Goal: Task Accomplishment & Management: Use online tool/utility

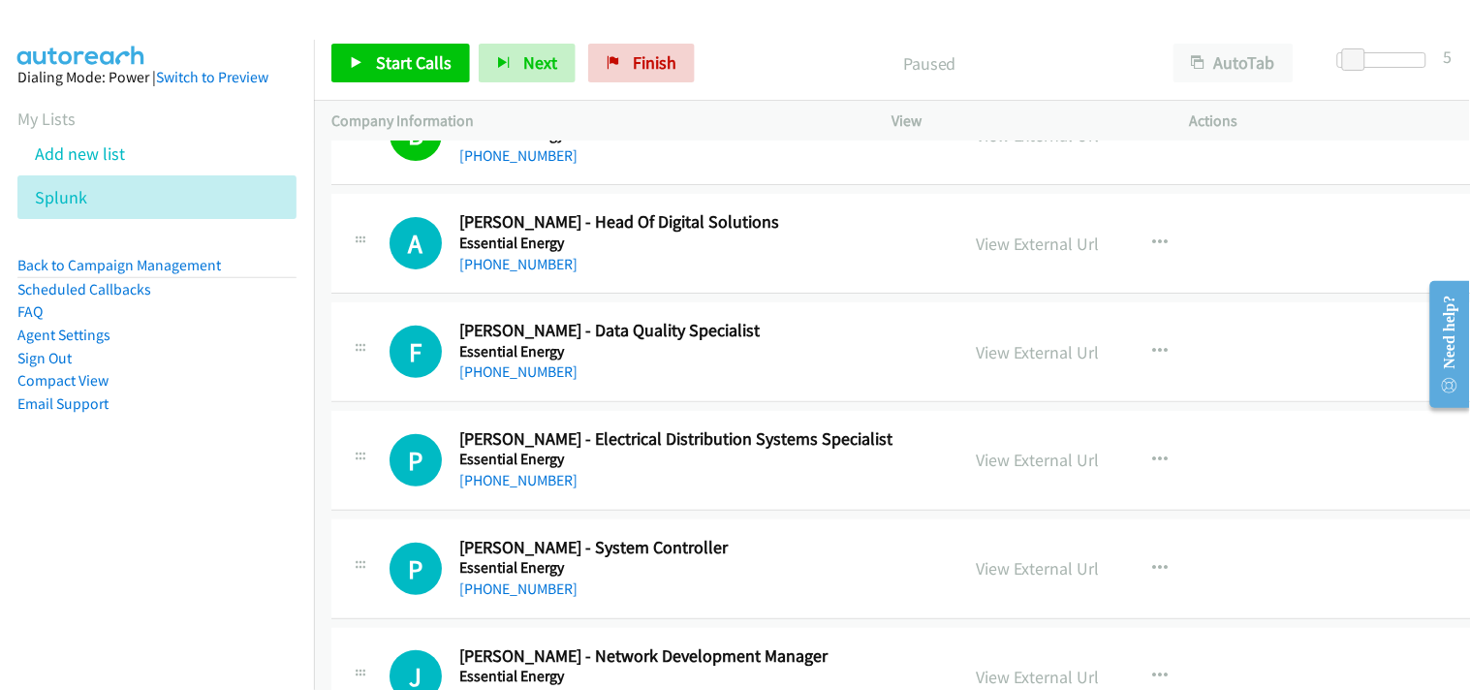
scroll to position [20884, 0]
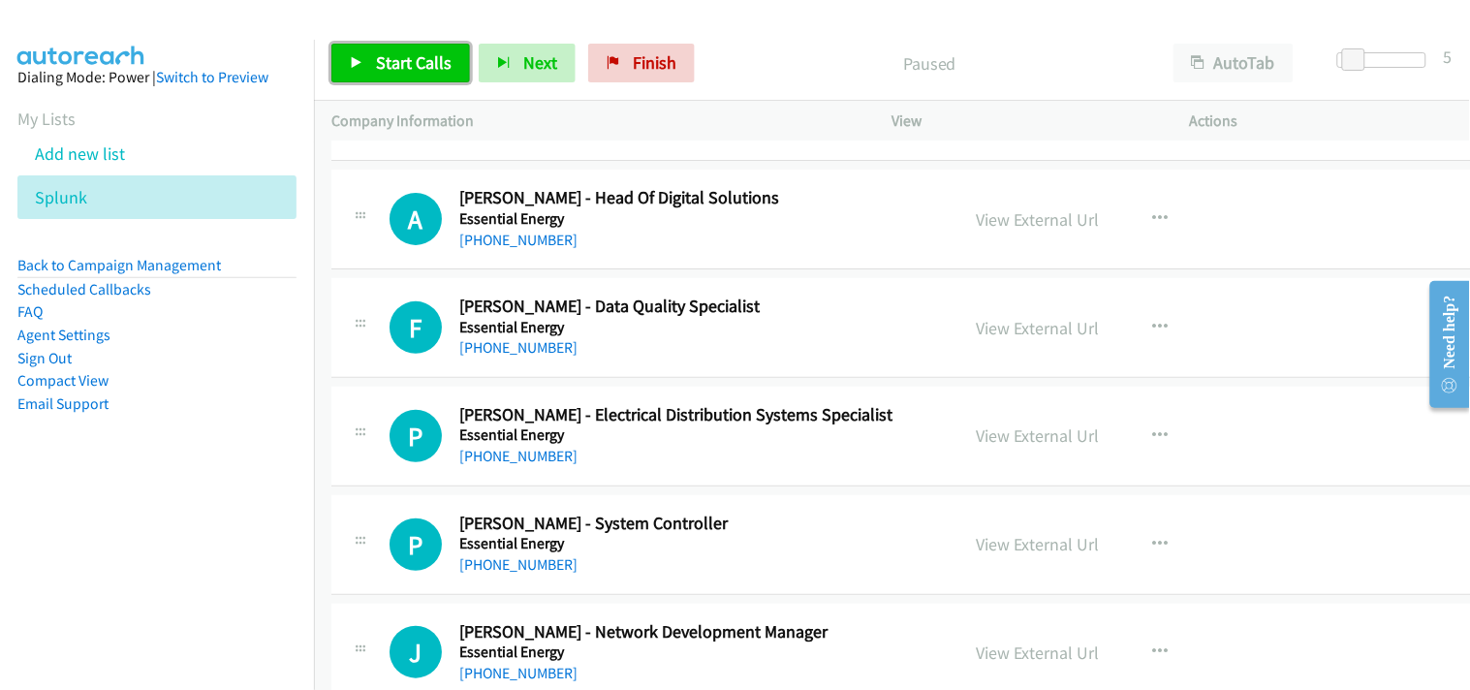
click at [432, 62] on span "Start Calls" at bounding box center [414, 62] width 76 height 22
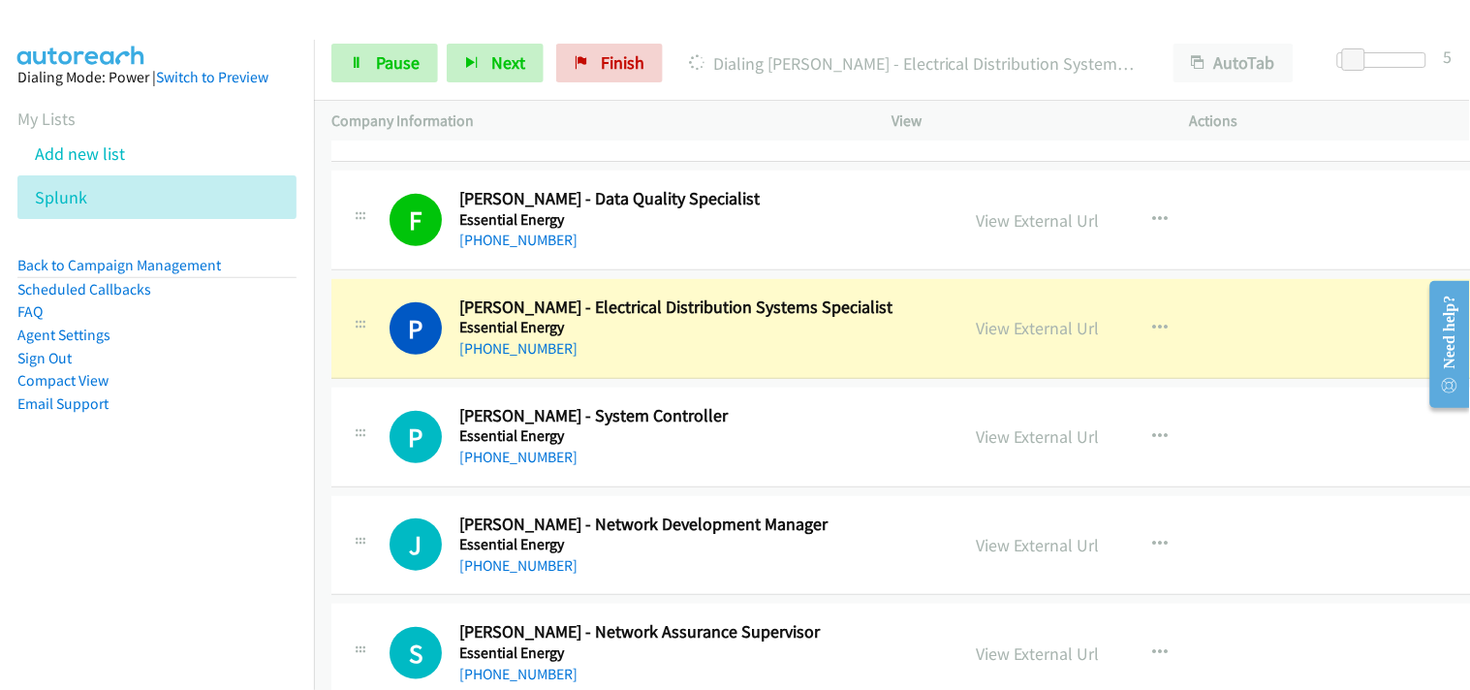
scroll to position [21100, 0]
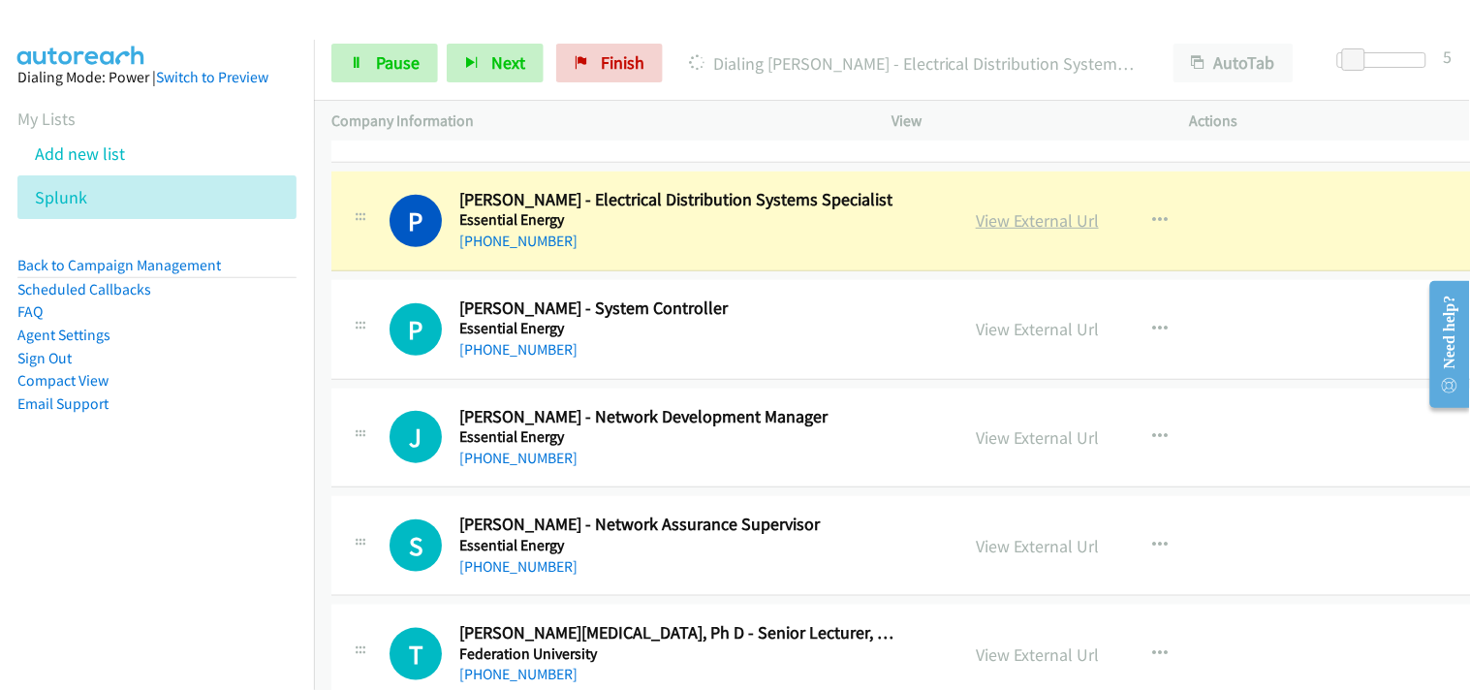
click at [1029, 227] on link "View External Url" at bounding box center [1037, 220] width 123 height 22
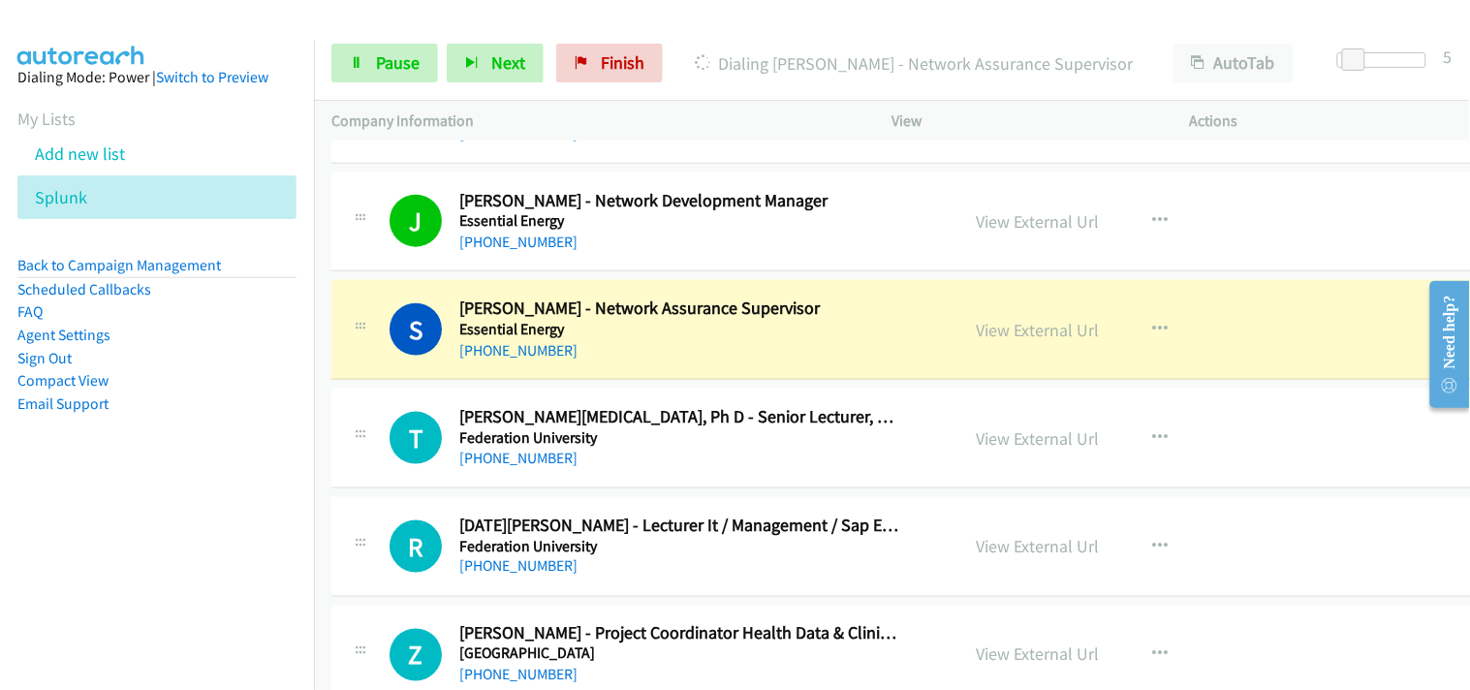
scroll to position [21423, 0]
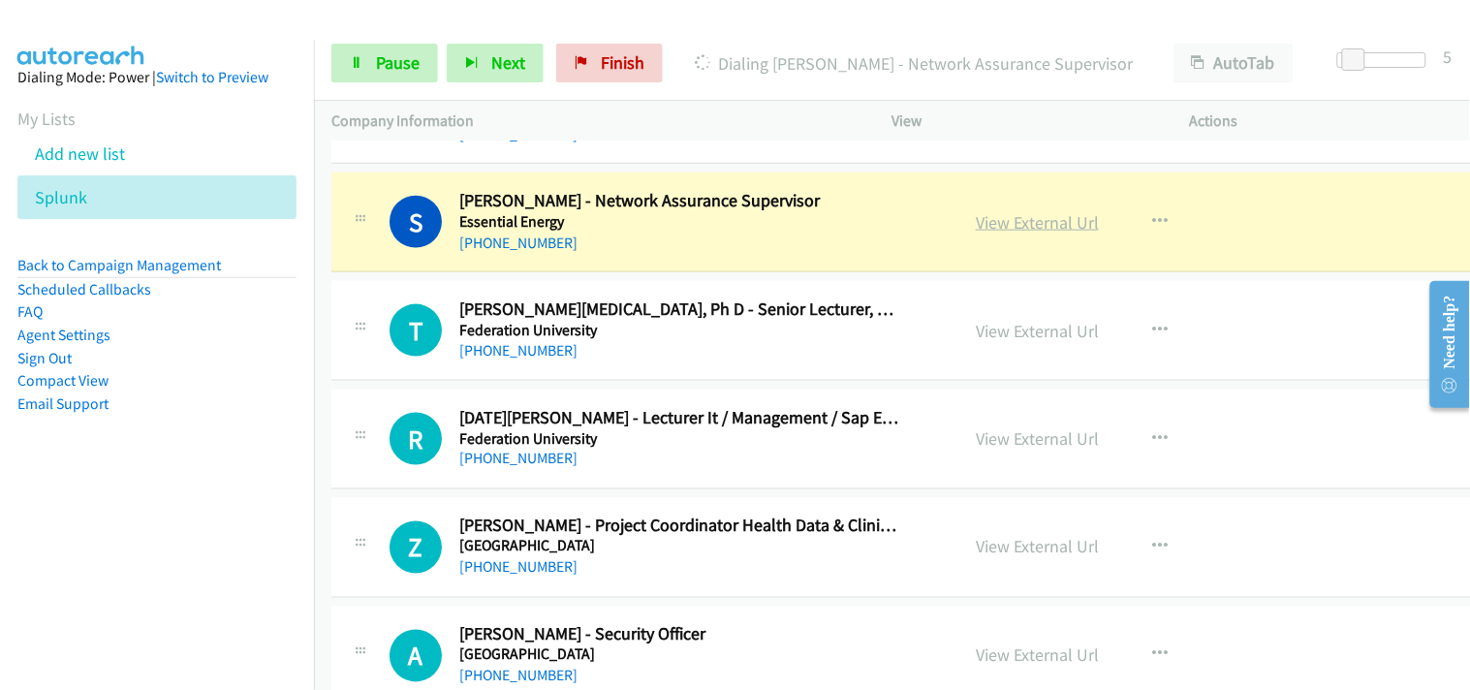
click at [1029, 233] on link "View External Url" at bounding box center [1037, 222] width 123 height 22
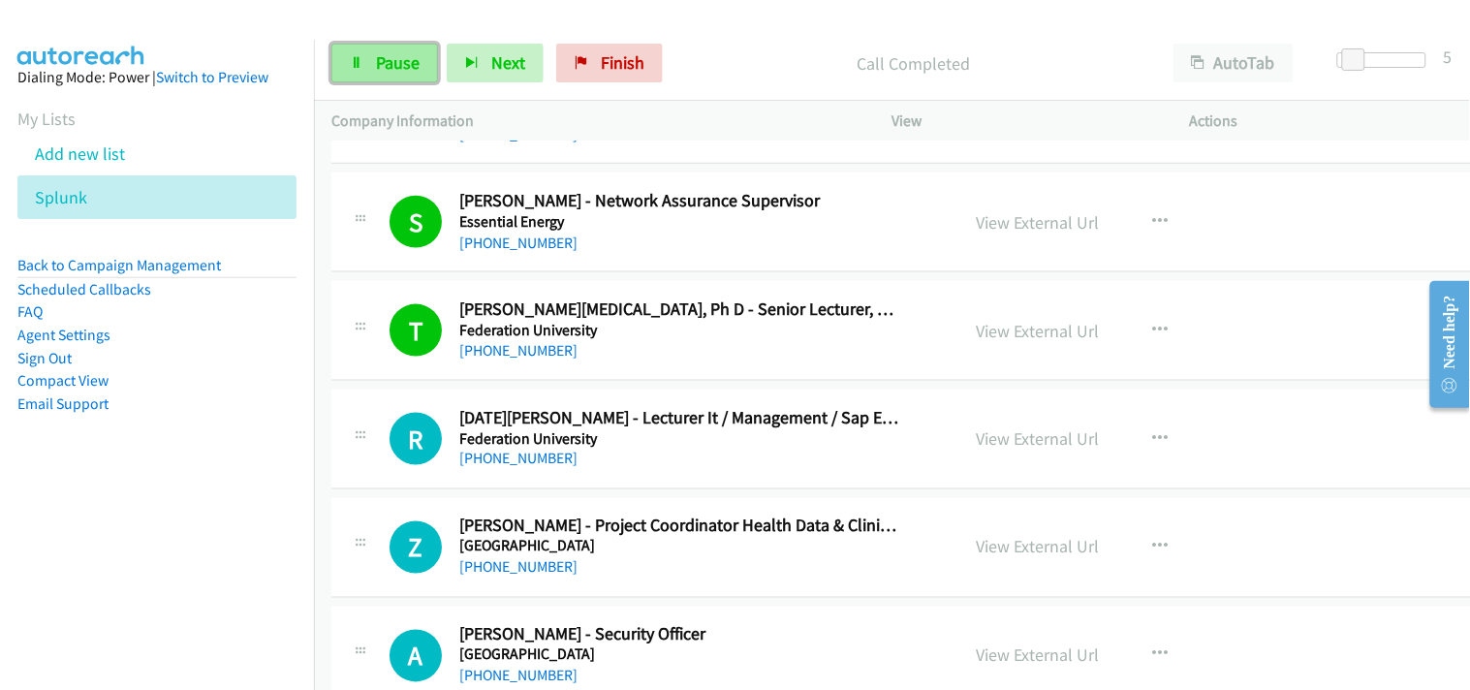
click at [388, 55] on span "Pause" at bounding box center [398, 62] width 44 height 22
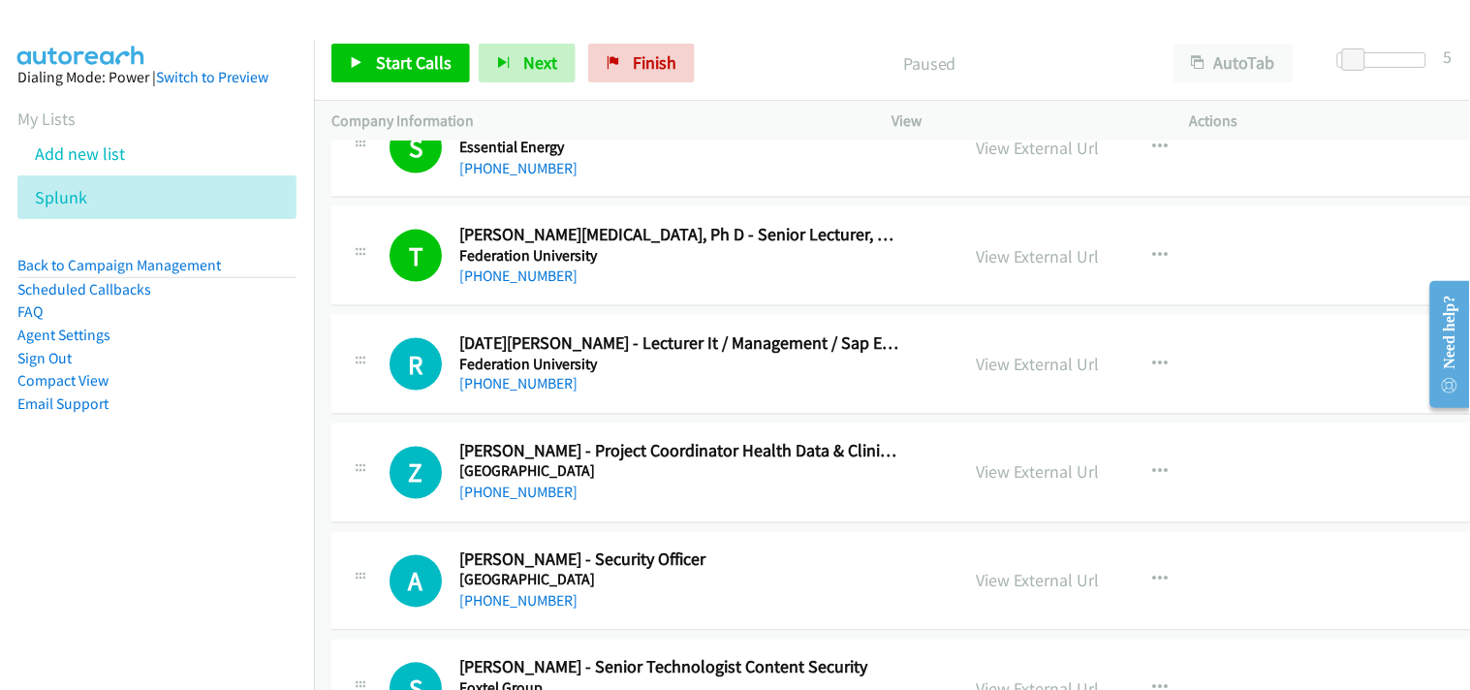
scroll to position [21531, 0]
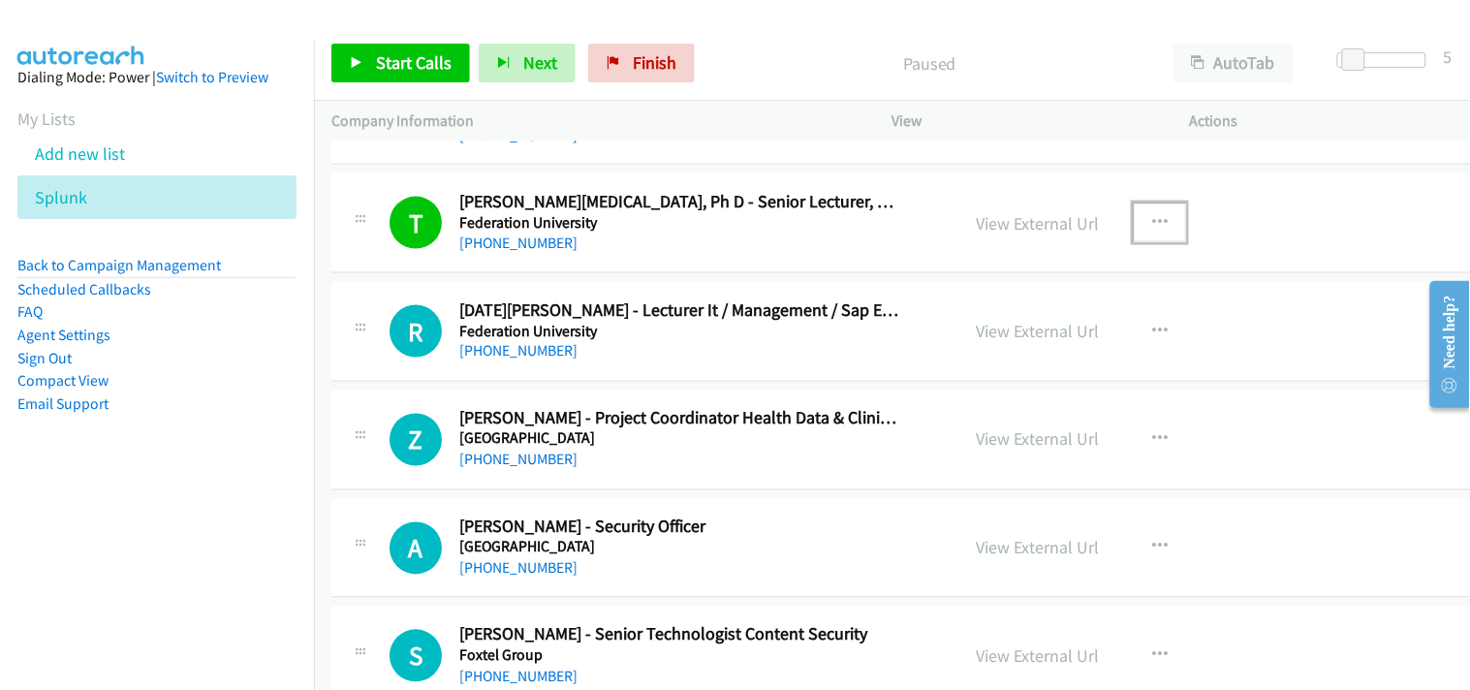
click at [1148, 234] on button "button" at bounding box center [1160, 222] width 52 height 39
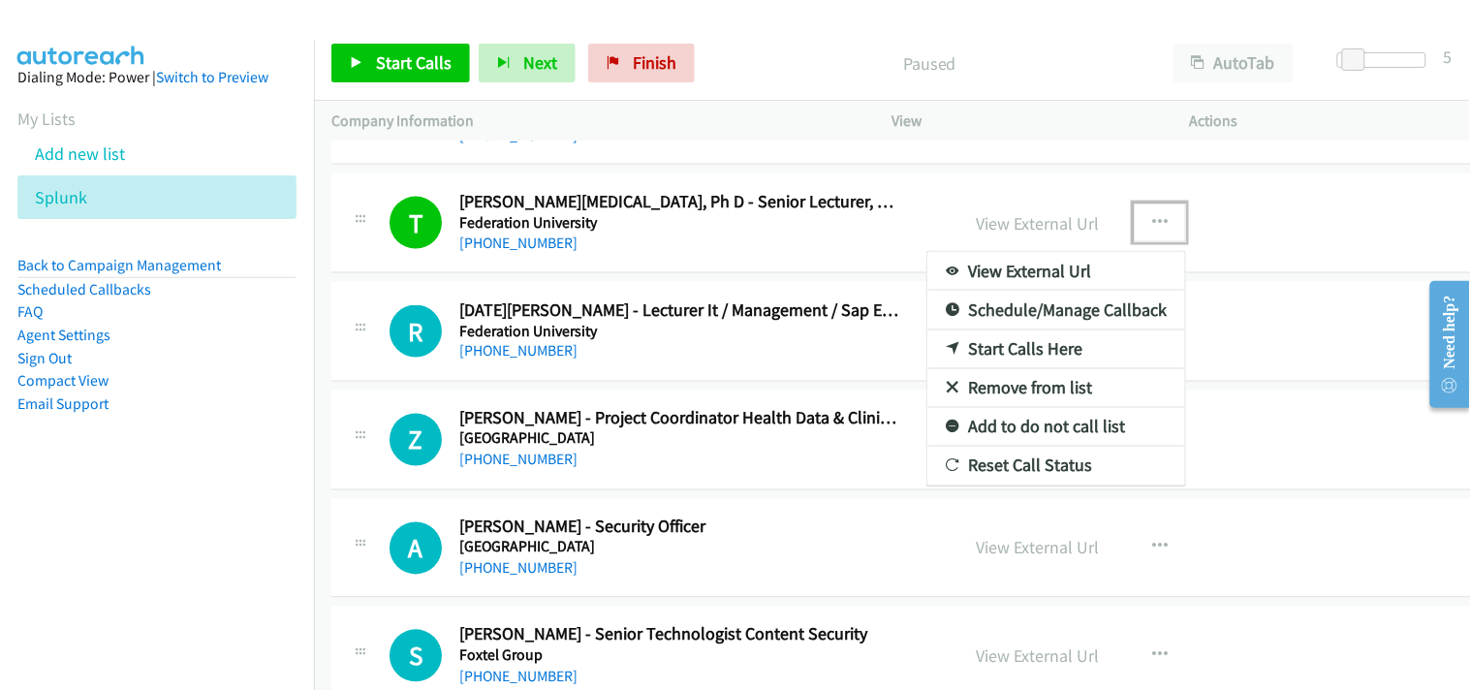
click at [1025, 359] on link "Start Calls Here" at bounding box center [1056, 349] width 258 height 39
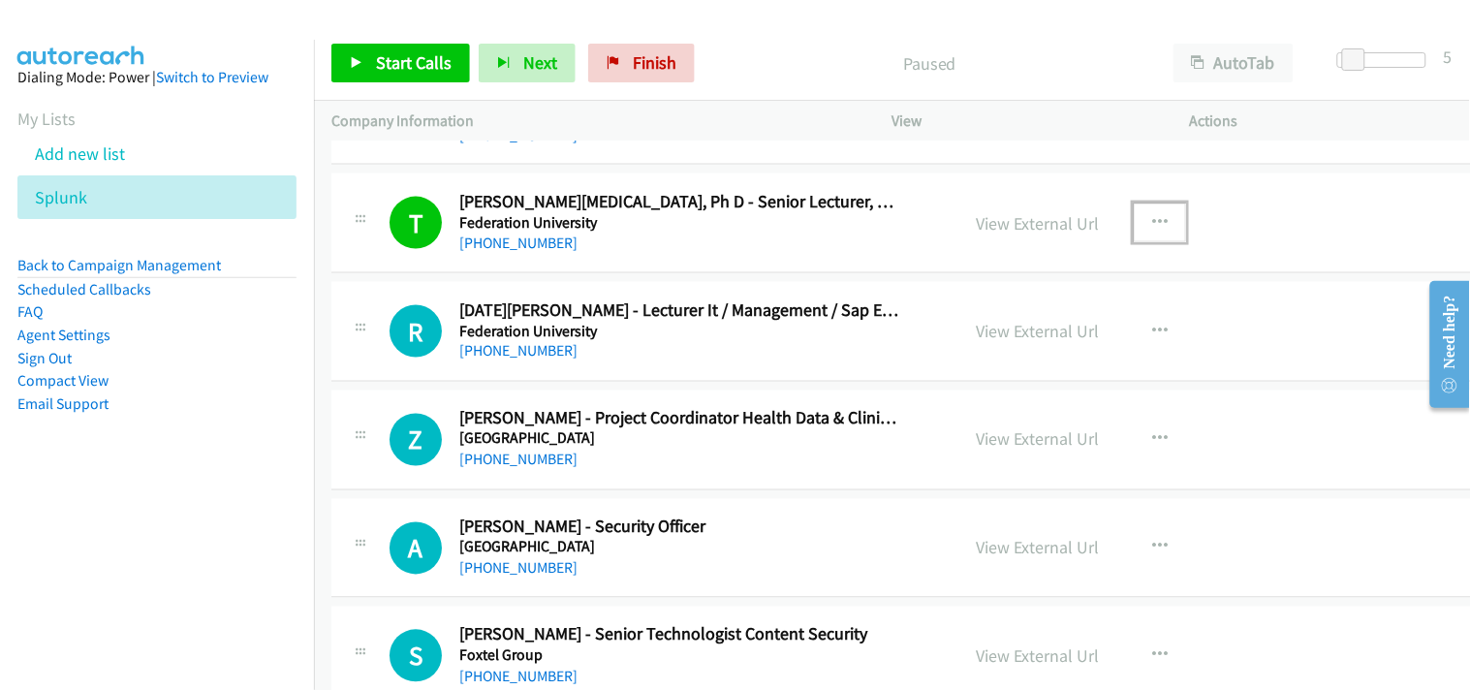
click at [1166, 228] on icon "button" at bounding box center [1160, 223] width 16 height 16
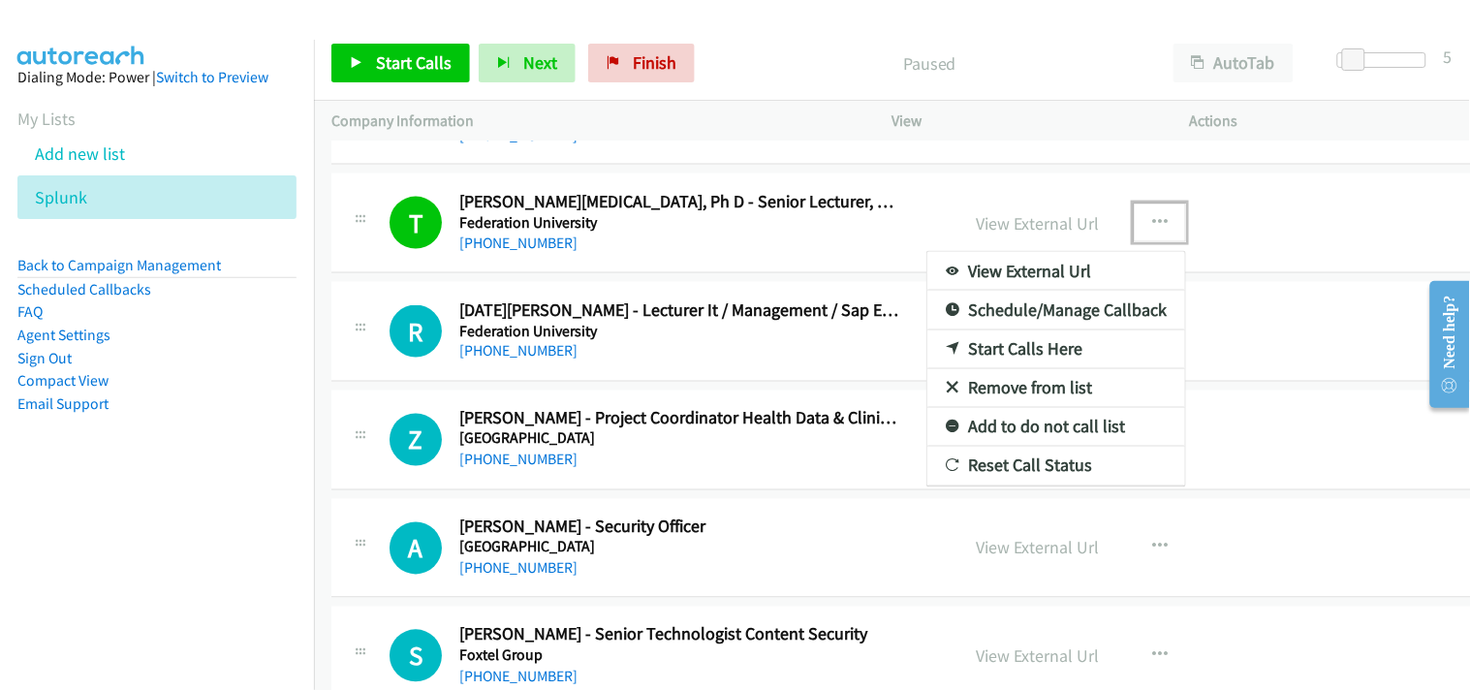
click at [970, 347] on link "Start Calls Here" at bounding box center [1056, 349] width 258 height 39
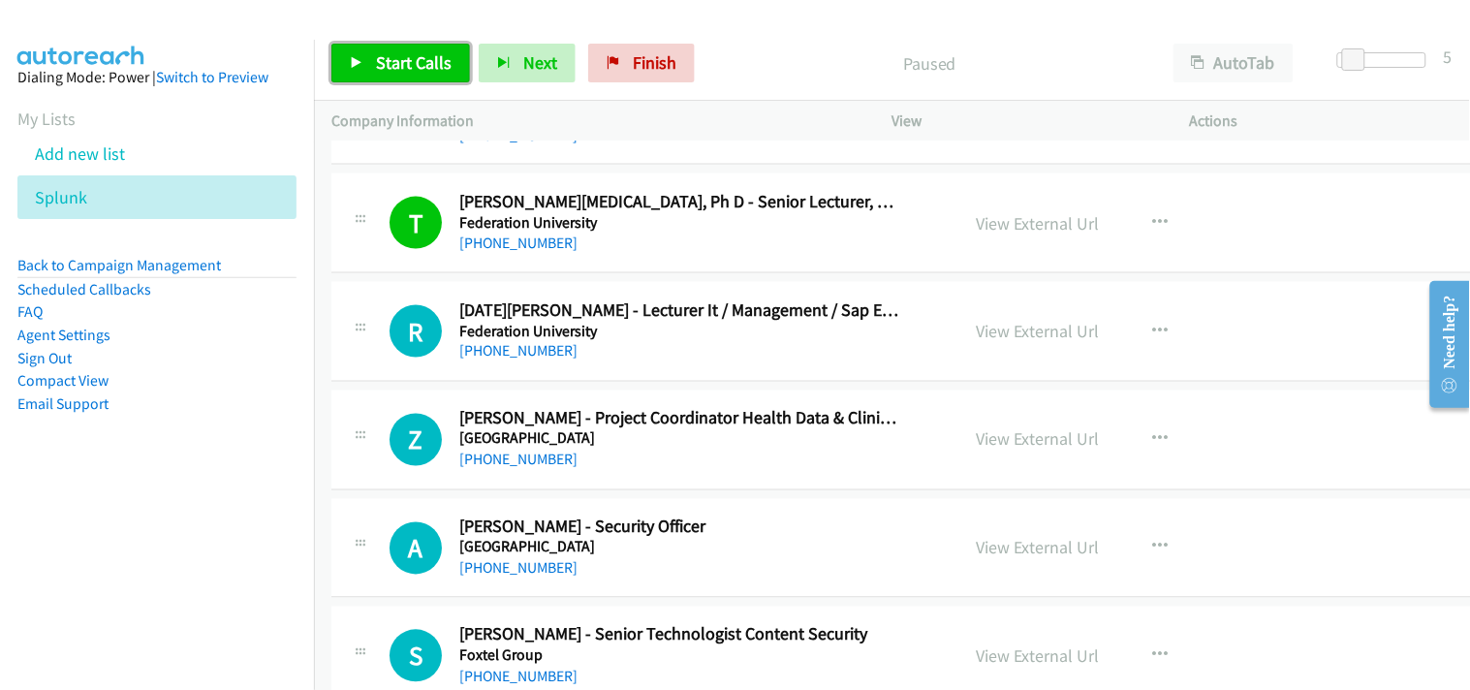
click at [392, 50] on link "Start Calls" at bounding box center [400, 63] width 139 height 39
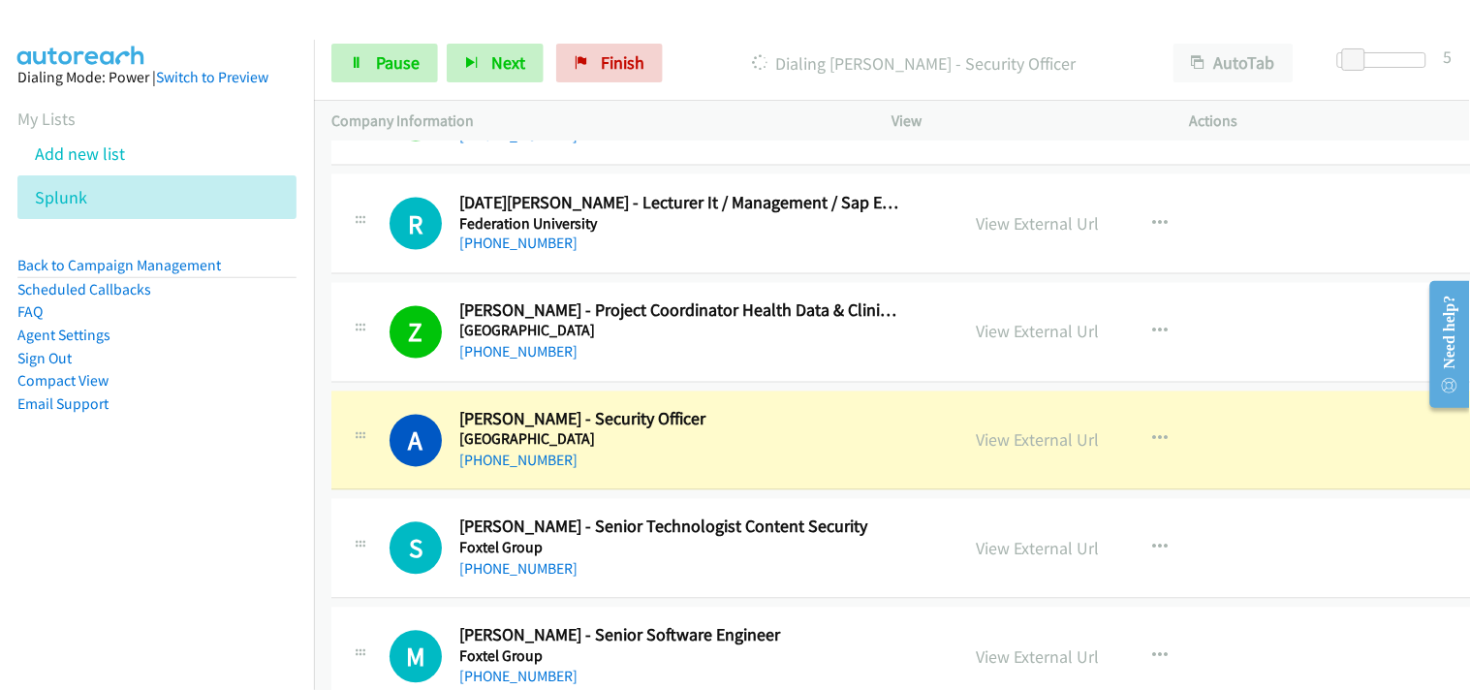
scroll to position [21746, 0]
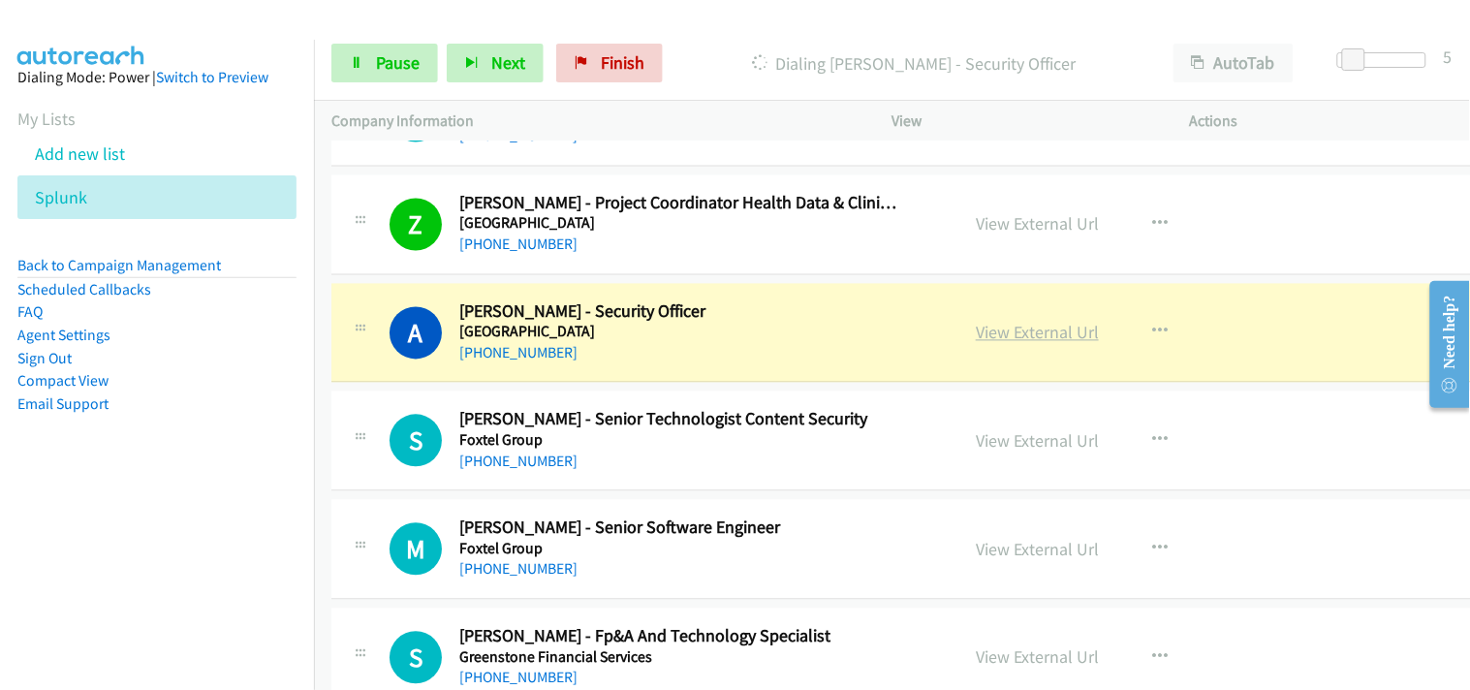
click at [1019, 337] on link "View External Url" at bounding box center [1037, 333] width 123 height 22
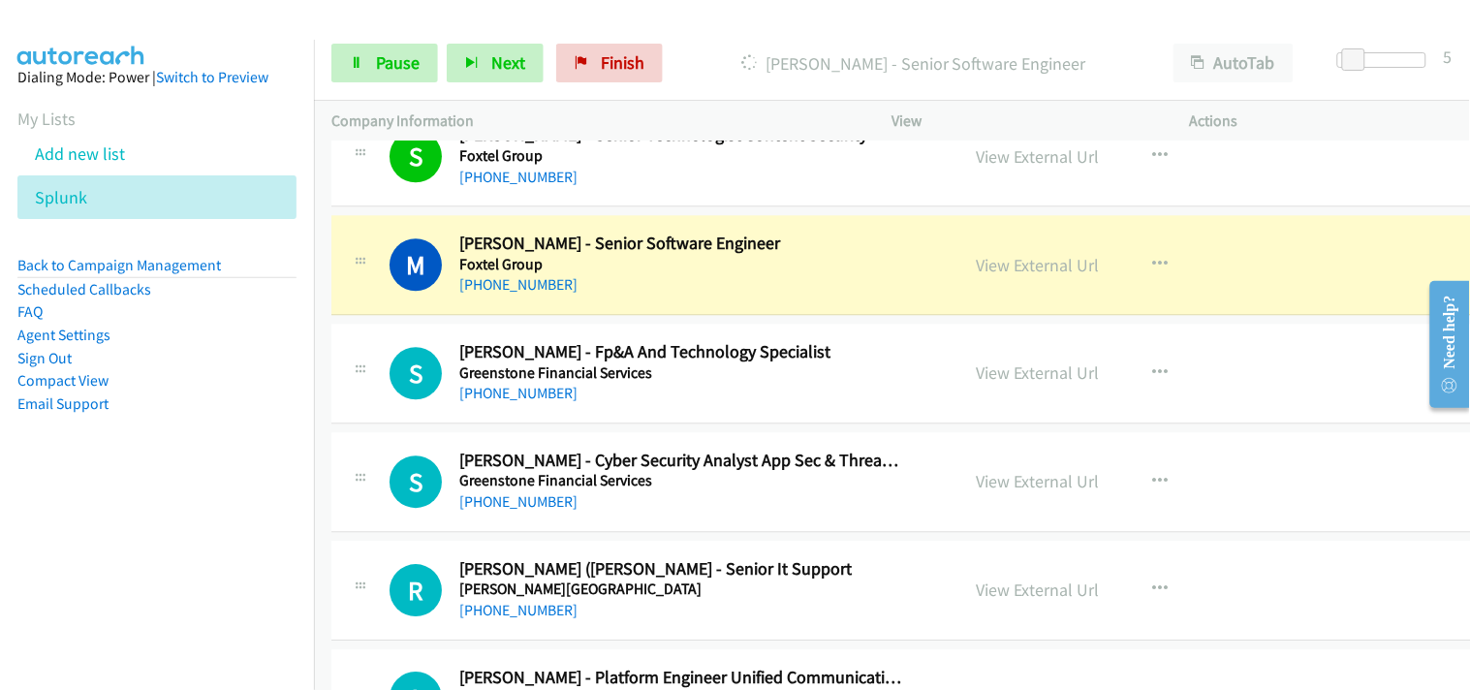
scroll to position [22068, 0]
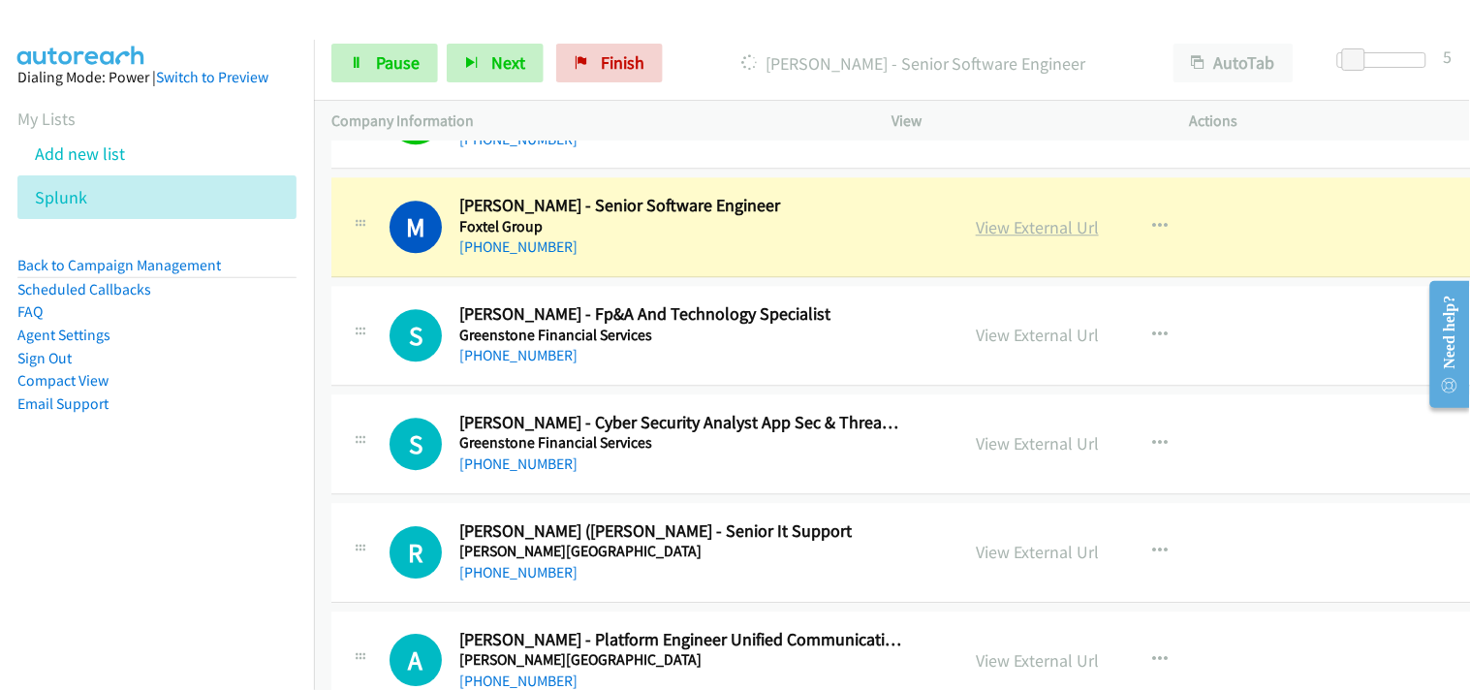
click at [1052, 238] on link "View External Url" at bounding box center [1037, 227] width 123 height 22
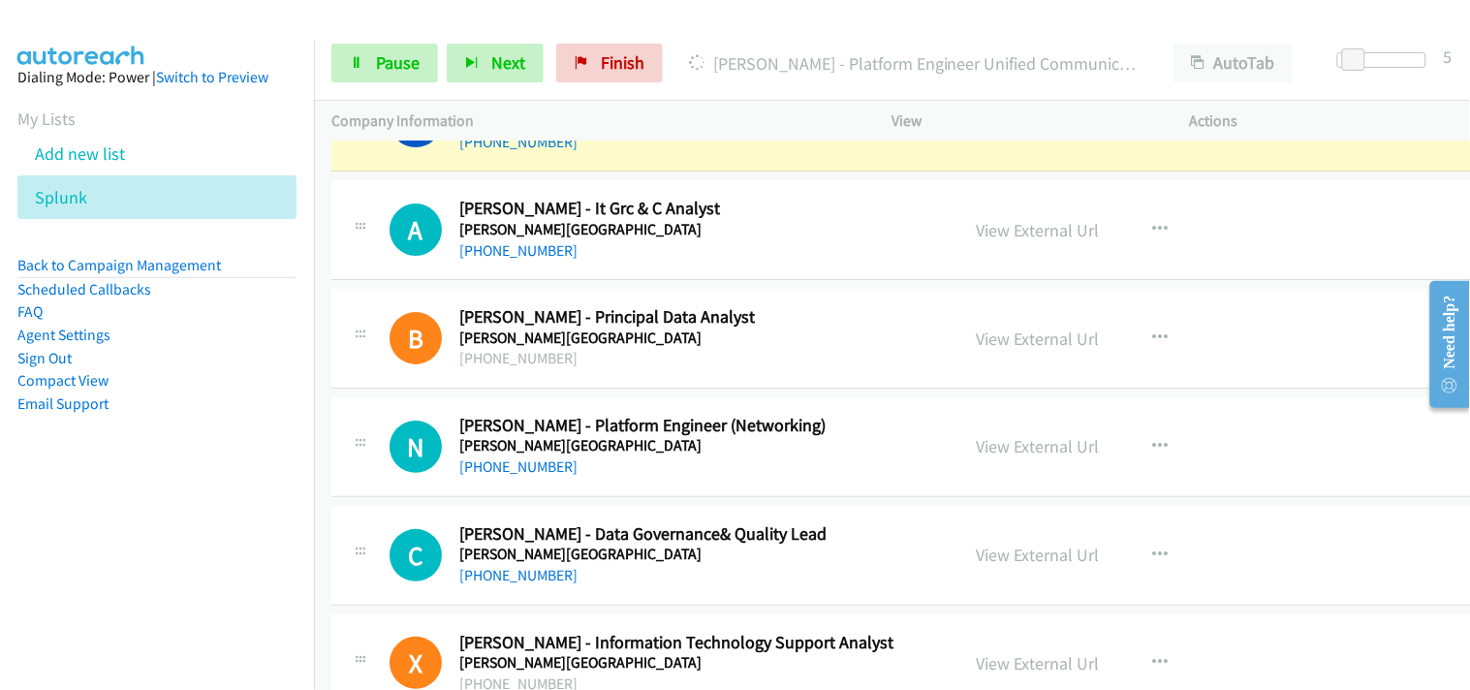
scroll to position [22500, 0]
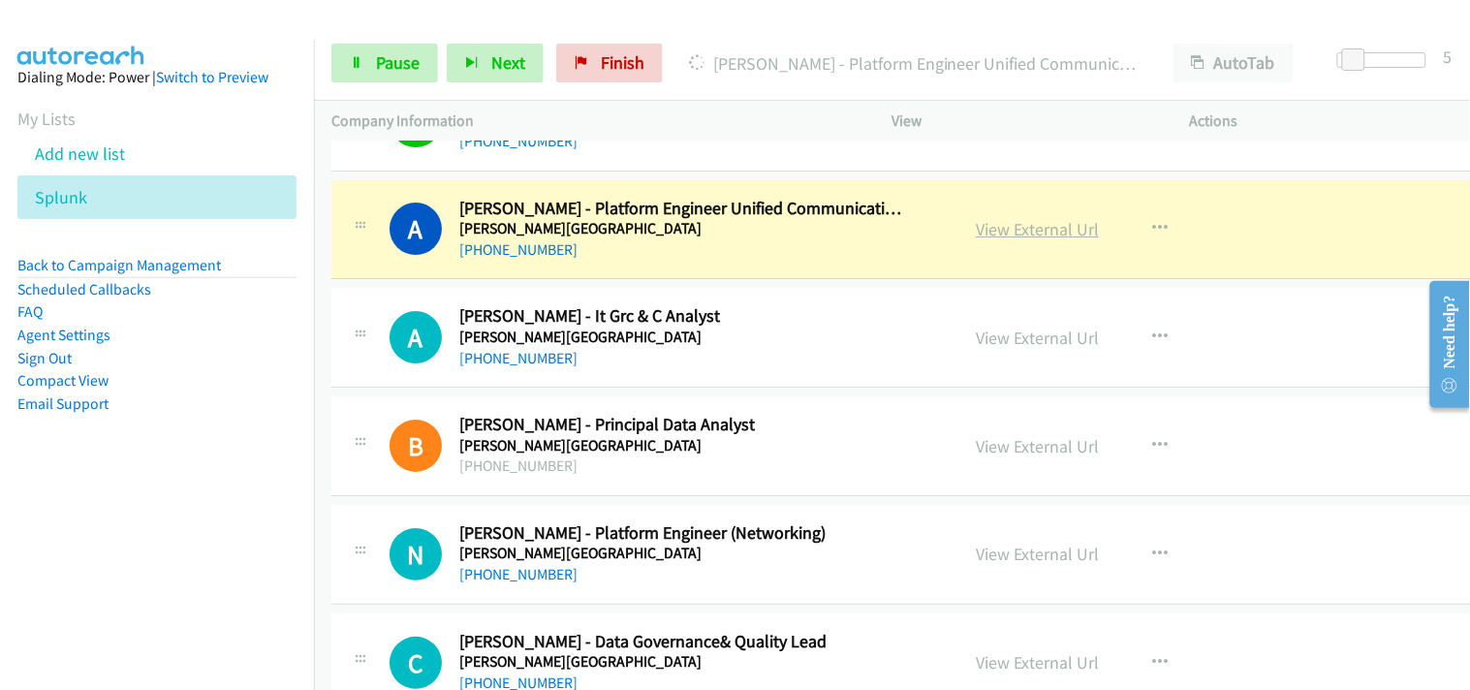
click at [1046, 237] on link "View External Url" at bounding box center [1037, 229] width 123 height 22
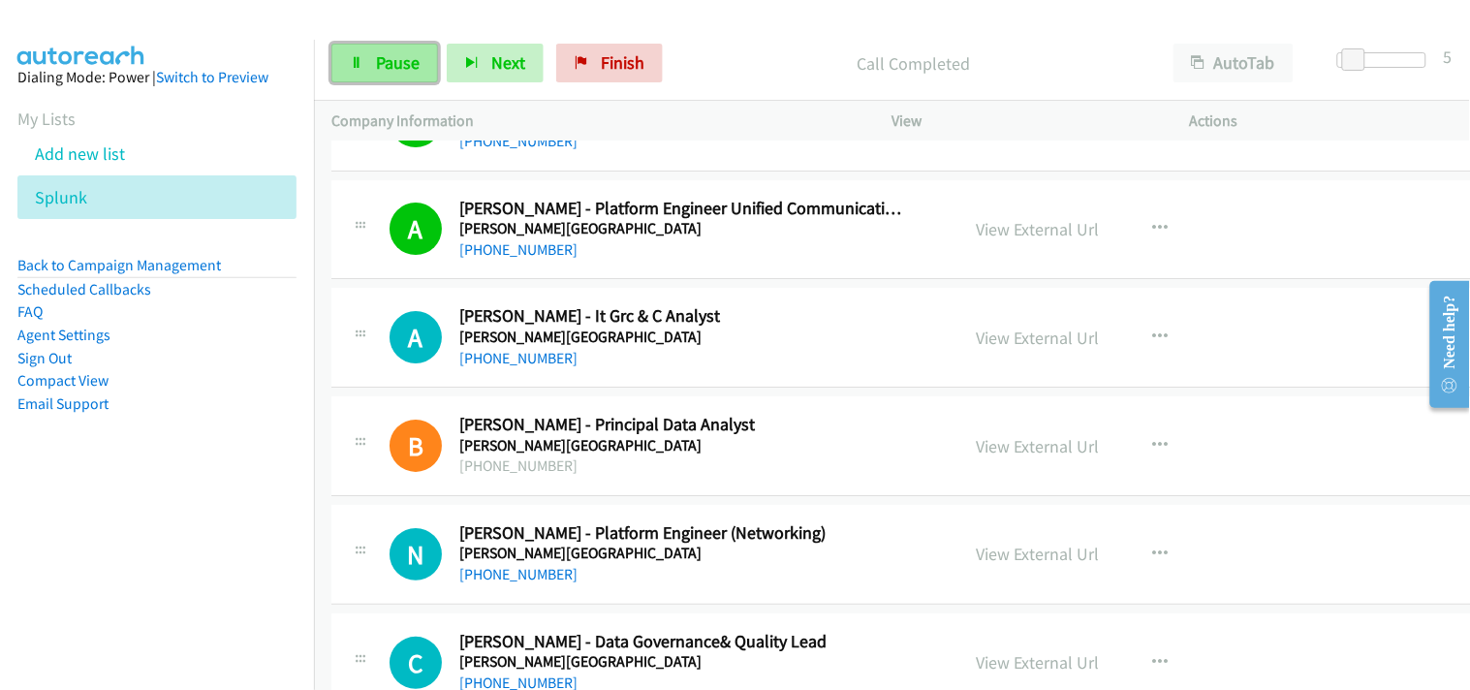
click at [394, 55] on span "Pause" at bounding box center [398, 62] width 44 height 22
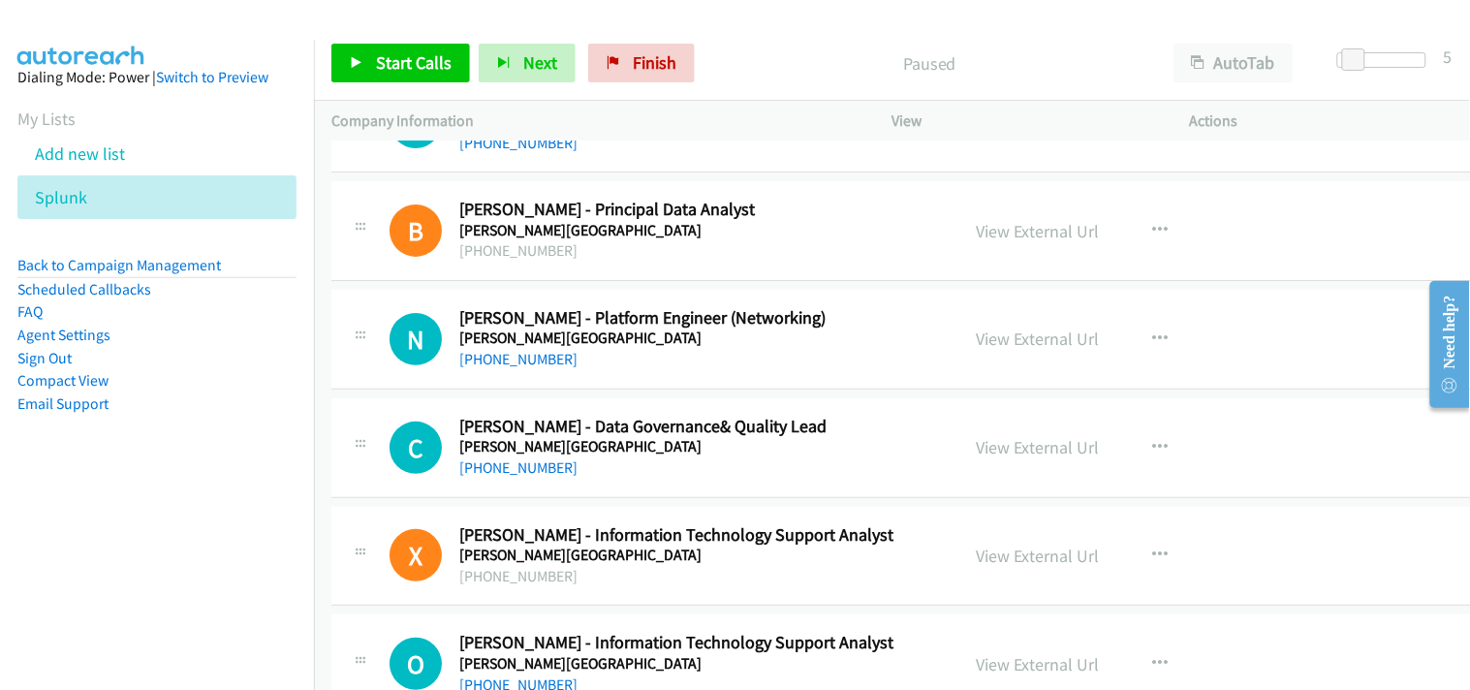
scroll to position [22607, 0]
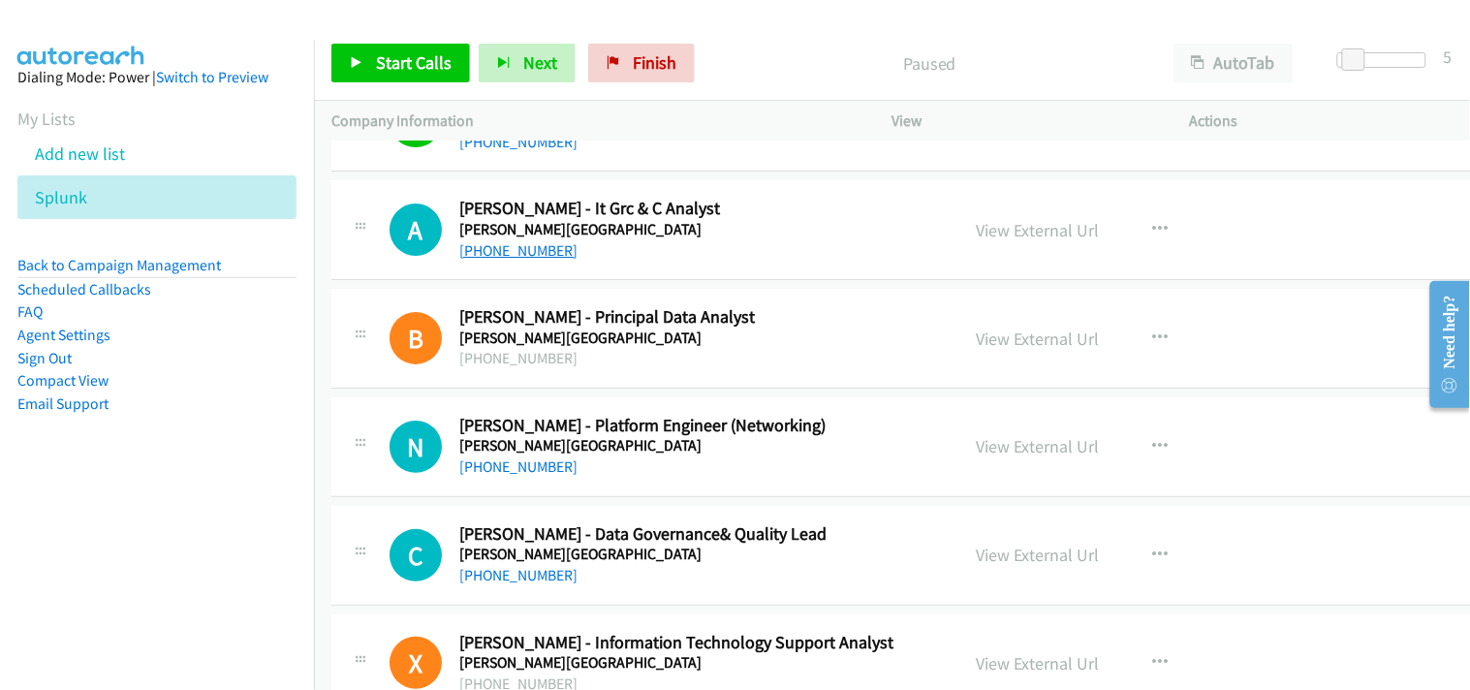
click at [518, 260] on link "[PHONE_NUMBER]" at bounding box center [518, 250] width 118 height 18
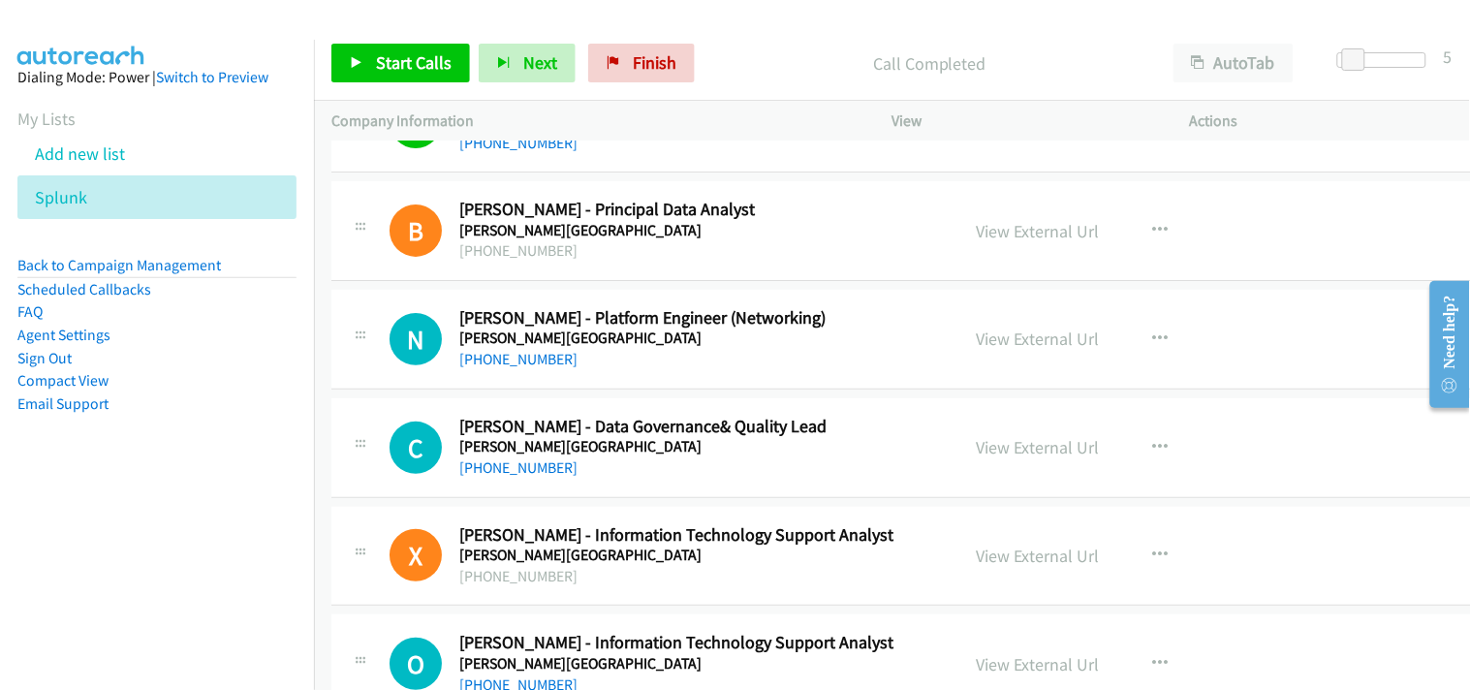
scroll to position [22822, 0]
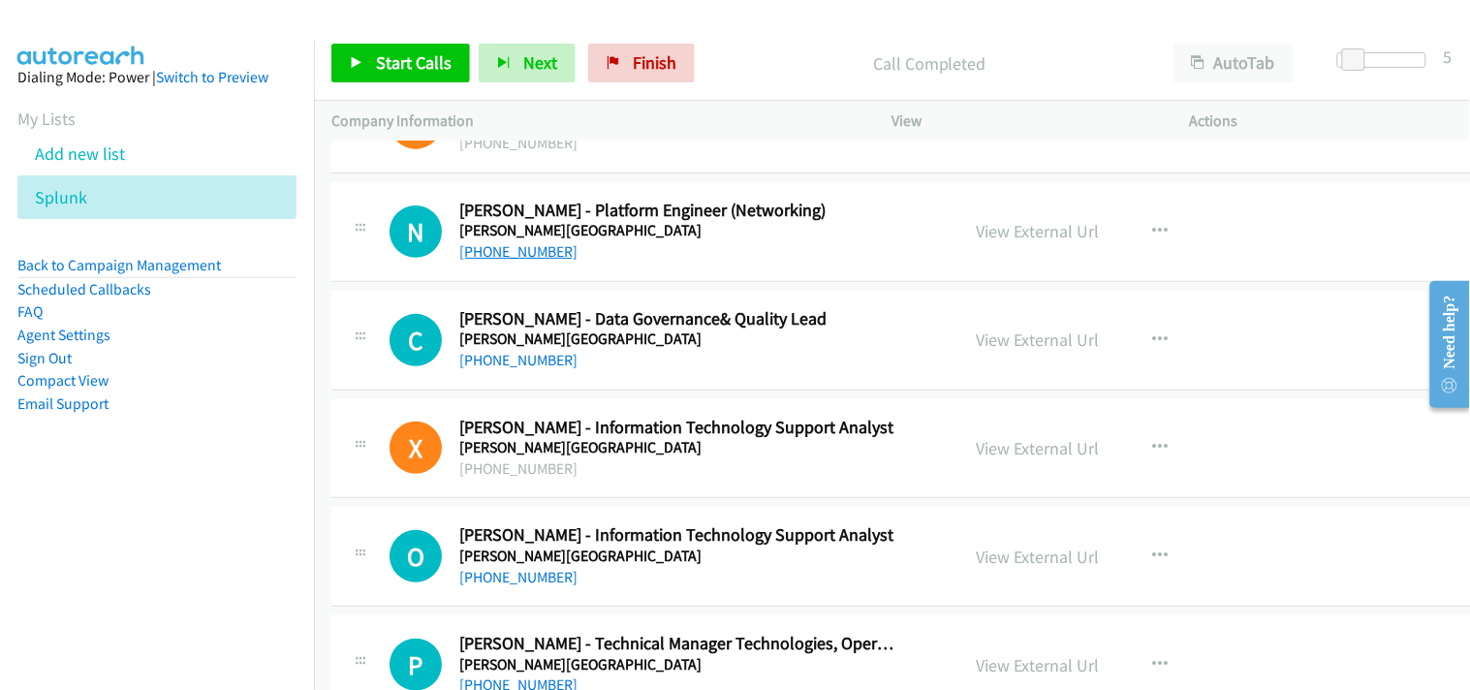
click at [545, 259] on link "[PHONE_NUMBER]" at bounding box center [518, 251] width 118 height 18
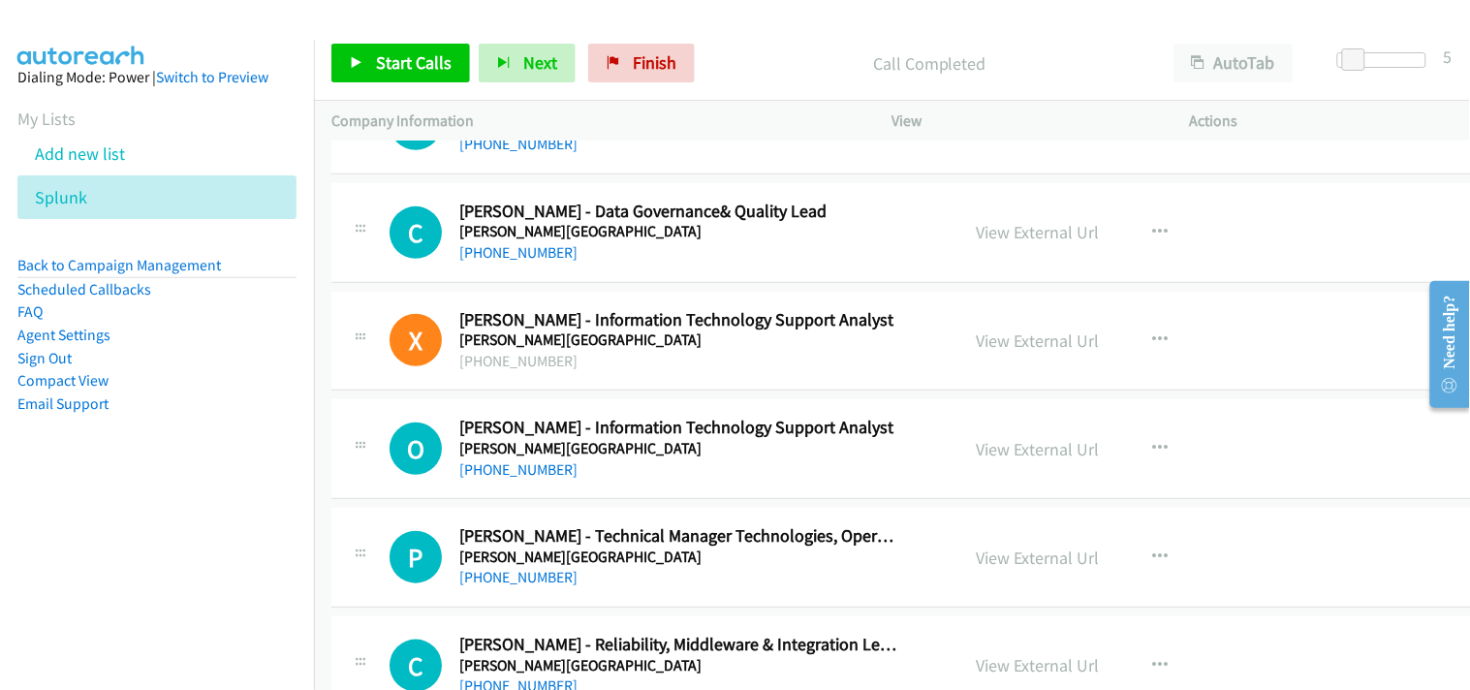
scroll to position [22715, 0]
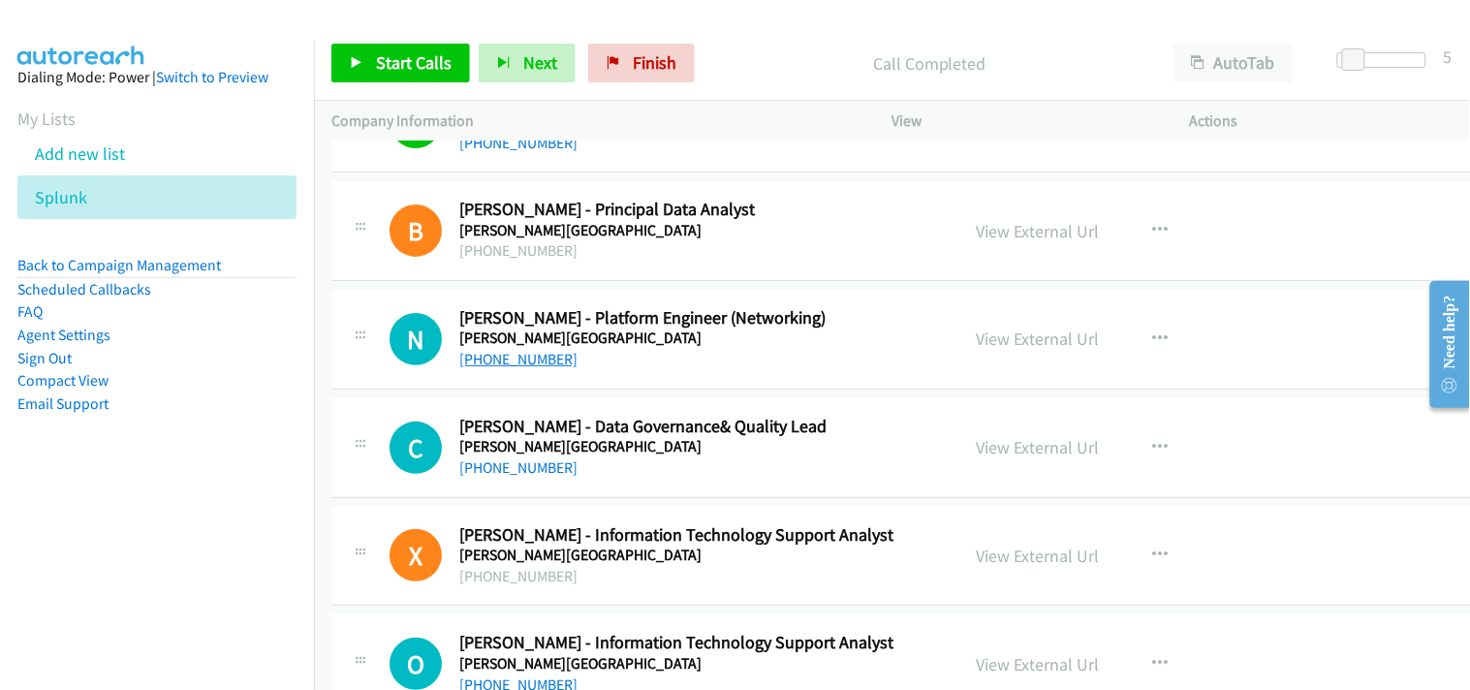
click at [506, 368] on link "[PHONE_NUMBER]" at bounding box center [518, 359] width 118 height 18
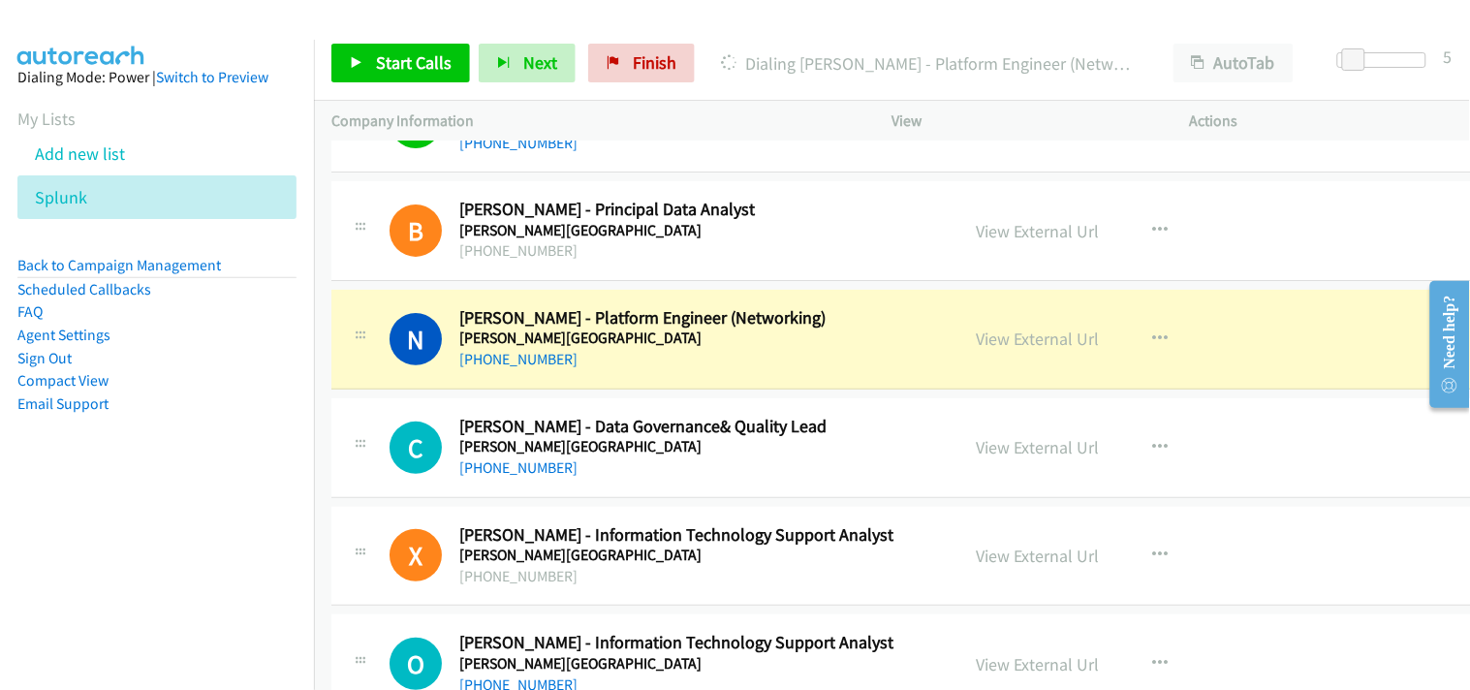
scroll to position [22822, 0]
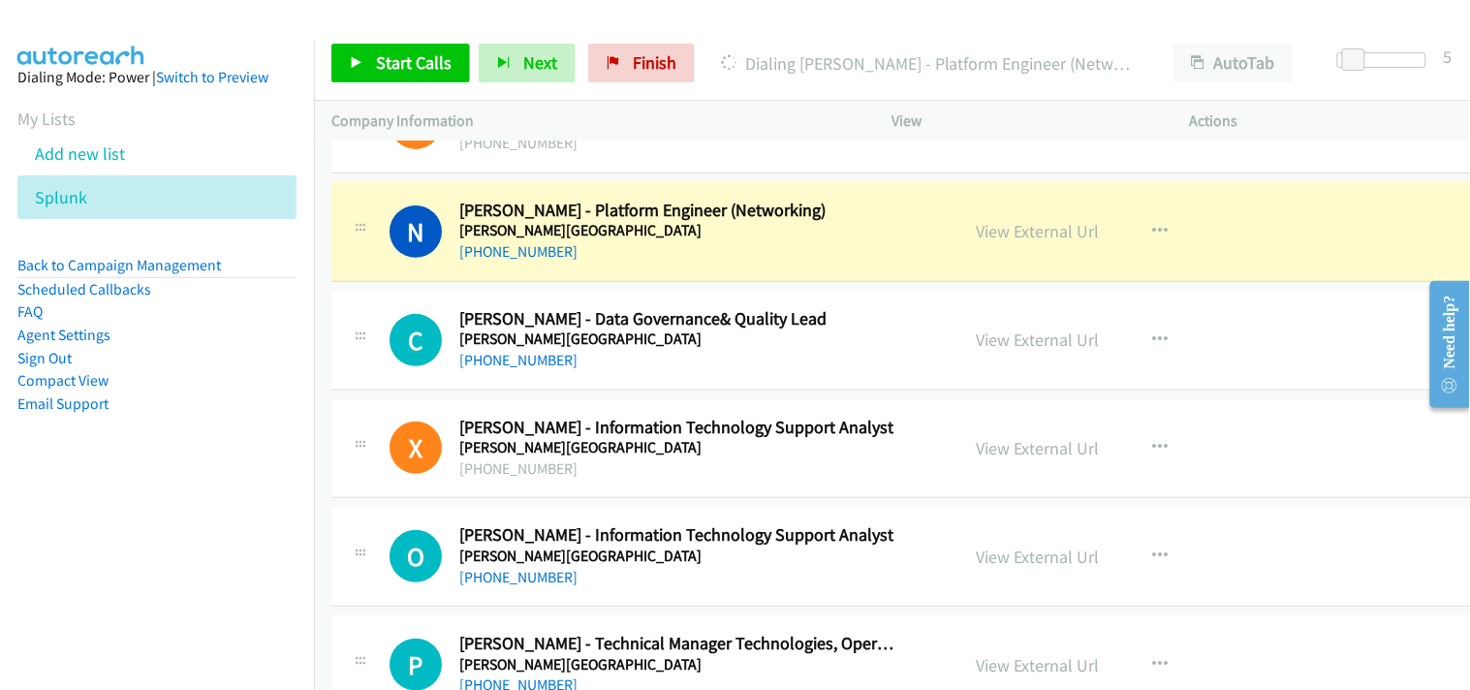
click at [1043, 223] on div "View External Url View External Url Schedule/Manage Callback Start Calls Here R…" at bounding box center [1123, 232] width 331 height 64
click at [1039, 237] on link "View External Url" at bounding box center [1037, 231] width 123 height 22
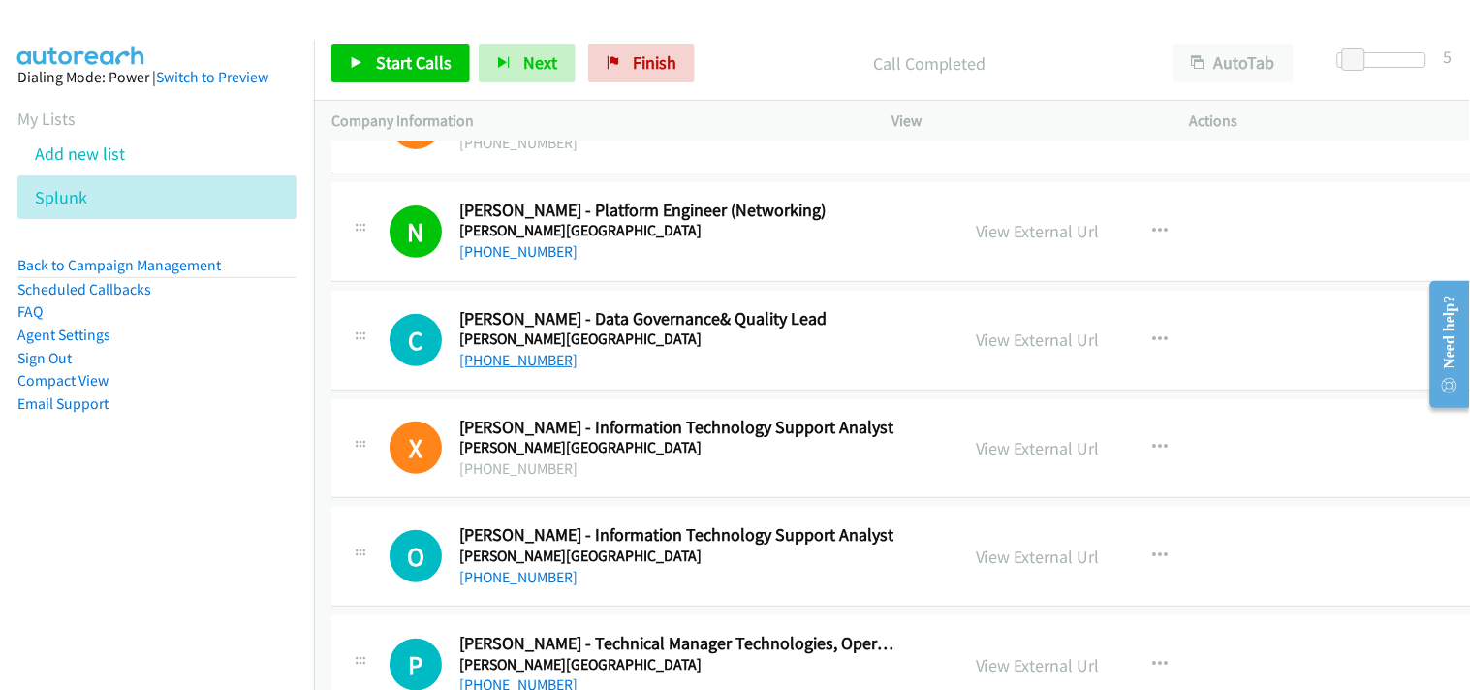
click at [531, 368] on link "[PHONE_NUMBER]" at bounding box center [518, 360] width 118 height 18
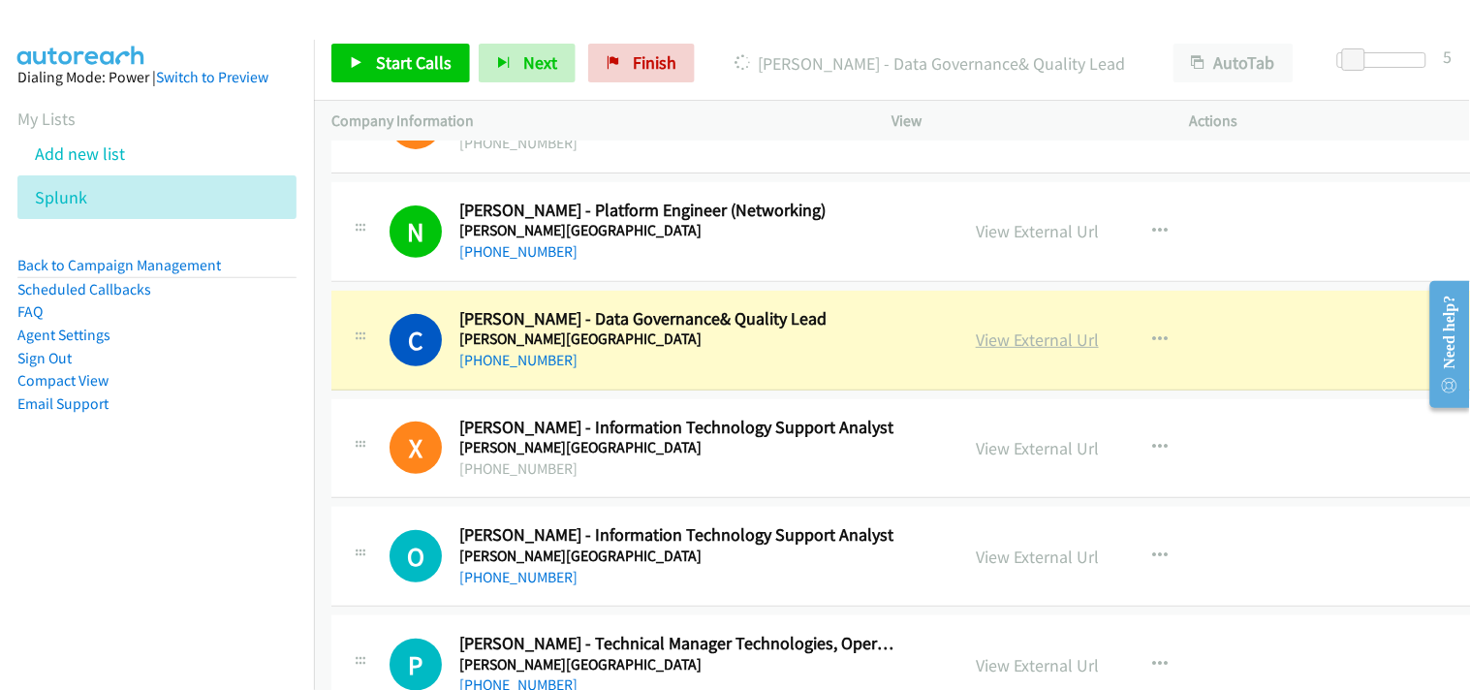
click at [1028, 351] on link "View External Url" at bounding box center [1037, 339] width 123 height 22
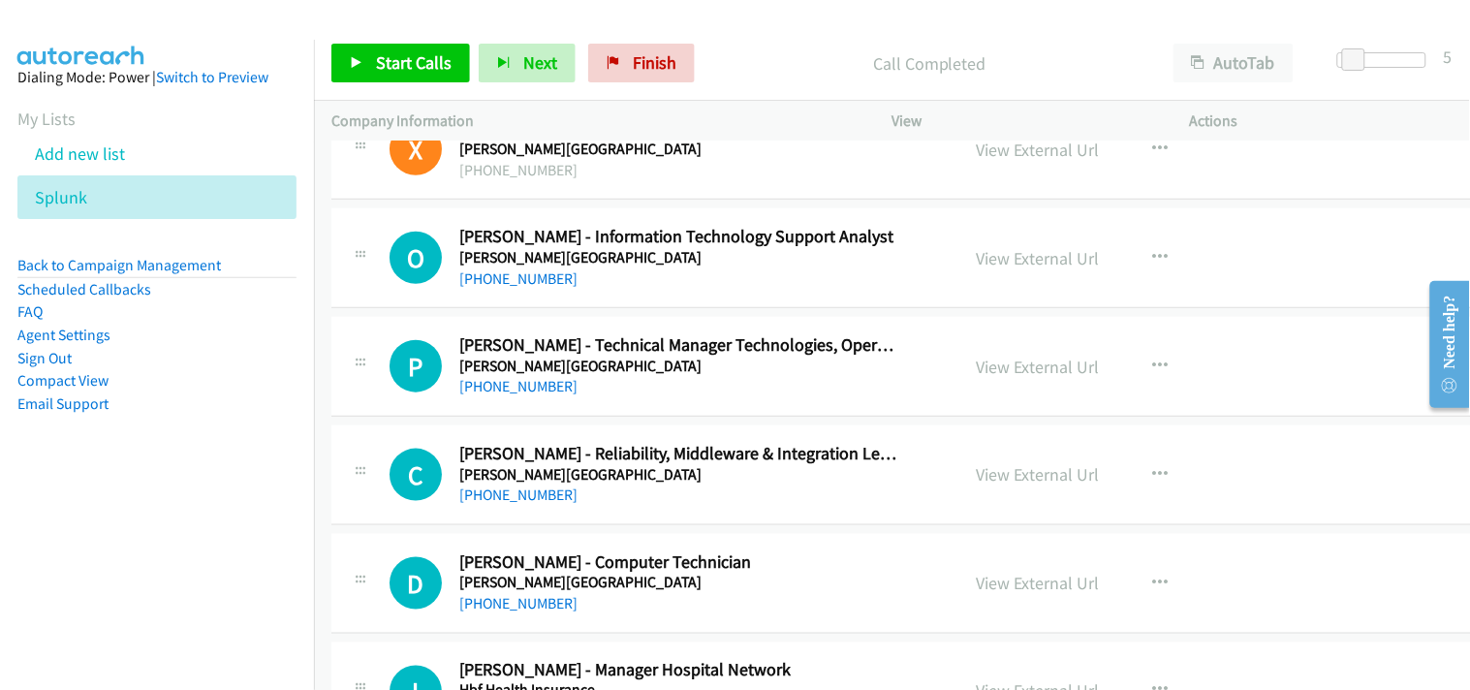
scroll to position [23145, 0]
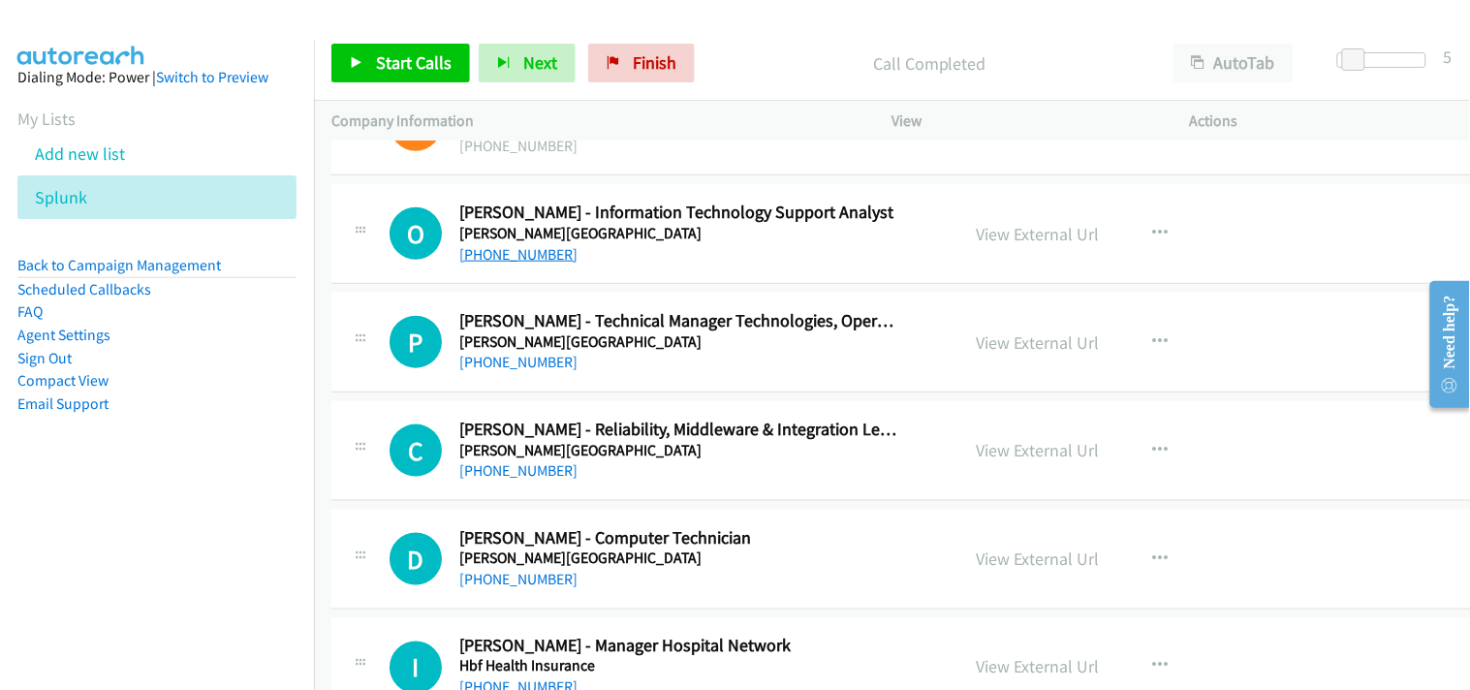
click at [506, 263] on link "[PHONE_NUMBER]" at bounding box center [518, 254] width 118 height 18
click at [514, 363] on link "[PHONE_NUMBER]" at bounding box center [518, 362] width 118 height 18
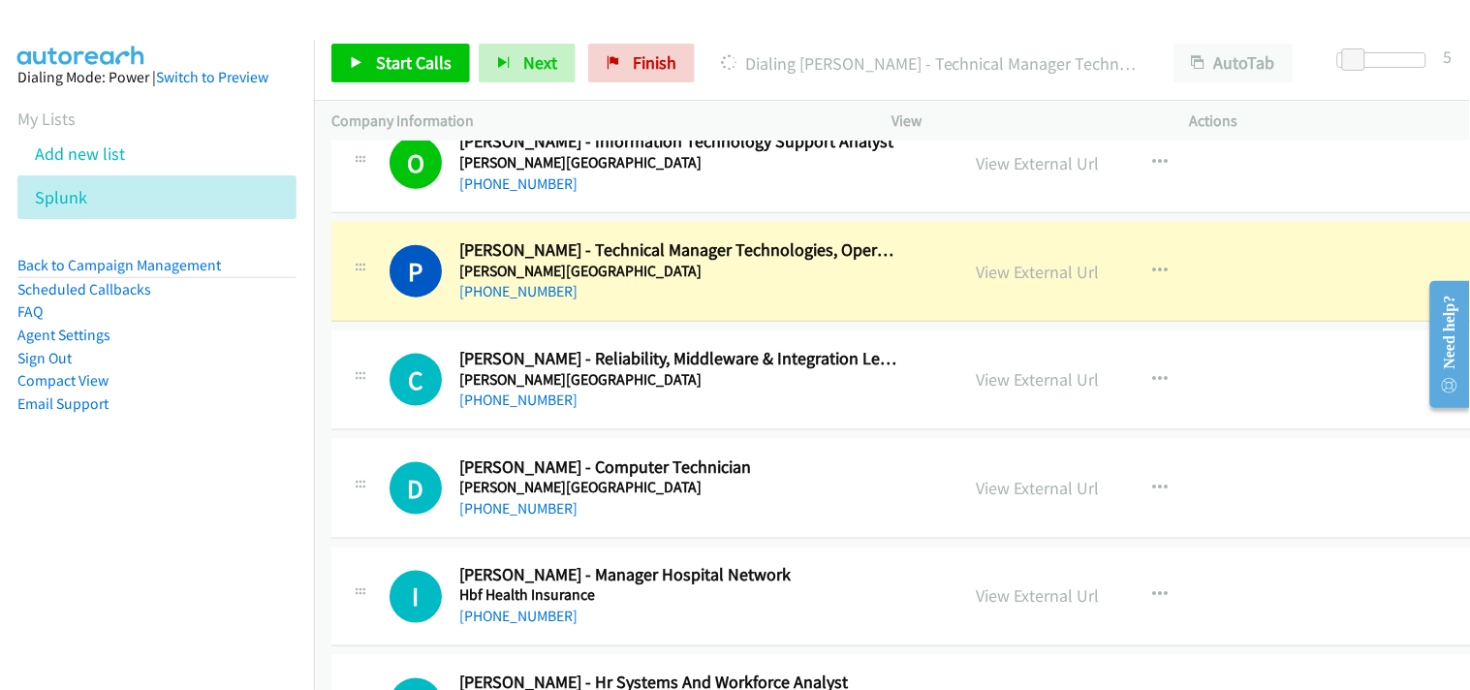
scroll to position [23253, 0]
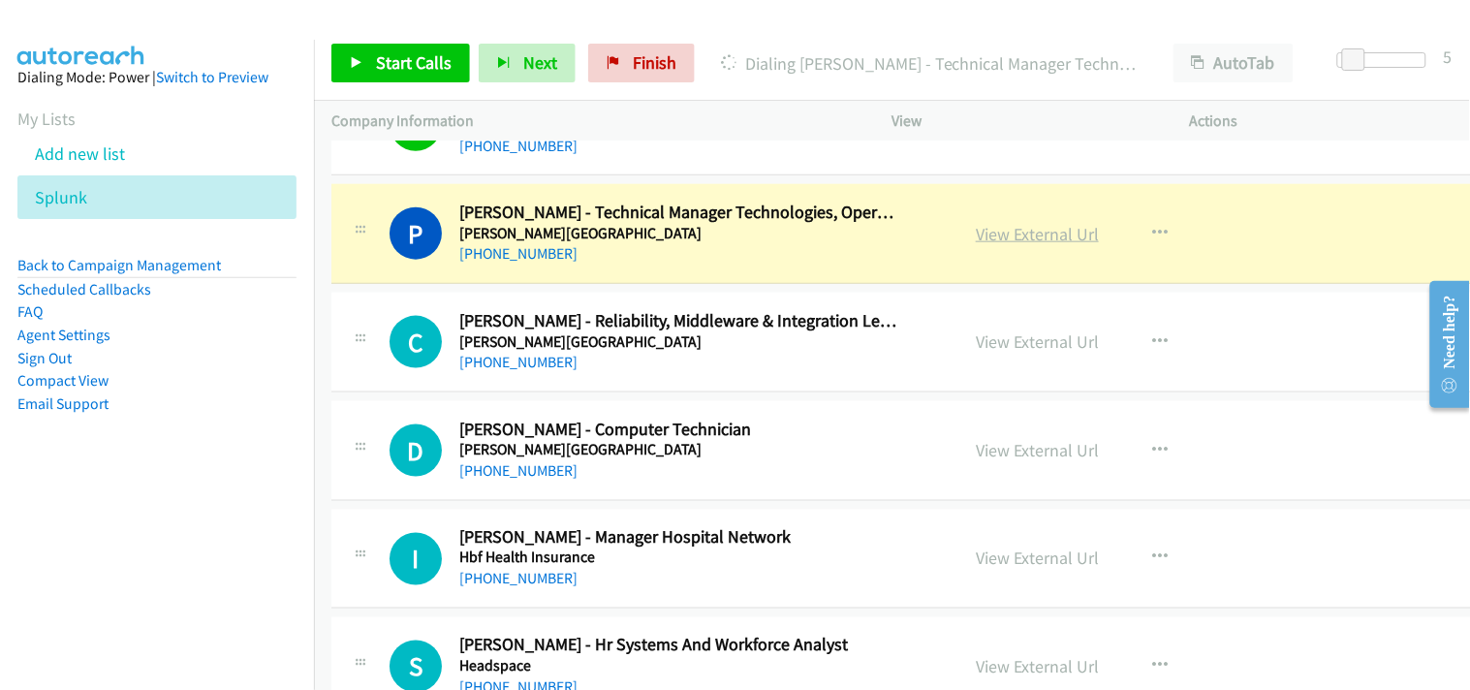
click at [1042, 245] on link "View External Url" at bounding box center [1037, 234] width 123 height 22
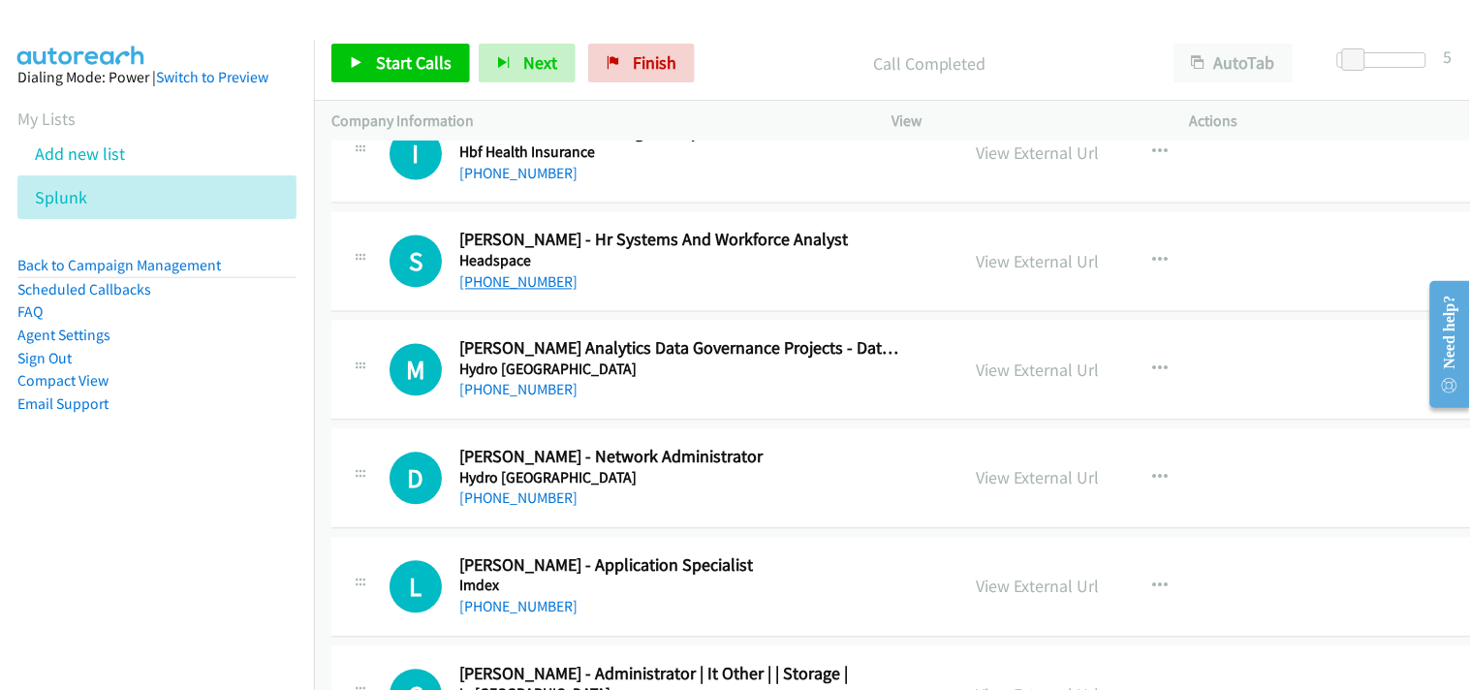
scroll to position [23684, 0]
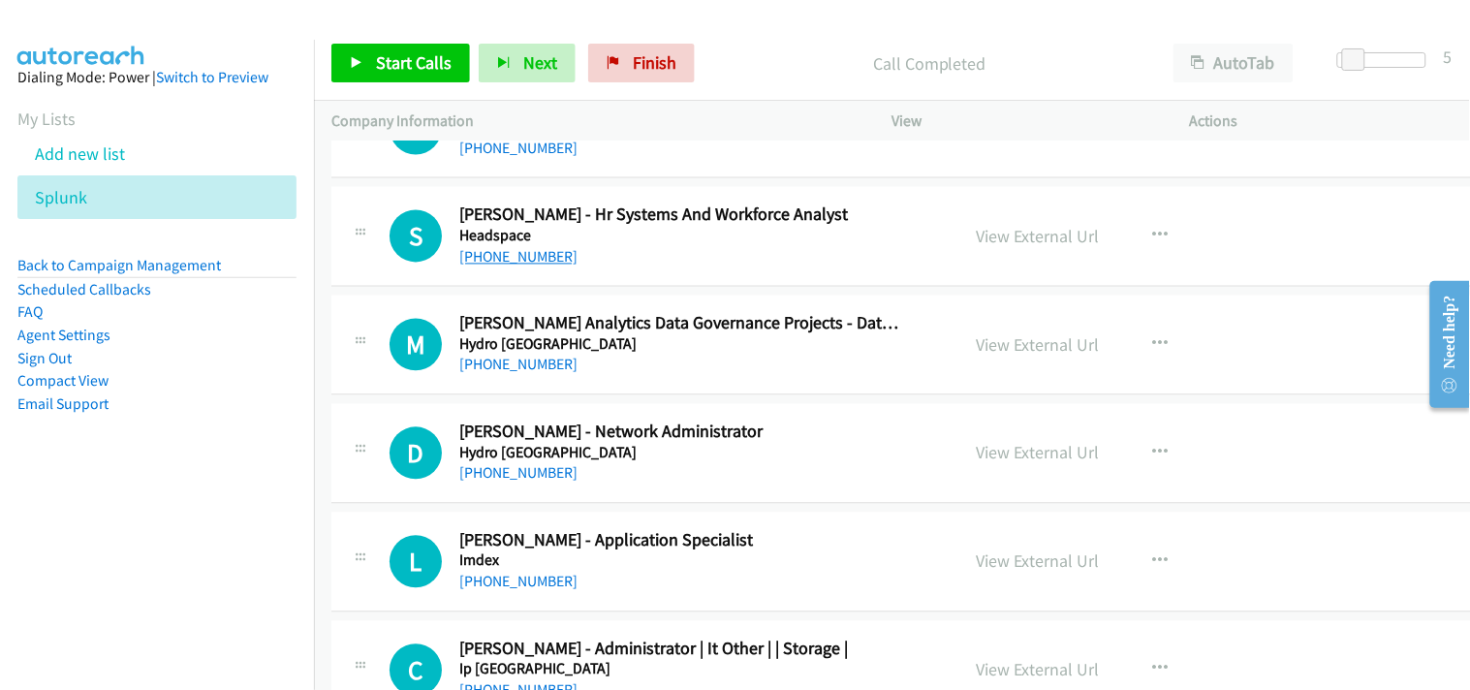
click at [516, 266] on link "[PHONE_NUMBER]" at bounding box center [518, 257] width 118 height 18
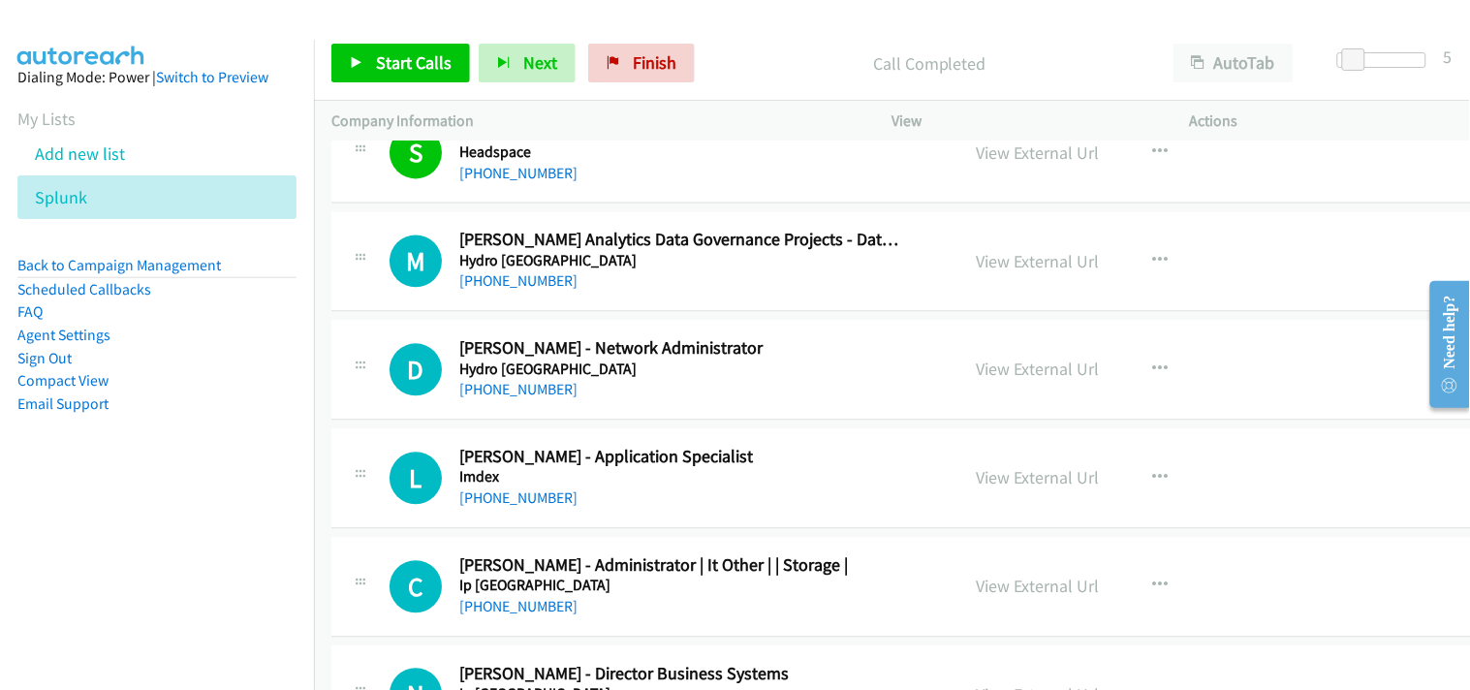
scroll to position [23791, 0]
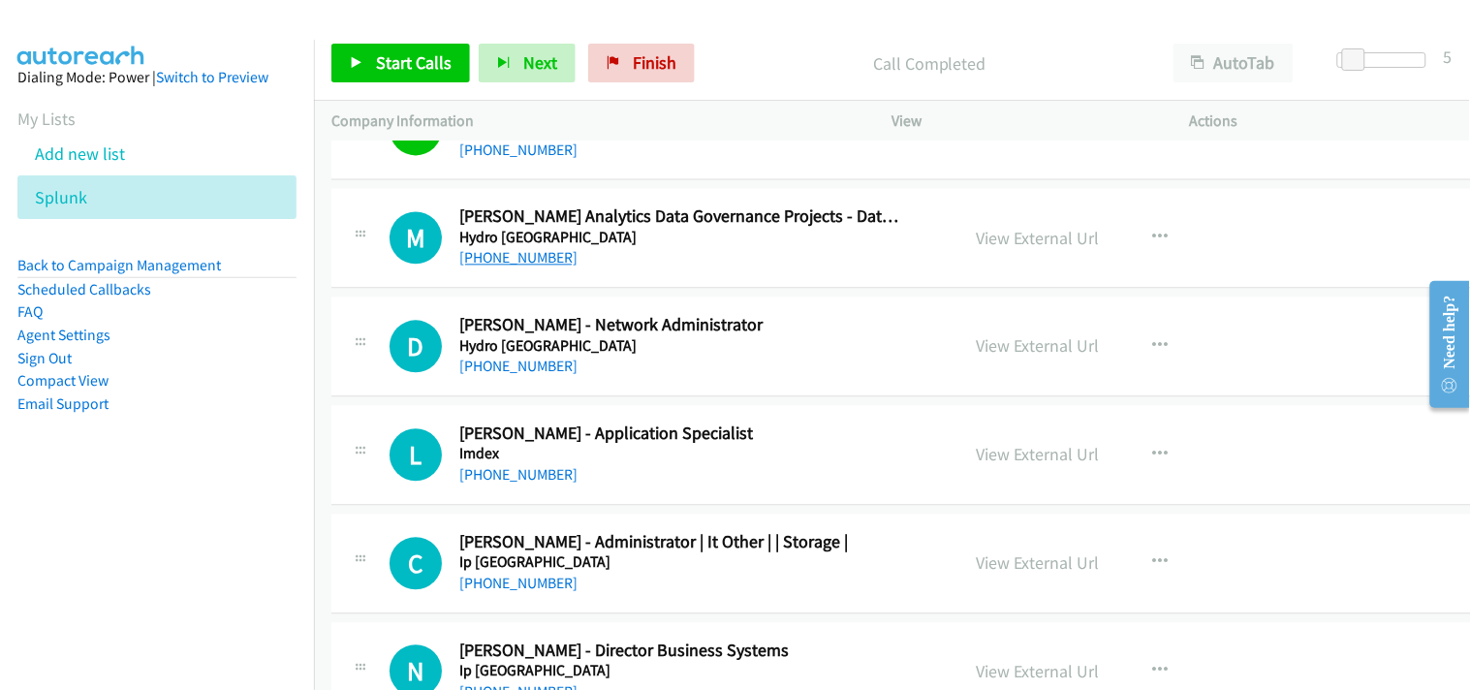
click at [480, 266] on link "[PHONE_NUMBER]" at bounding box center [518, 257] width 118 height 18
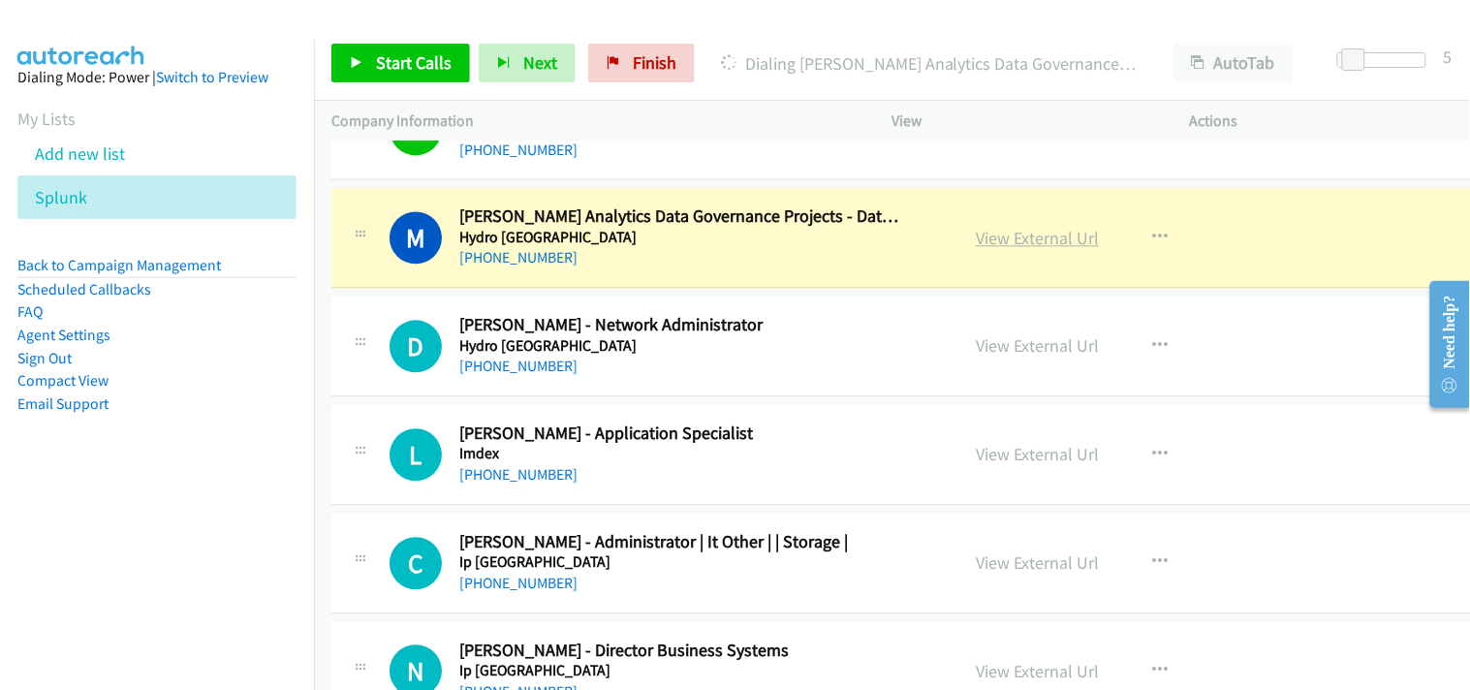
click at [1001, 249] on link "View External Url" at bounding box center [1037, 238] width 123 height 22
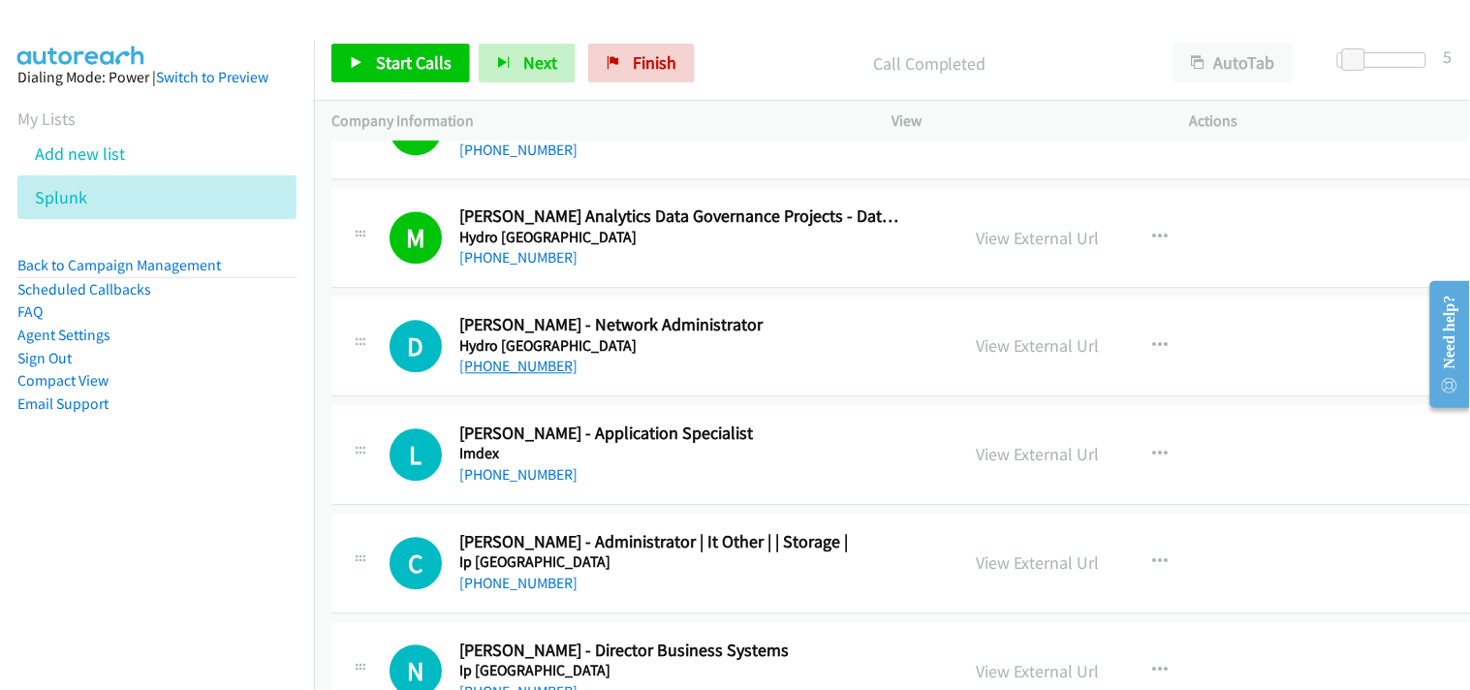
click at [502, 372] on link "[PHONE_NUMBER]" at bounding box center [518, 366] width 118 height 18
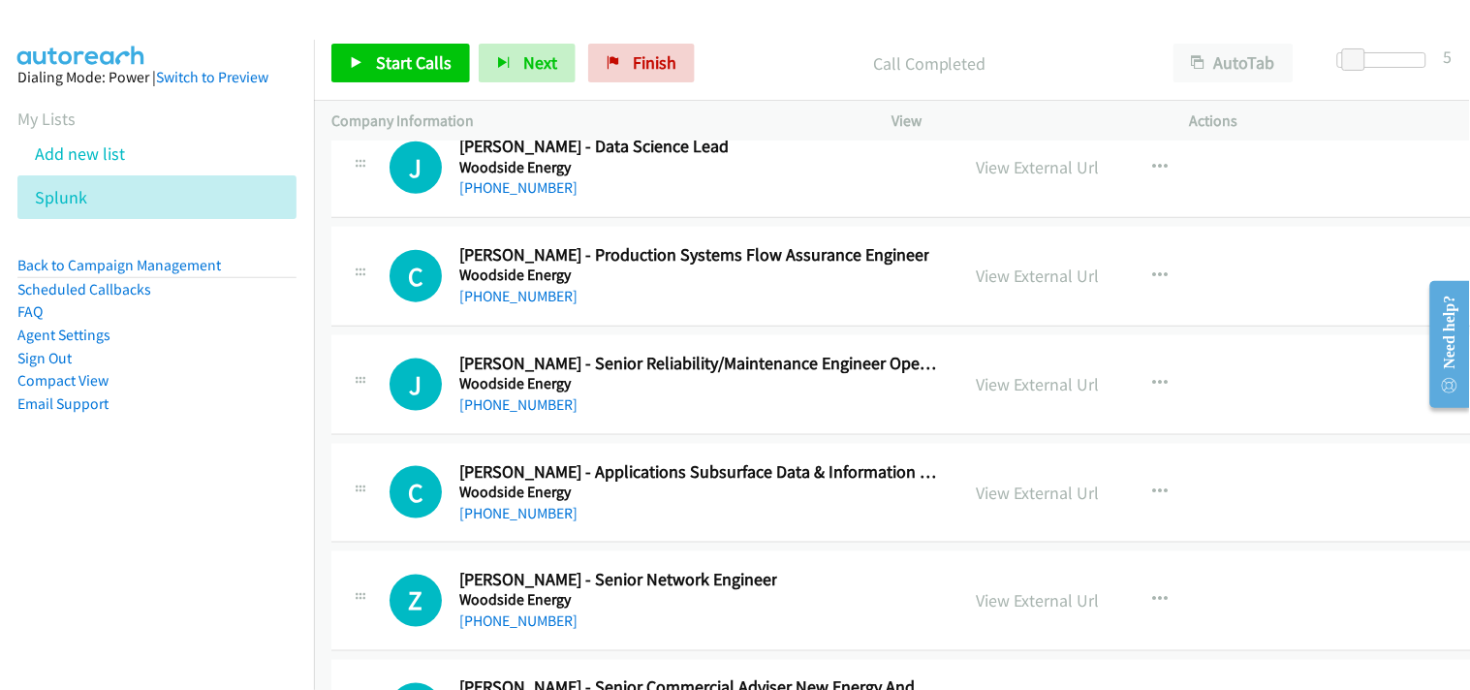
scroll to position [53556, 0]
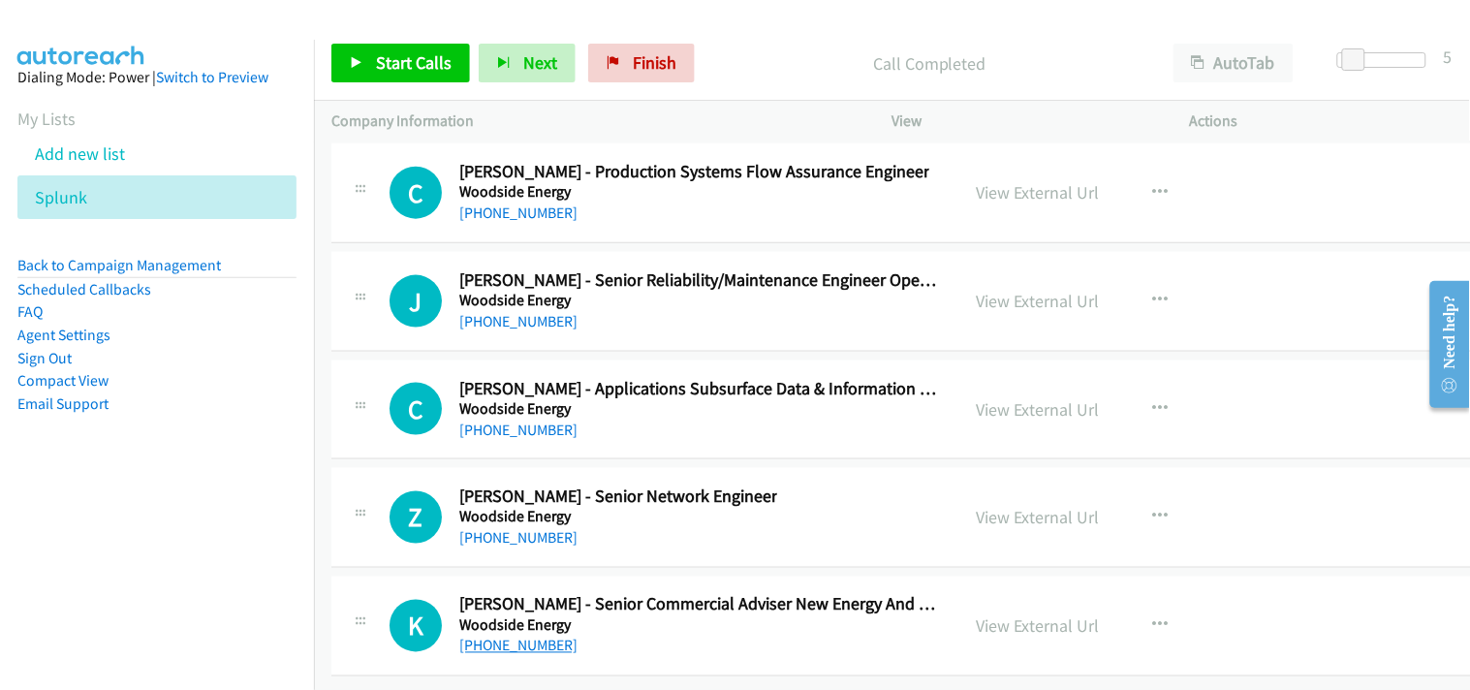
click at [523, 637] on link "[PHONE_NUMBER]" at bounding box center [518, 646] width 118 height 18
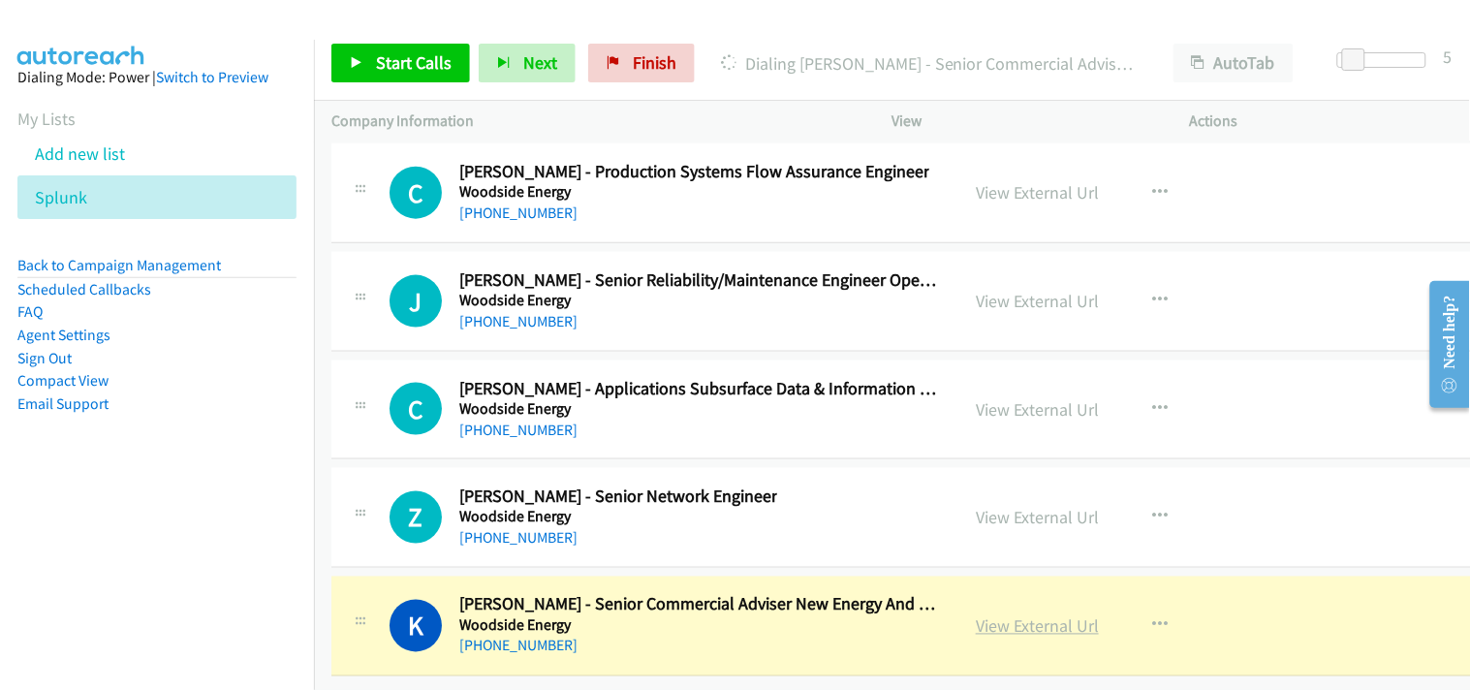
click at [1027, 615] on link "View External Url" at bounding box center [1037, 626] width 123 height 22
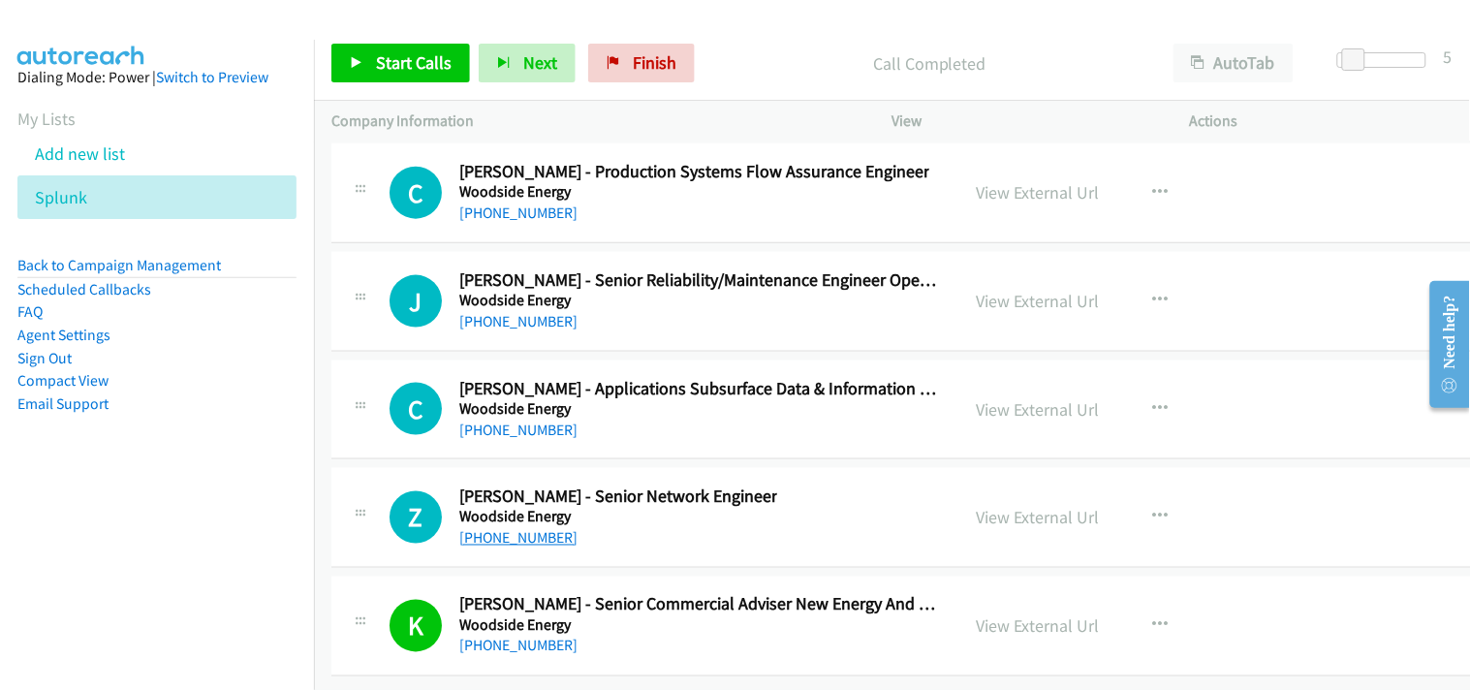
click at [512, 529] on link "[PHONE_NUMBER]" at bounding box center [518, 538] width 118 height 18
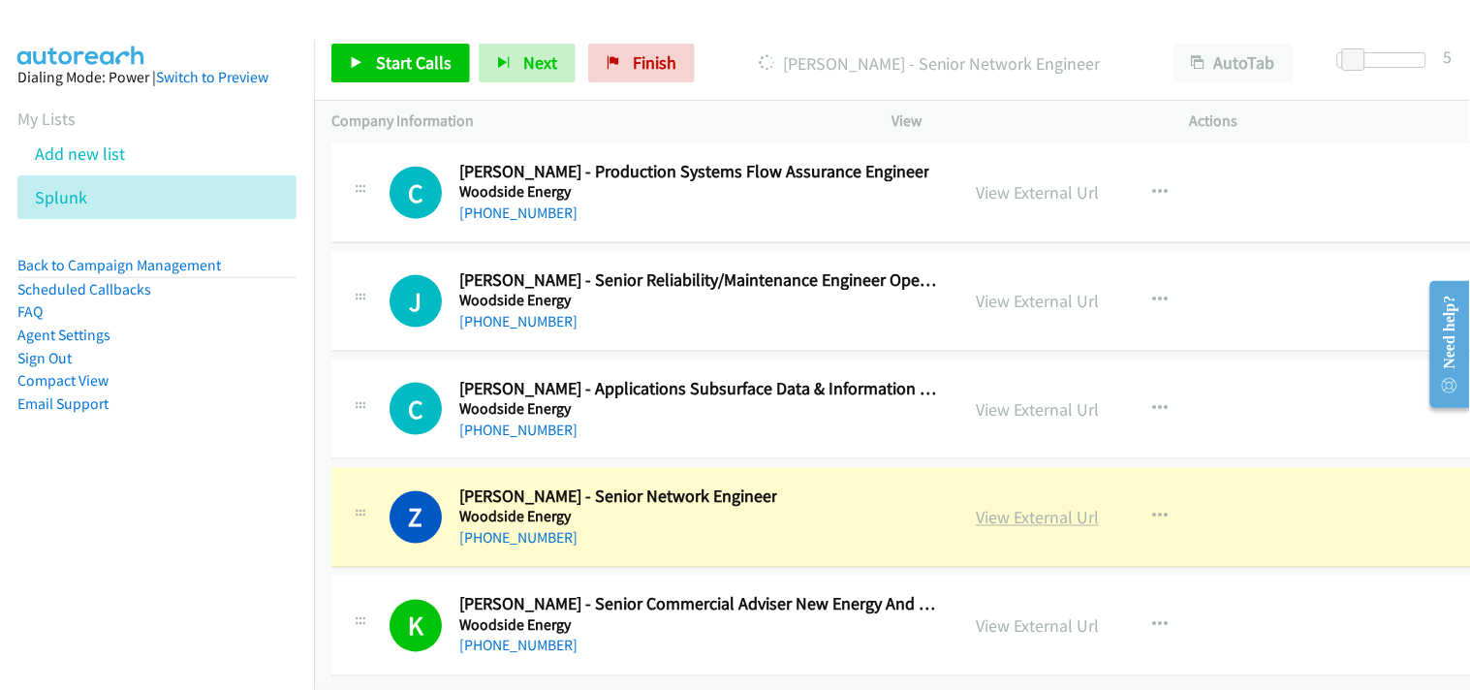
click at [1017, 507] on link "View External Url" at bounding box center [1037, 518] width 123 height 22
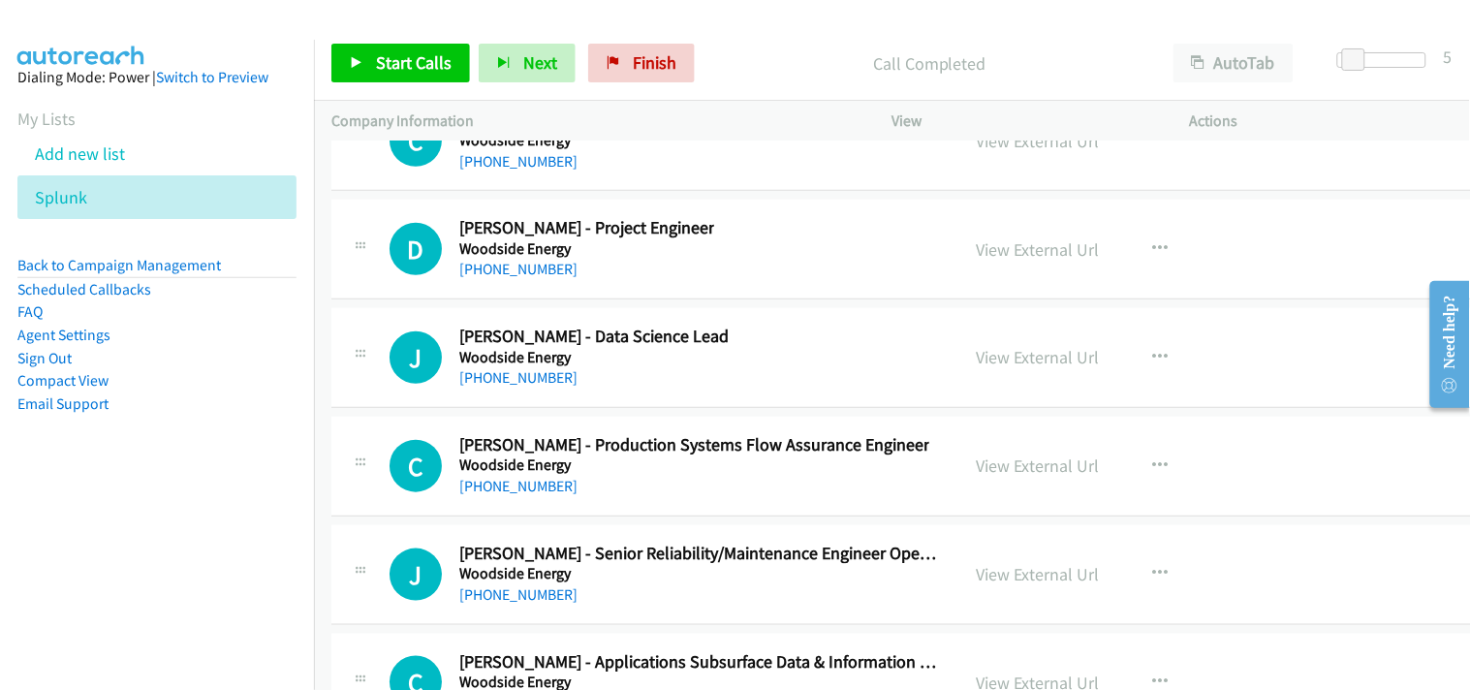
scroll to position [53234, 0]
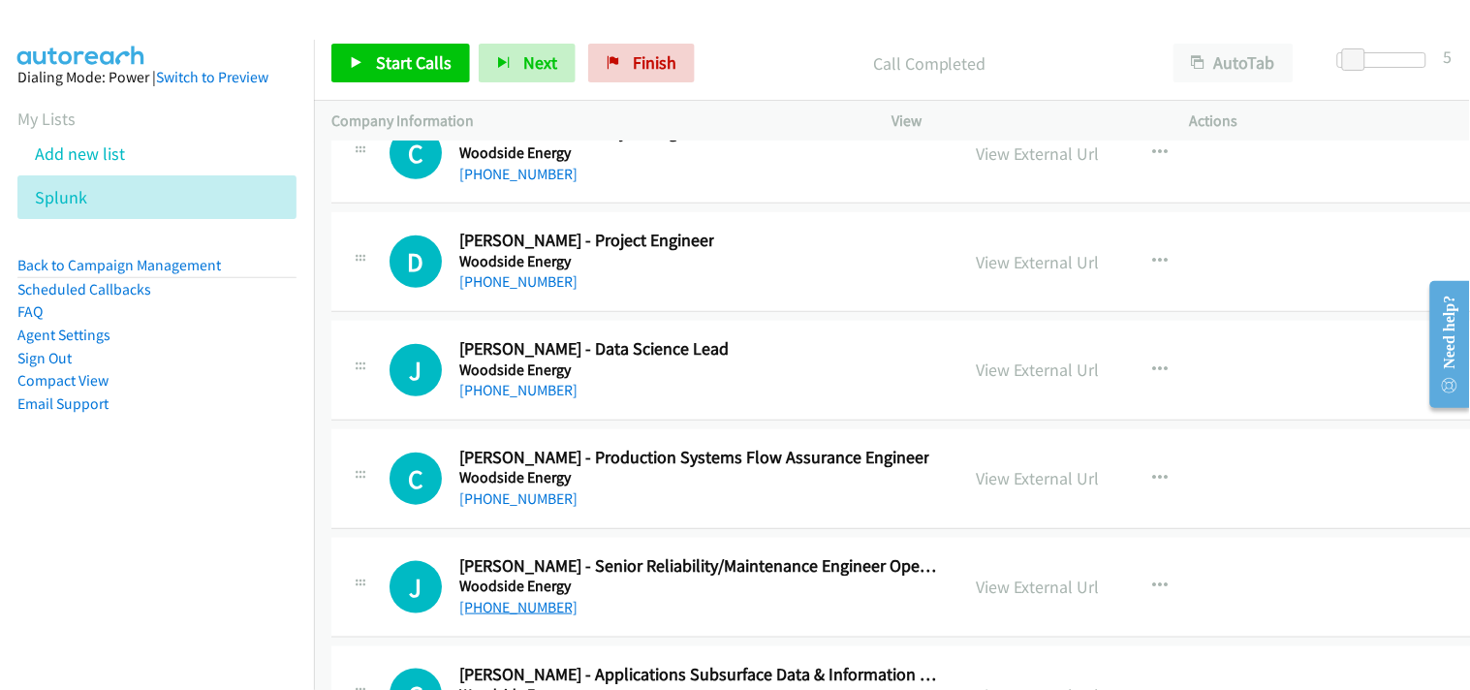
click at [496, 616] on link "[PHONE_NUMBER]" at bounding box center [518, 607] width 118 height 18
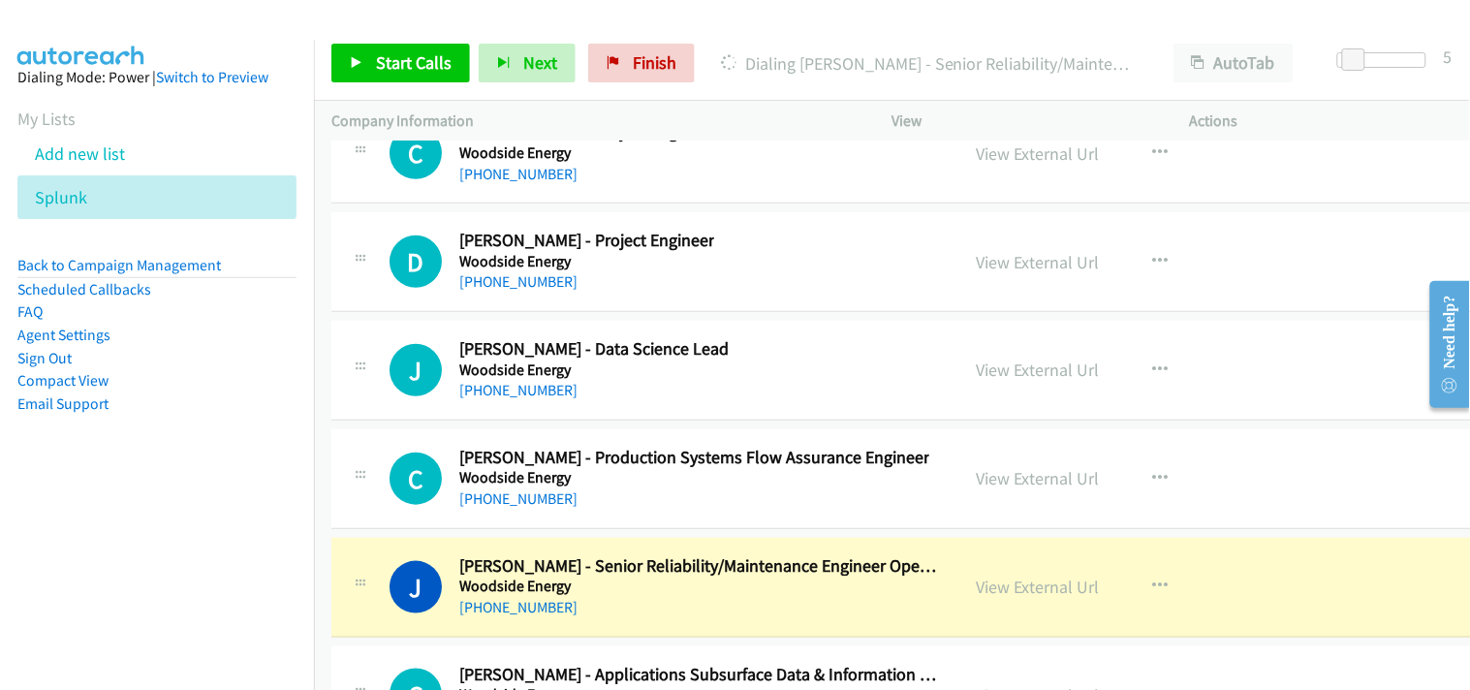
scroll to position [53341, 0]
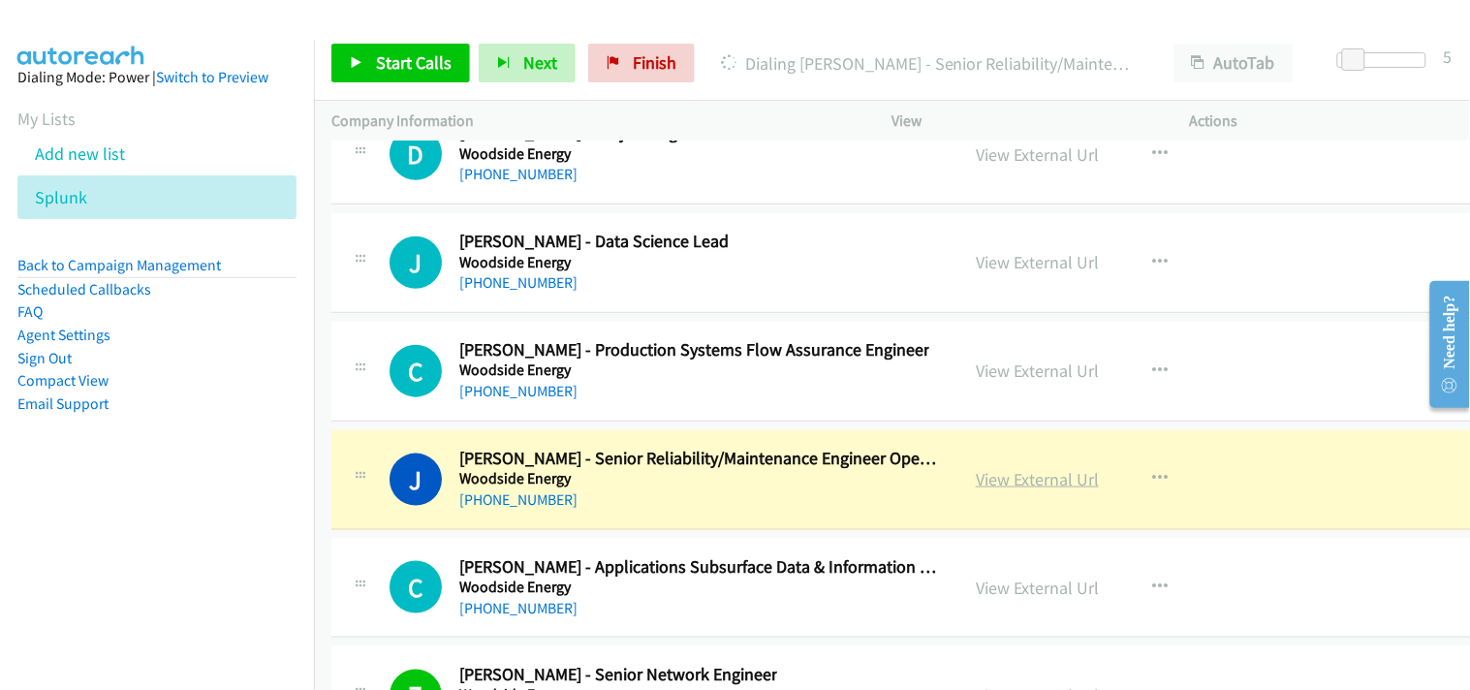
click at [1009, 490] on link "View External Url" at bounding box center [1037, 479] width 123 height 22
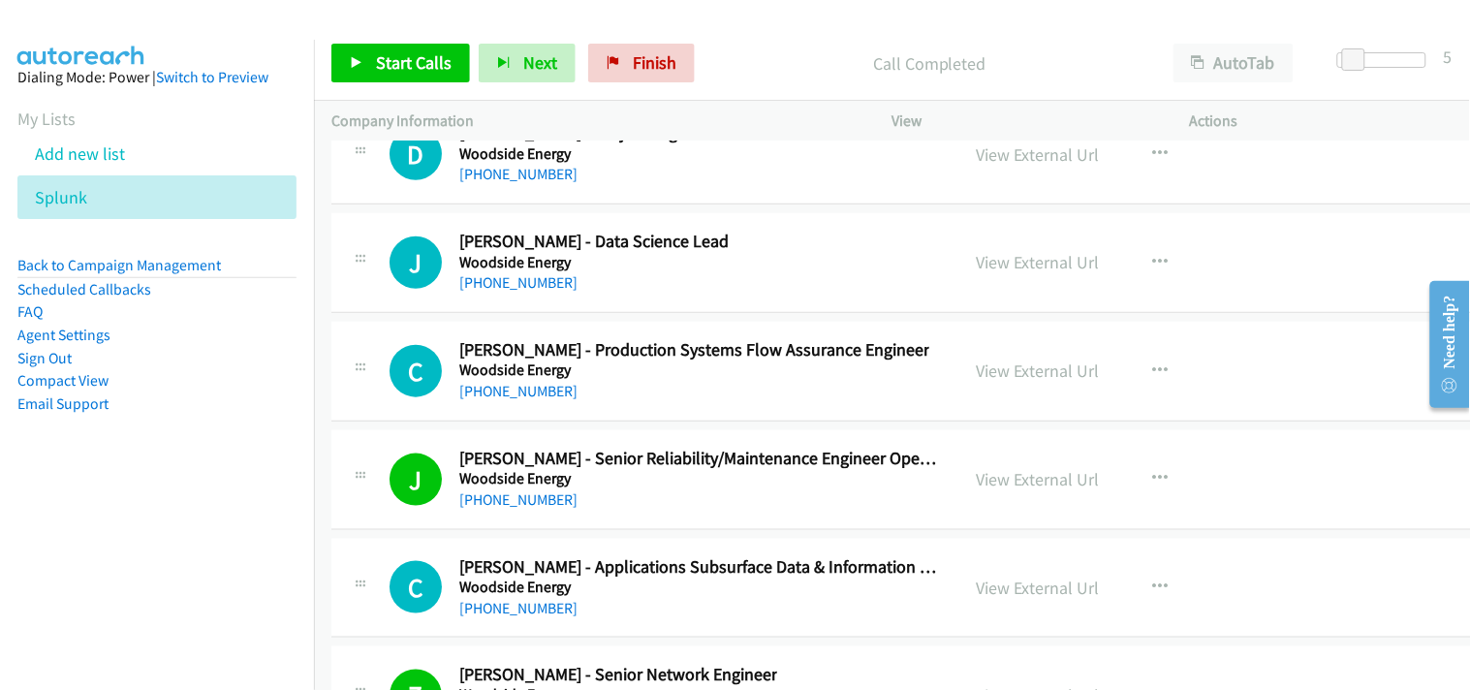
scroll to position [53234, 0]
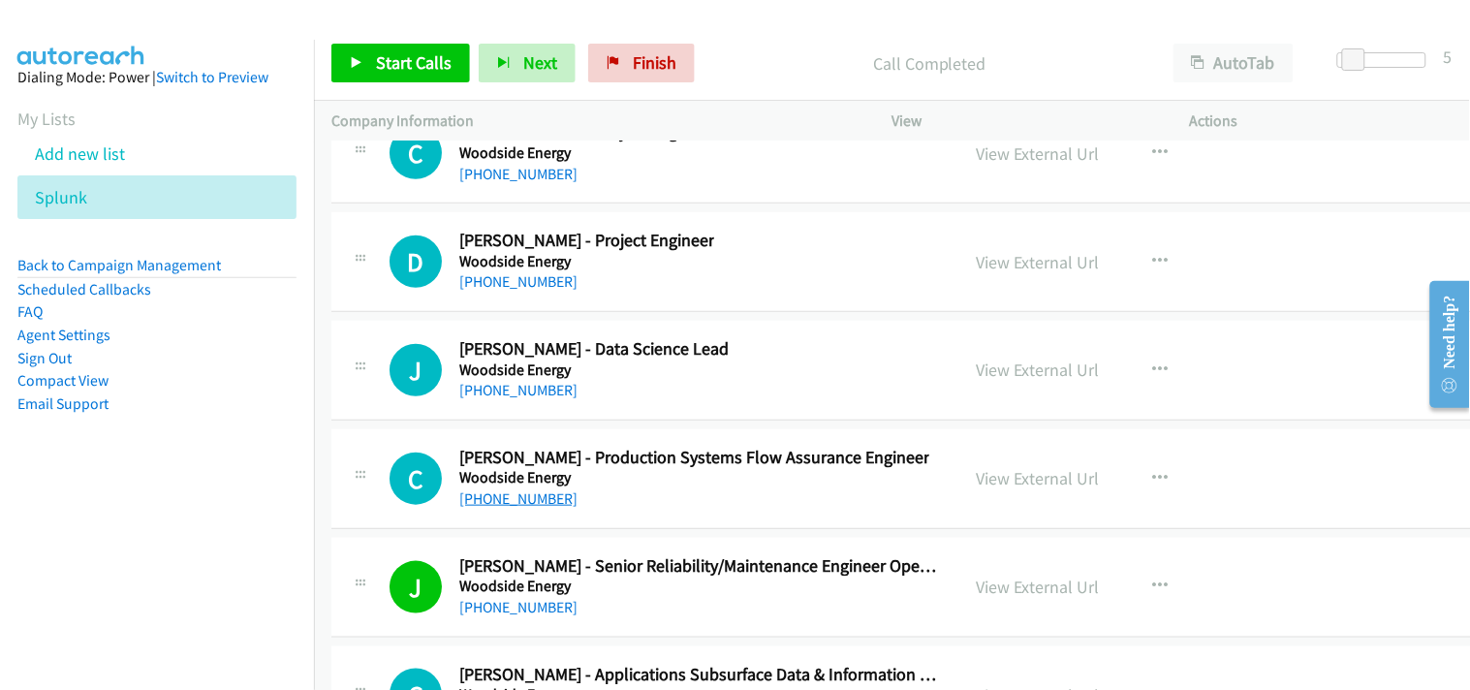
click at [520, 508] on link "[PHONE_NUMBER]" at bounding box center [518, 498] width 118 height 18
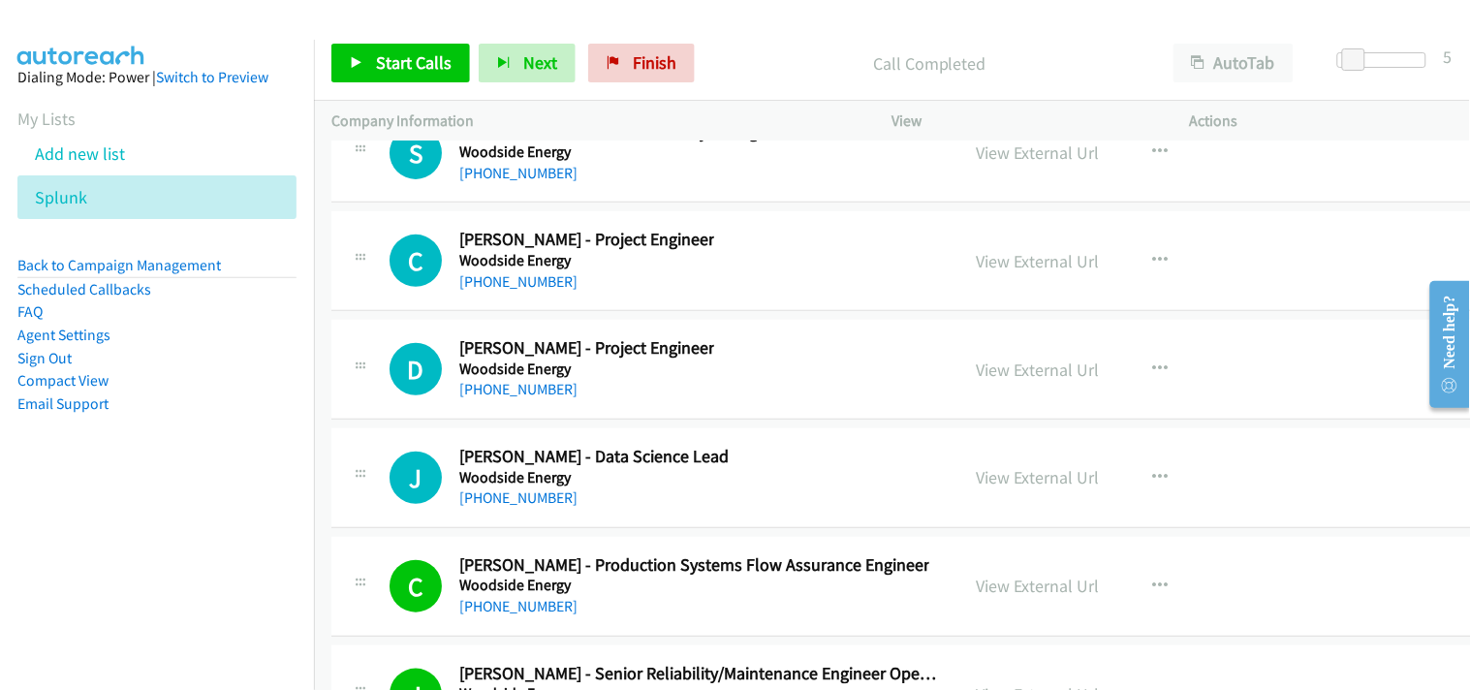
scroll to position [53019, 0]
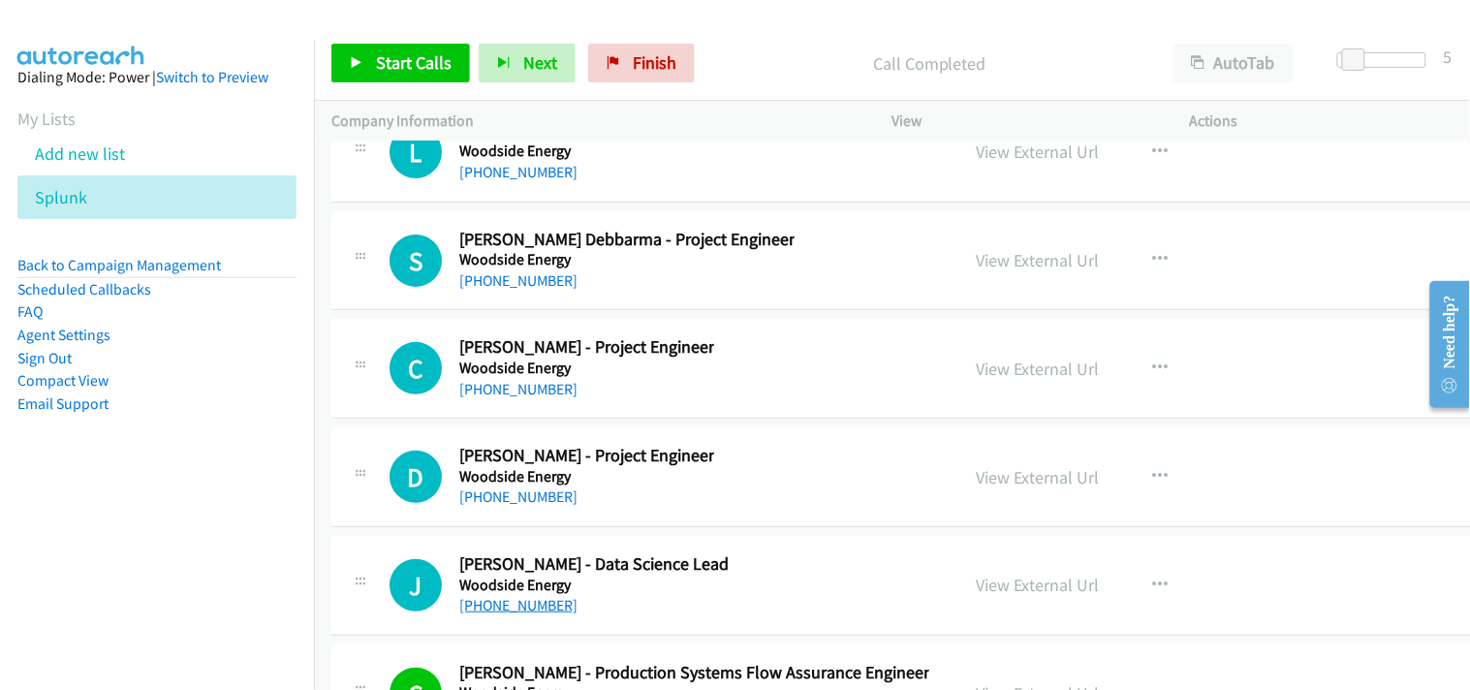
click at [496, 614] on link "[PHONE_NUMBER]" at bounding box center [518, 605] width 118 height 18
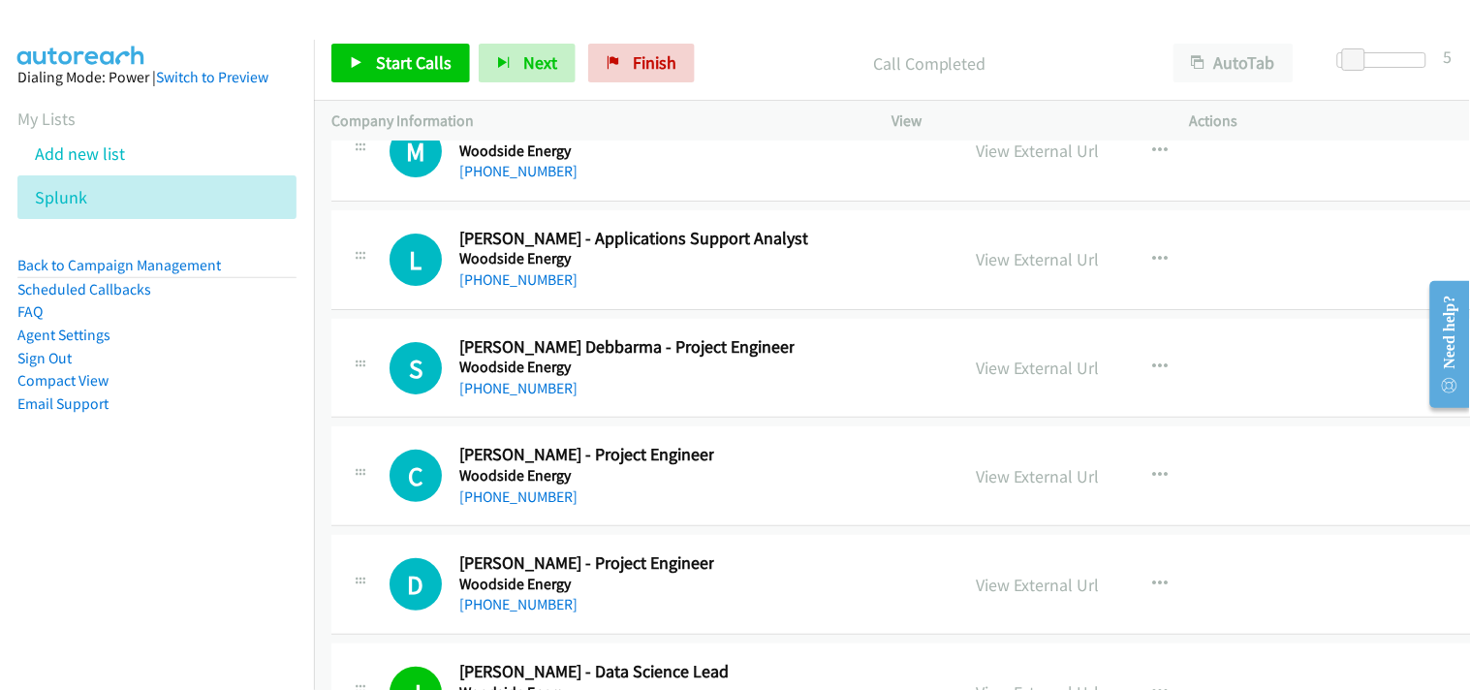
scroll to position [52803, 0]
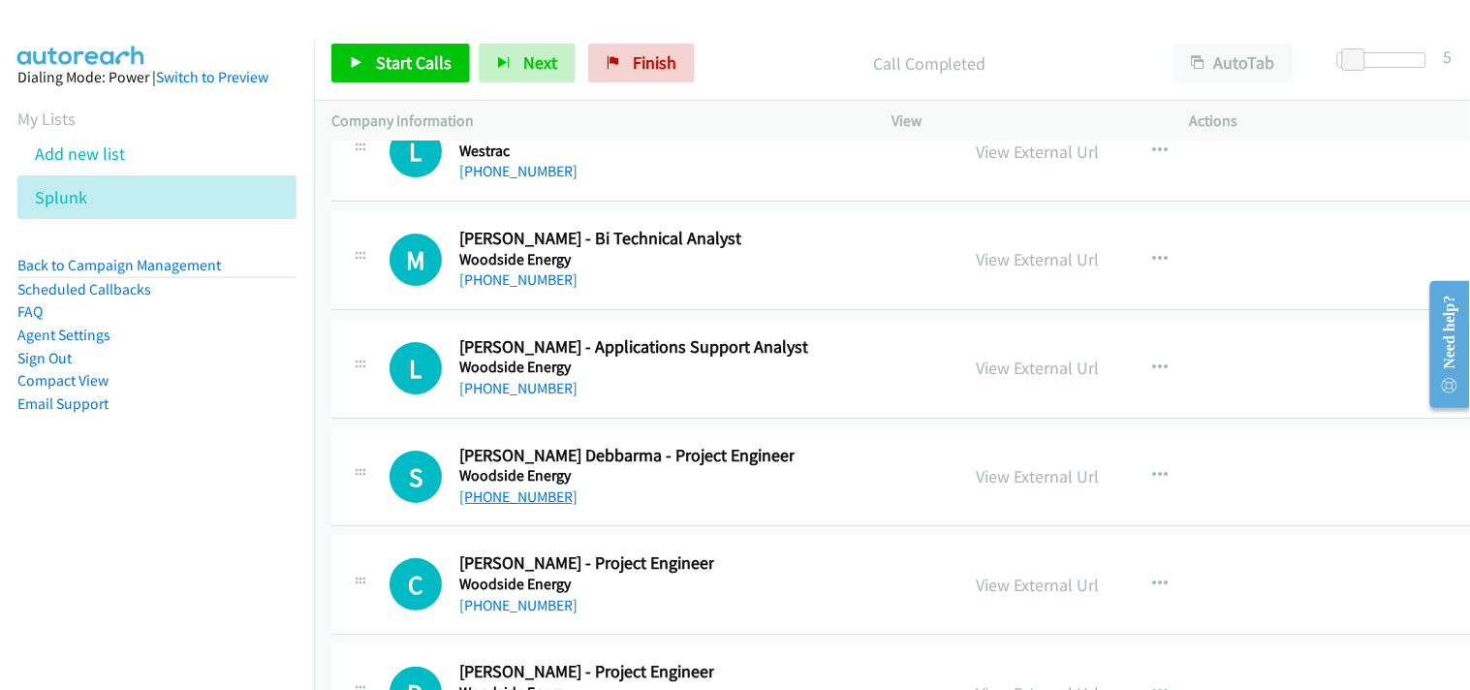
click at [510, 506] on link "[PHONE_NUMBER]" at bounding box center [518, 496] width 118 height 18
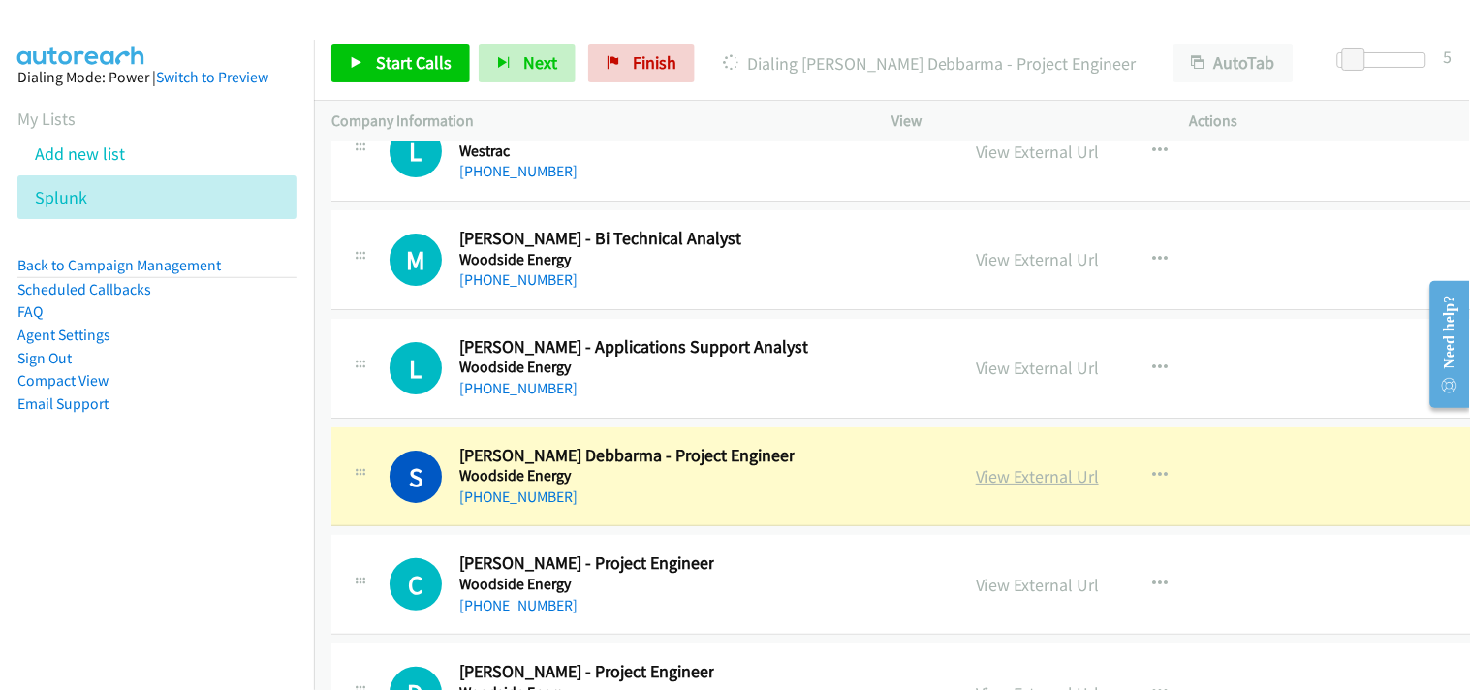
click at [1029, 487] on link "View External Url" at bounding box center [1037, 476] width 123 height 22
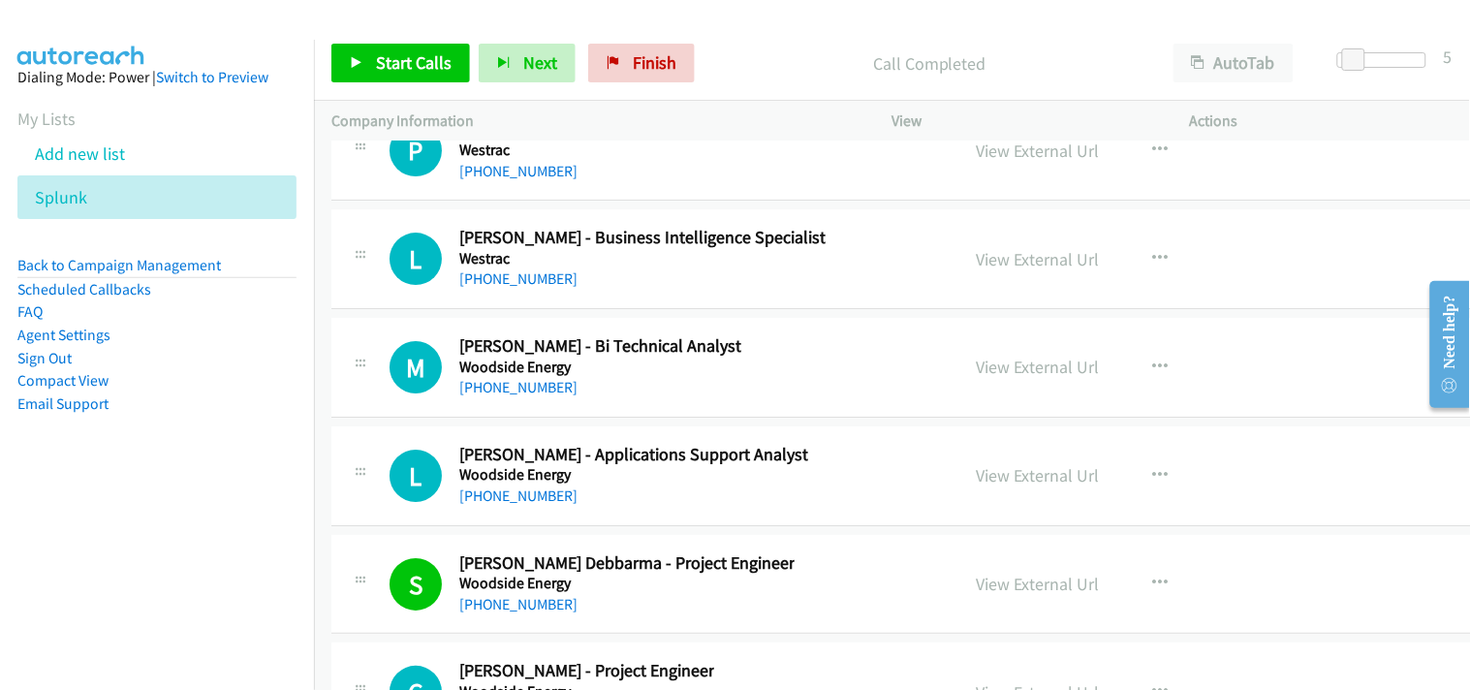
scroll to position [52588, 0]
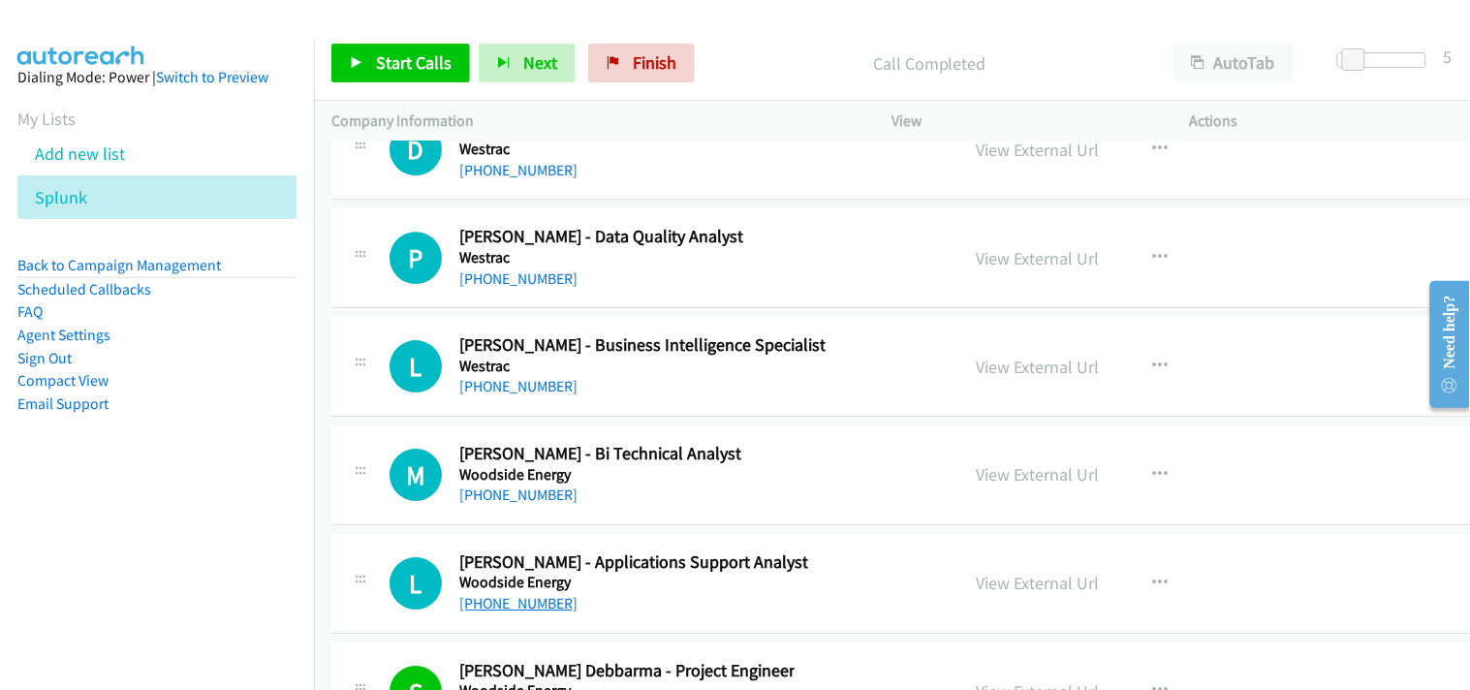
click at [539, 612] on link "[PHONE_NUMBER]" at bounding box center [518, 603] width 118 height 18
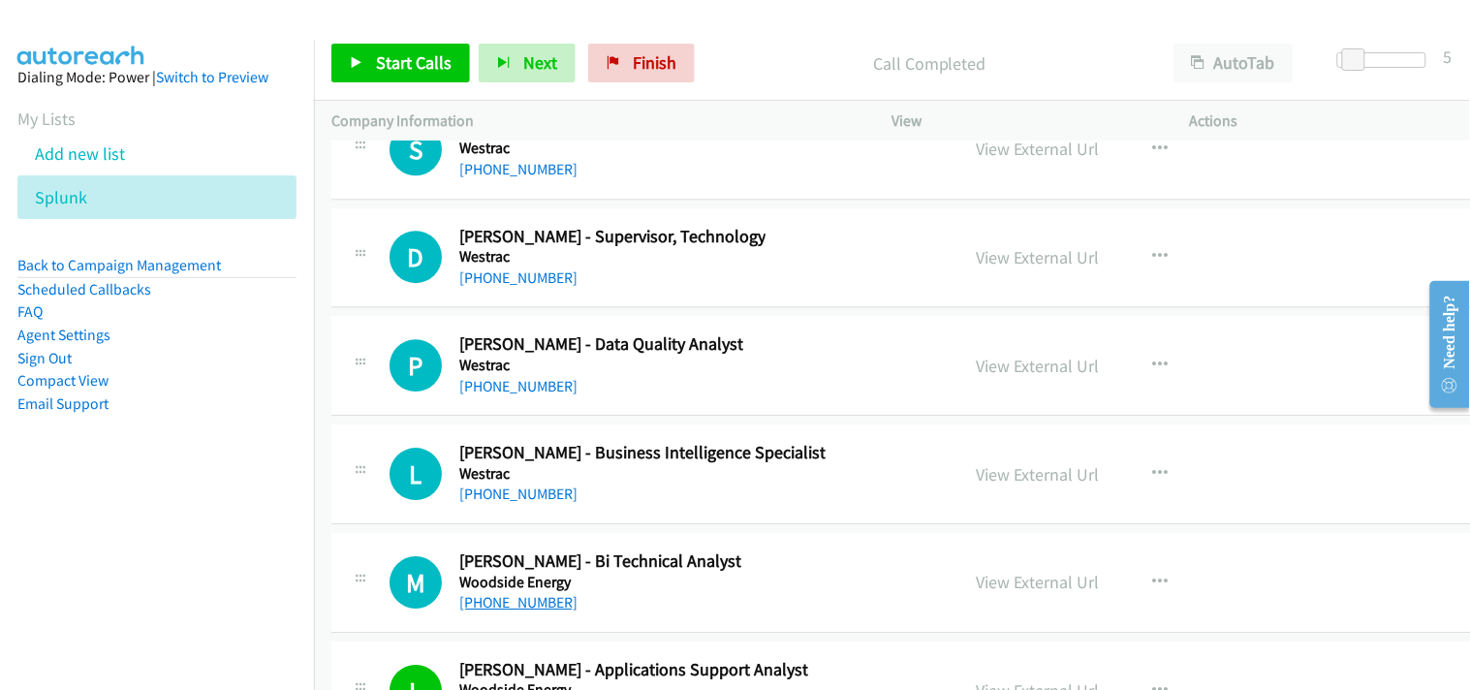
click at [500, 611] on link "[PHONE_NUMBER]" at bounding box center [518, 602] width 118 height 18
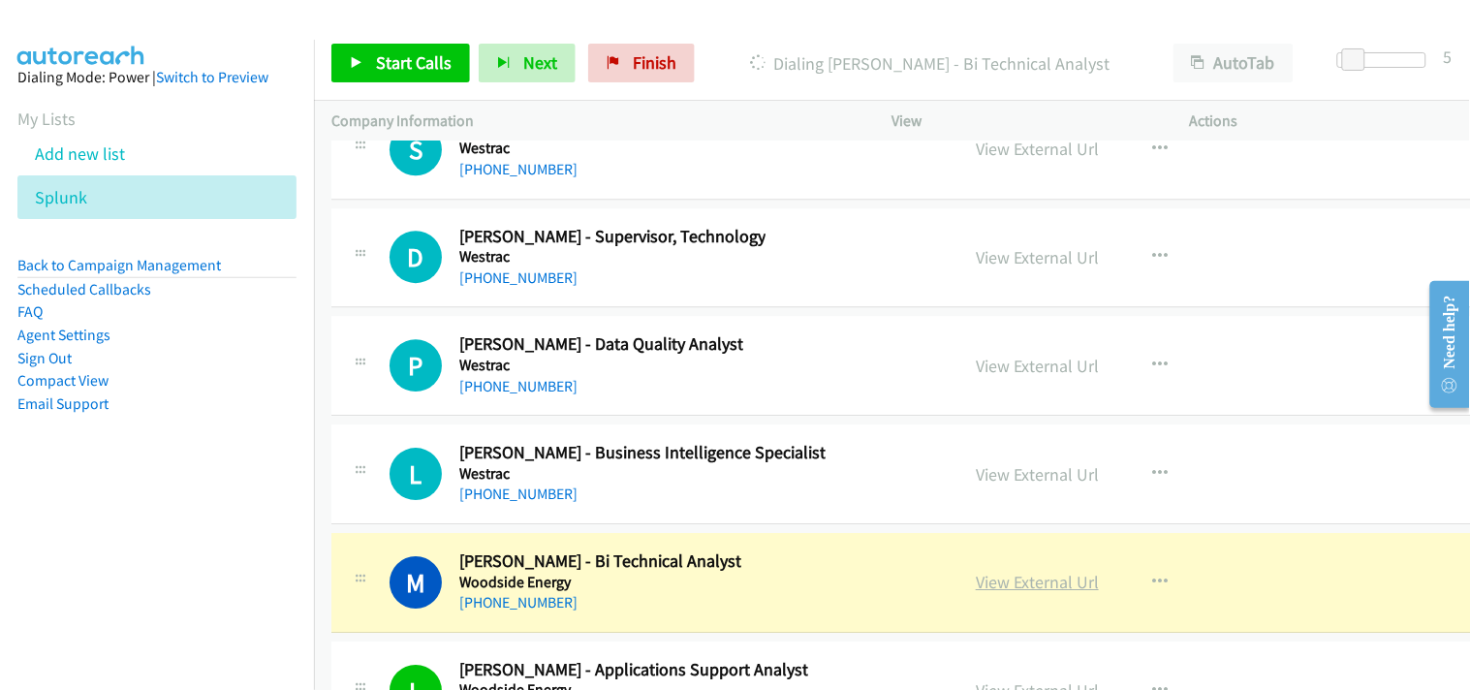
click at [1027, 593] on link "View External Url" at bounding box center [1037, 582] width 123 height 22
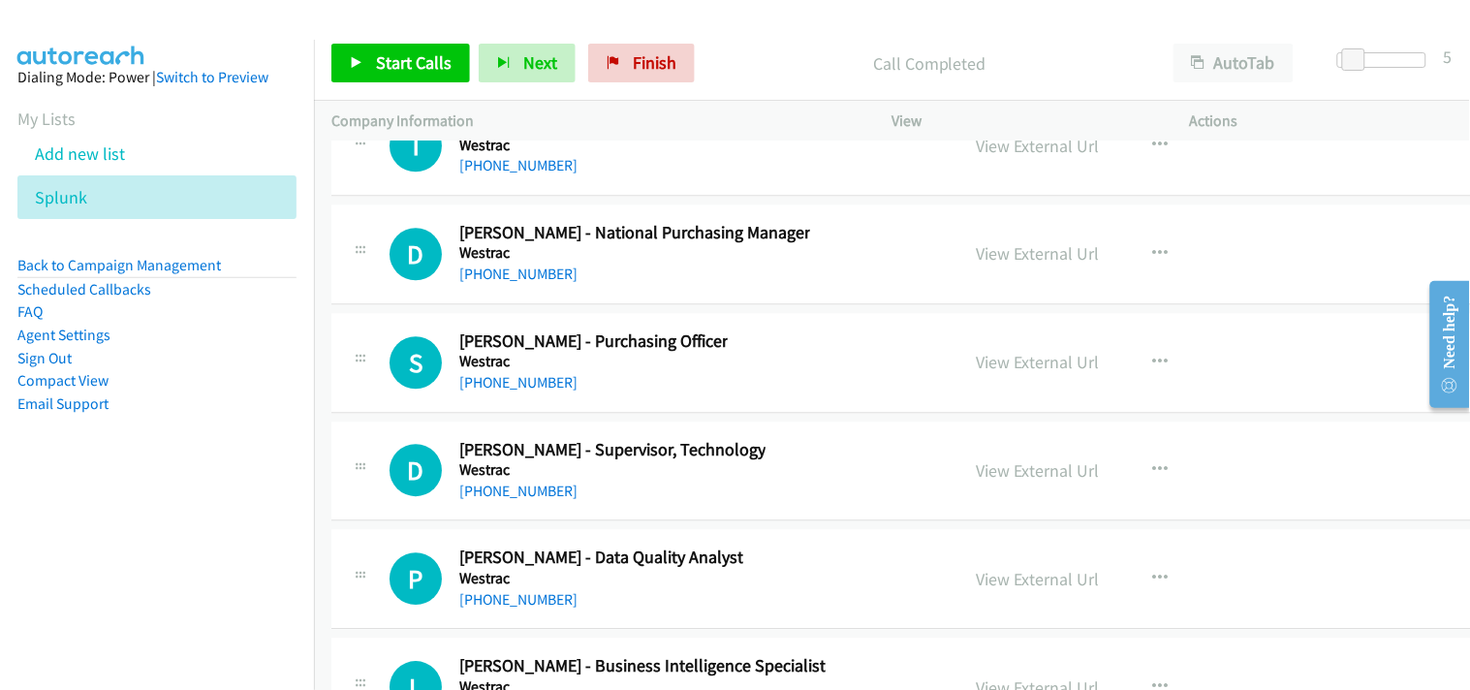
scroll to position [52265, 0]
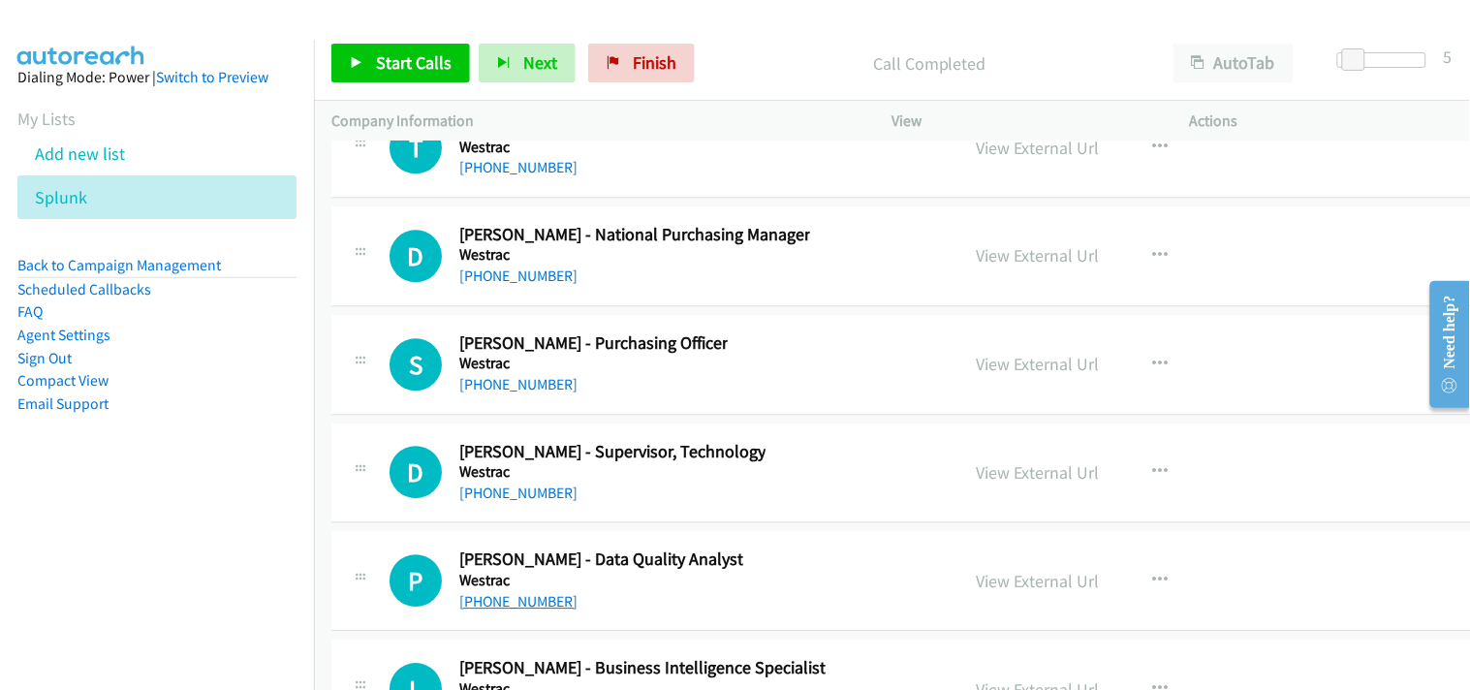
click at [518, 610] on link "[PHONE_NUMBER]" at bounding box center [518, 601] width 118 height 18
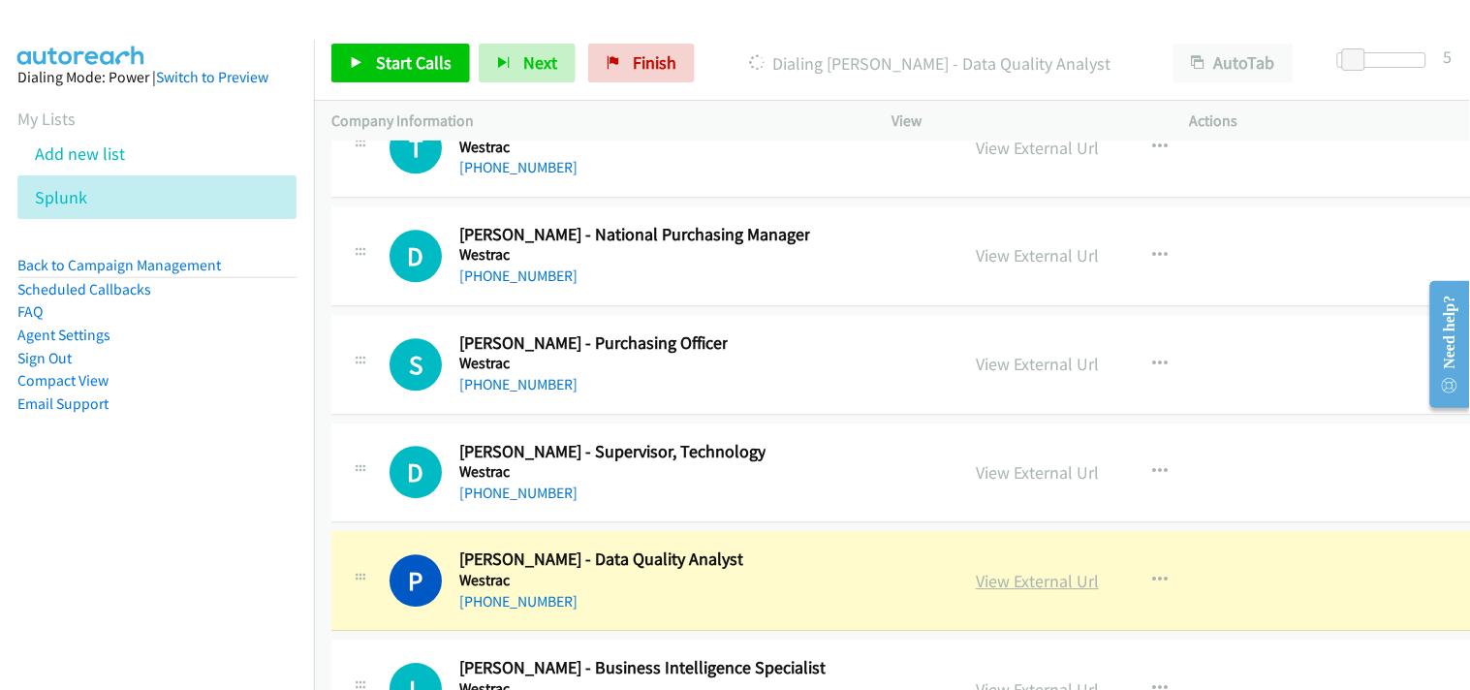
click at [1043, 592] on link "View External Url" at bounding box center [1037, 581] width 123 height 22
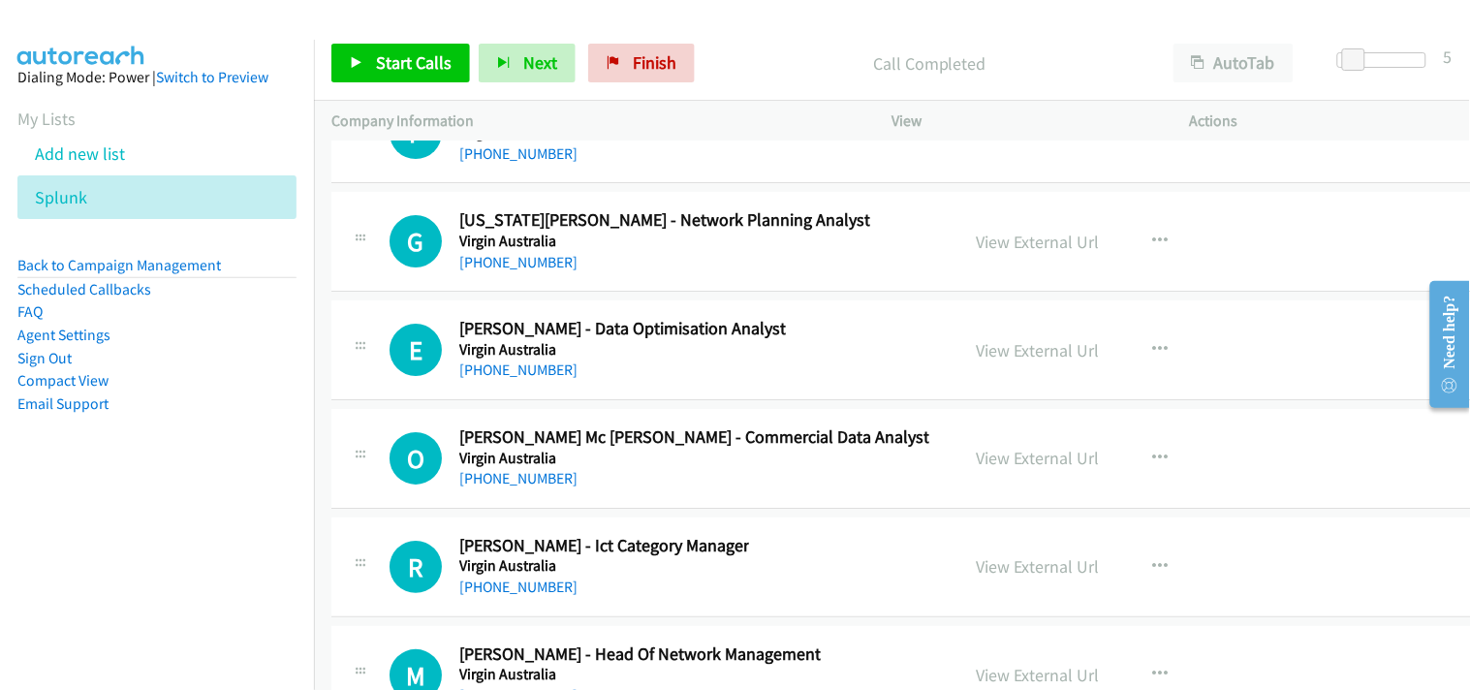
scroll to position [50865, 0]
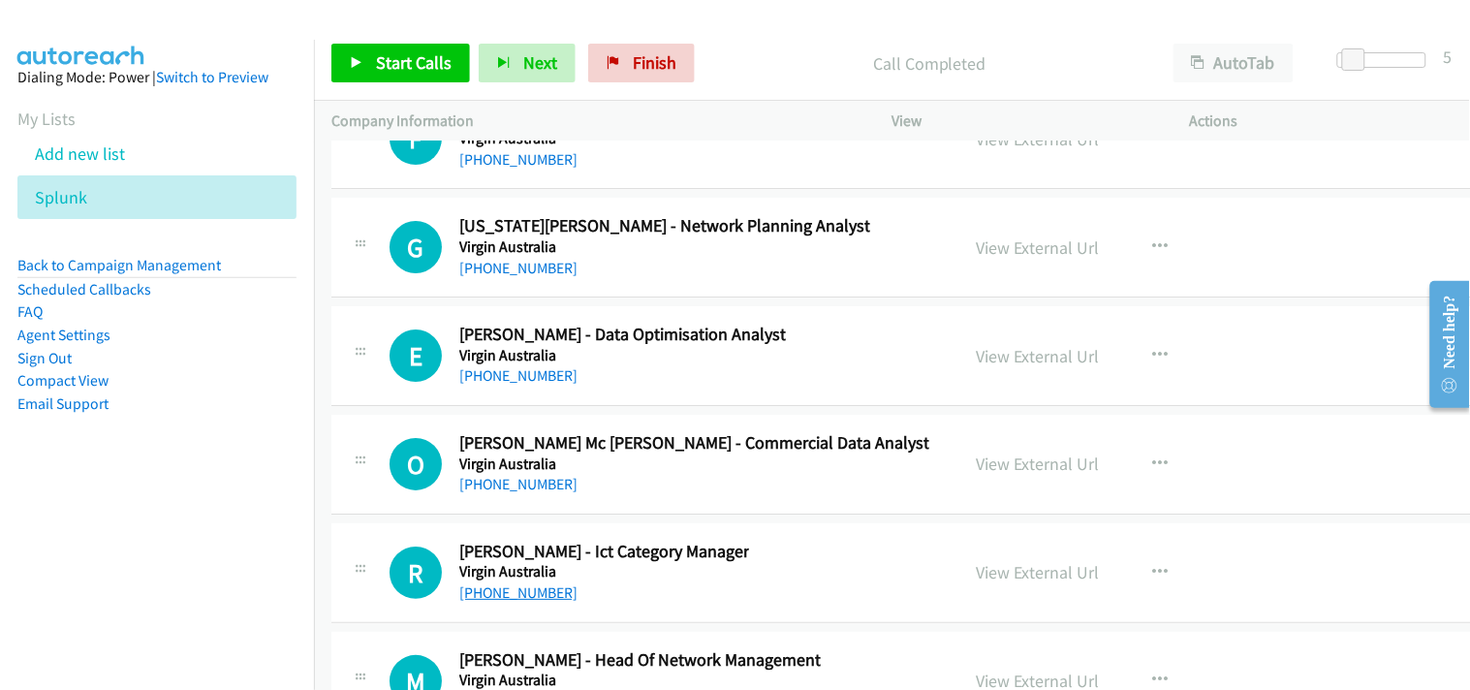
click at [507, 602] on link "[PHONE_NUMBER]" at bounding box center [518, 592] width 118 height 18
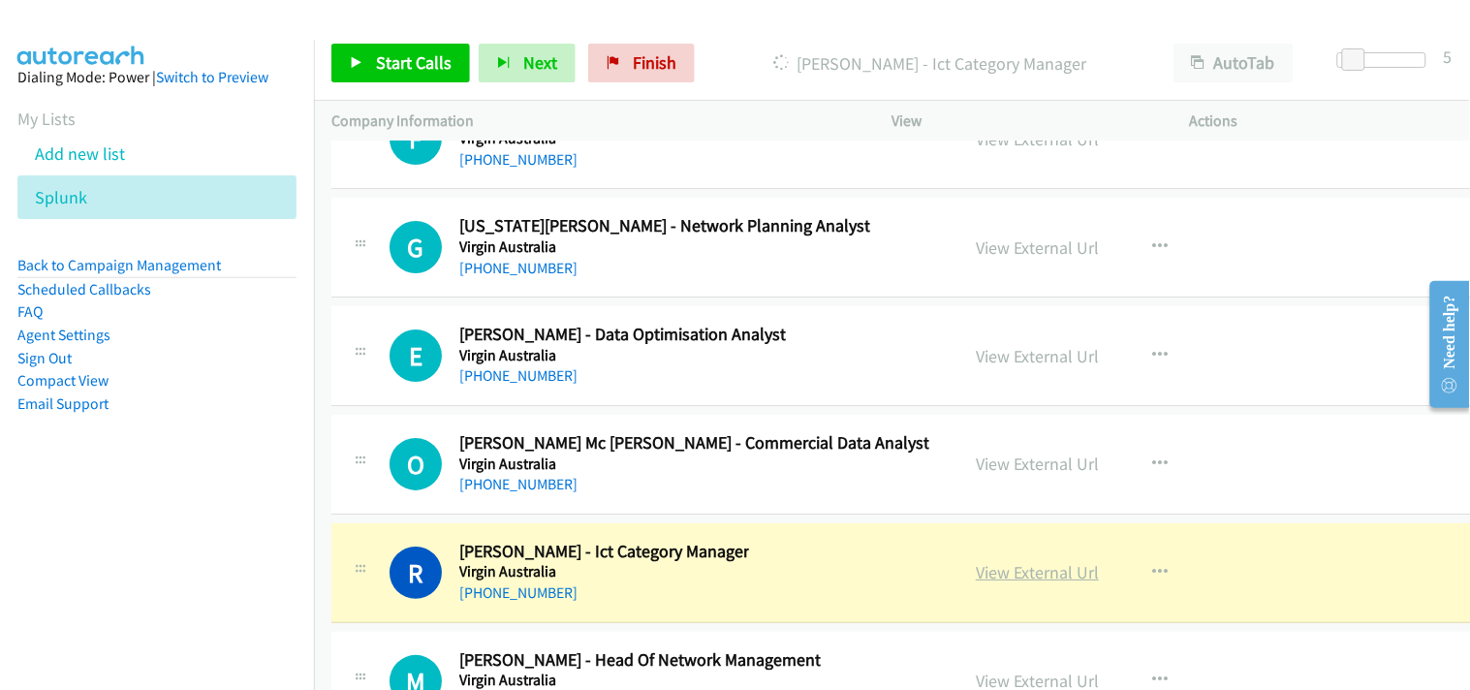
click at [1037, 583] on link "View External Url" at bounding box center [1037, 572] width 123 height 22
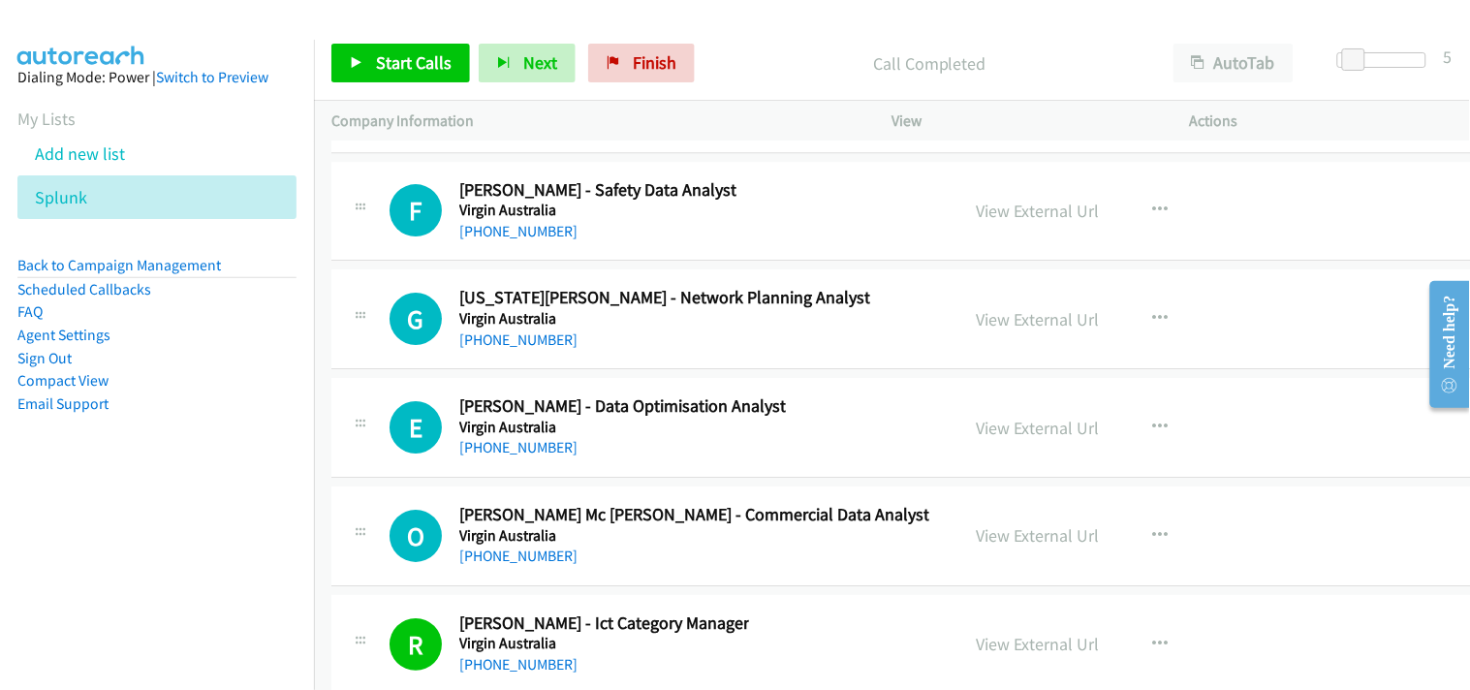
scroll to position [50757, 0]
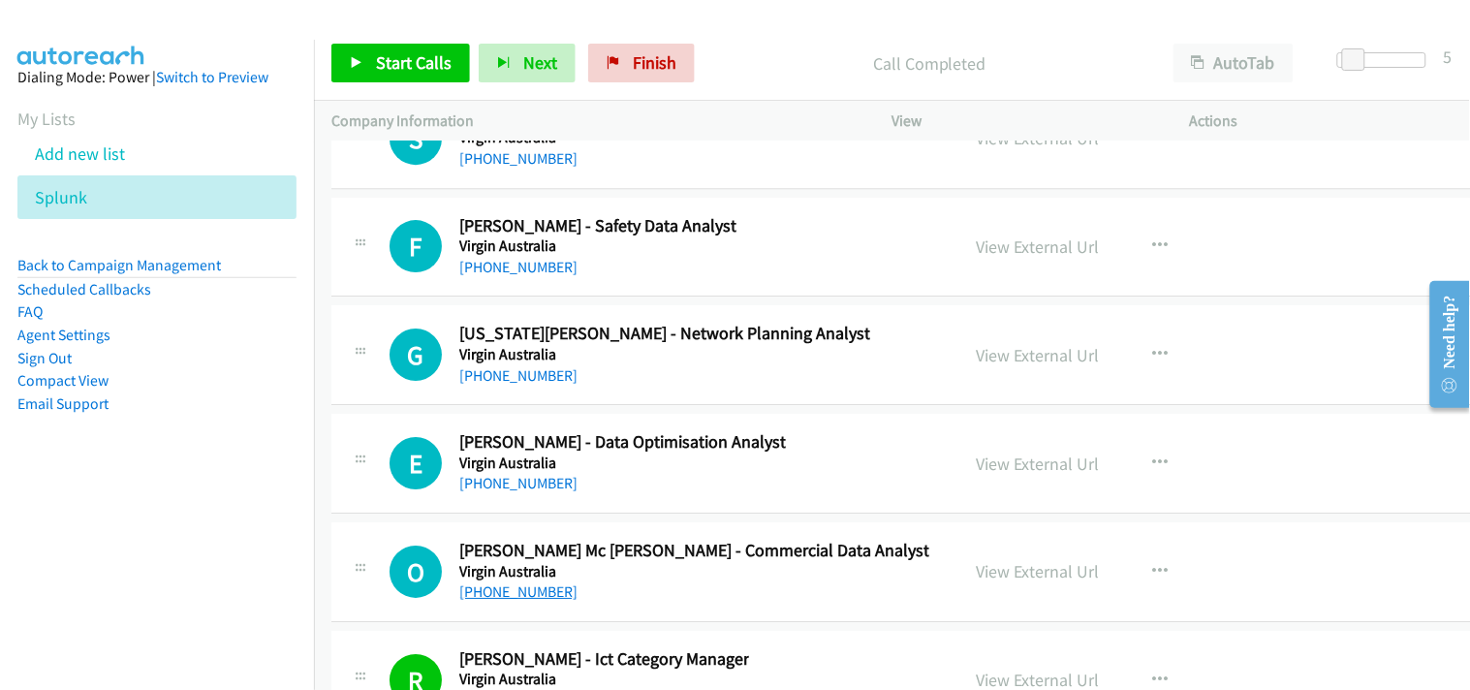
click at [507, 601] on link "[PHONE_NUMBER]" at bounding box center [518, 591] width 118 height 18
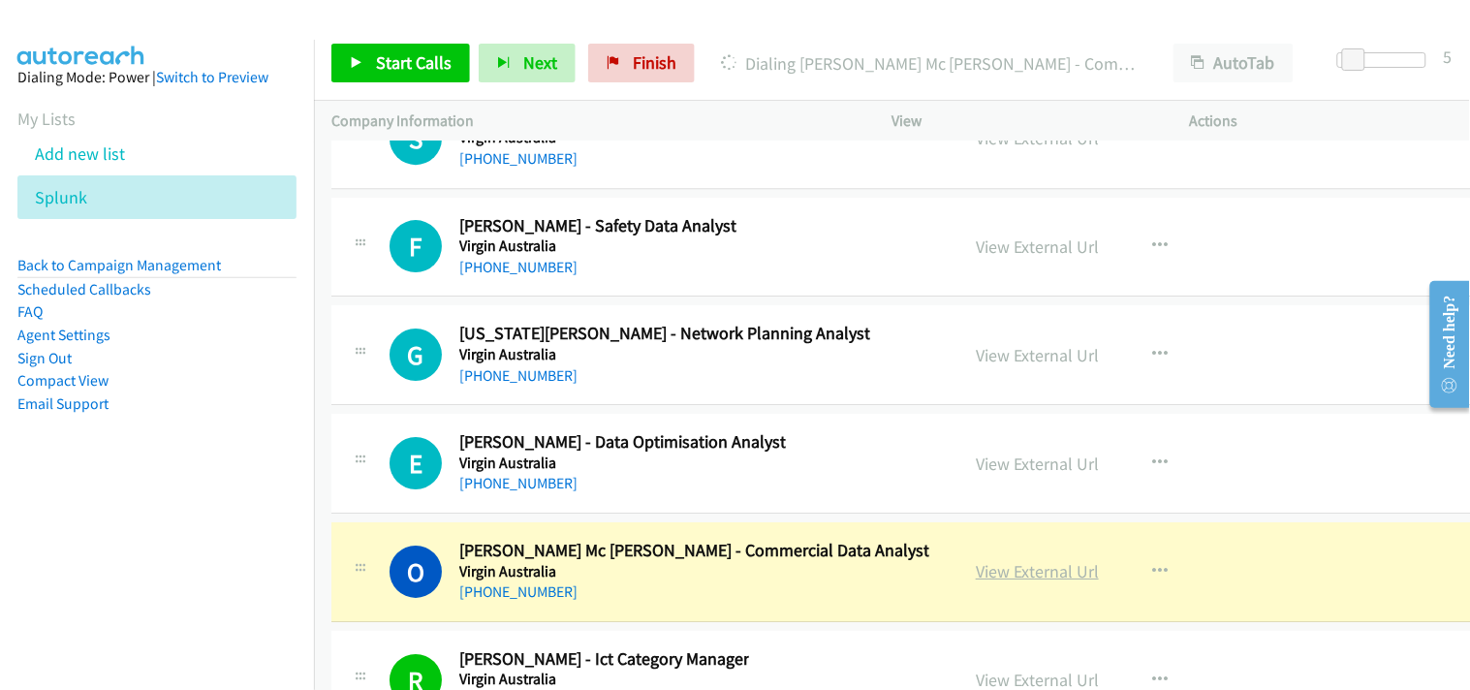
click at [1020, 582] on link "View External Url" at bounding box center [1037, 571] width 123 height 22
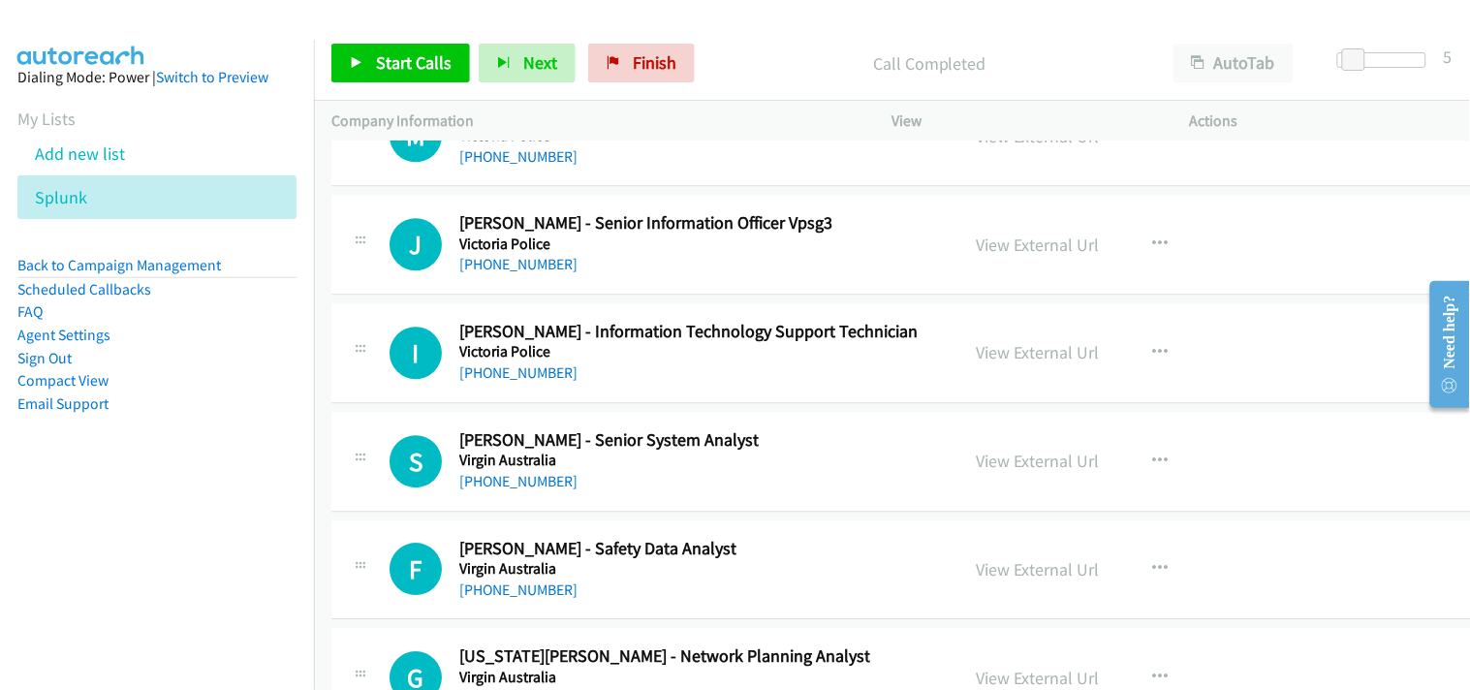
scroll to position [50327, 0]
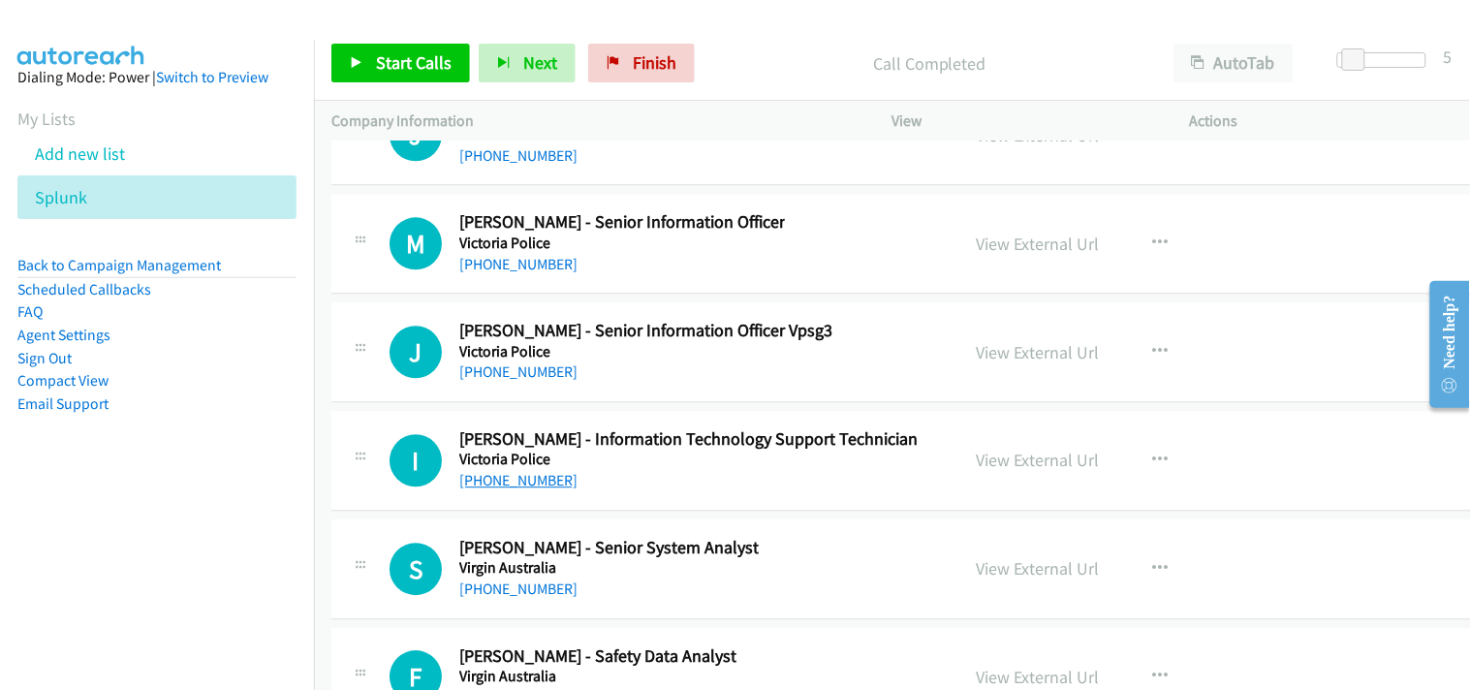
click at [506, 489] on link "[PHONE_NUMBER]" at bounding box center [518, 480] width 118 height 18
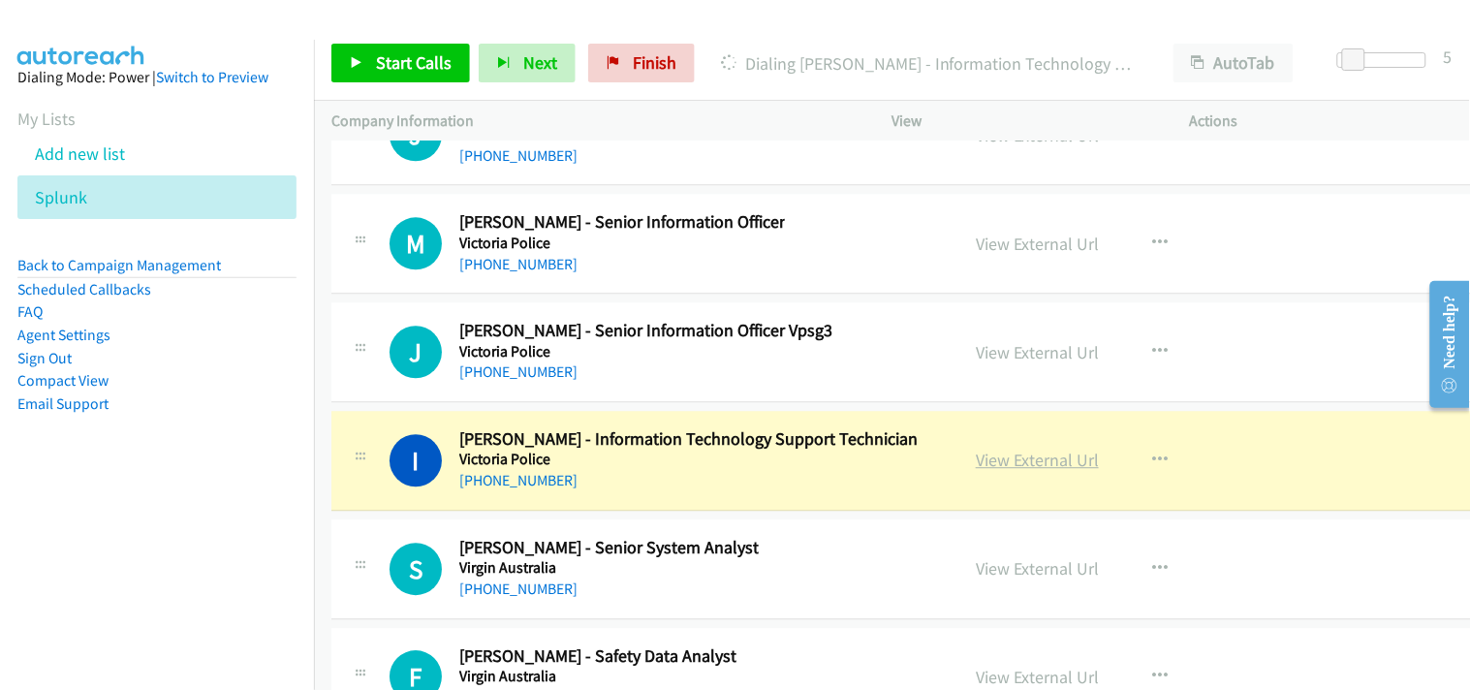
click at [1025, 471] on link "View External Url" at bounding box center [1037, 460] width 123 height 22
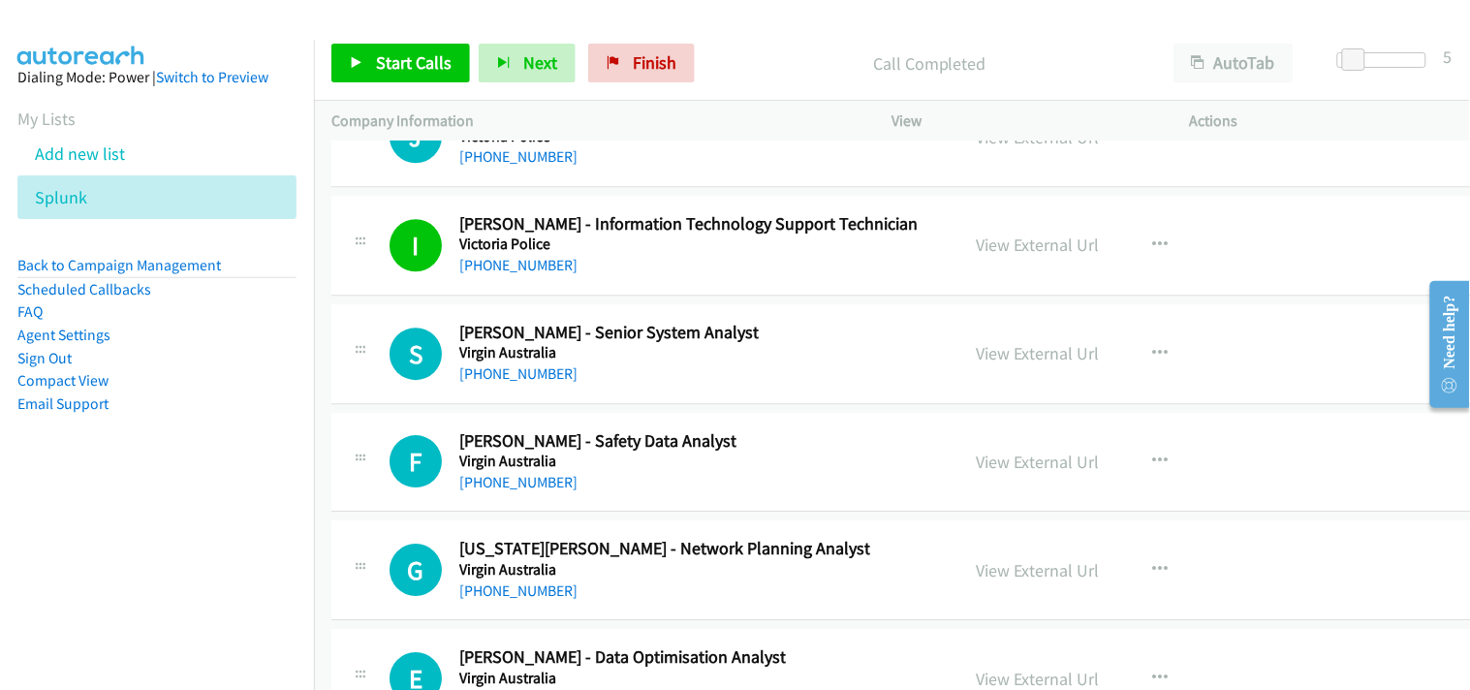
scroll to position [50435, 0]
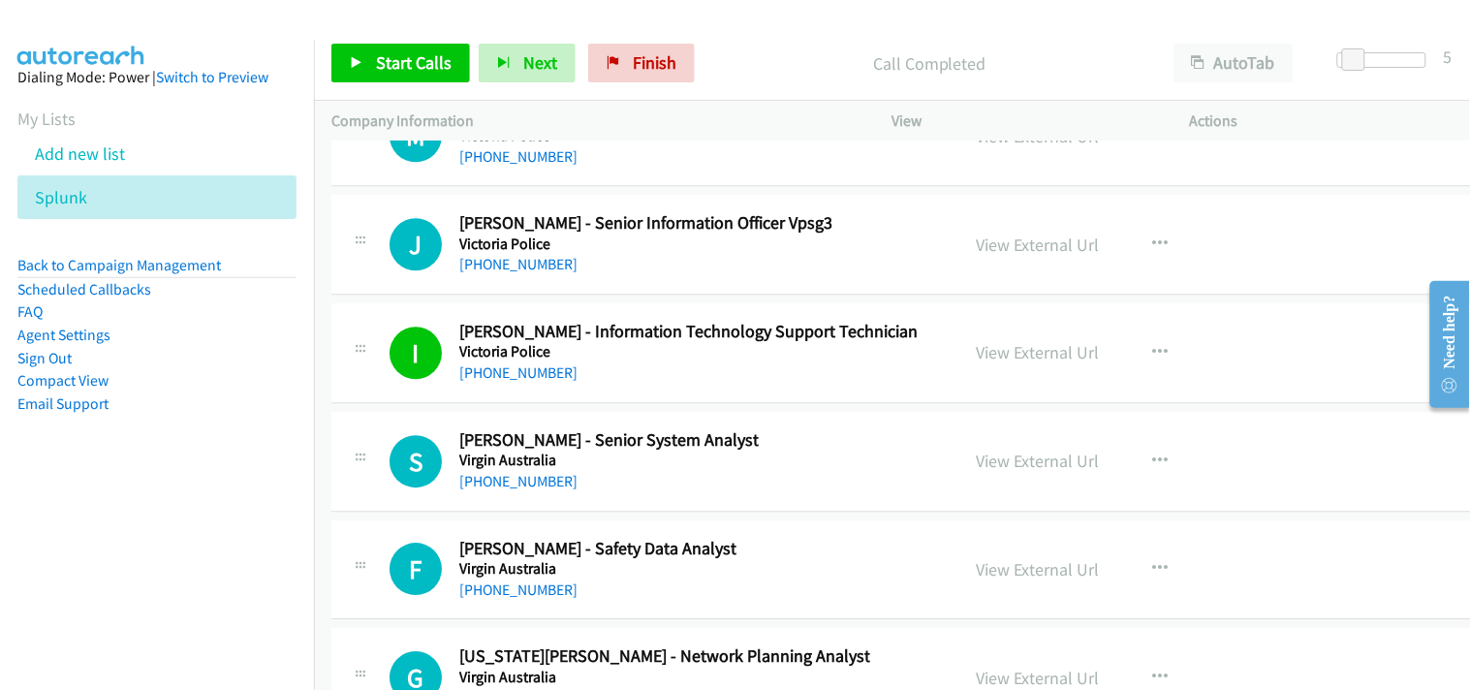
click at [539, 489] on div "[PHONE_NUMBER]" at bounding box center [608, 481] width 299 height 23
click at [523, 490] on link "[PHONE_NUMBER]" at bounding box center [518, 481] width 118 height 18
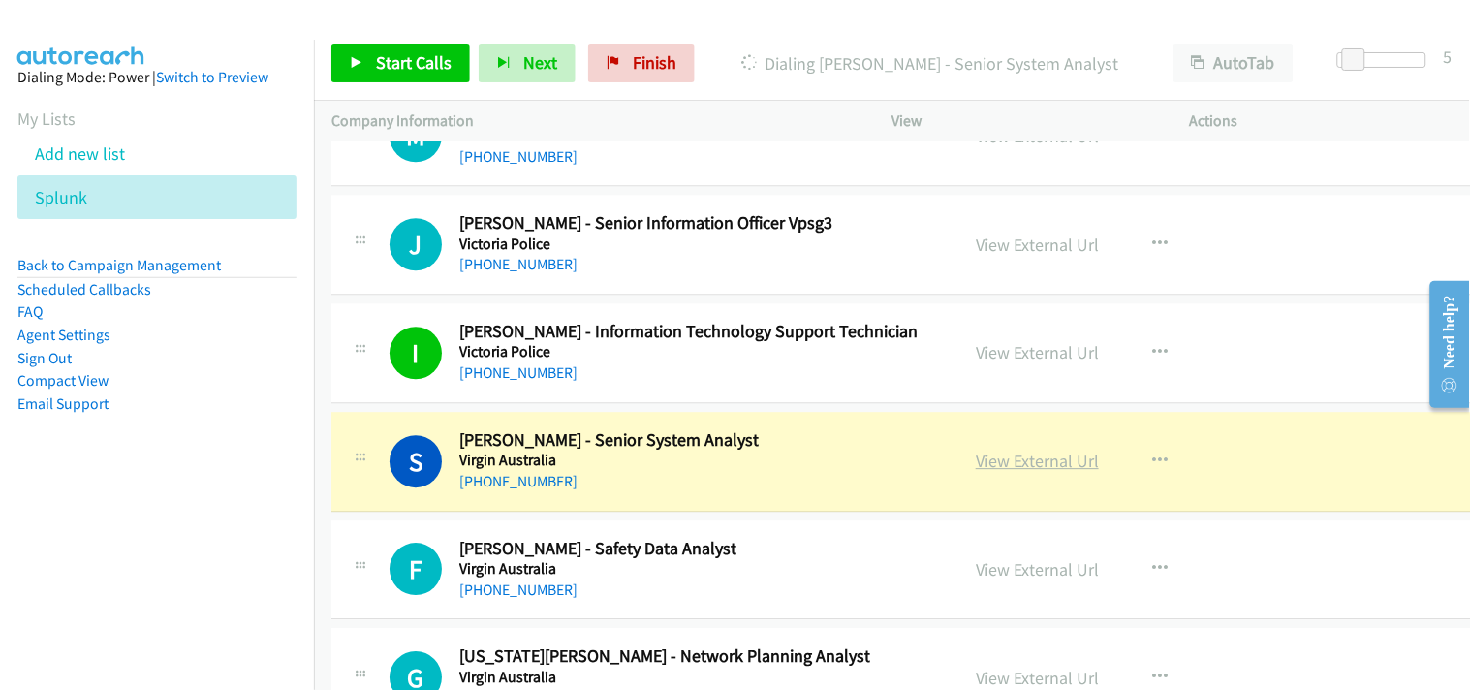
click at [1053, 472] on link "View External Url" at bounding box center [1037, 461] width 123 height 22
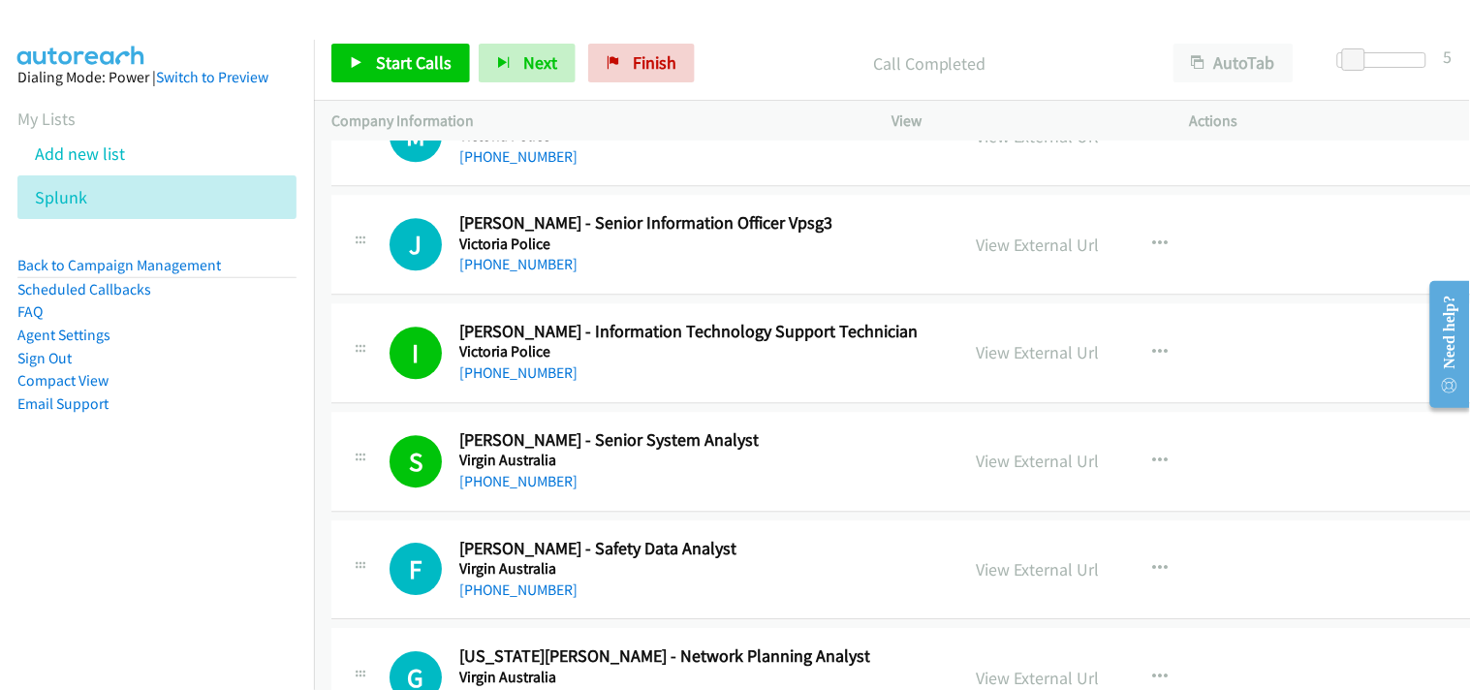
scroll to position [50220, 0]
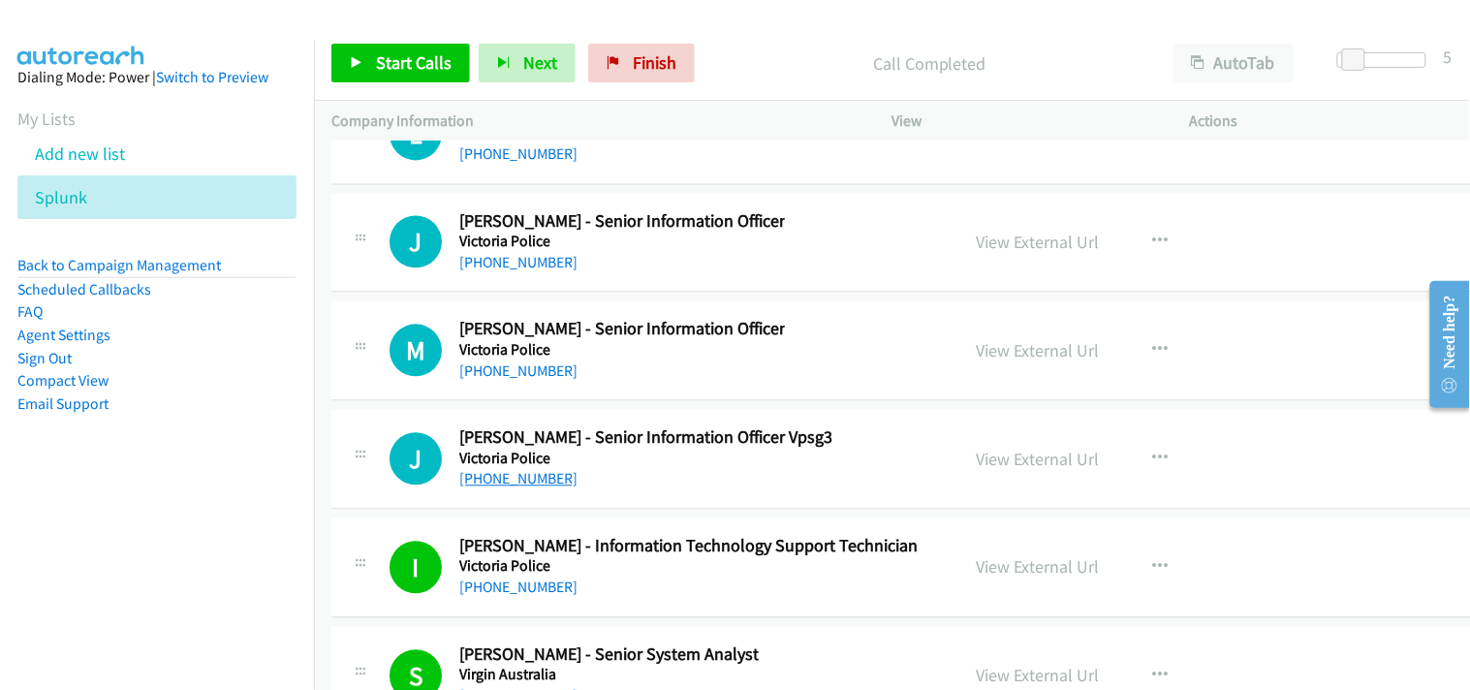
click at [489, 488] on link "[PHONE_NUMBER]" at bounding box center [518, 479] width 118 height 18
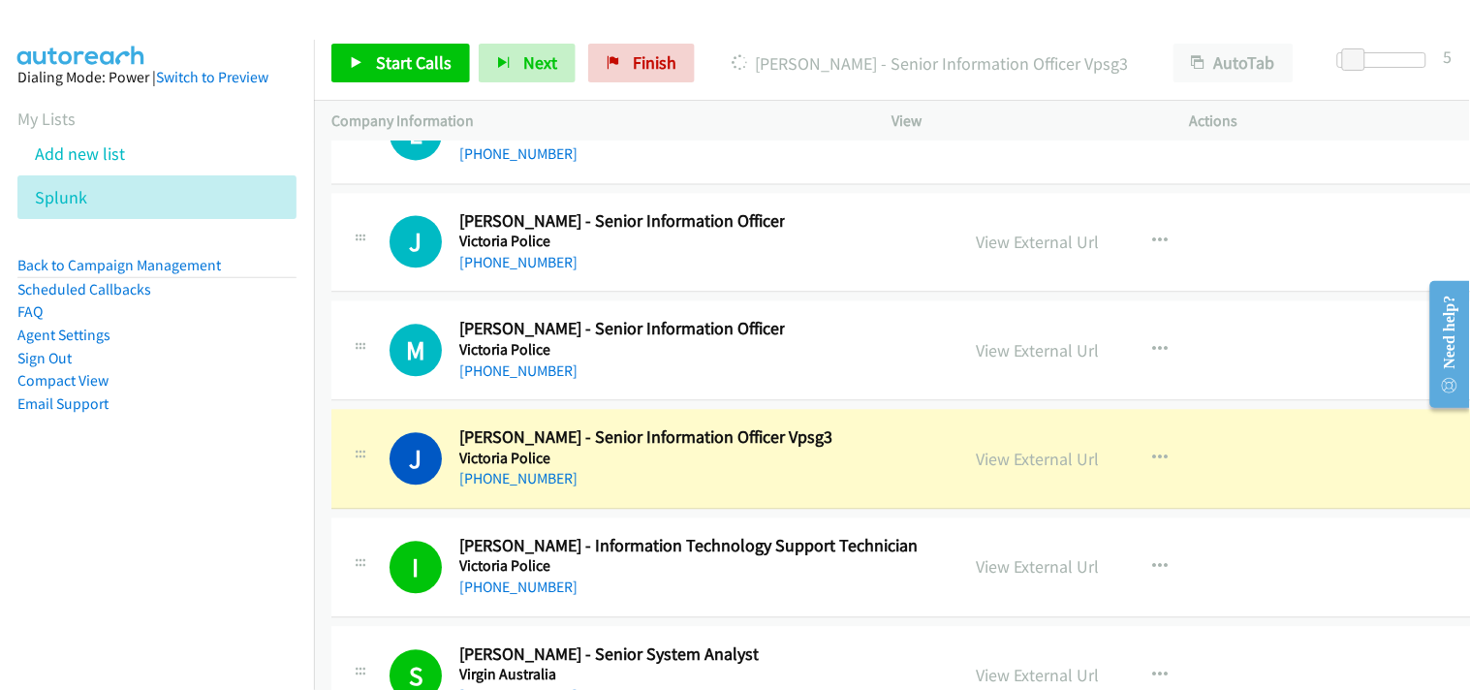
scroll to position [50112, 0]
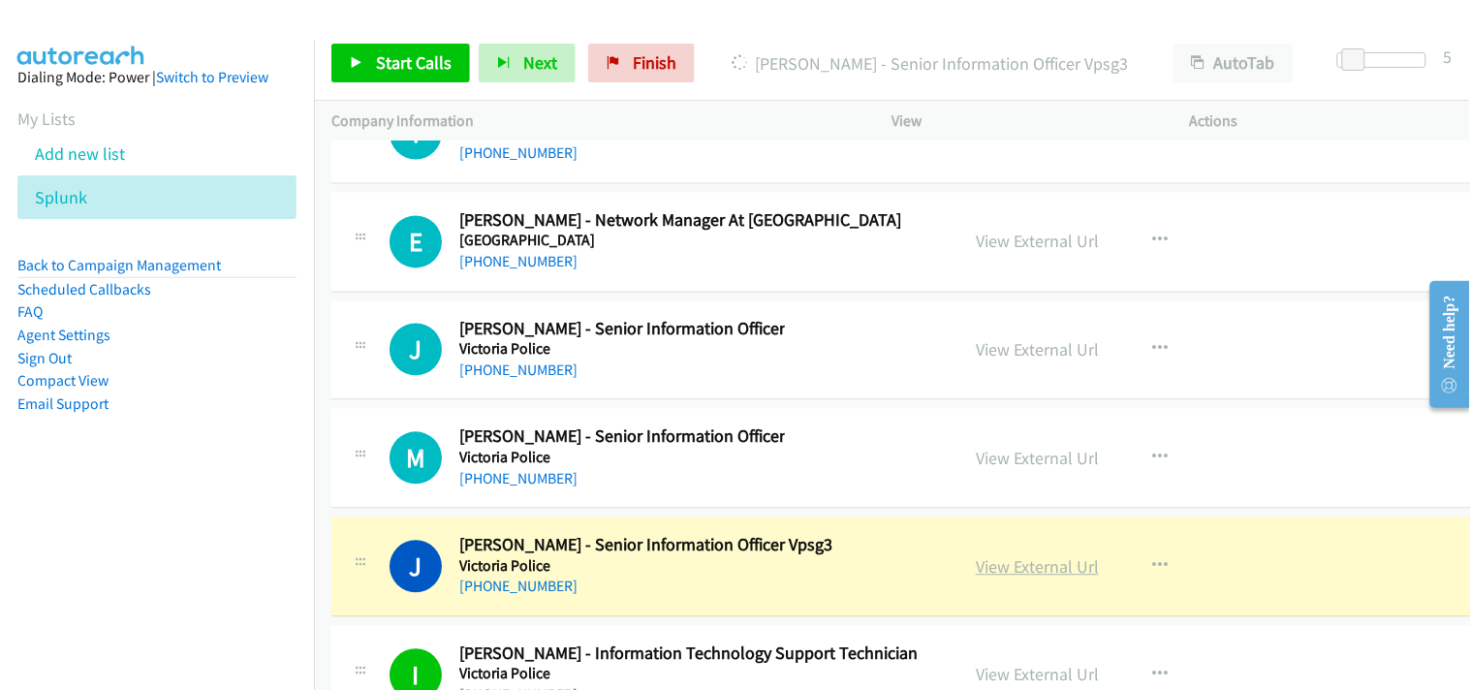
click at [1018, 578] on link "View External Url" at bounding box center [1037, 567] width 123 height 22
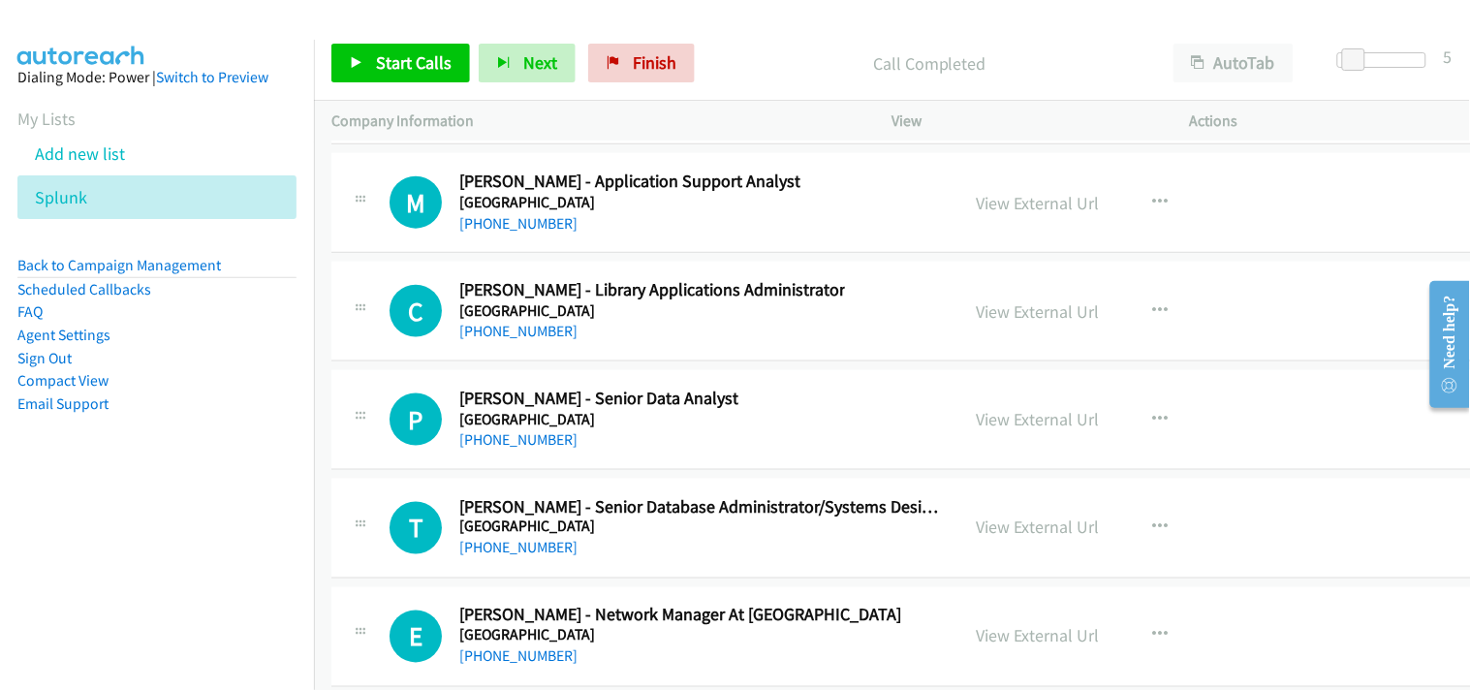
scroll to position [49681, 0]
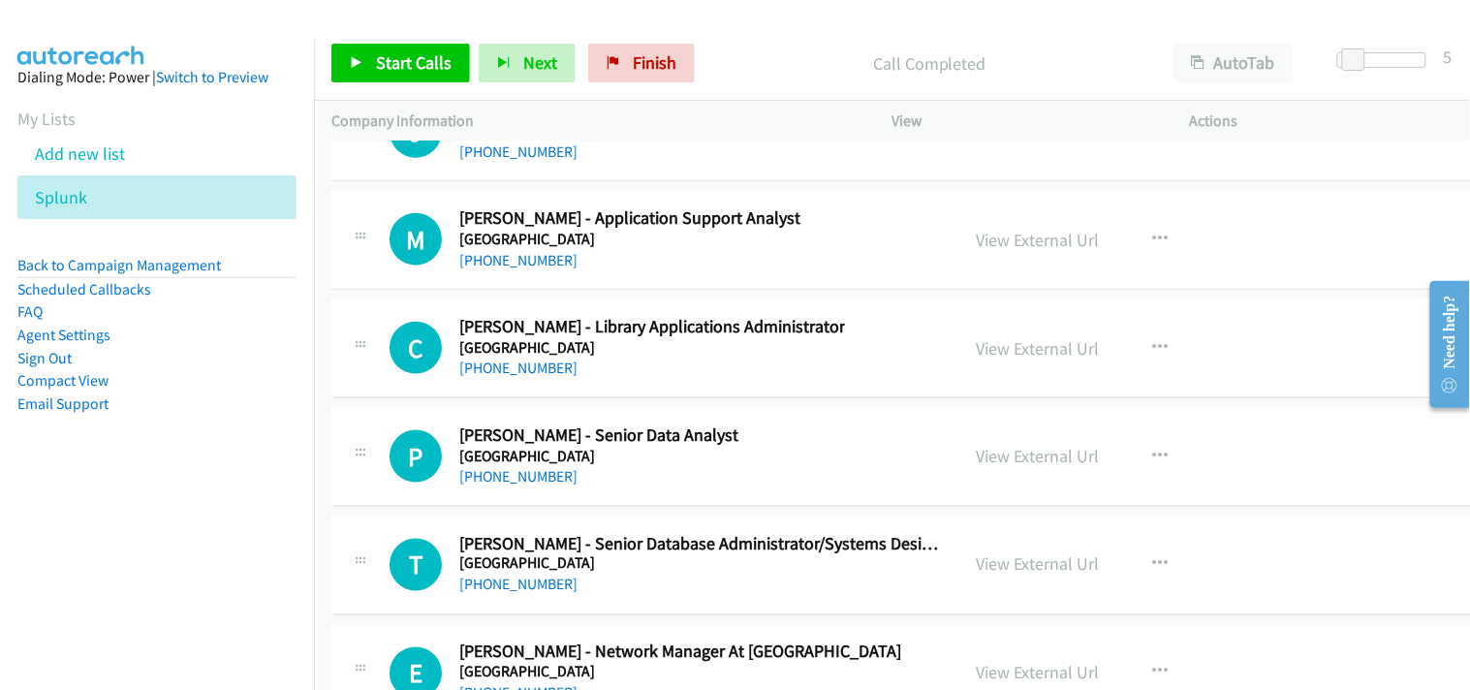
click at [520, 594] on link "[PHONE_NUMBER]" at bounding box center [518, 585] width 118 height 18
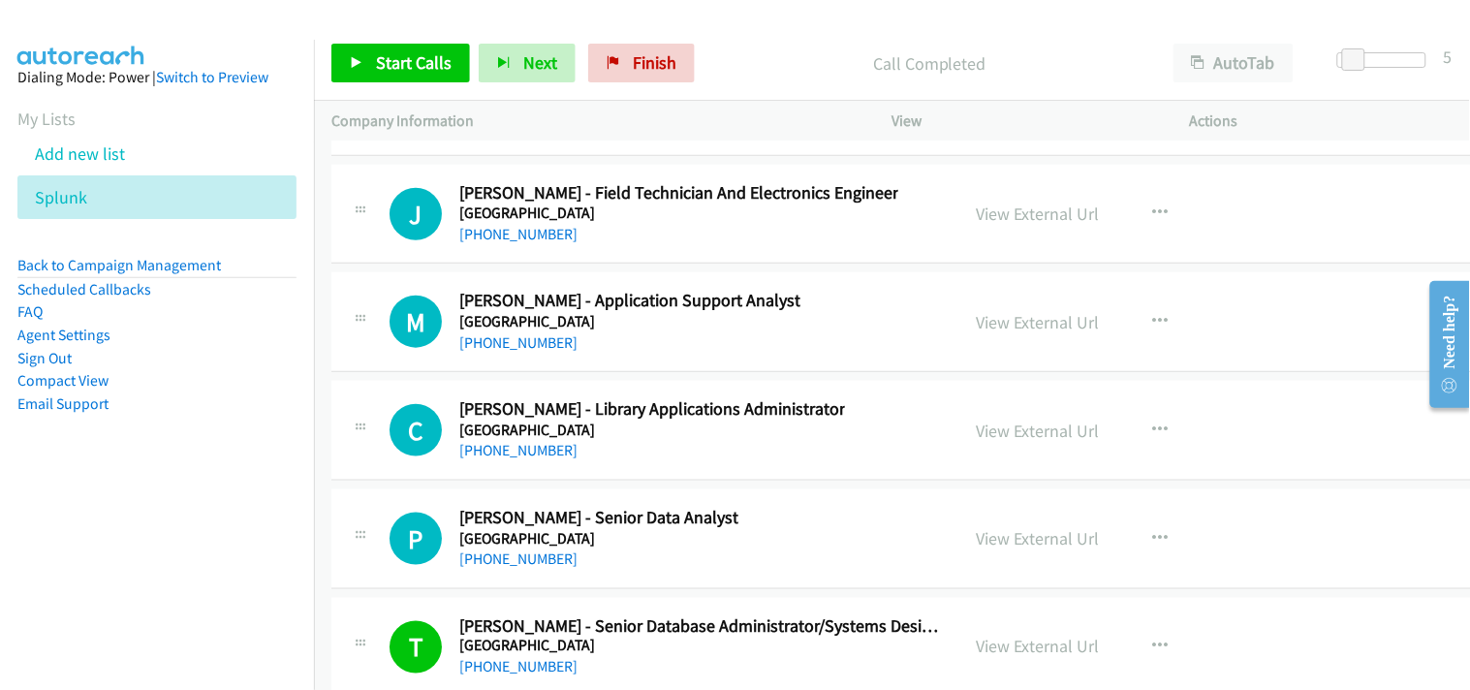
scroll to position [49573, 0]
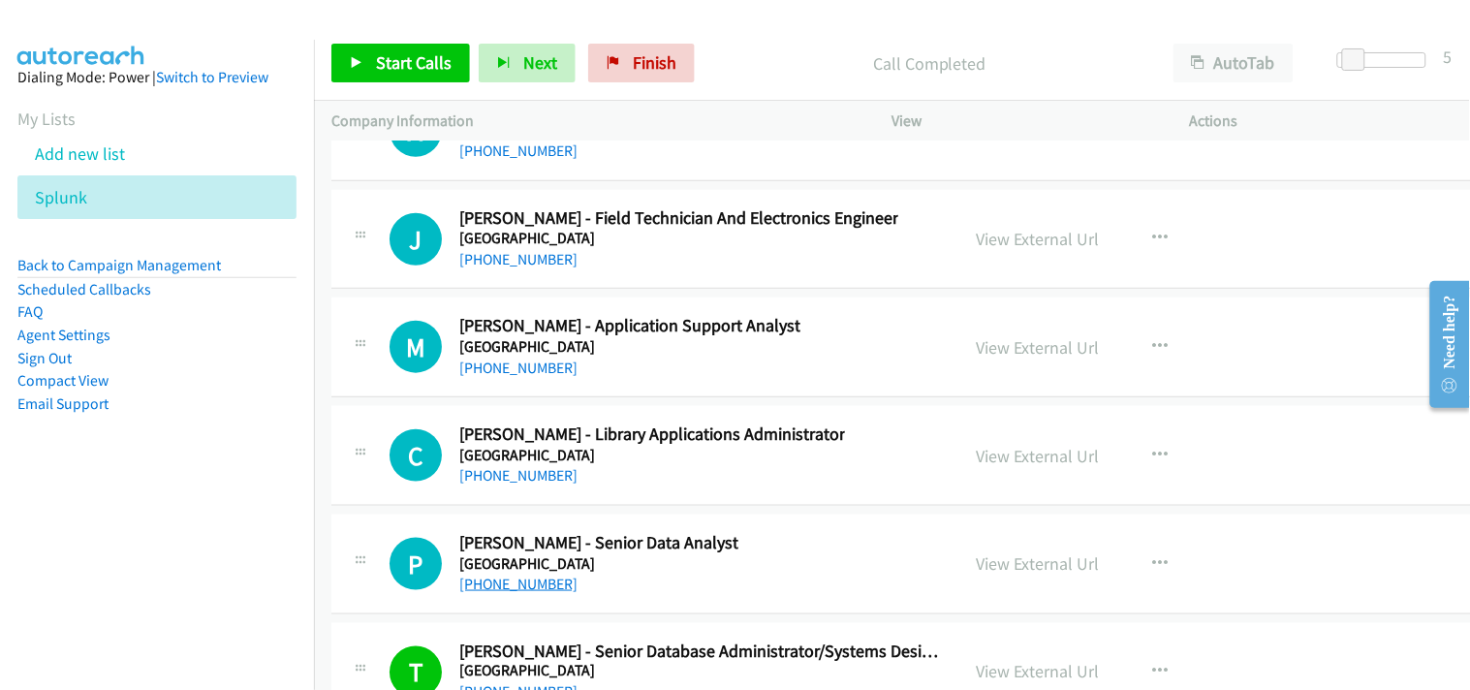
click at [539, 593] on link "[PHONE_NUMBER]" at bounding box center [518, 584] width 118 height 18
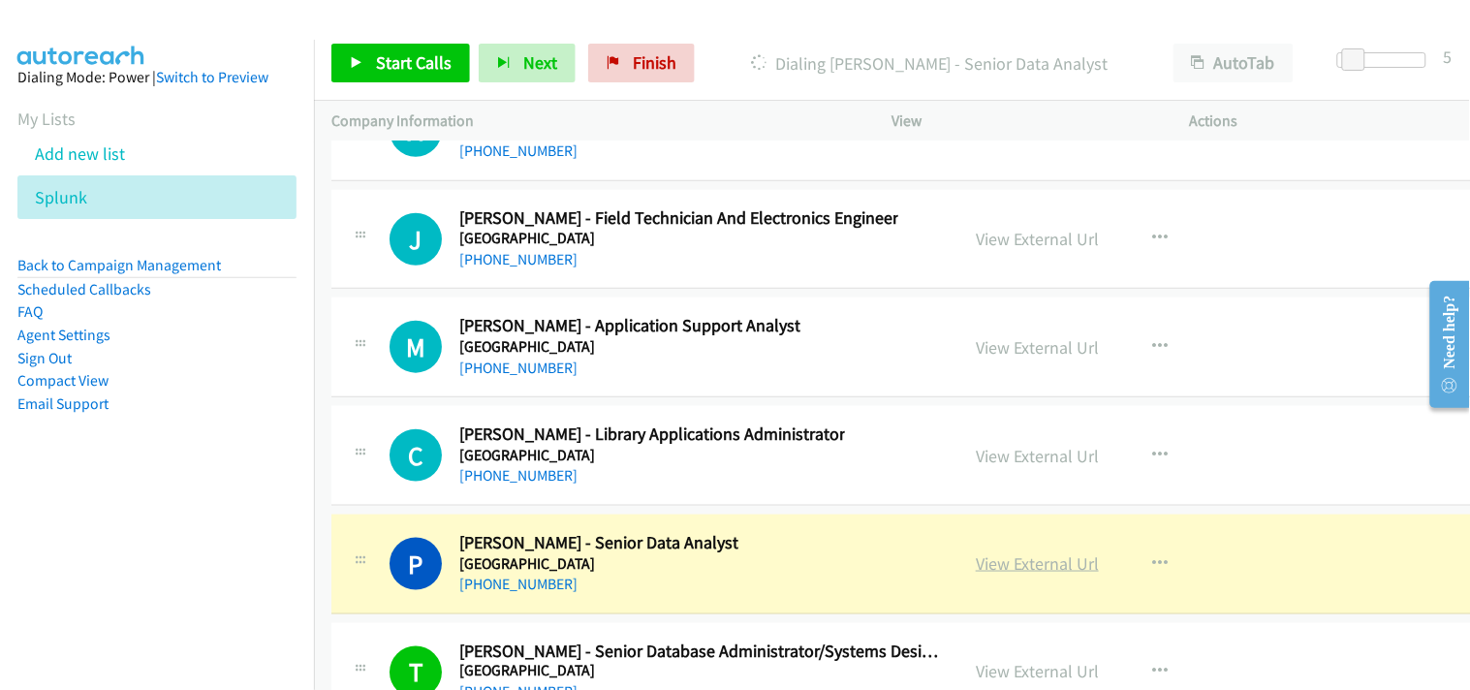
click at [1032, 575] on link "View External Url" at bounding box center [1037, 563] width 123 height 22
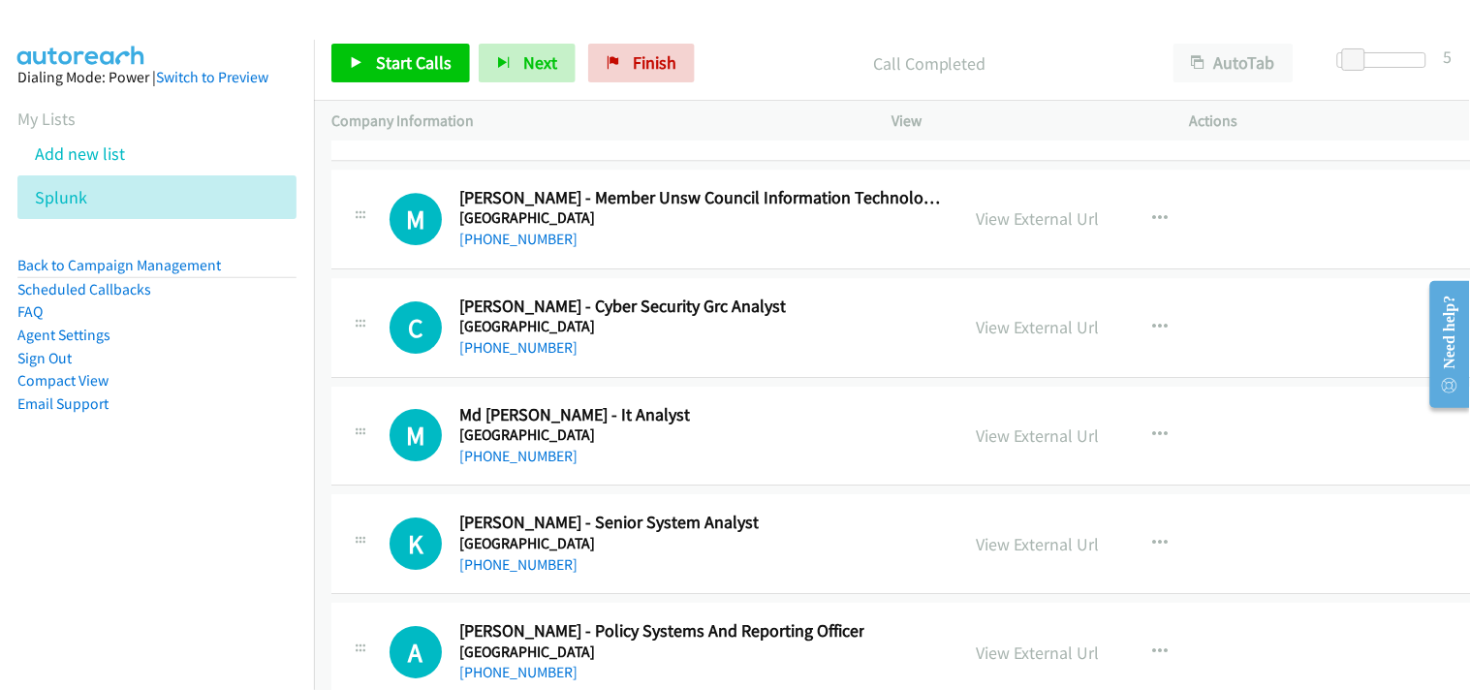
scroll to position [48712, 0]
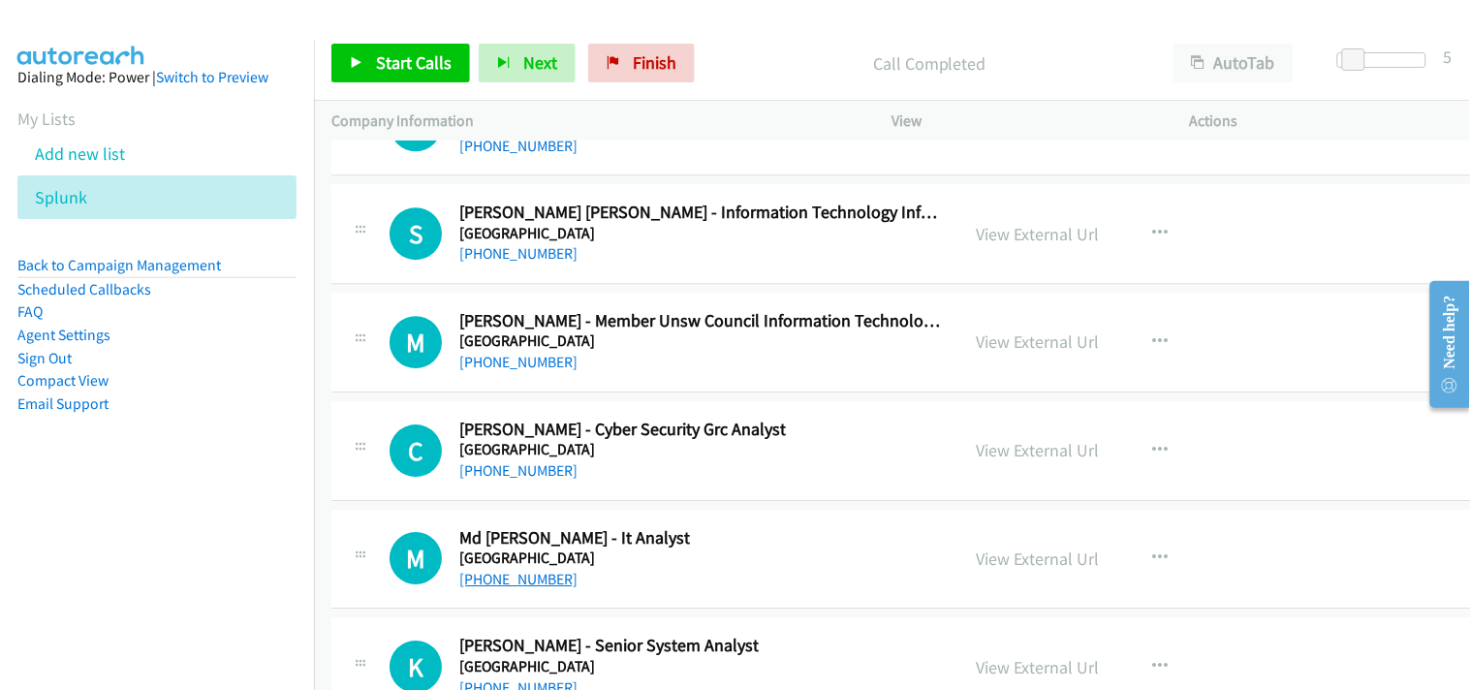
click at [526, 588] on link "[PHONE_NUMBER]" at bounding box center [518, 579] width 118 height 18
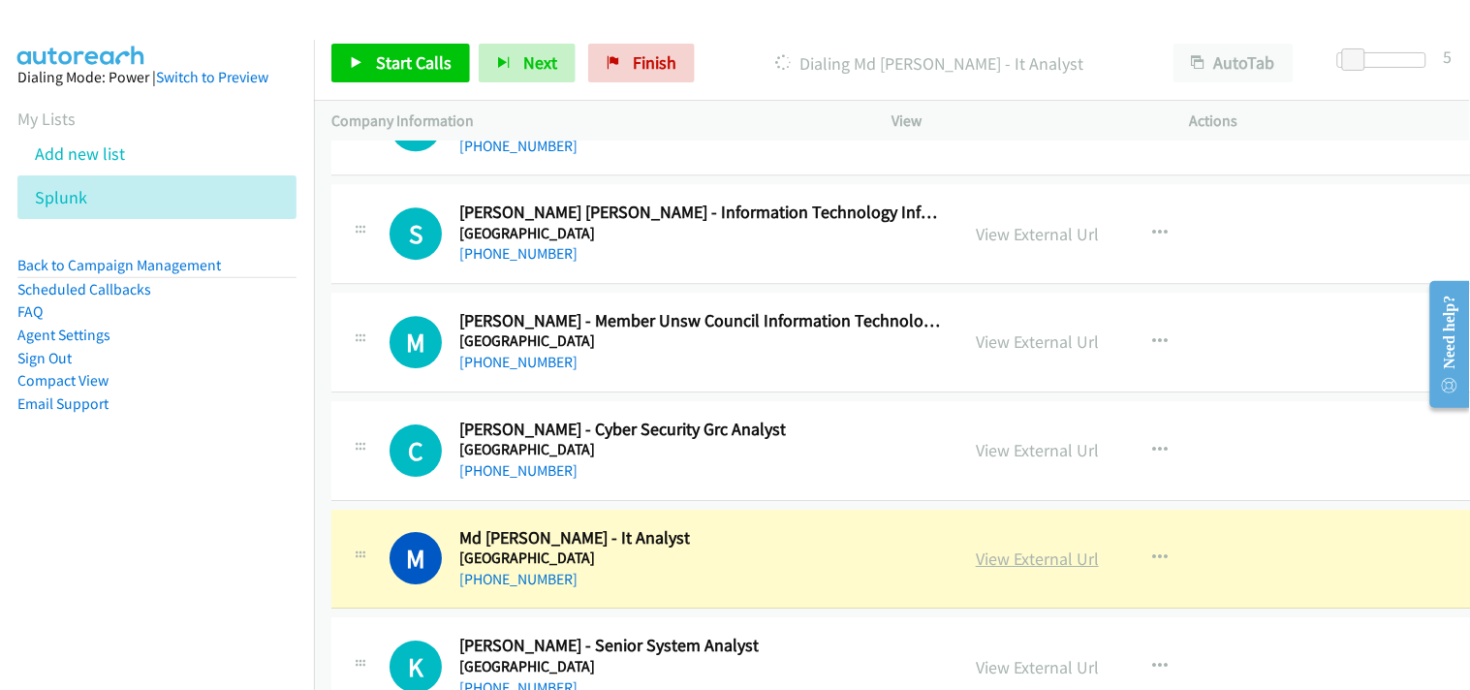
click at [1001, 570] on link "View External Url" at bounding box center [1037, 558] width 123 height 22
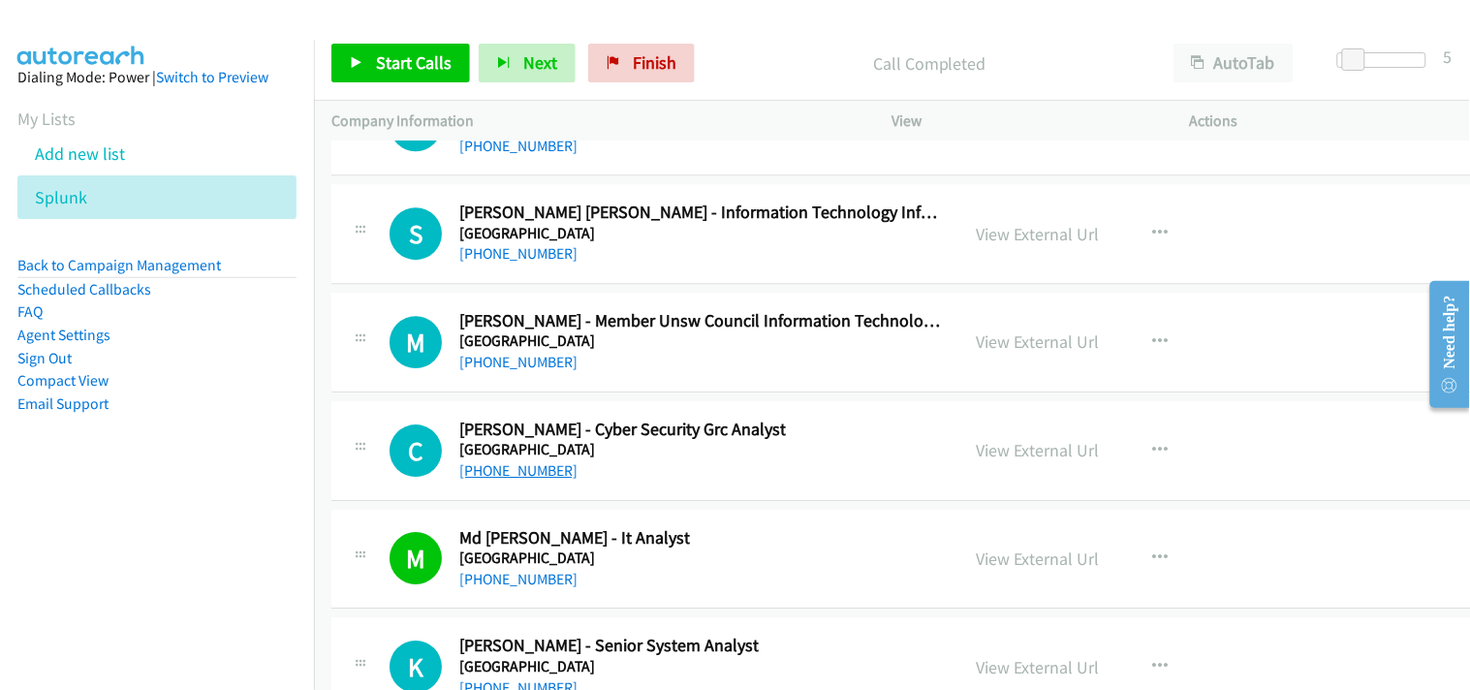
click at [539, 480] on link "[PHONE_NUMBER]" at bounding box center [518, 470] width 118 height 18
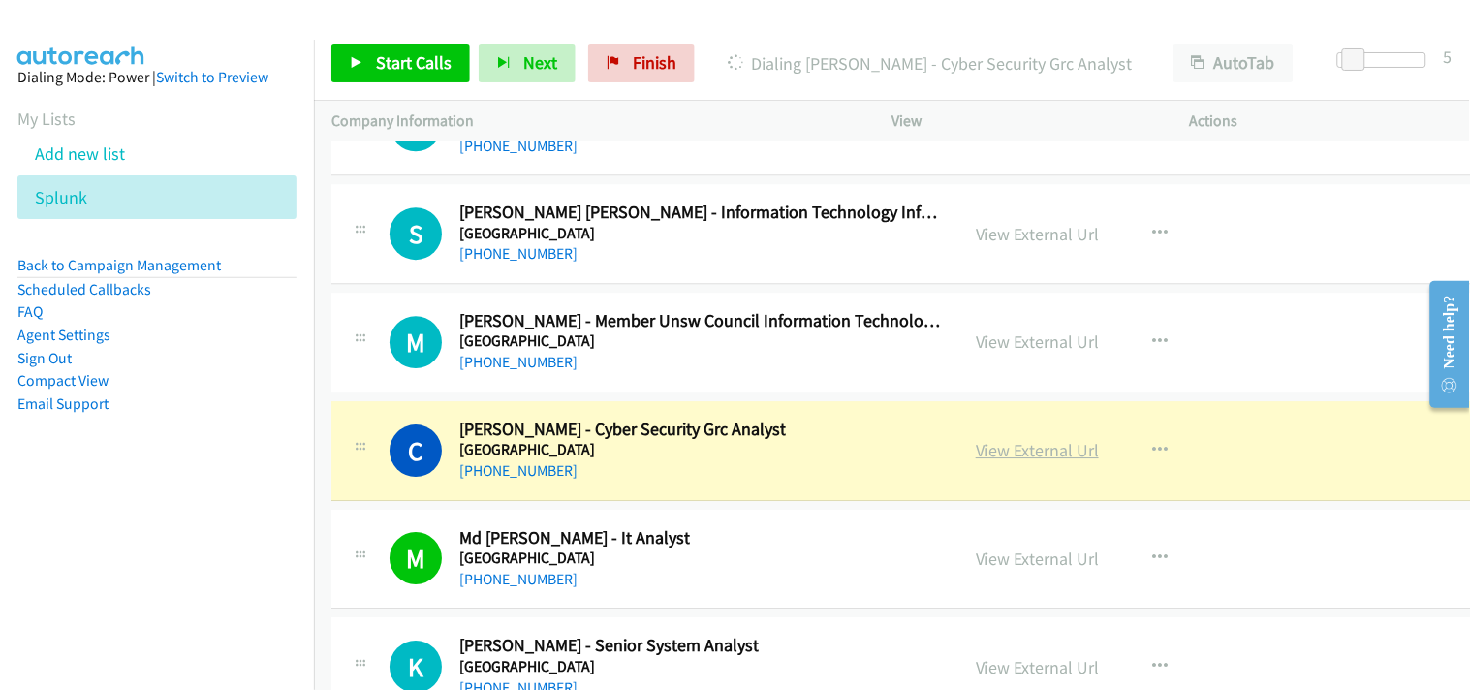
click at [1014, 461] on link "View External Url" at bounding box center [1037, 450] width 123 height 22
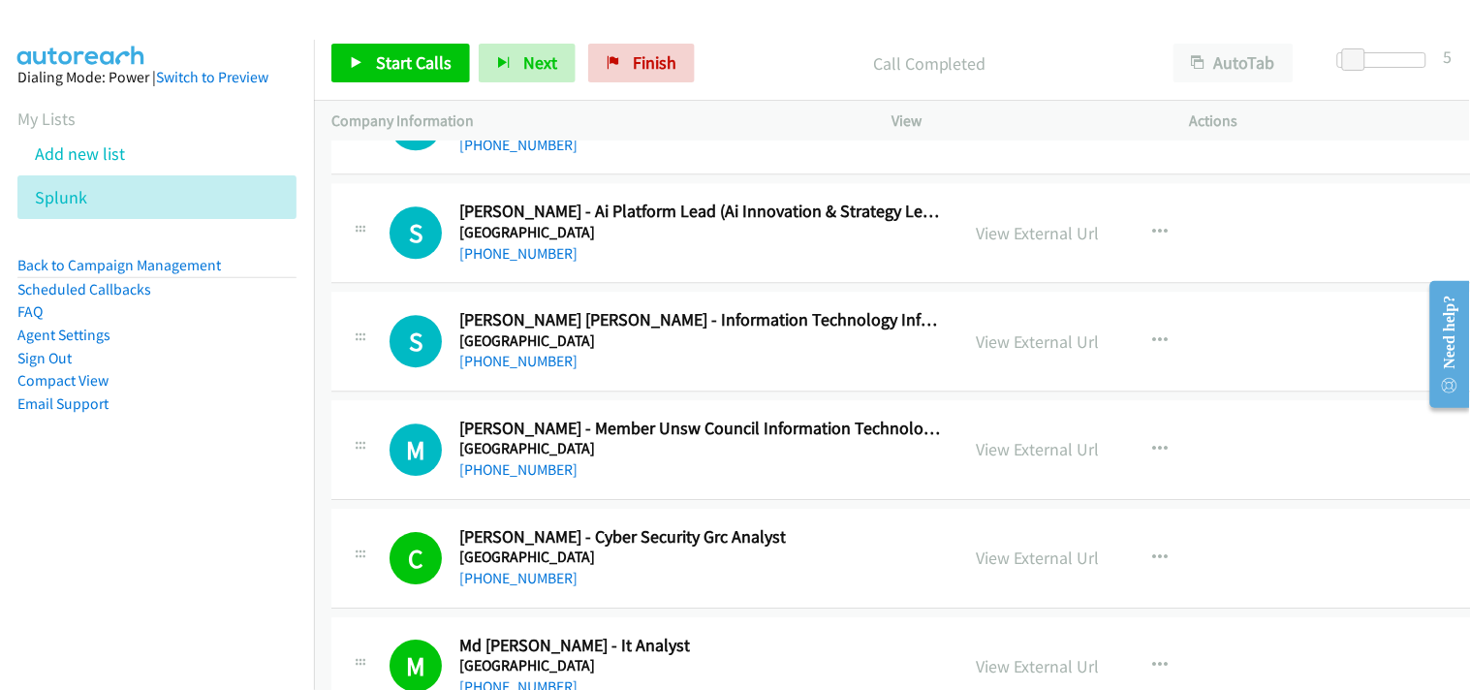
scroll to position [48497, 0]
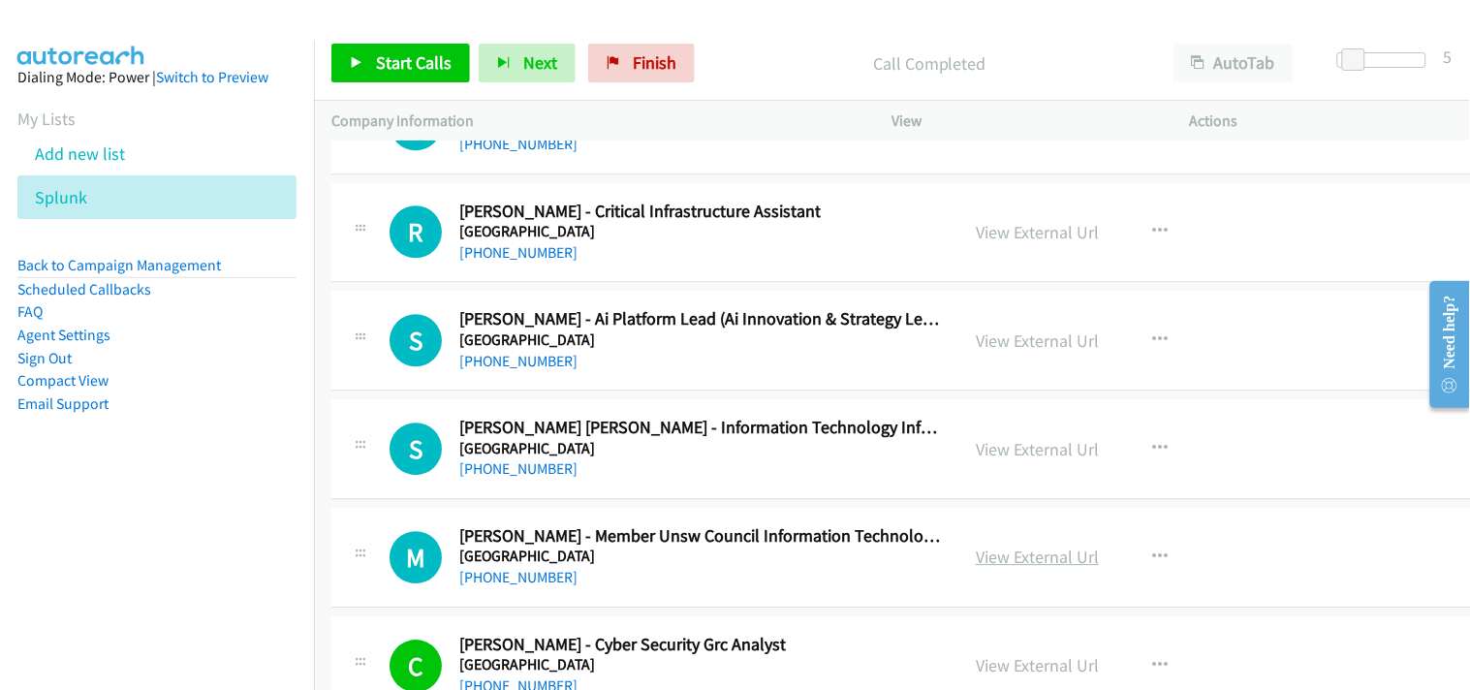
click at [1000, 568] on link "View External Url" at bounding box center [1037, 556] width 123 height 22
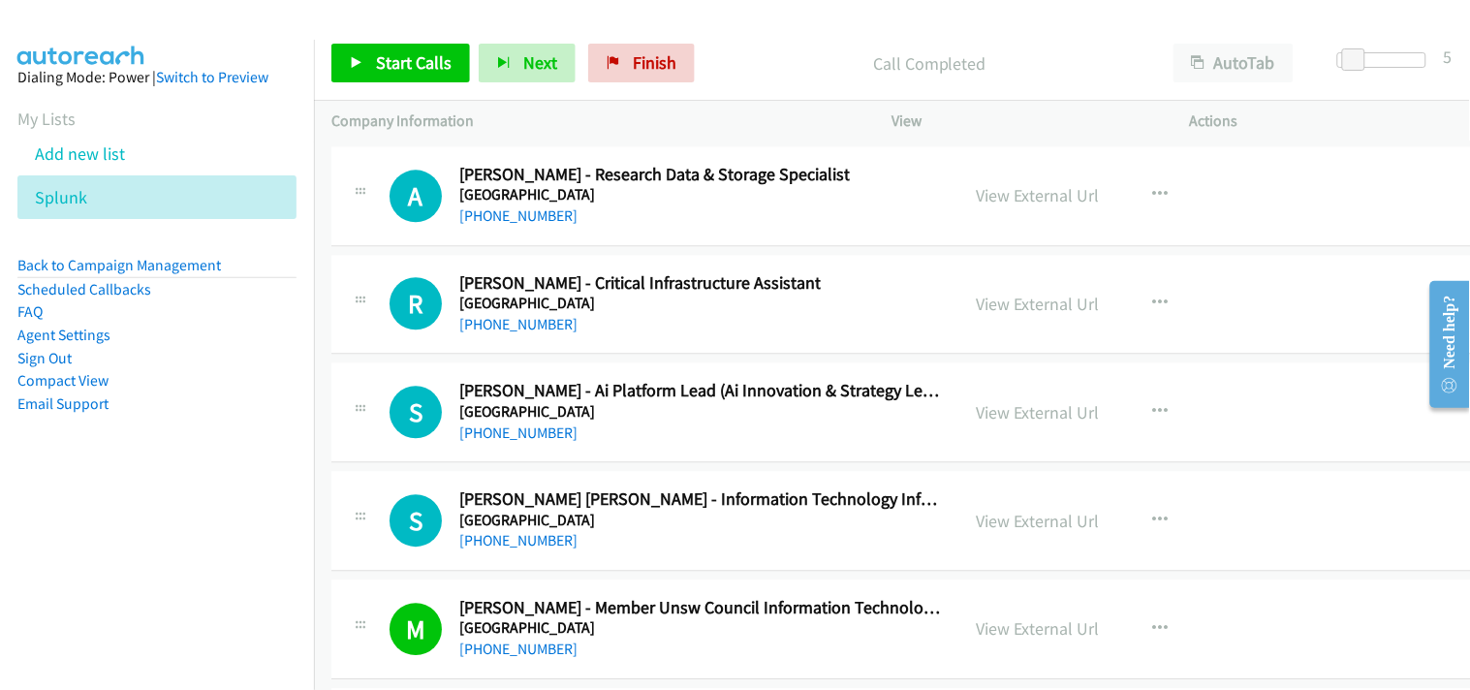
scroll to position [48389, 0]
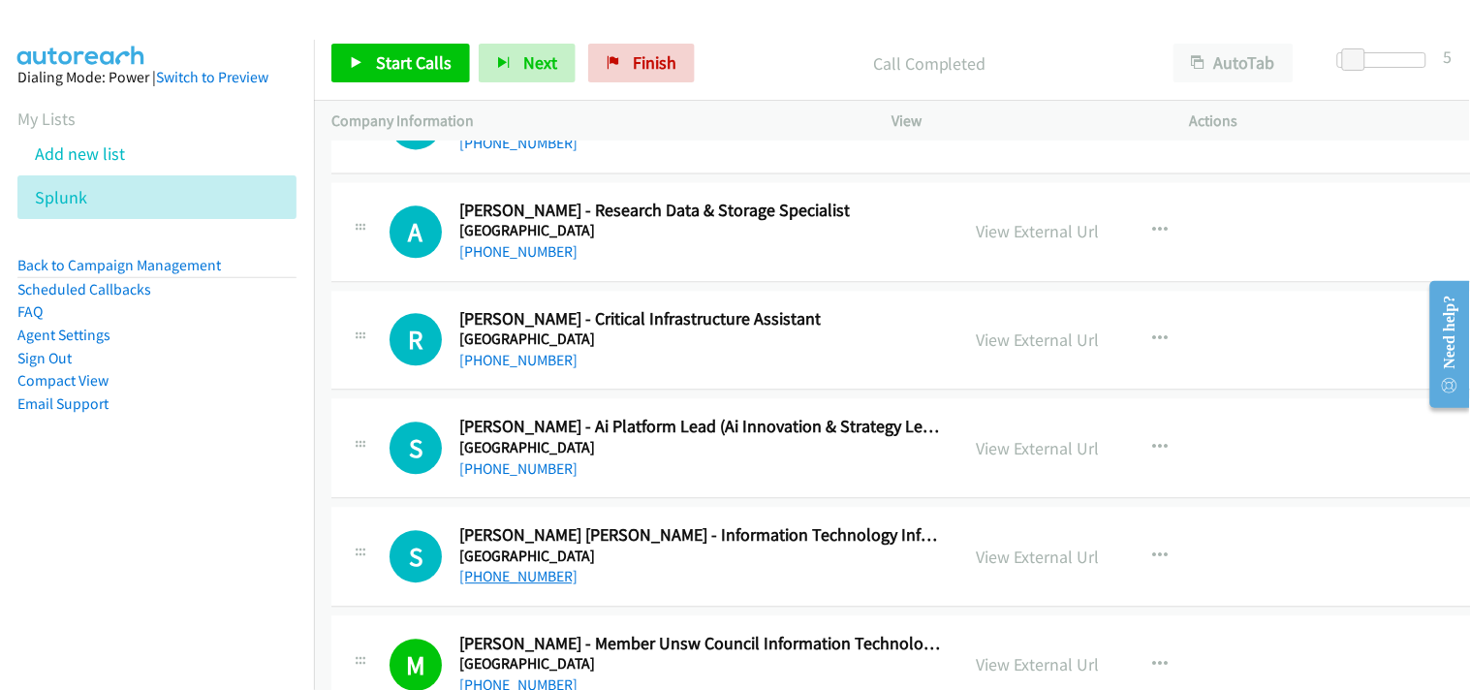
click at [535, 585] on link "[PHONE_NUMBER]" at bounding box center [518, 576] width 118 height 18
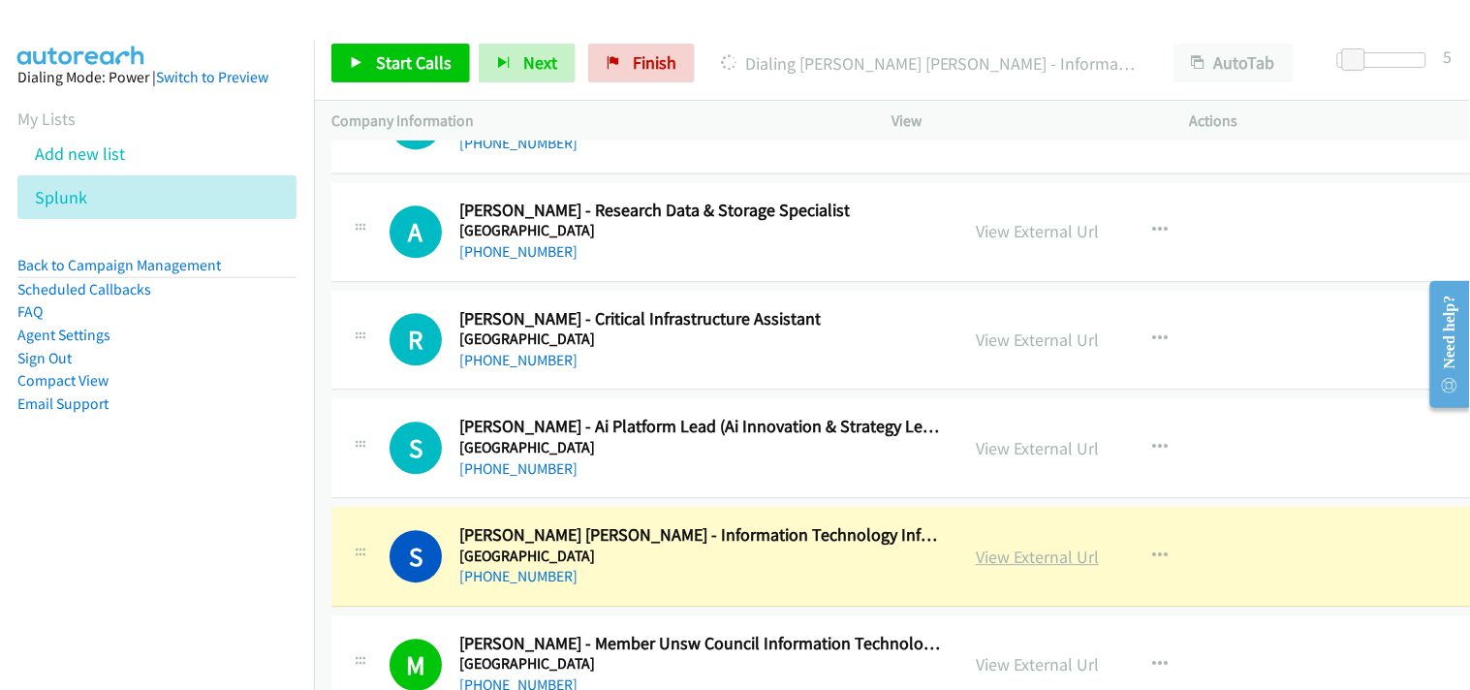
click at [1017, 568] on link "View External Url" at bounding box center [1037, 556] width 123 height 22
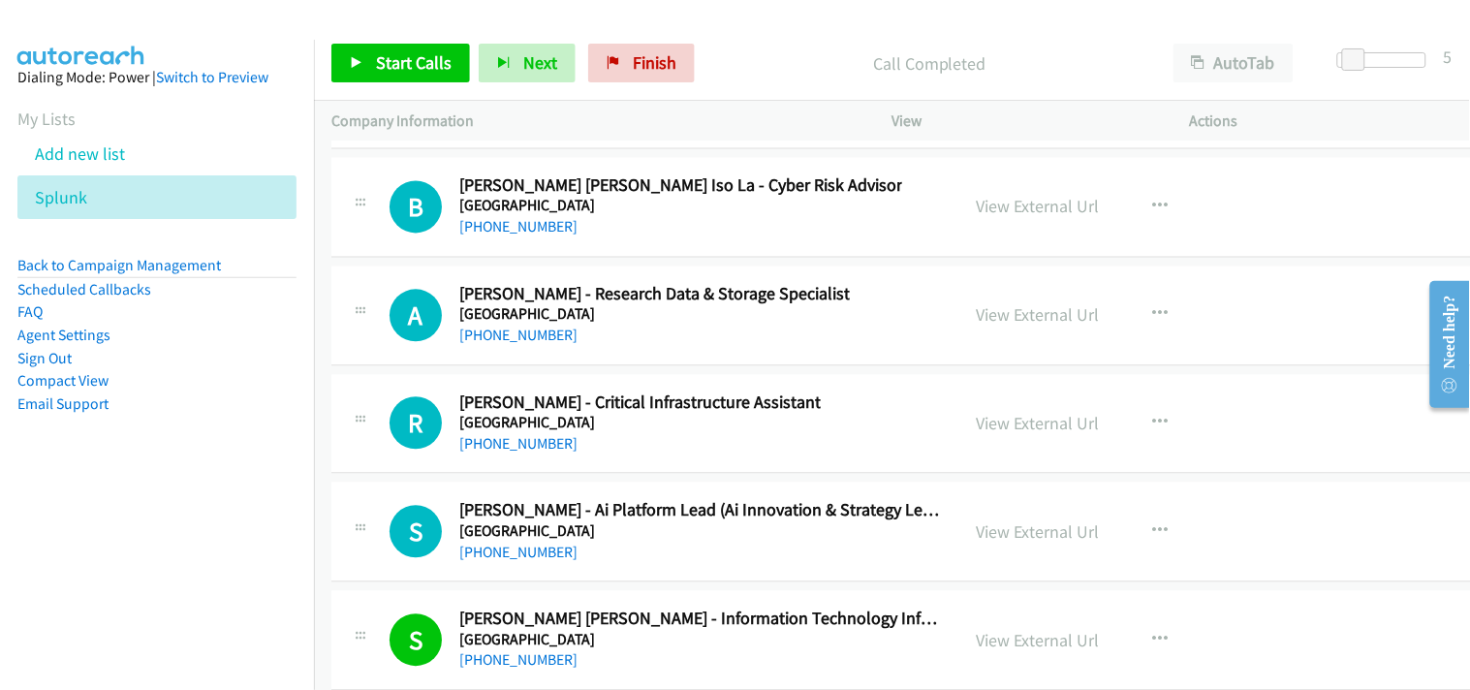
scroll to position [48282, 0]
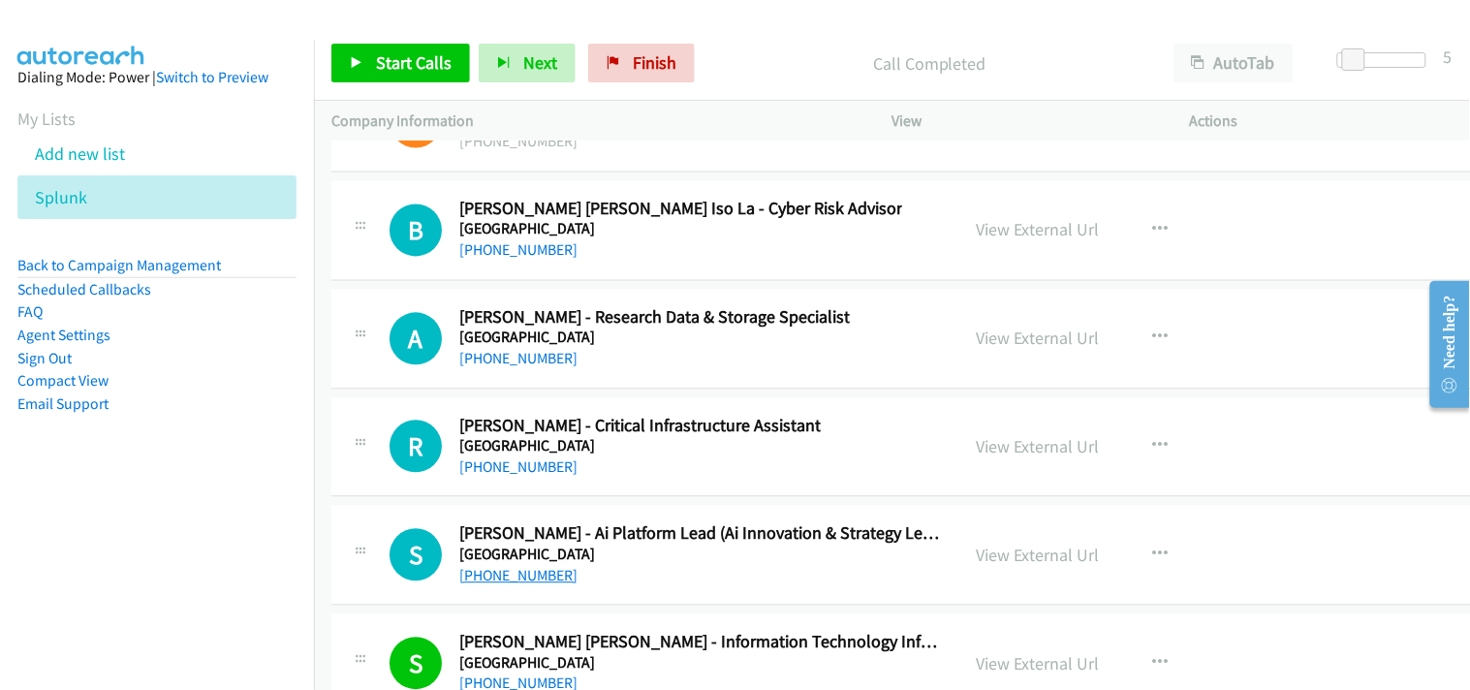
click at [515, 585] on link "[PHONE_NUMBER]" at bounding box center [518, 576] width 118 height 18
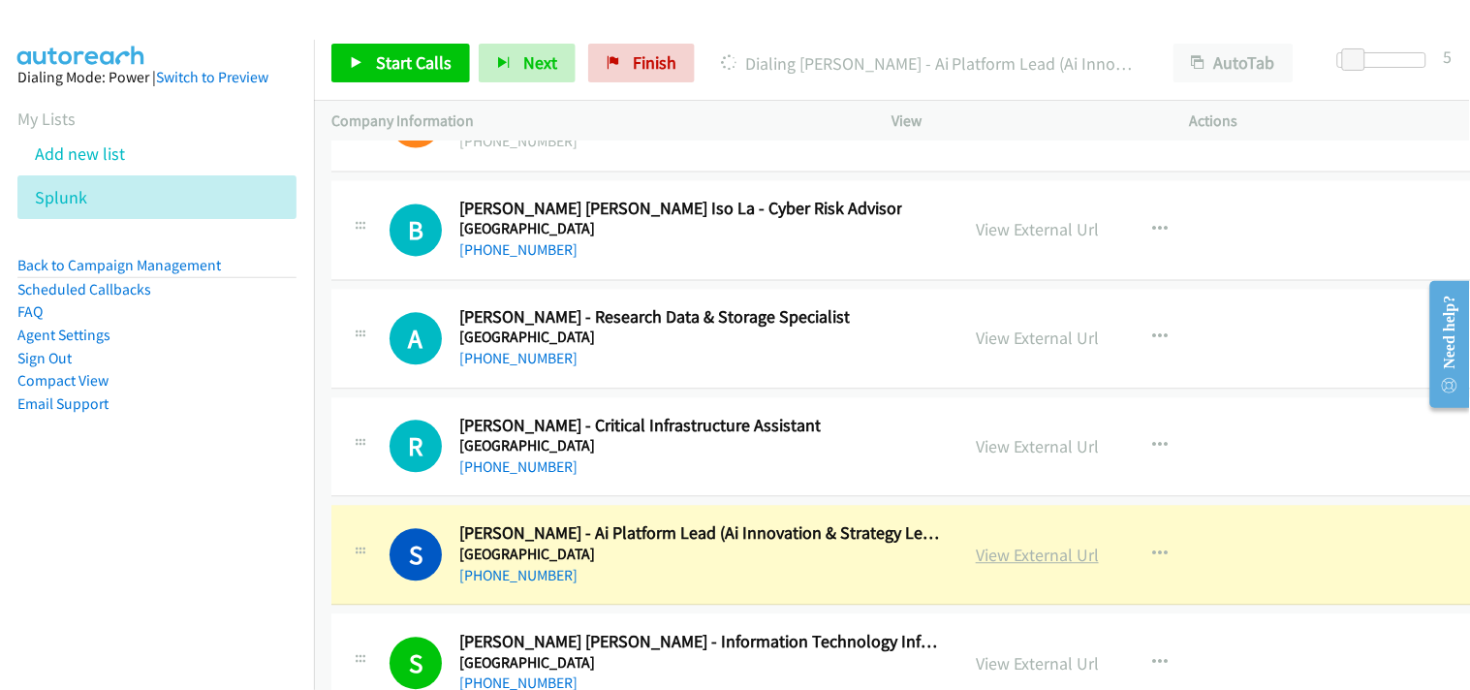
click at [1019, 567] on link "View External Url" at bounding box center [1037, 556] width 123 height 22
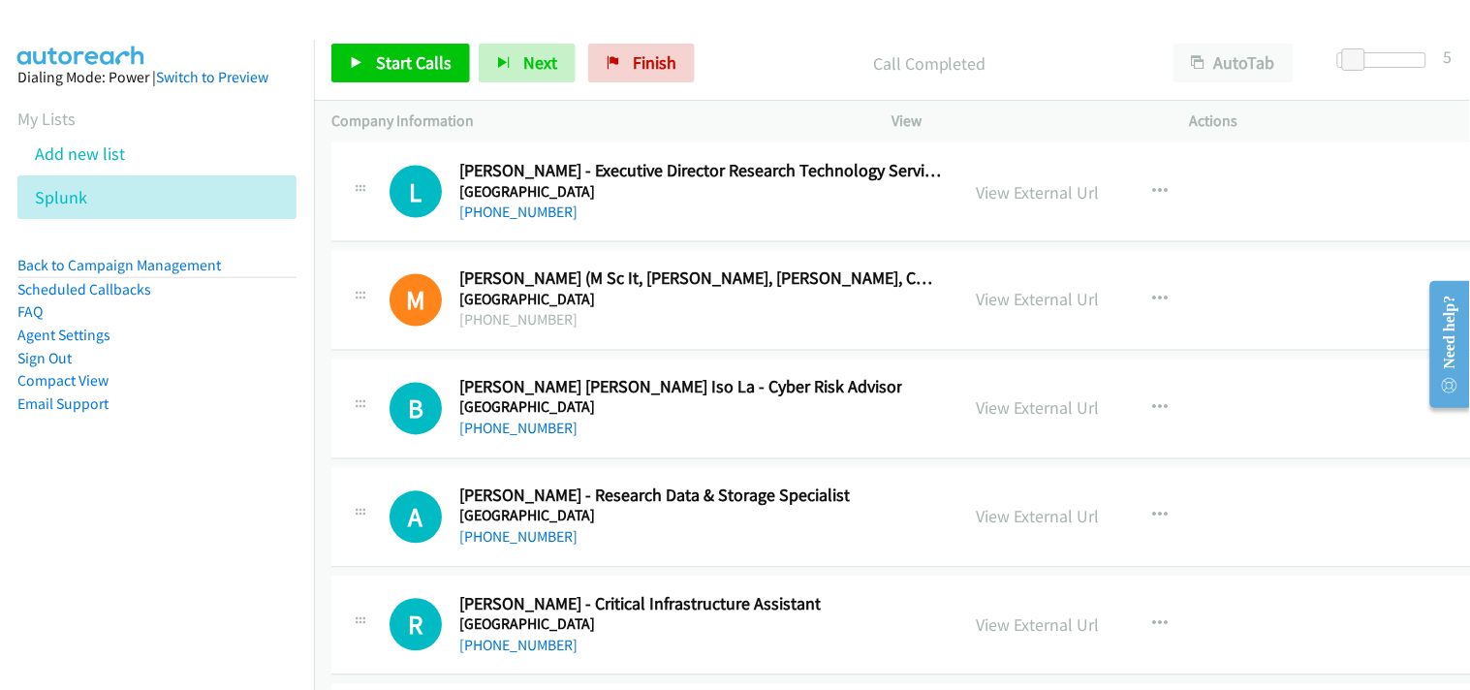
scroll to position [48067, 0]
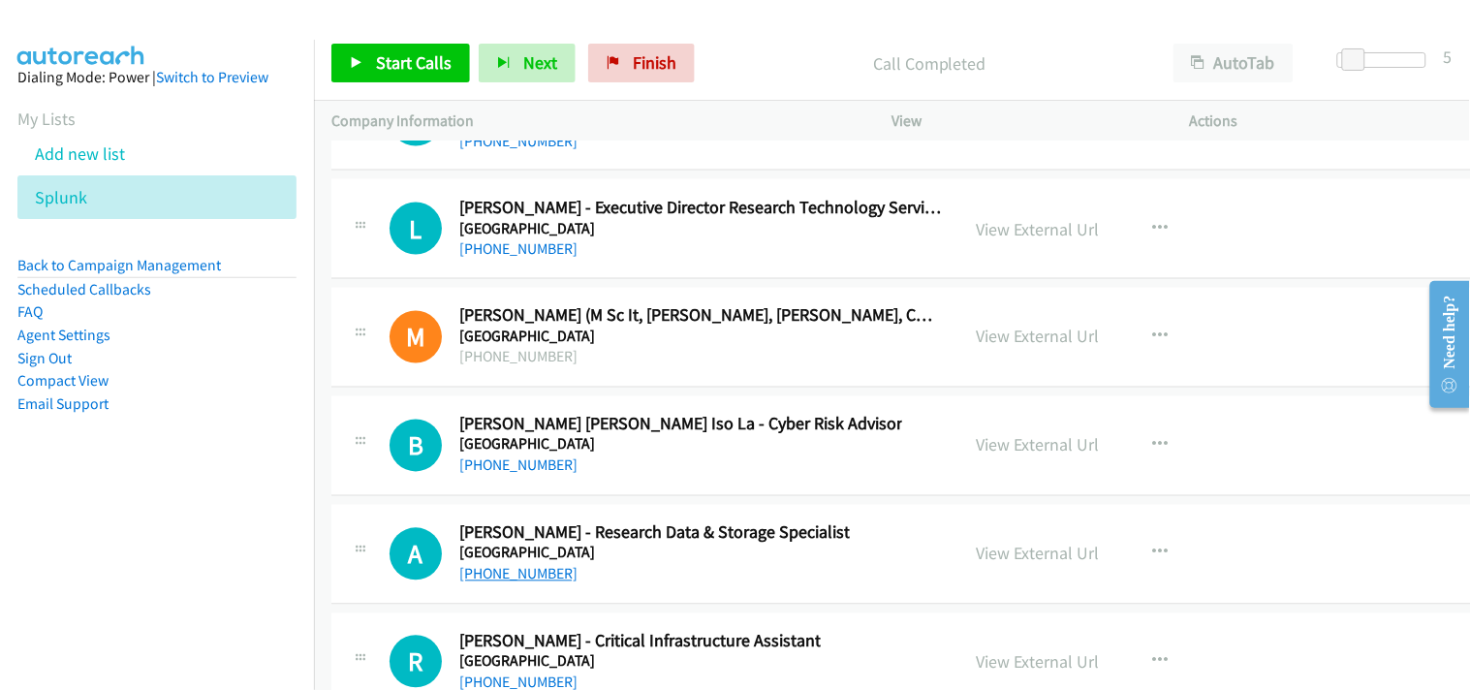
click at [535, 583] on link "[PHONE_NUMBER]" at bounding box center [518, 574] width 118 height 18
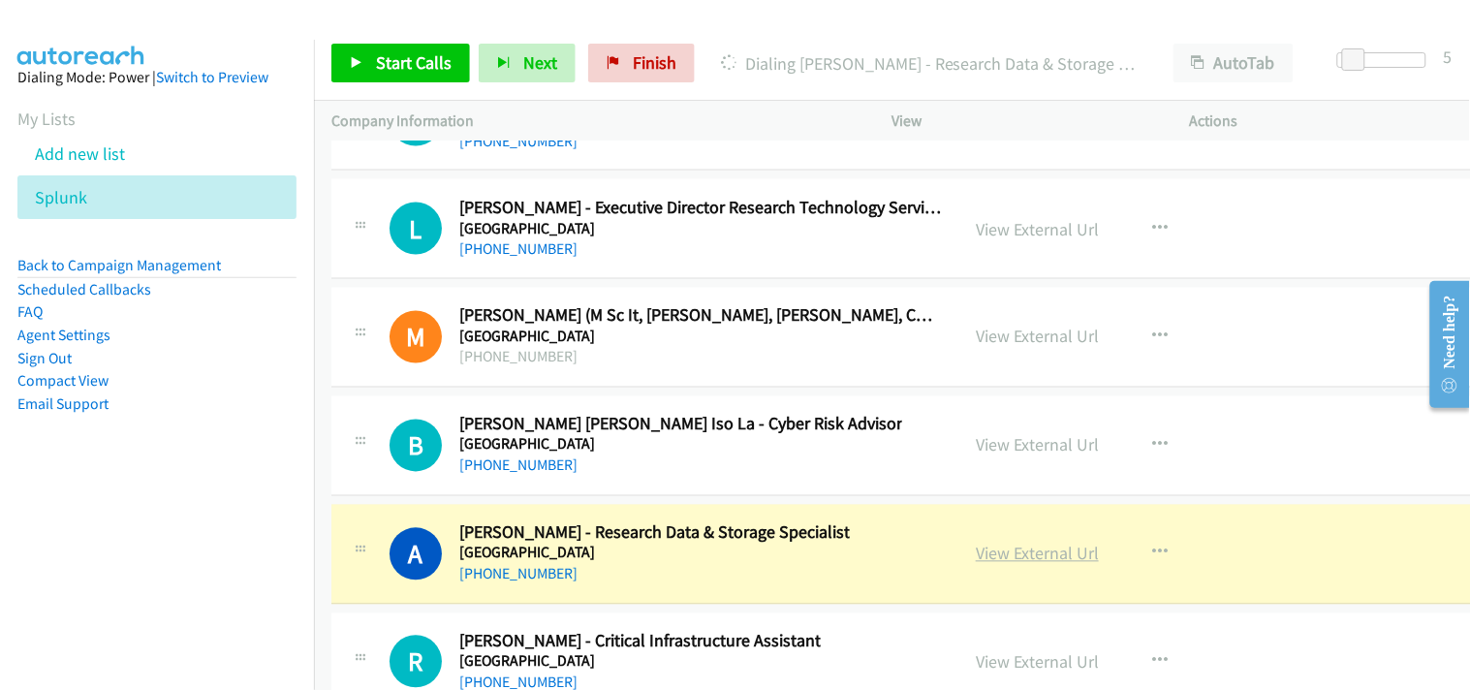
click at [1044, 565] on link "View External Url" at bounding box center [1037, 554] width 123 height 22
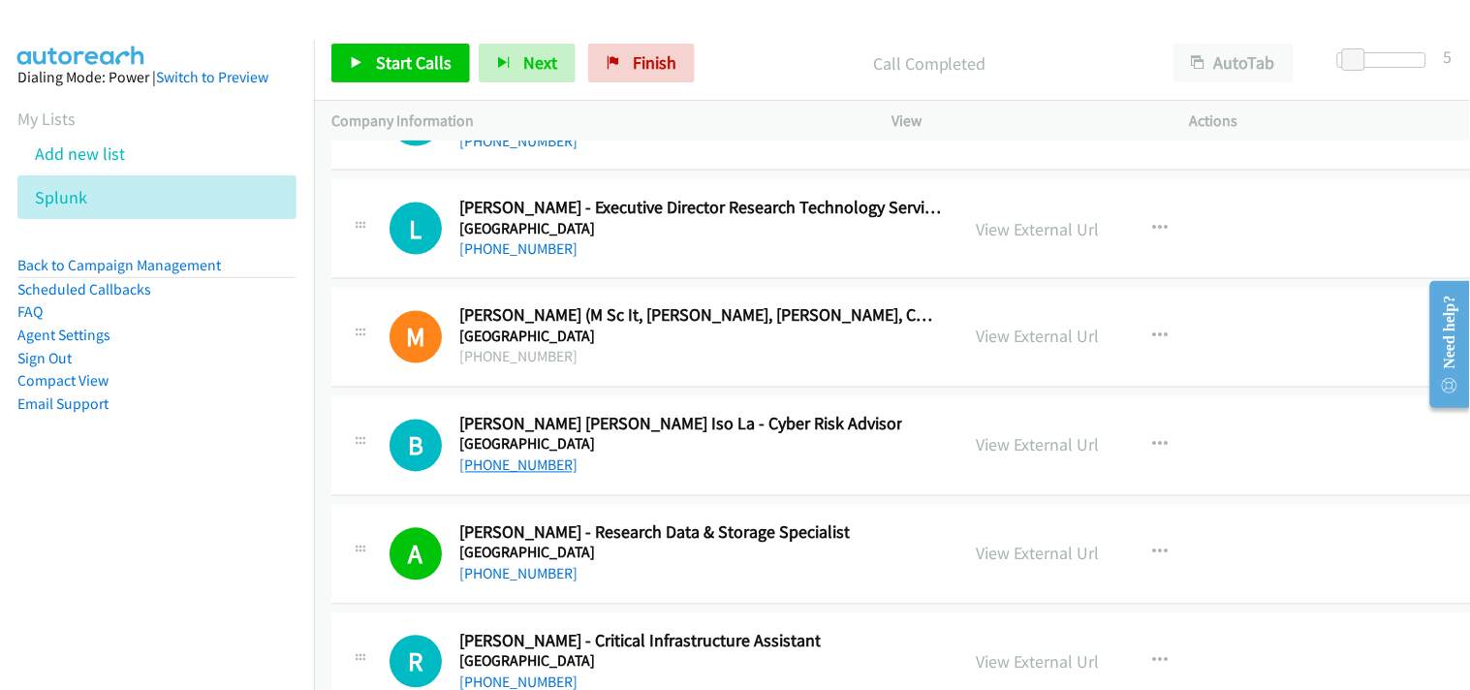
scroll to position [47958, 0]
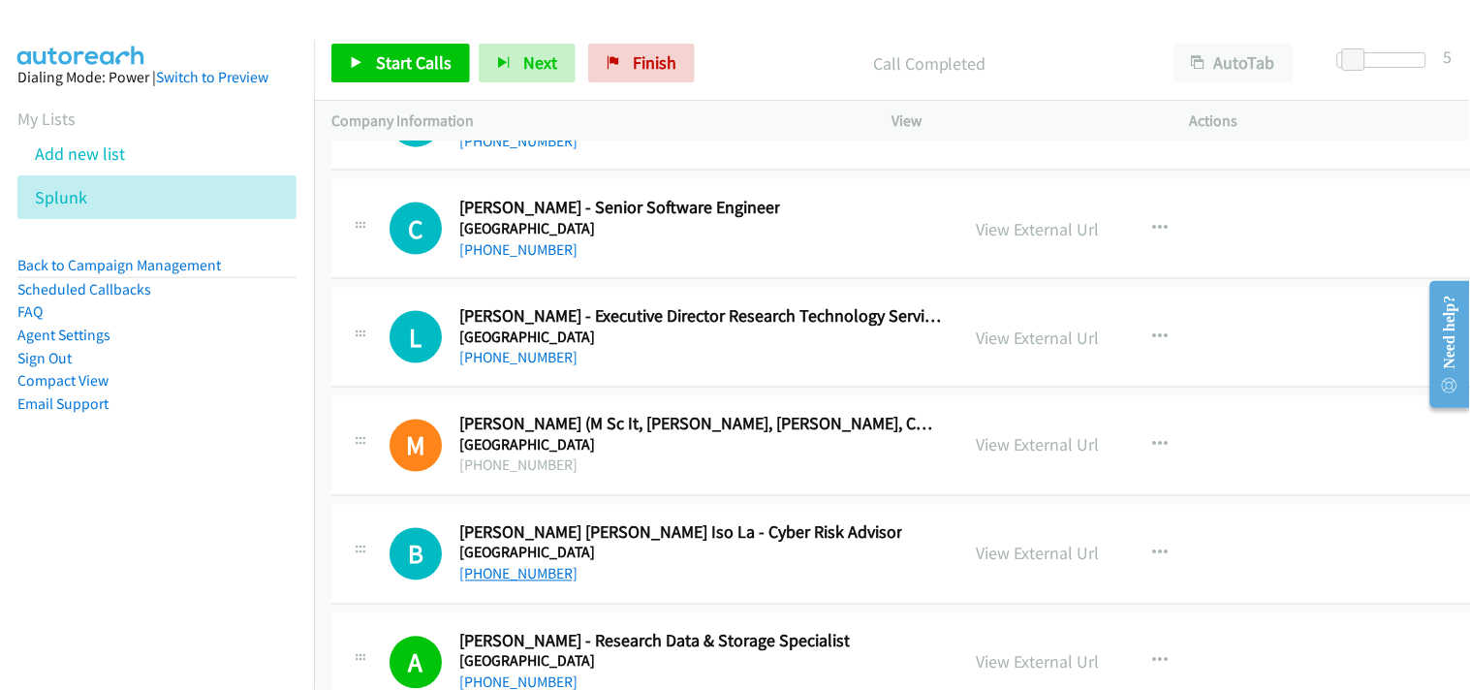
click at [487, 583] on link "[PHONE_NUMBER]" at bounding box center [518, 574] width 118 height 18
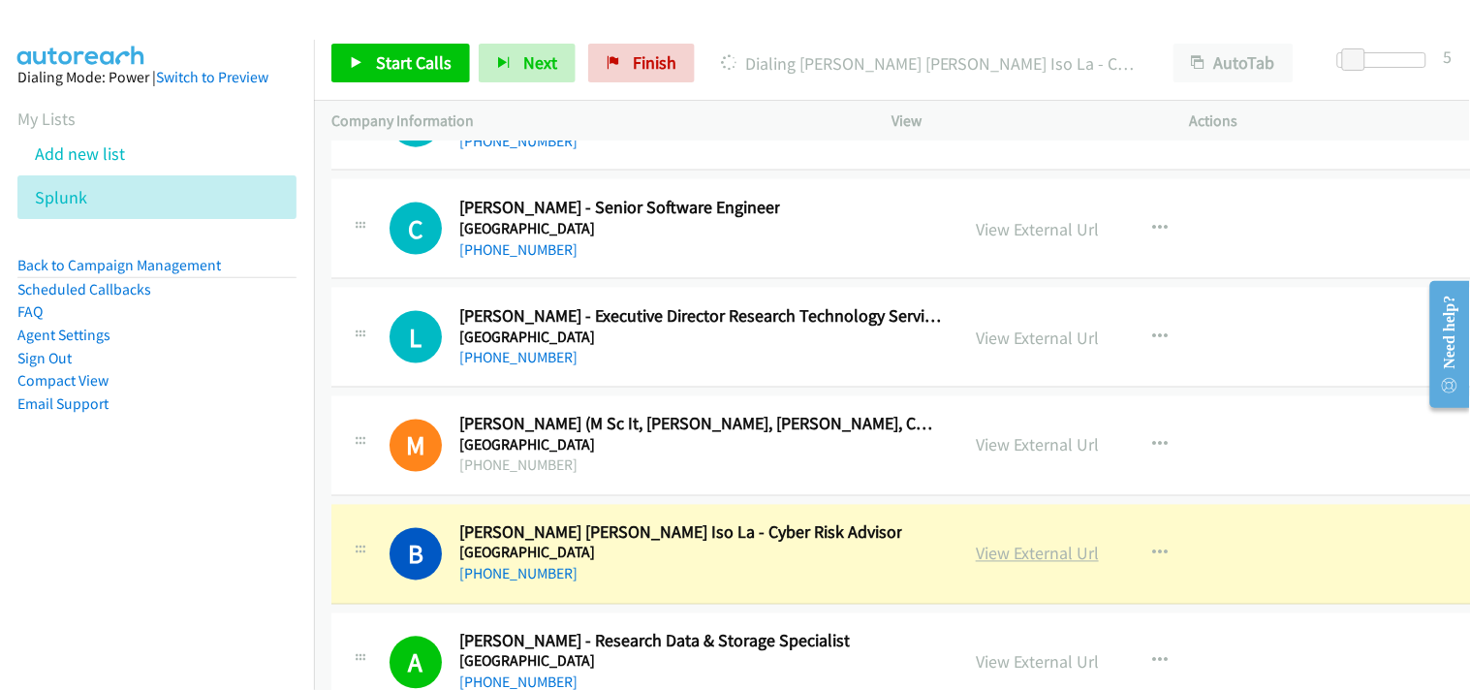
click at [1010, 565] on link "View External Url" at bounding box center [1037, 554] width 123 height 22
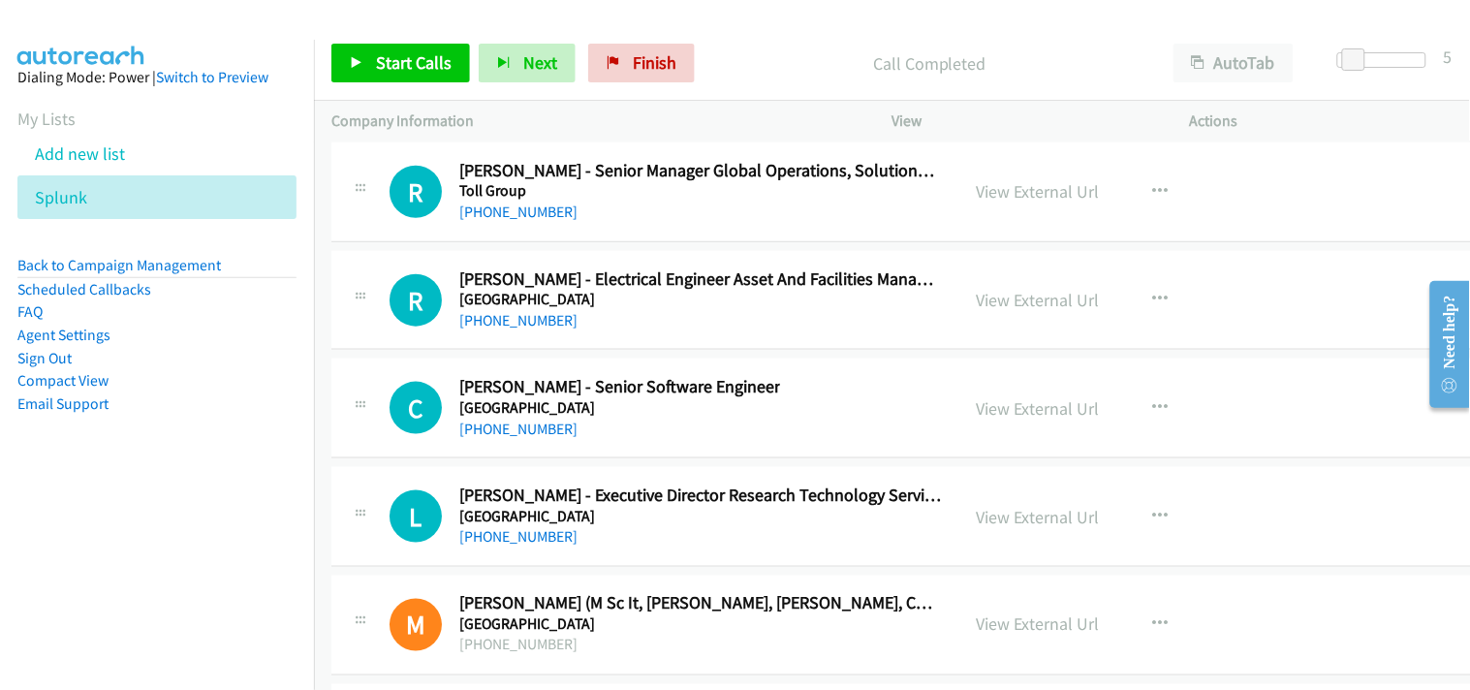
scroll to position [47743, 0]
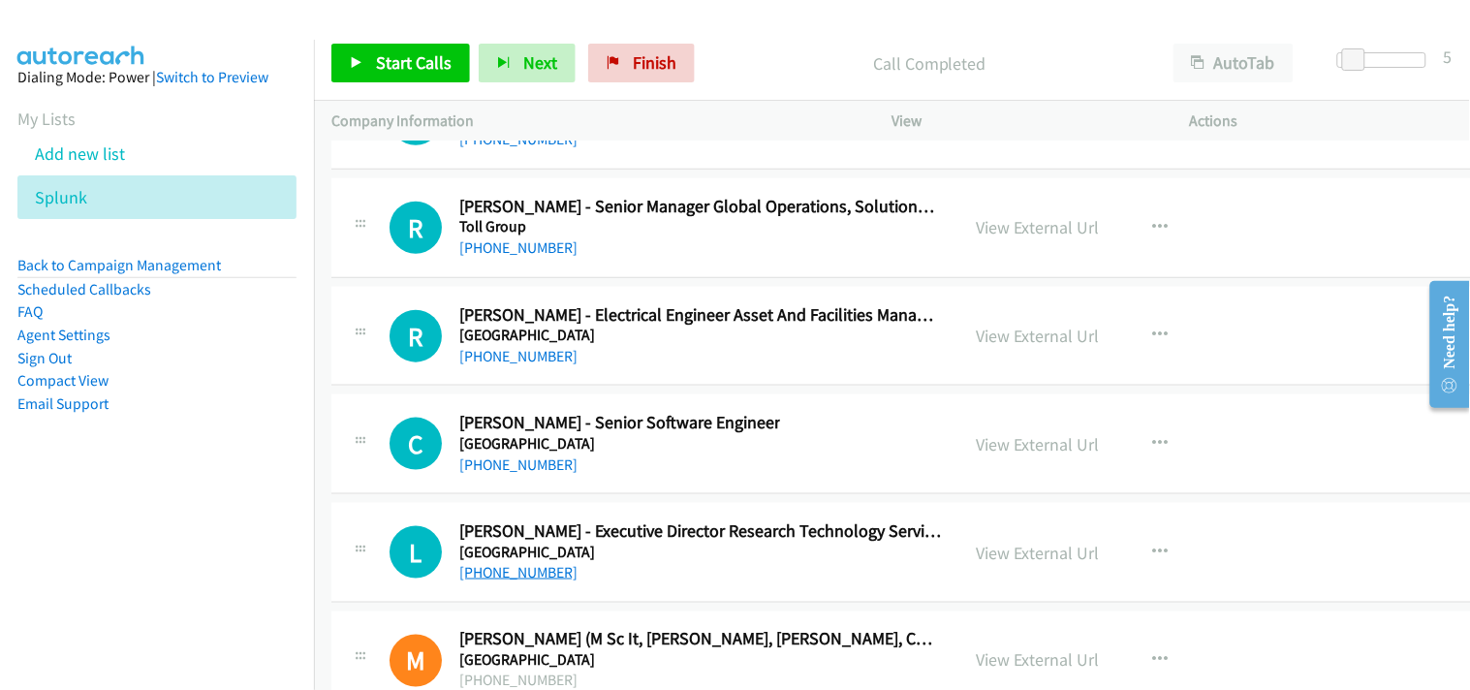
click at [500, 581] on link "[PHONE_NUMBER]" at bounding box center [518, 572] width 118 height 18
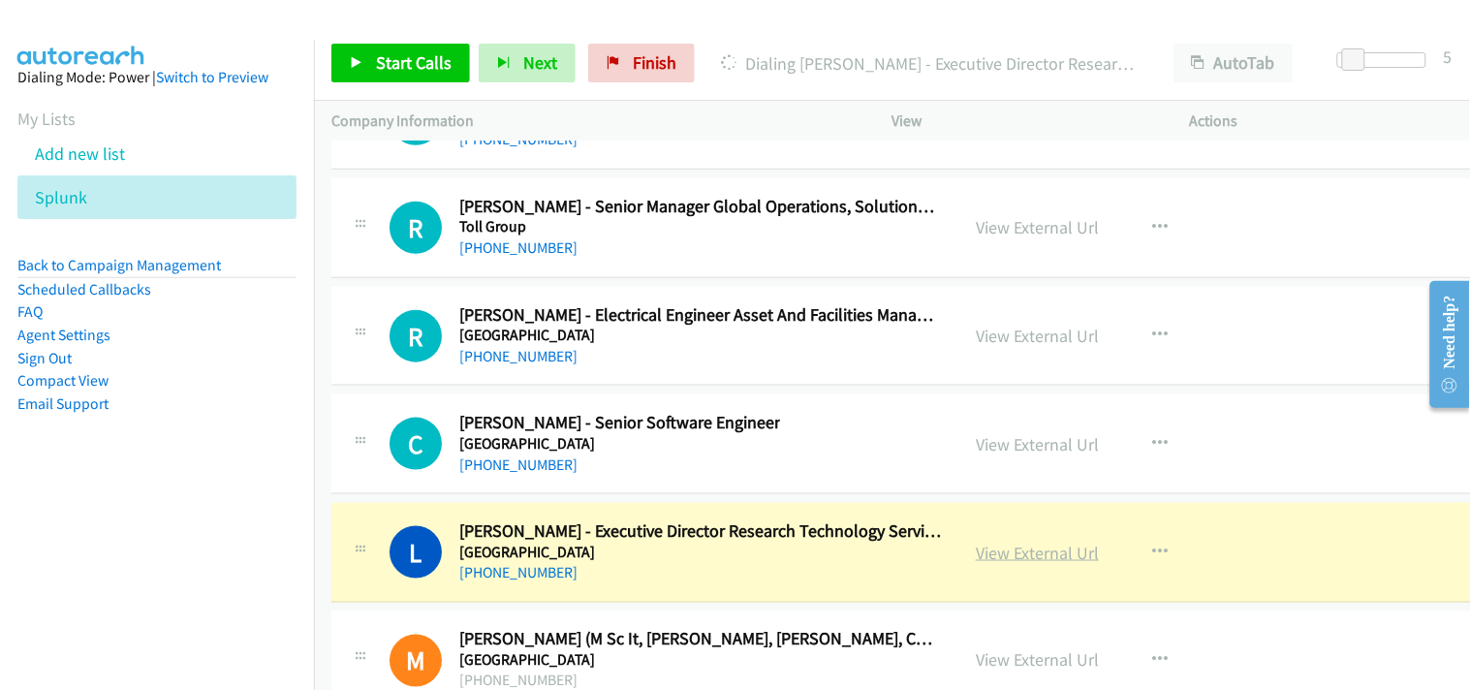
click at [1013, 564] on link "View External Url" at bounding box center [1037, 553] width 123 height 22
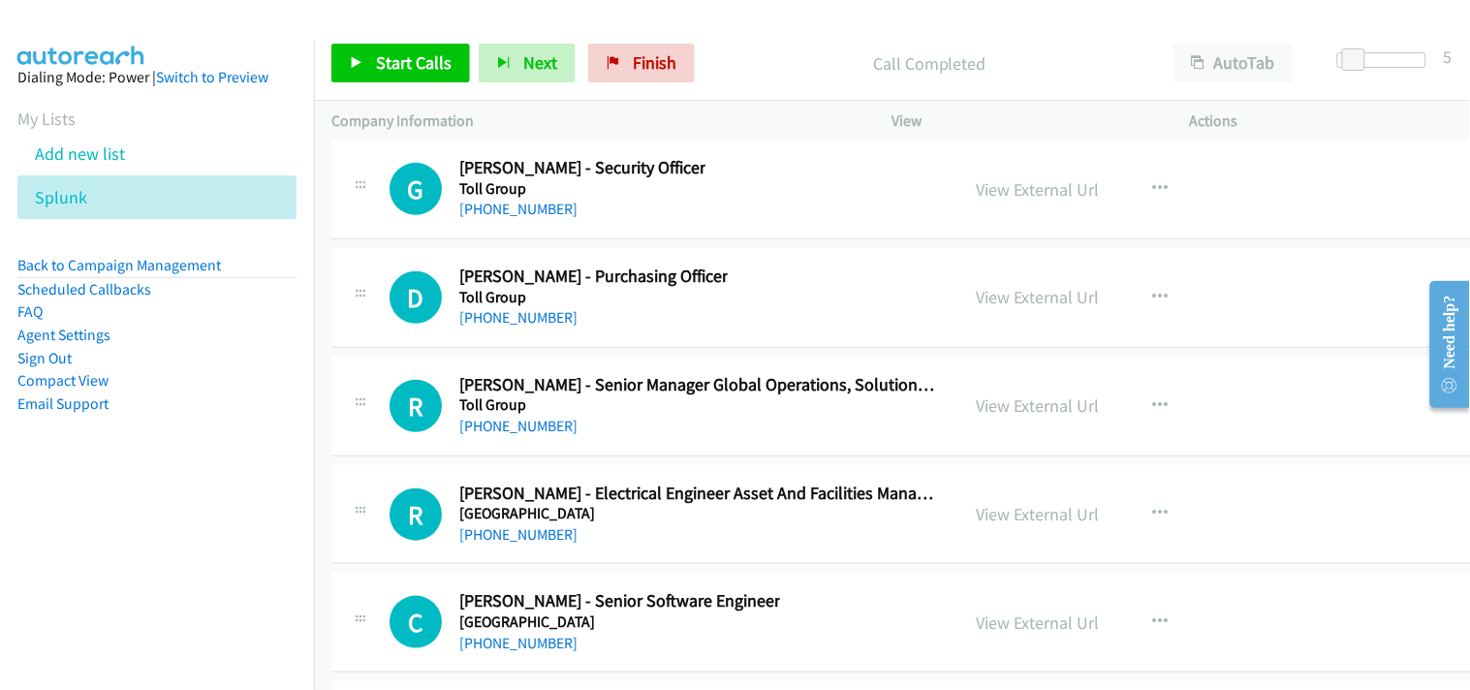
scroll to position [47528, 0]
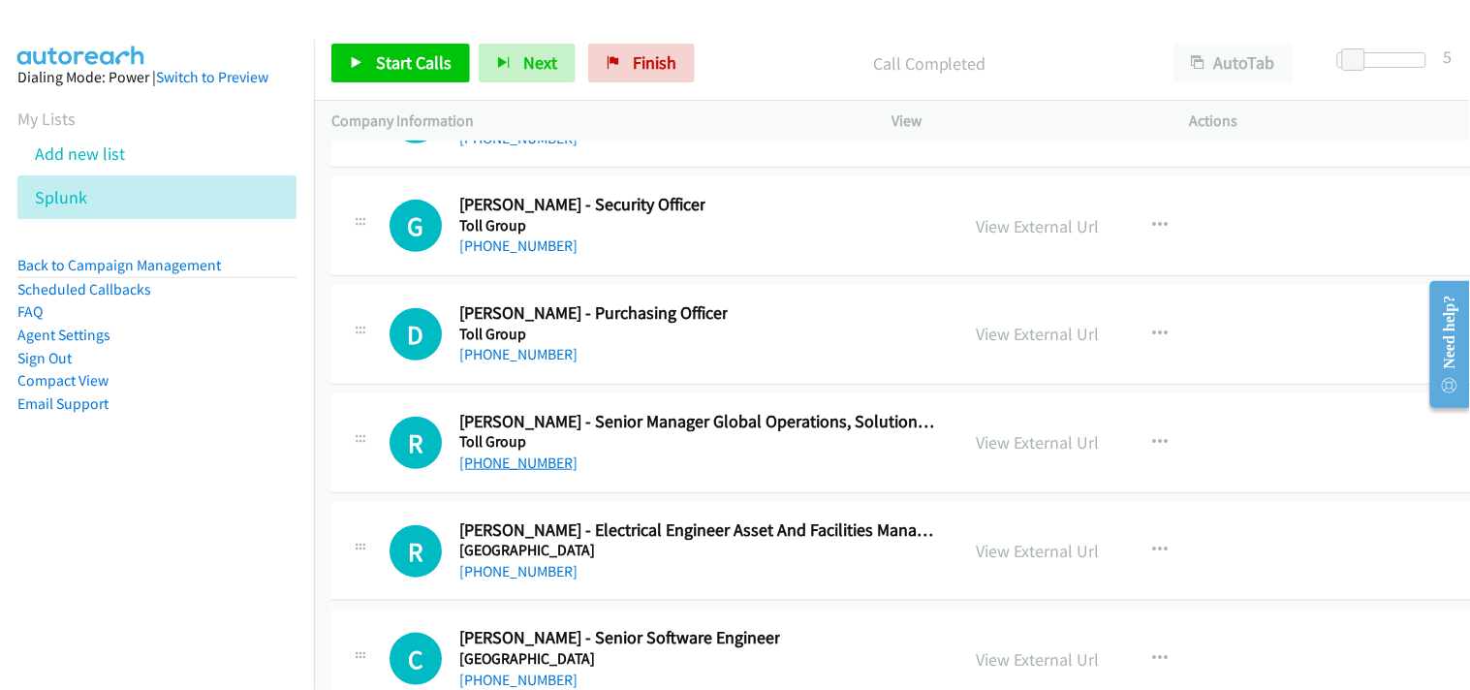
click at [498, 472] on link "[PHONE_NUMBER]" at bounding box center [518, 462] width 118 height 18
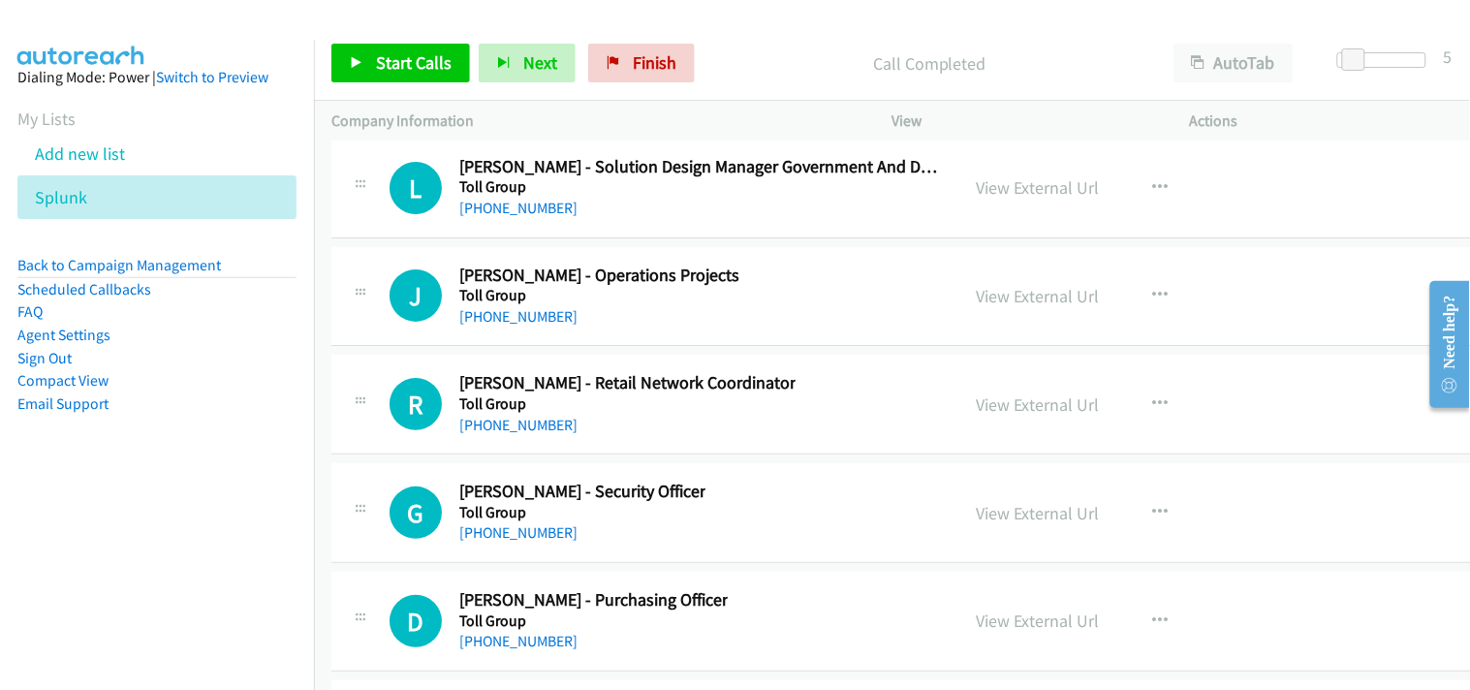
scroll to position [47205, 0]
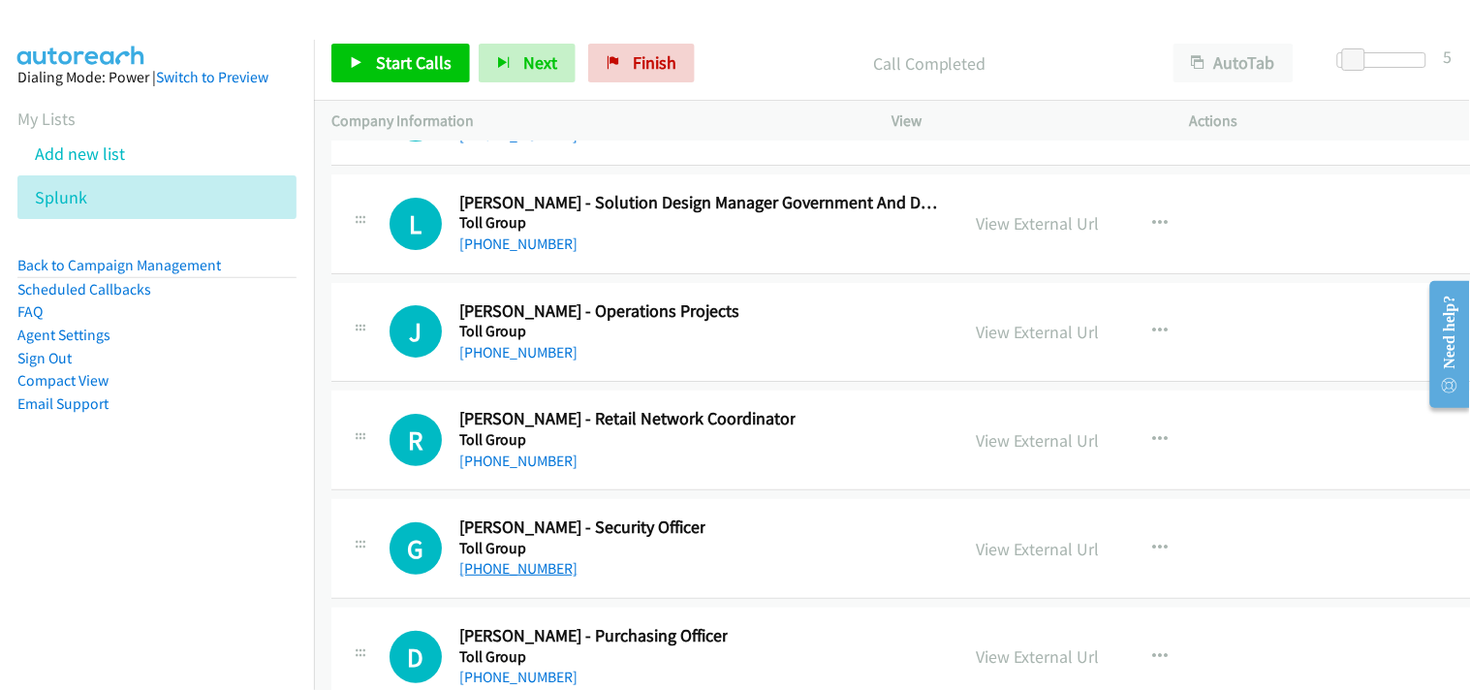
click at [516, 577] on link "[PHONE_NUMBER]" at bounding box center [518, 568] width 118 height 18
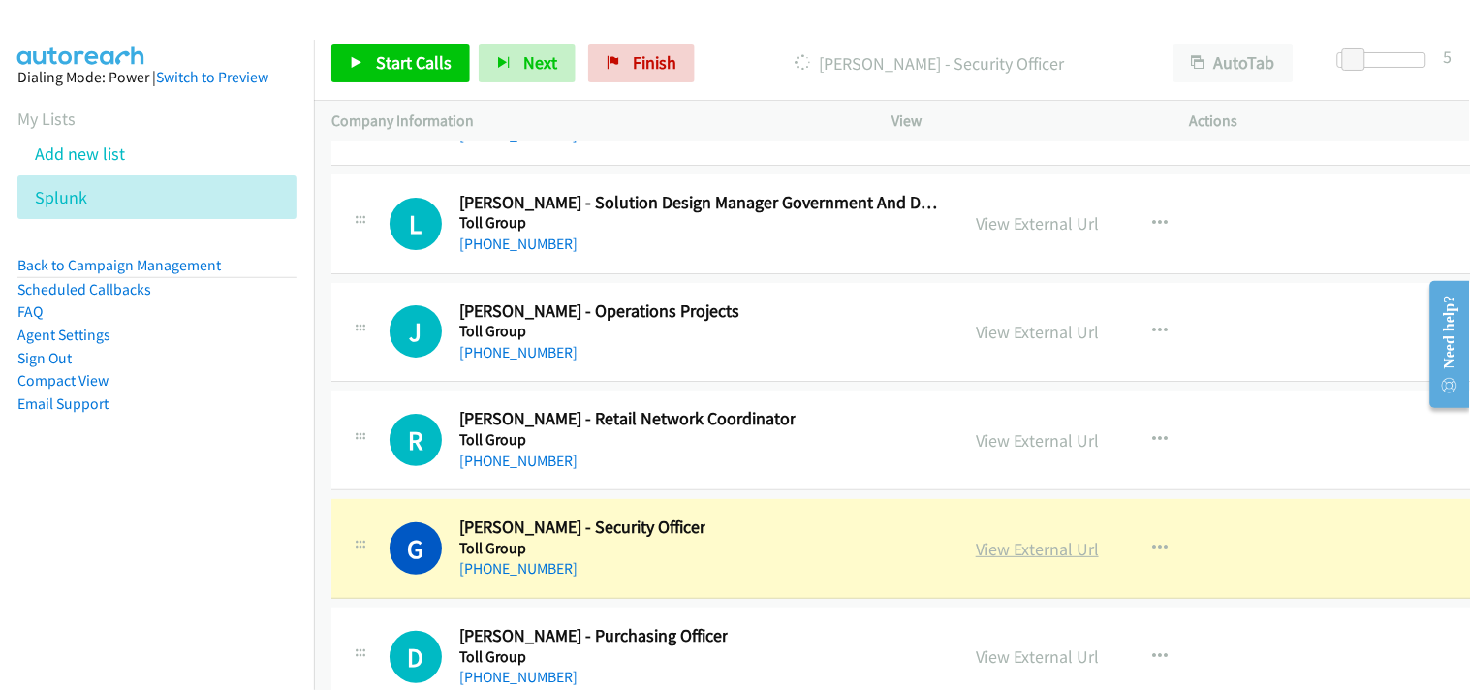
click at [1010, 560] on link "View External Url" at bounding box center [1037, 549] width 123 height 22
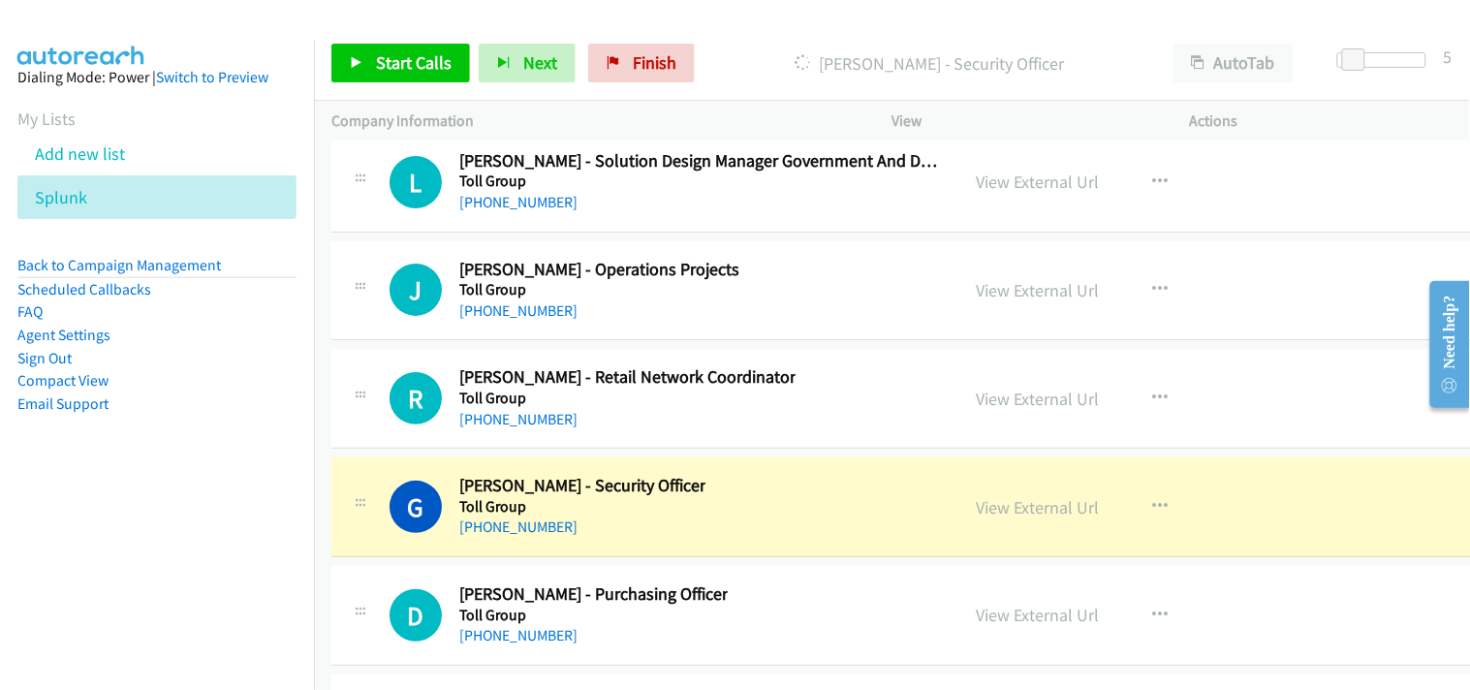
scroll to position [47313, 0]
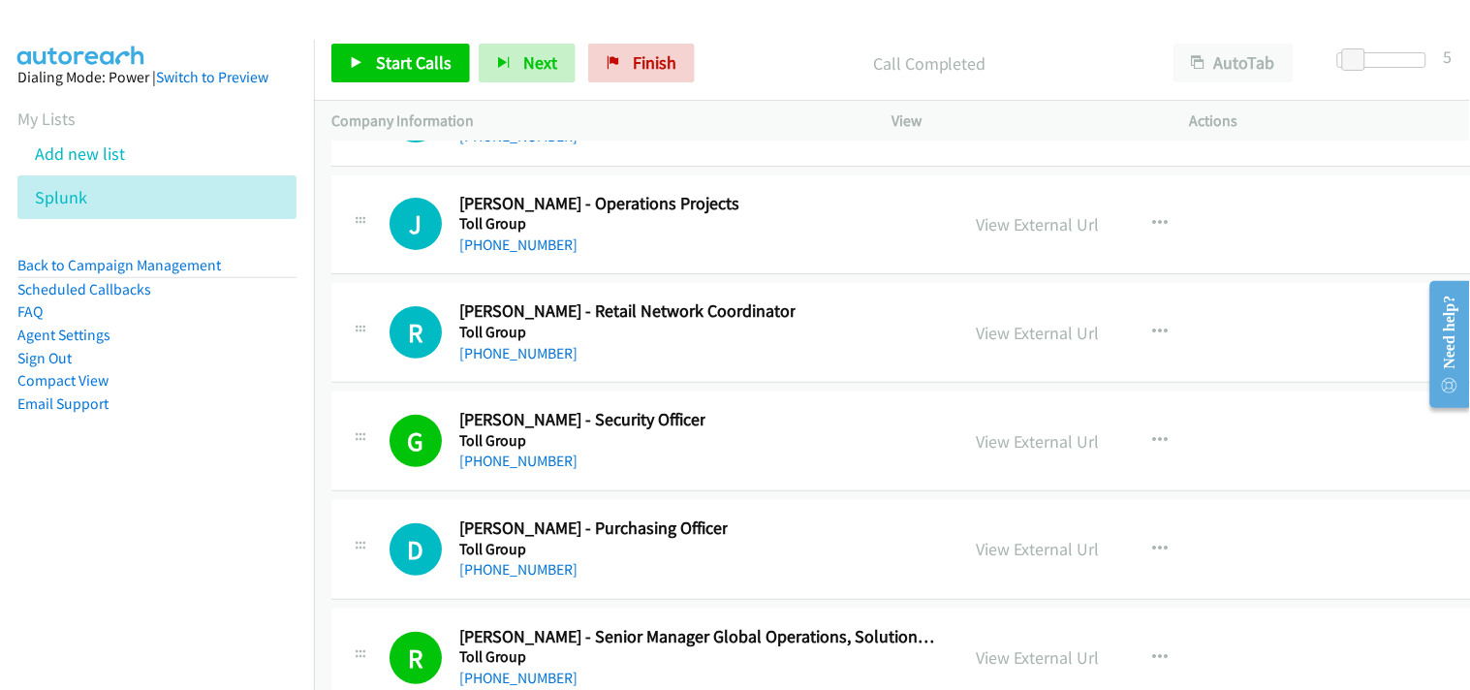
click at [589, 342] on h5 "Toll Group" at bounding box center [627, 332] width 336 height 19
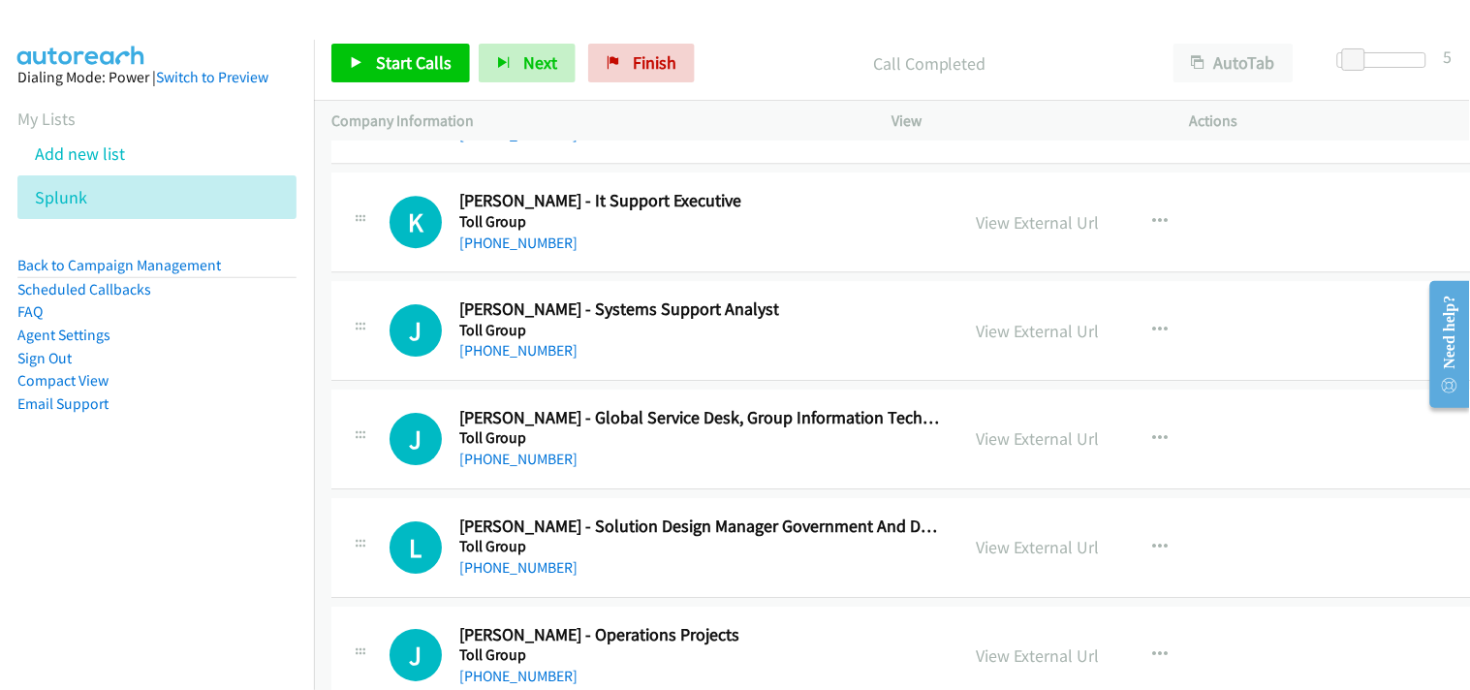
scroll to position [46774, 0]
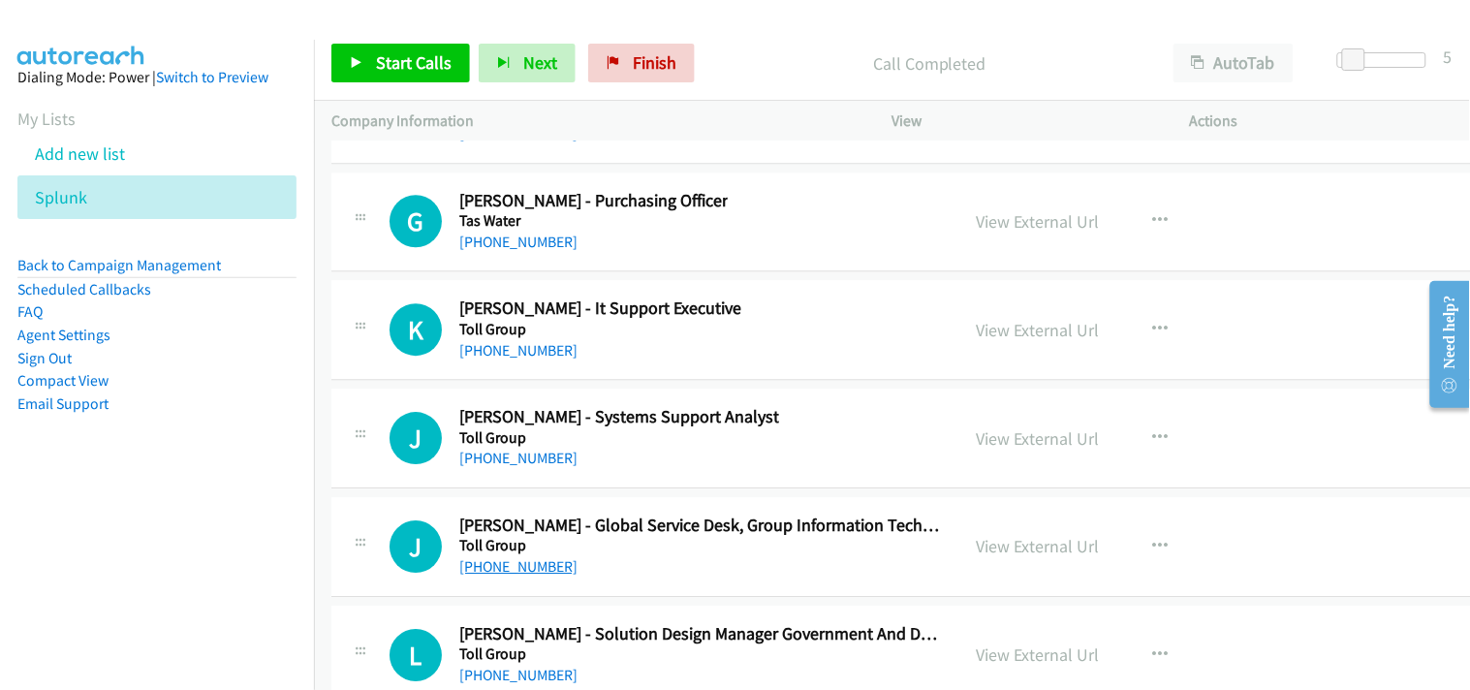
click at [546, 576] on link "[PHONE_NUMBER]" at bounding box center [518, 566] width 118 height 18
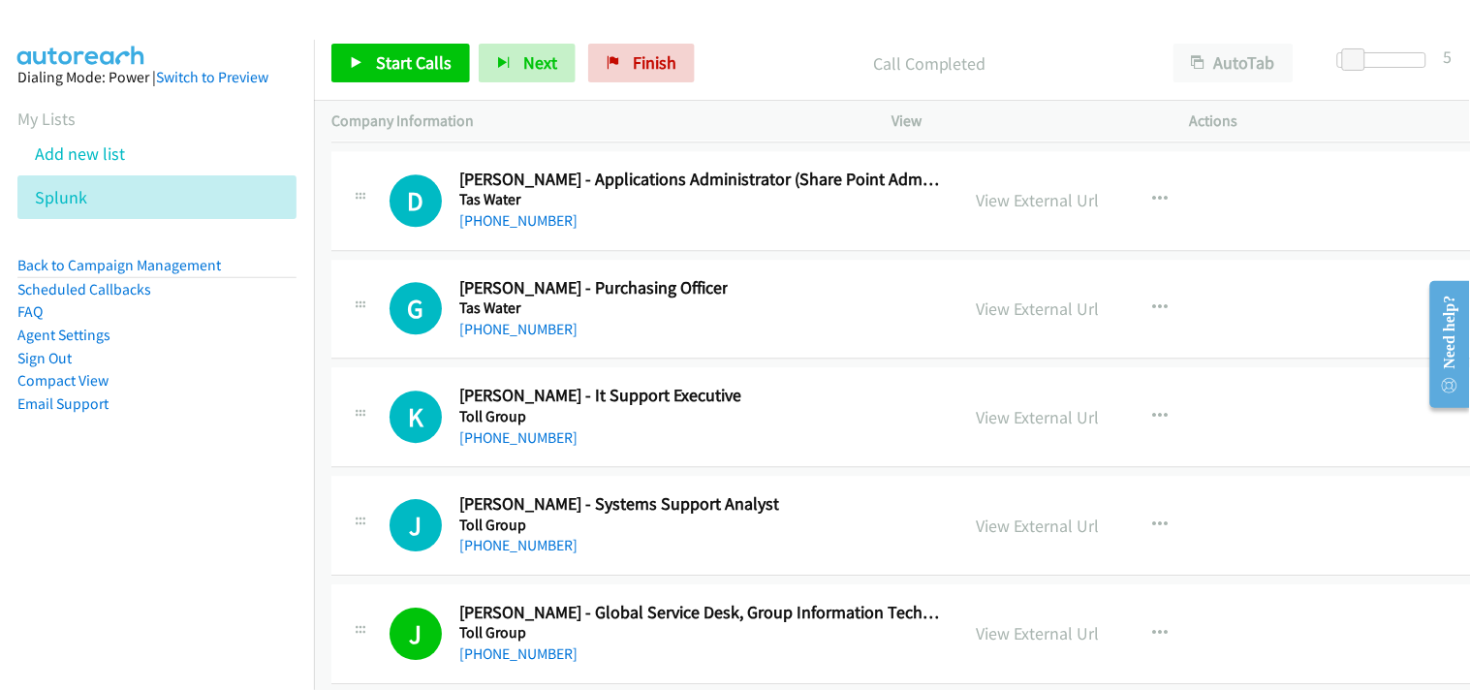
scroll to position [46667, 0]
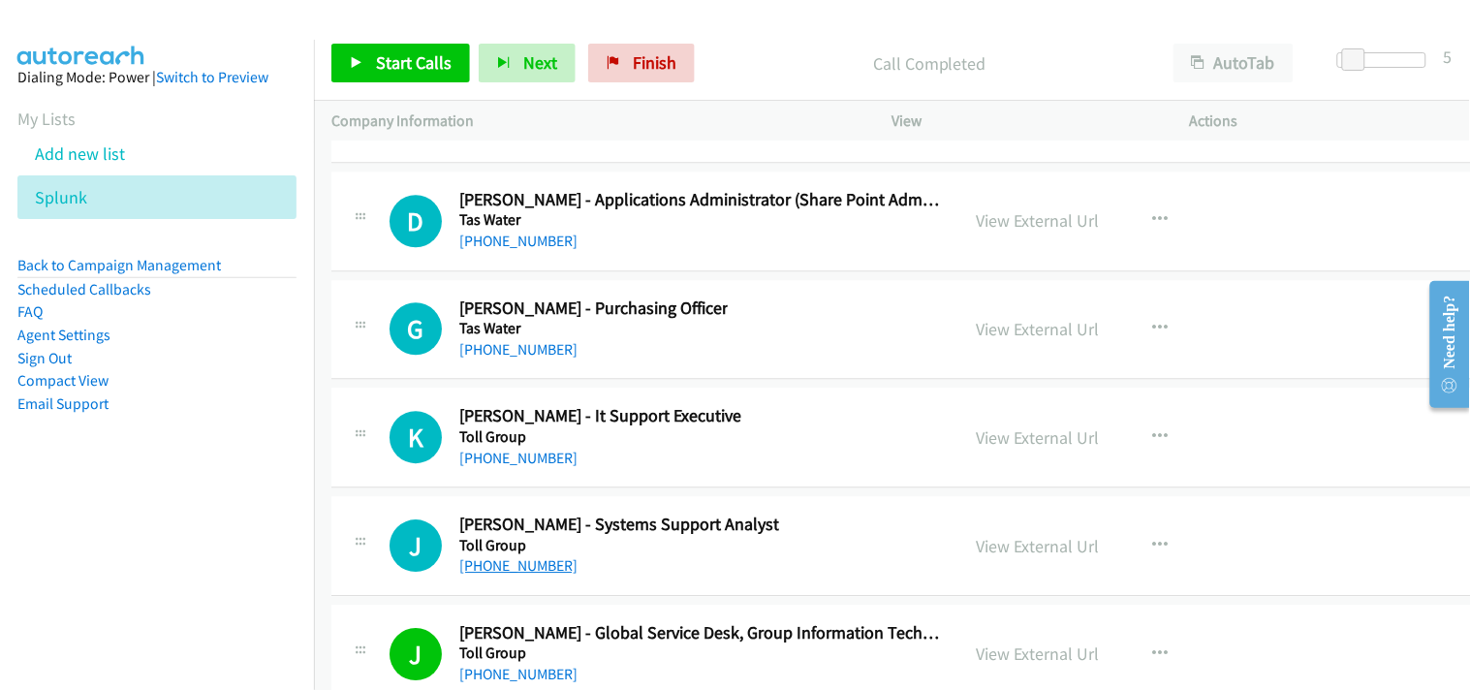
click at [528, 575] on link "[PHONE_NUMBER]" at bounding box center [518, 565] width 118 height 18
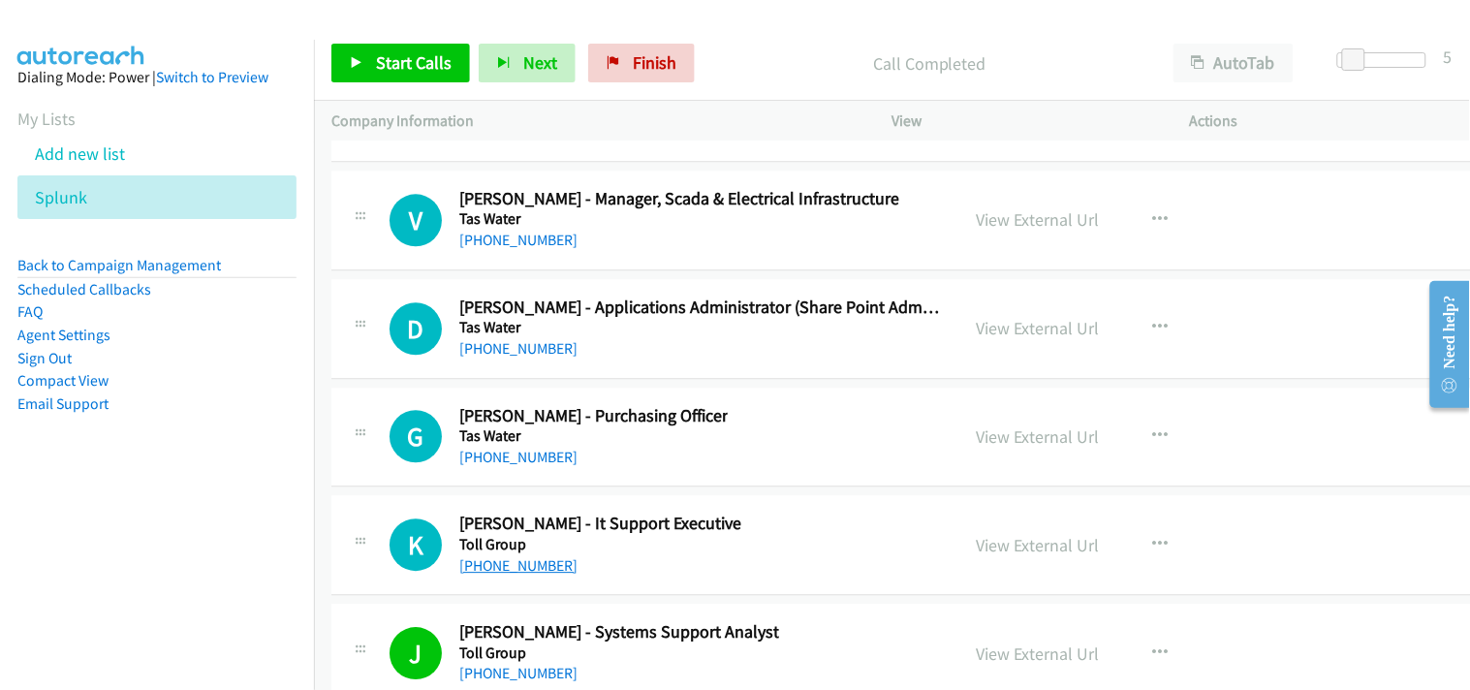
click at [535, 575] on link "[PHONE_NUMBER]" at bounding box center [518, 565] width 118 height 18
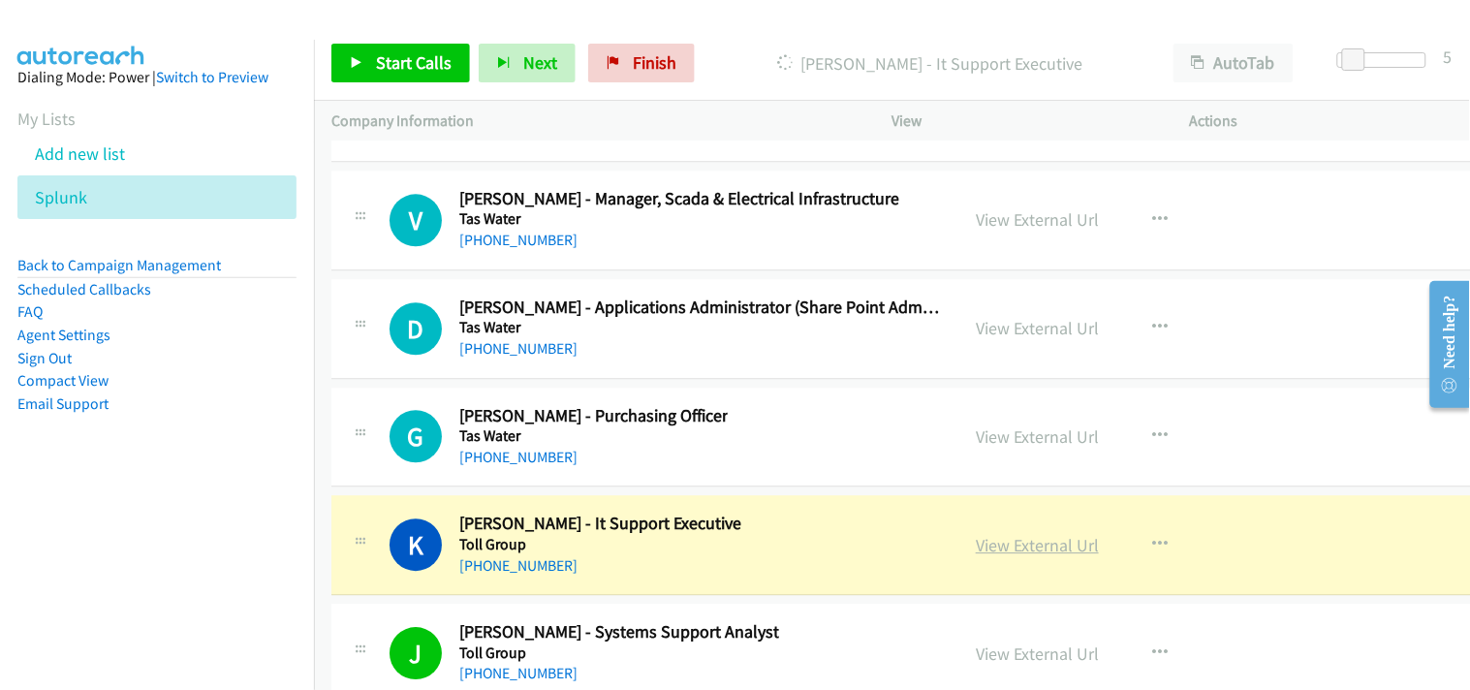
click at [1018, 556] on link "View External Url" at bounding box center [1037, 545] width 123 height 22
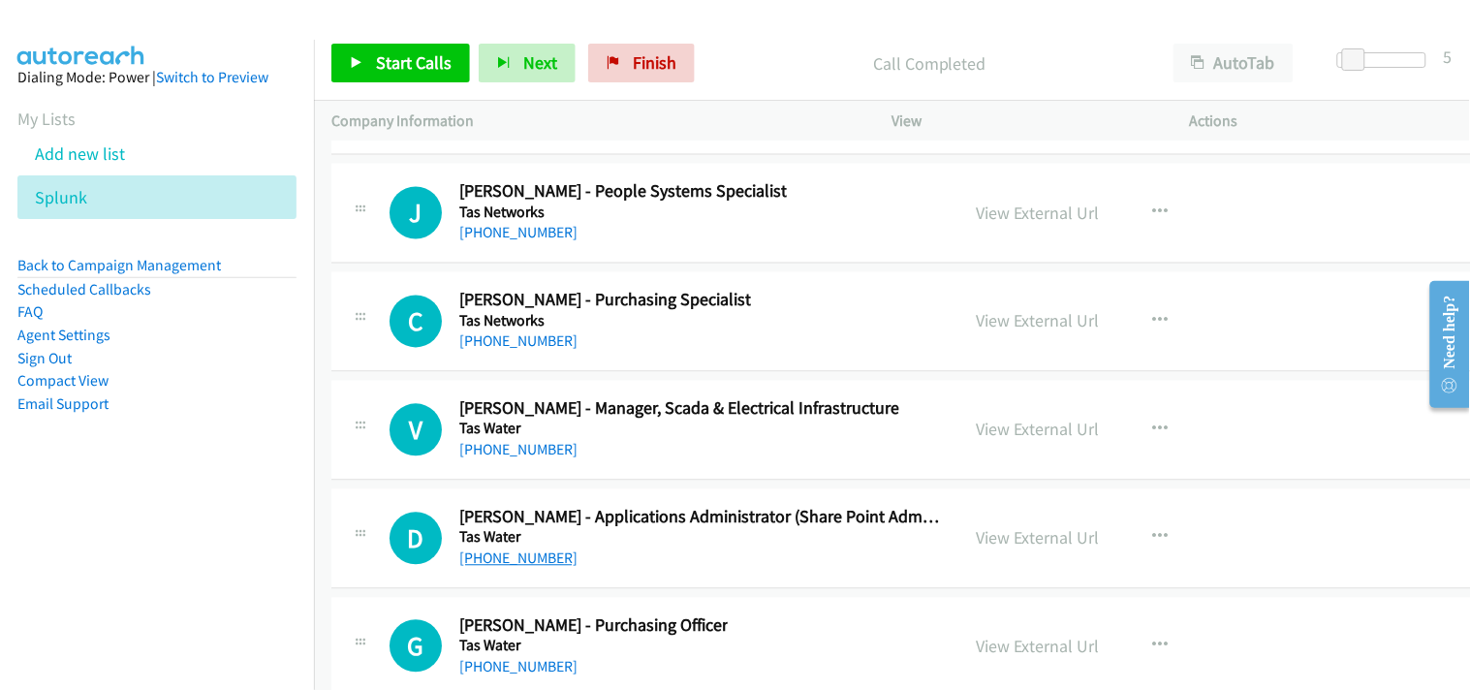
scroll to position [46344, 0]
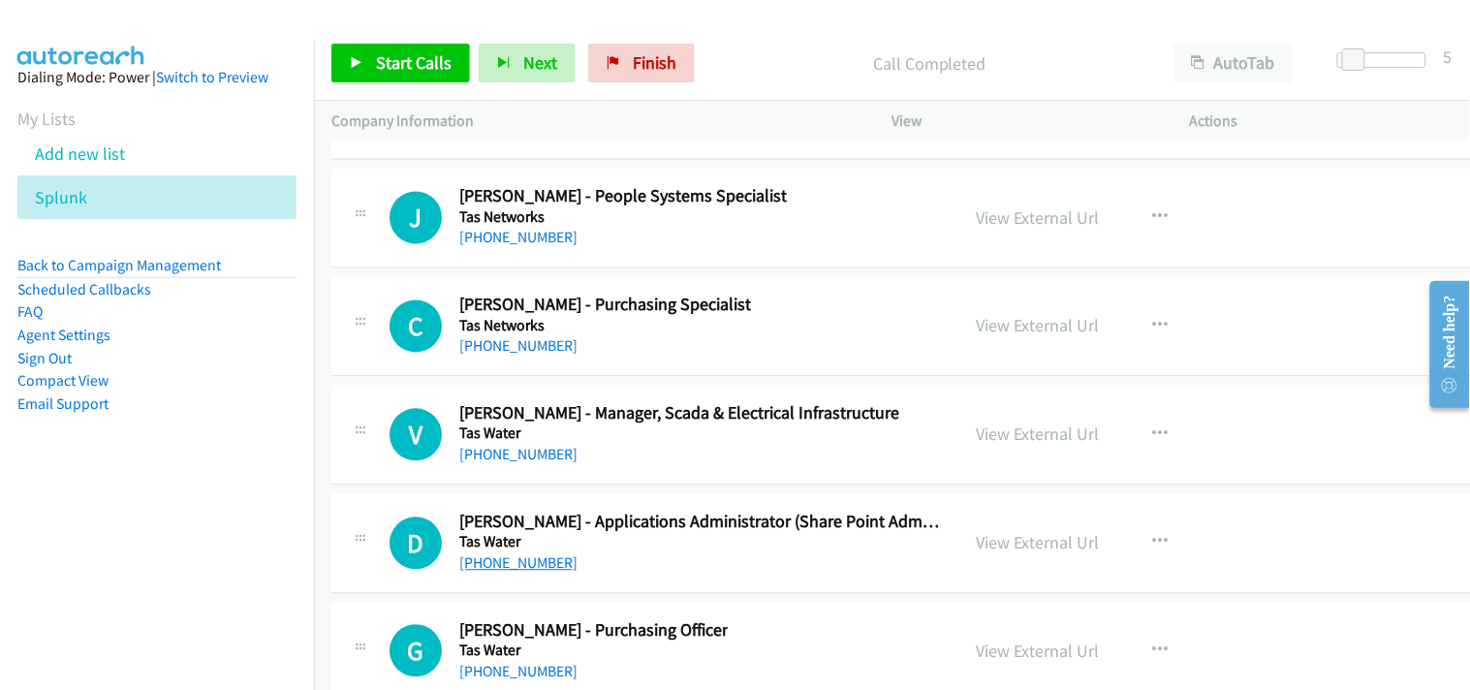
click at [523, 573] on link "[PHONE_NUMBER]" at bounding box center [518, 563] width 118 height 18
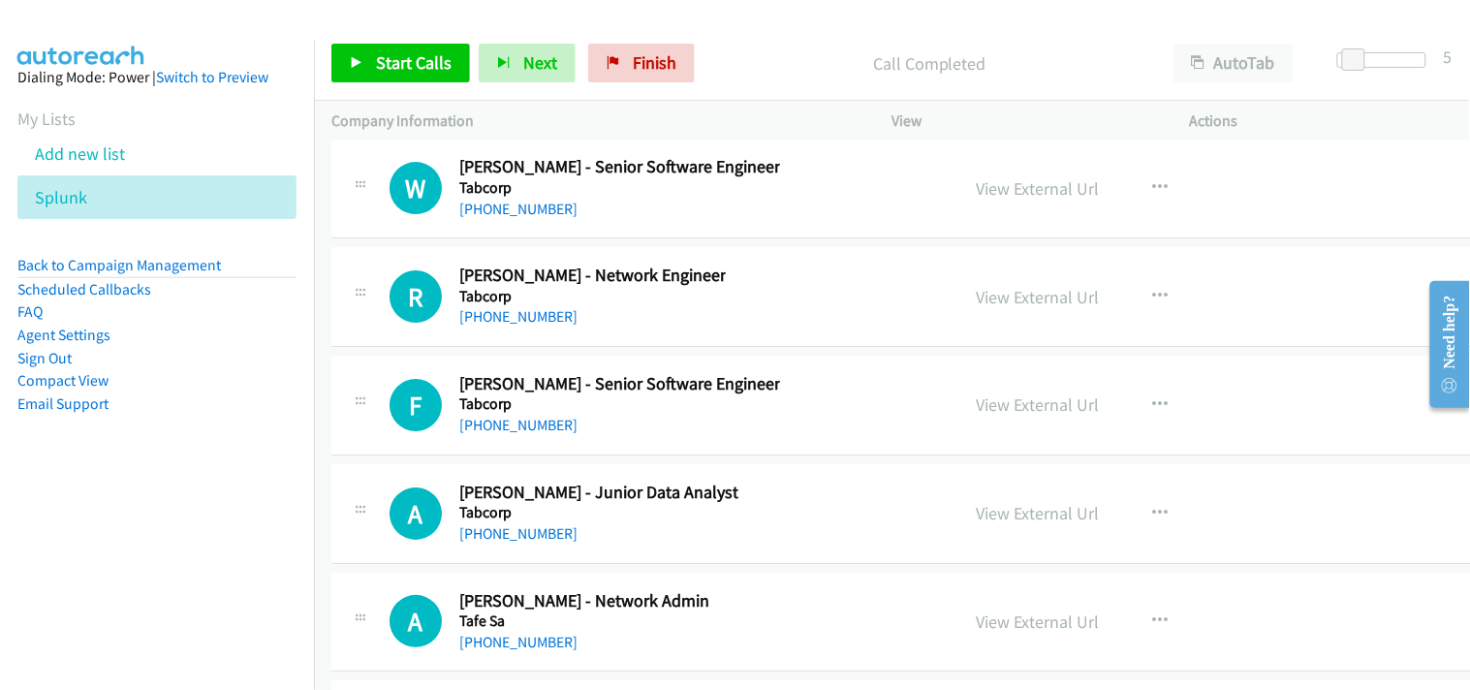
scroll to position [45160, 0]
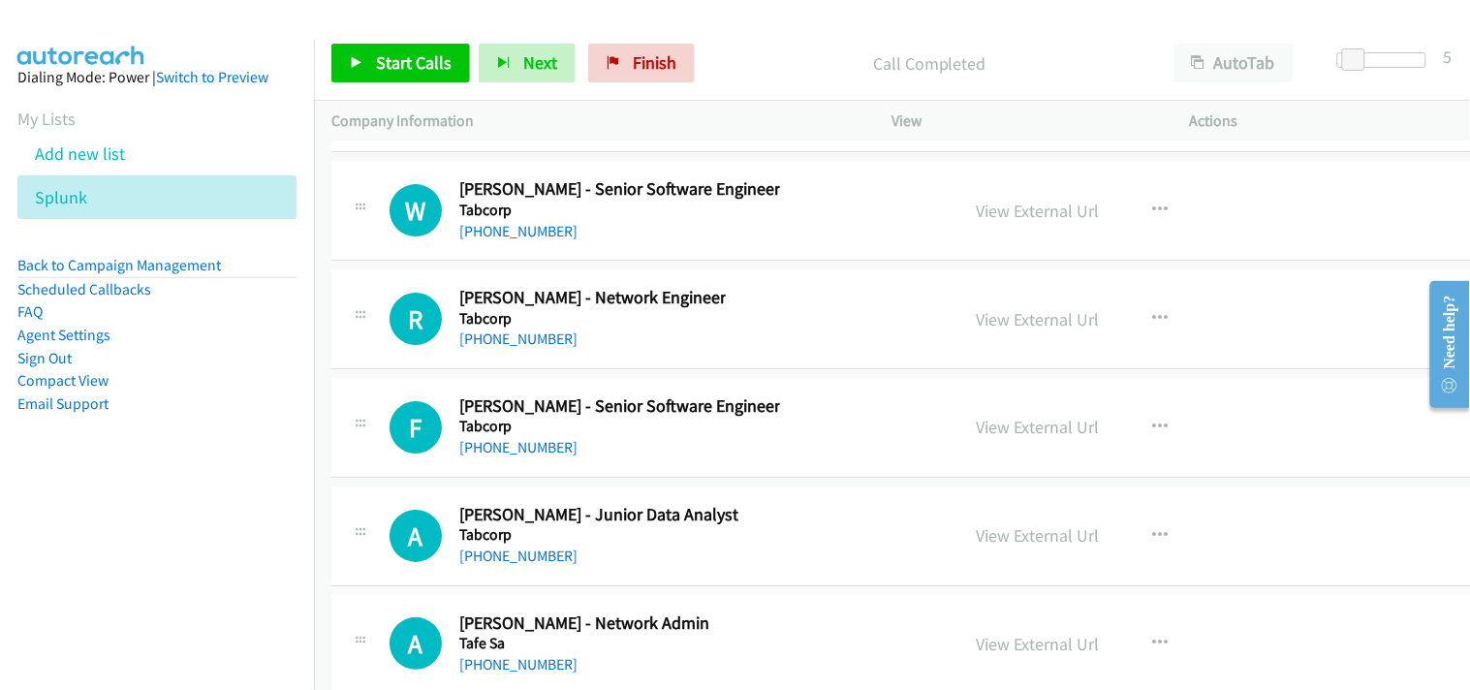
click at [498, 565] on link "[PHONE_NUMBER]" at bounding box center [518, 555] width 118 height 18
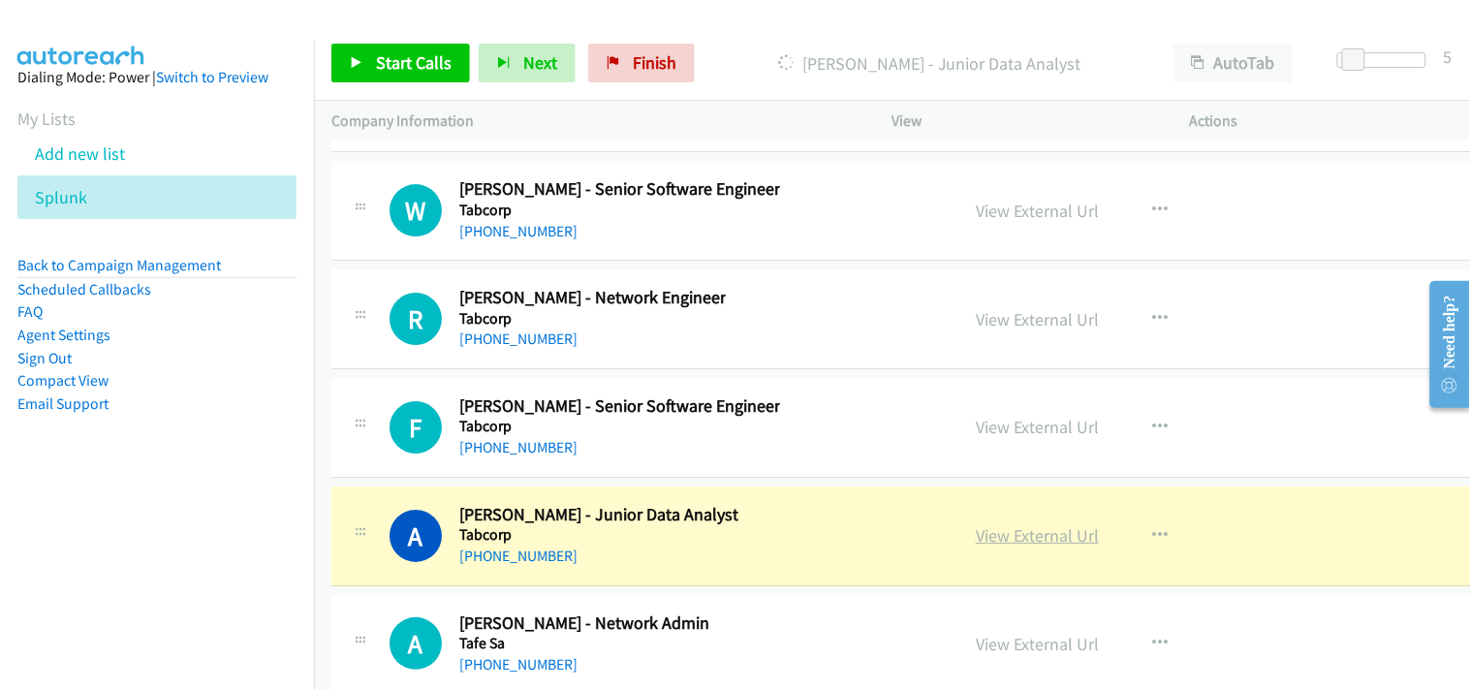
click at [1043, 546] on link "View External Url" at bounding box center [1037, 535] width 123 height 22
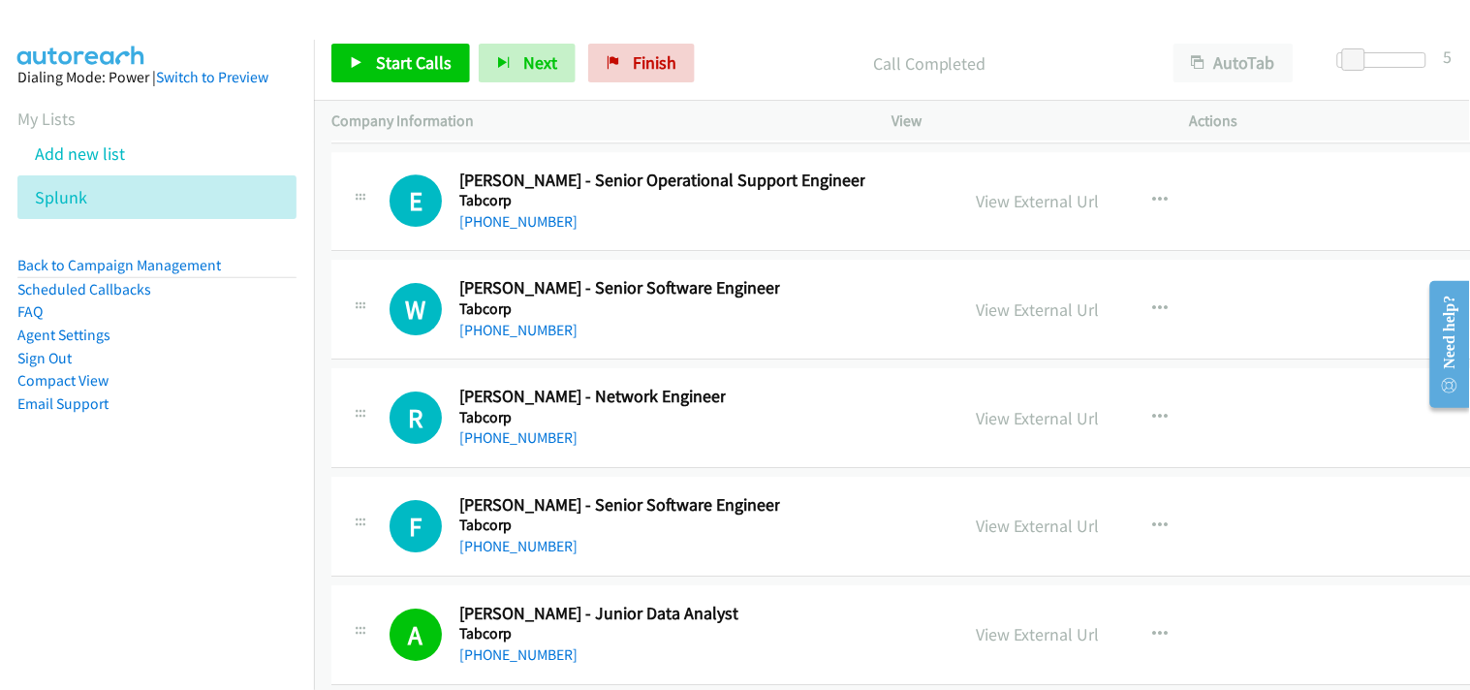
scroll to position [45052, 0]
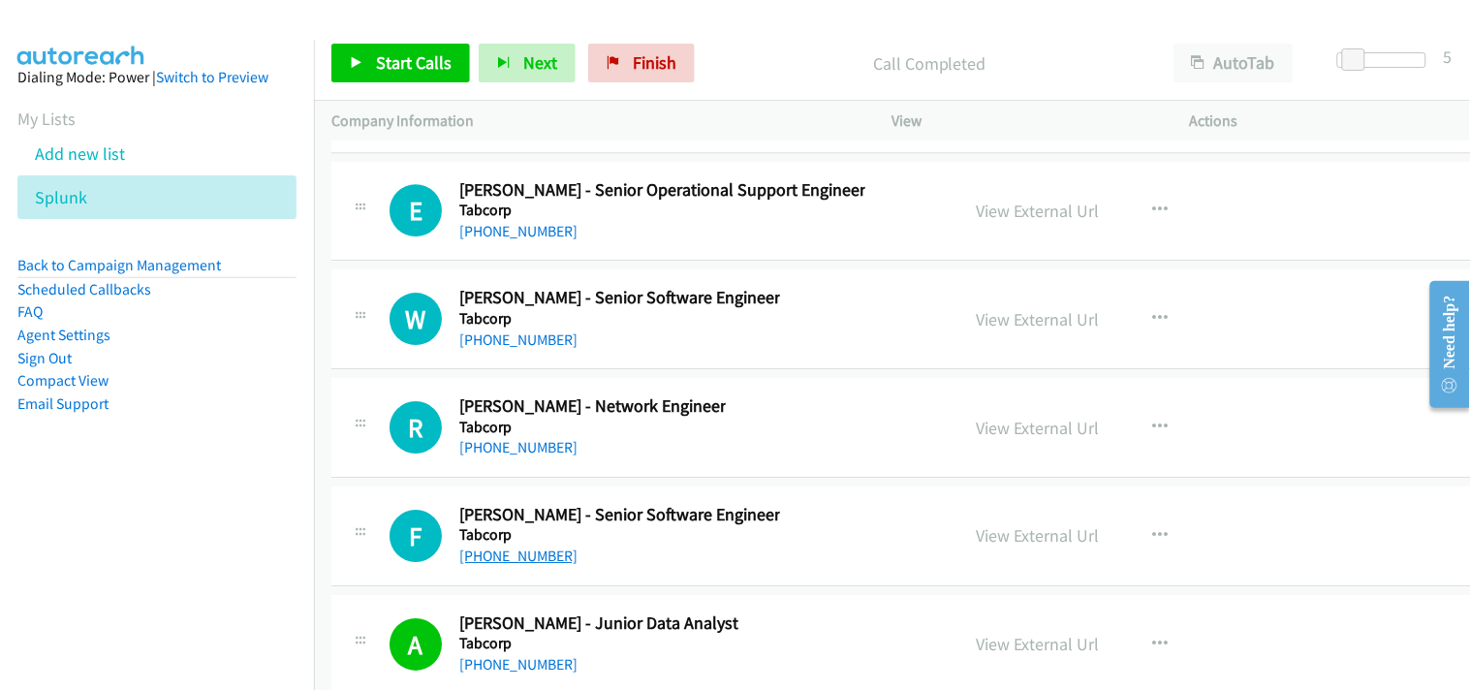
click at [514, 565] on link "[PHONE_NUMBER]" at bounding box center [518, 555] width 118 height 18
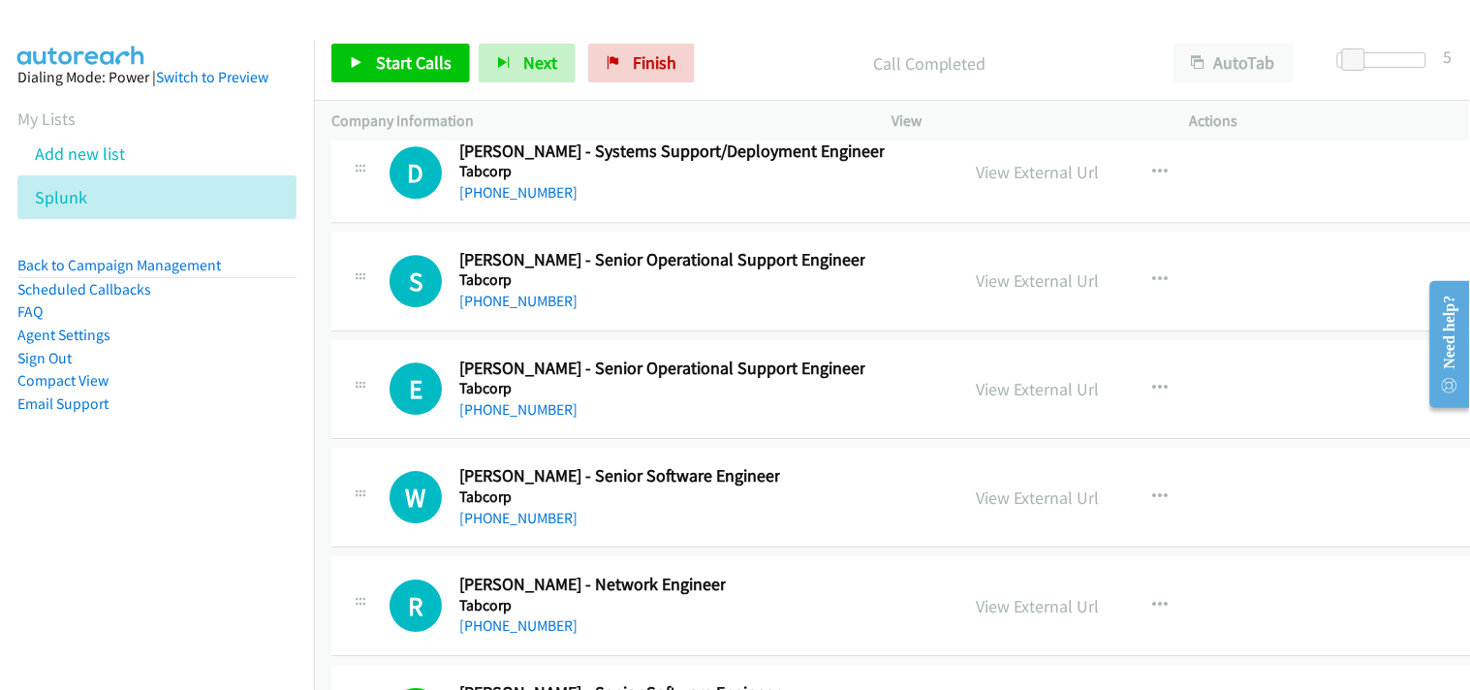
scroll to position [44836, 0]
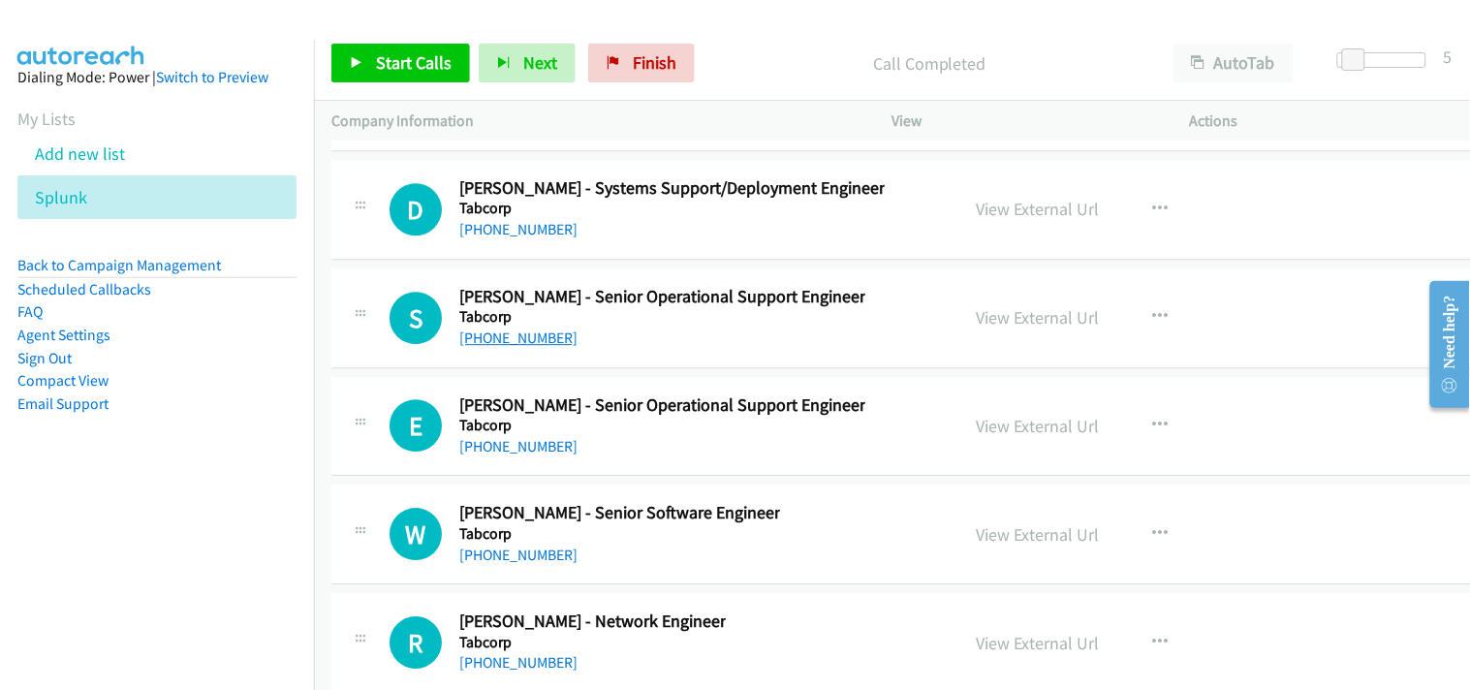
click at [512, 347] on link "[PHONE_NUMBER]" at bounding box center [518, 337] width 118 height 18
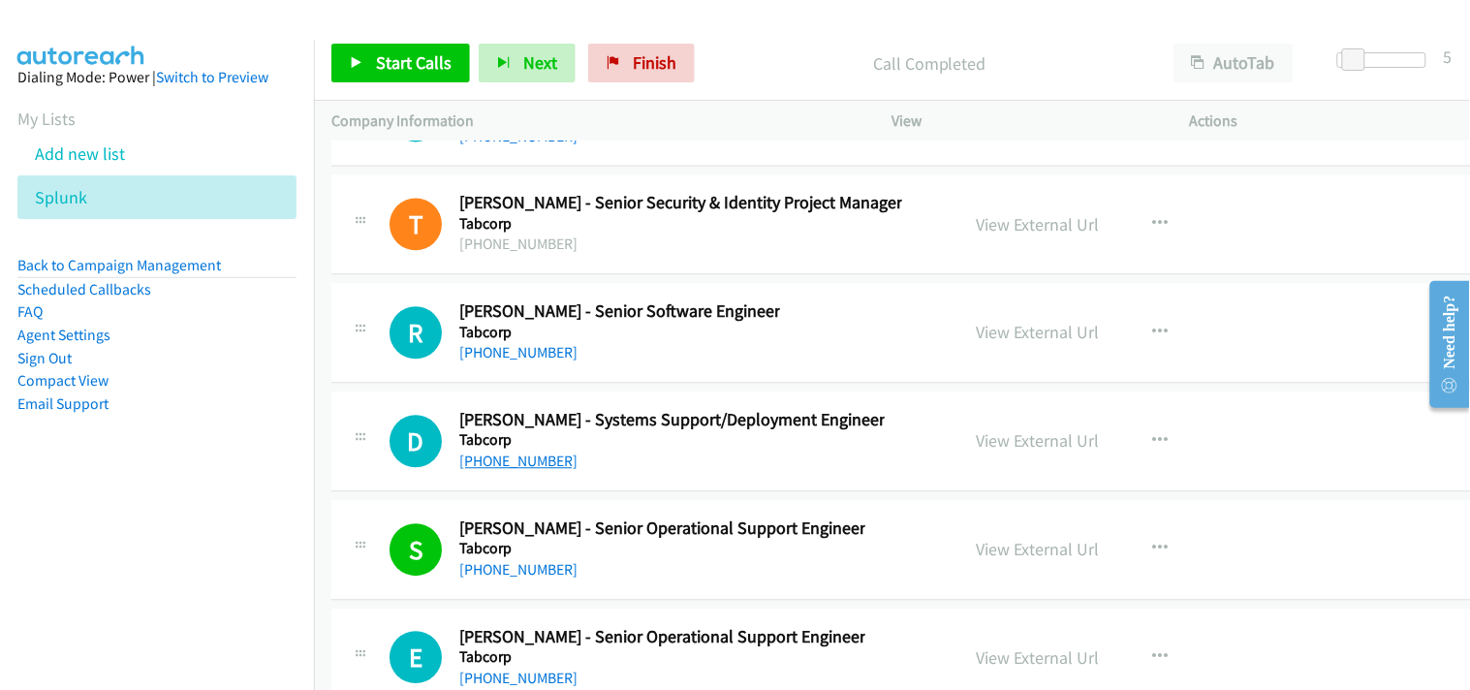
scroll to position [44621, 0]
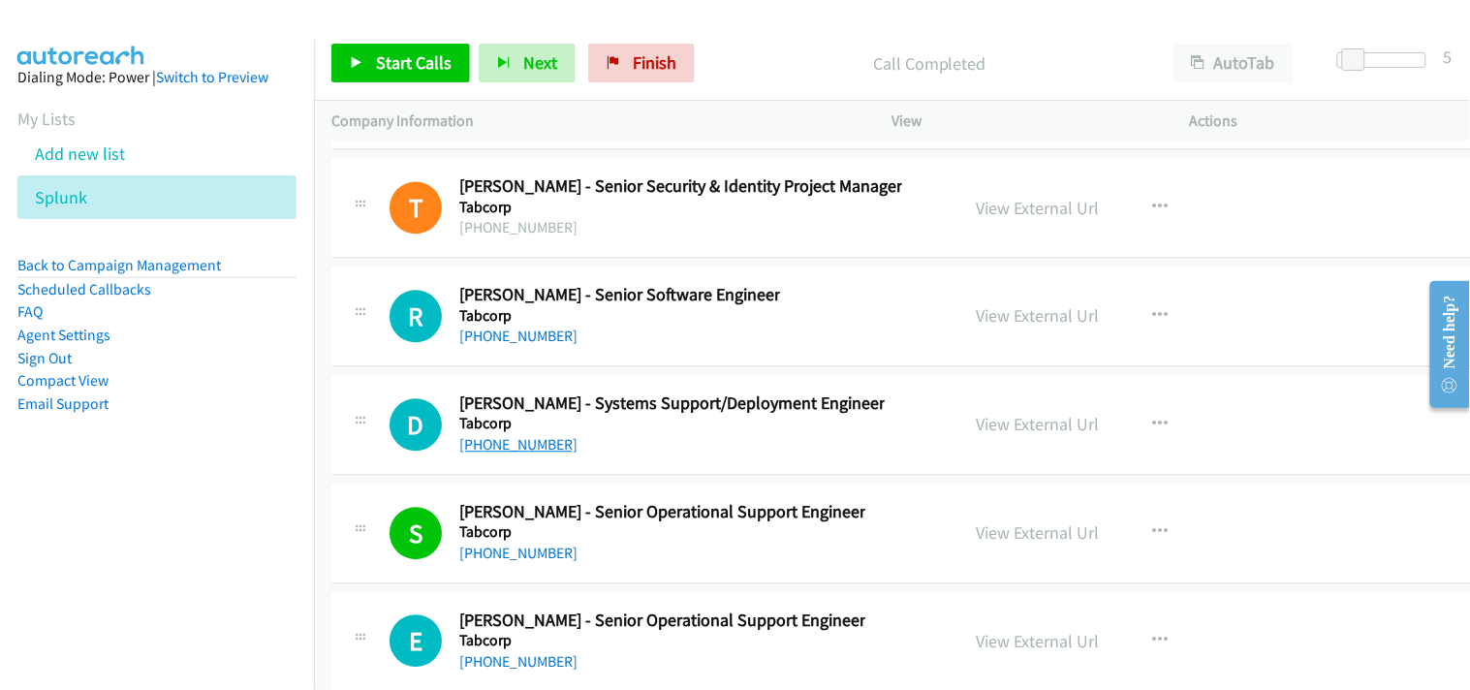
click at [528, 453] on link "[PHONE_NUMBER]" at bounding box center [518, 444] width 118 height 18
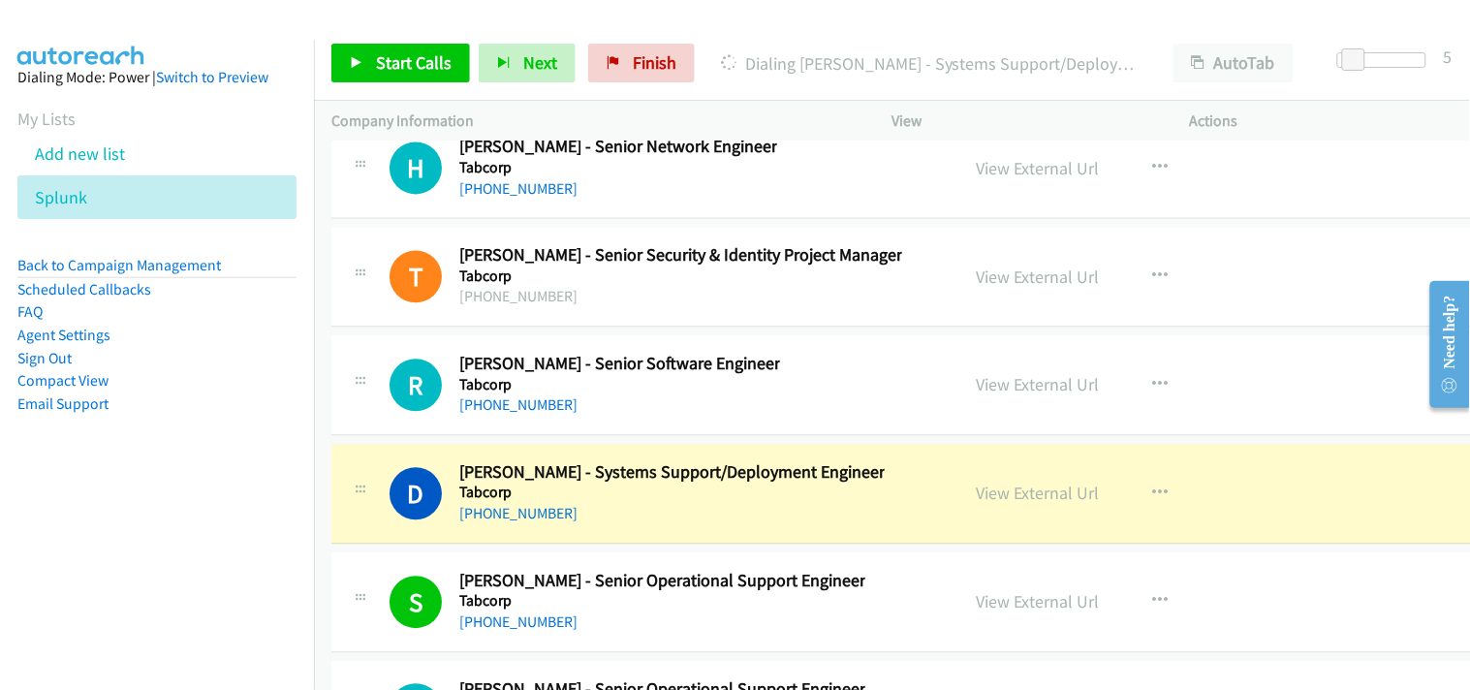
scroll to position [44514, 0]
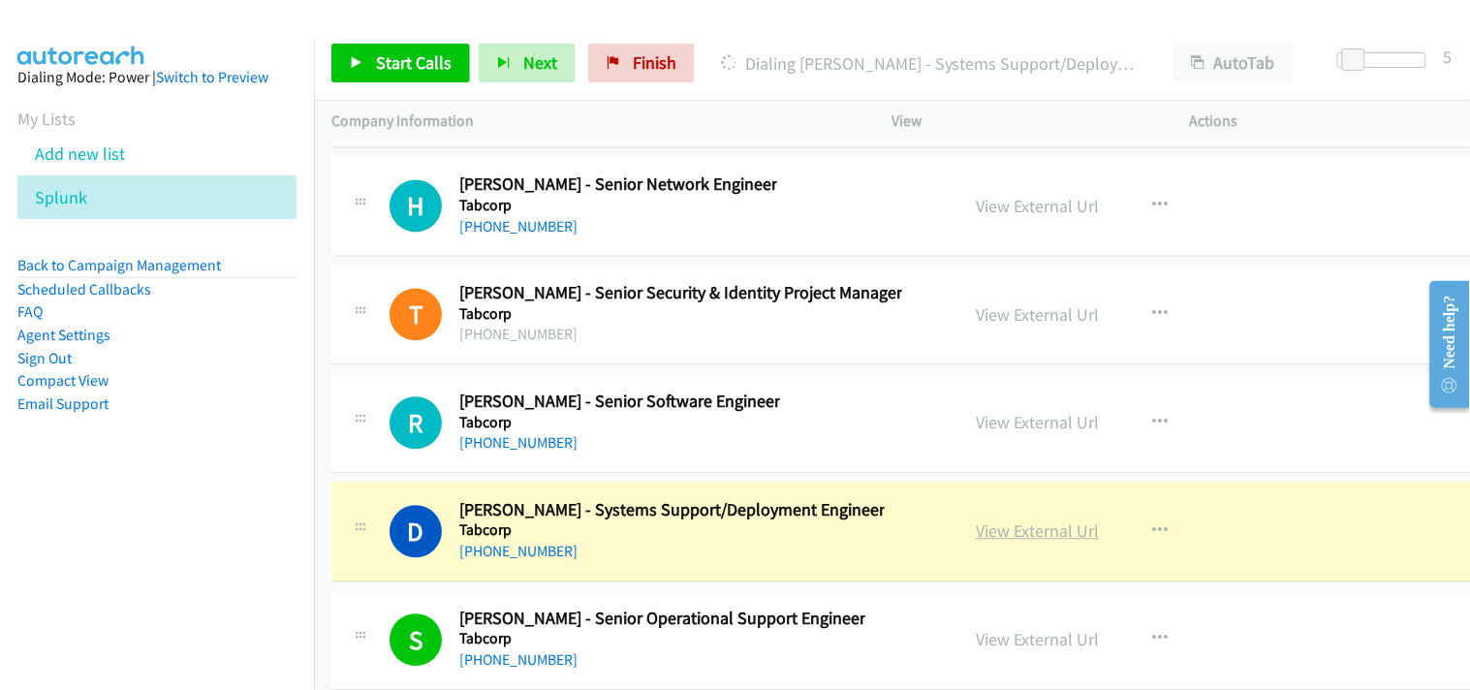
click at [994, 543] on link "View External Url" at bounding box center [1037, 531] width 123 height 22
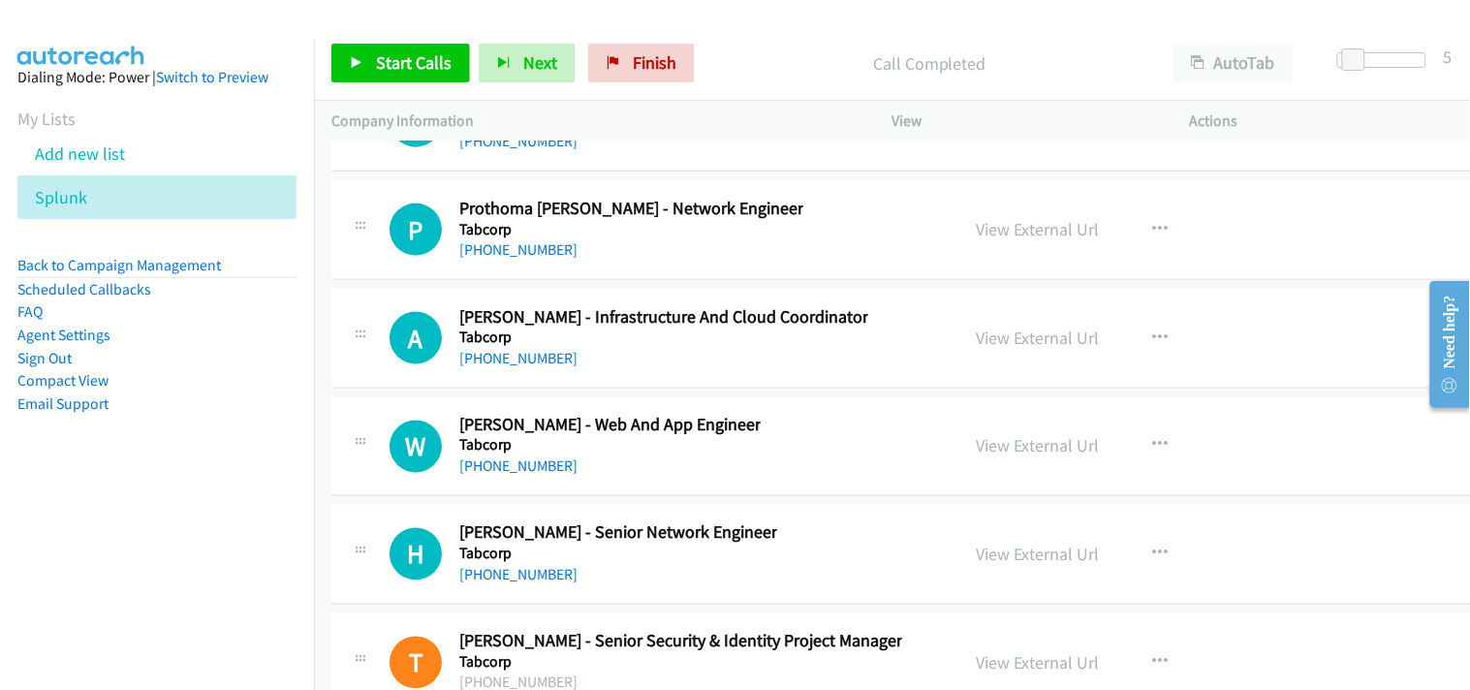
scroll to position [44191, 0]
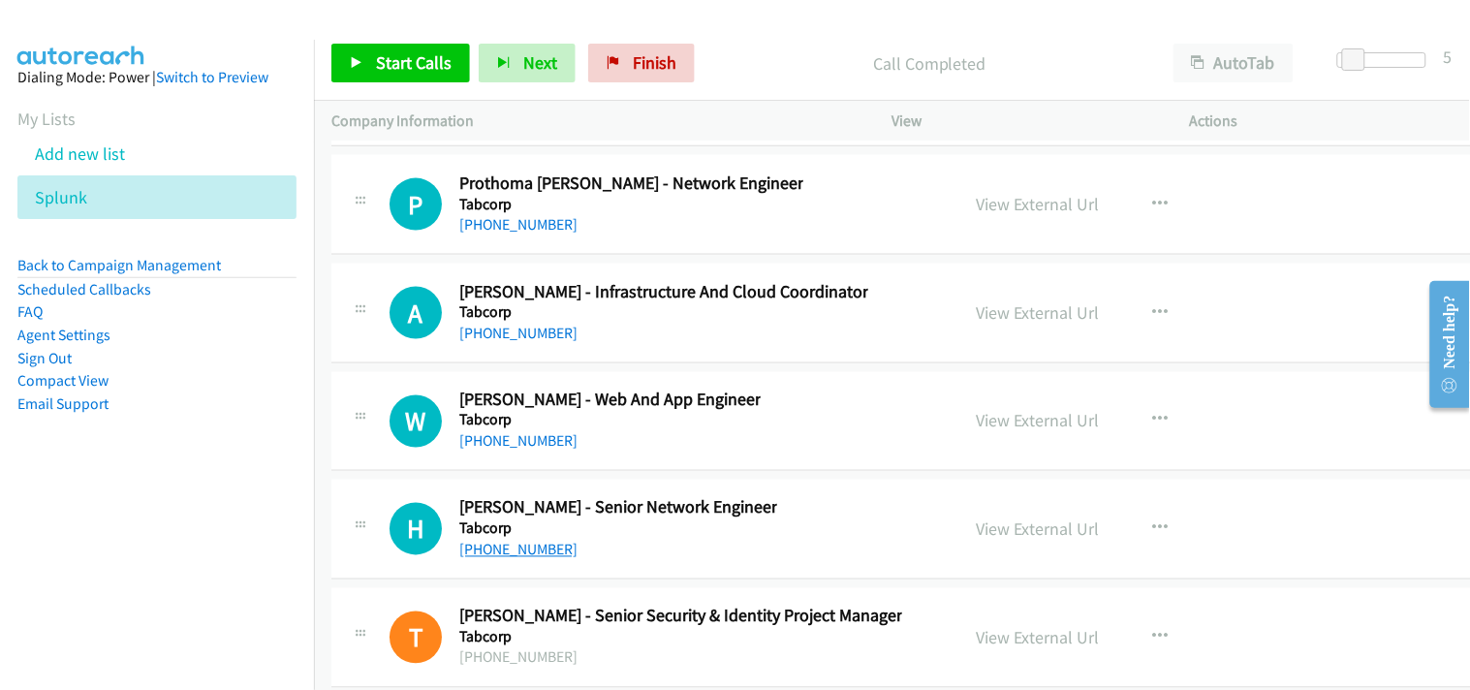
click at [496, 559] on link "[PHONE_NUMBER]" at bounding box center [518, 550] width 118 height 18
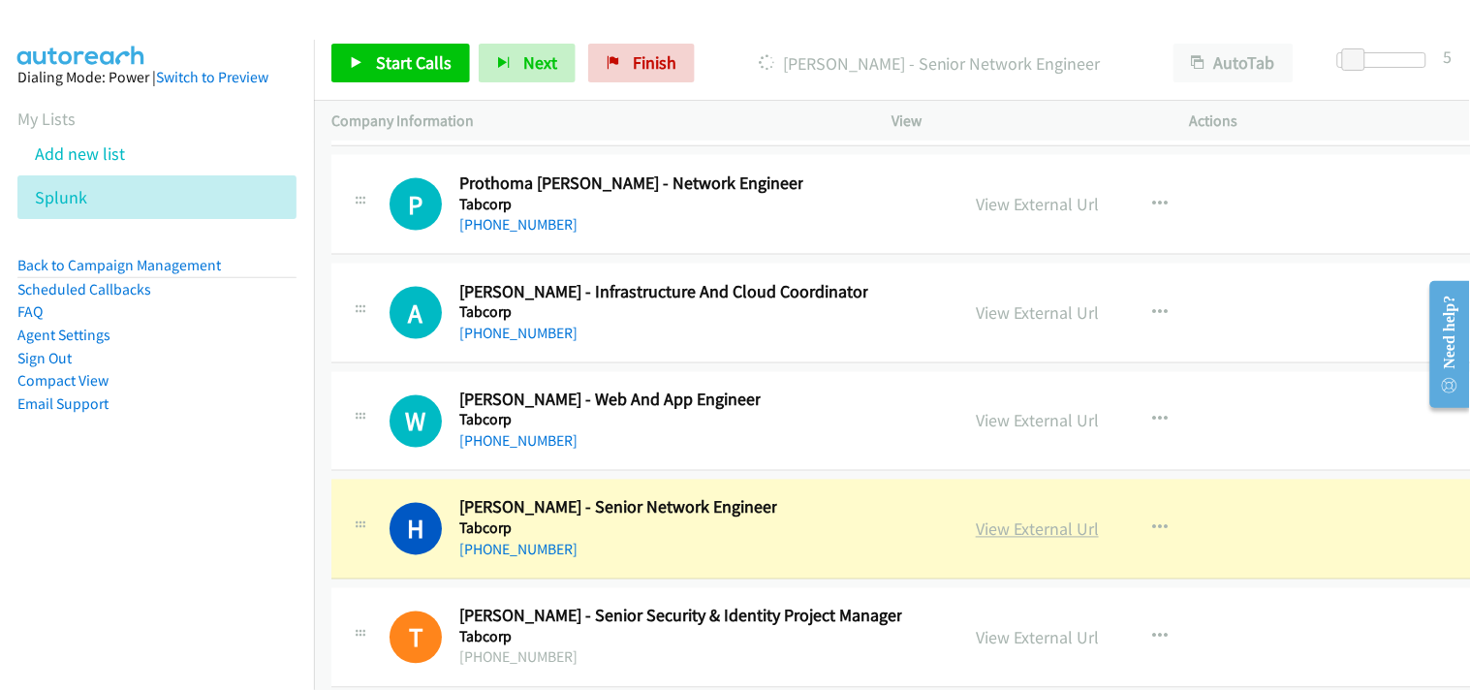
click at [1006, 541] on link "View External Url" at bounding box center [1037, 529] width 123 height 22
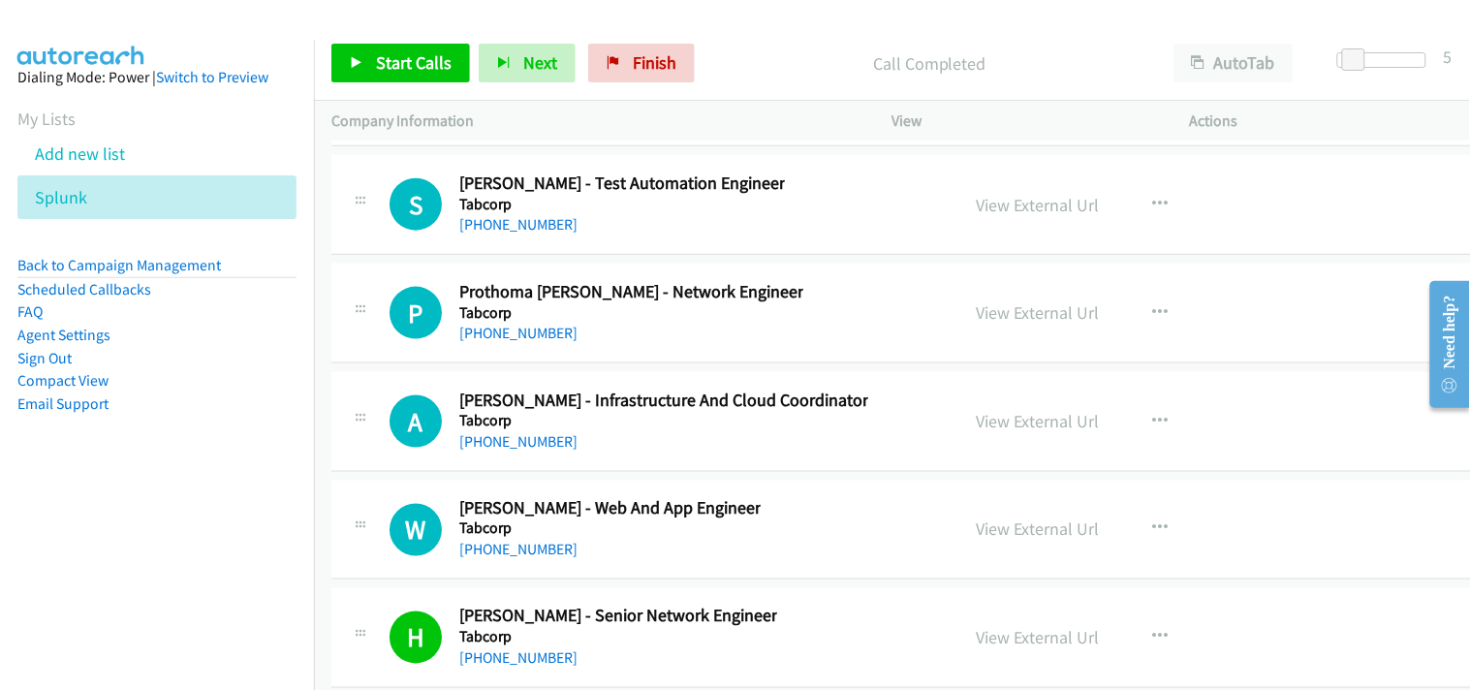
scroll to position [43975, 0]
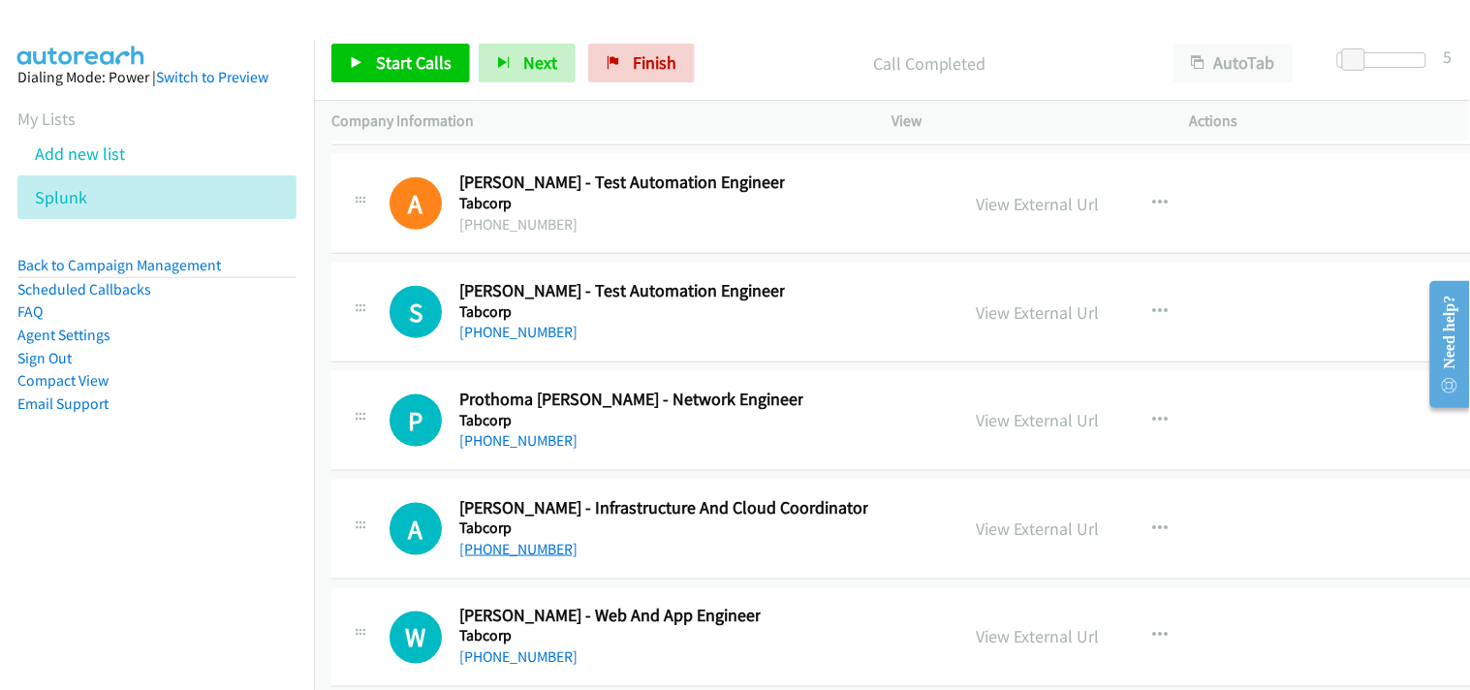
click at [520, 558] on link "[PHONE_NUMBER]" at bounding box center [518, 549] width 118 height 18
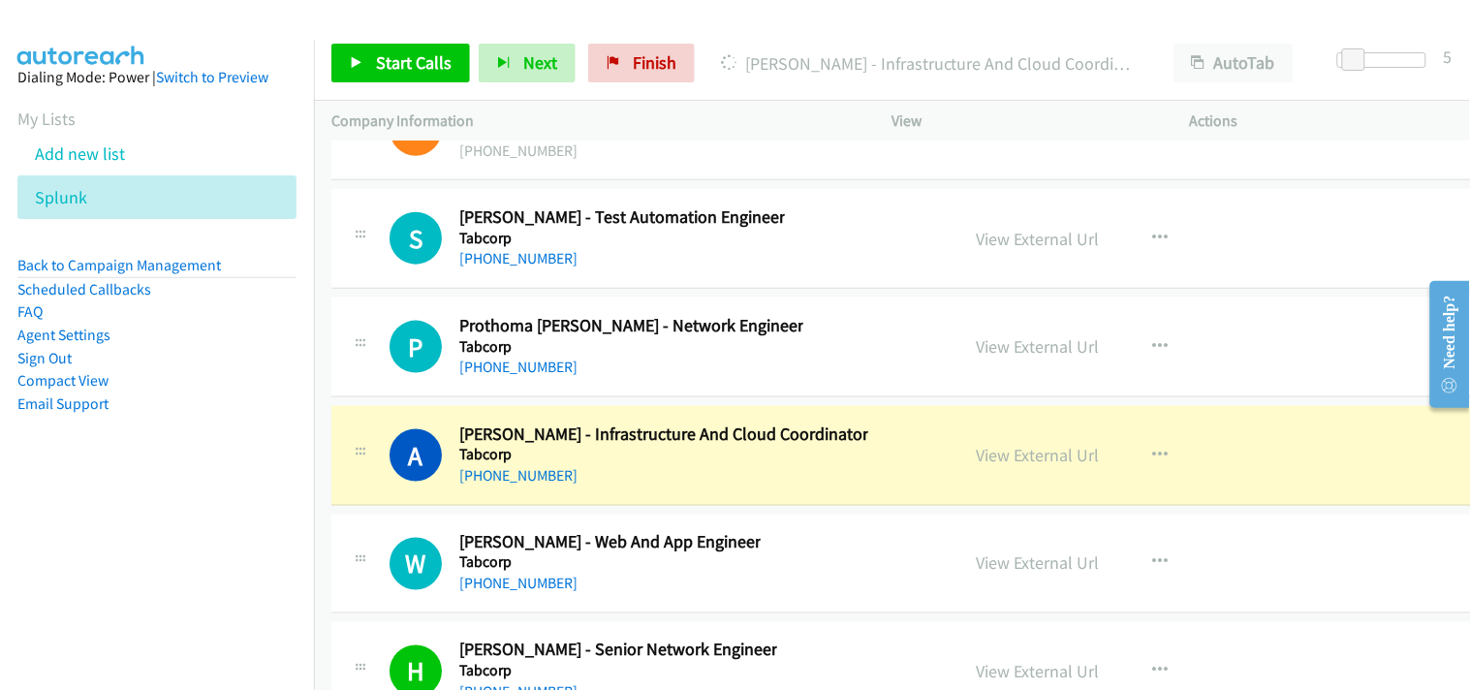
scroll to position [44083, 0]
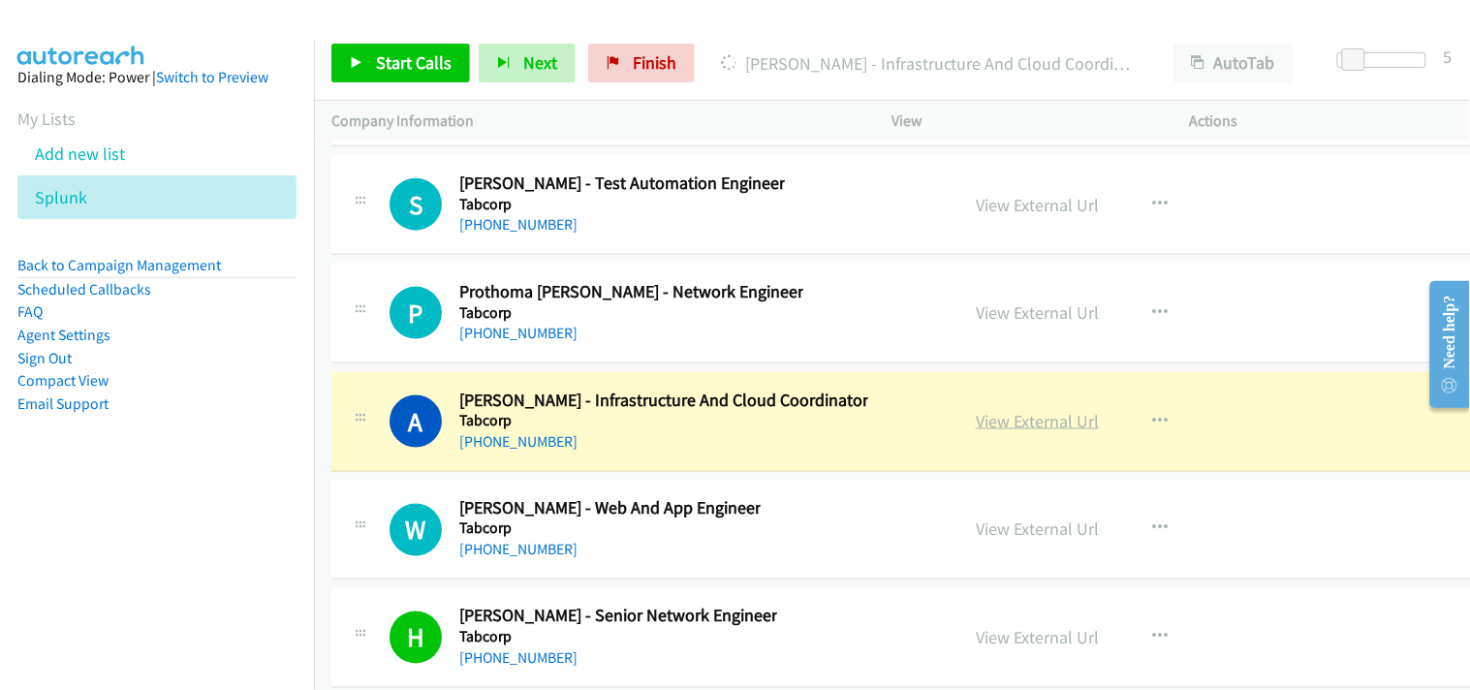
click at [1034, 432] on link "View External Url" at bounding box center [1037, 421] width 123 height 22
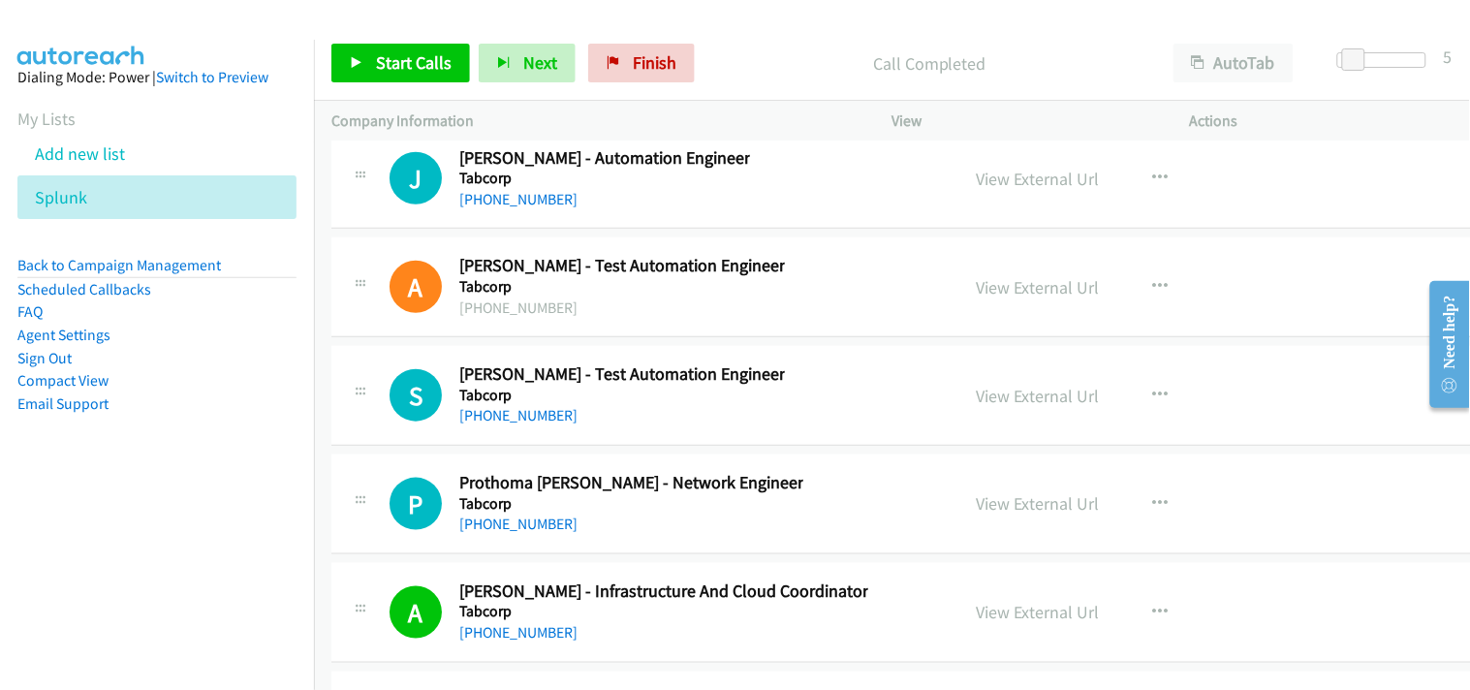
scroll to position [43868, 0]
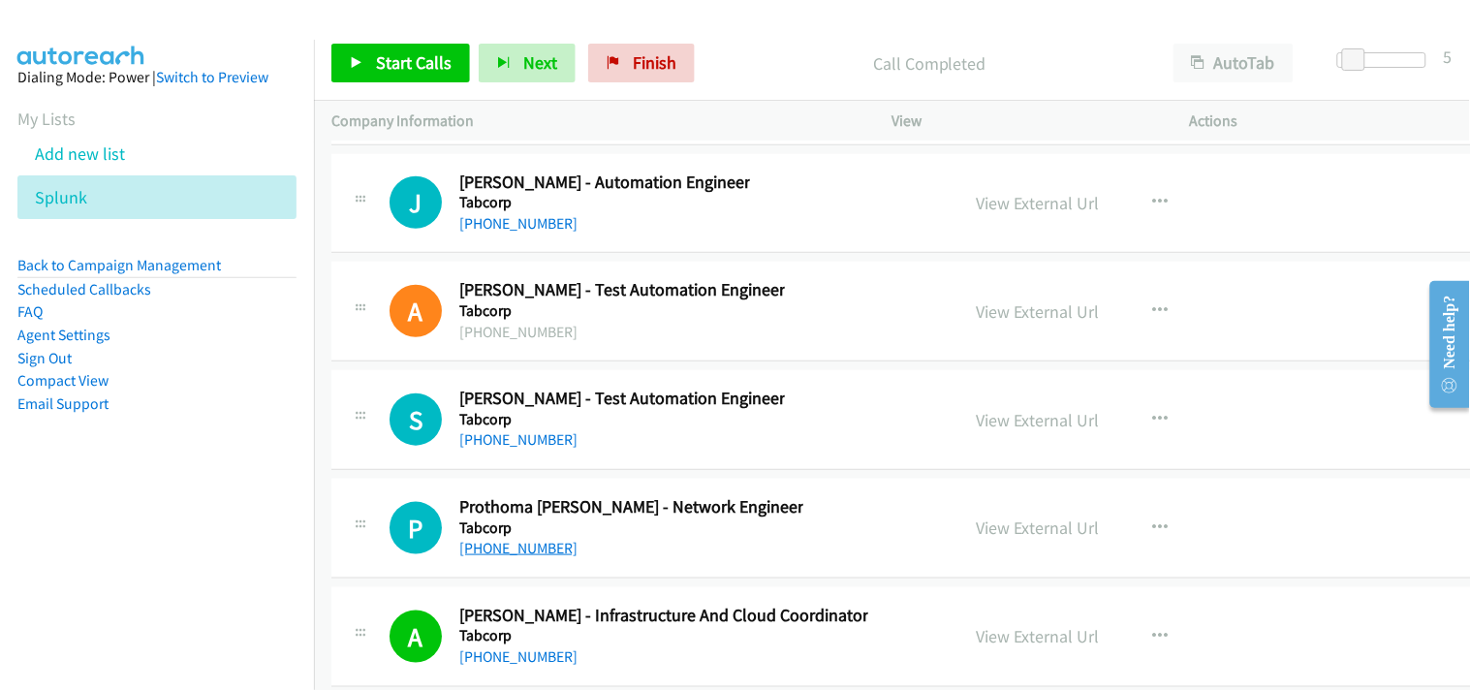
click at [527, 557] on link "[PHONE_NUMBER]" at bounding box center [518, 548] width 118 height 18
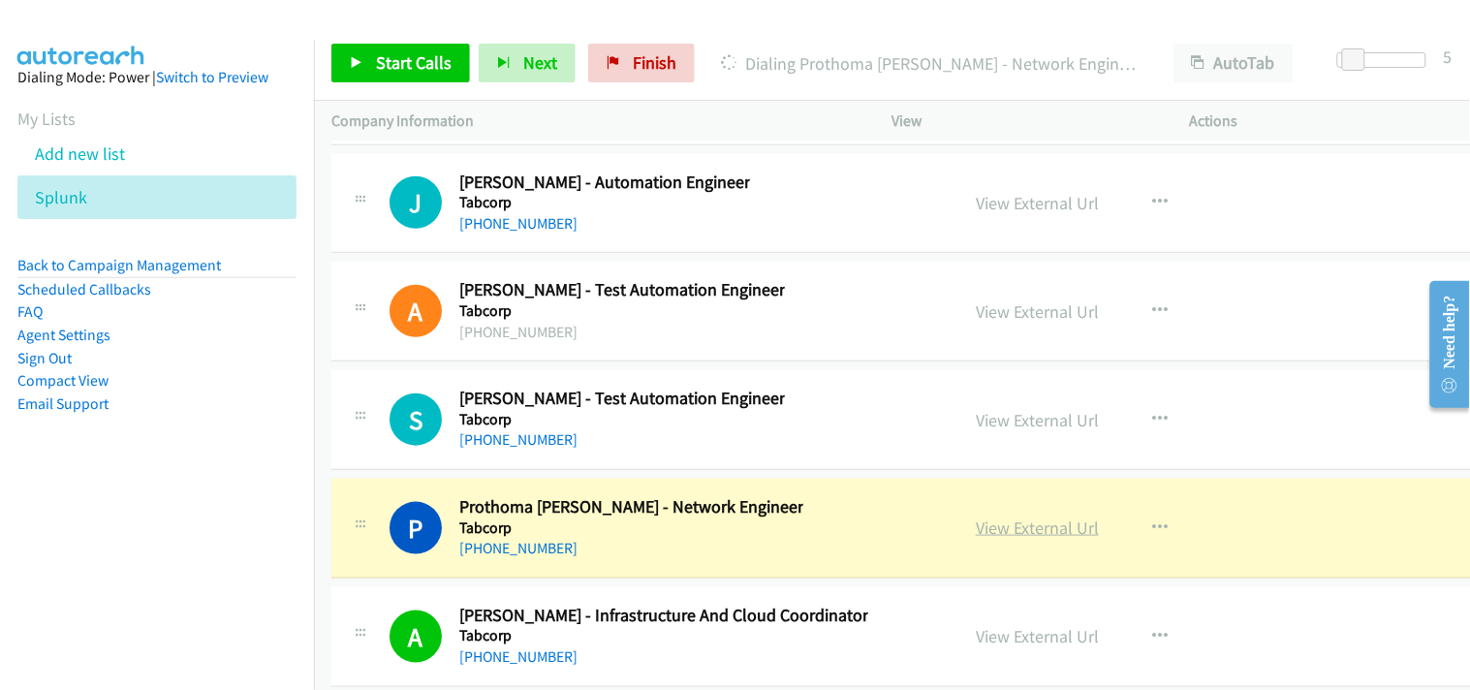
click at [1028, 539] on link "View External Url" at bounding box center [1037, 527] width 123 height 22
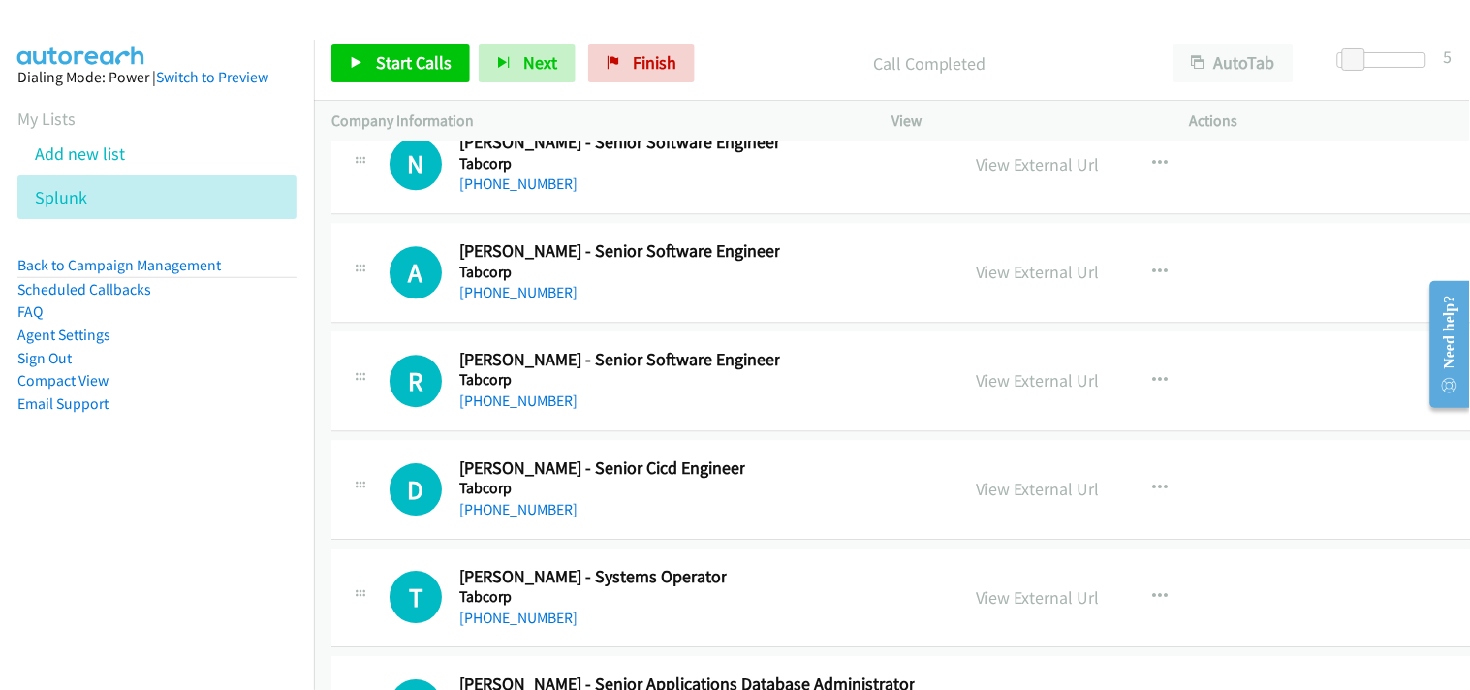
scroll to position [42899, 0]
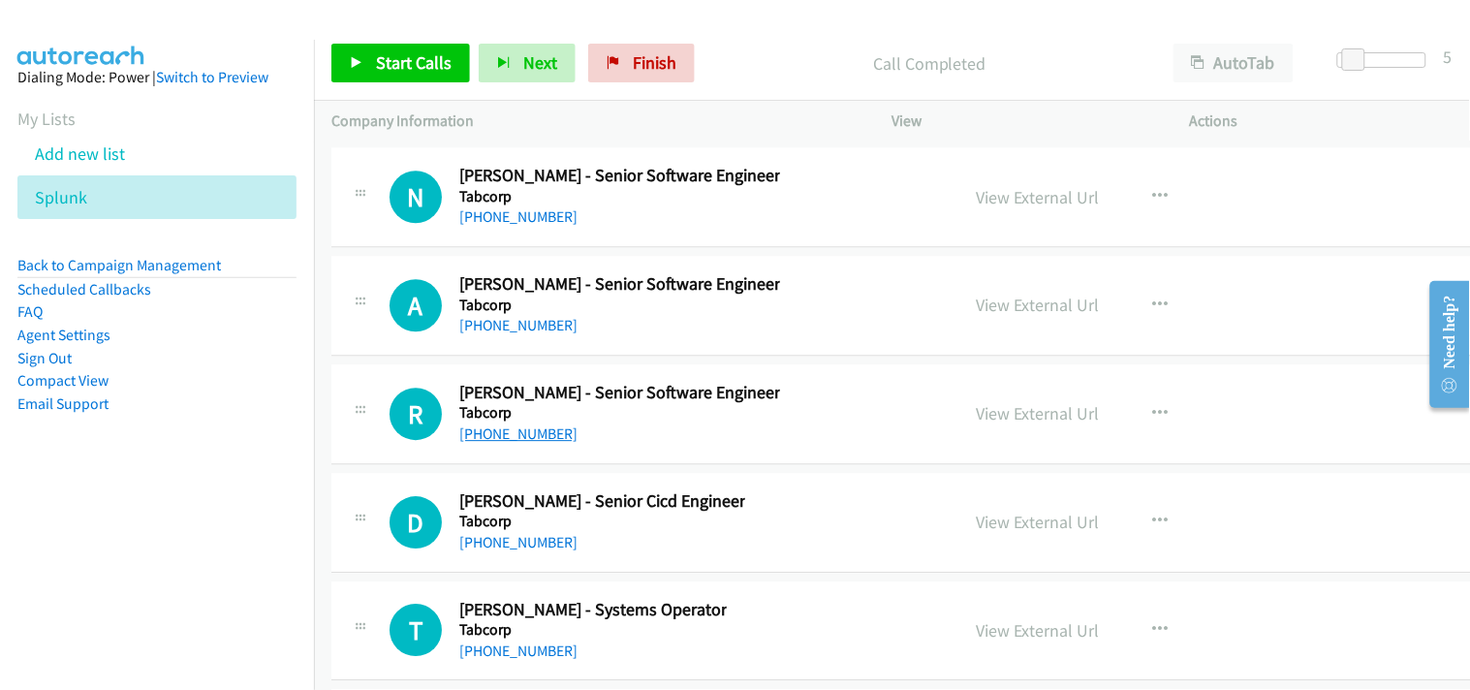
click at [525, 443] on link "[PHONE_NUMBER]" at bounding box center [518, 433] width 118 height 18
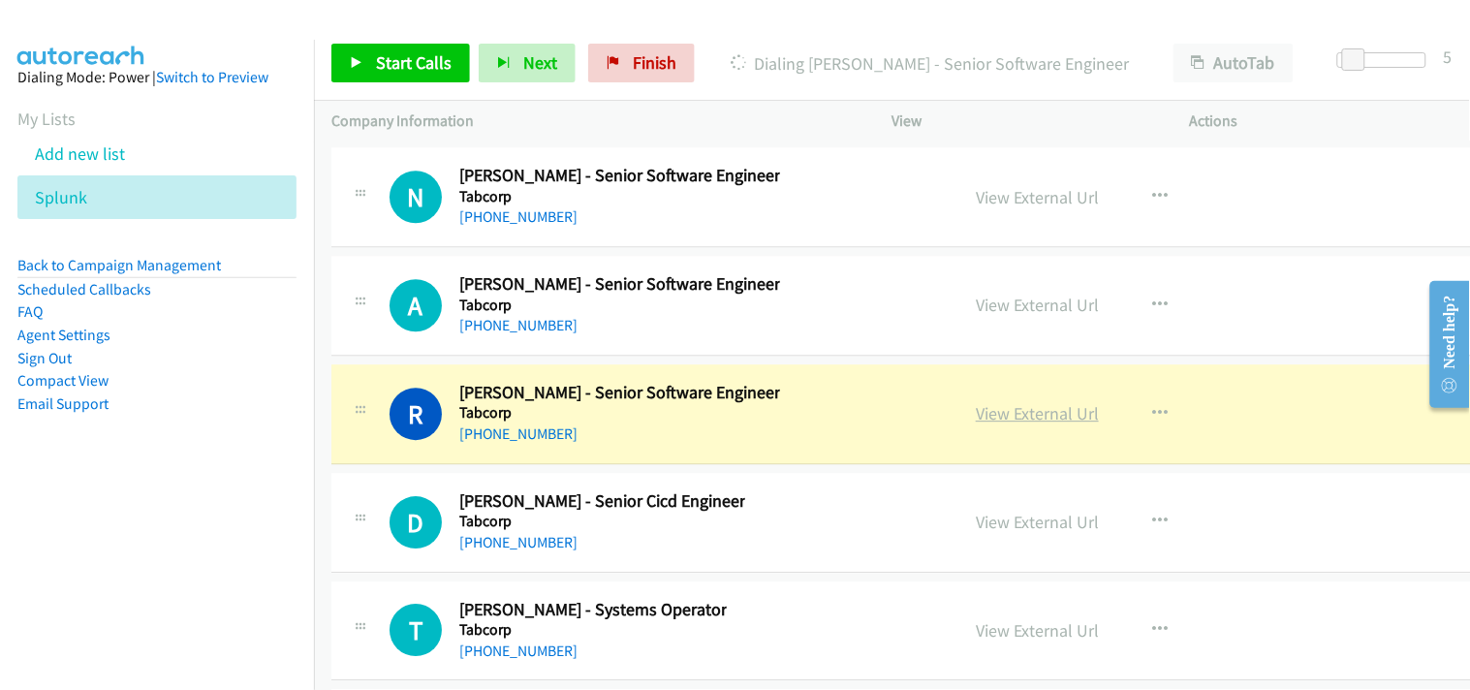
click at [1028, 420] on link "View External Url" at bounding box center [1037, 413] width 123 height 22
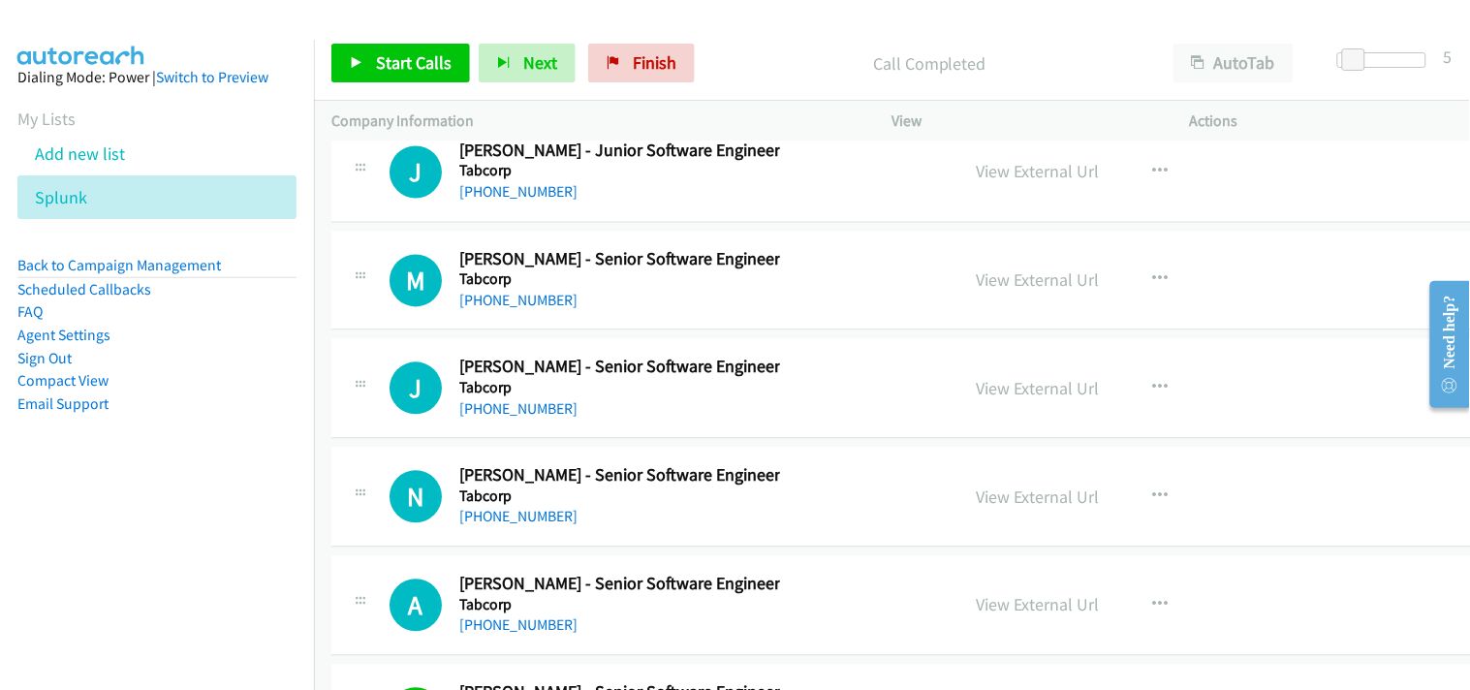
scroll to position [42576, 0]
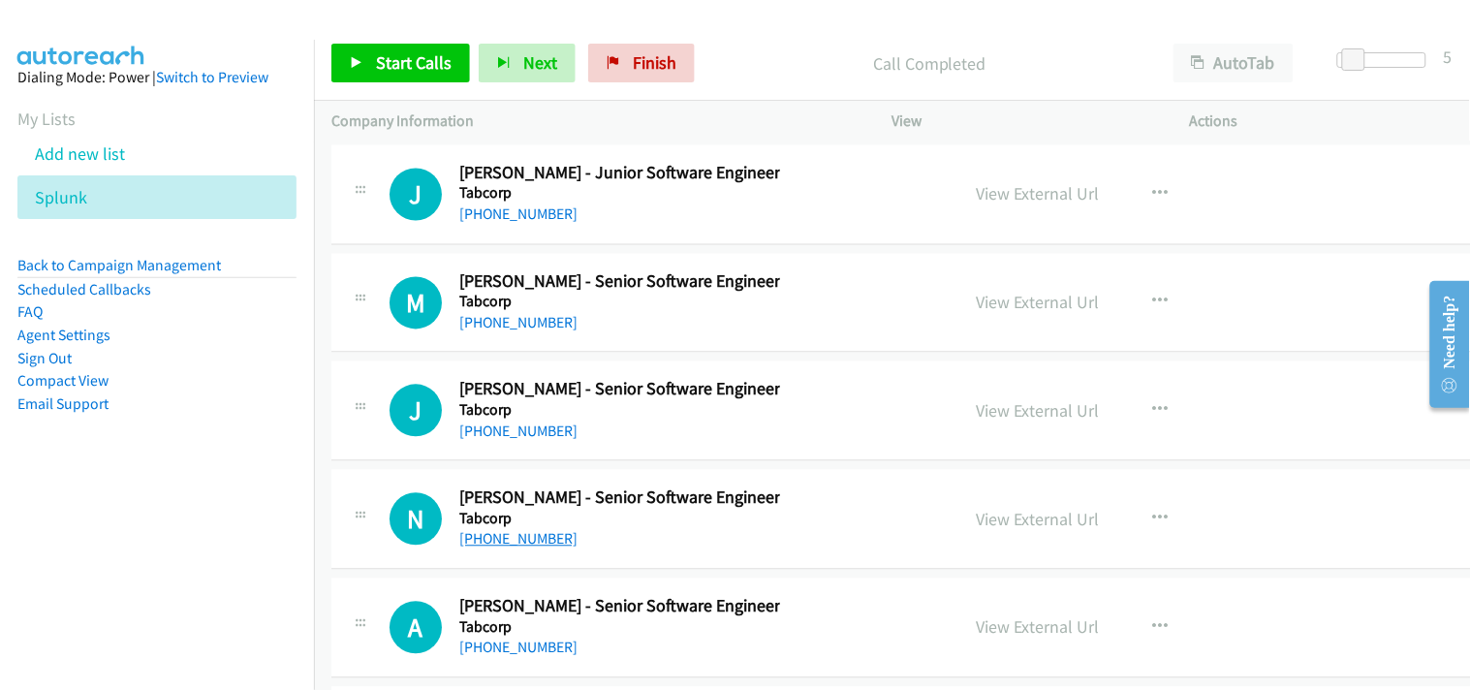
click at [514, 548] on link "[PHONE_NUMBER]" at bounding box center [518, 539] width 118 height 18
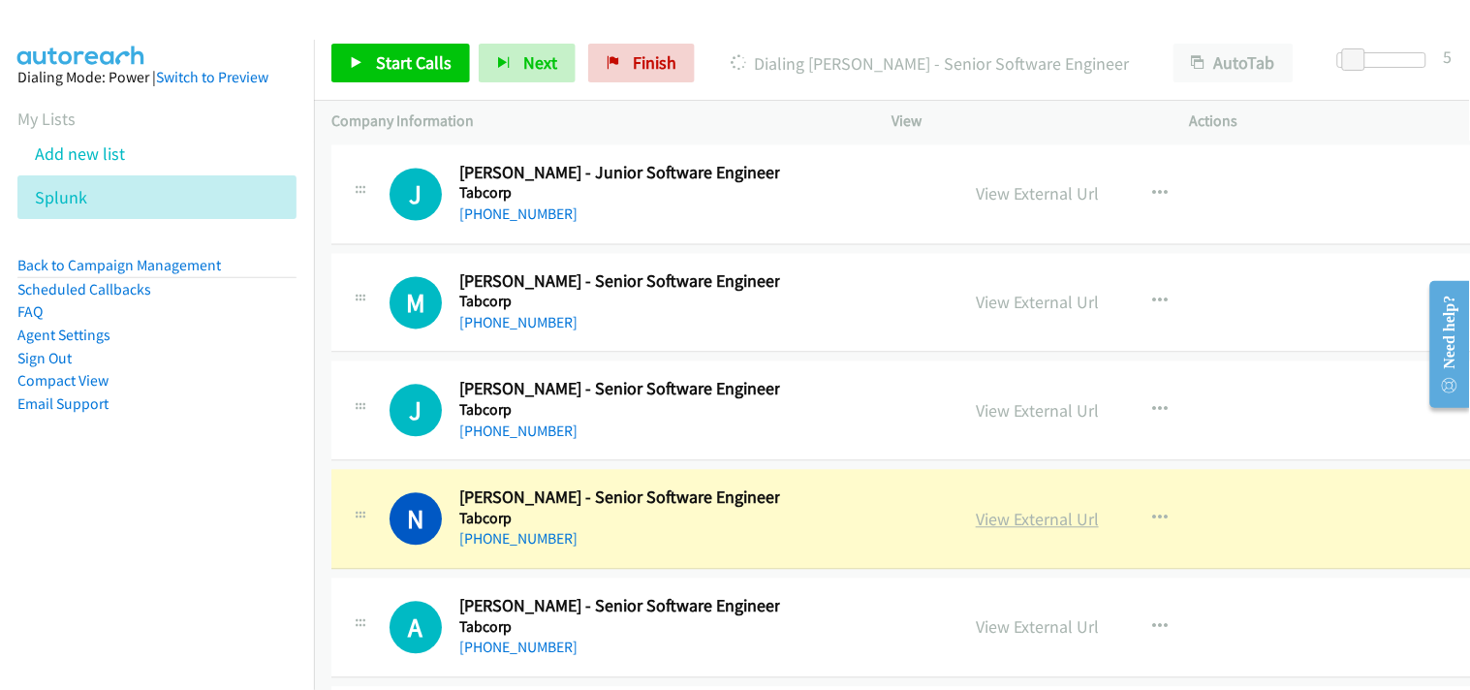
click at [1019, 531] on link "View External Url" at bounding box center [1037, 520] width 123 height 22
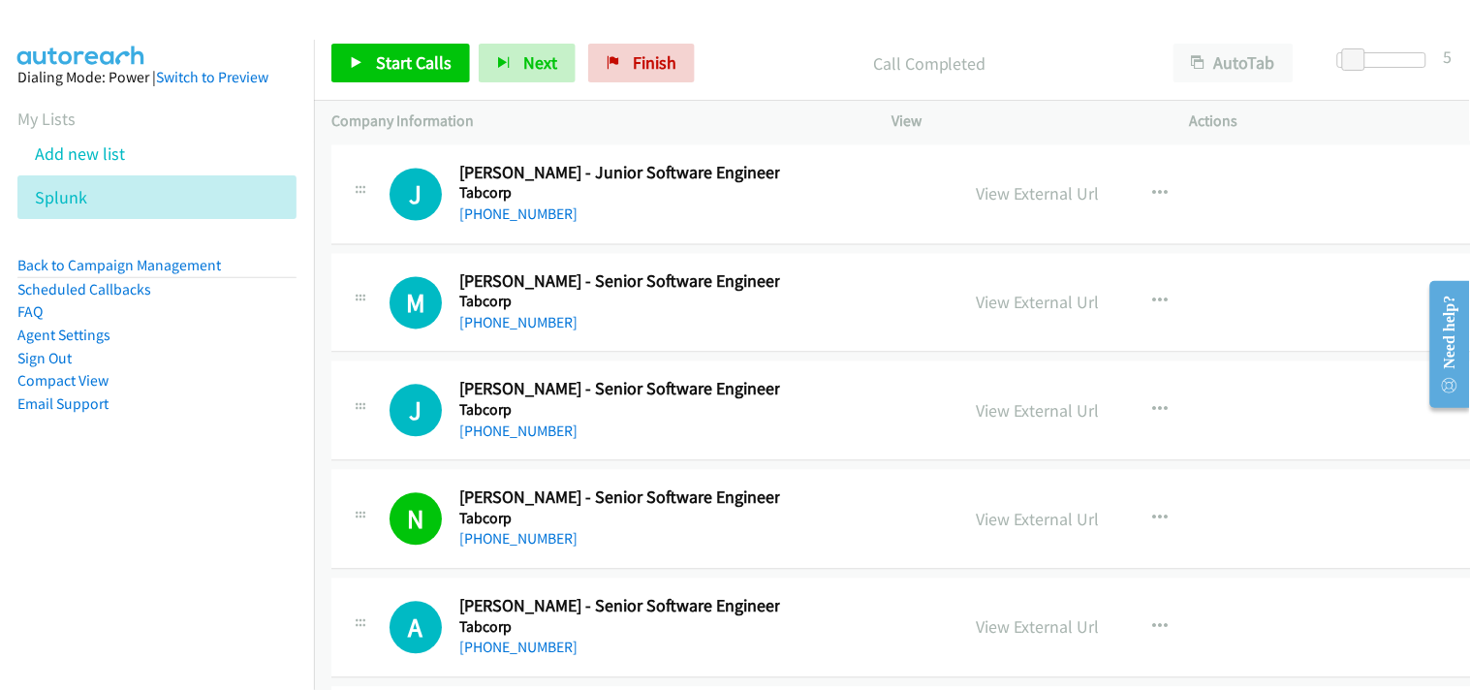
click at [500, 444] on div "[PHONE_NUMBER]" at bounding box center [619, 431] width 321 height 23
click at [489, 441] on link "[PHONE_NUMBER]" at bounding box center [518, 431] width 118 height 18
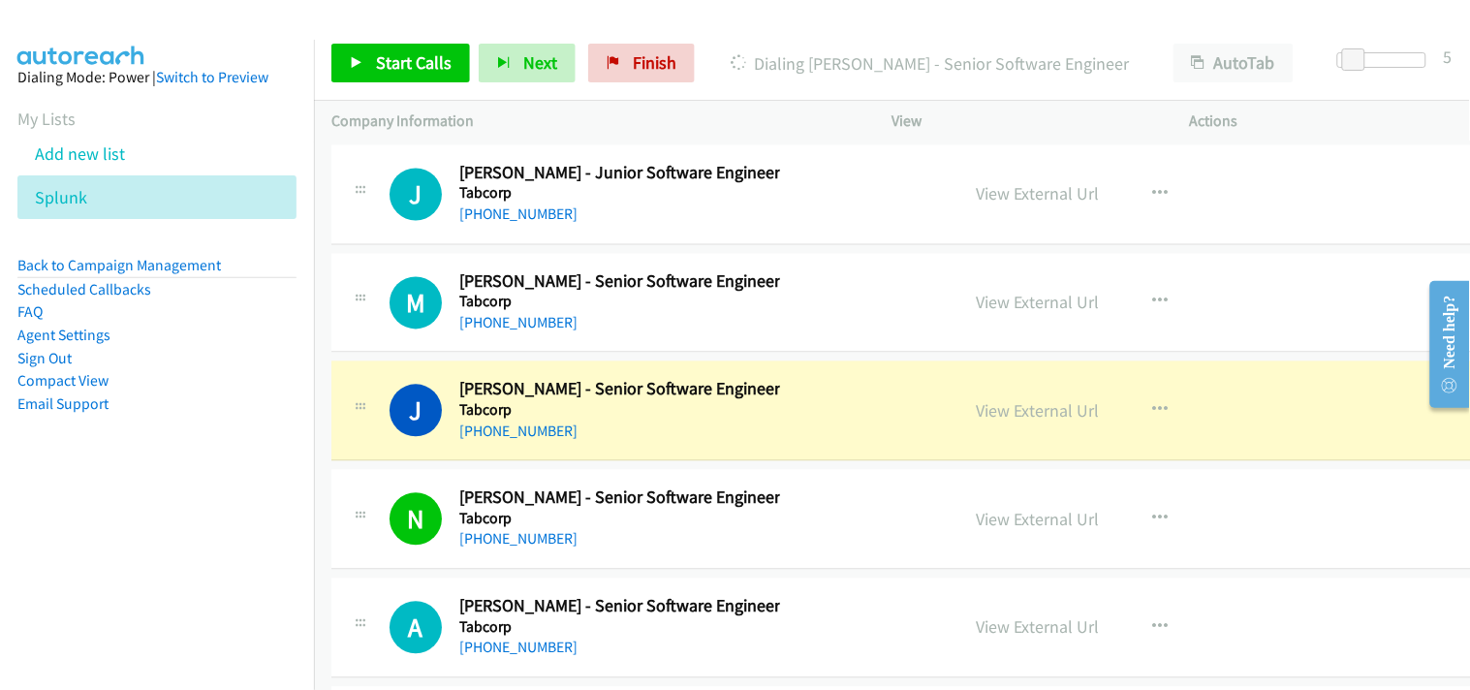
scroll to position [42468, 0]
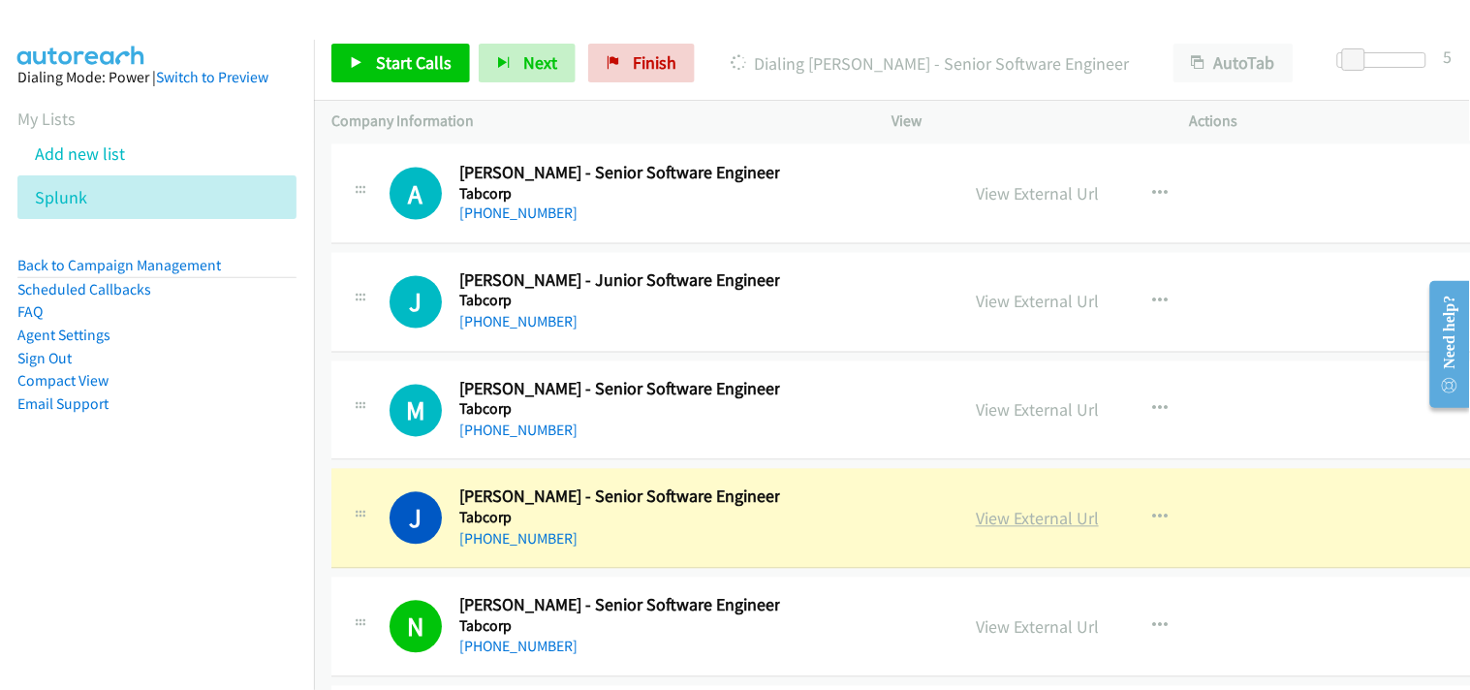
click at [1013, 530] on link "View External Url" at bounding box center [1037, 519] width 123 height 22
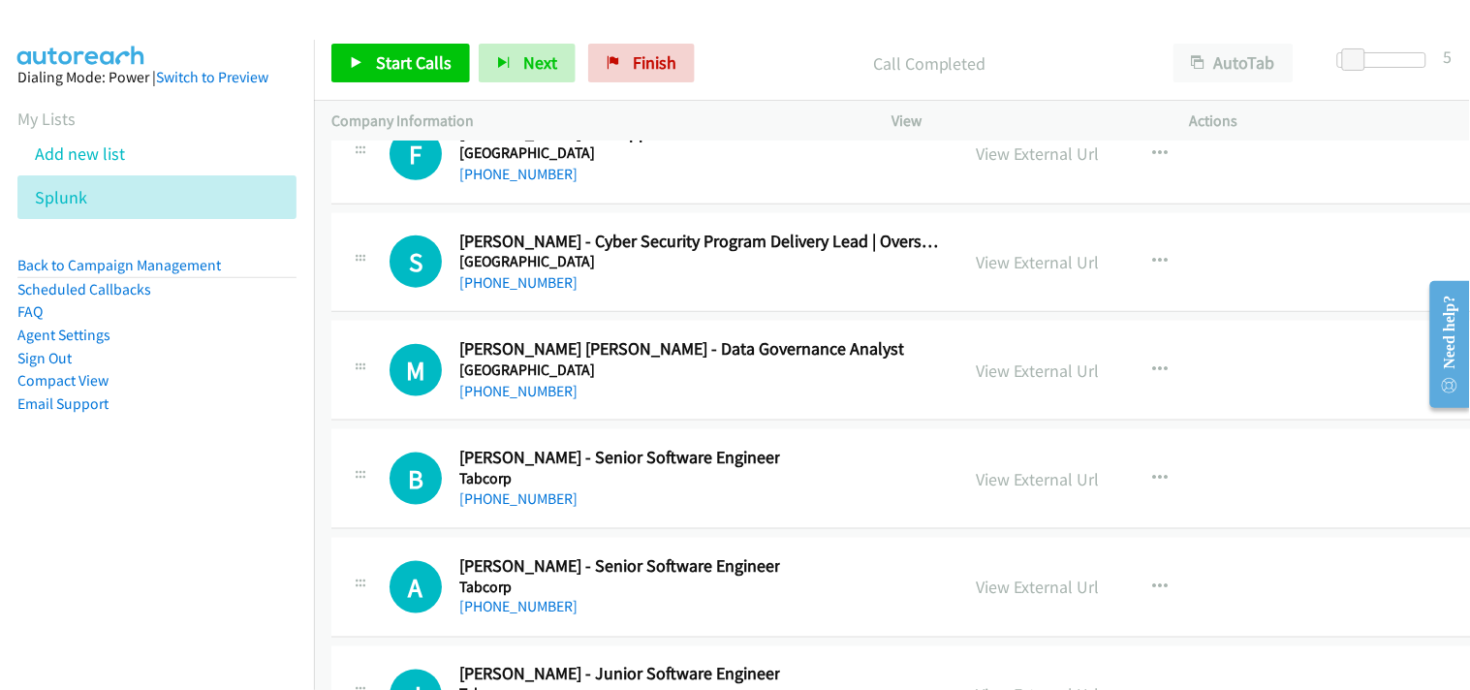
scroll to position [42037, 0]
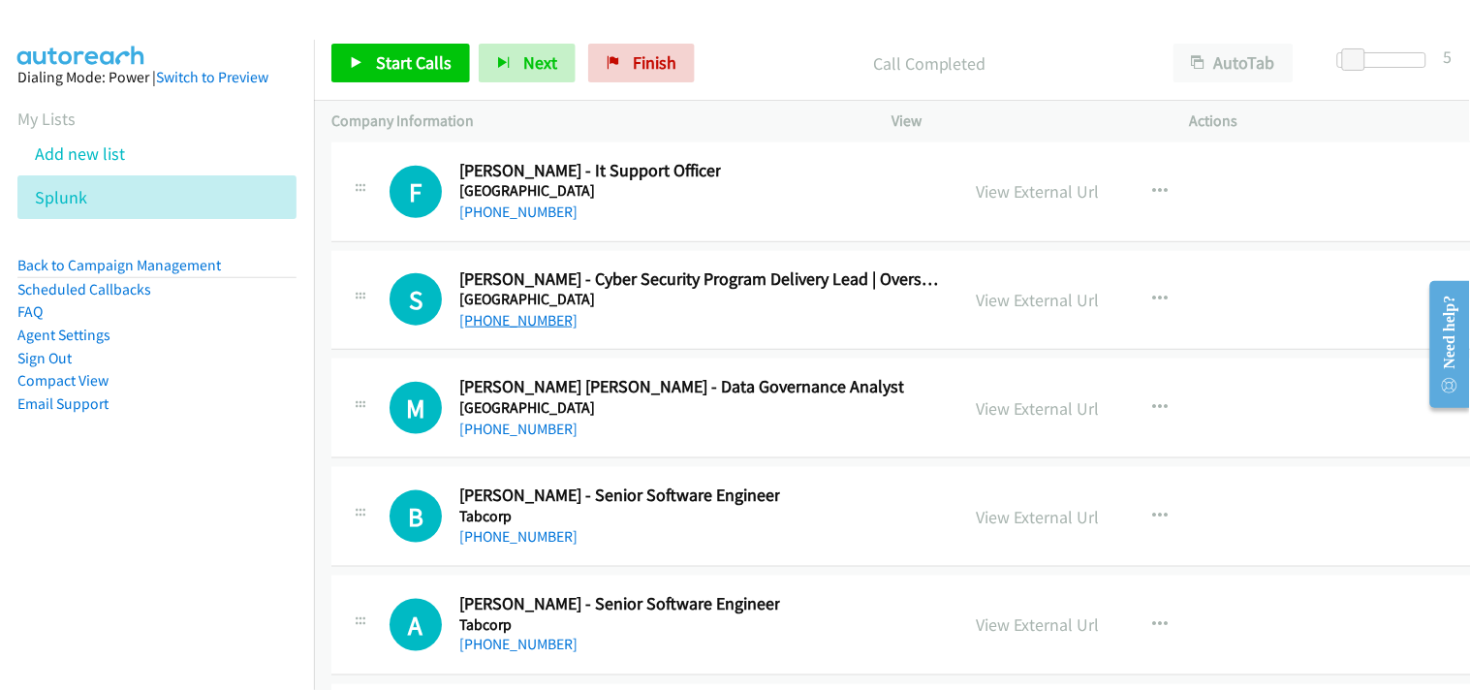
click at [519, 329] on link "[PHONE_NUMBER]" at bounding box center [518, 320] width 118 height 18
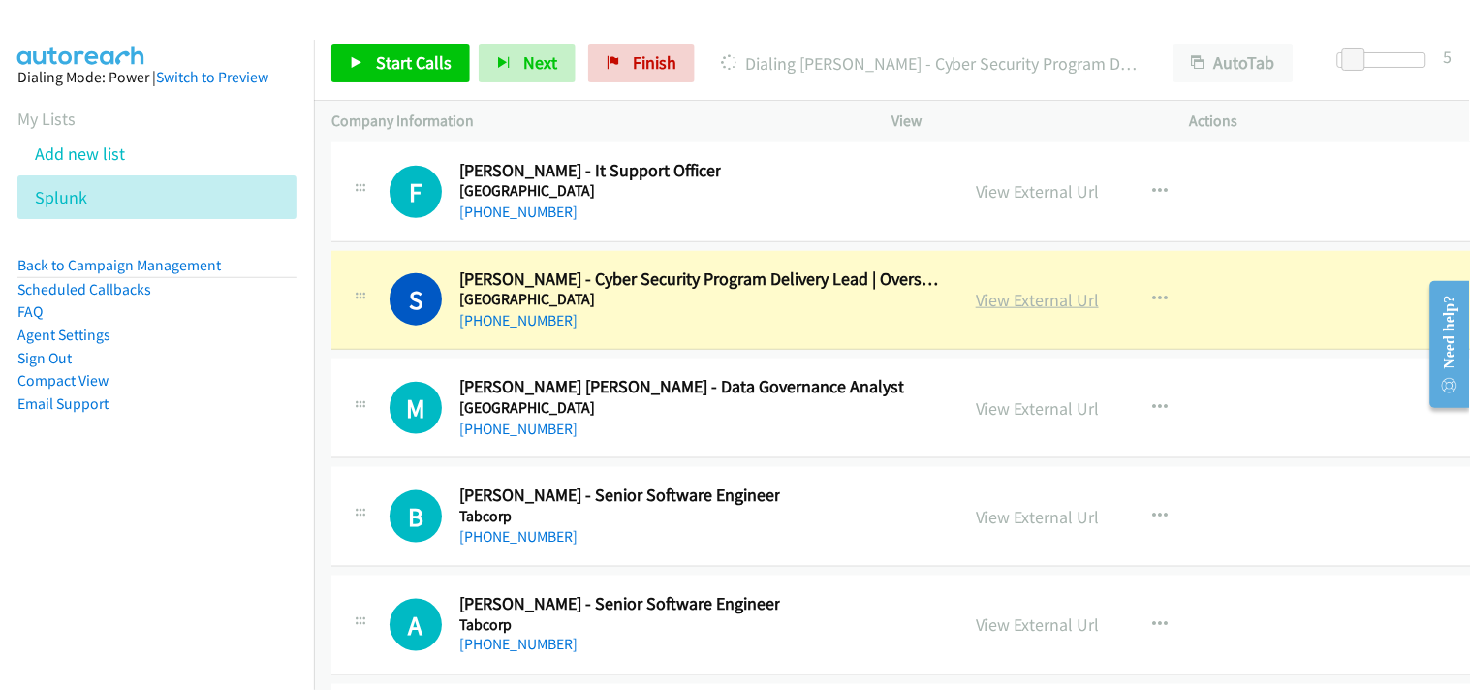
click at [1025, 311] on link "View External Url" at bounding box center [1037, 300] width 123 height 22
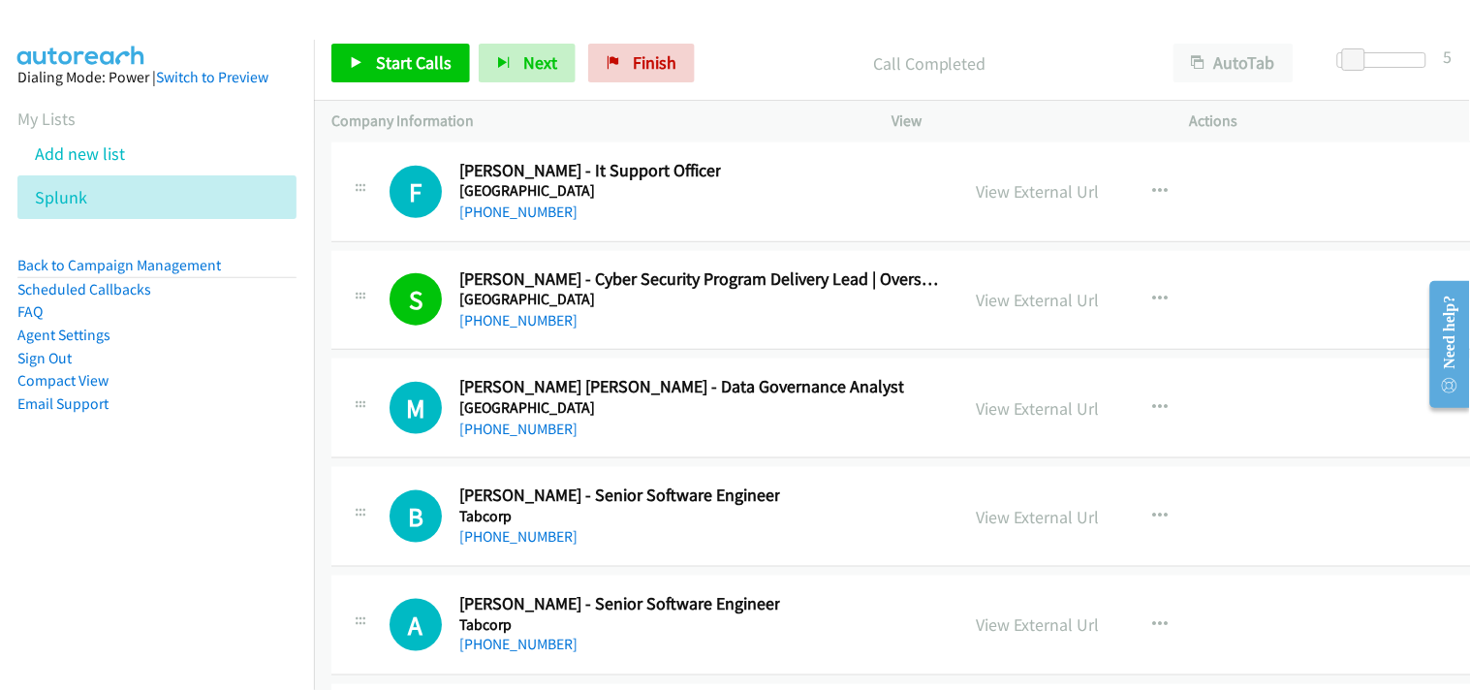
scroll to position [42145, 0]
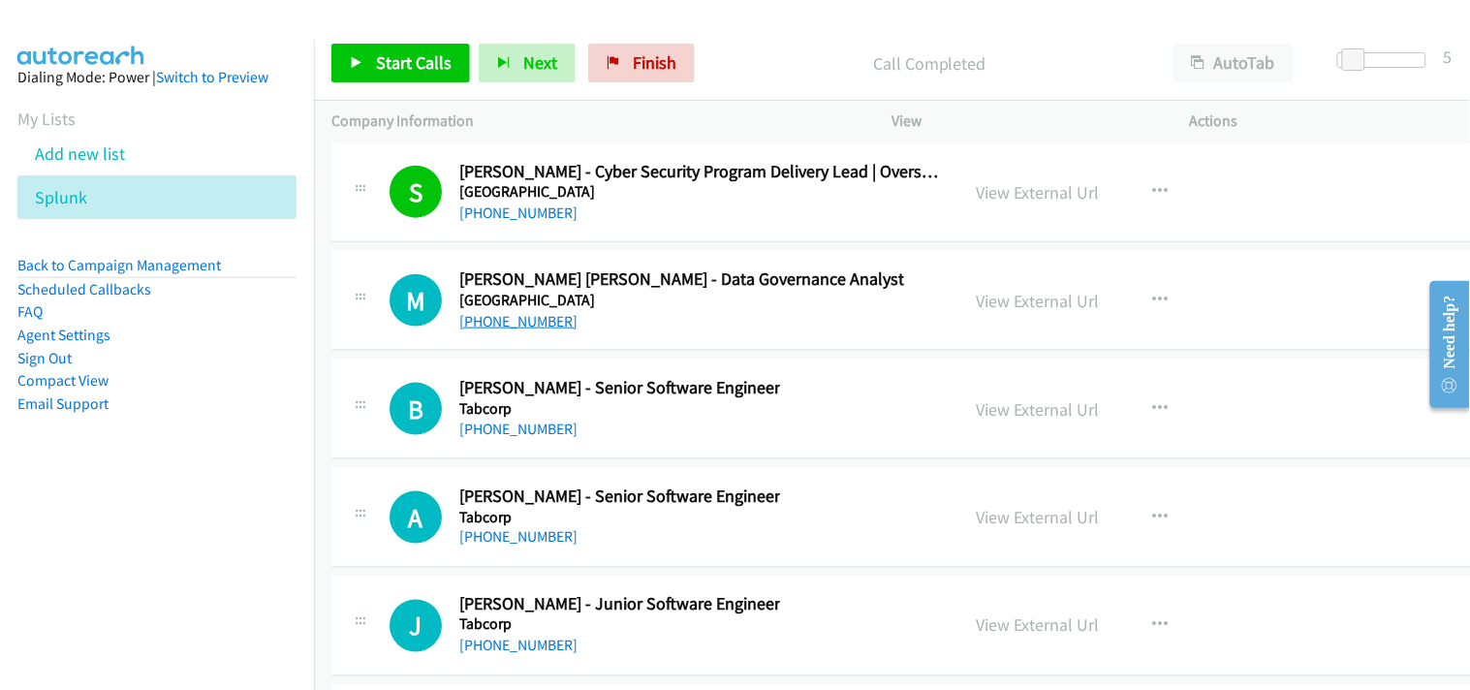
click at [501, 330] on link "[PHONE_NUMBER]" at bounding box center [518, 321] width 118 height 18
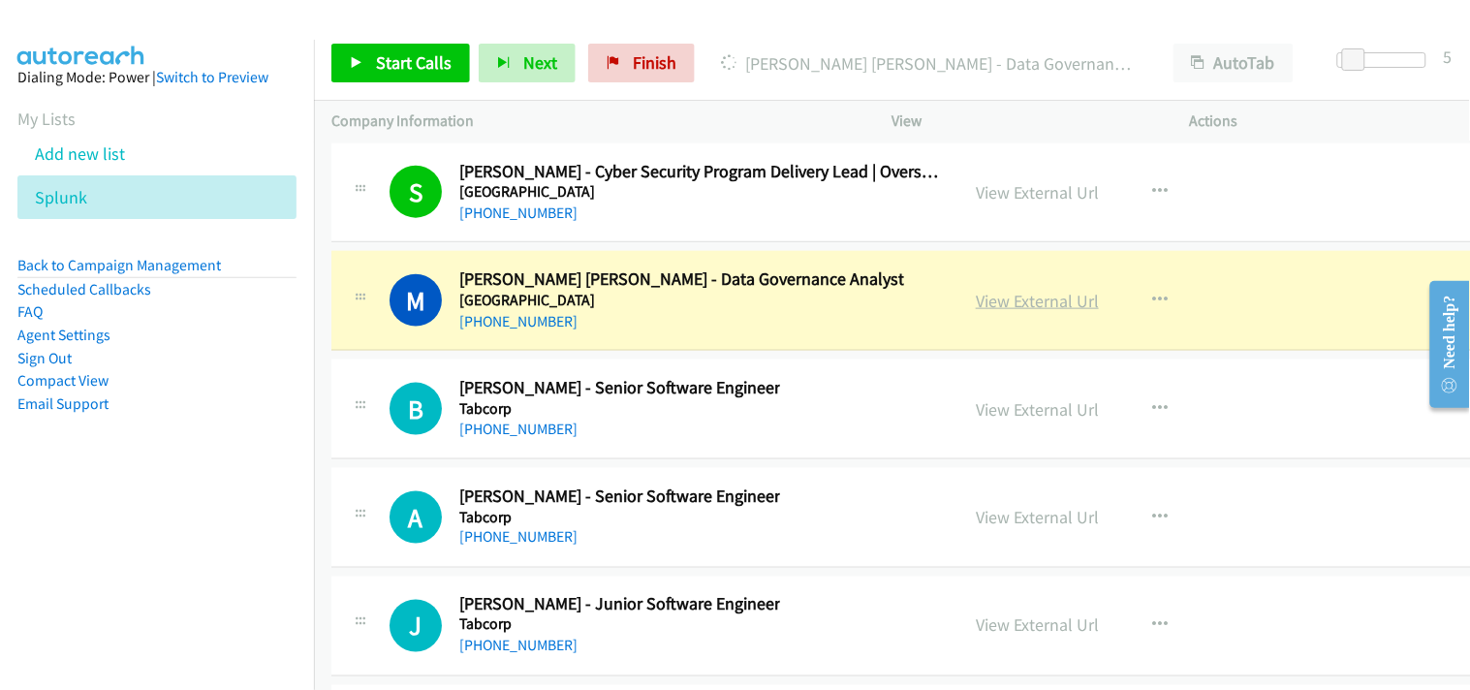
click at [1059, 307] on link "View External Url" at bounding box center [1037, 301] width 123 height 22
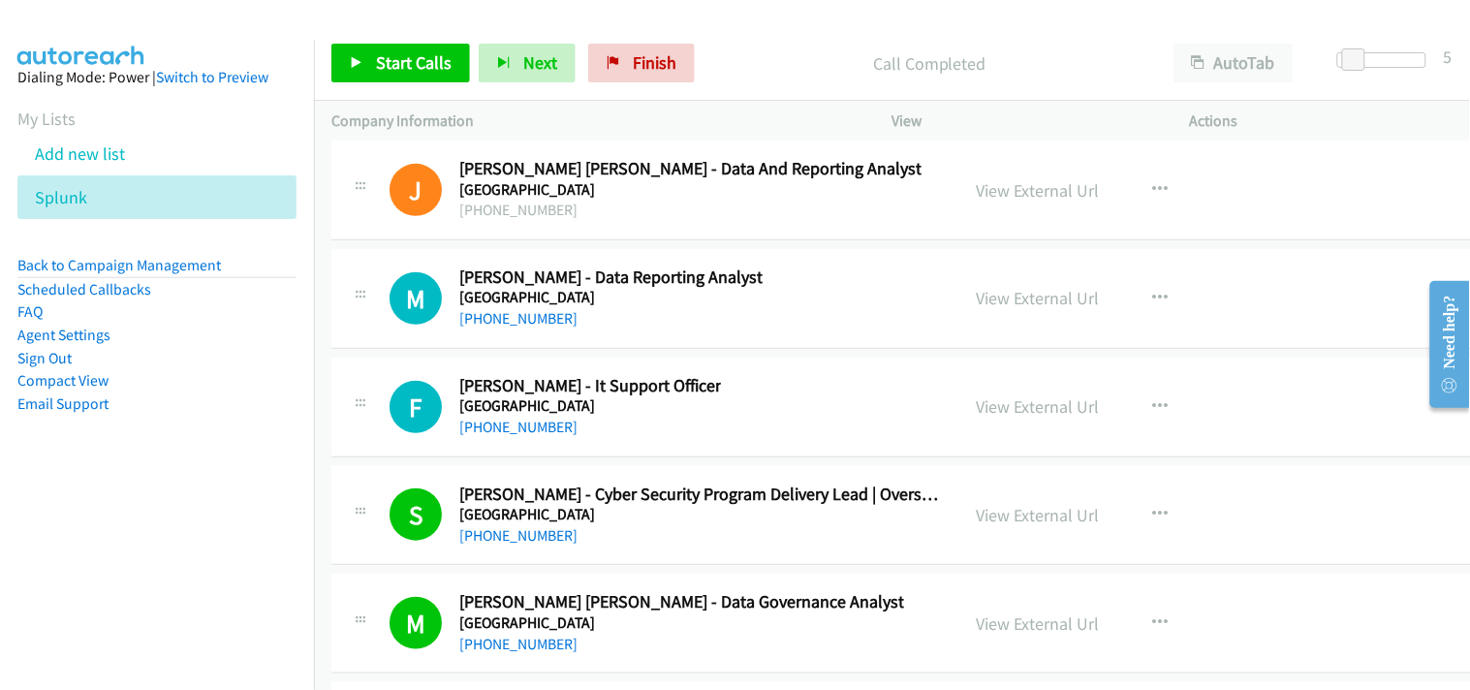
scroll to position [41715, 0]
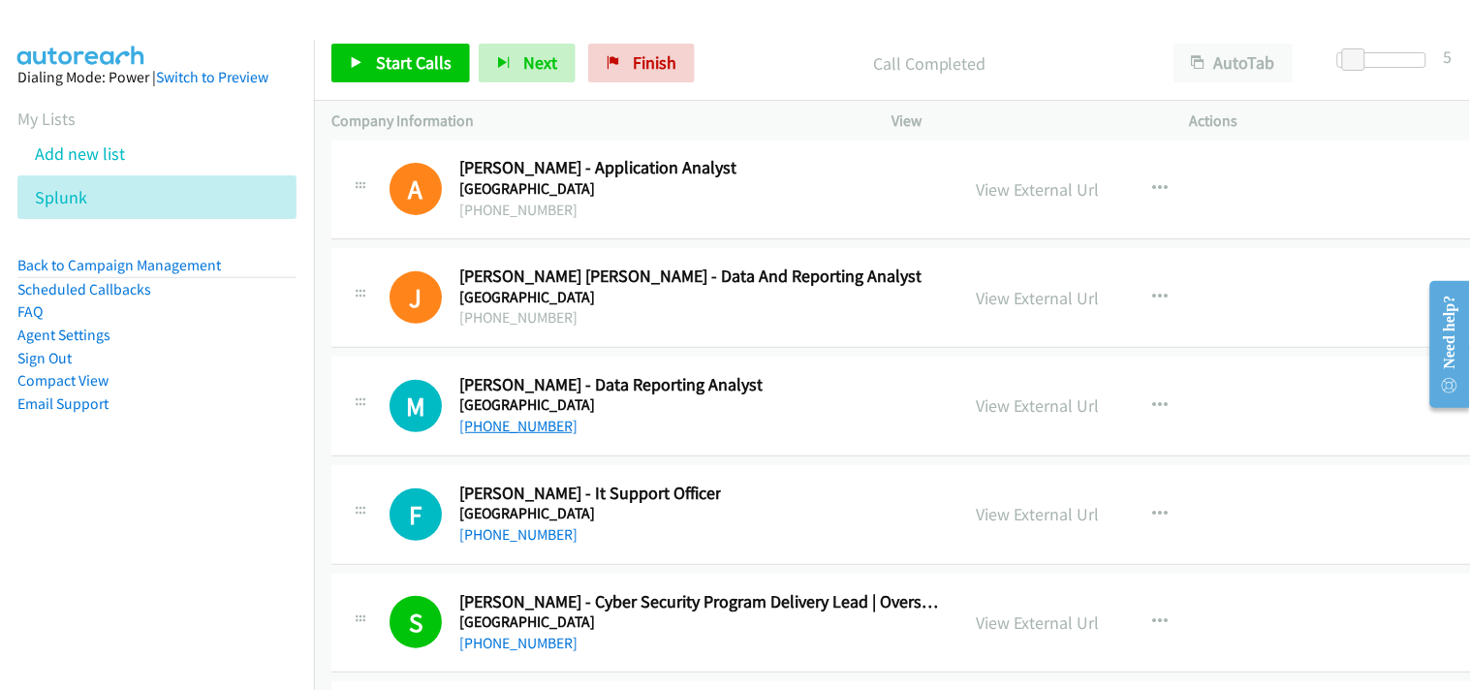
click at [524, 435] on link "[PHONE_NUMBER]" at bounding box center [518, 426] width 118 height 18
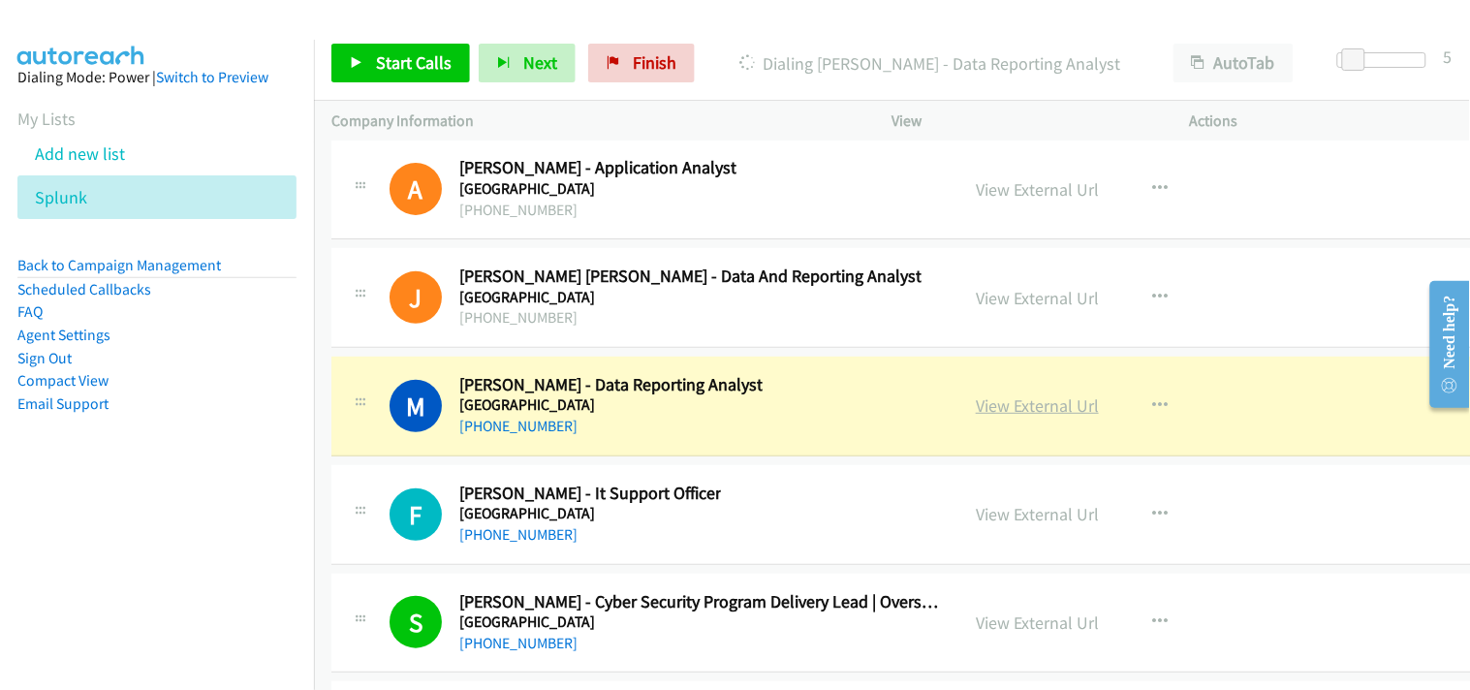
click at [1006, 417] on link "View External Url" at bounding box center [1037, 405] width 123 height 22
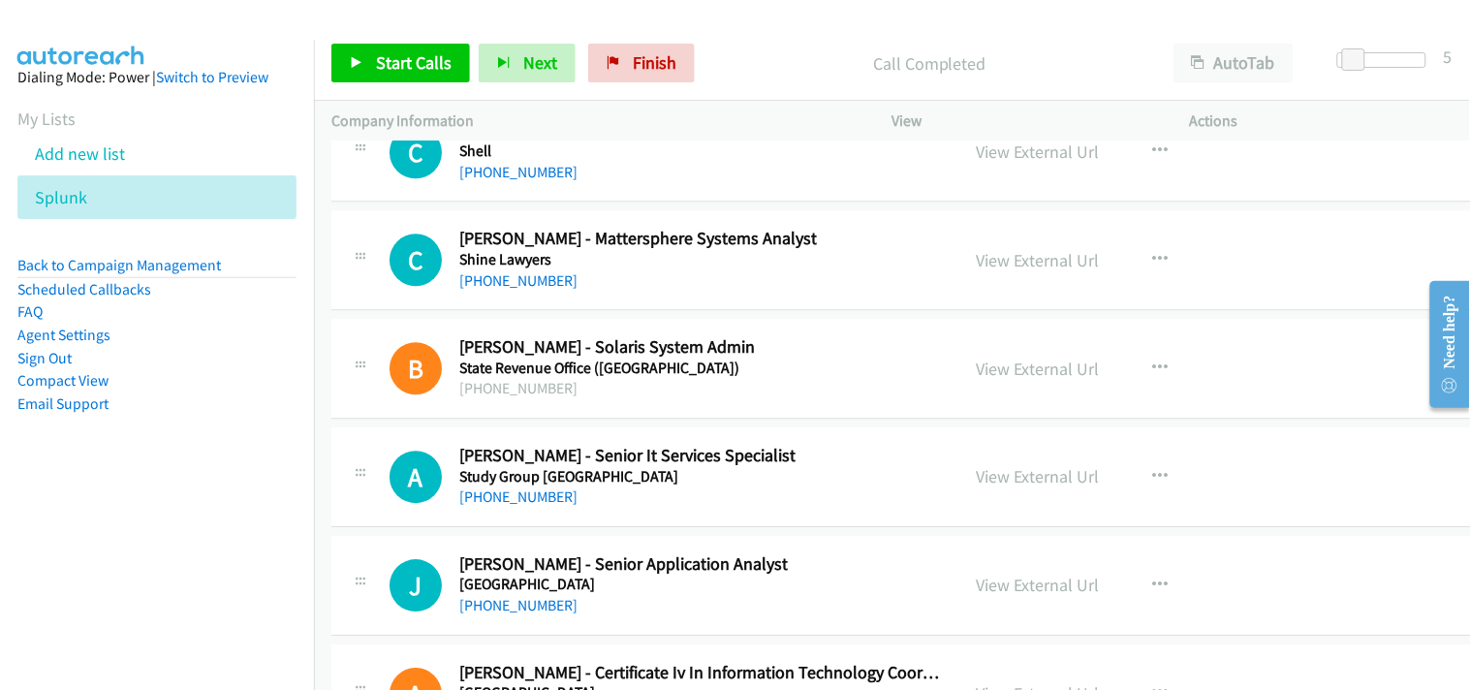
scroll to position [40961, 0]
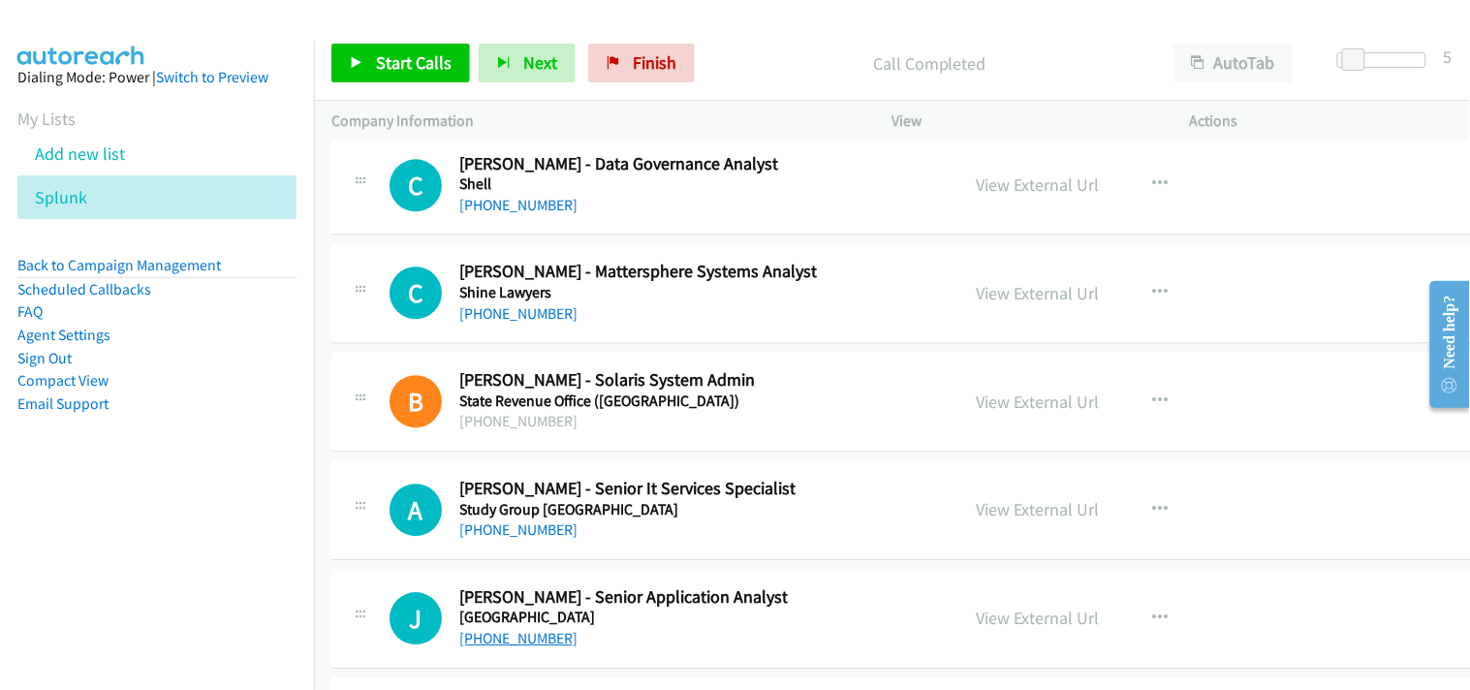
click at [514, 647] on link "[PHONE_NUMBER]" at bounding box center [518, 638] width 118 height 18
click at [509, 539] on link "[PHONE_NUMBER]" at bounding box center [518, 529] width 118 height 18
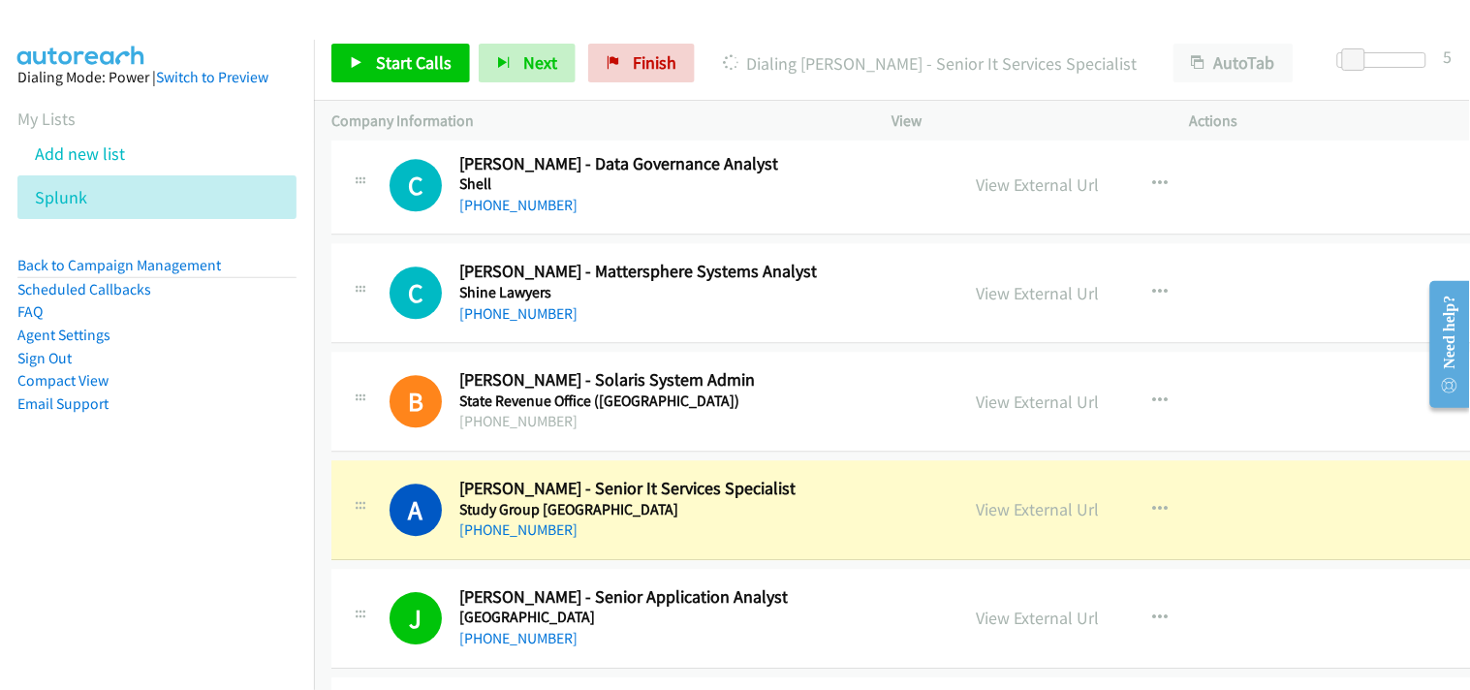
drag, startPoint x: 1000, startPoint y: 514, endPoint x: 973, endPoint y: 469, distance: 53.0
click at [1004, 520] on link "View External Url" at bounding box center [1037, 509] width 123 height 22
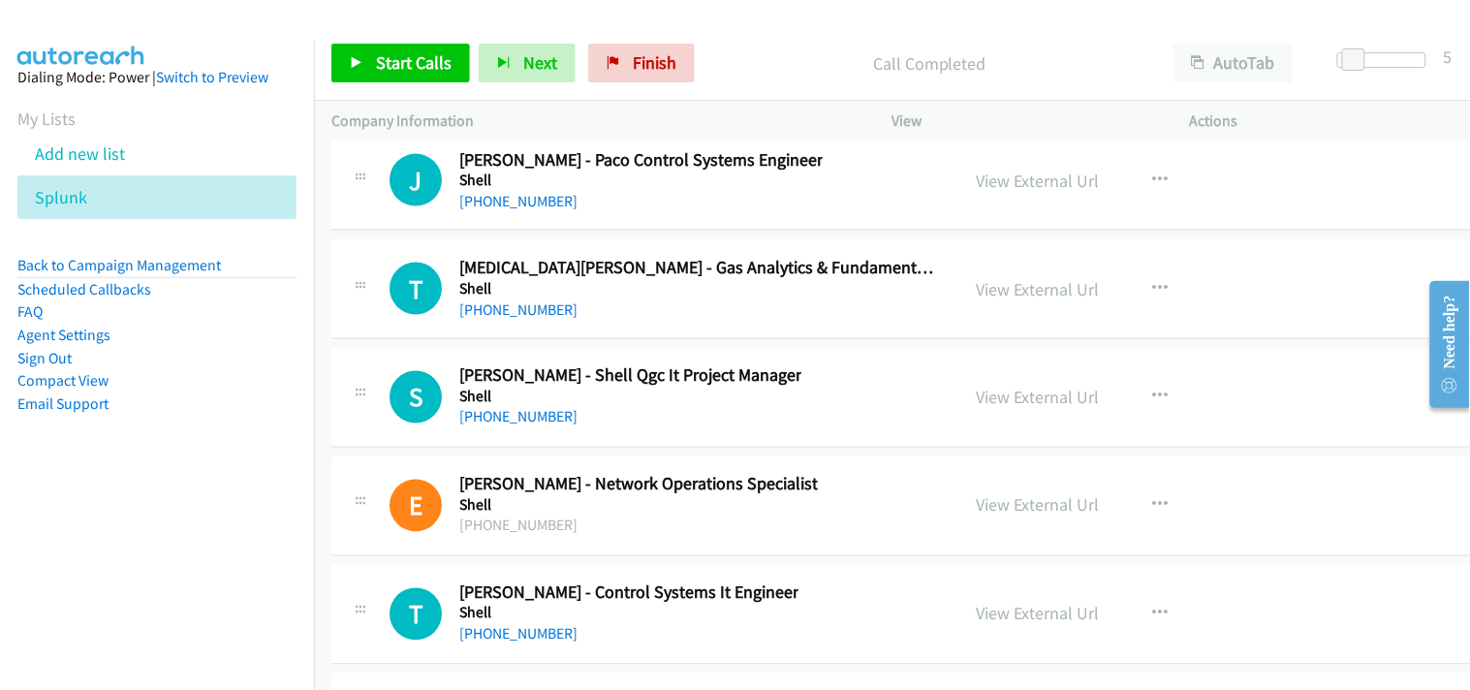
scroll to position [40531, 0]
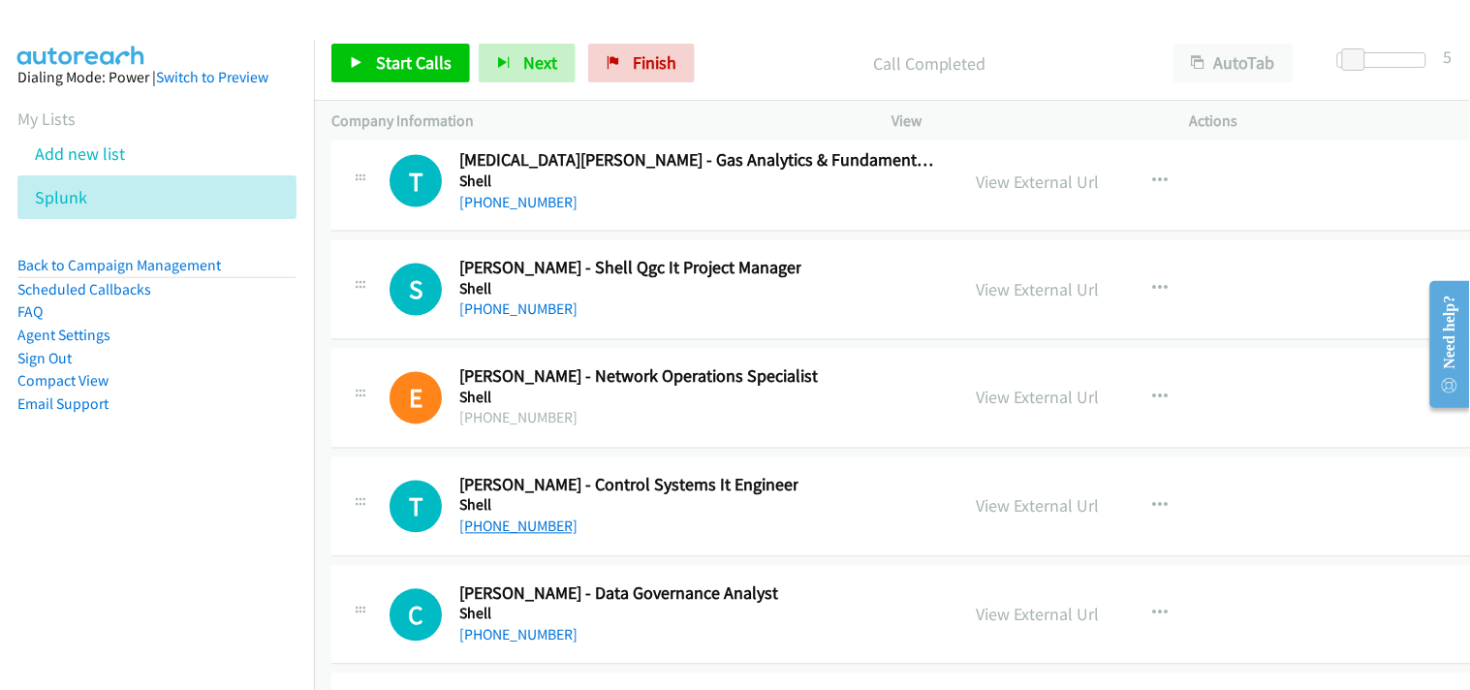
click at [508, 536] on link "[PHONE_NUMBER]" at bounding box center [518, 526] width 118 height 18
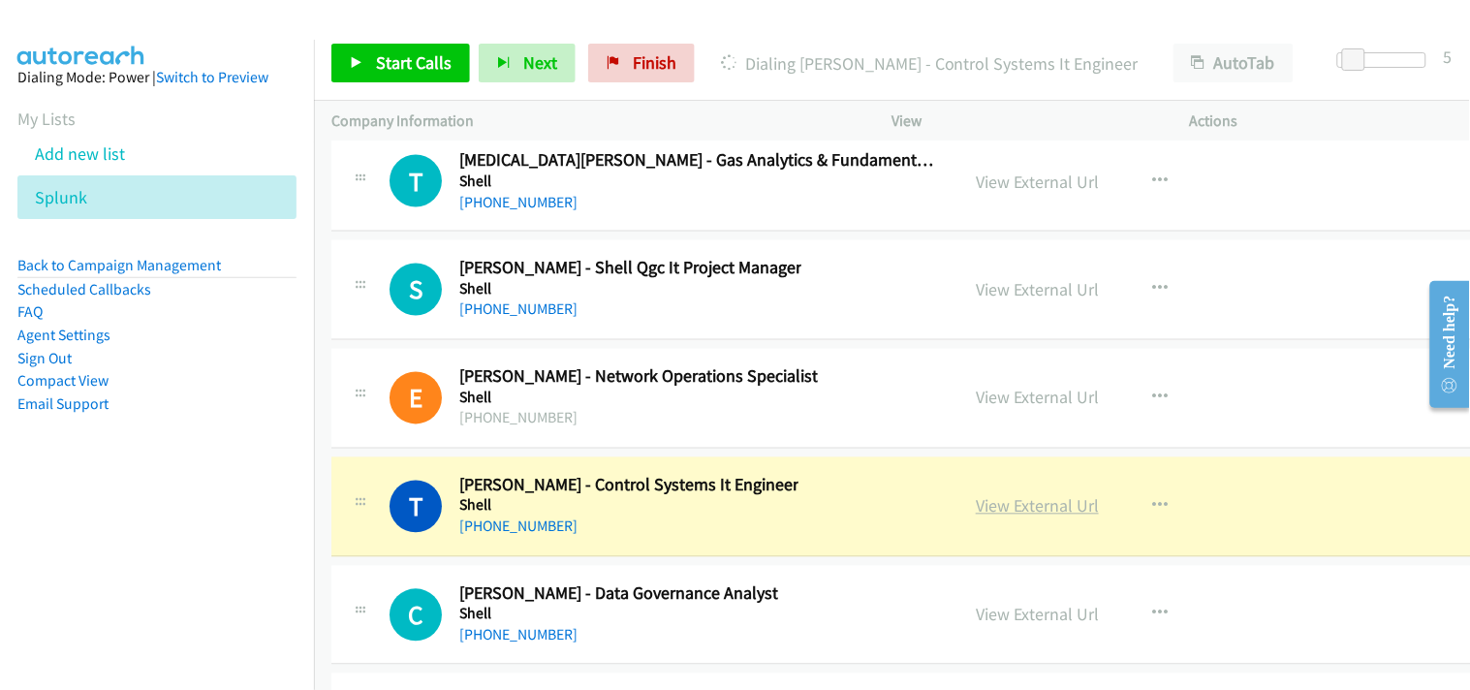
click at [998, 517] on link "View External Url" at bounding box center [1037, 506] width 123 height 22
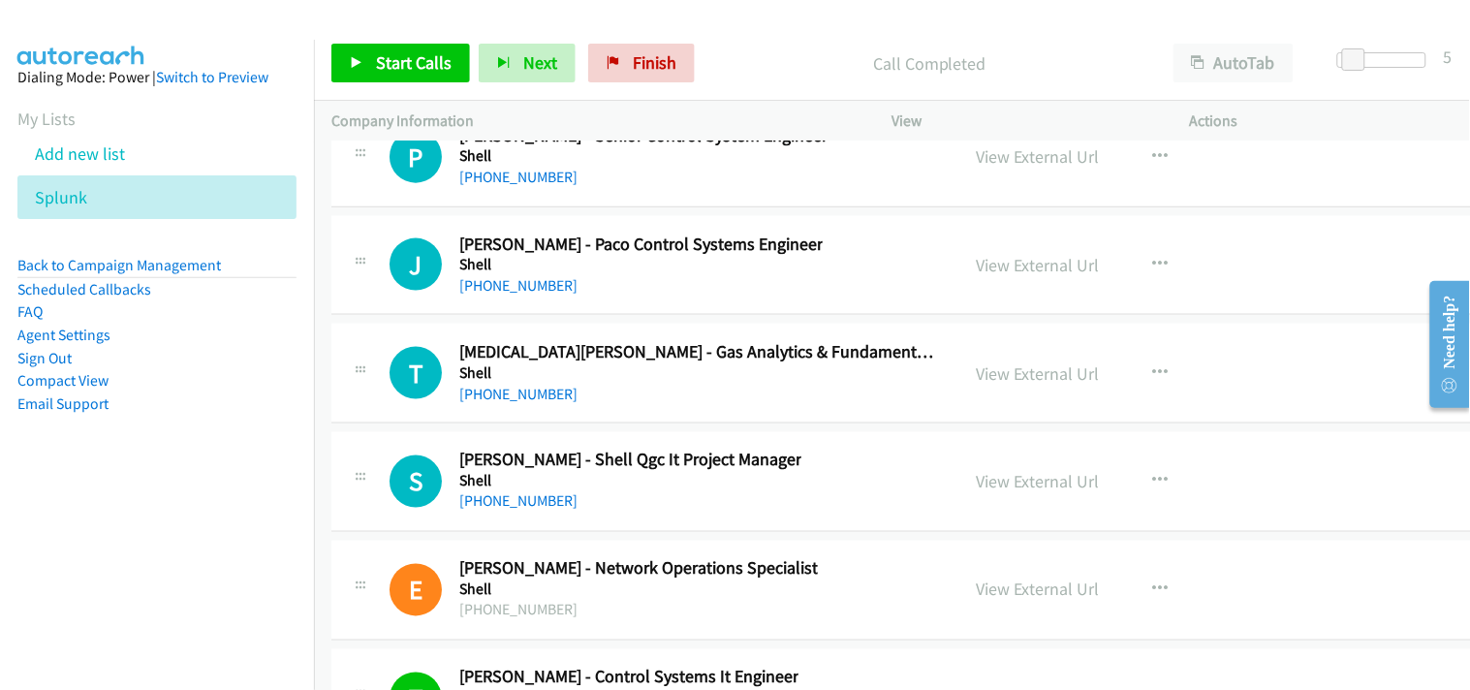
scroll to position [40316, 0]
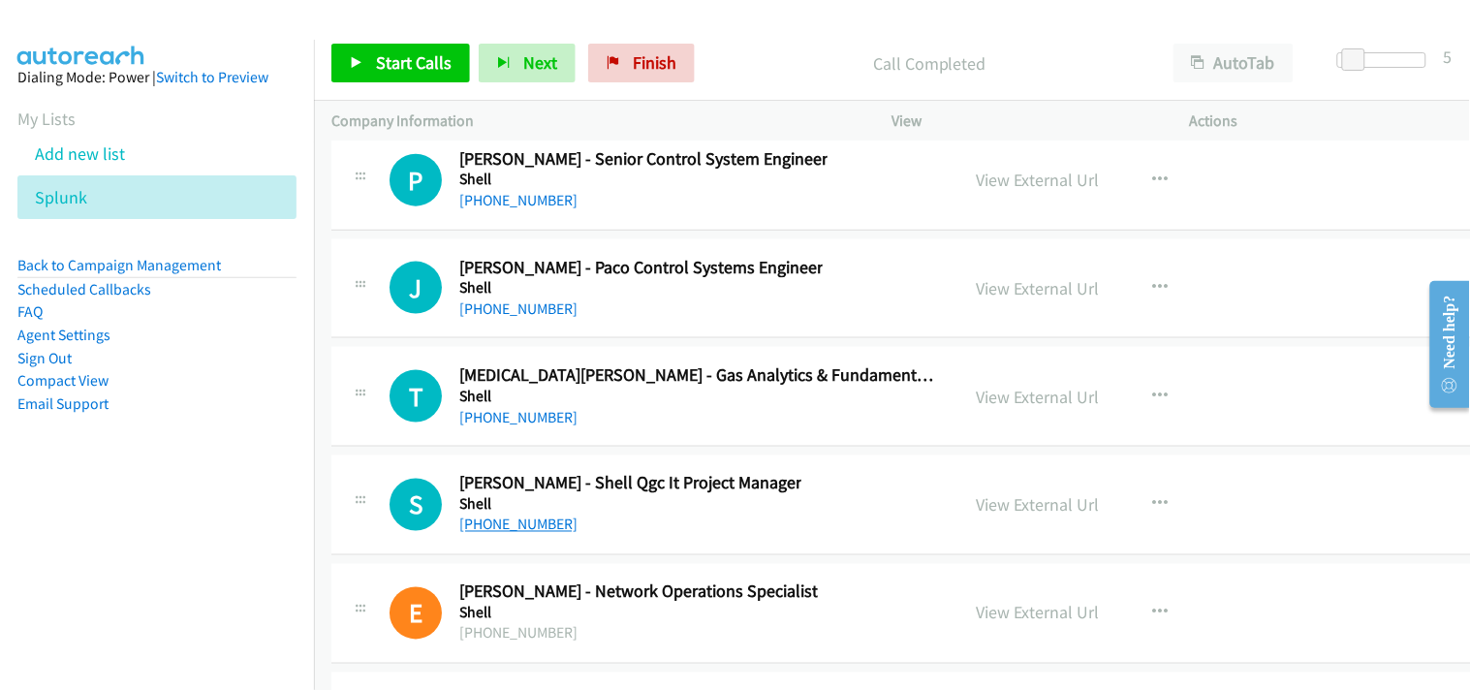
click at [518, 534] on link "[PHONE_NUMBER]" at bounding box center [518, 524] width 118 height 18
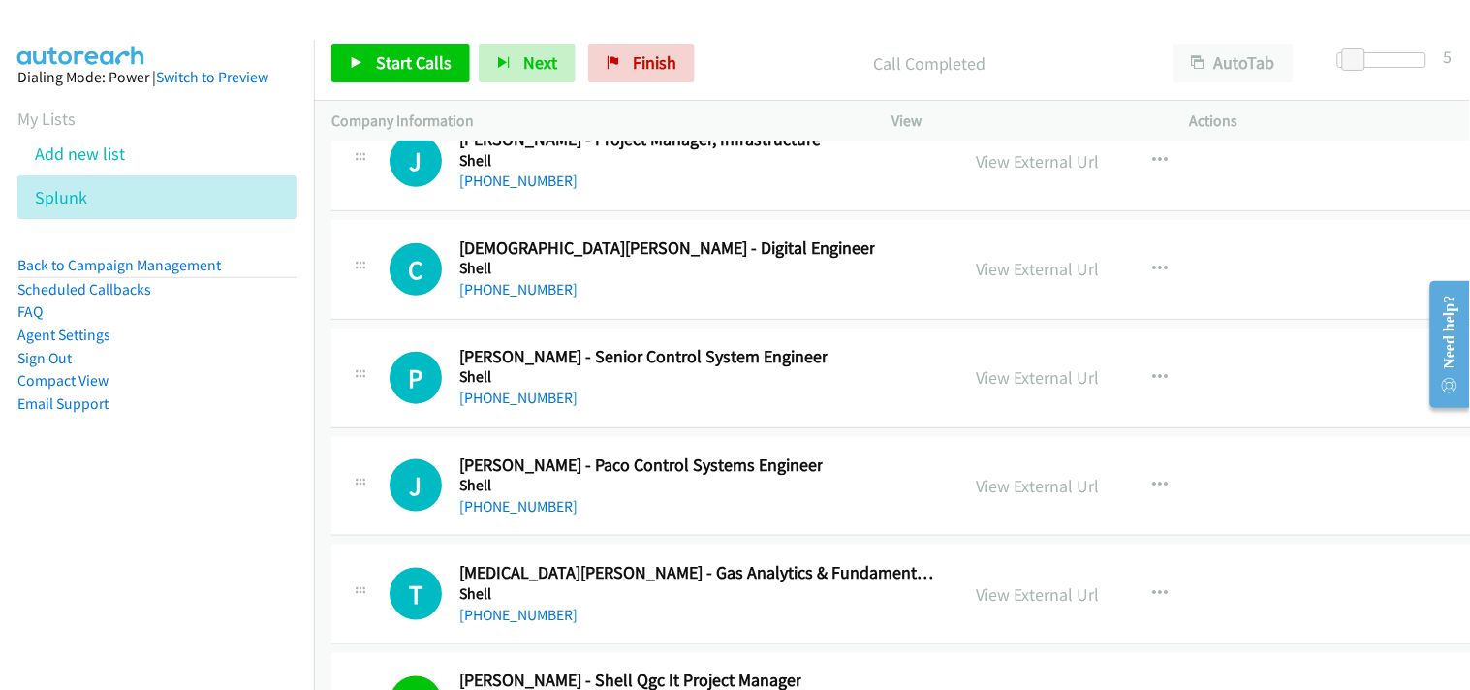
scroll to position [40099, 0]
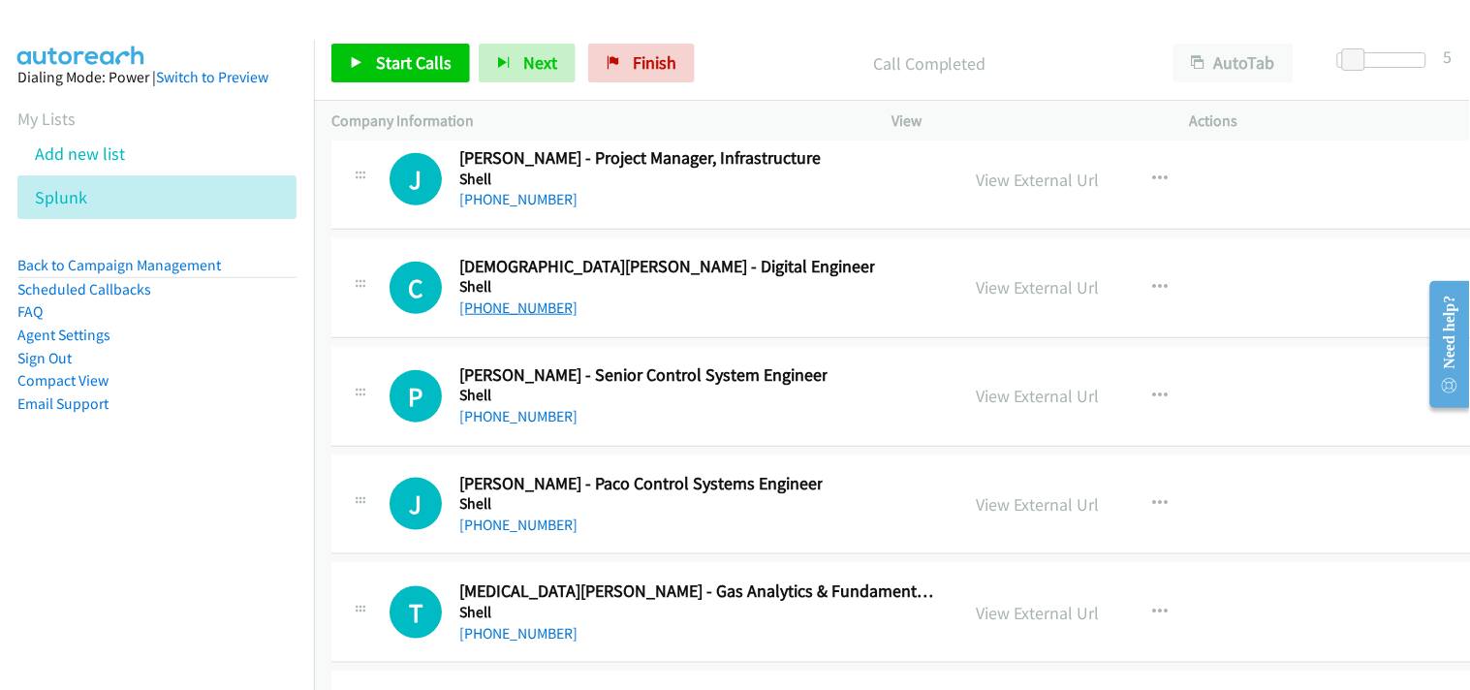
click at [482, 317] on link "[PHONE_NUMBER]" at bounding box center [518, 307] width 118 height 18
click at [497, 534] on link "[PHONE_NUMBER]" at bounding box center [518, 524] width 118 height 18
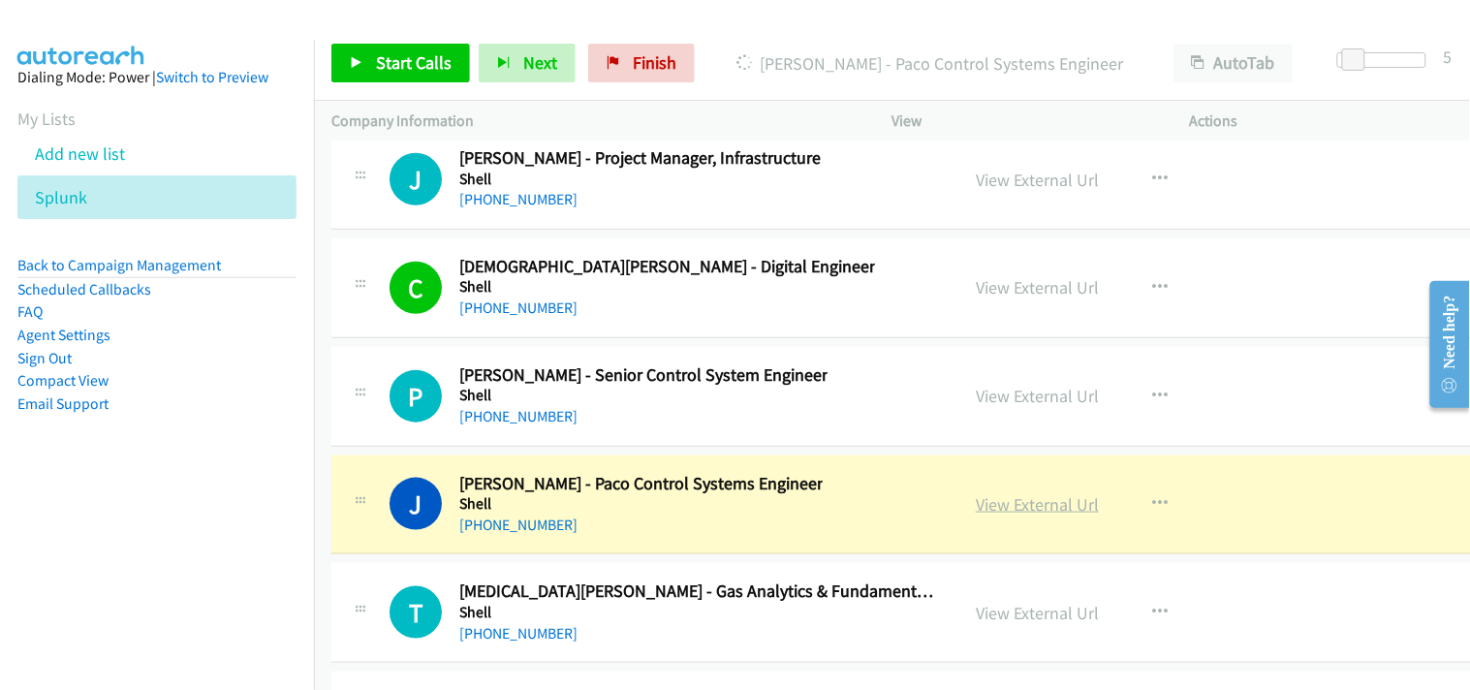
click at [1052, 515] on link "View External Url" at bounding box center [1037, 504] width 123 height 22
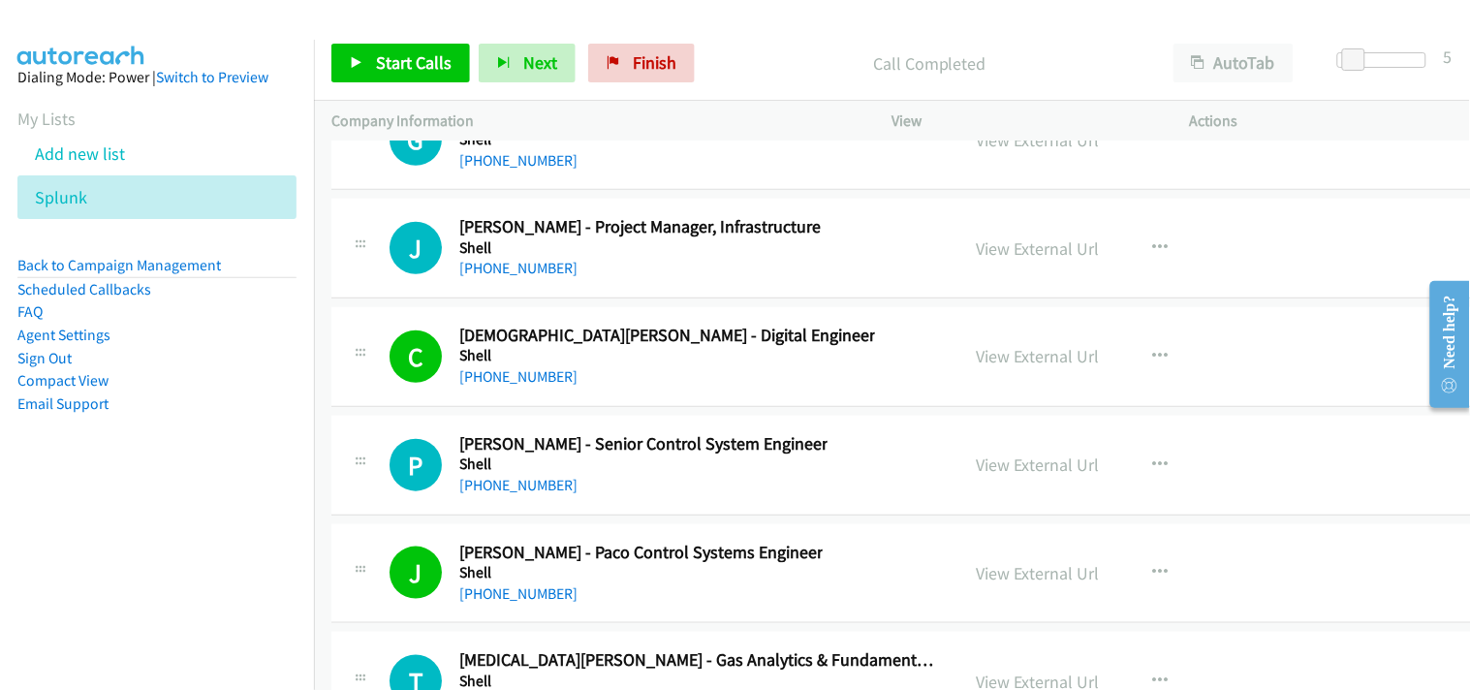
scroll to position [39992, 0]
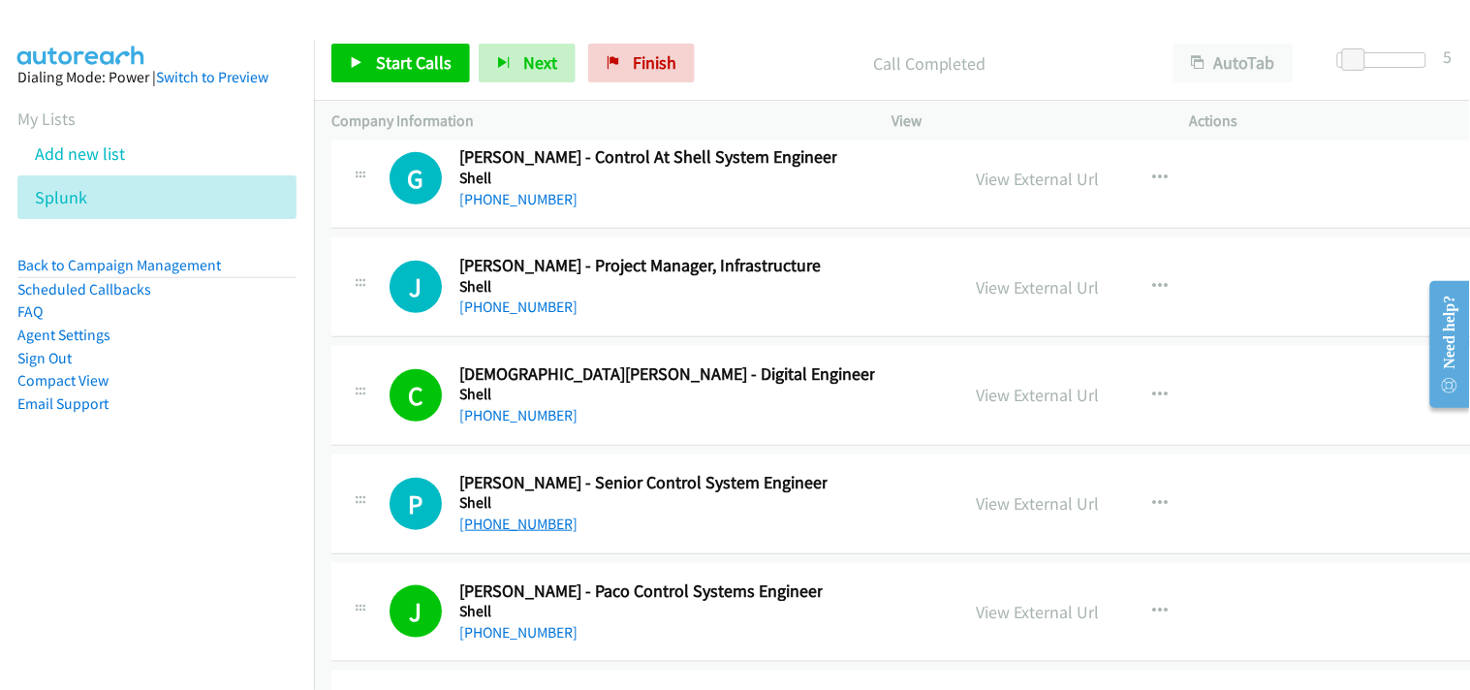
click at [524, 533] on link "[PHONE_NUMBER]" at bounding box center [518, 523] width 118 height 18
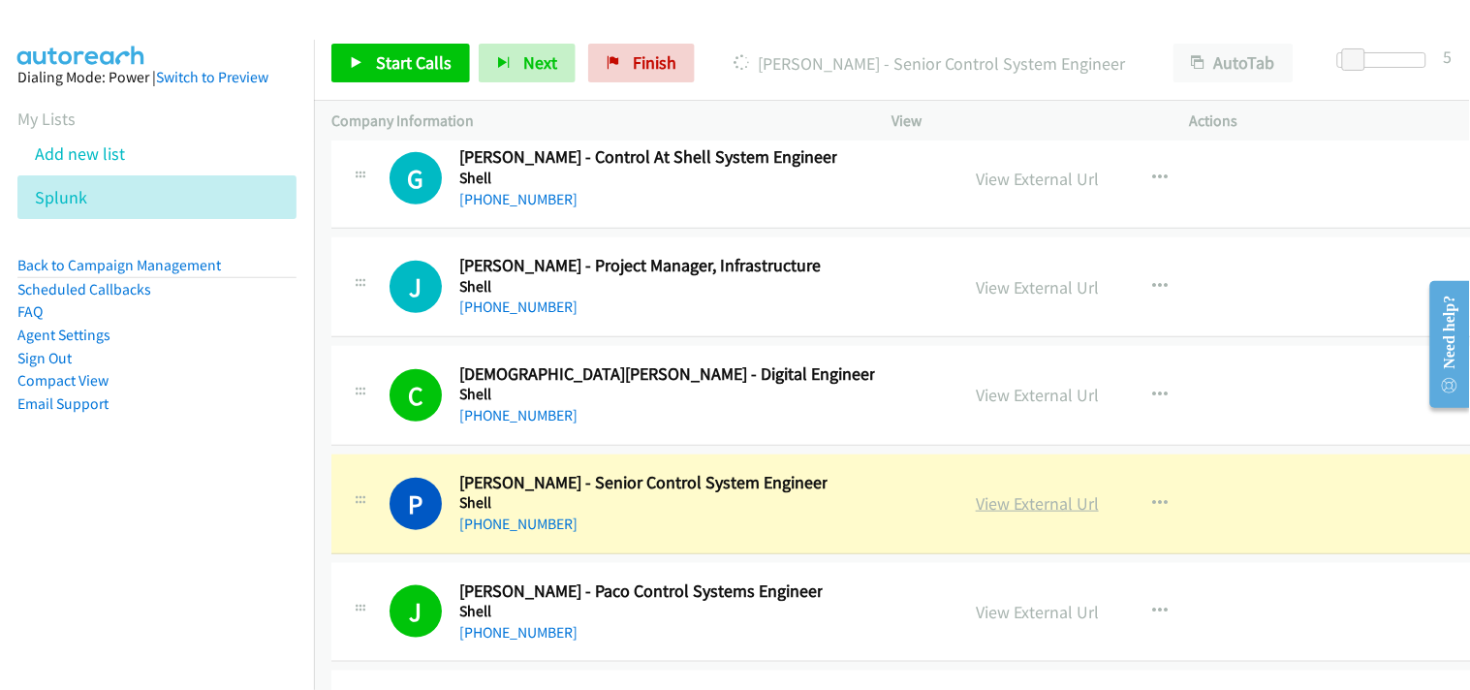
click at [1001, 514] on link "View External Url" at bounding box center [1037, 503] width 123 height 22
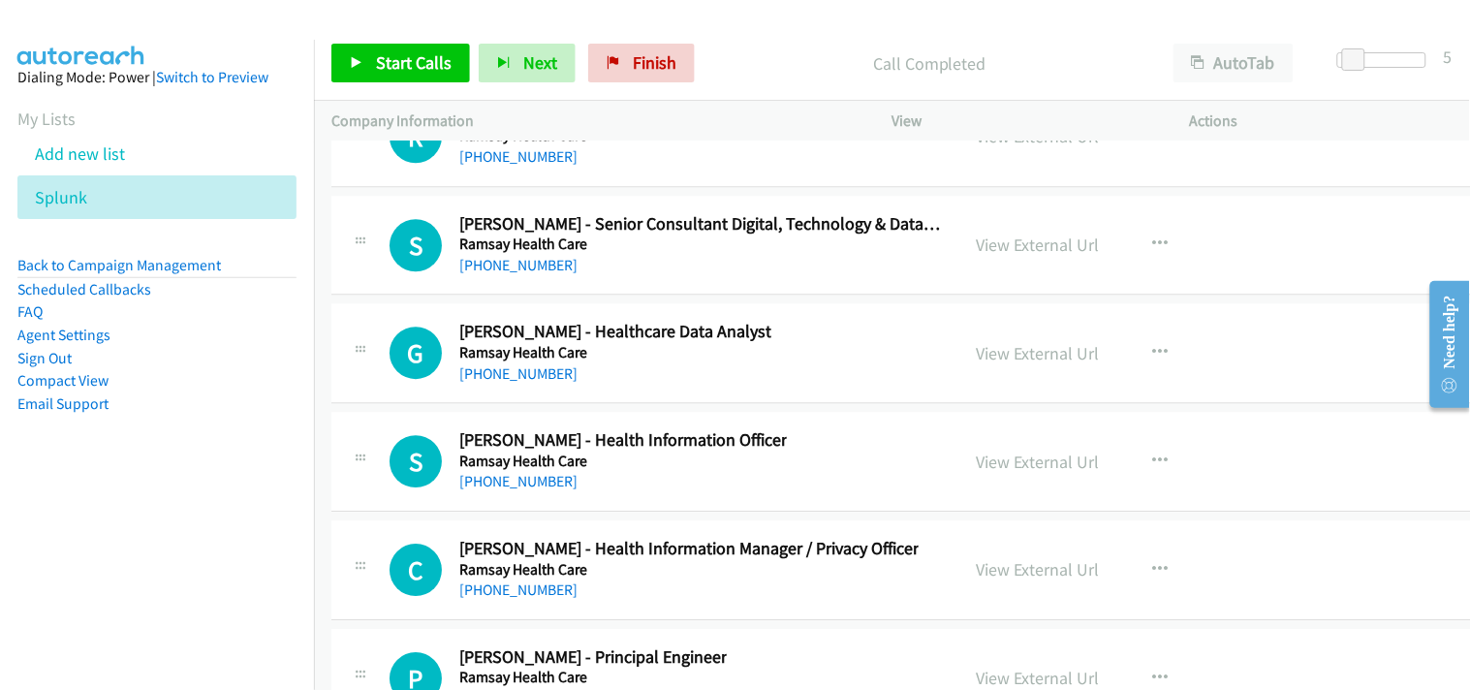
scroll to position [39131, 0]
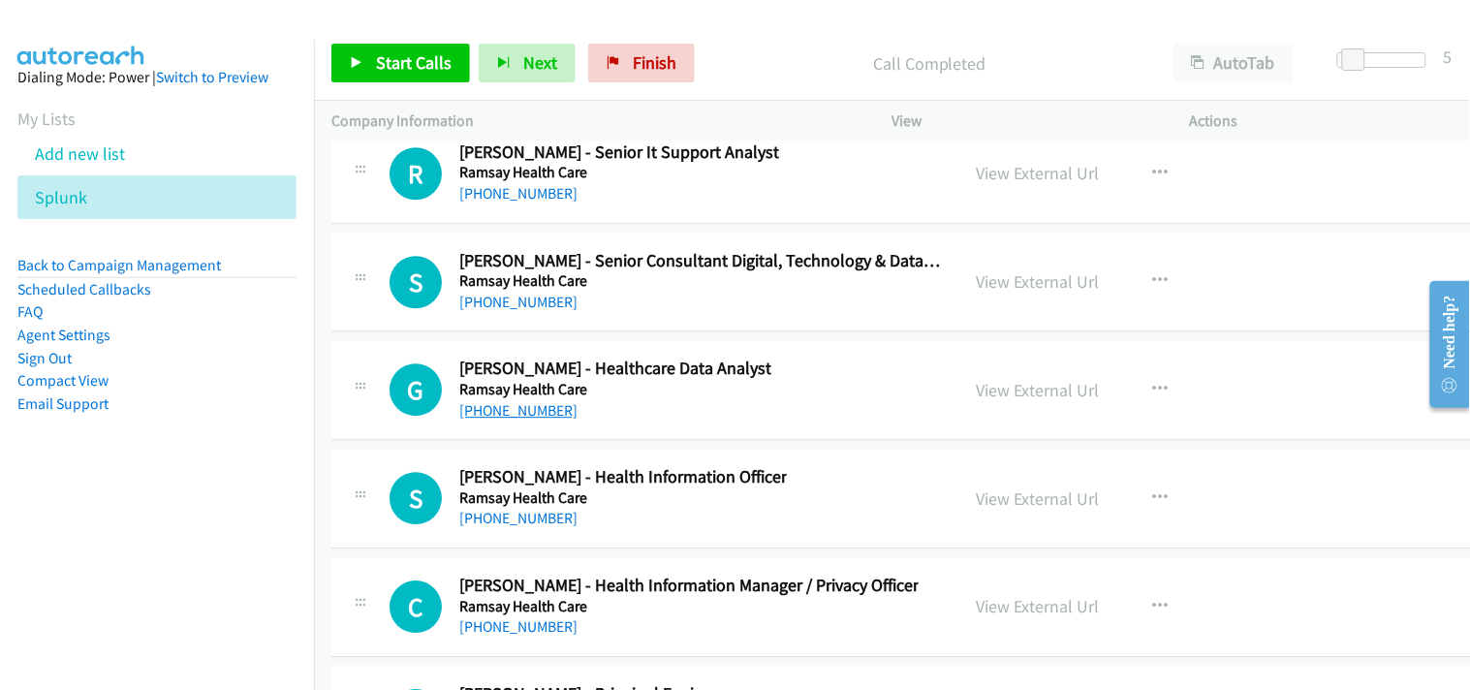
click at [552, 420] on link "[PHONE_NUMBER]" at bounding box center [518, 410] width 118 height 18
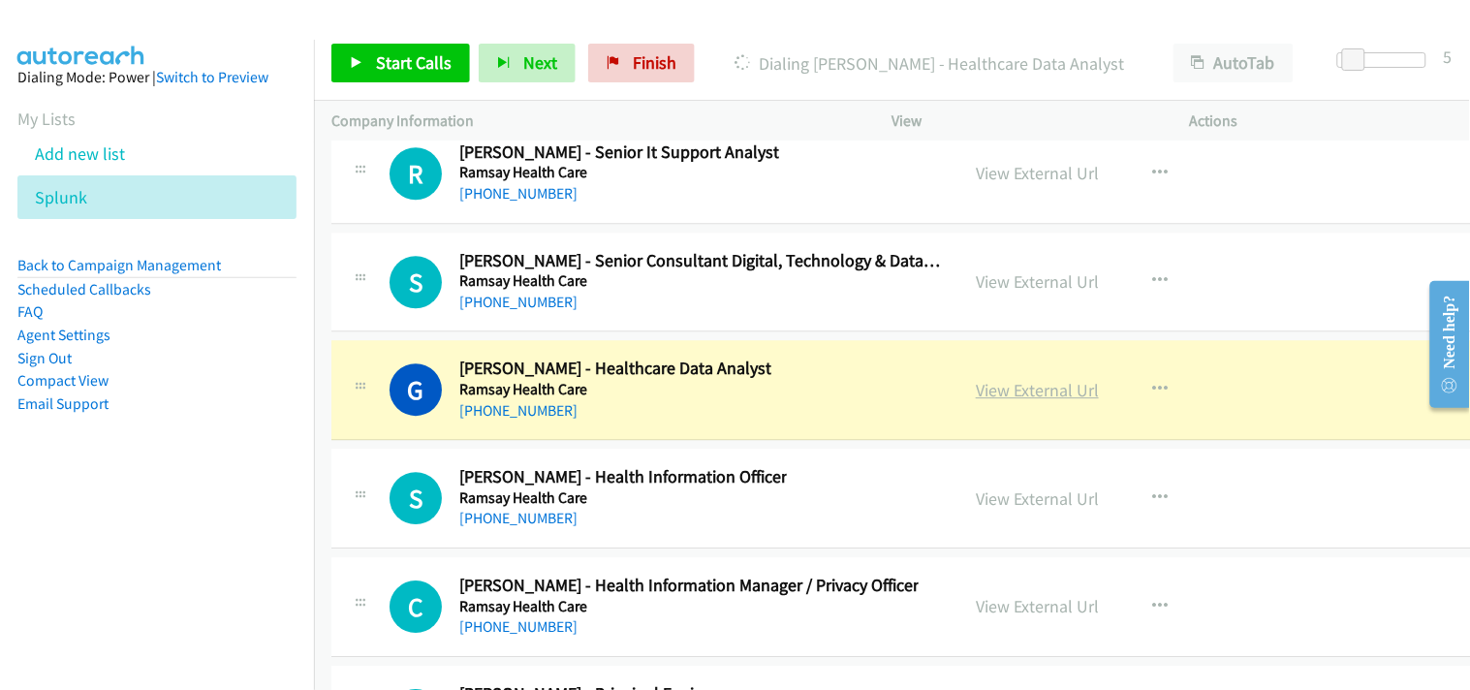
click at [1017, 398] on link "View External Url" at bounding box center [1037, 390] width 123 height 22
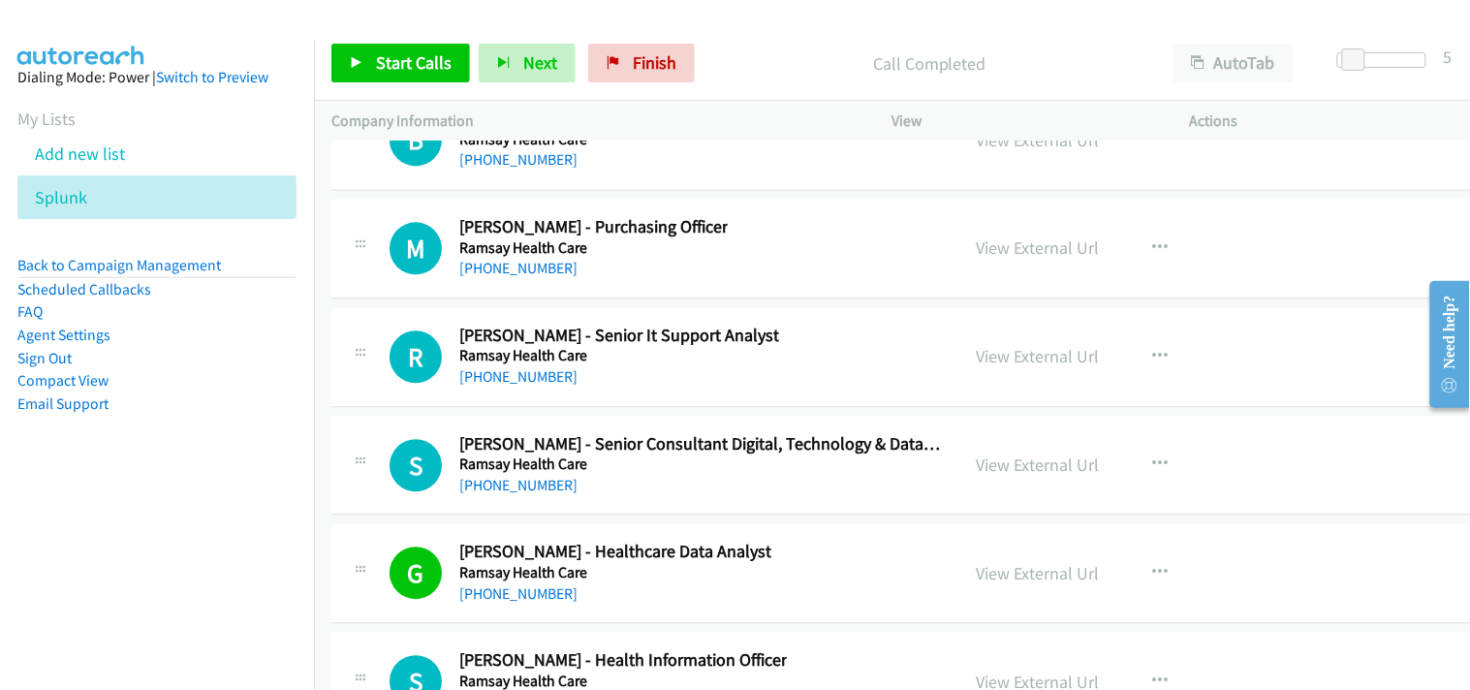
scroll to position [38916, 0]
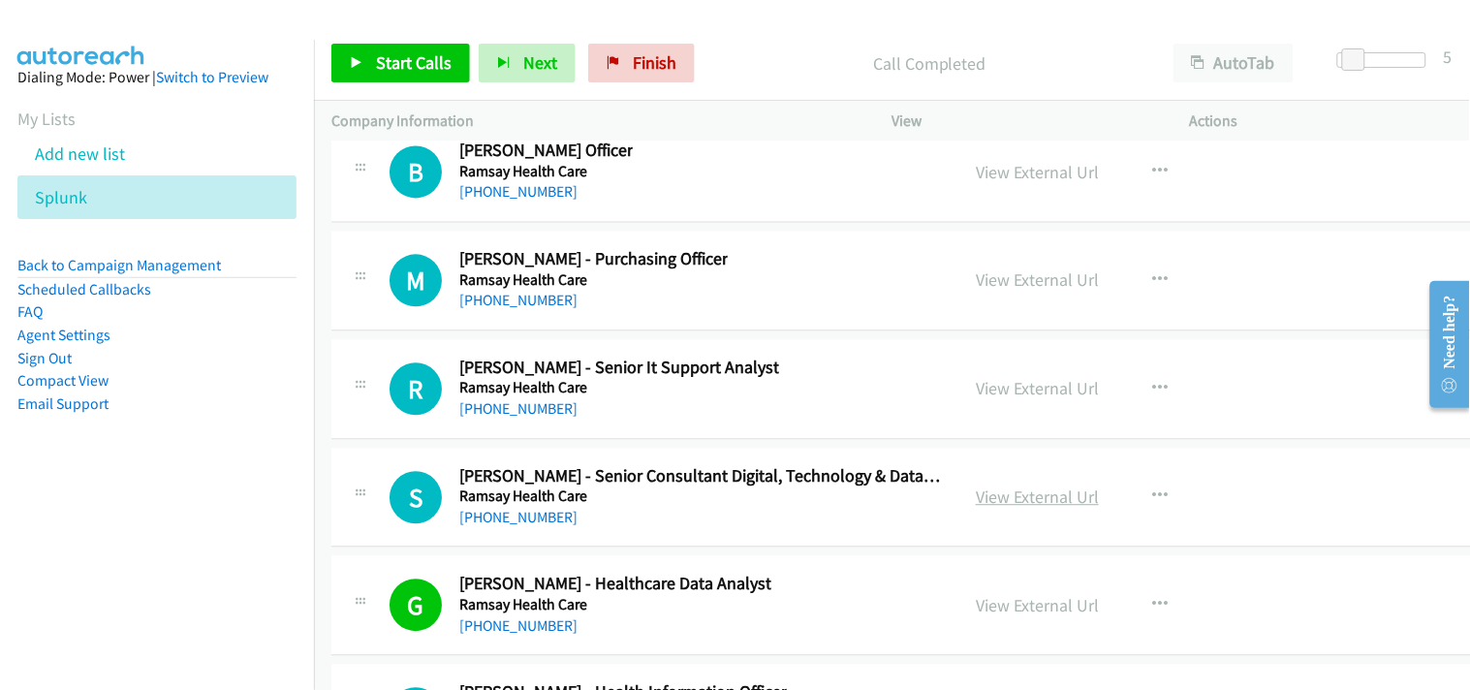
click at [1048, 508] on link "View External Url" at bounding box center [1037, 496] width 123 height 22
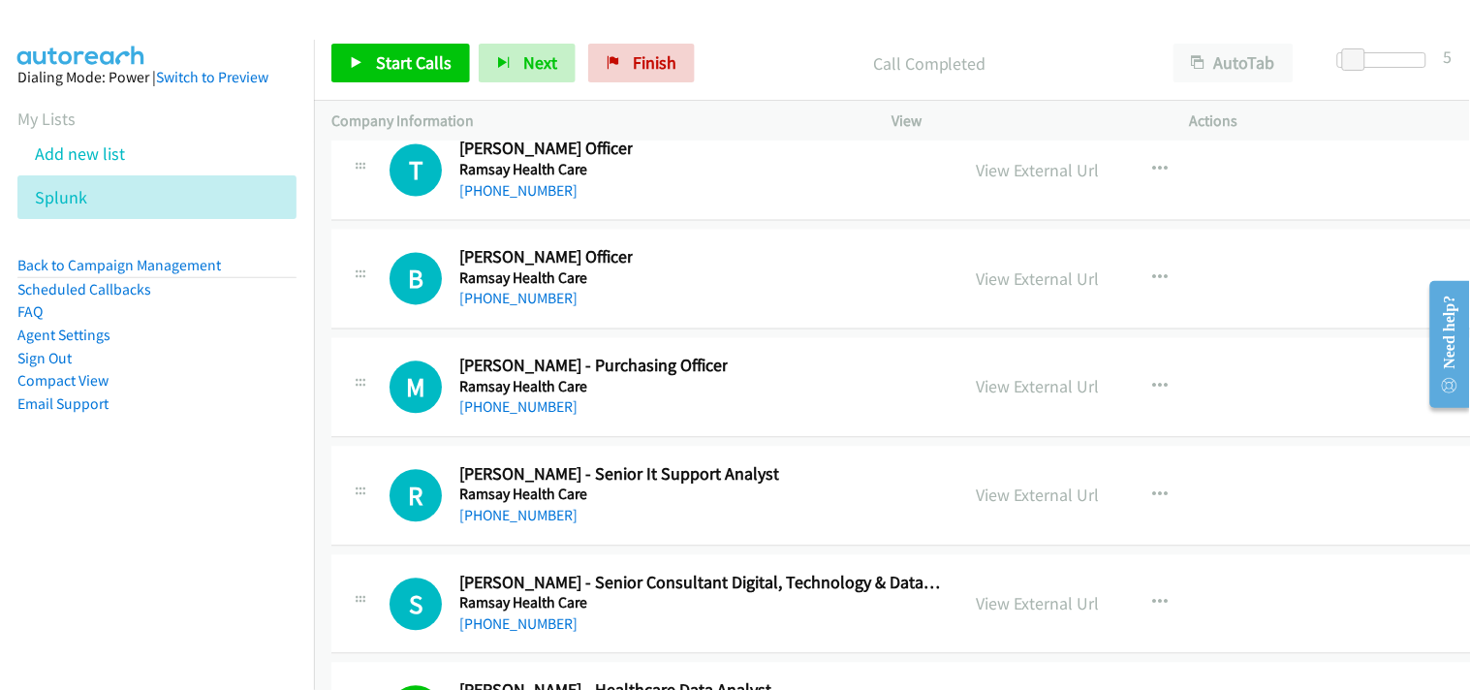
scroll to position [38700, 0]
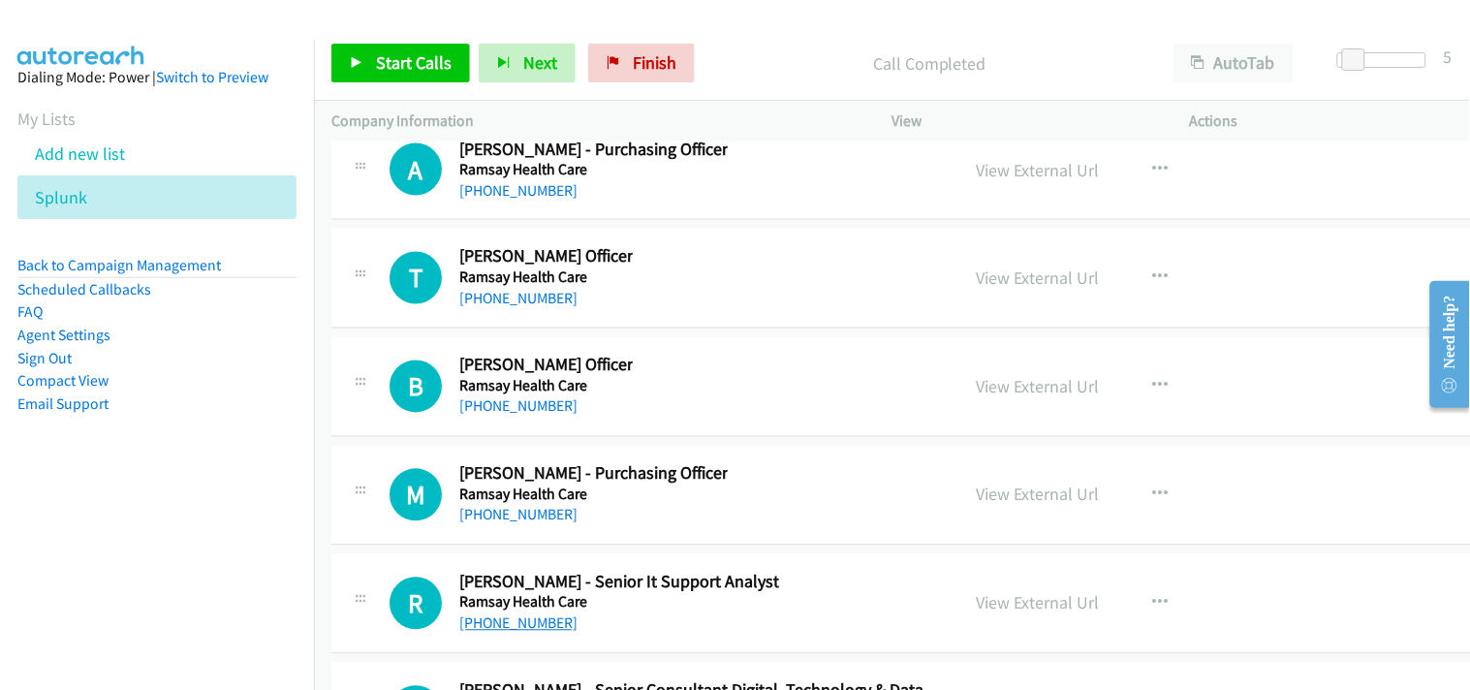
click at [497, 633] on link "[PHONE_NUMBER]" at bounding box center [518, 623] width 118 height 18
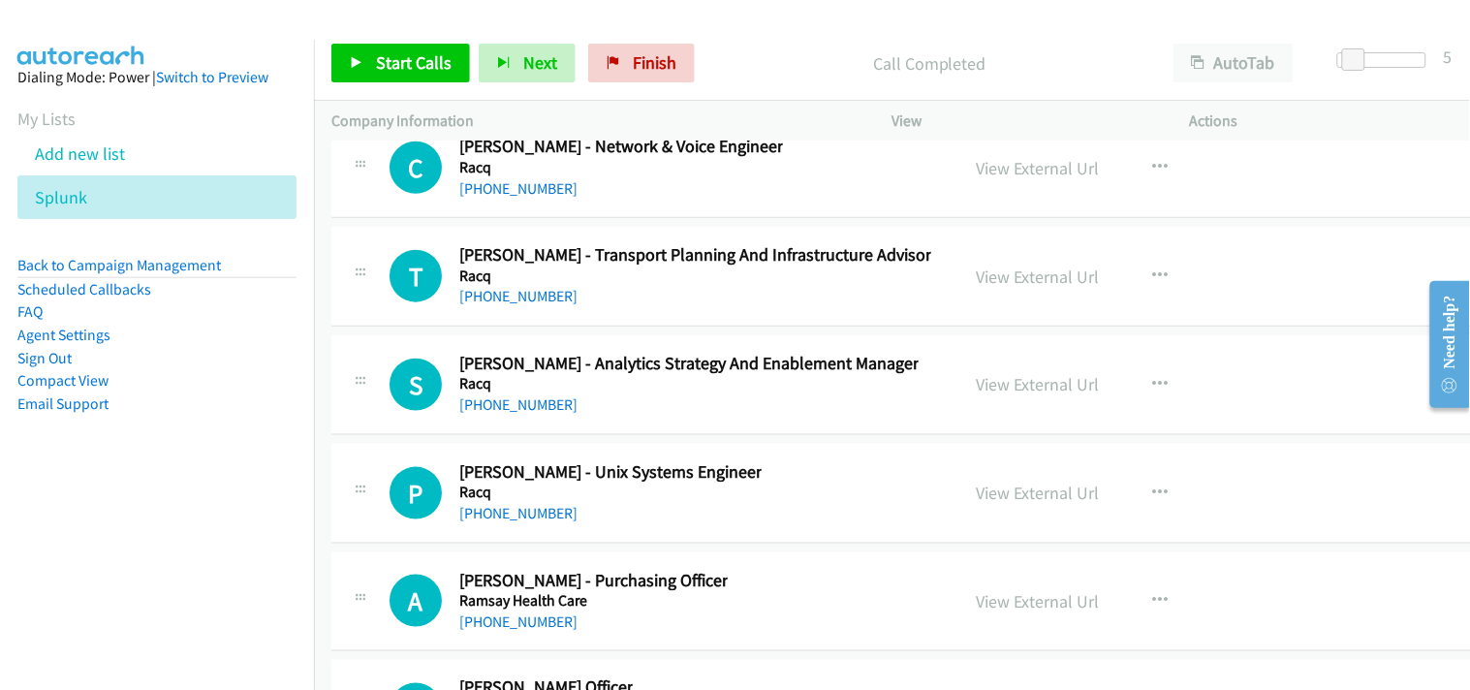
scroll to position [38162, 0]
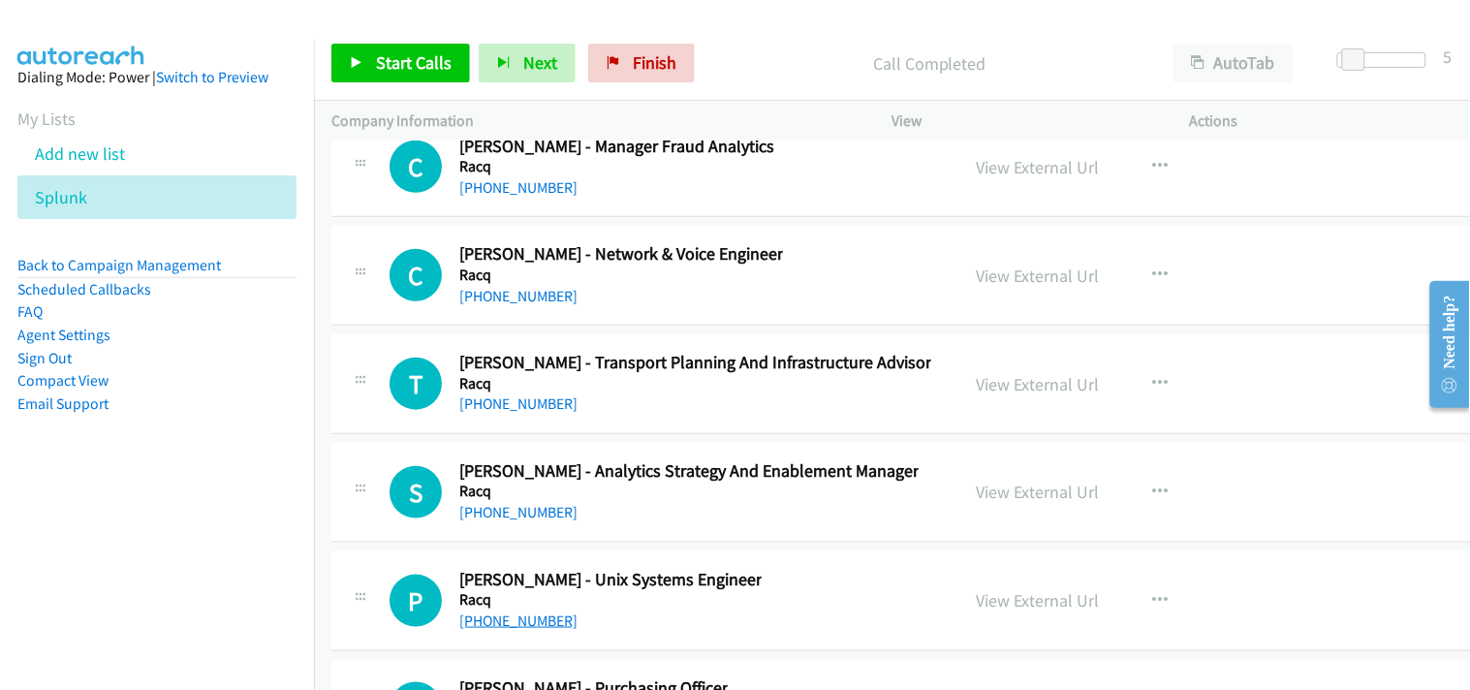
click at [541, 628] on link "[PHONE_NUMBER]" at bounding box center [518, 620] width 118 height 18
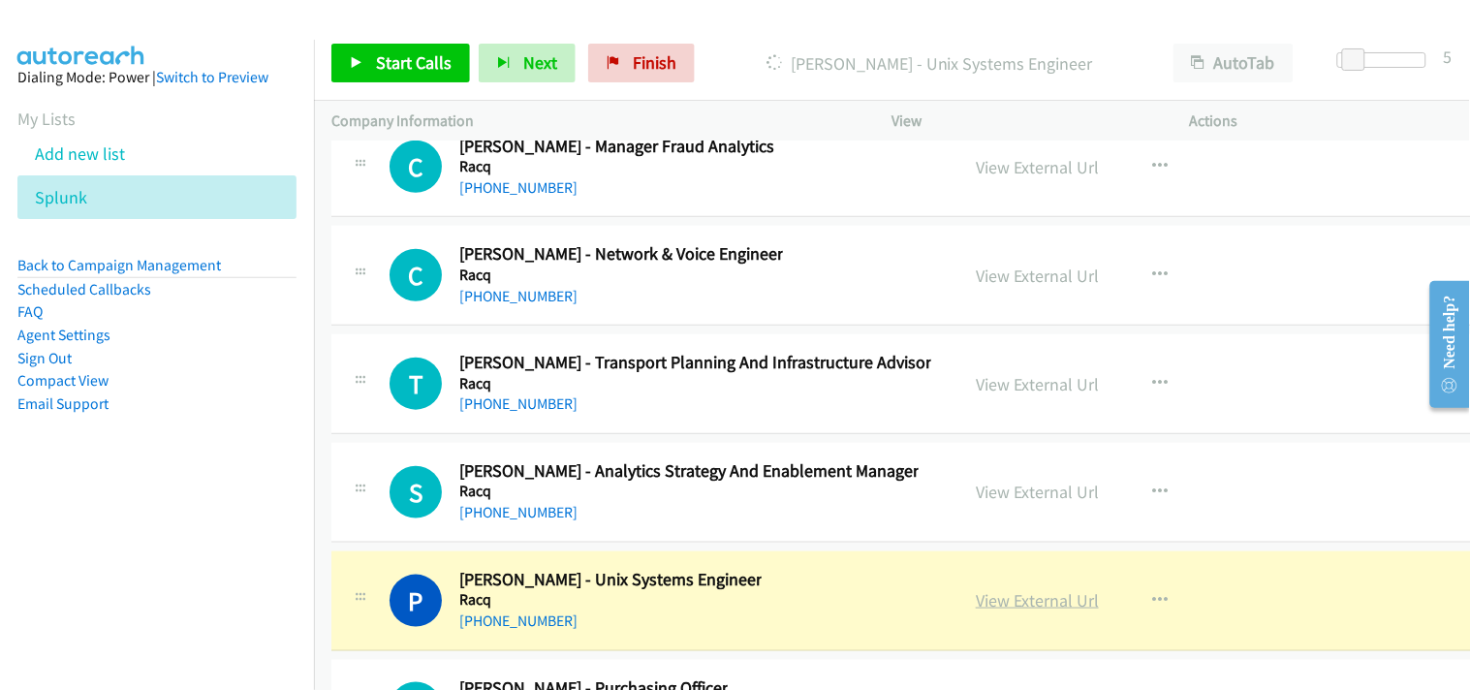
click at [1014, 610] on link "View External Url" at bounding box center [1037, 600] width 123 height 22
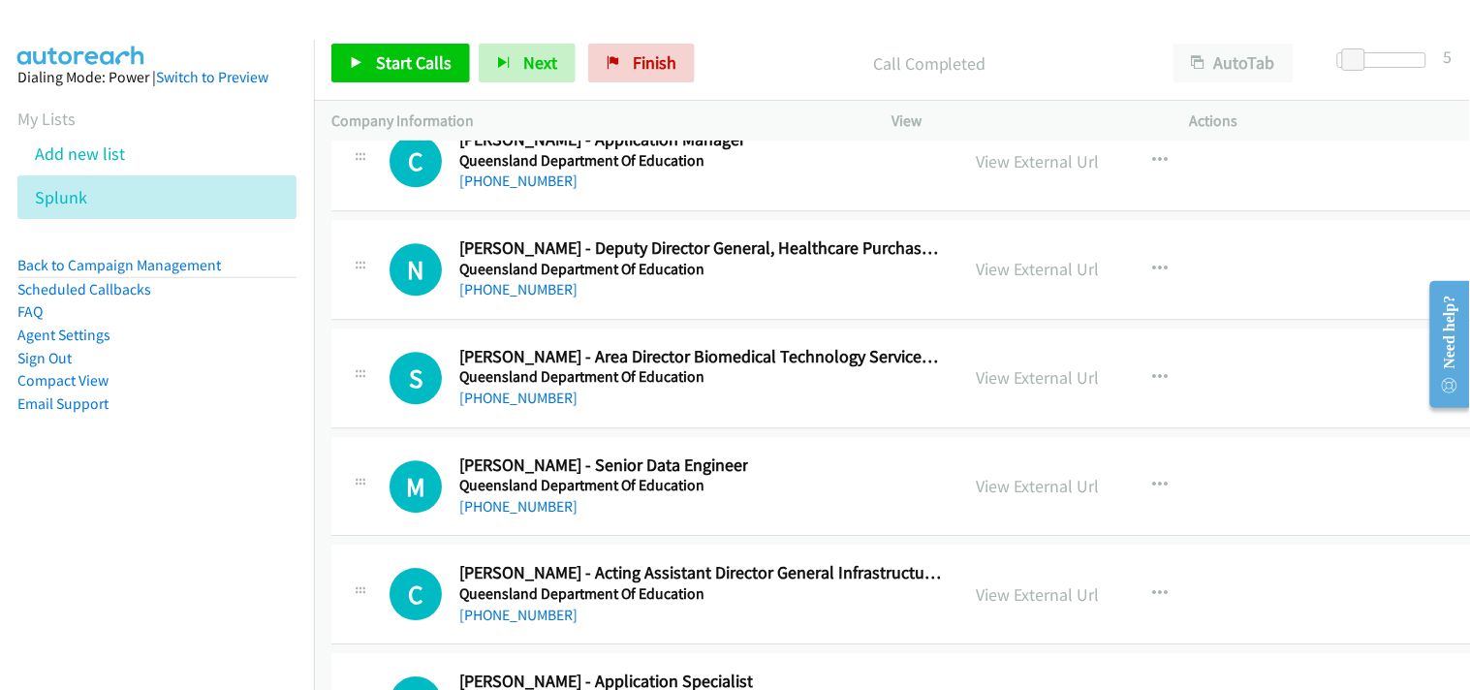
scroll to position [37085, 0]
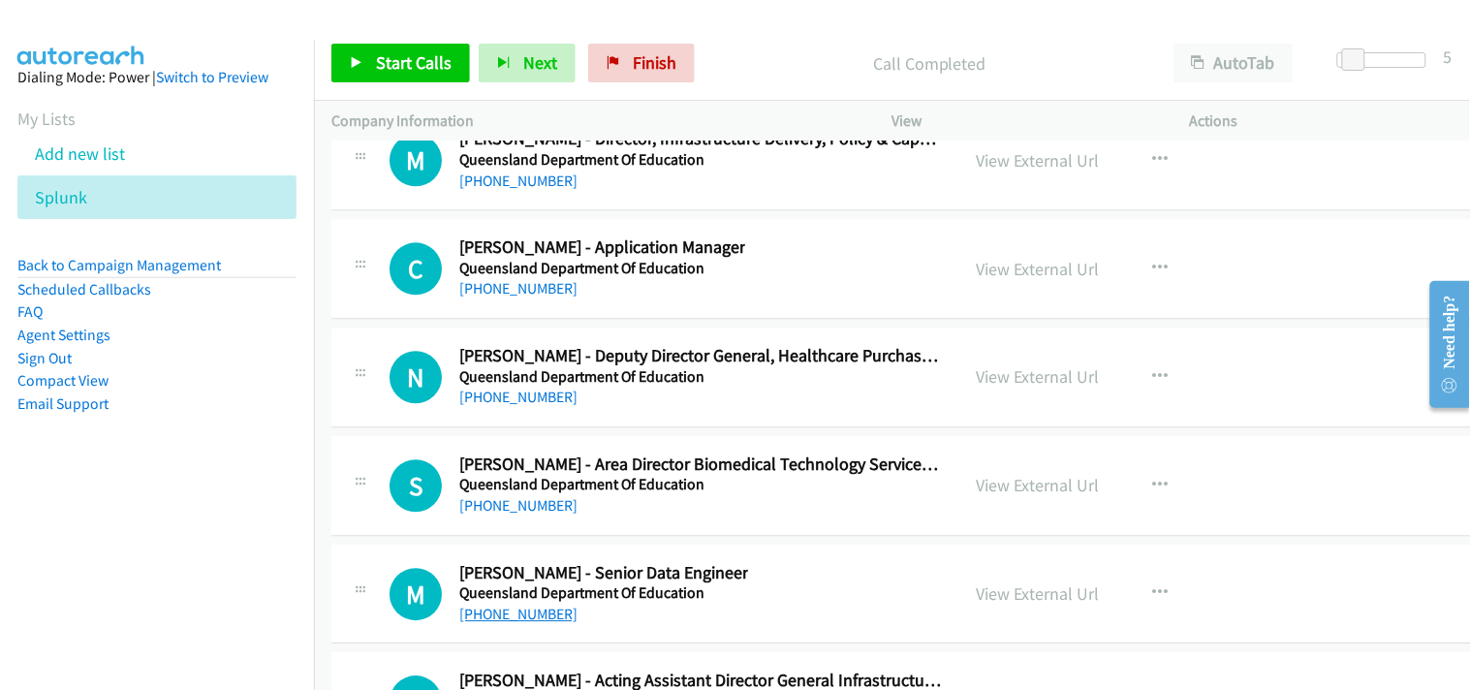
click at [483, 623] on link "[PHONE_NUMBER]" at bounding box center [518, 614] width 118 height 18
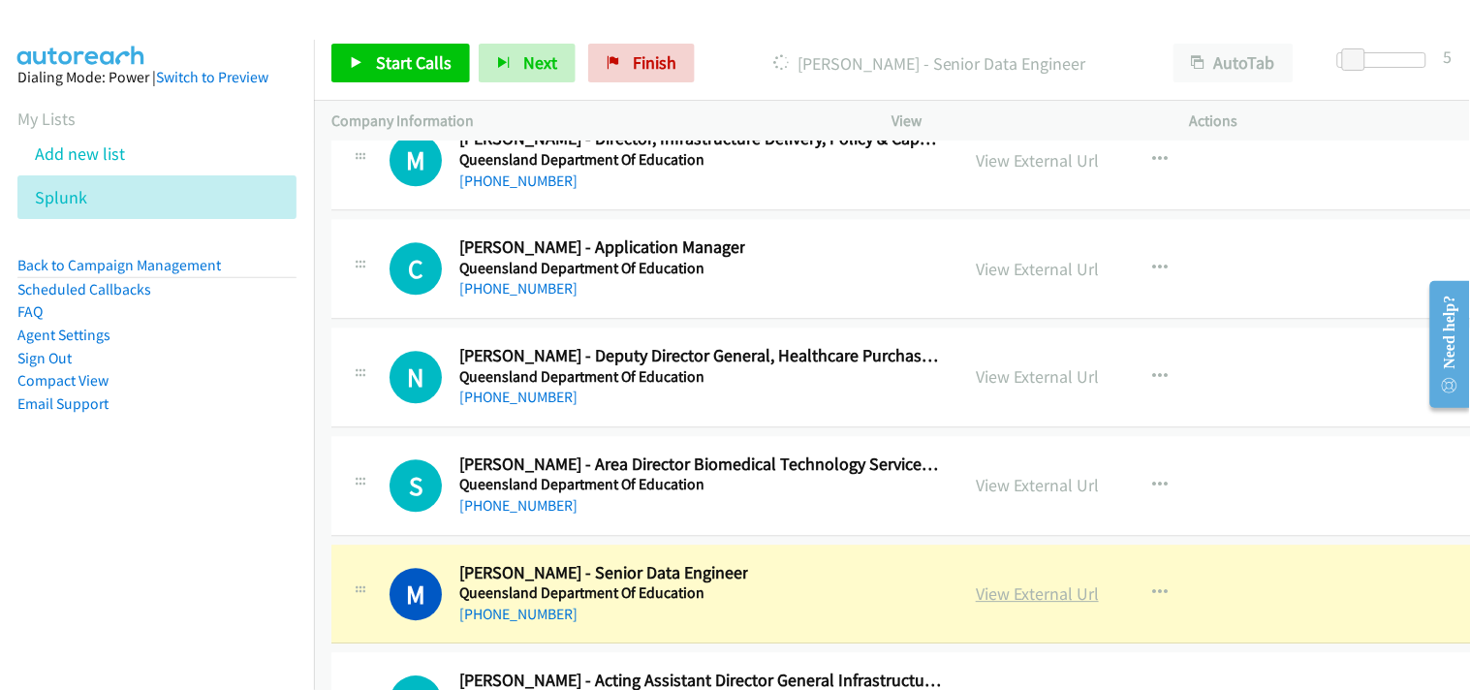
click at [1014, 603] on link "View External Url" at bounding box center [1037, 593] width 123 height 22
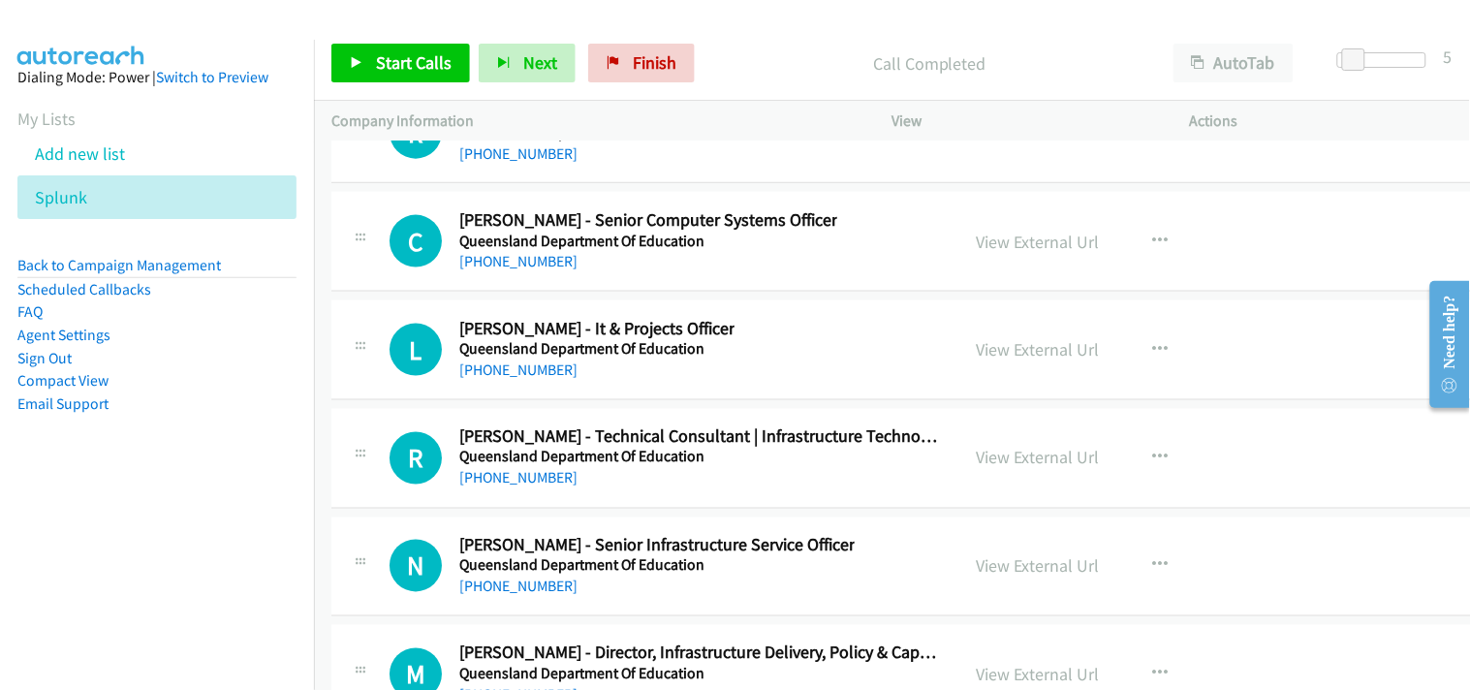
scroll to position [36548, 0]
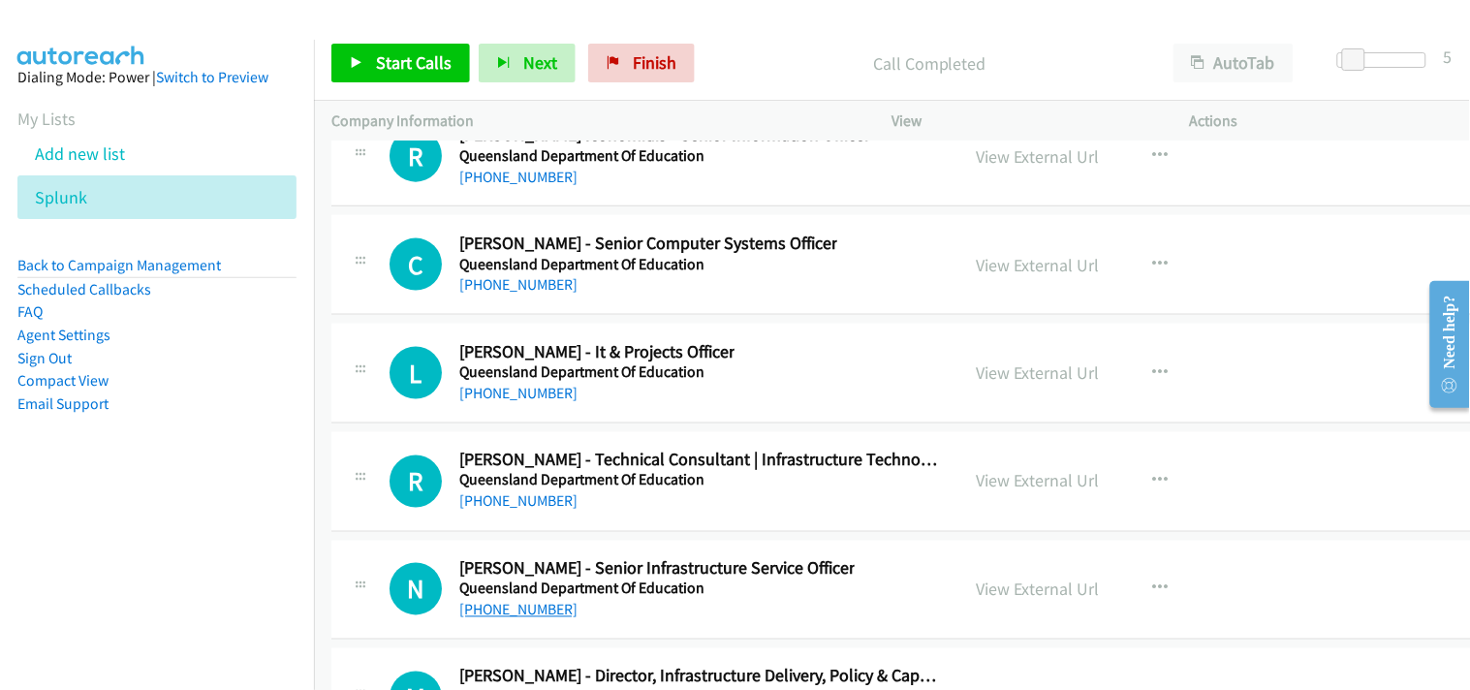
click at [531, 619] on link "[PHONE_NUMBER]" at bounding box center [518, 610] width 118 height 18
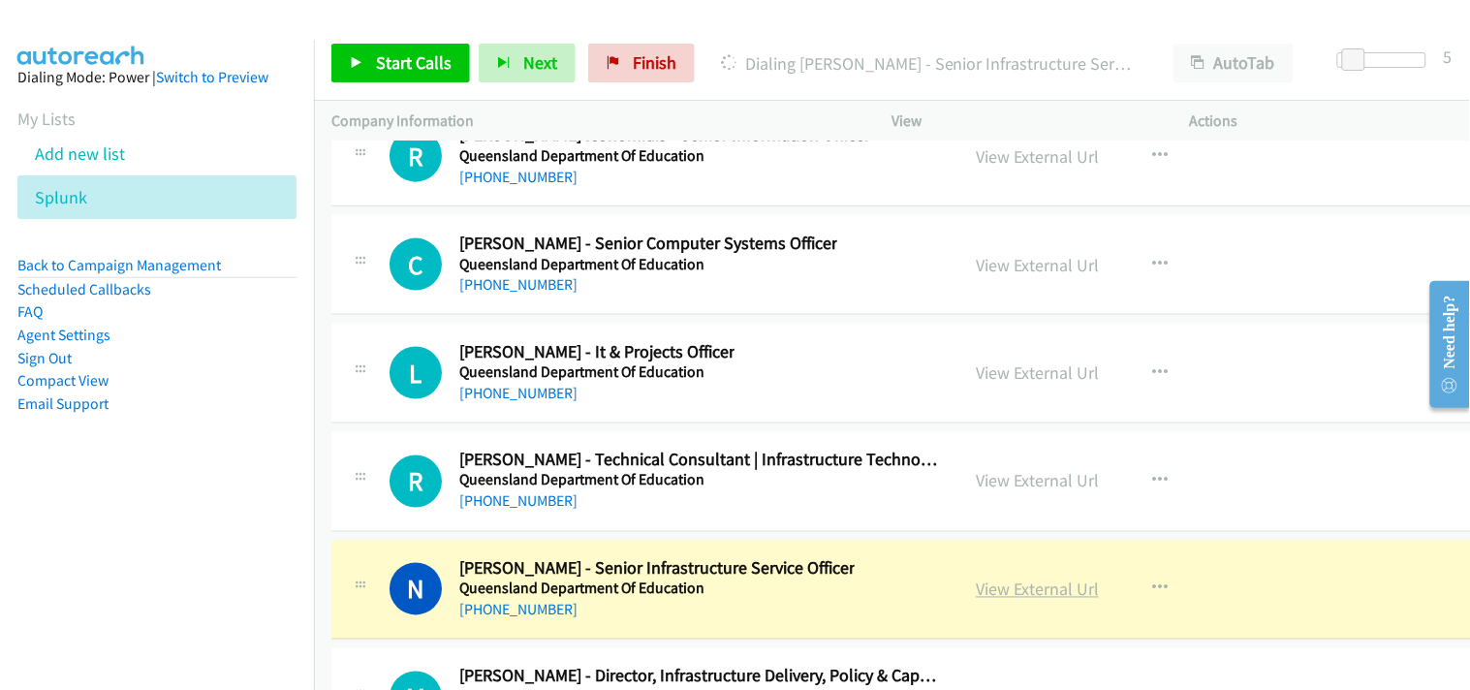
click at [1035, 601] on link "View External Url" at bounding box center [1037, 589] width 123 height 22
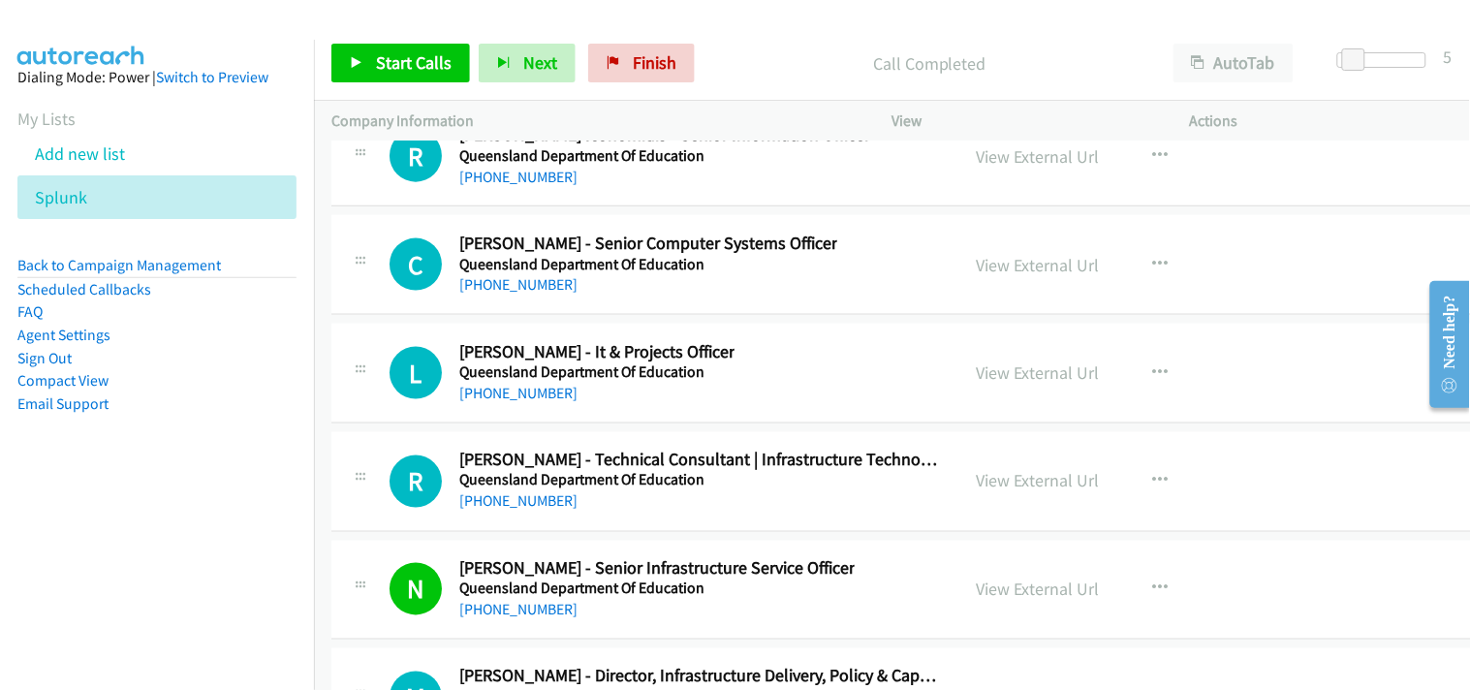
scroll to position [36440, 0]
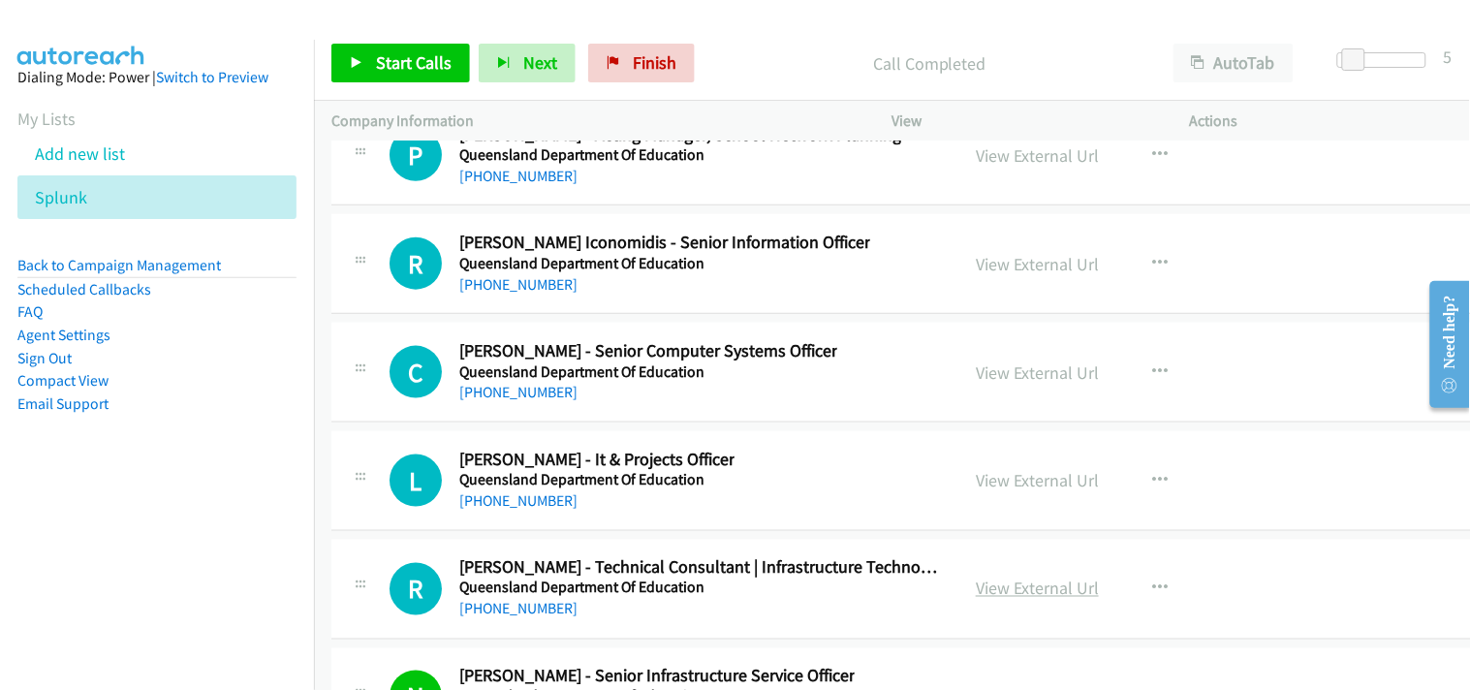
click at [1017, 595] on link "View External Url" at bounding box center [1037, 588] width 123 height 22
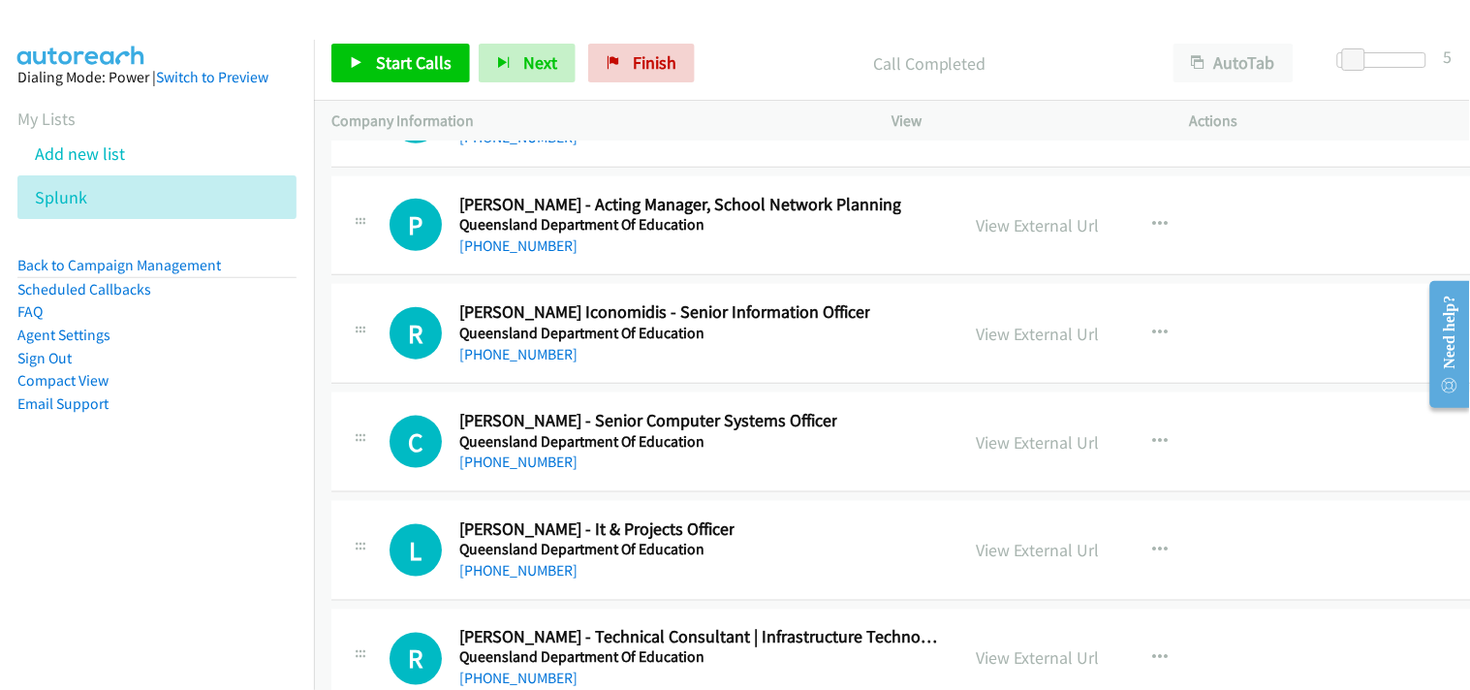
scroll to position [36331, 0]
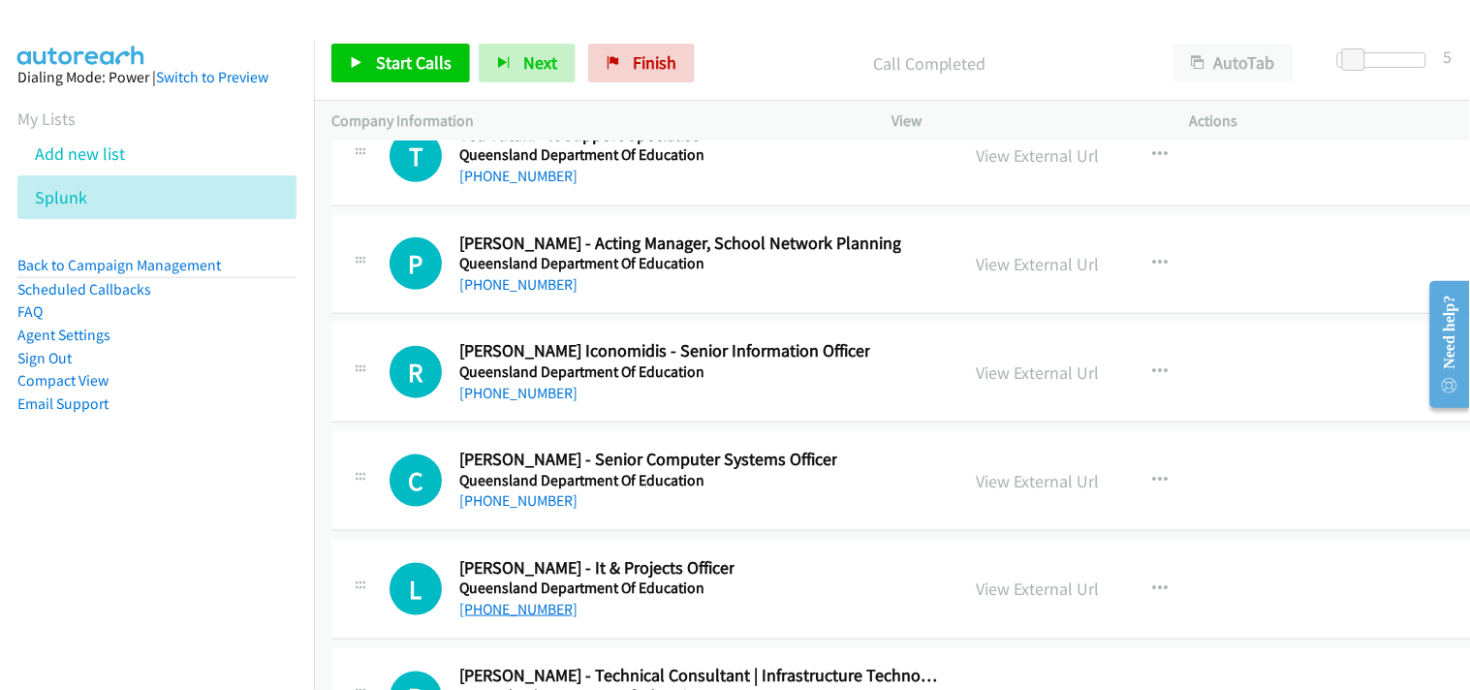
click at [526, 618] on link "[PHONE_NUMBER]" at bounding box center [518, 609] width 118 height 18
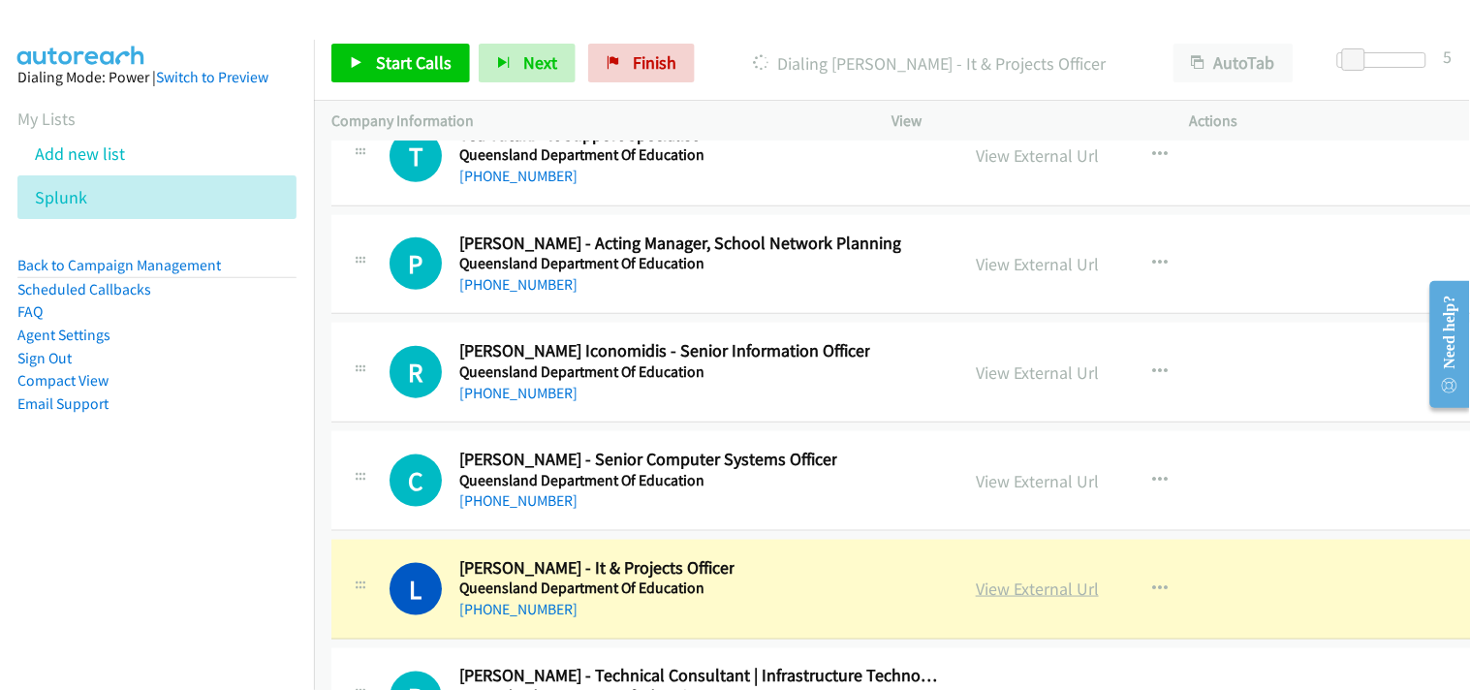
click at [999, 600] on link "View External Url" at bounding box center [1037, 588] width 123 height 22
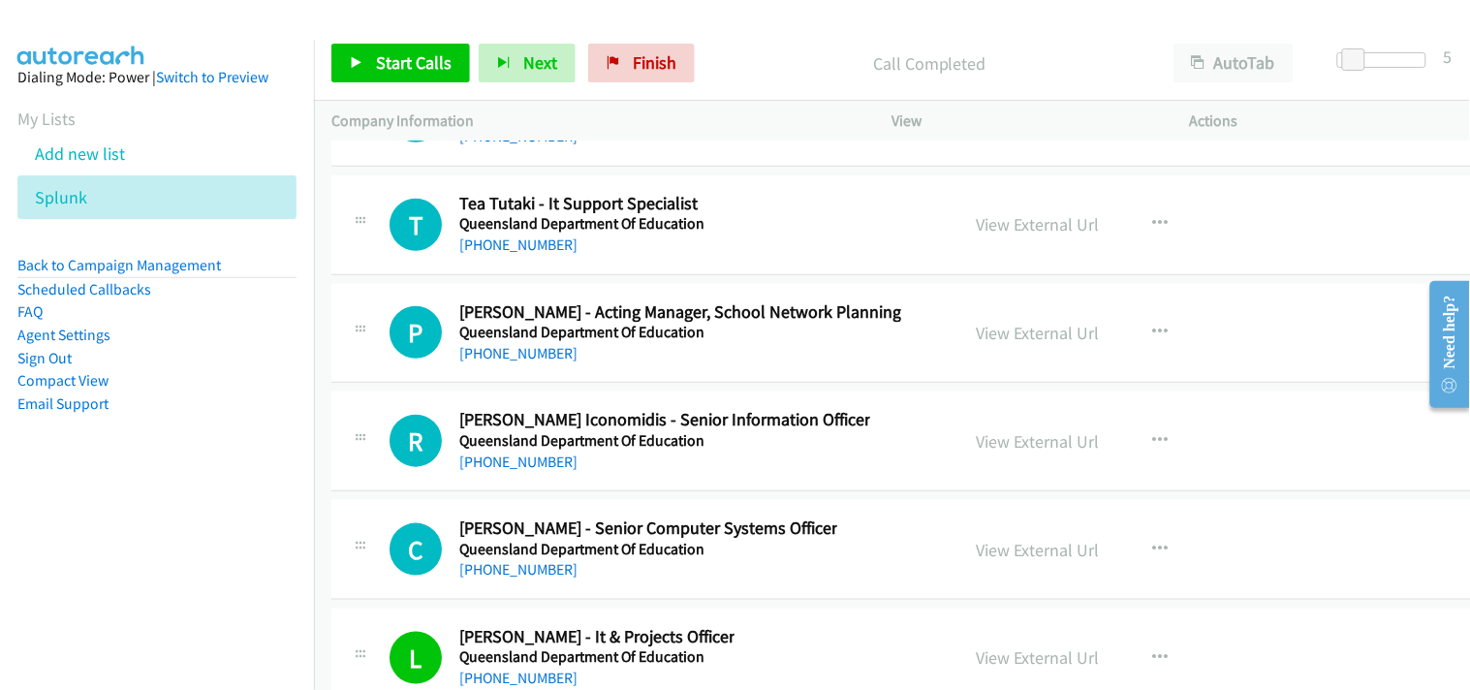
scroll to position [36224, 0]
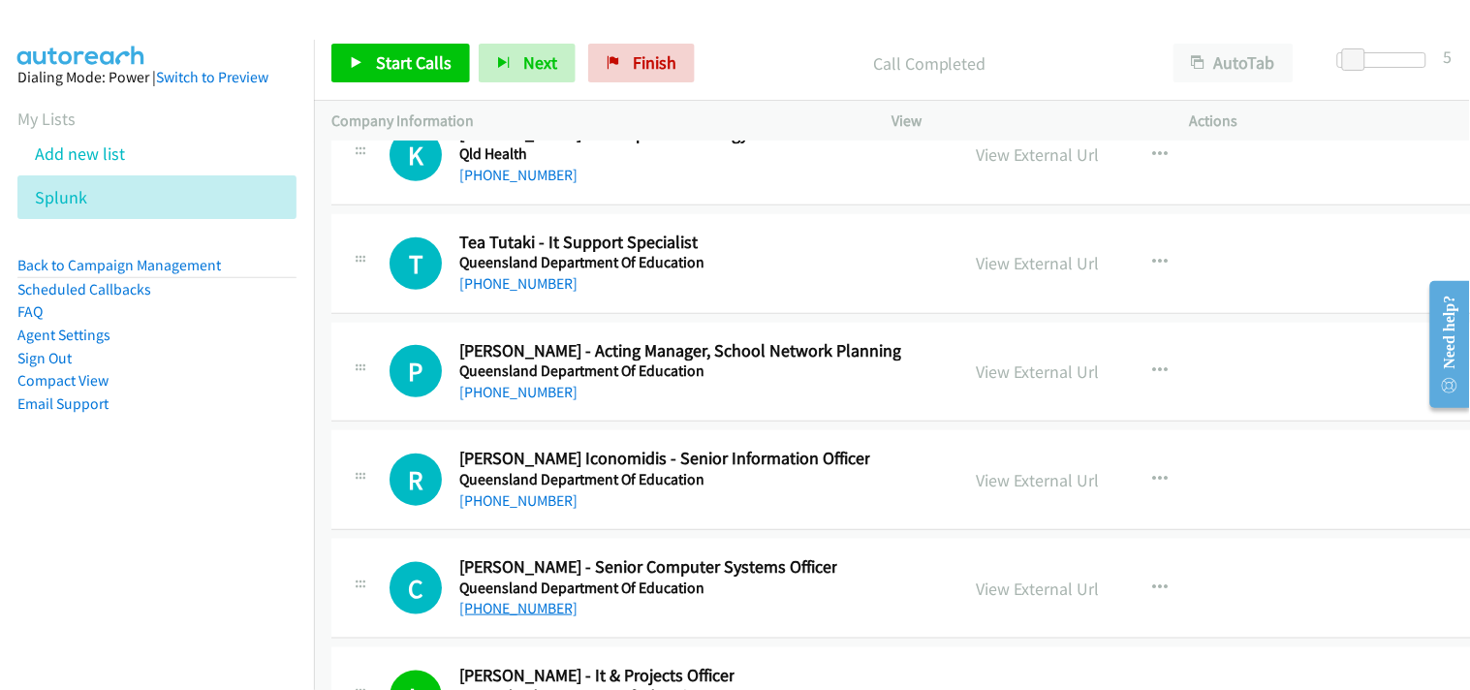
click at [521, 617] on link "[PHONE_NUMBER]" at bounding box center [518, 608] width 118 height 18
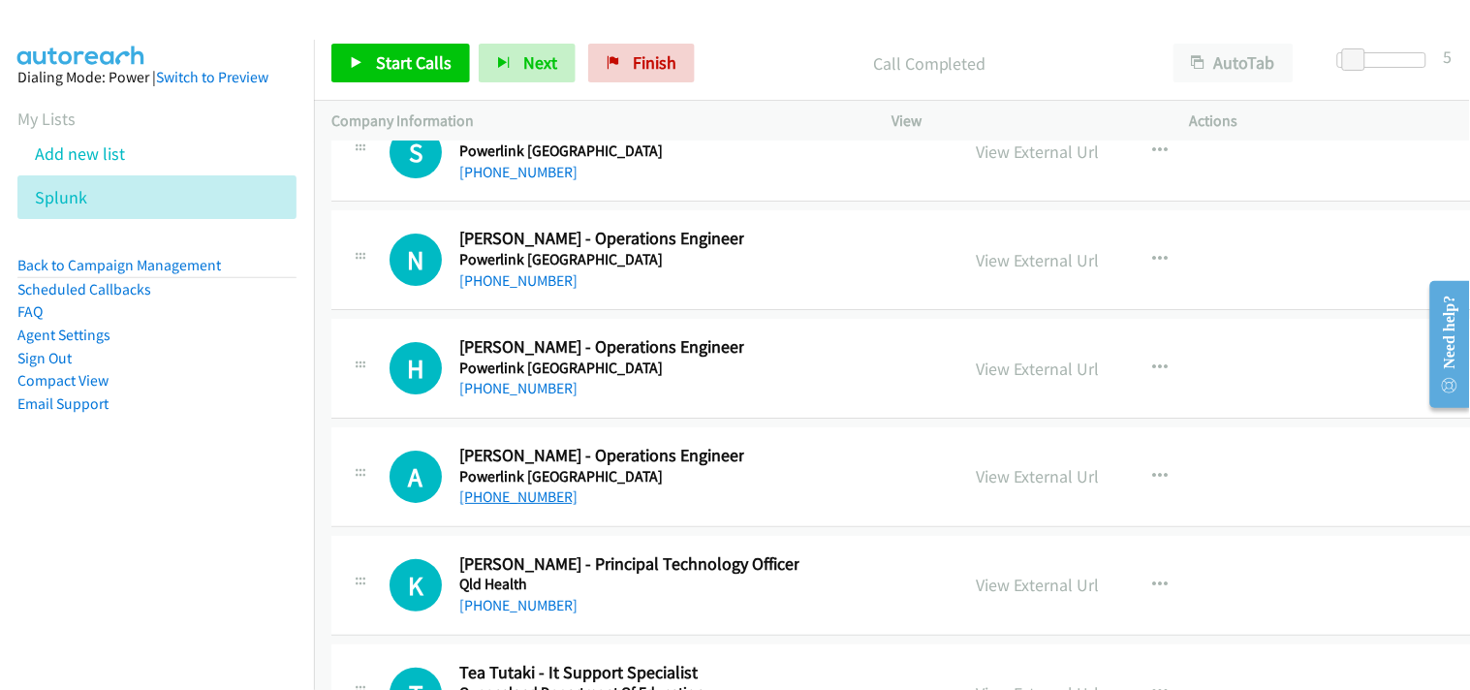
scroll to position [35901, 0]
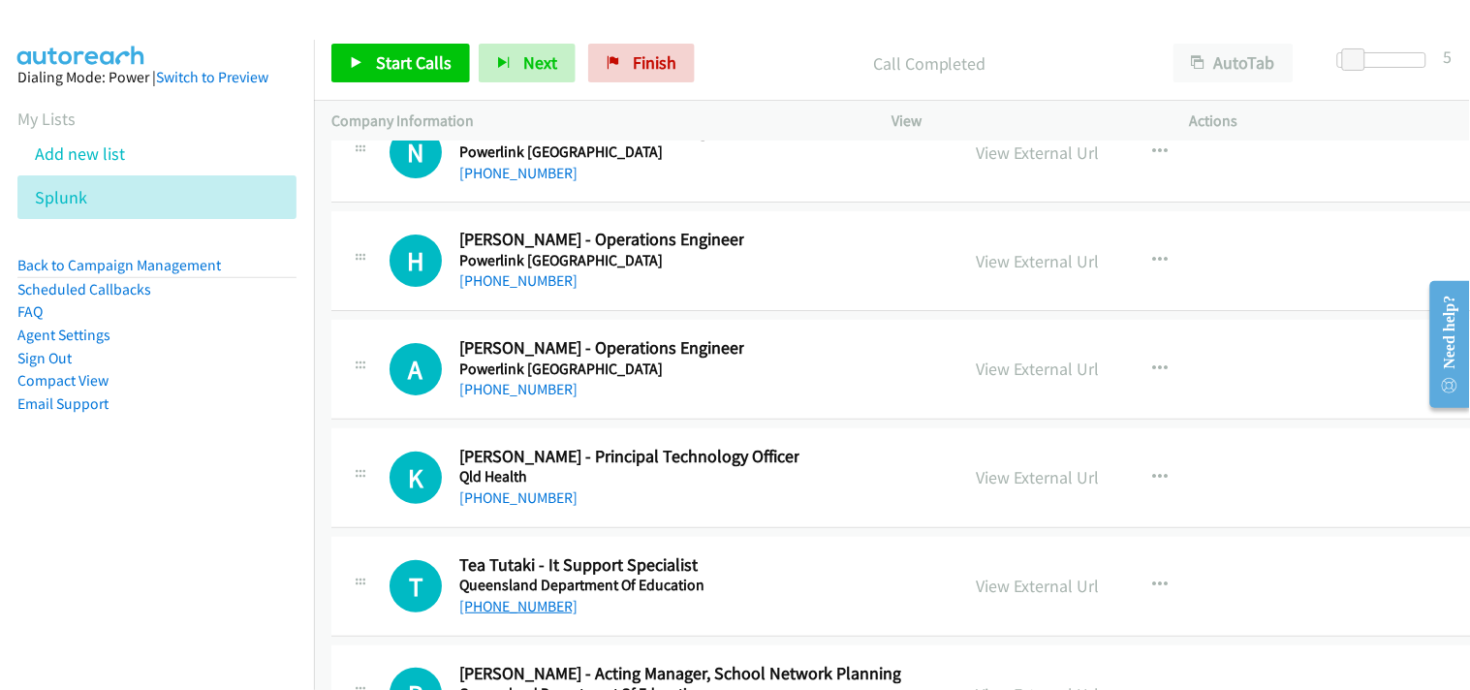
click at [502, 615] on link "[PHONE_NUMBER]" at bounding box center [518, 606] width 118 height 18
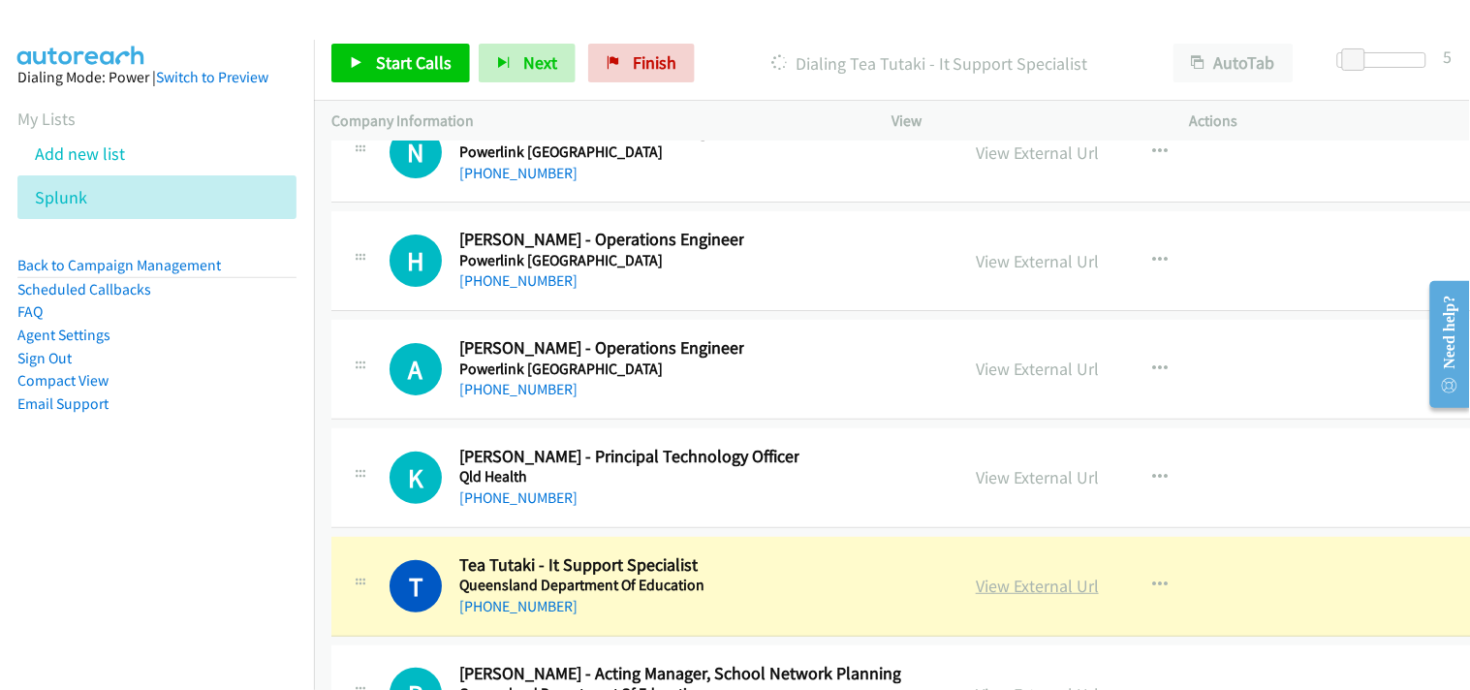
click at [1031, 597] on link "View External Url" at bounding box center [1037, 586] width 123 height 22
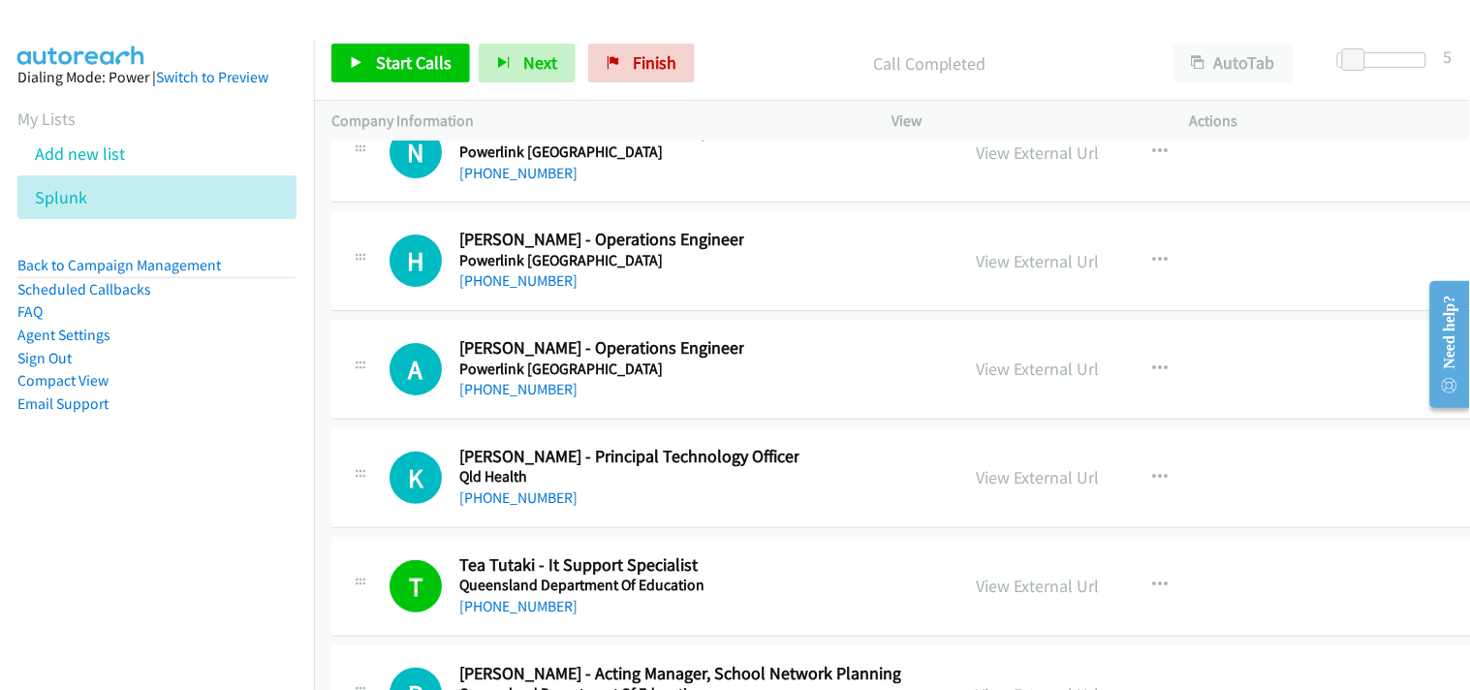
scroll to position [35794, 0]
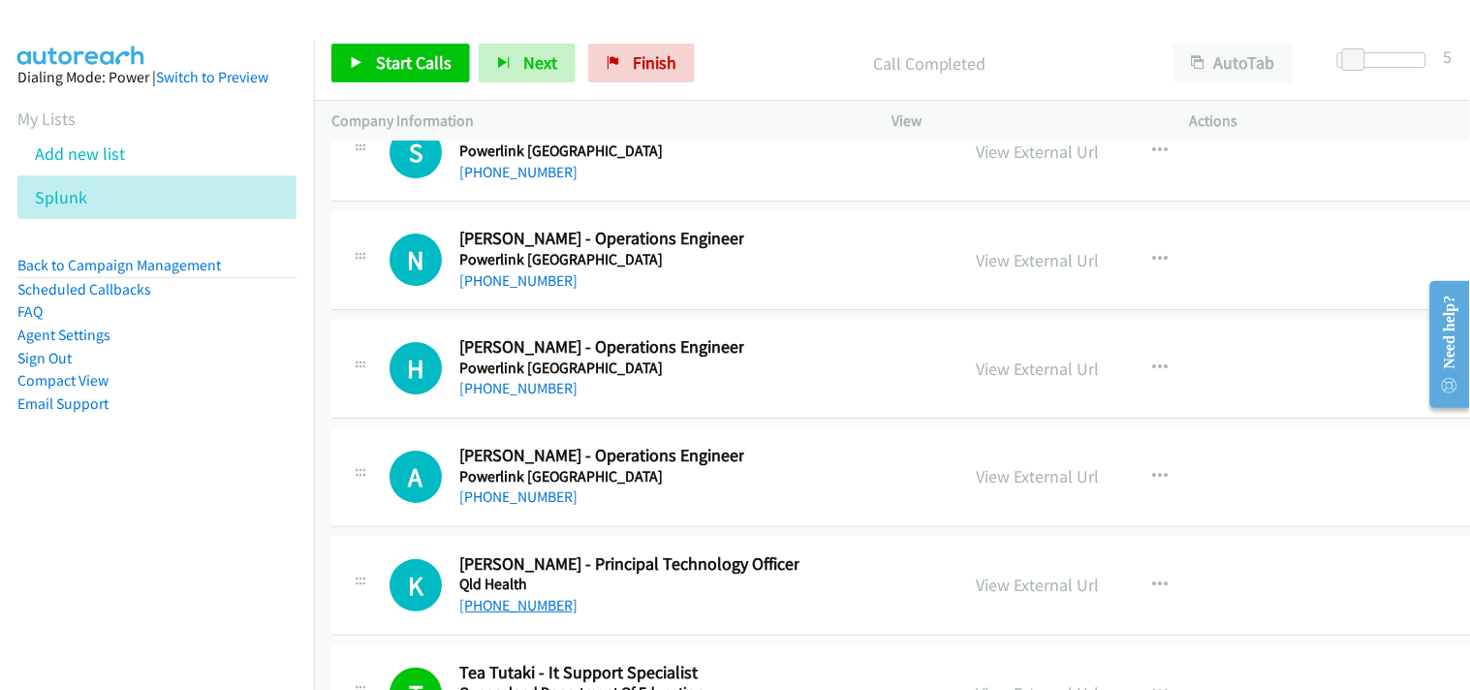
click at [514, 611] on link "[PHONE_NUMBER]" at bounding box center [518, 605] width 118 height 18
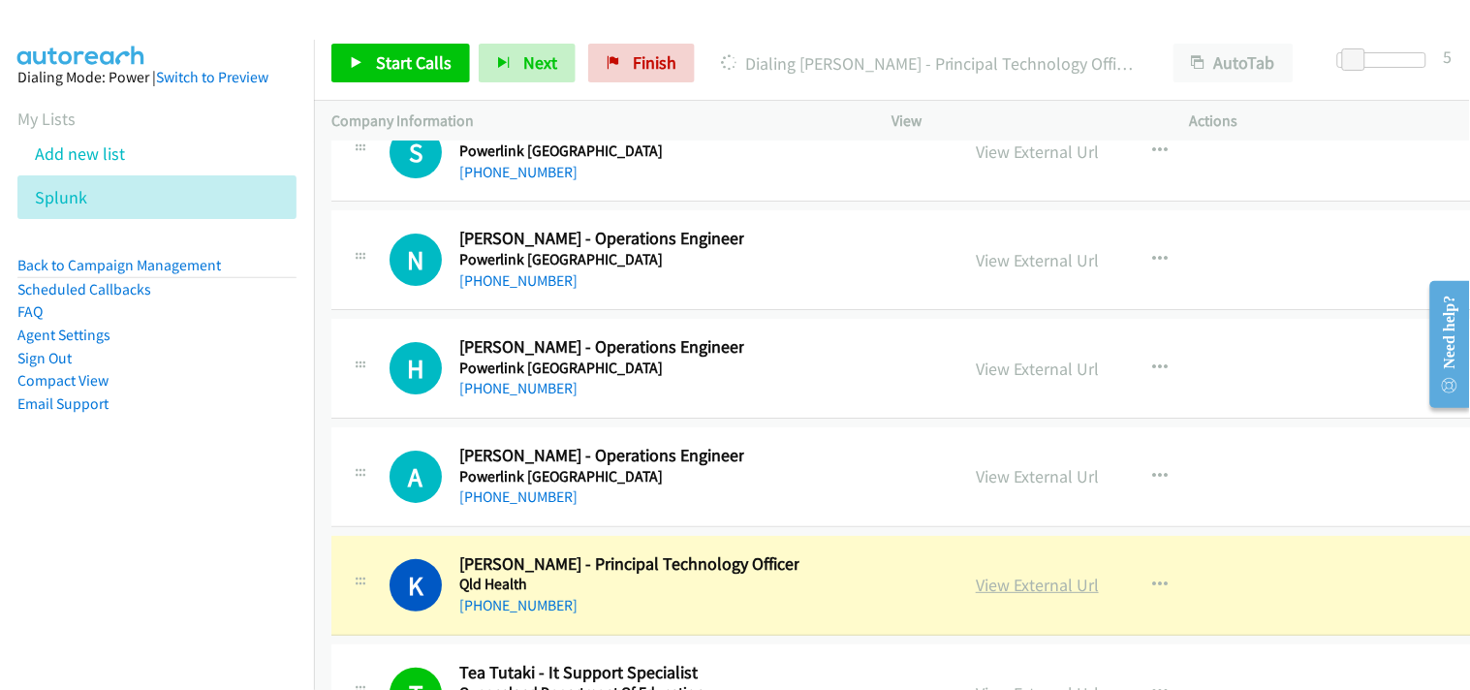
click at [1015, 596] on link "View External Url" at bounding box center [1037, 585] width 123 height 22
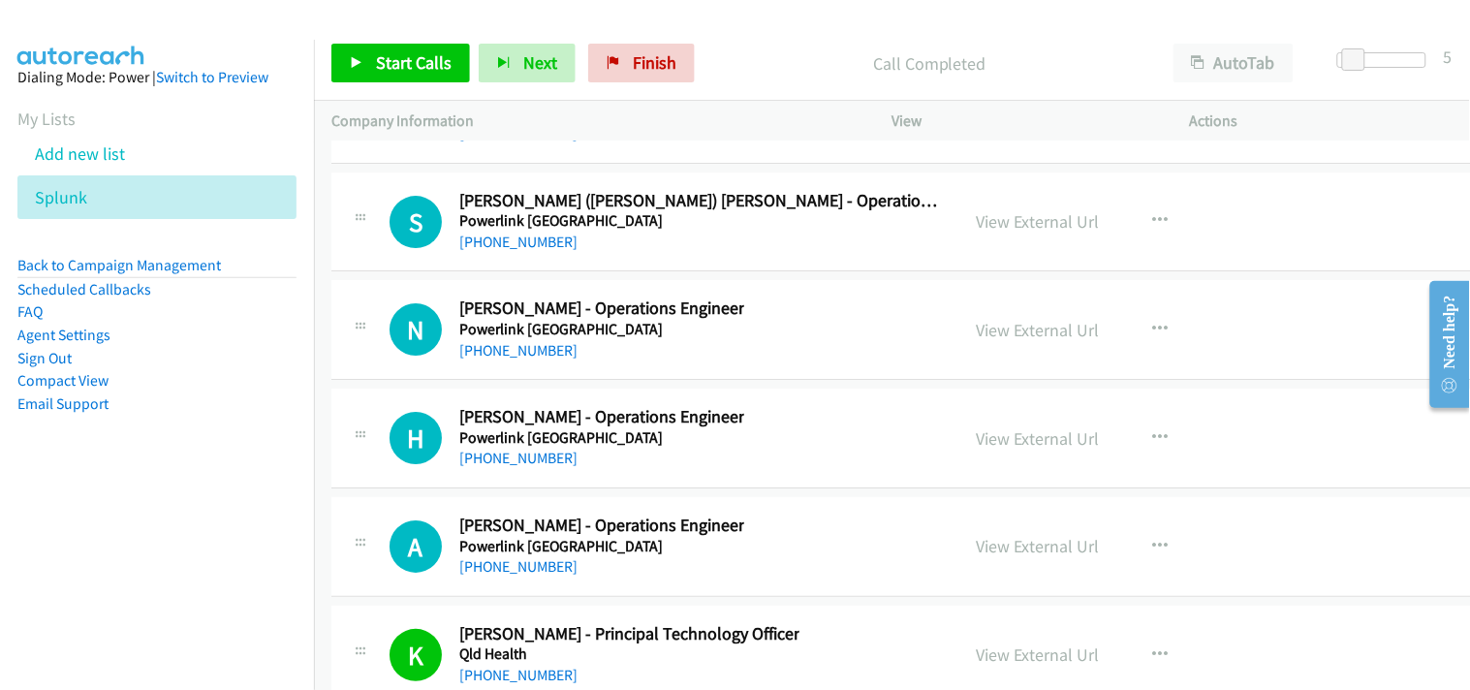
scroll to position [35686, 0]
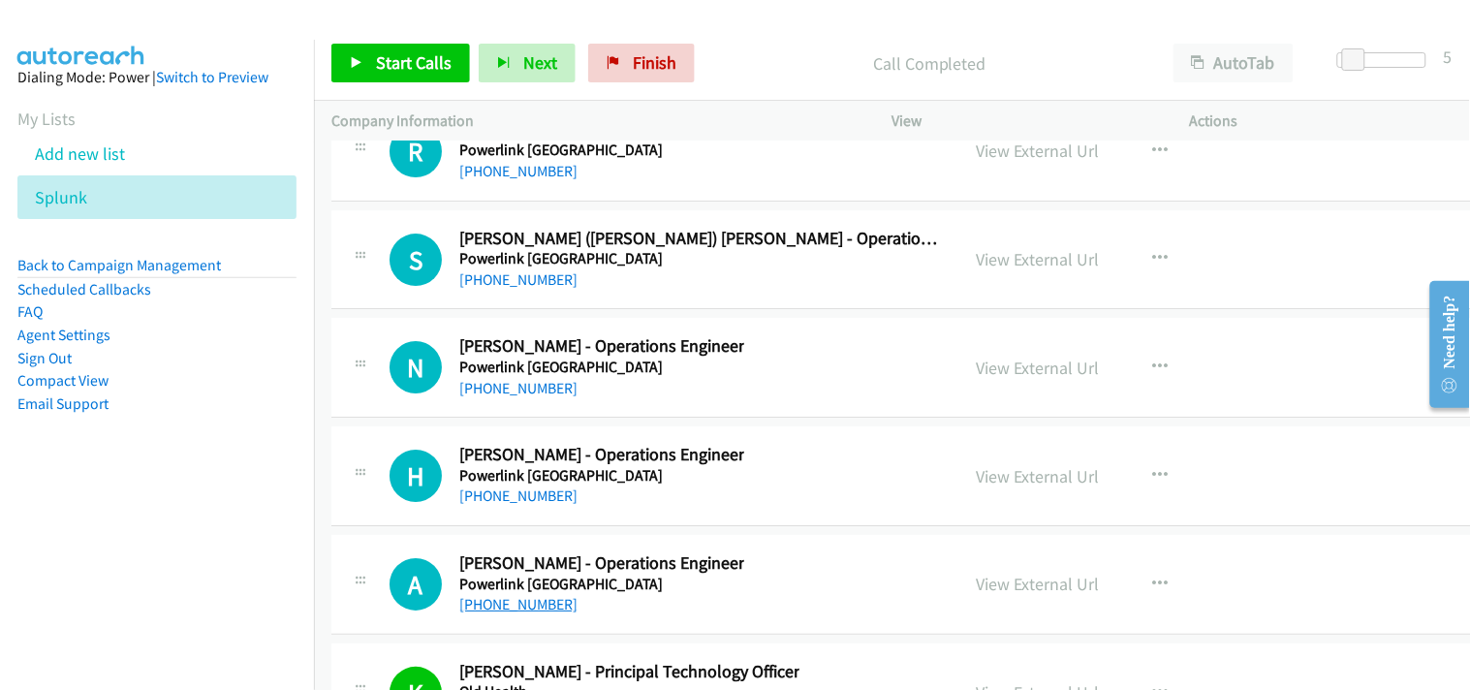
click at [540, 613] on link "[PHONE_NUMBER]" at bounding box center [518, 604] width 118 height 18
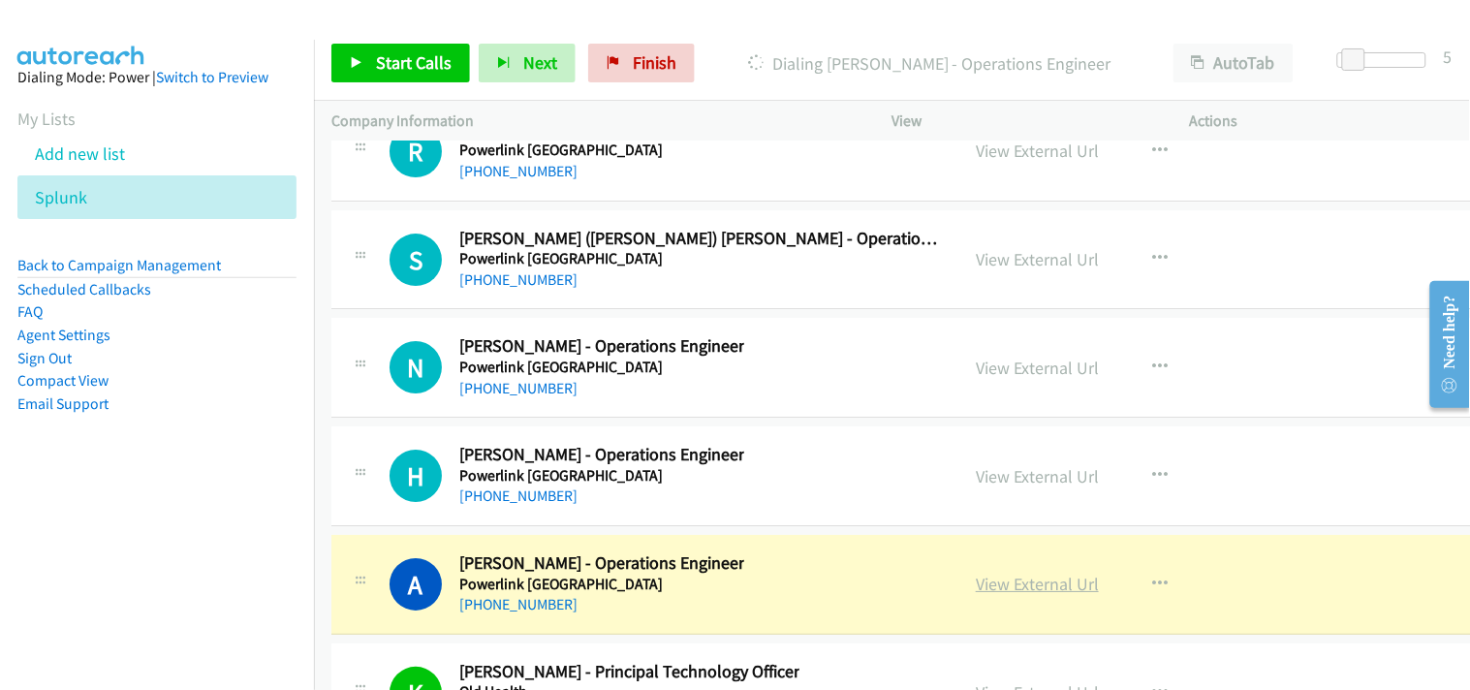
click at [1037, 595] on link "View External Url" at bounding box center [1037, 584] width 123 height 22
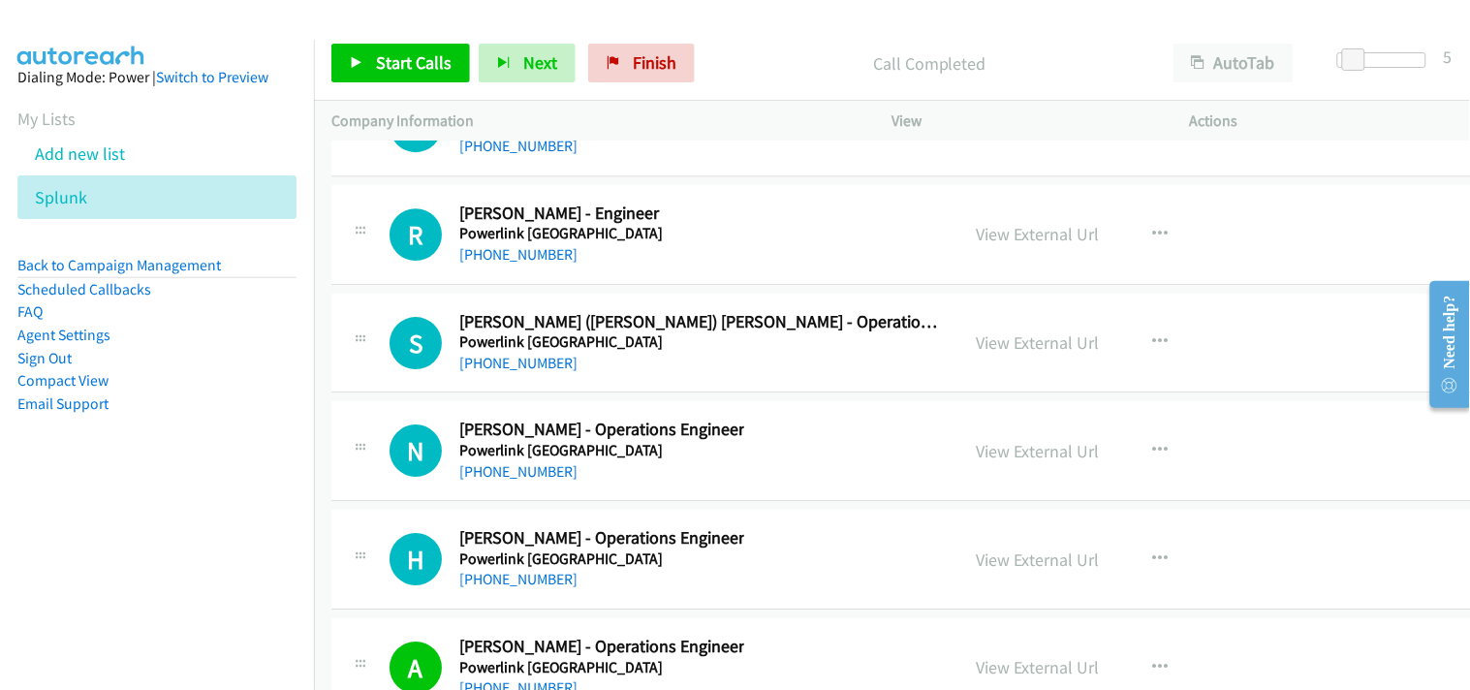
scroll to position [35579, 0]
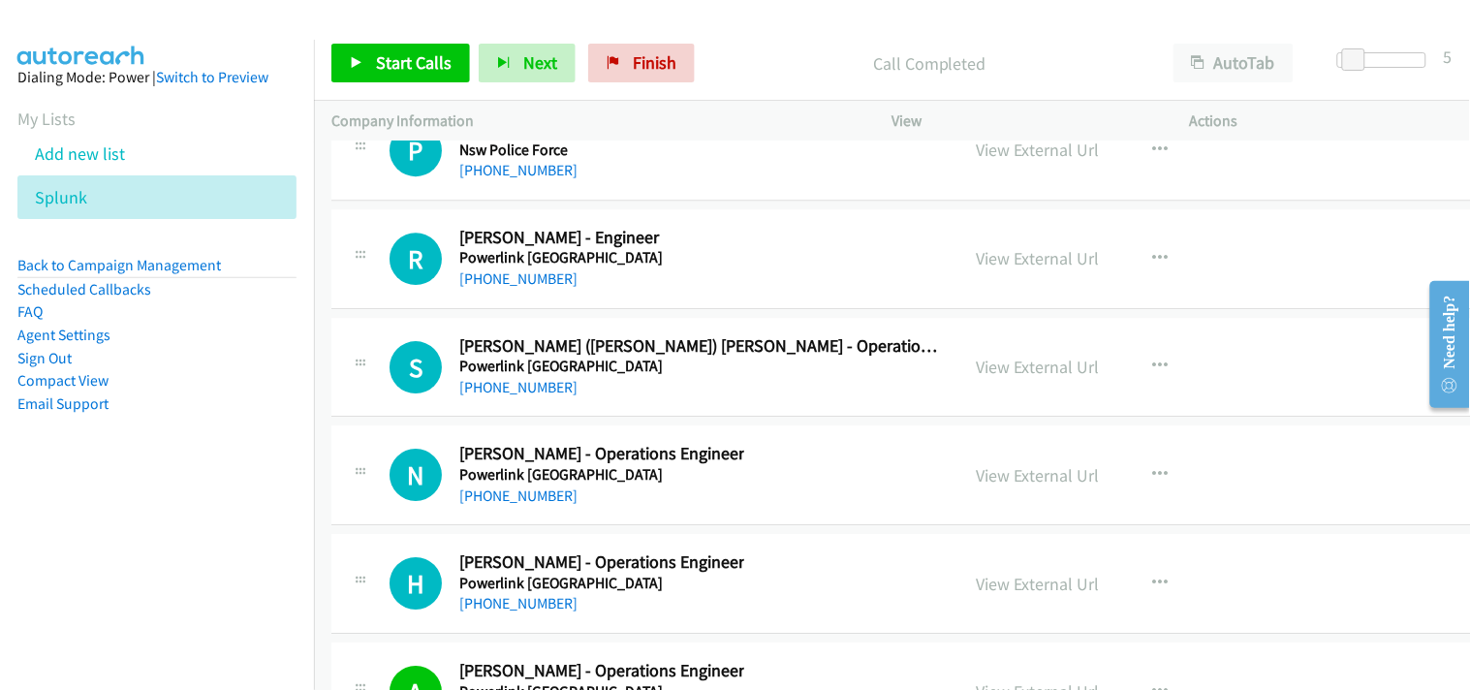
click at [508, 630] on div "H Callback Scheduled [PERSON_NAME] - Operations Engineer Powerlink [GEOGRAPHIC_…" at bounding box center [923, 584] width 1184 height 100
click at [504, 612] on link "[PHONE_NUMBER]" at bounding box center [518, 603] width 118 height 18
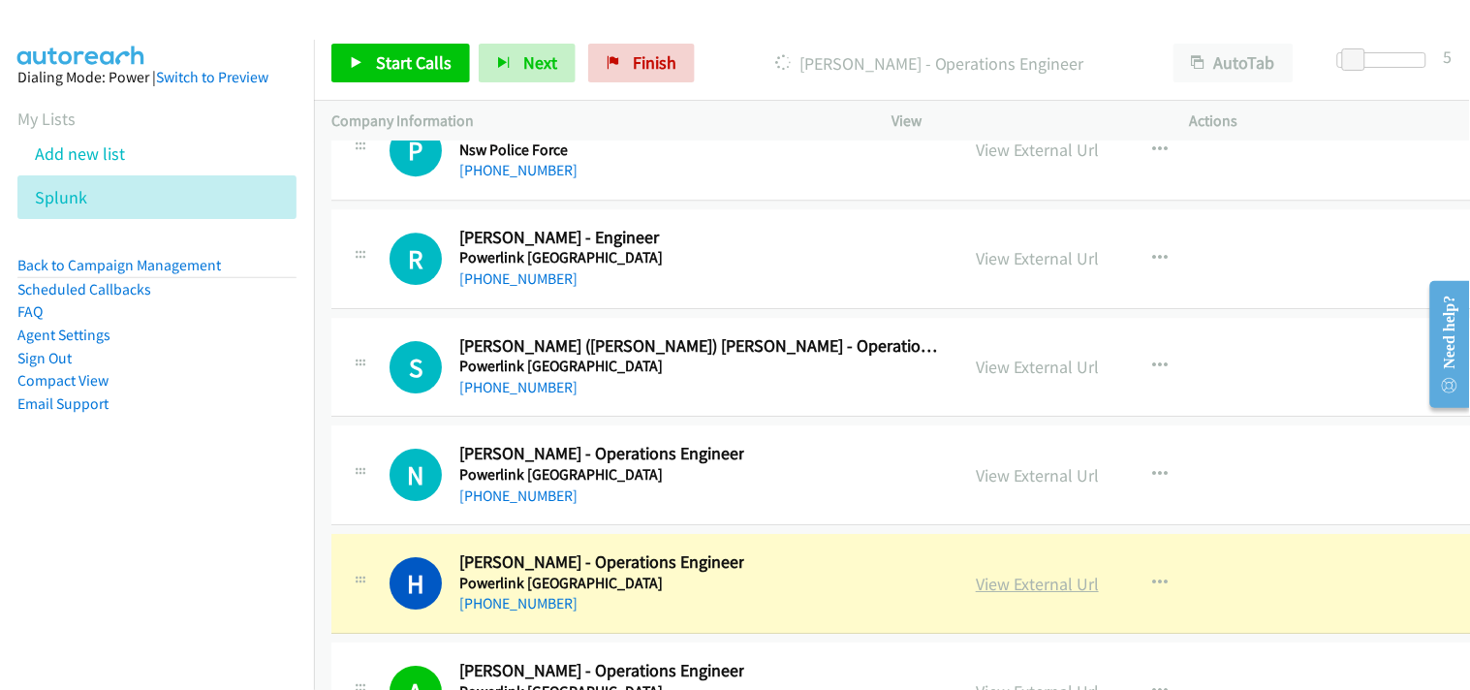
click at [1042, 595] on link "View External Url" at bounding box center [1037, 584] width 123 height 22
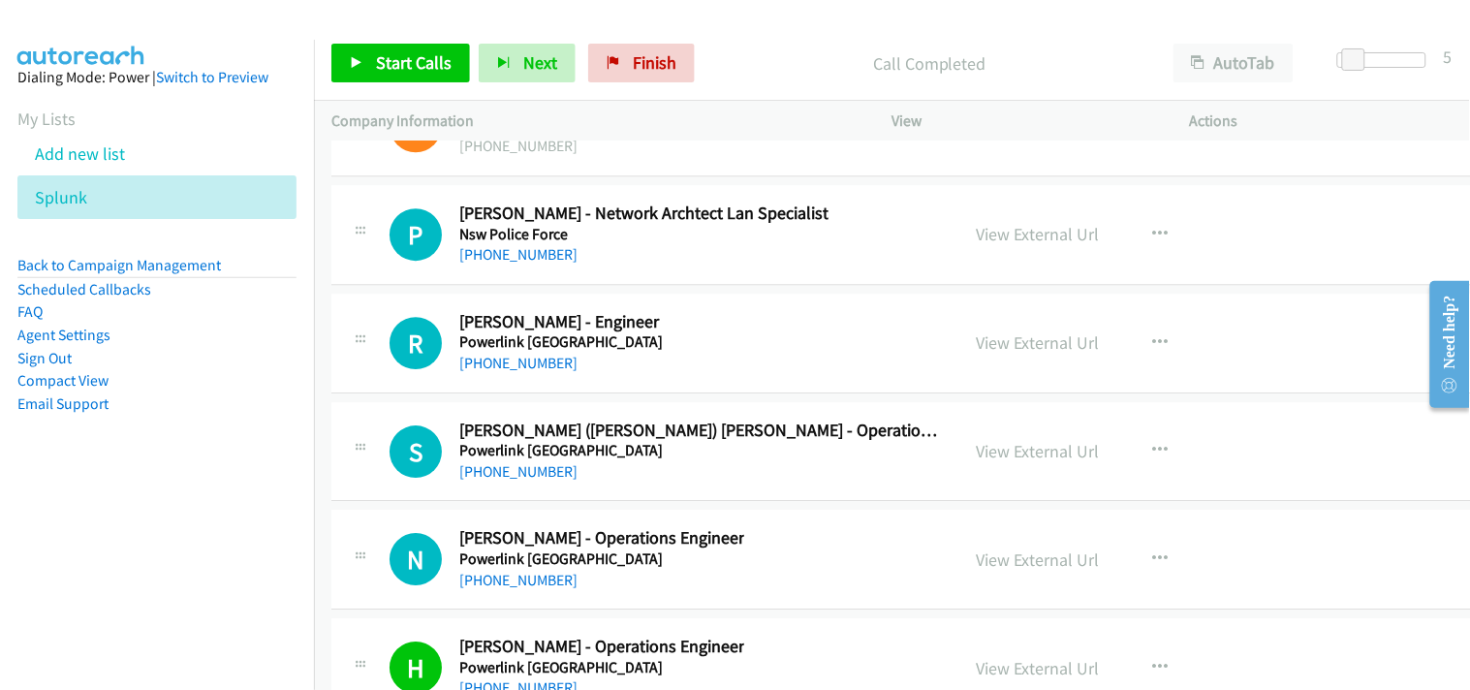
scroll to position [35471, 0]
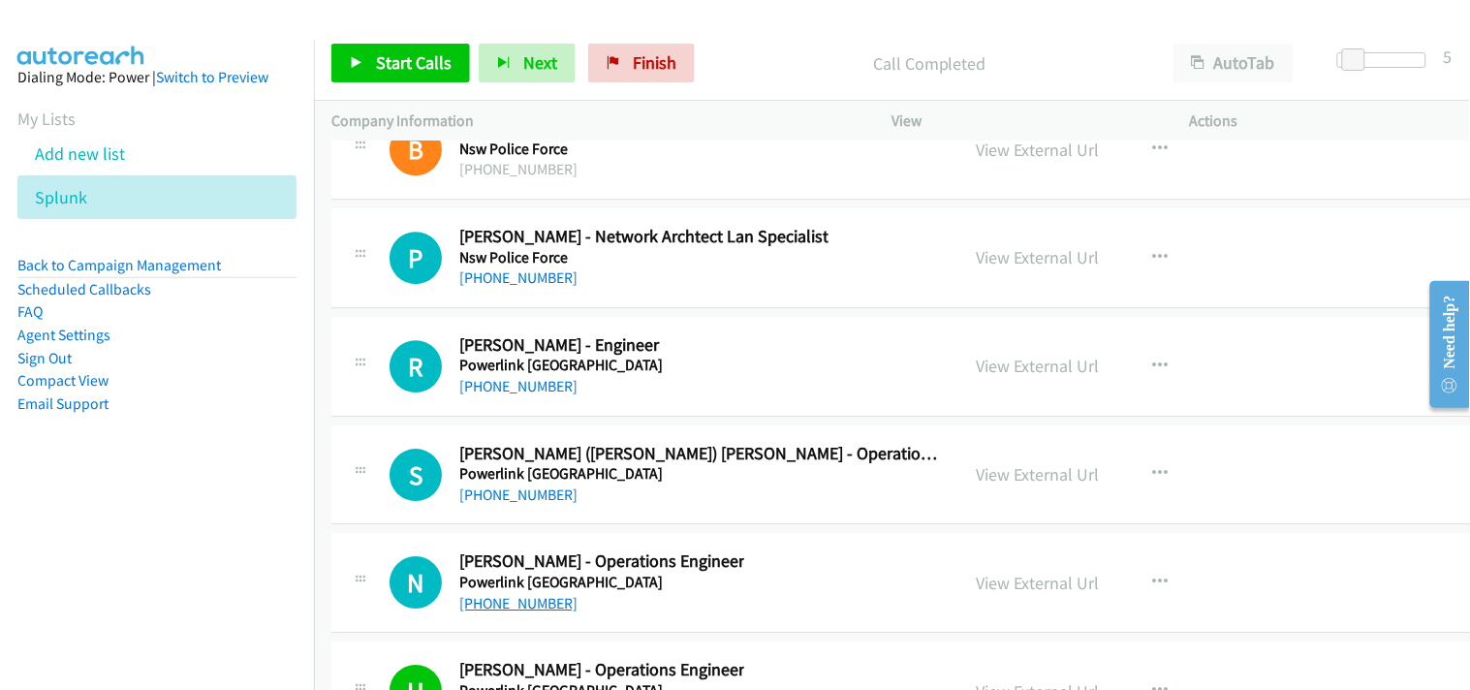
drag, startPoint x: 514, startPoint y: 634, endPoint x: 506, endPoint y: 621, distance: 14.8
click at [506, 612] on link "[PHONE_NUMBER]" at bounding box center [518, 603] width 118 height 18
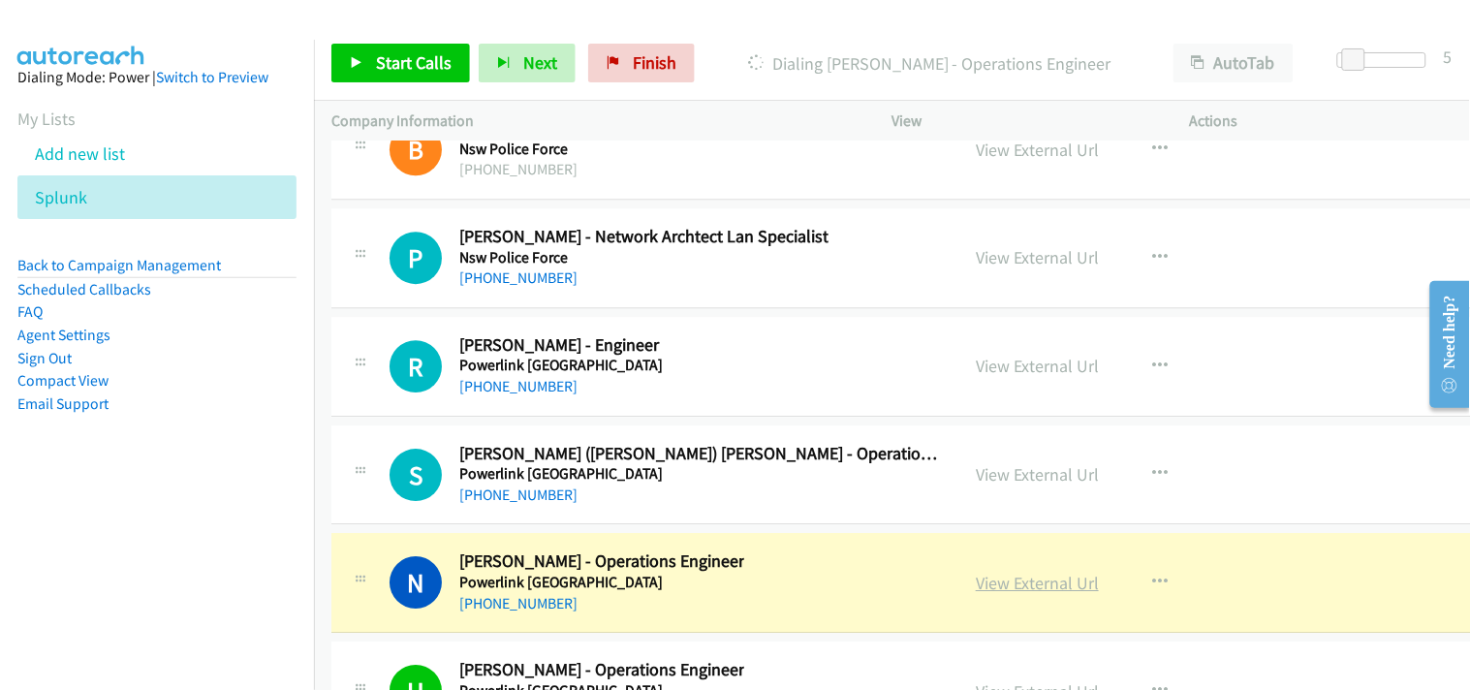
click at [1014, 594] on link "View External Url" at bounding box center [1037, 583] width 123 height 22
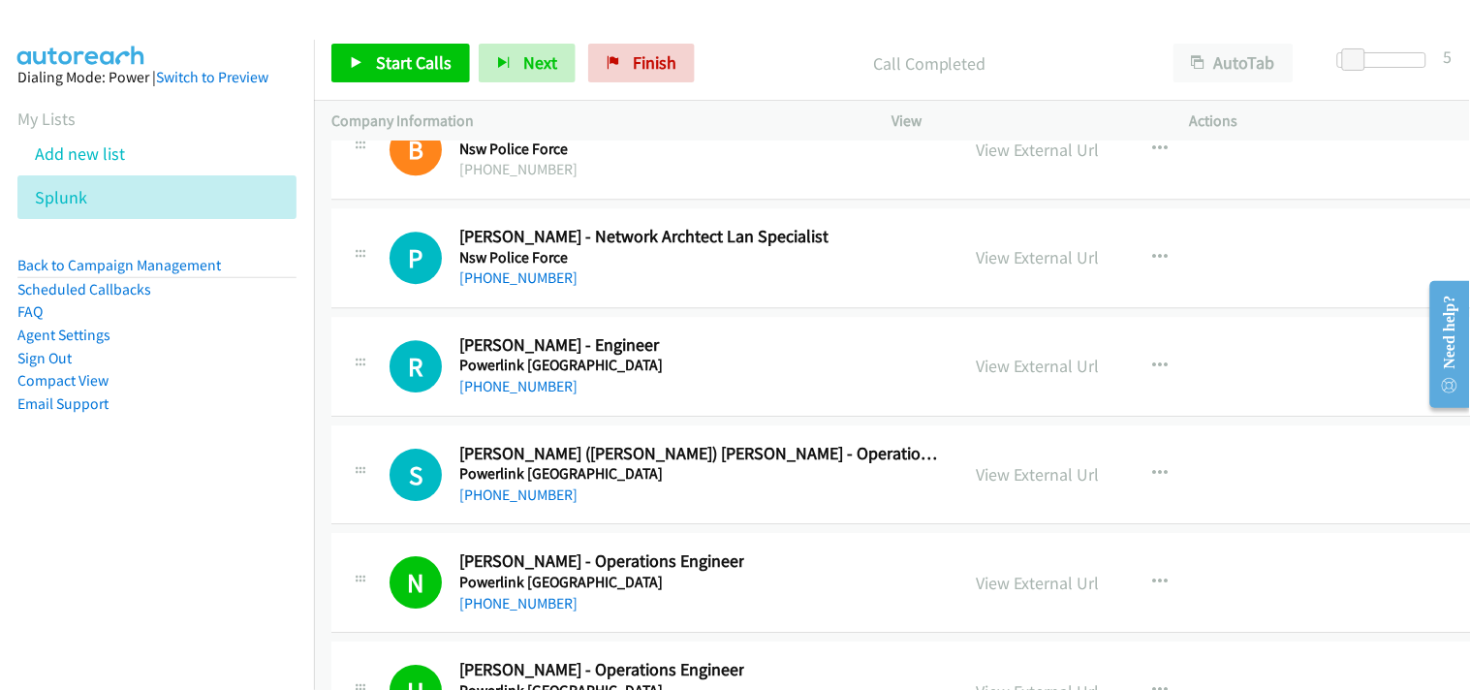
scroll to position [35363, 0]
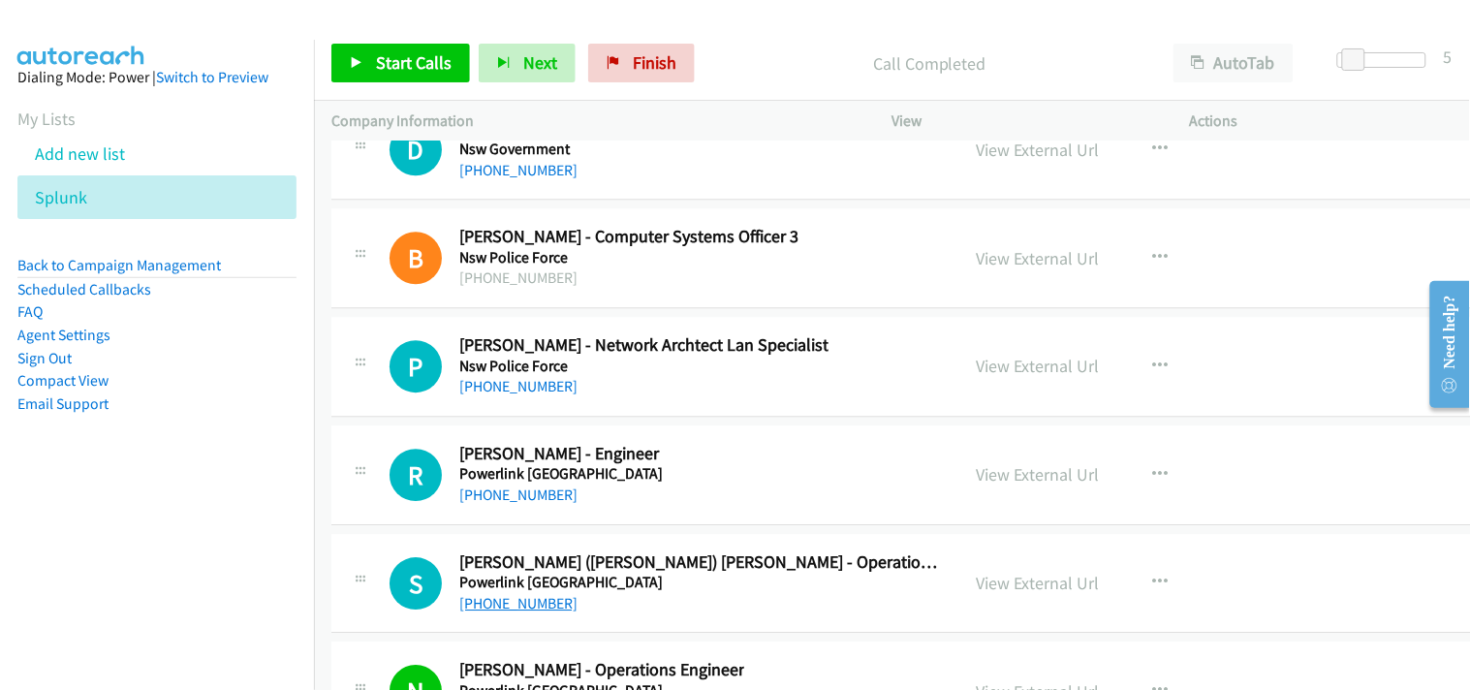
click at [529, 612] on link "[PHONE_NUMBER]" at bounding box center [518, 603] width 118 height 18
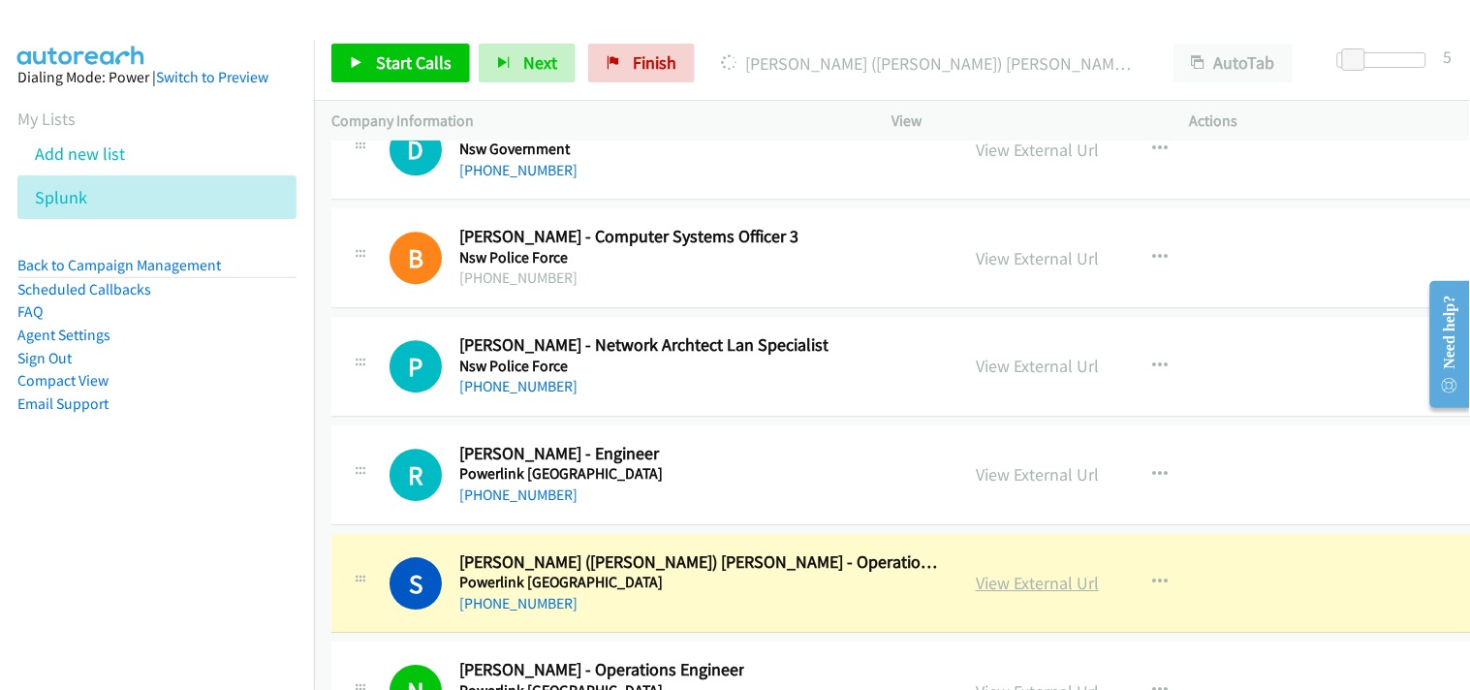
click at [1012, 591] on link "View External Url" at bounding box center [1037, 583] width 123 height 22
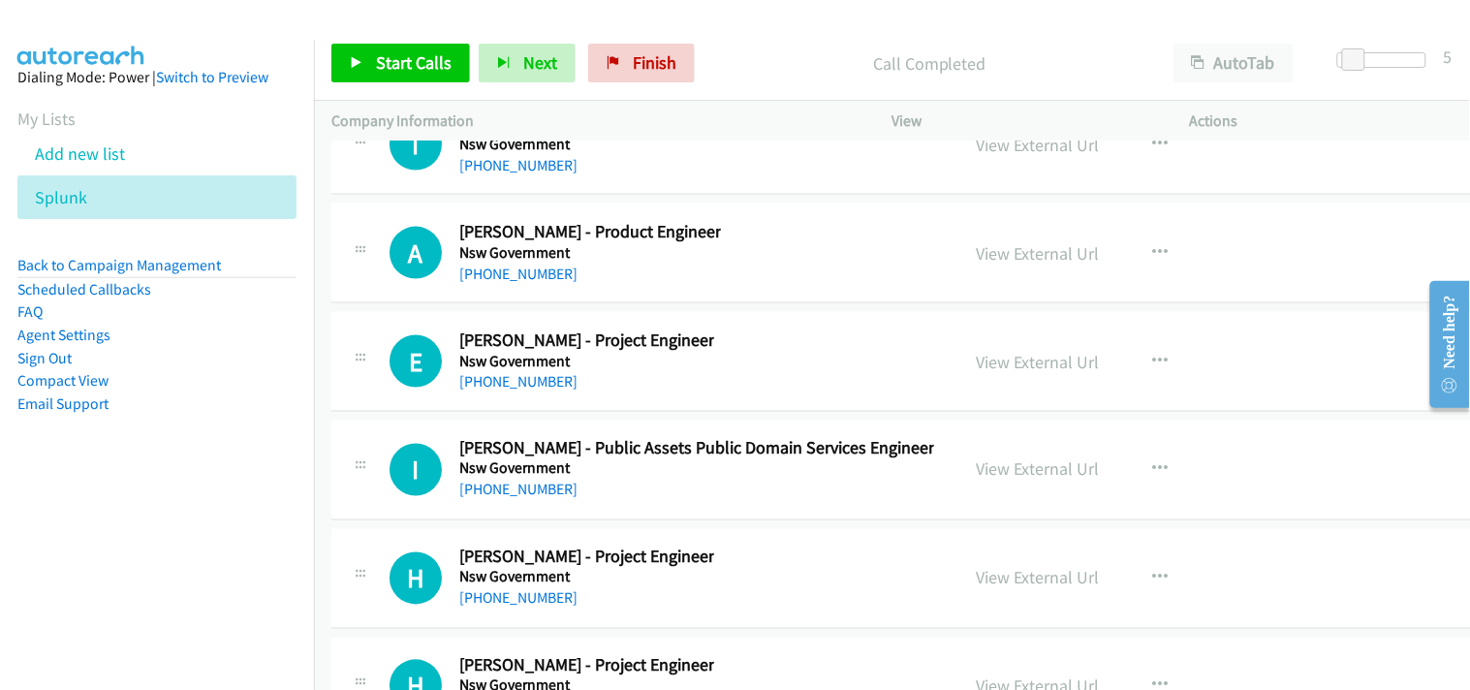
scroll to position [34825, 0]
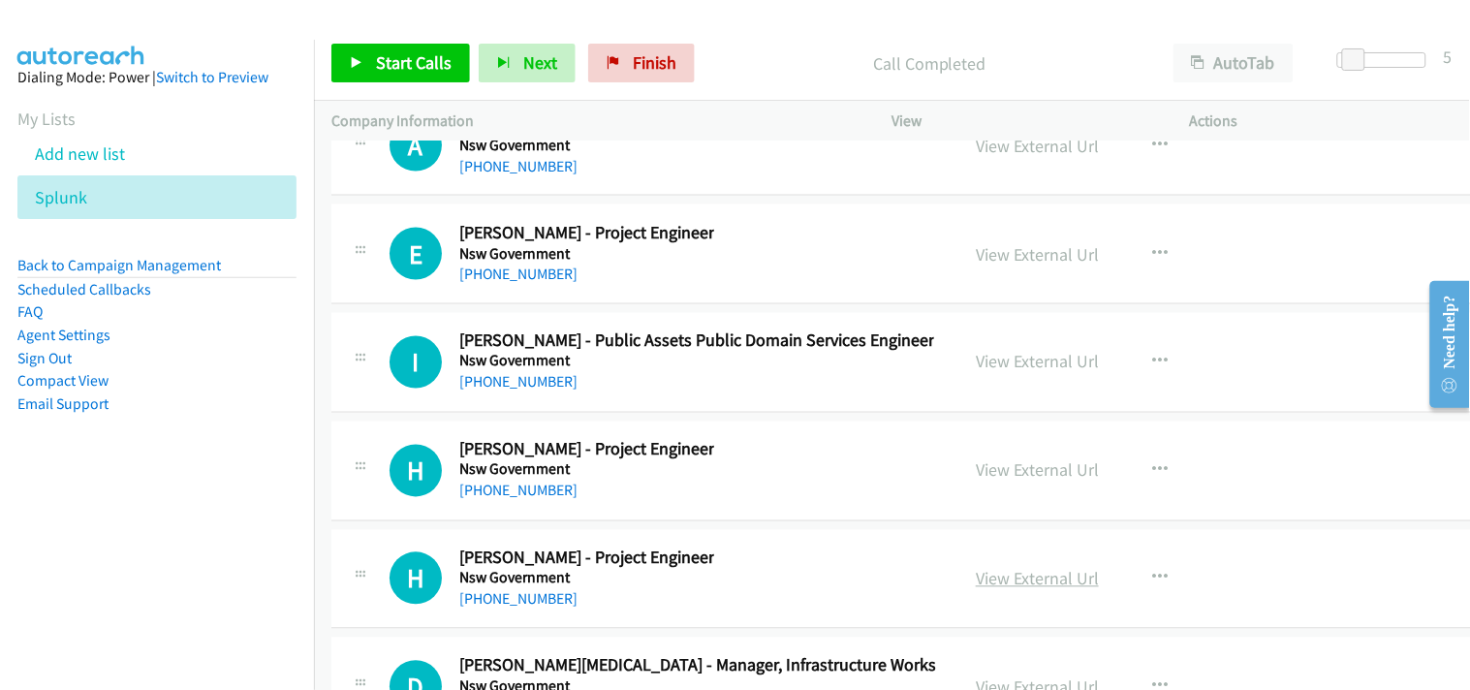
click at [1024, 590] on link "View External Url" at bounding box center [1037, 579] width 123 height 22
click at [486, 500] on link "[PHONE_NUMBER]" at bounding box center [518, 491] width 118 height 18
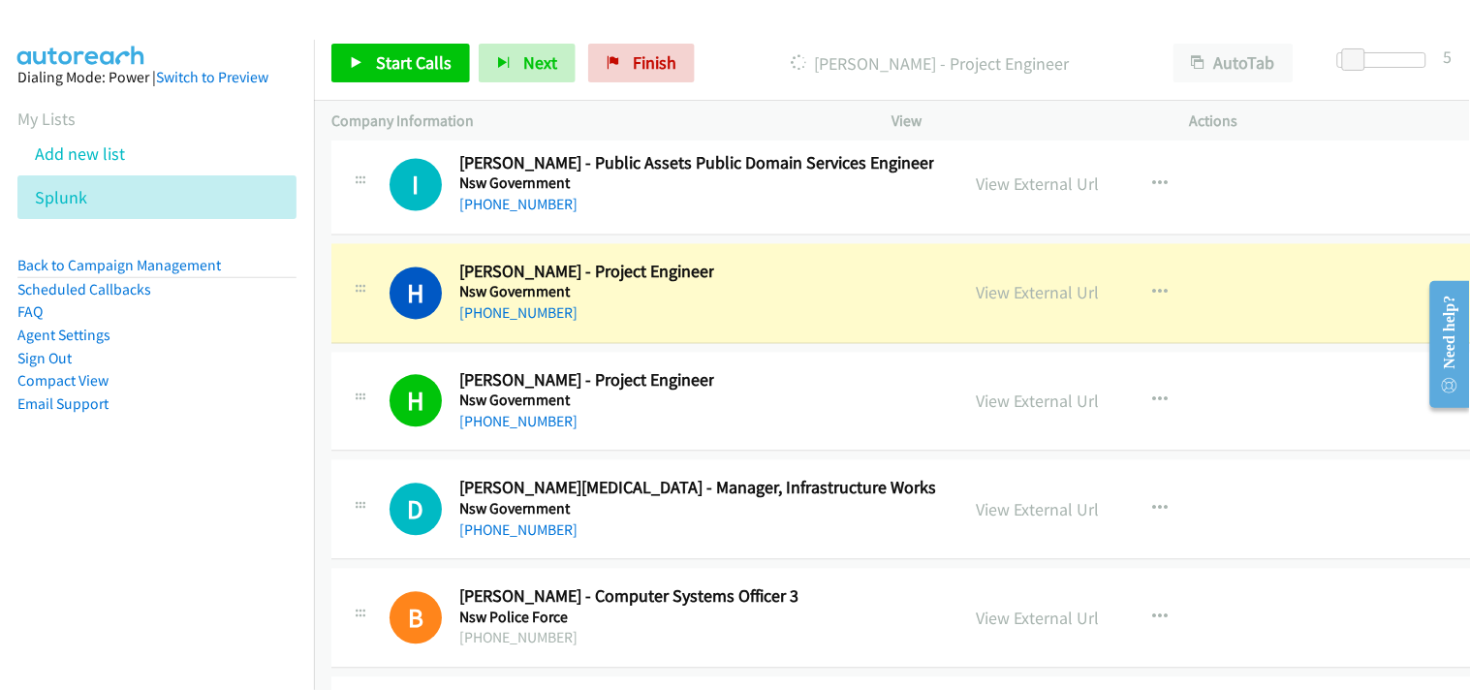
scroll to position [35040, 0]
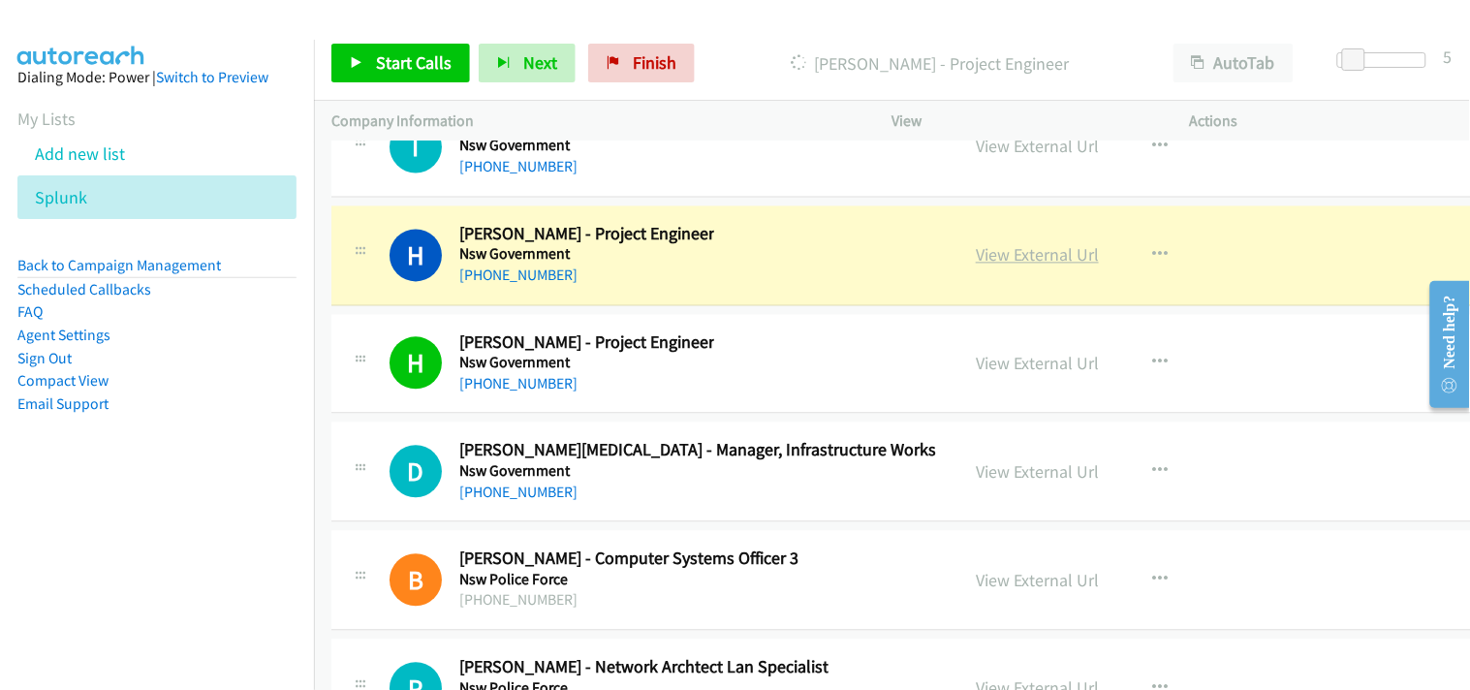
click at [1005, 266] on link "View External Url" at bounding box center [1037, 255] width 123 height 22
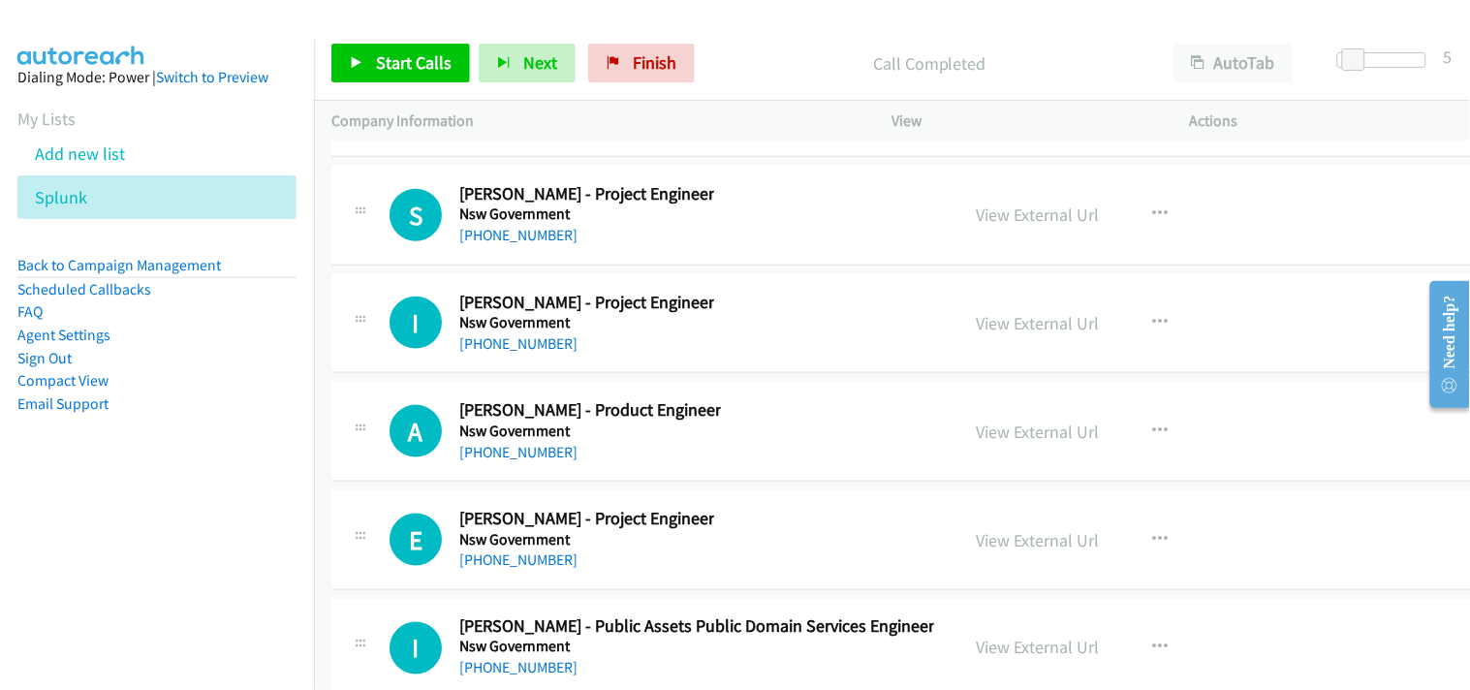
scroll to position [34502, 0]
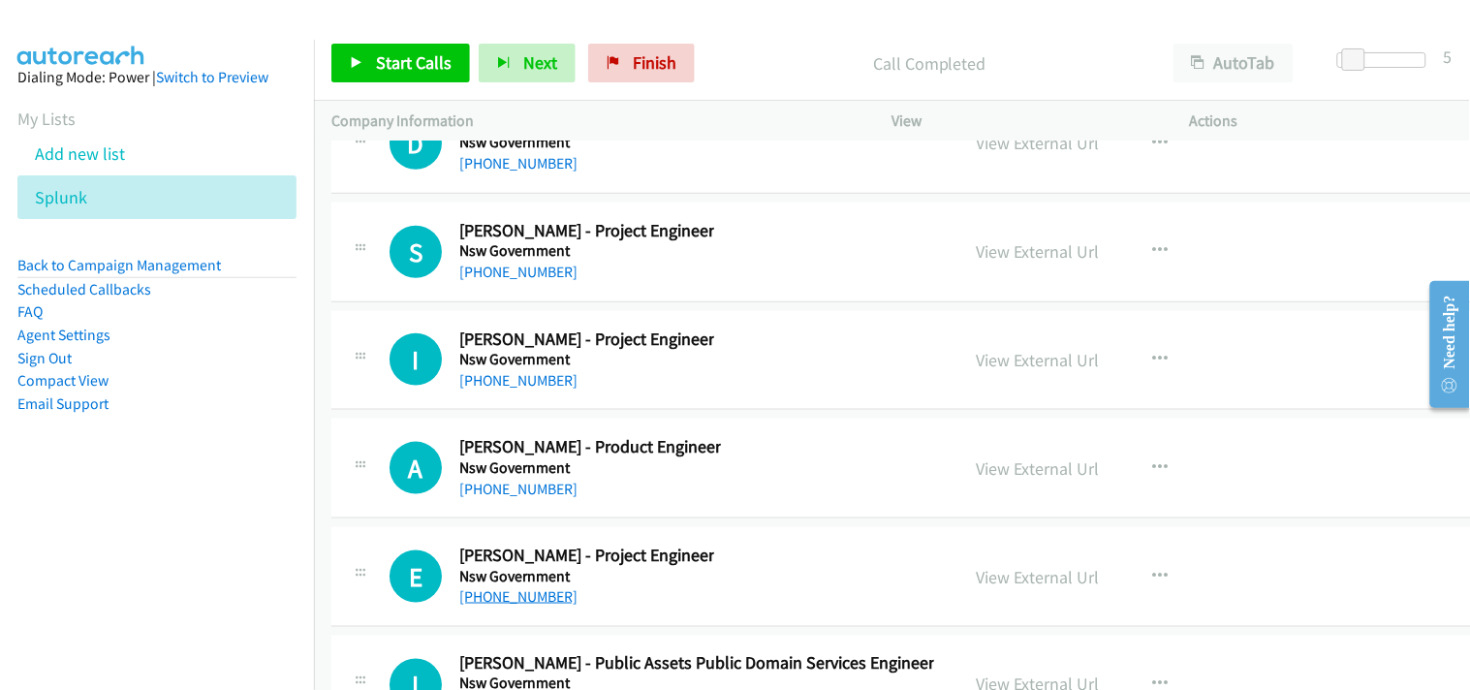
click at [524, 604] on link "[PHONE_NUMBER]" at bounding box center [518, 596] width 118 height 18
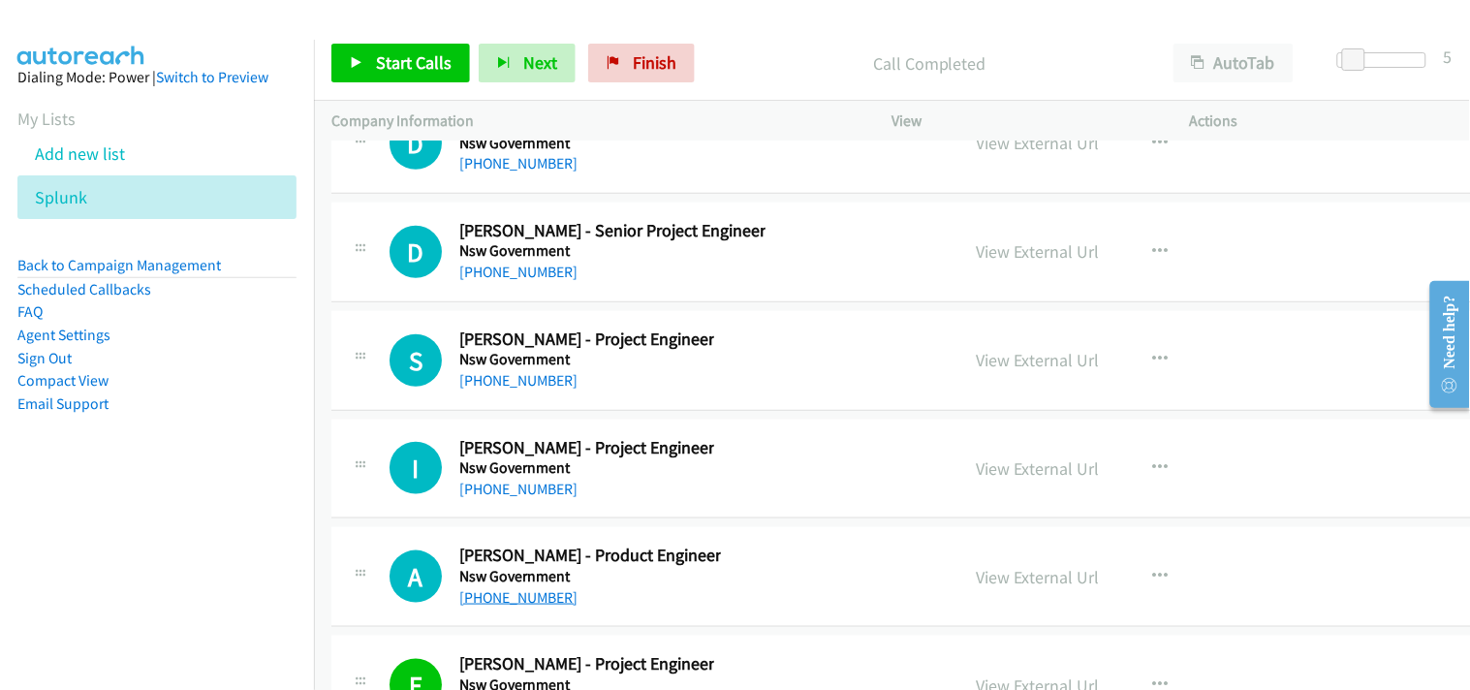
click at [525, 607] on link "[PHONE_NUMBER]" at bounding box center [518, 597] width 118 height 18
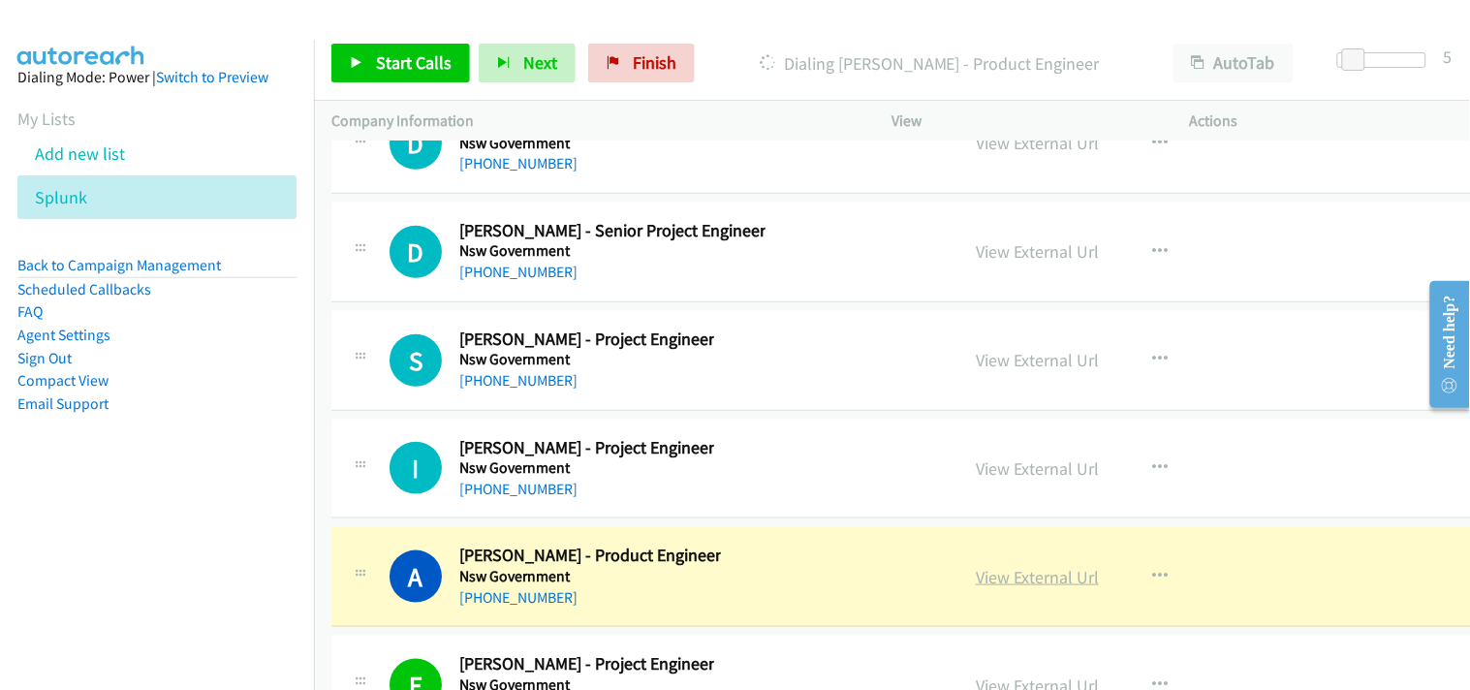
click at [1014, 587] on link "View External Url" at bounding box center [1037, 577] width 123 height 22
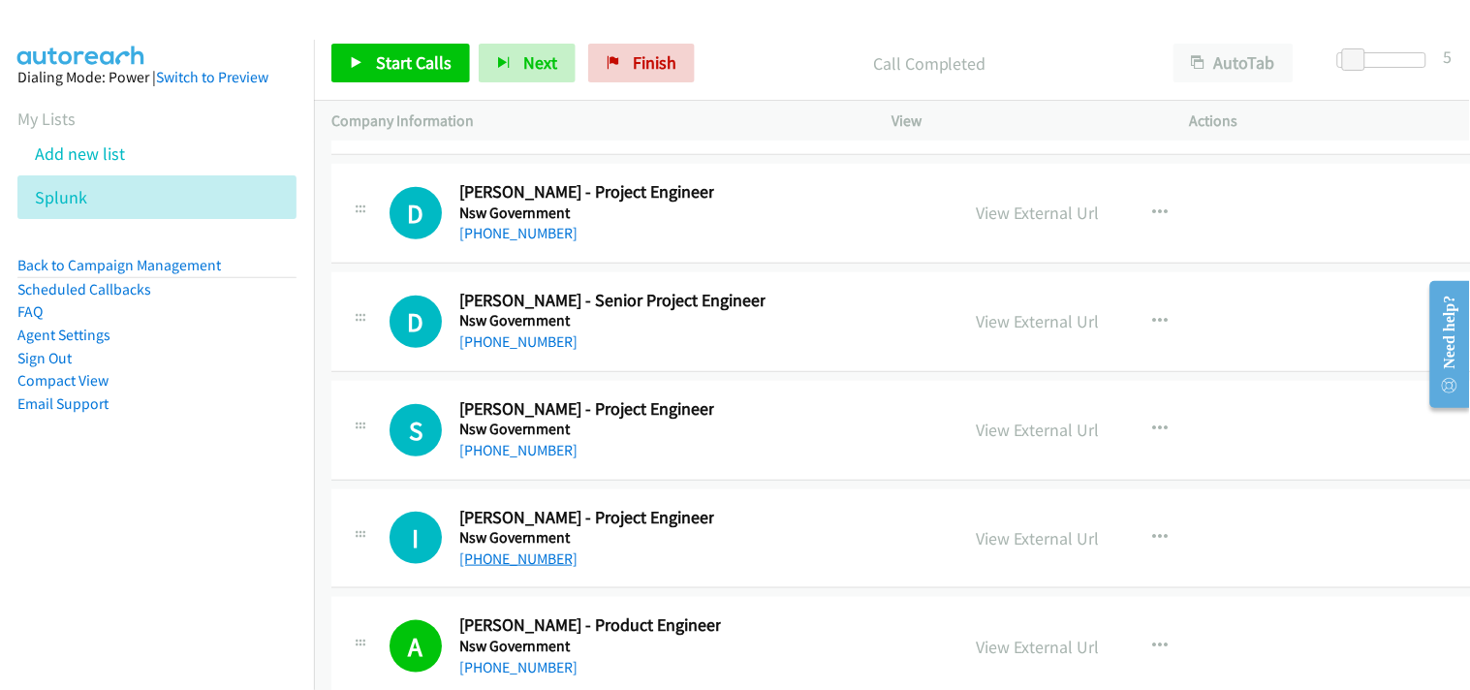
scroll to position [34286, 0]
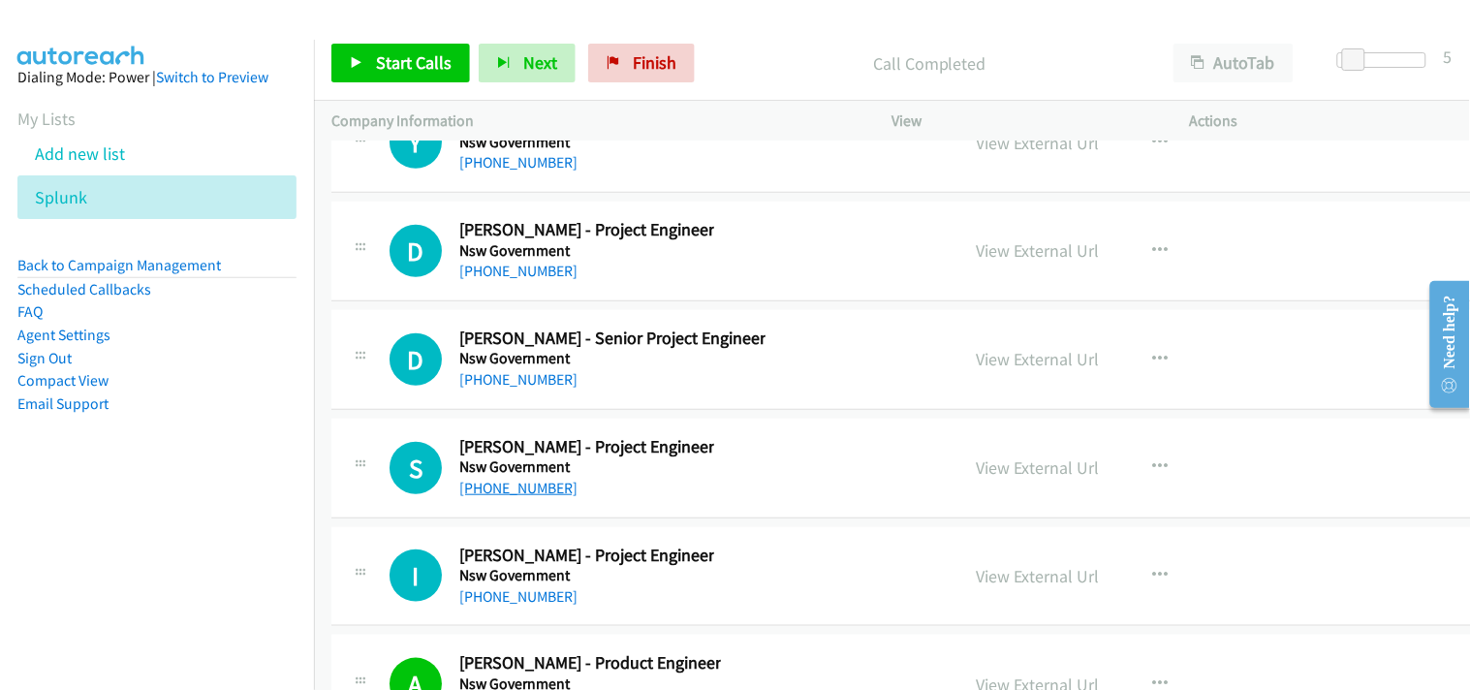
click at [514, 497] on link "[PHONE_NUMBER]" at bounding box center [518, 488] width 118 height 18
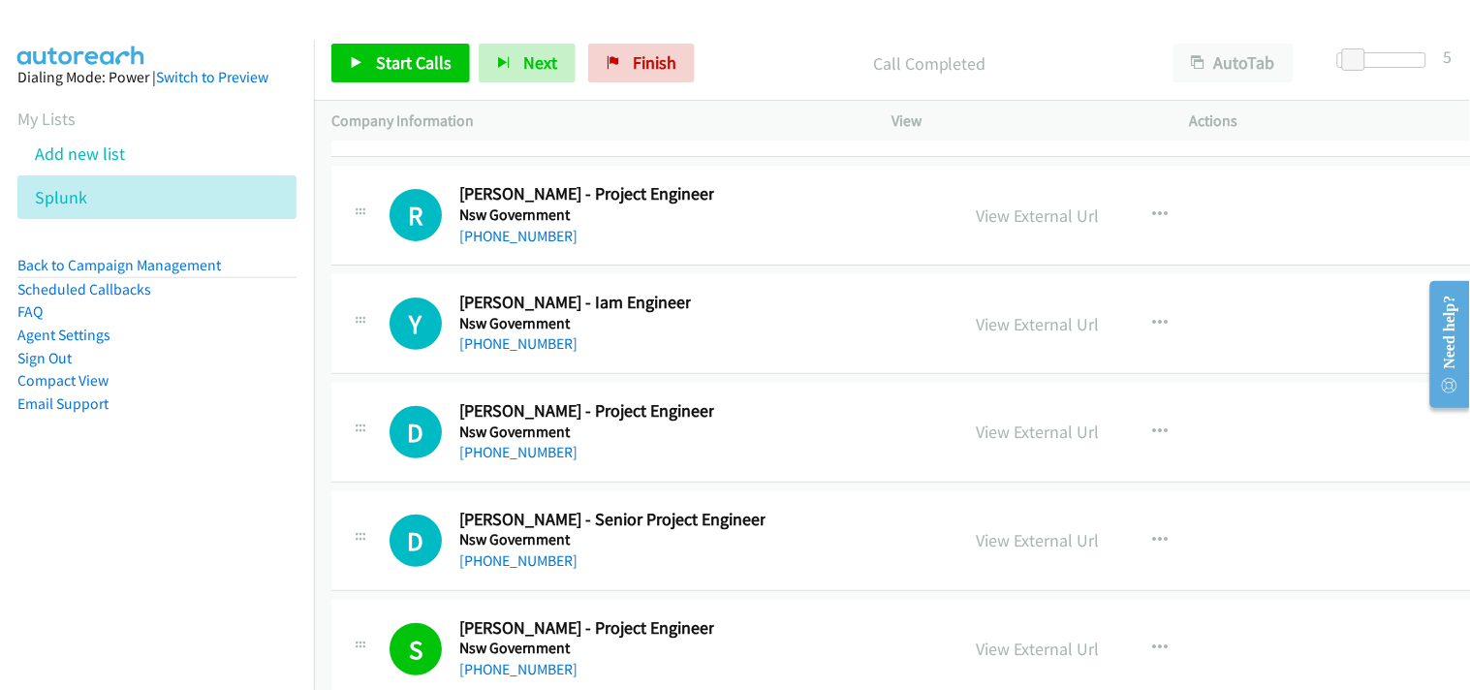
scroll to position [34071, 0]
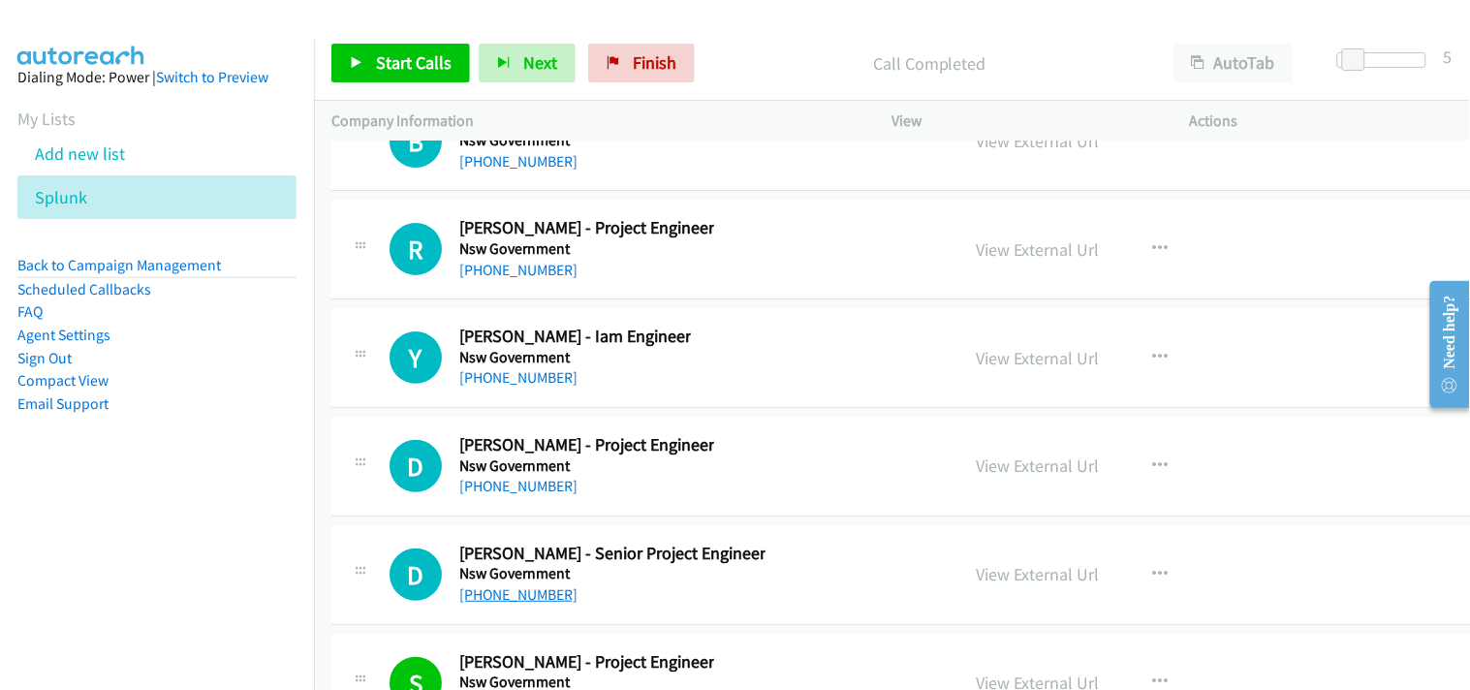
click at [510, 599] on link "[PHONE_NUMBER]" at bounding box center [518, 594] width 118 height 18
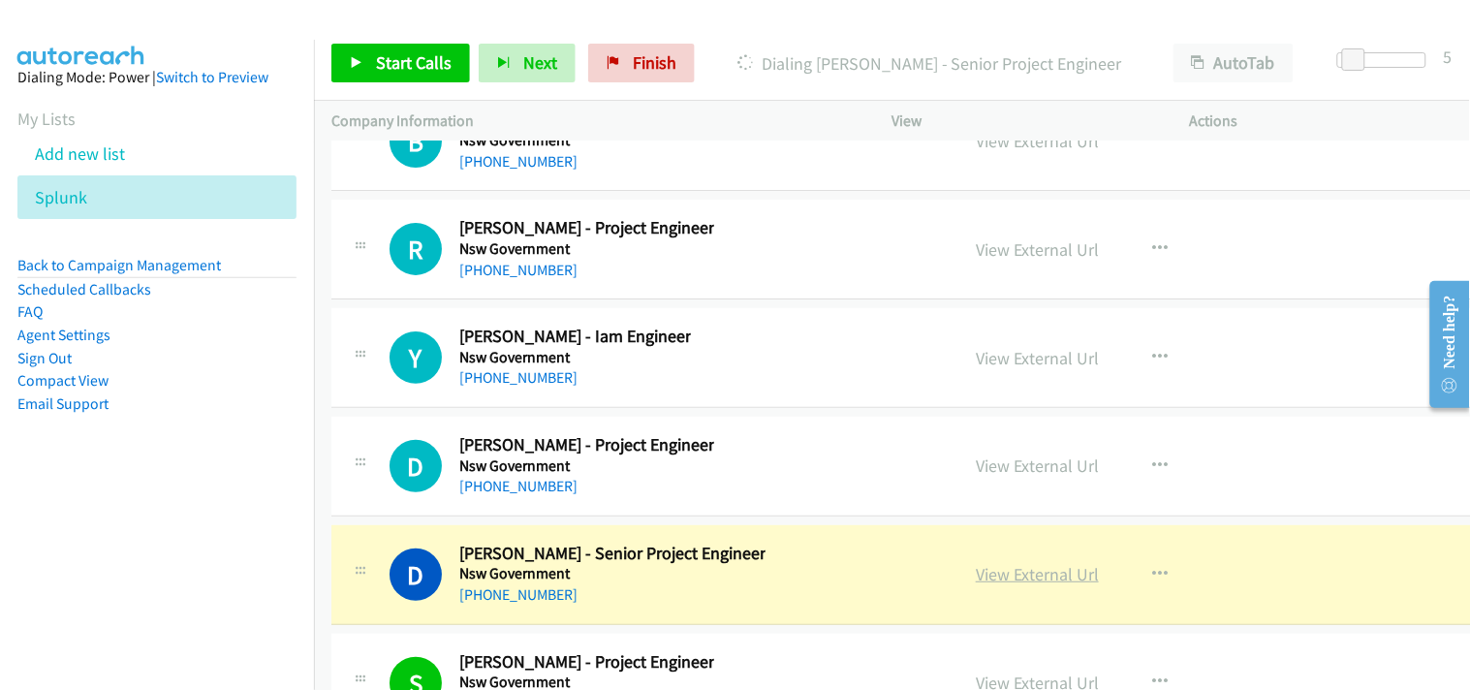
click at [1037, 581] on link "View External Url" at bounding box center [1037, 574] width 123 height 22
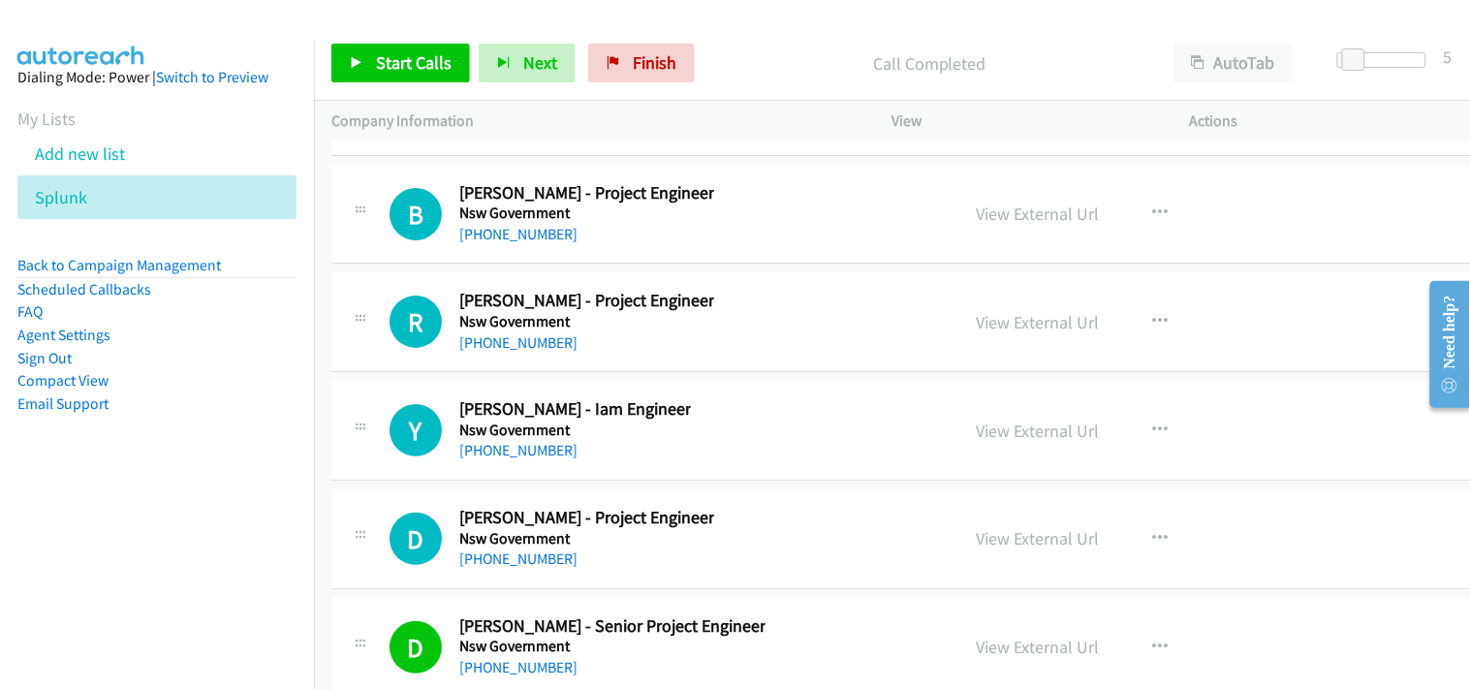
scroll to position [33964, 0]
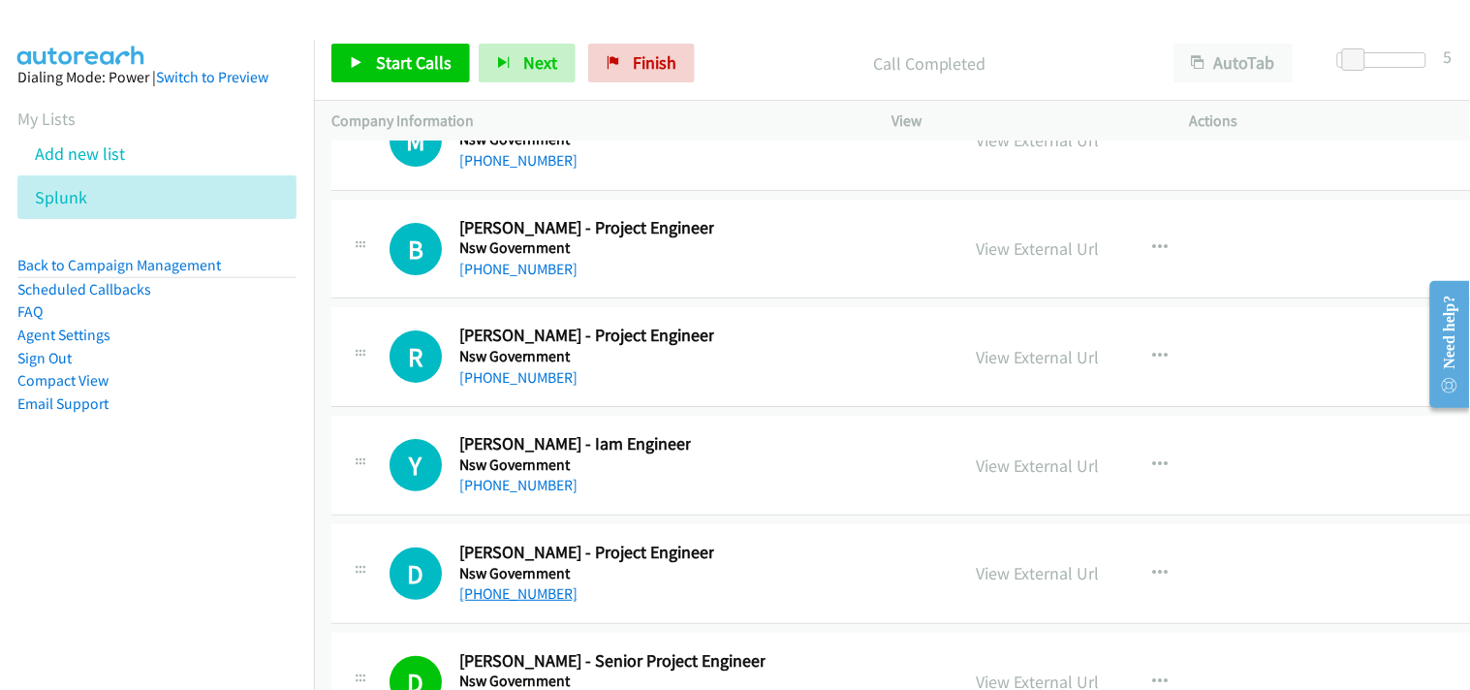
click at [509, 603] on link "[PHONE_NUMBER]" at bounding box center [518, 593] width 118 height 18
click at [514, 602] on link "[PHONE_NUMBER]" at bounding box center [518, 592] width 118 height 18
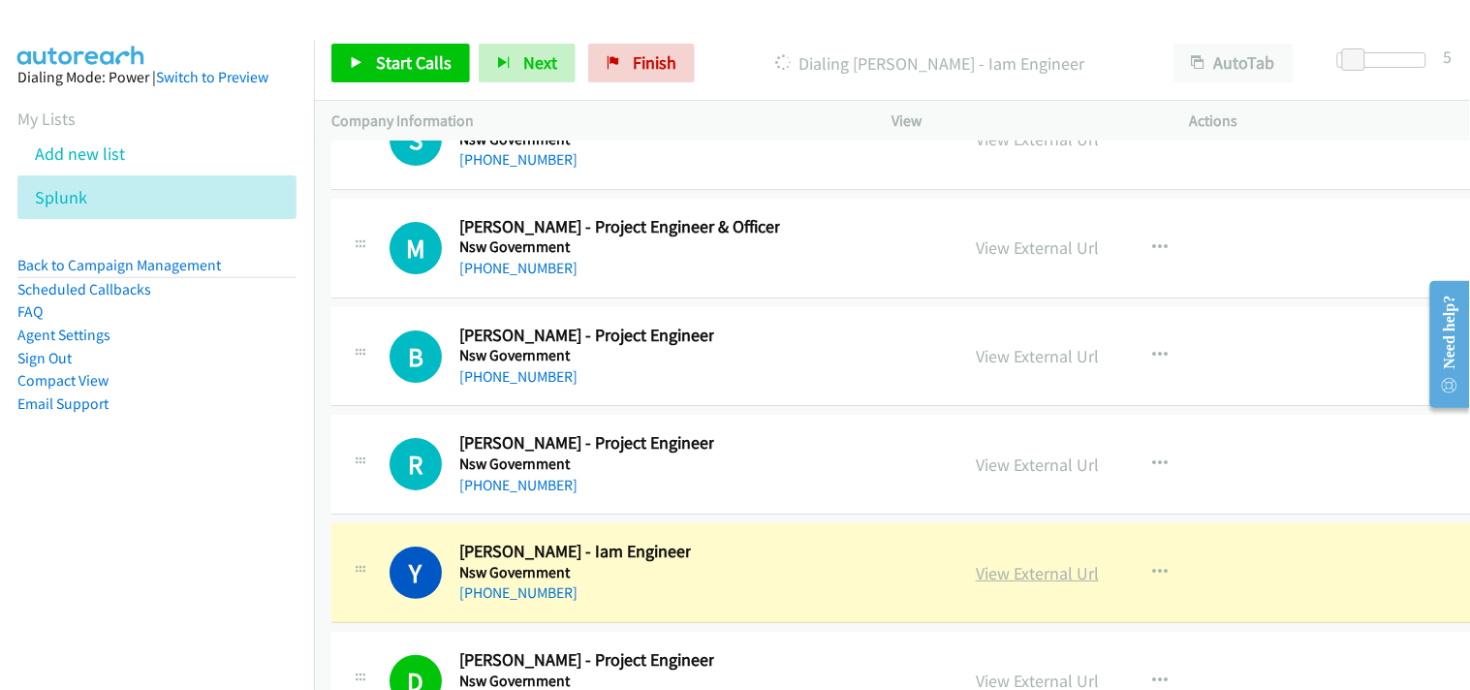
click at [1021, 584] on link "View External Url" at bounding box center [1037, 573] width 123 height 22
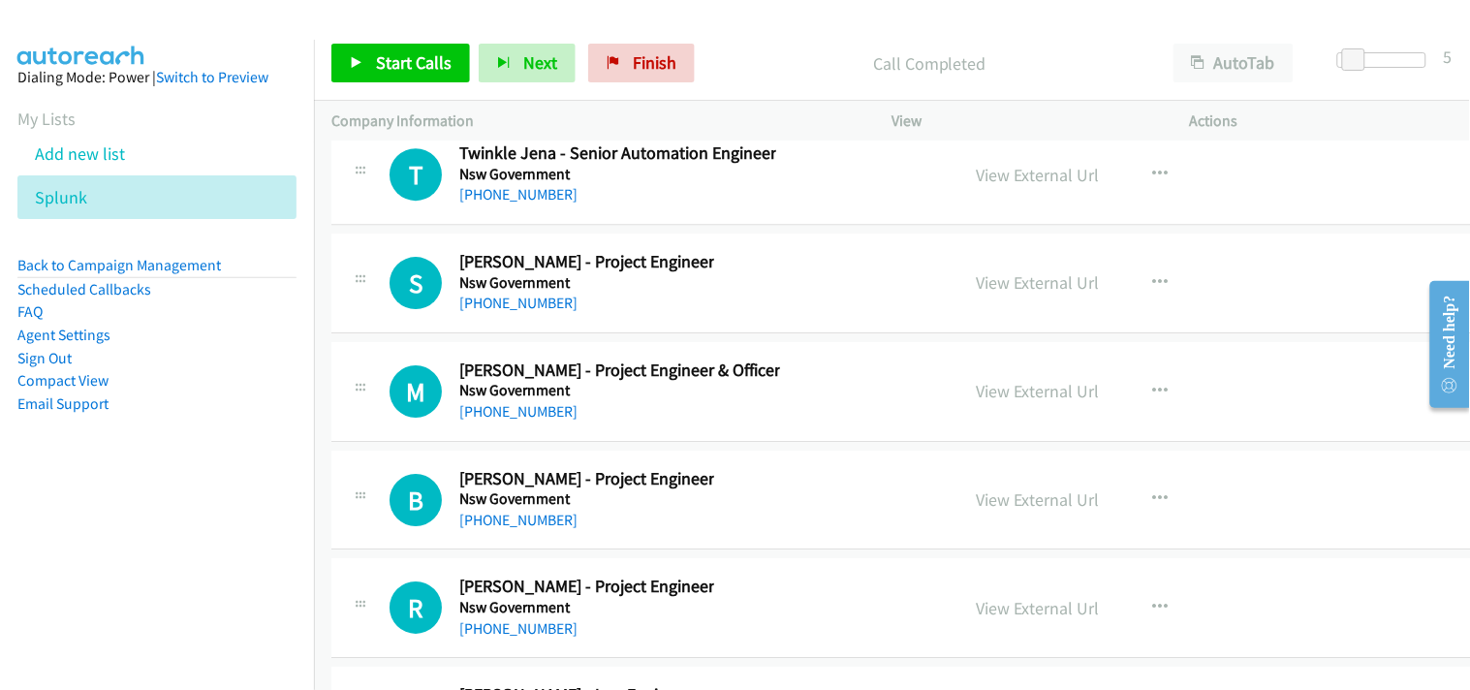
scroll to position [33748, 0]
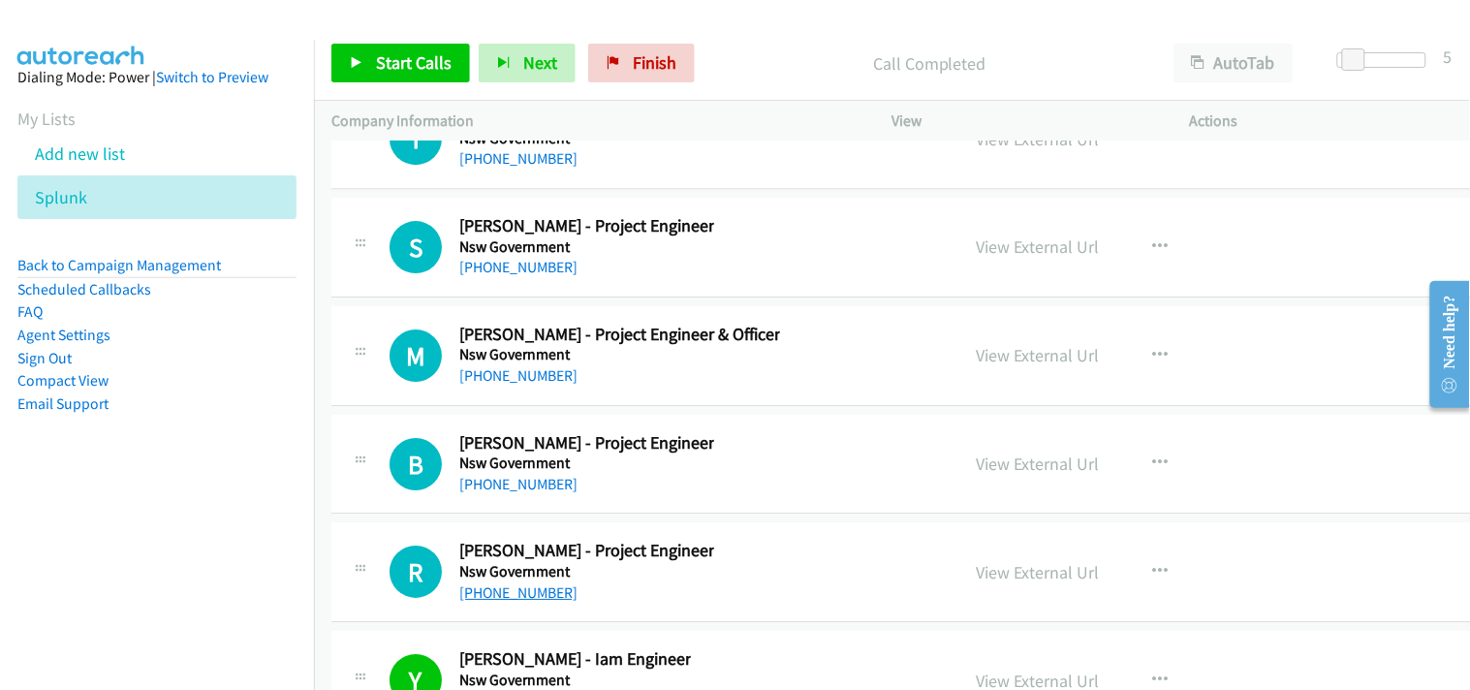
click at [514, 601] on link "[PHONE_NUMBER]" at bounding box center [518, 592] width 118 height 18
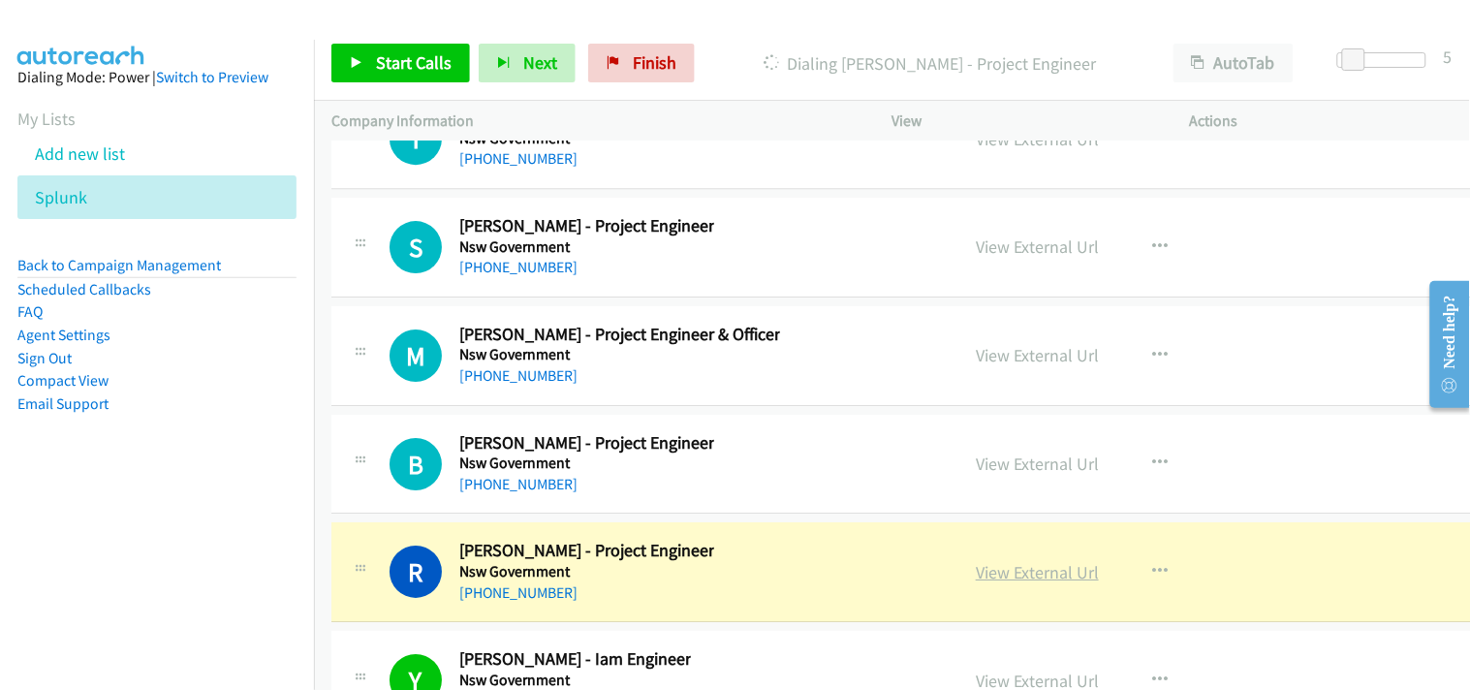
click at [1030, 583] on link "View External Url" at bounding box center [1037, 572] width 123 height 22
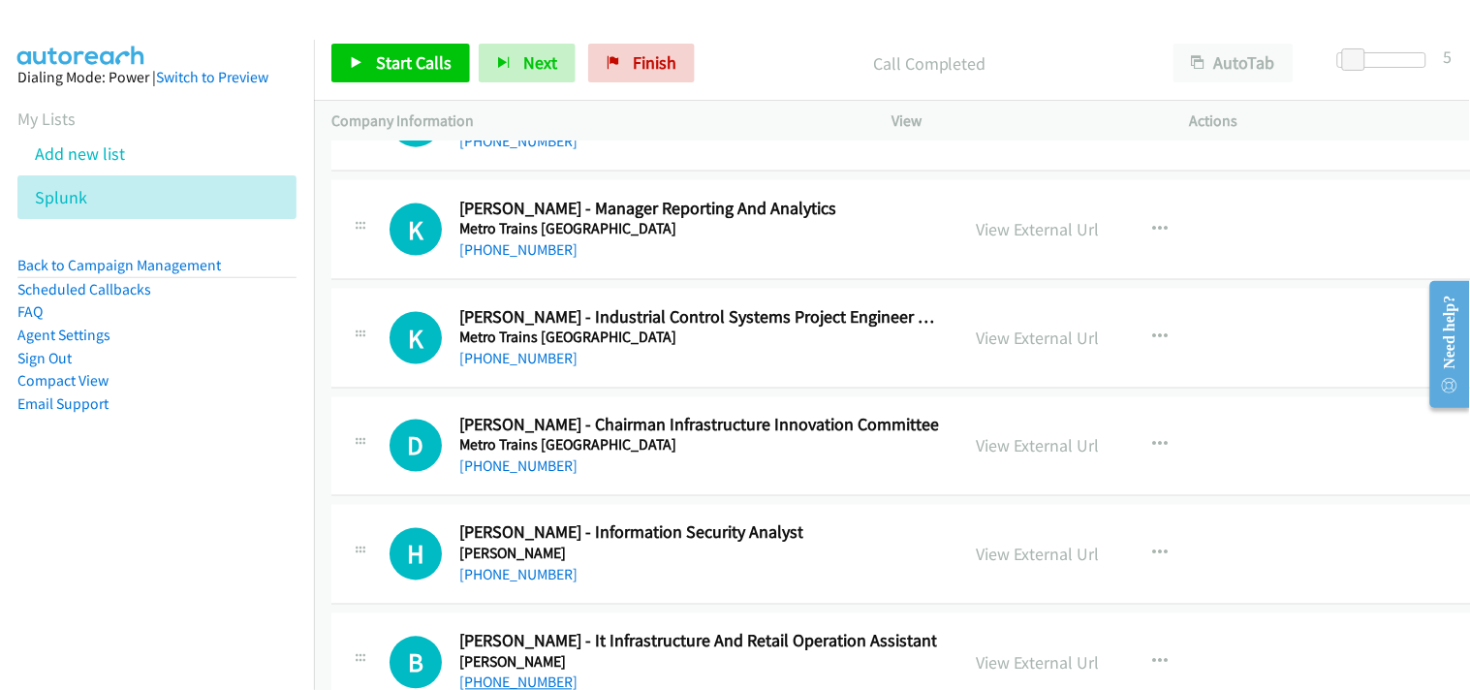
scroll to position [30842, 0]
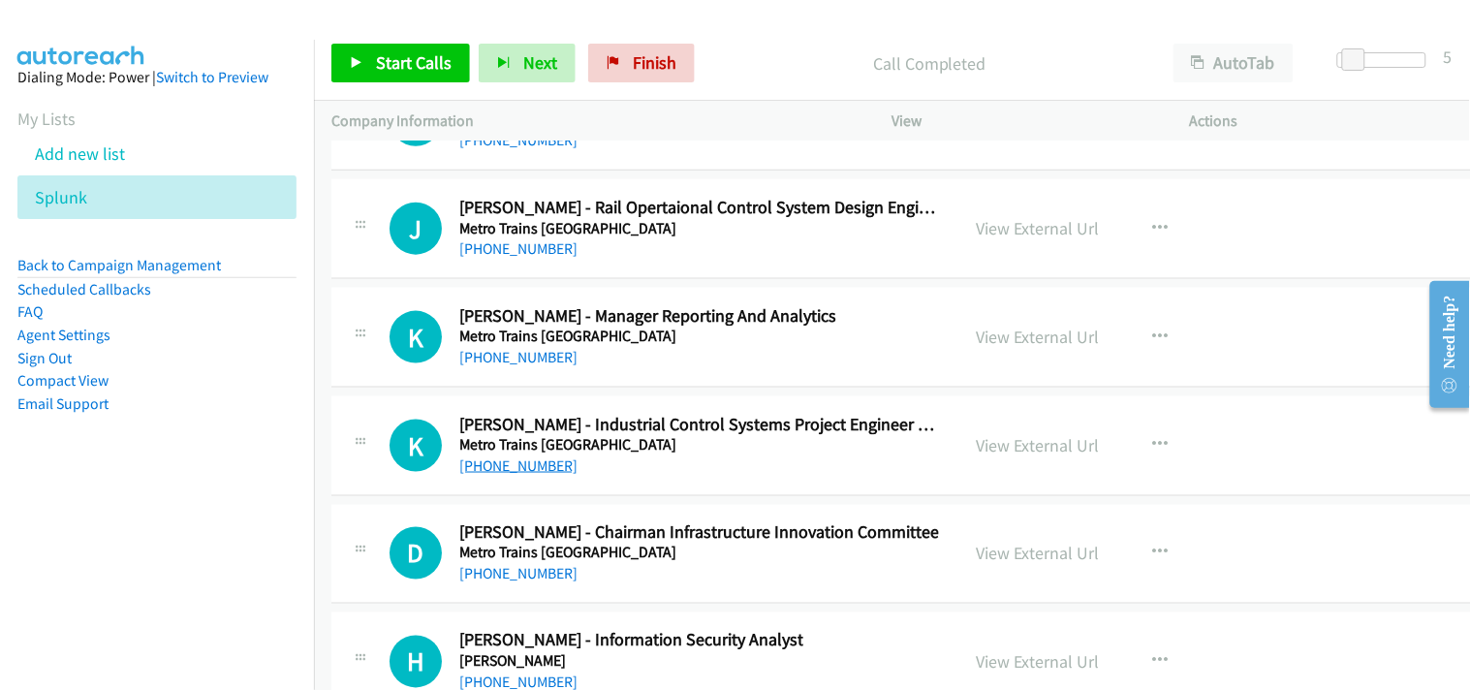
click at [537, 475] on link "[PHONE_NUMBER]" at bounding box center [518, 465] width 118 height 18
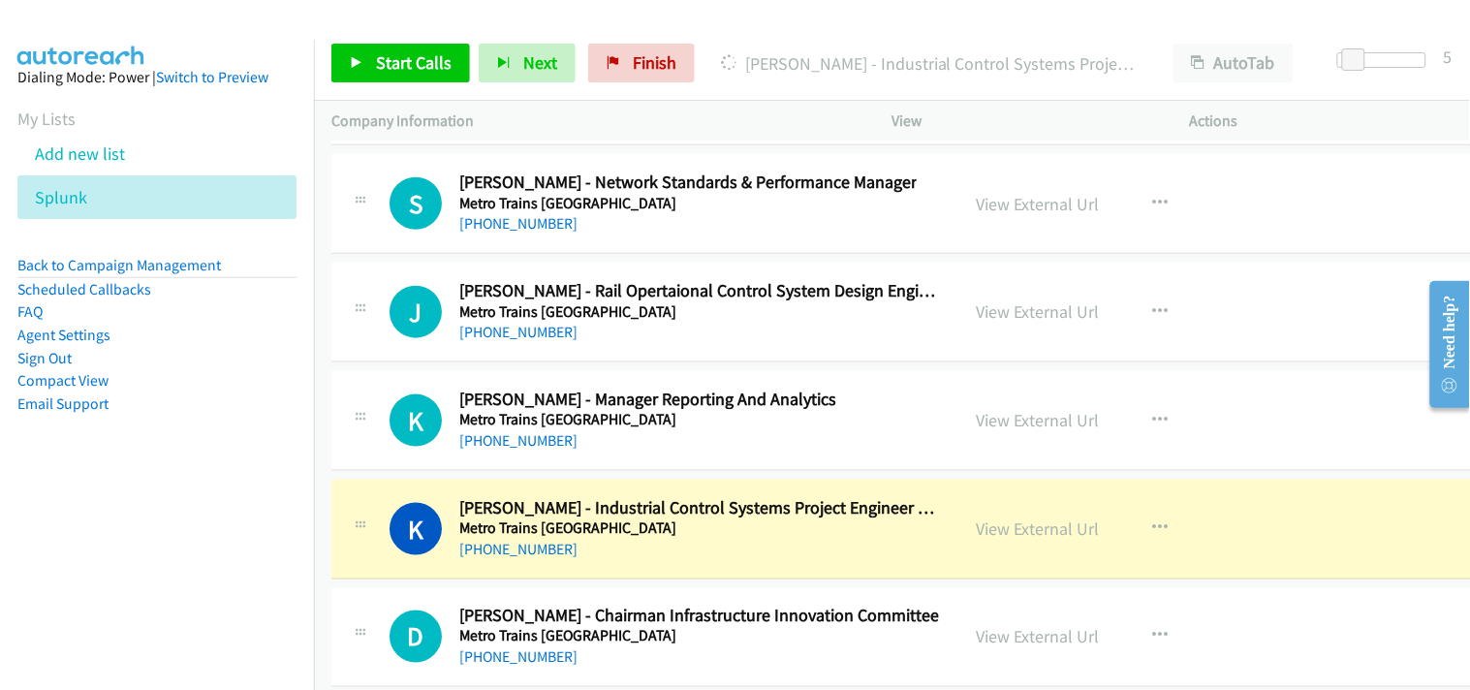
scroll to position [30734, 0]
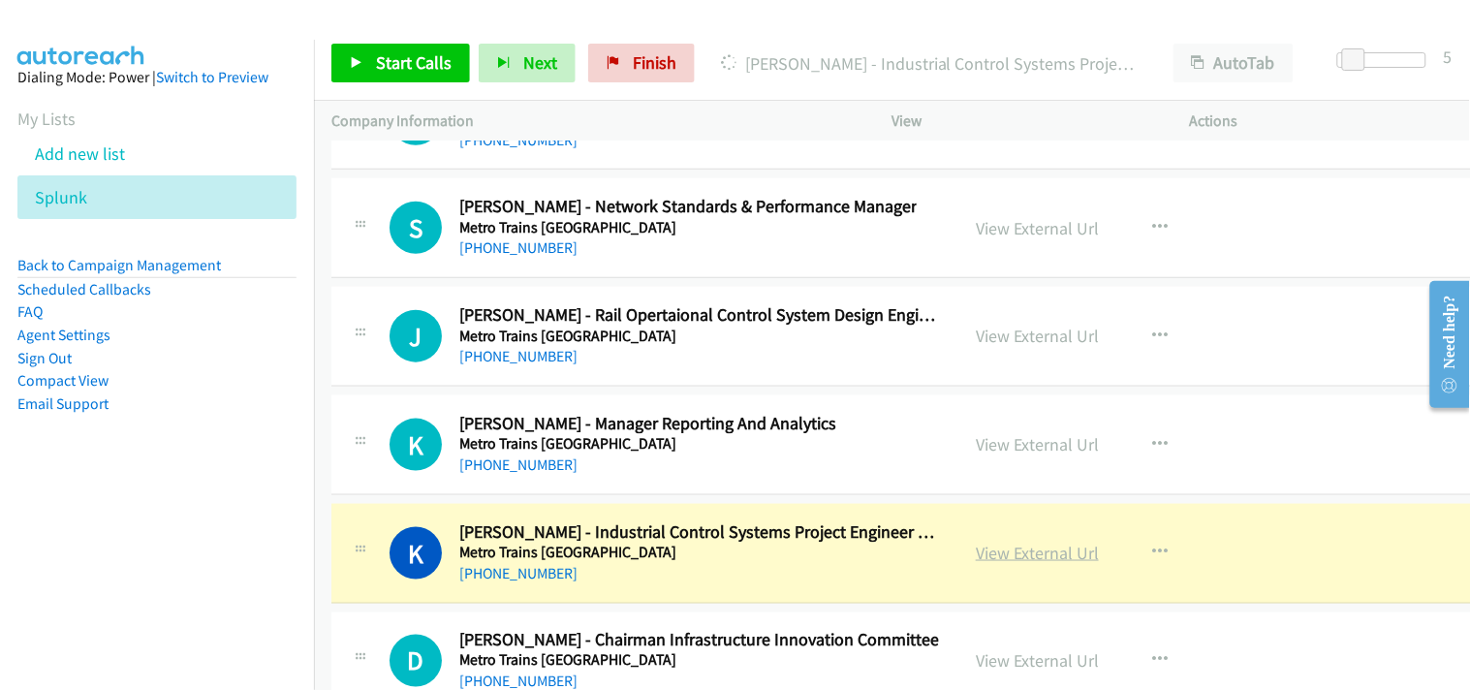
click at [1003, 564] on link "View External Url" at bounding box center [1037, 553] width 123 height 22
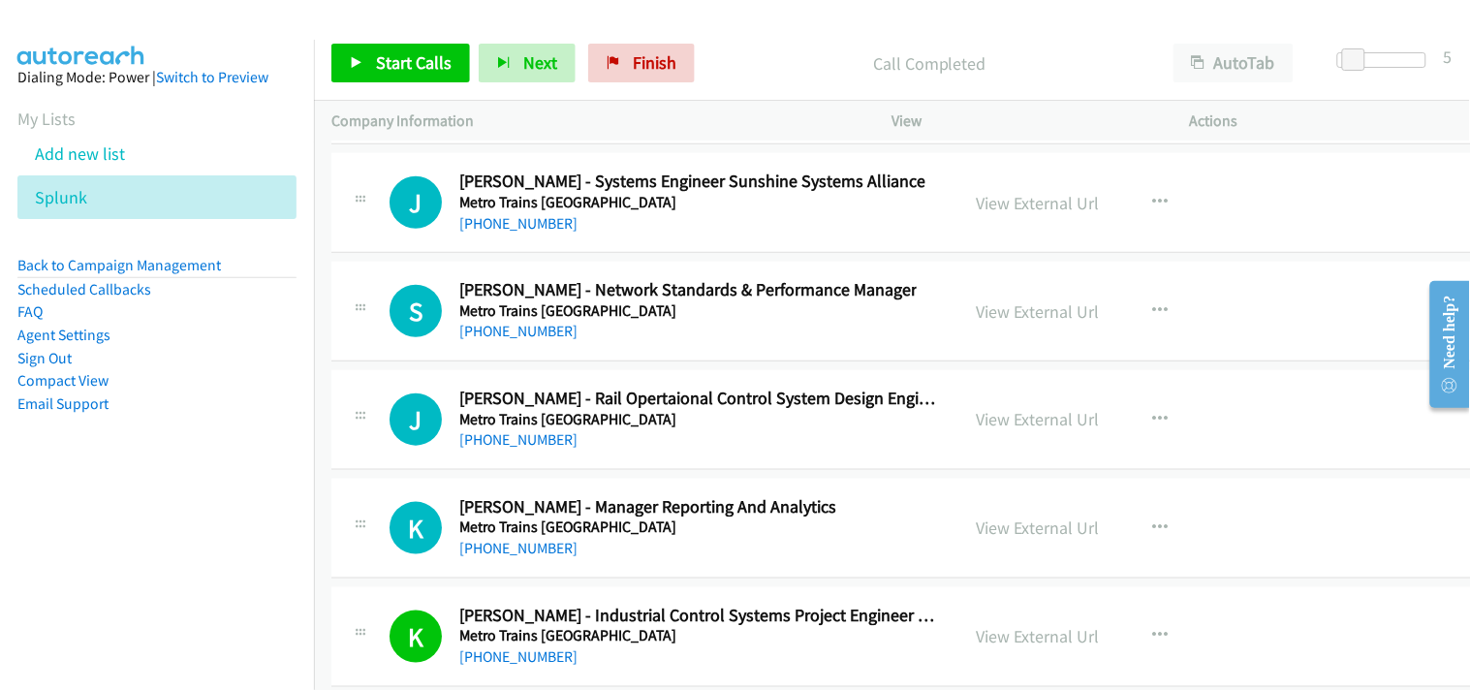
scroll to position [30627, 0]
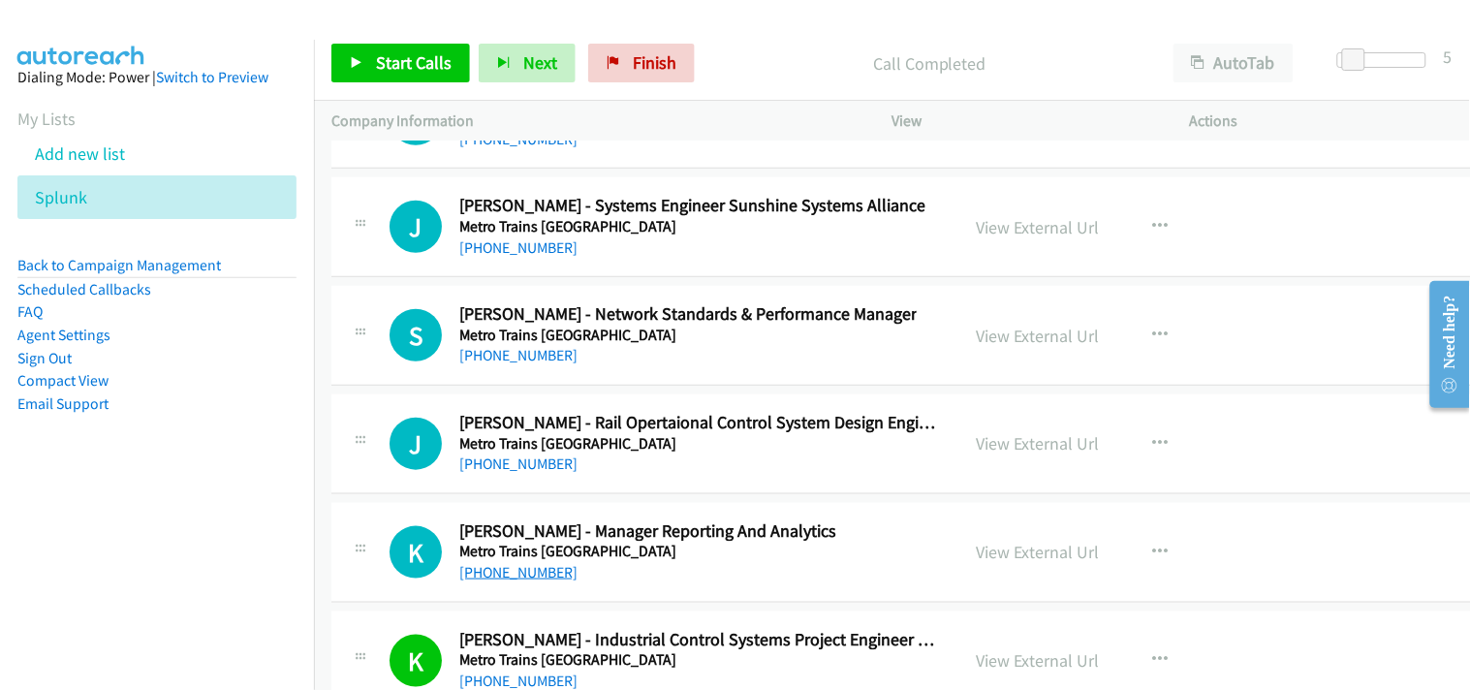
click at [537, 581] on link "[PHONE_NUMBER]" at bounding box center [518, 572] width 118 height 18
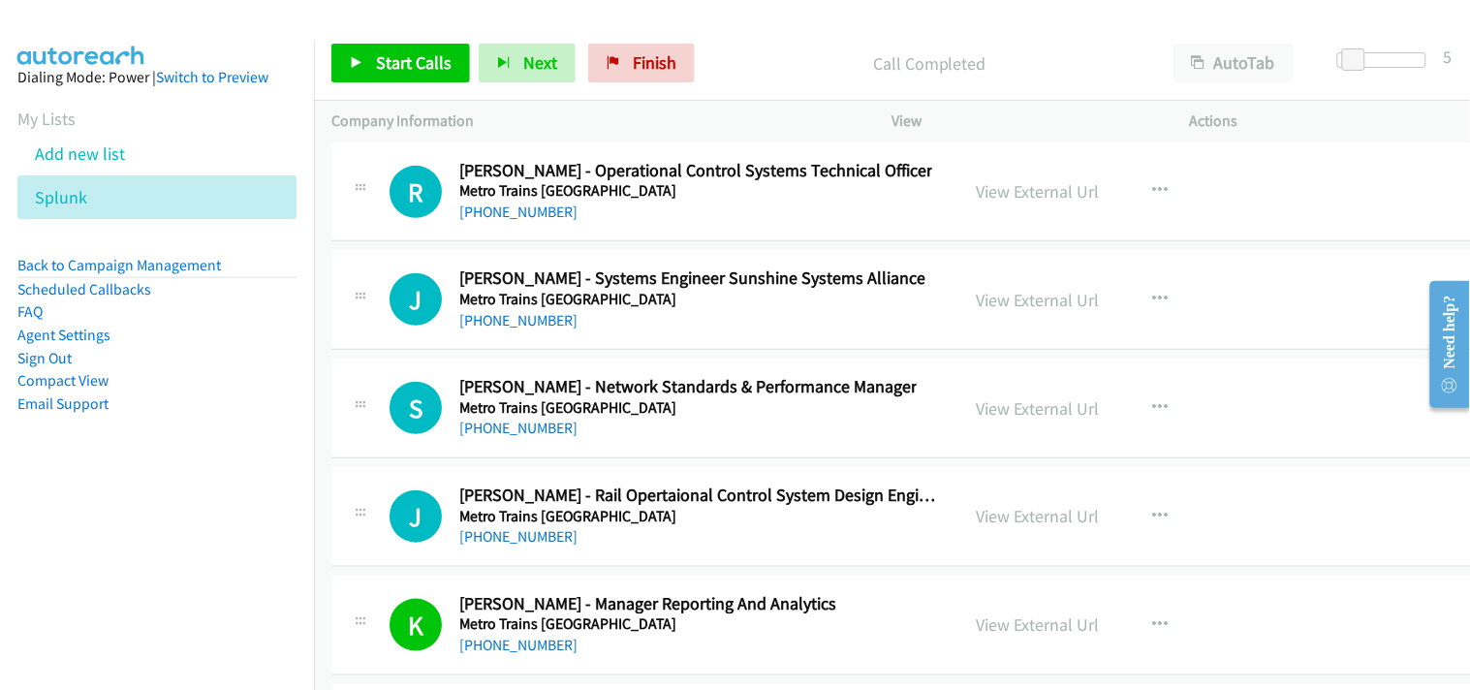
scroll to position [30518, 0]
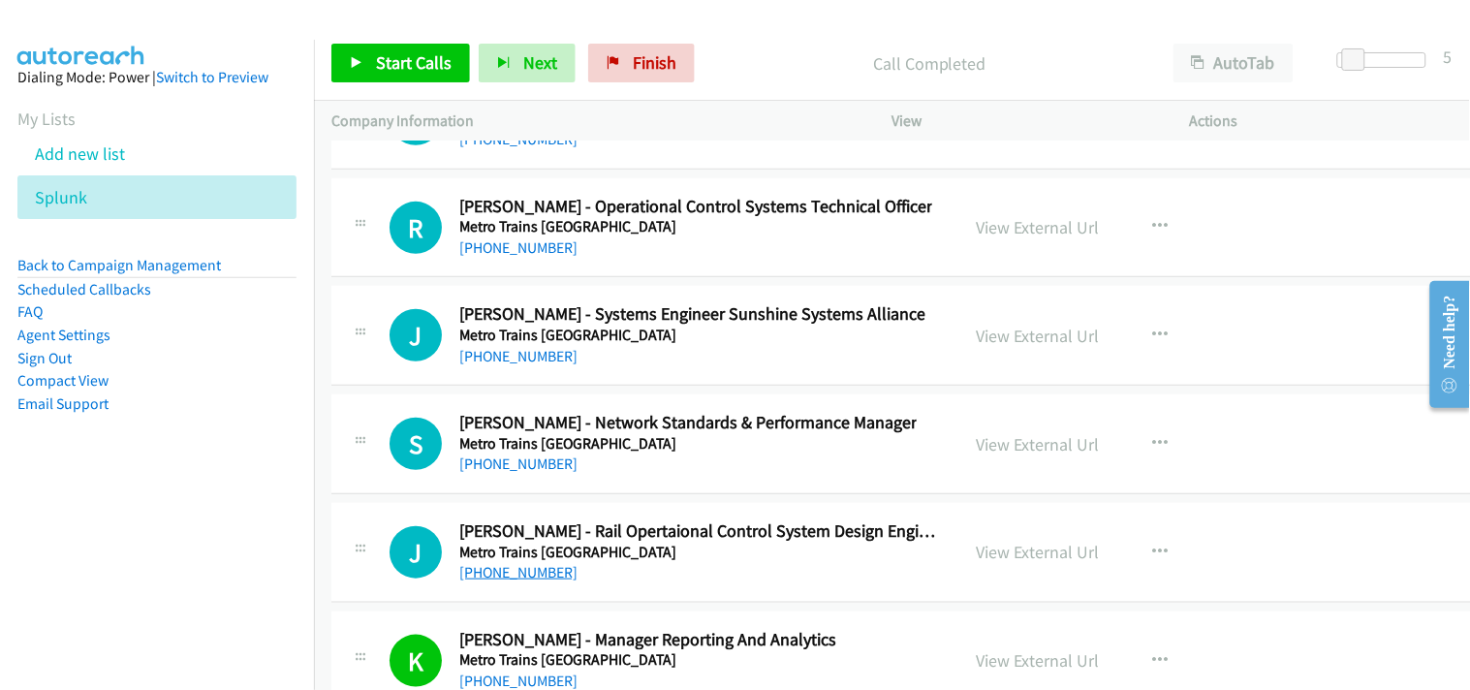
click at [515, 581] on link "[PHONE_NUMBER]" at bounding box center [518, 572] width 118 height 18
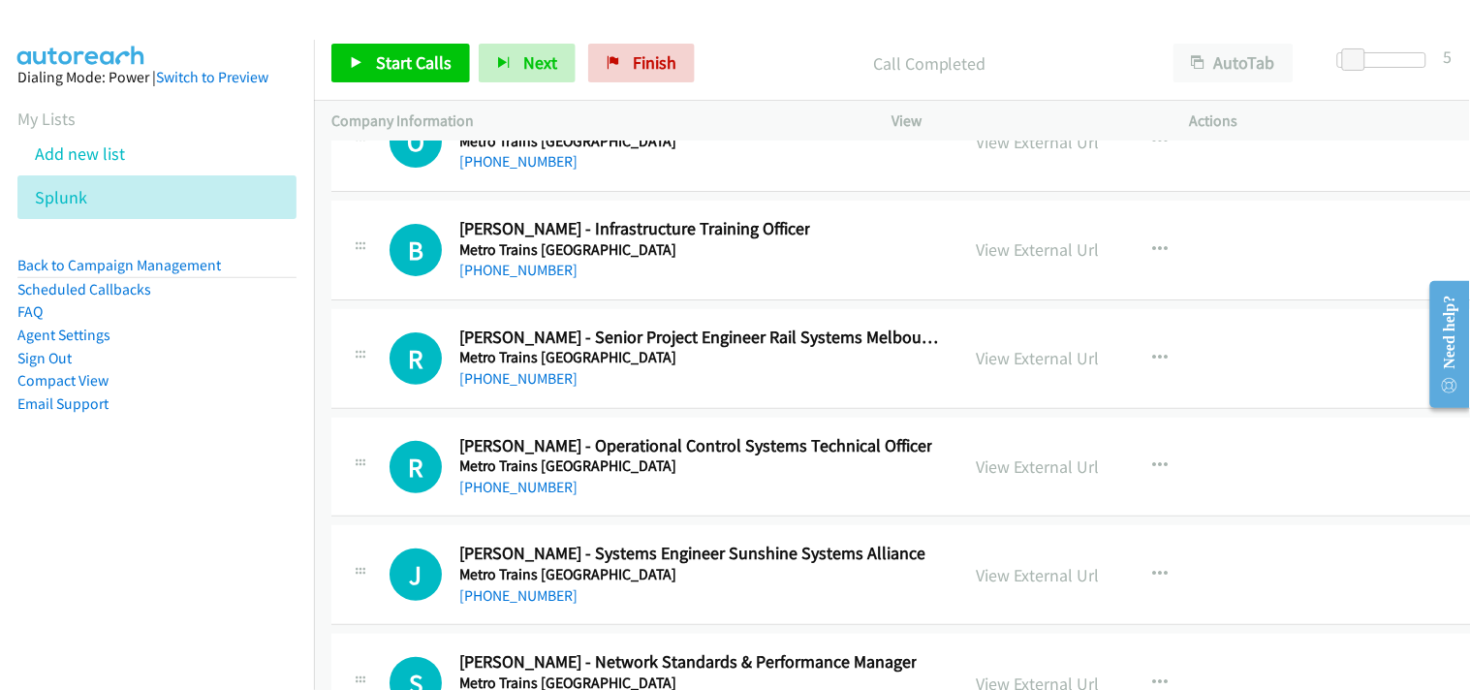
scroll to position [30303, 0]
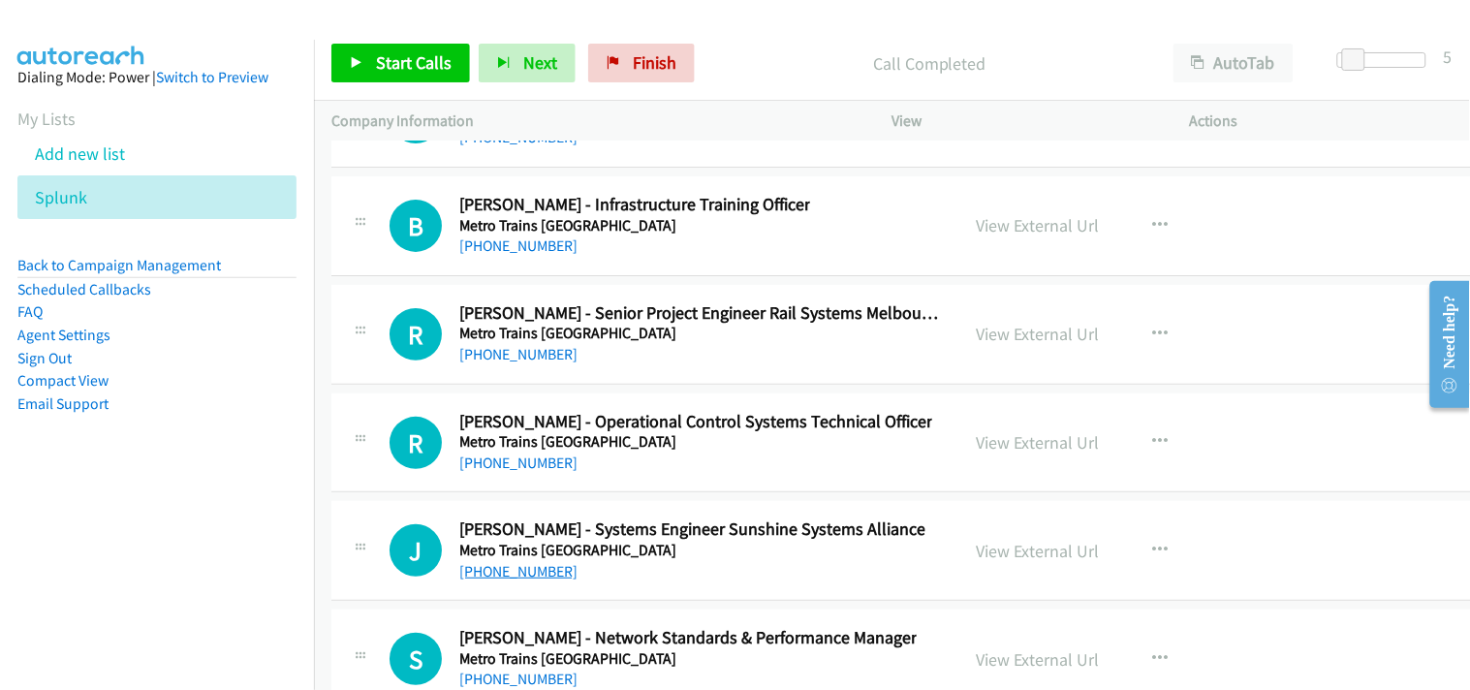
click at [506, 580] on link "[PHONE_NUMBER]" at bounding box center [518, 571] width 118 height 18
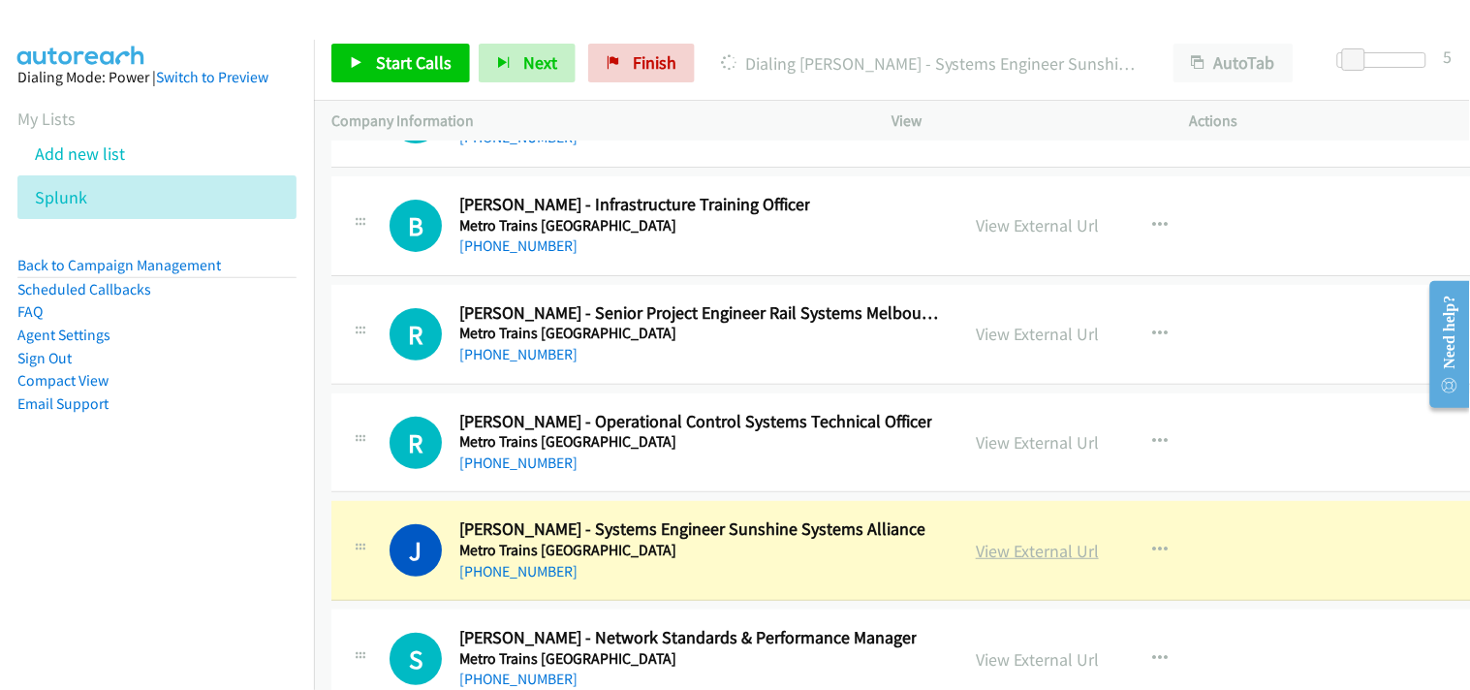
click at [1046, 557] on link "View External Url" at bounding box center [1037, 551] width 123 height 22
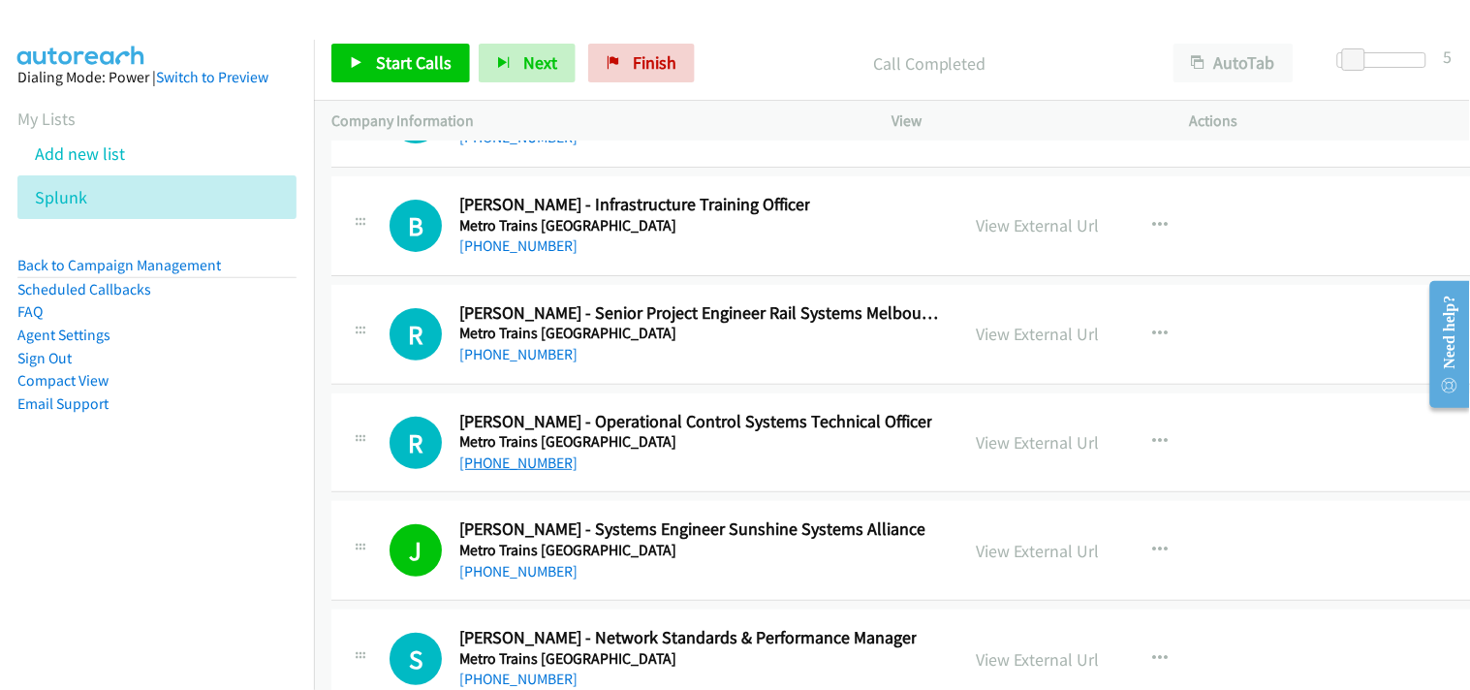
scroll to position [30195, 0]
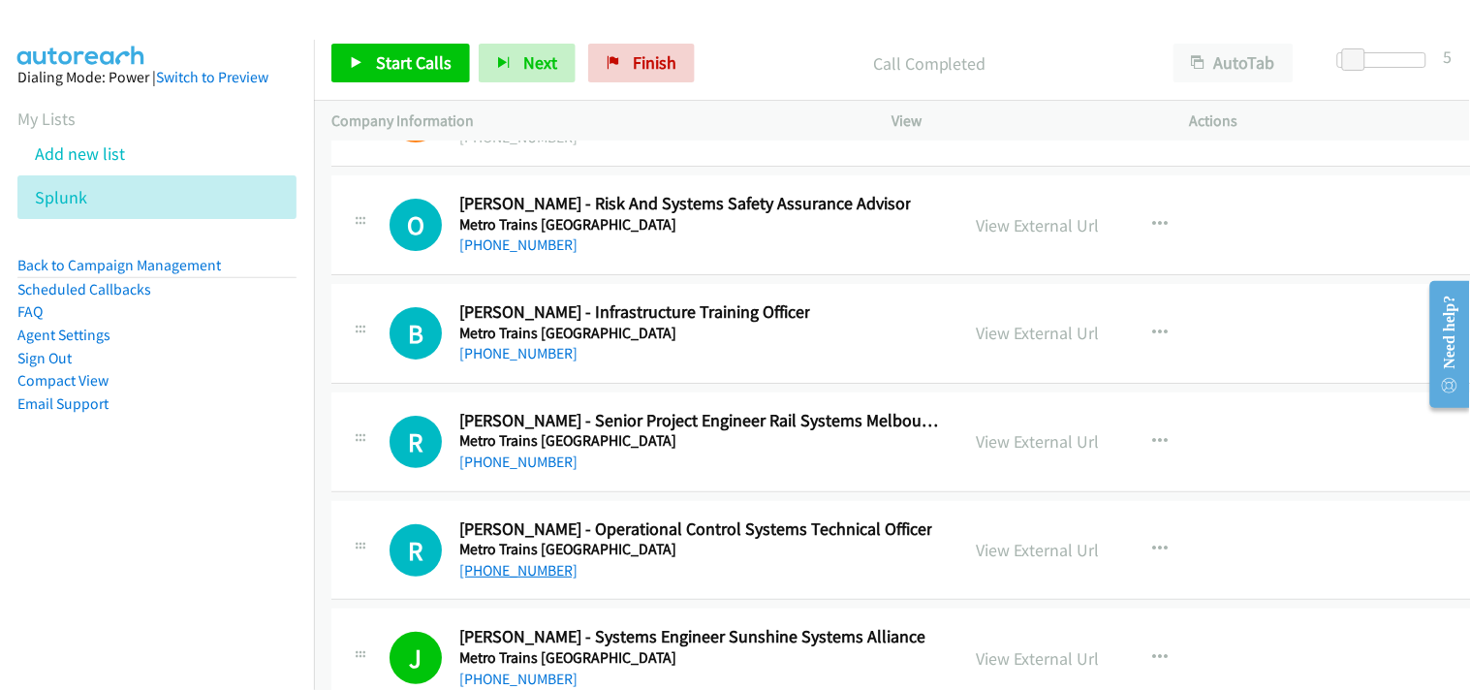
click at [528, 576] on link "[PHONE_NUMBER]" at bounding box center [518, 570] width 118 height 18
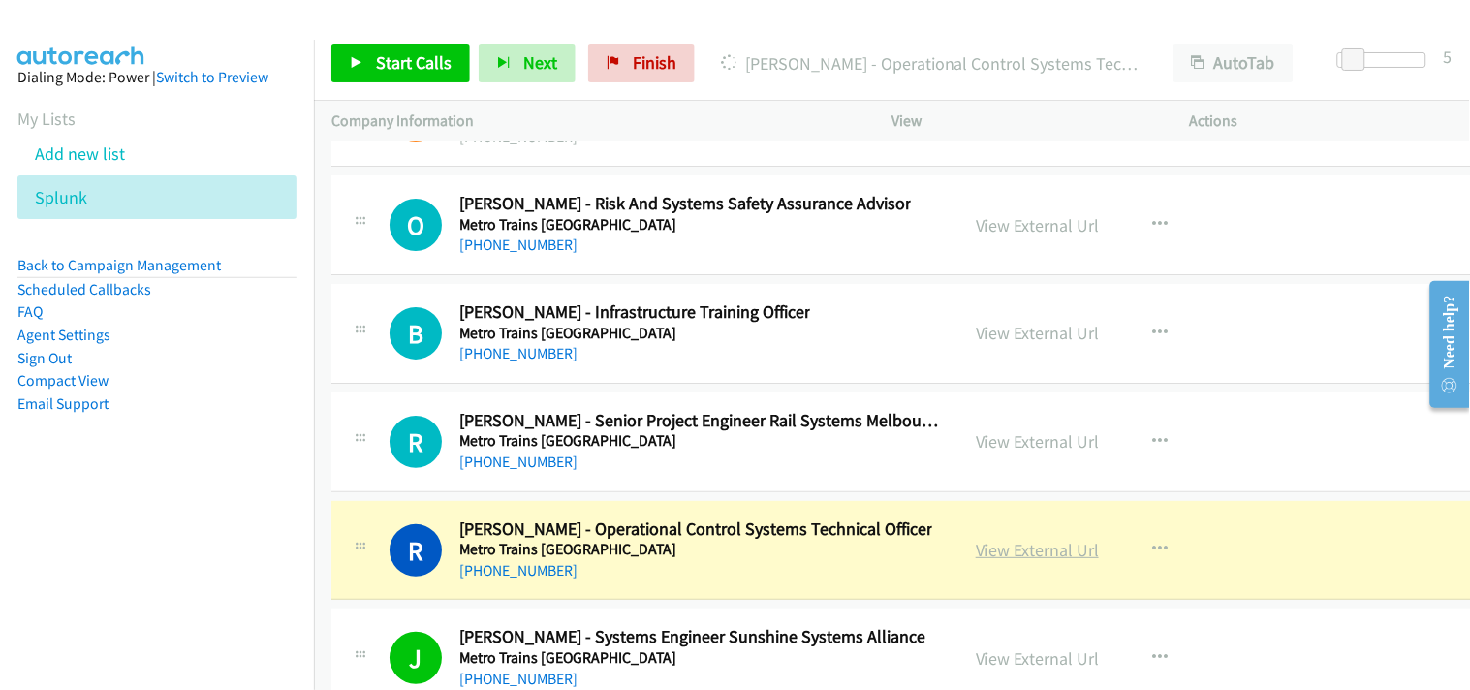
click at [1017, 560] on link "View External Url" at bounding box center [1037, 550] width 123 height 22
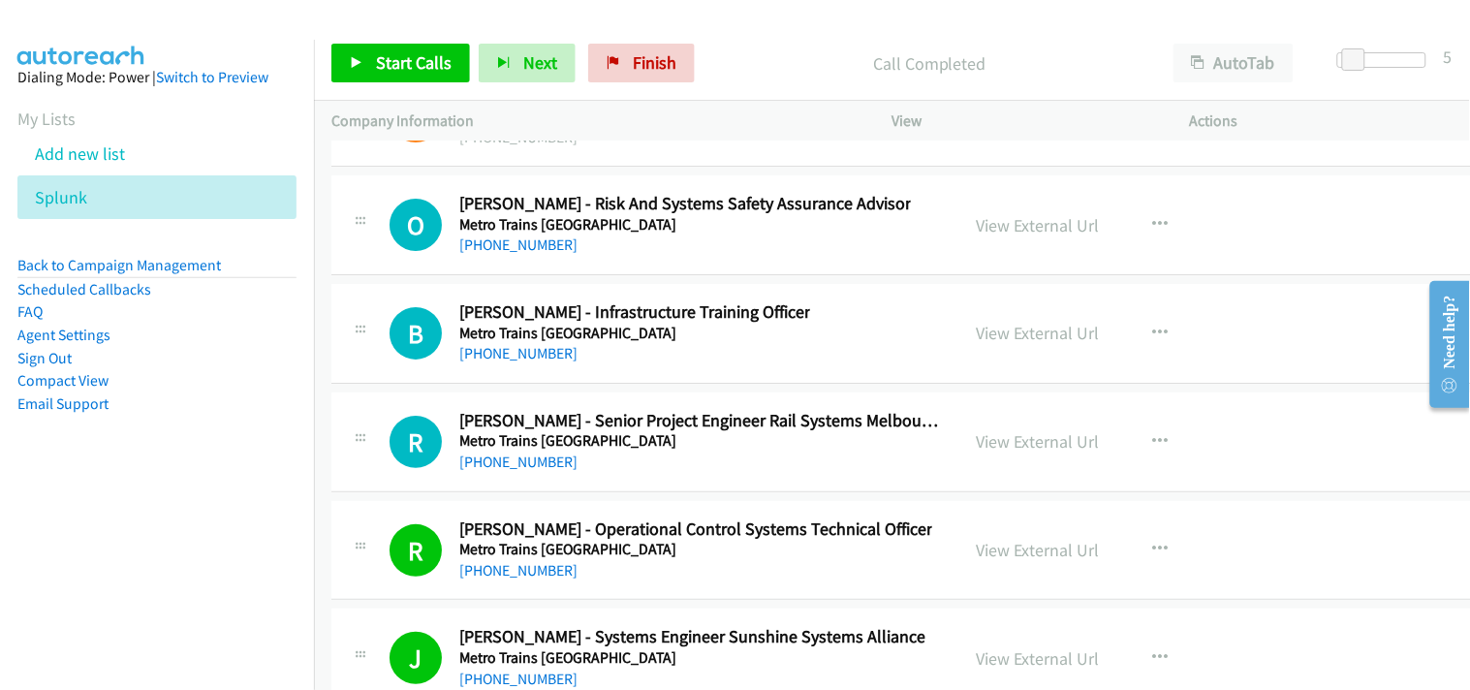
scroll to position [30088, 0]
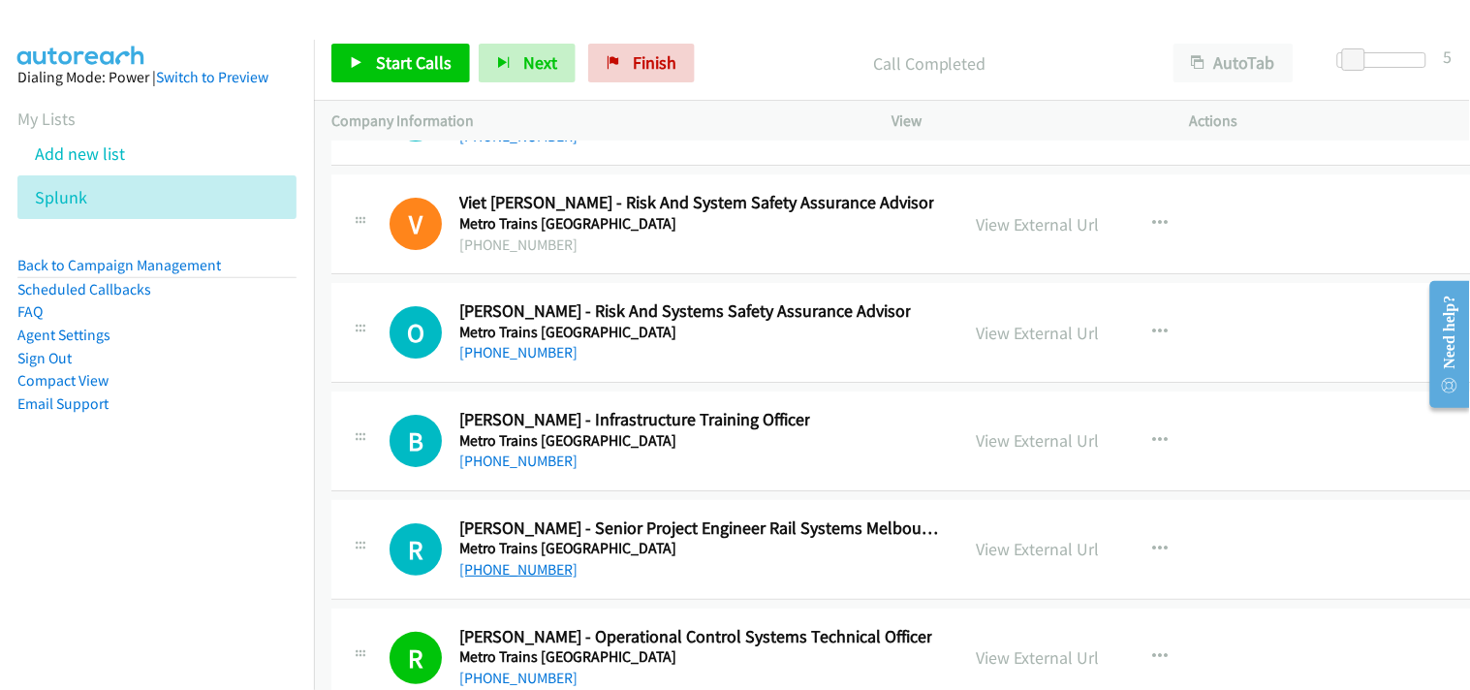
click at [534, 578] on link "[PHONE_NUMBER]" at bounding box center [518, 569] width 118 height 18
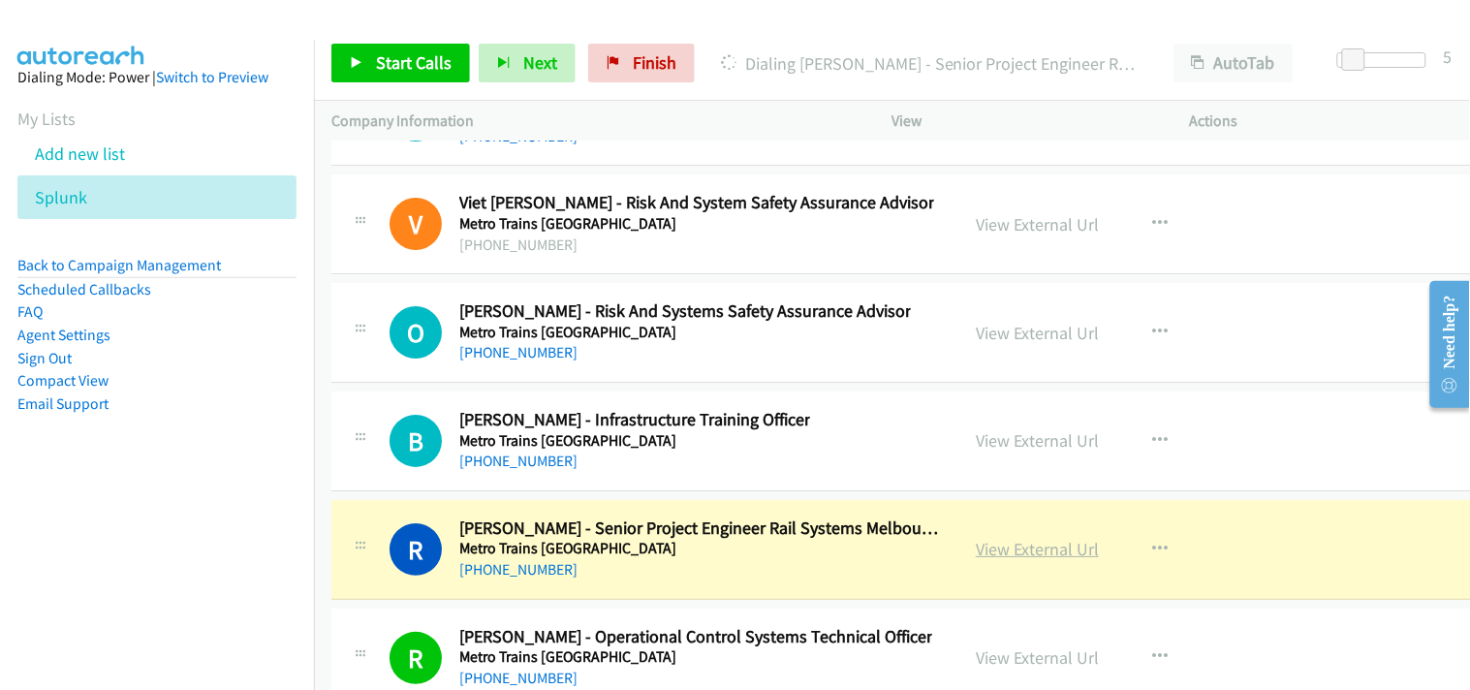
click at [1053, 560] on link "View External Url" at bounding box center [1037, 549] width 123 height 22
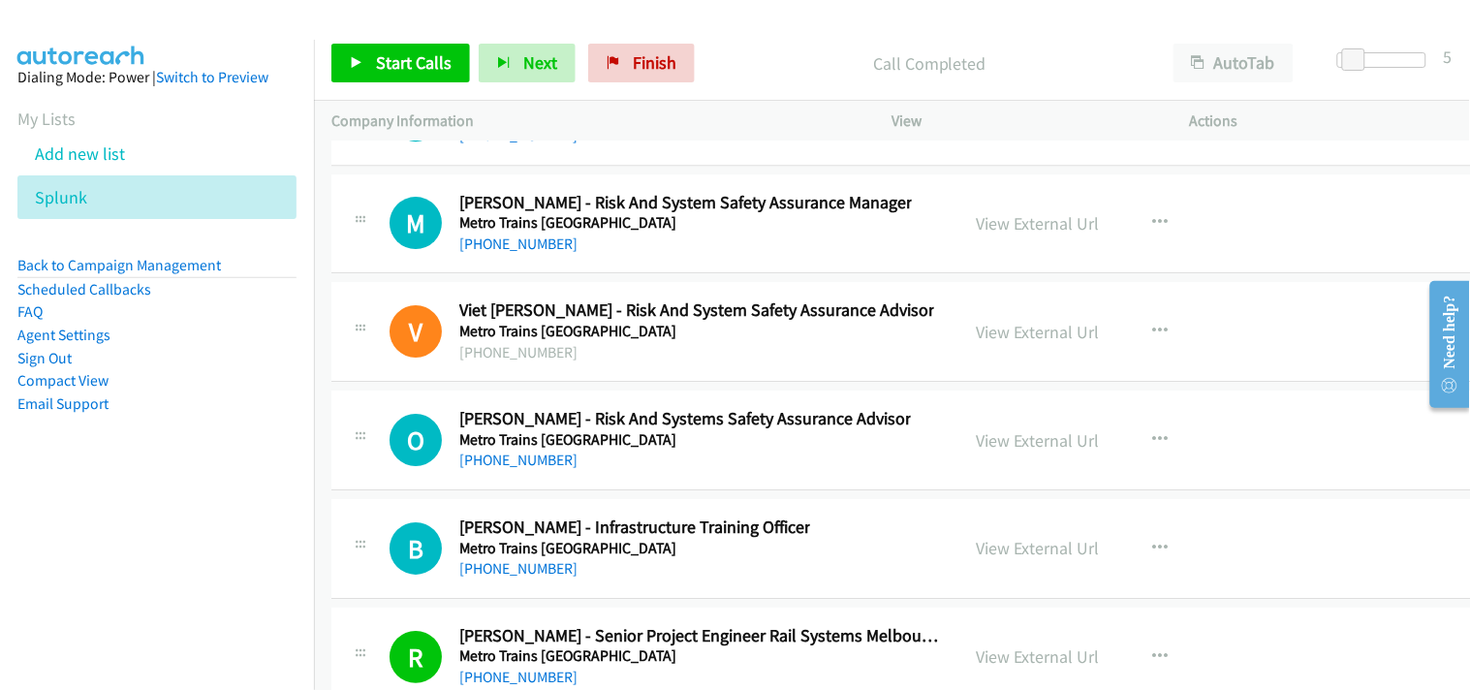
scroll to position [29873, 0]
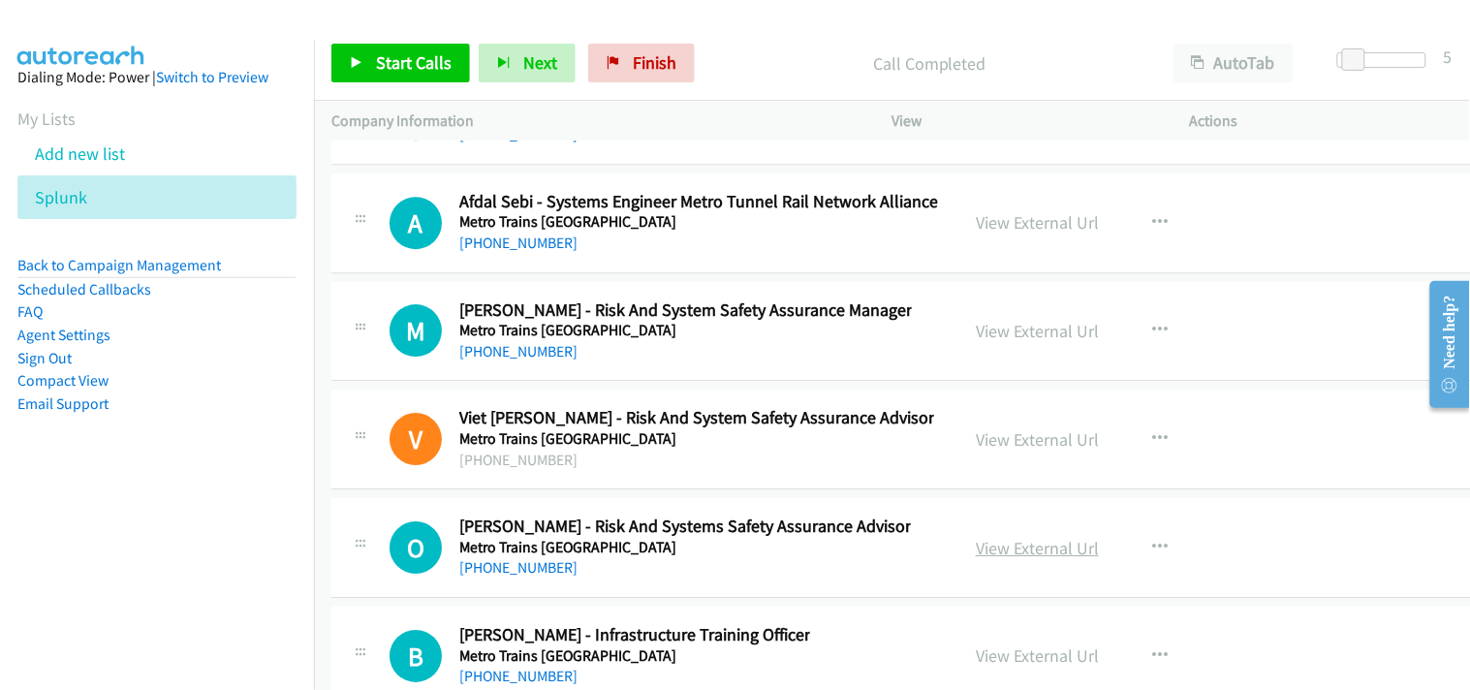
click at [1008, 559] on link "View External Url" at bounding box center [1037, 548] width 123 height 22
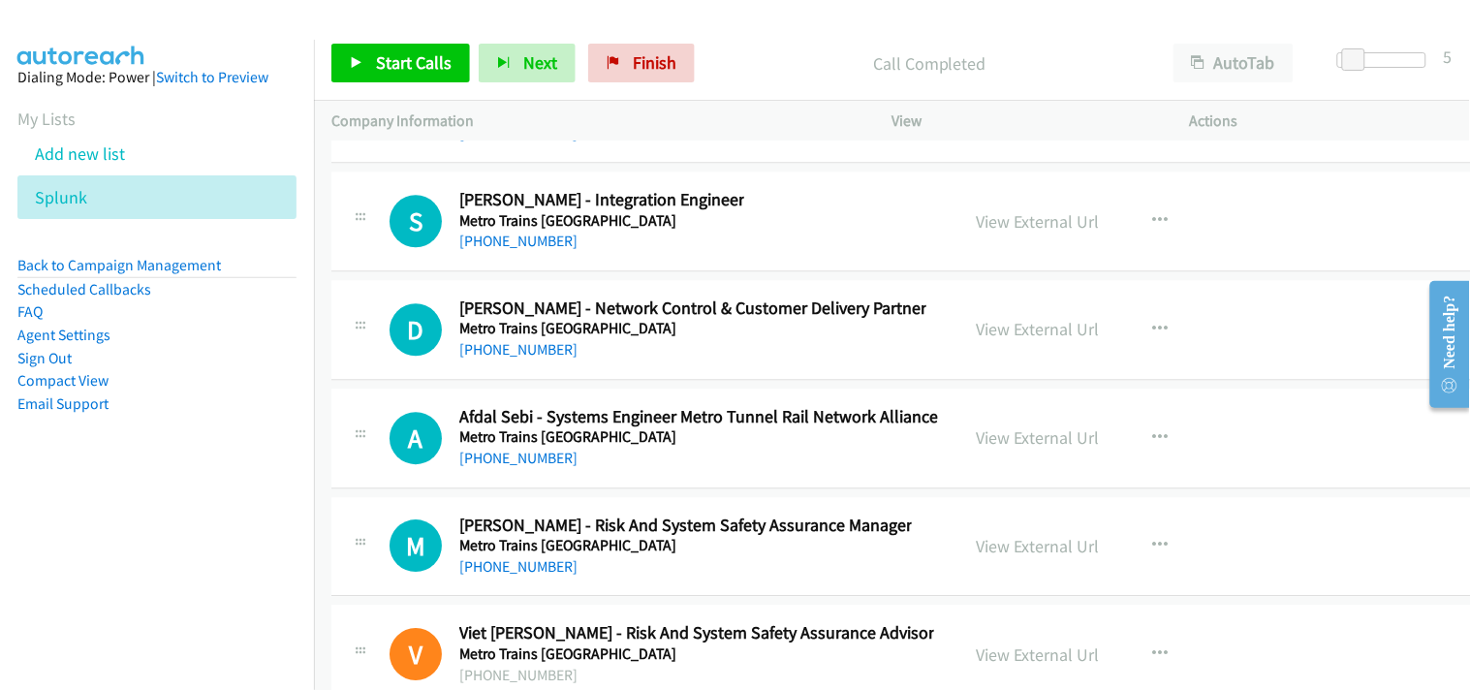
scroll to position [29549, 0]
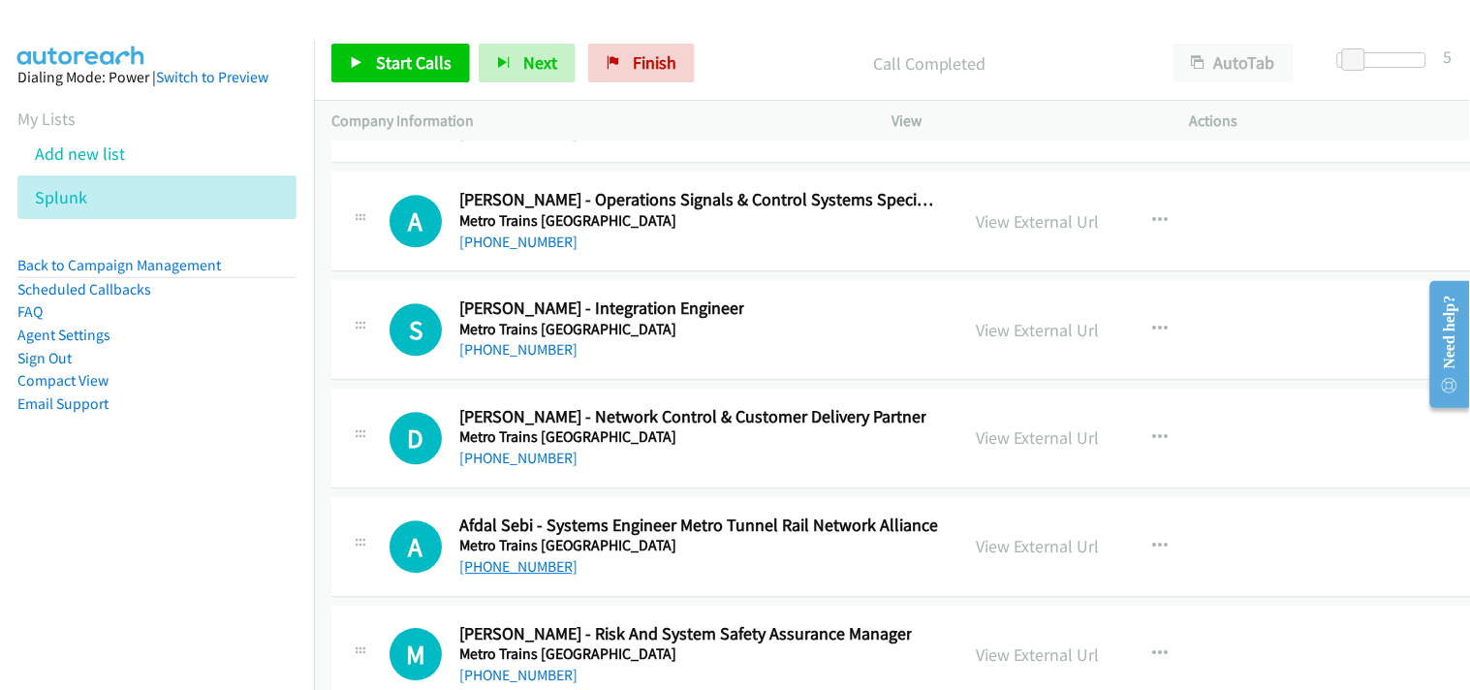
click at [508, 576] on link "[PHONE_NUMBER]" at bounding box center [518, 566] width 118 height 18
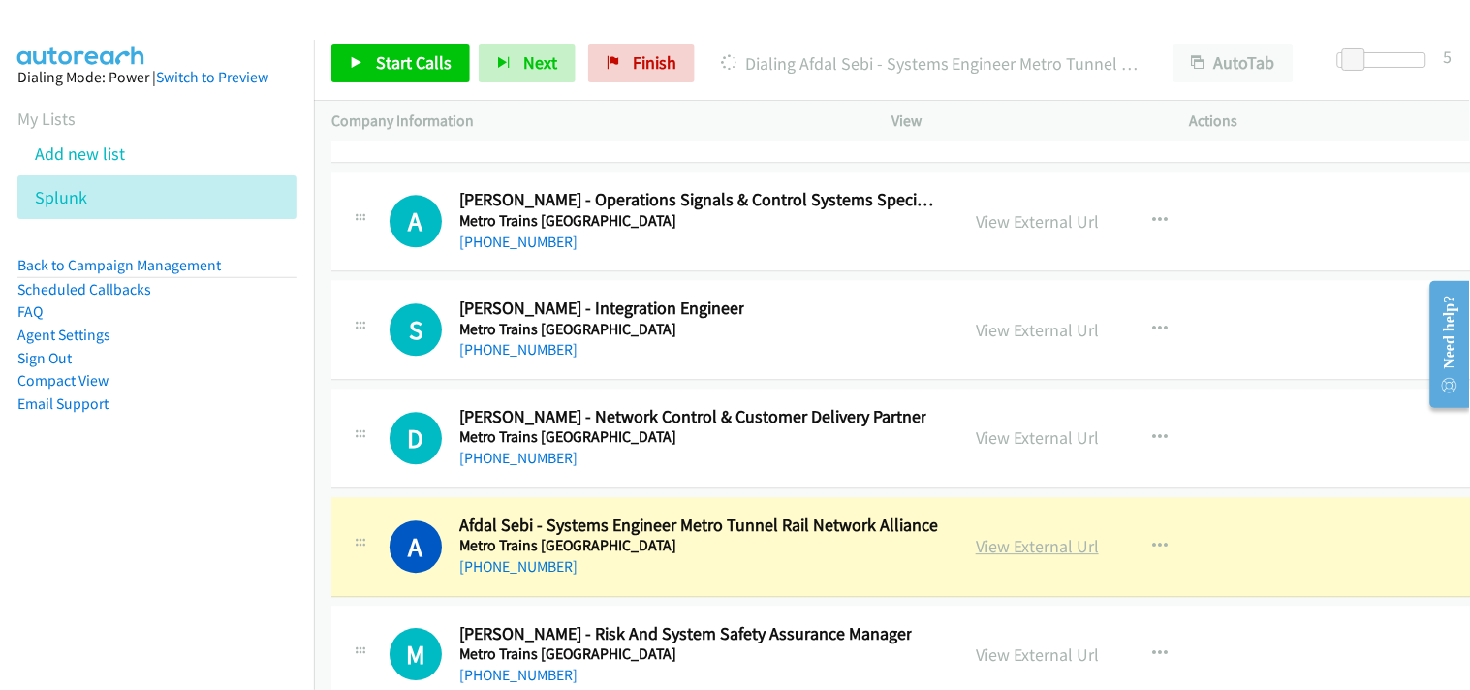
click at [991, 557] on link "View External Url" at bounding box center [1037, 546] width 123 height 22
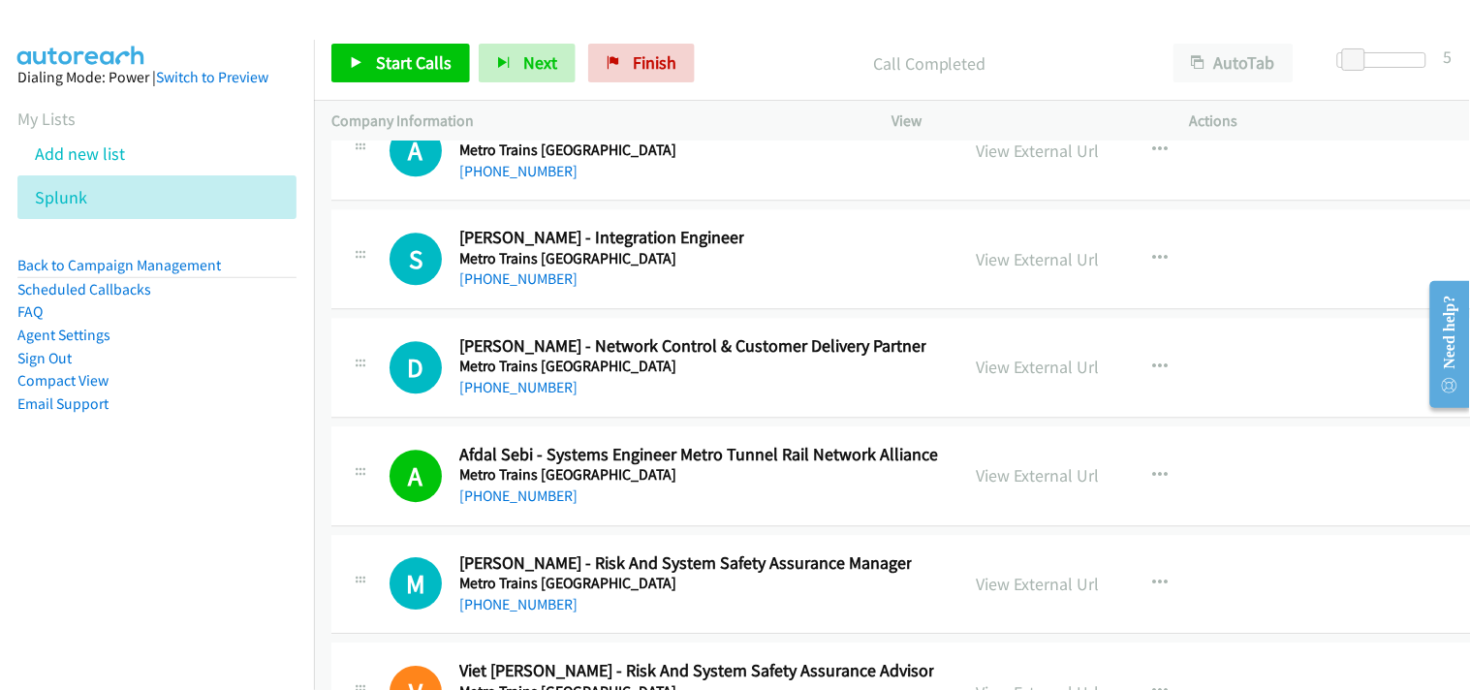
scroll to position [29658, 0]
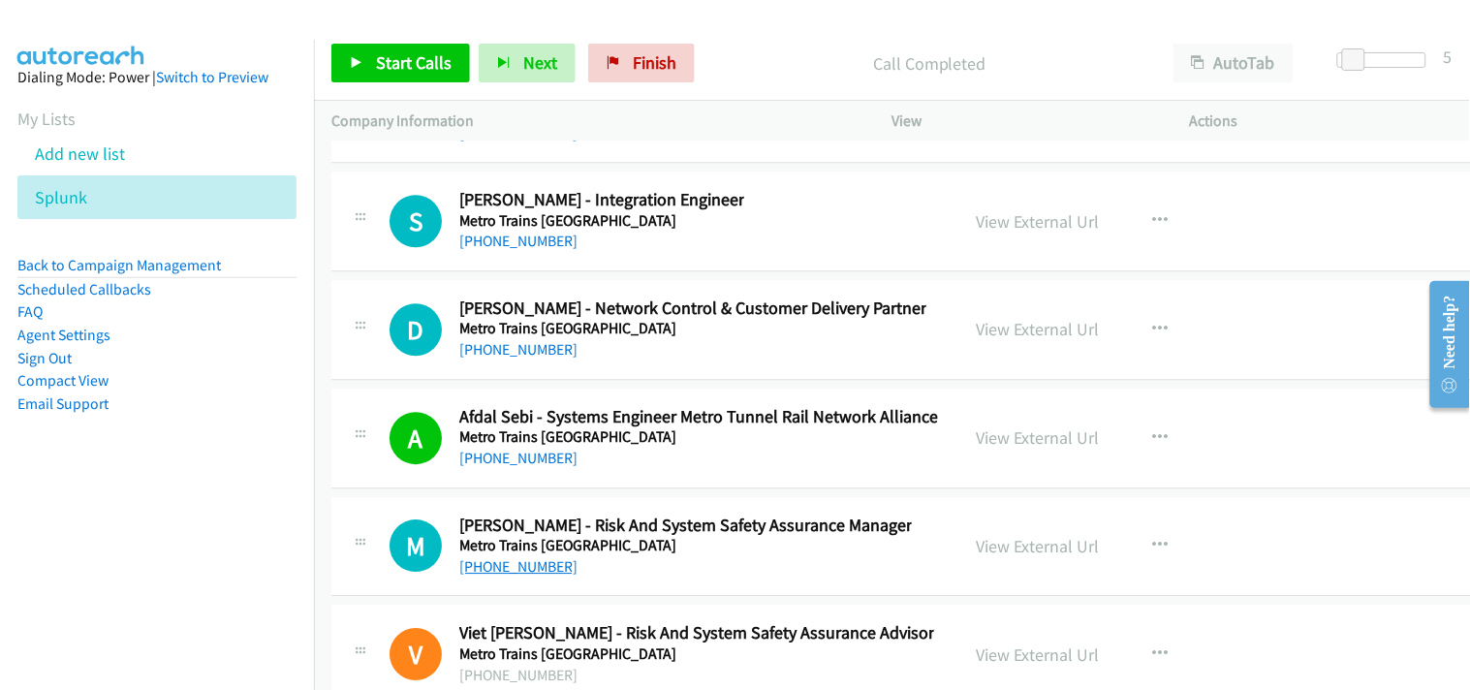
click at [517, 576] on link "[PHONE_NUMBER]" at bounding box center [518, 566] width 118 height 18
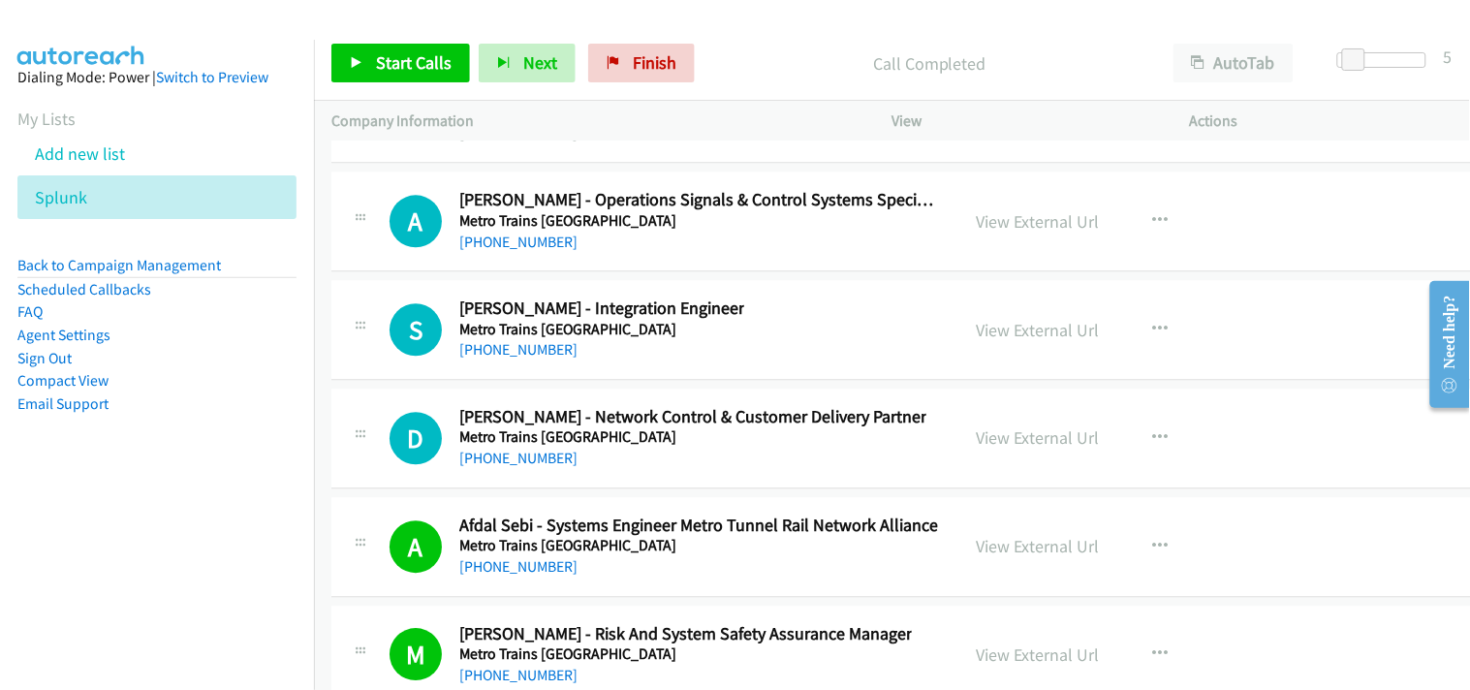
scroll to position [29442, 0]
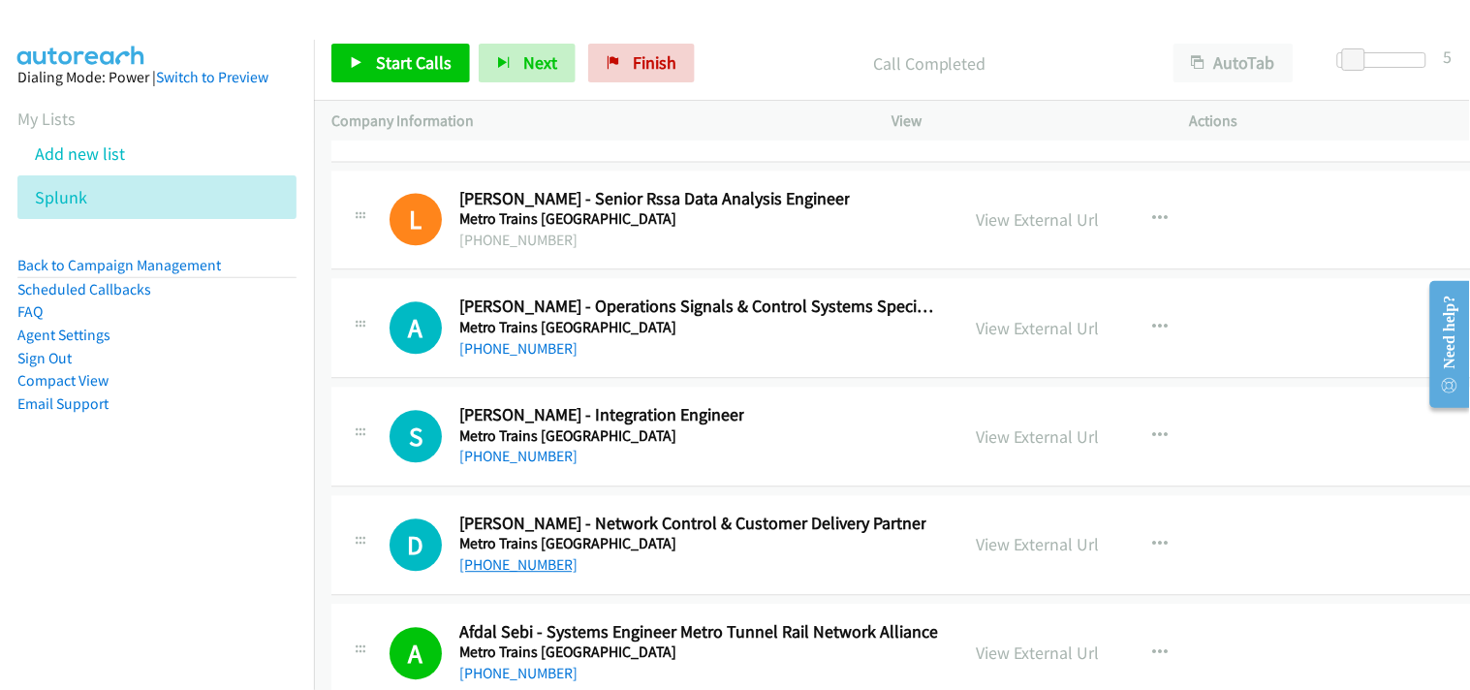
click at [528, 575] on link "[PHONE_NUMBER]" at bounding box center [518, 565] width 118 height 18
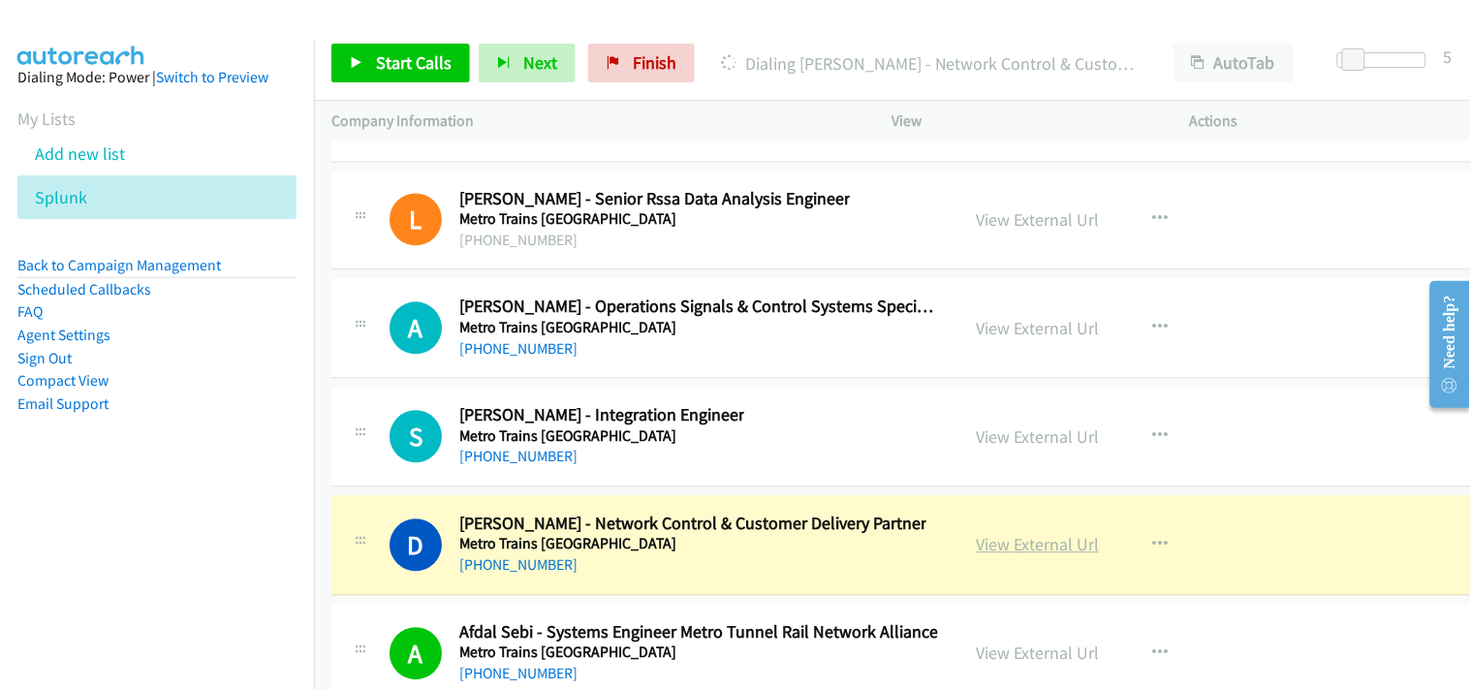
click at [1012, 556] on link "View External Url" at bounding box center [1037, 545] width 123 height 22
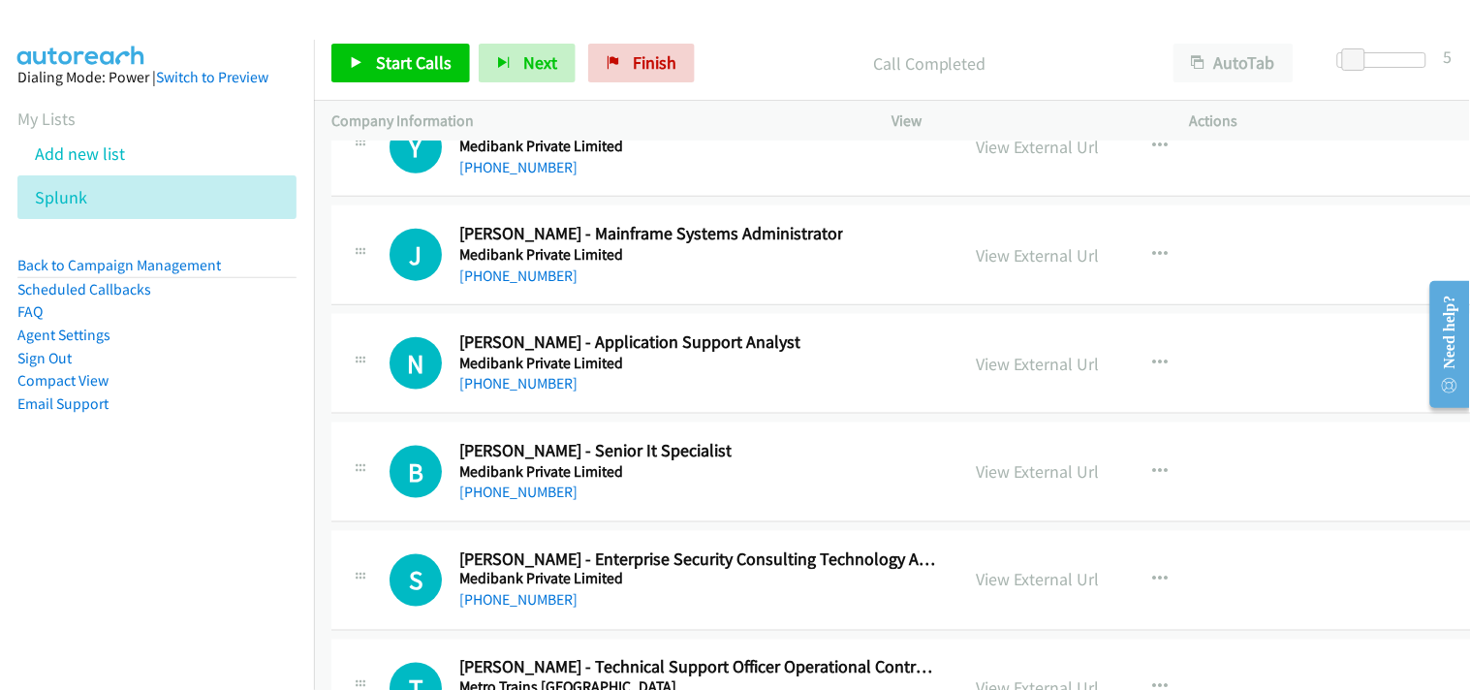
scroll to position [28904, 0]
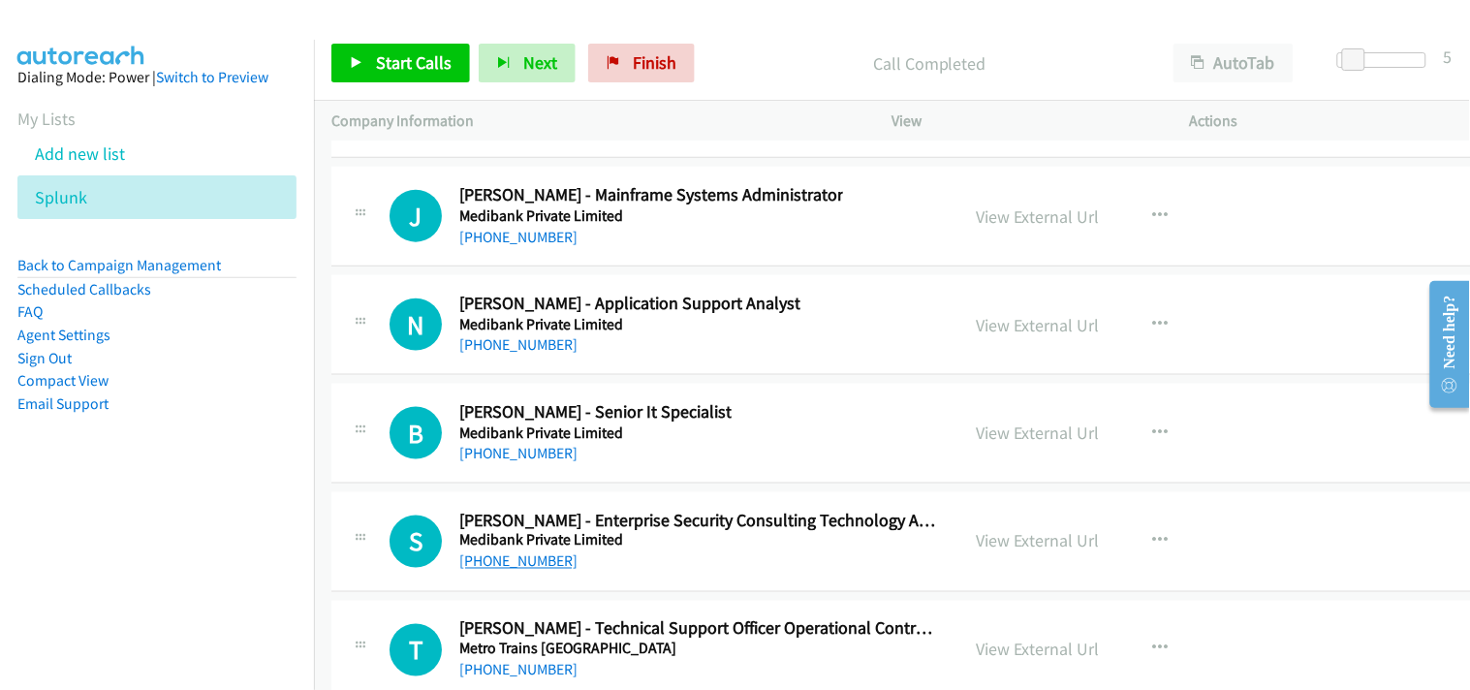
click at [510, 565] on link "[PHONE_NUMBER]" at bounding box center [518, 561] width 118 height 18
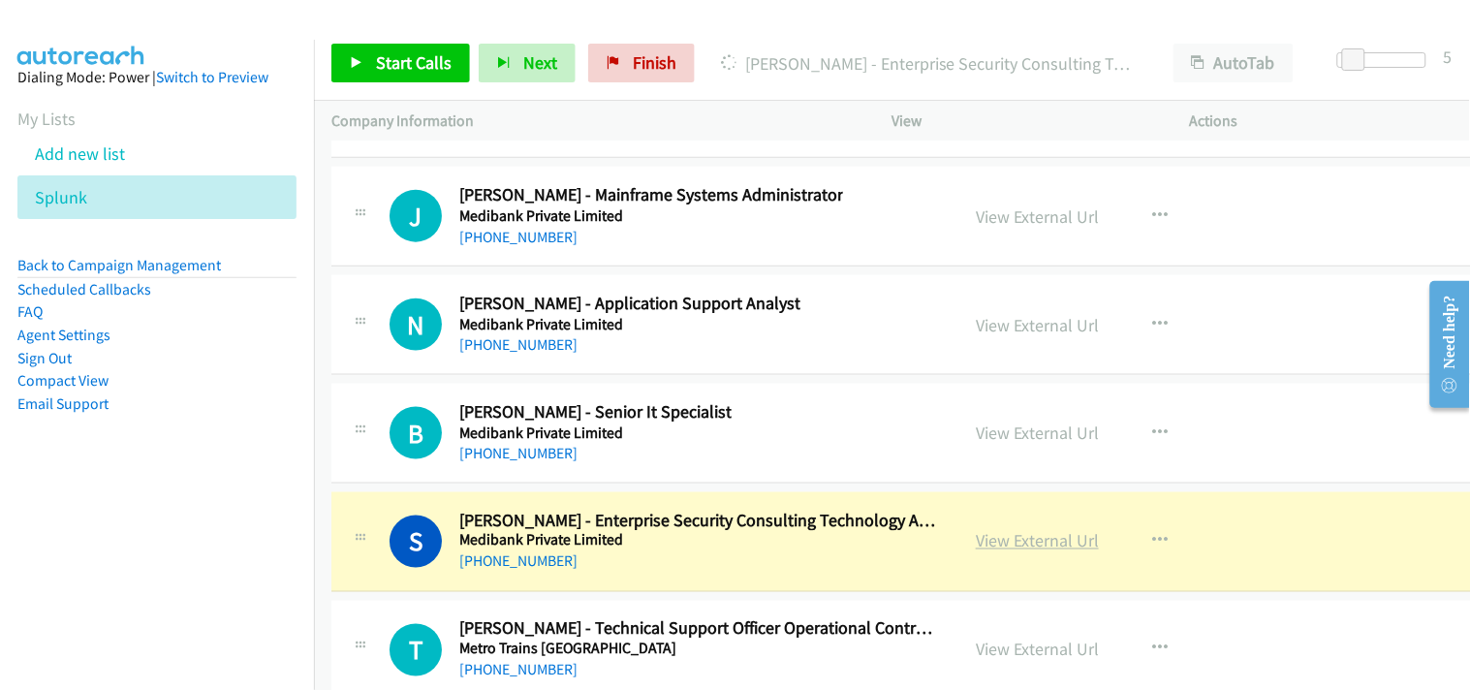
click at [1000, 552] on link "View External Url" at bounding box center [1037, 541] width 123 height 22
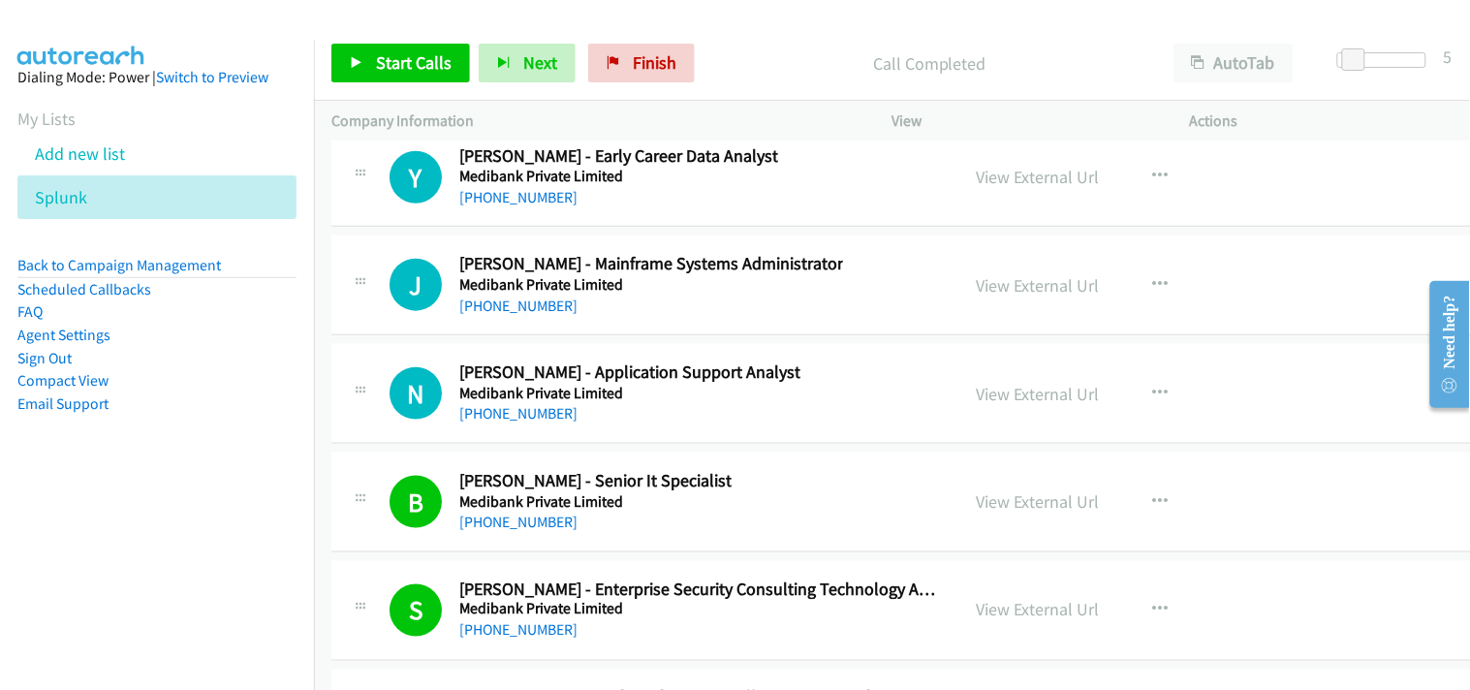
scroll to position [28796, 0]
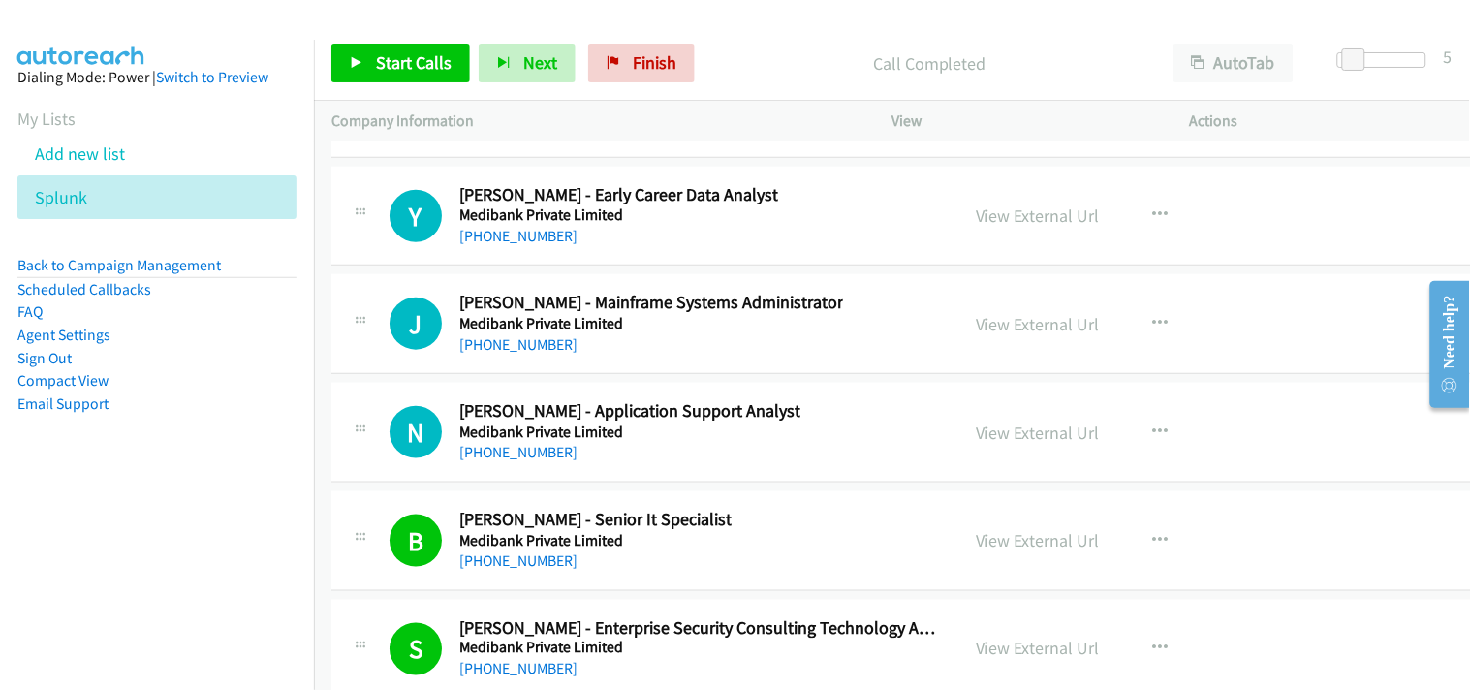
click at [487, 585] on div "B Callback Scheduled [PERSON_NAME] - Senior It Specialist Medibank Private Limi…" at bounding box center [923, 541] width 1184 height 100
click at [489, 570] on link "[PHONE_NUMBER]" at bounding box center [518, 560] width 118 height 18
click at [1023, 545] on link "View External Url" at bounding box center [1037, 540] width 123 height 22
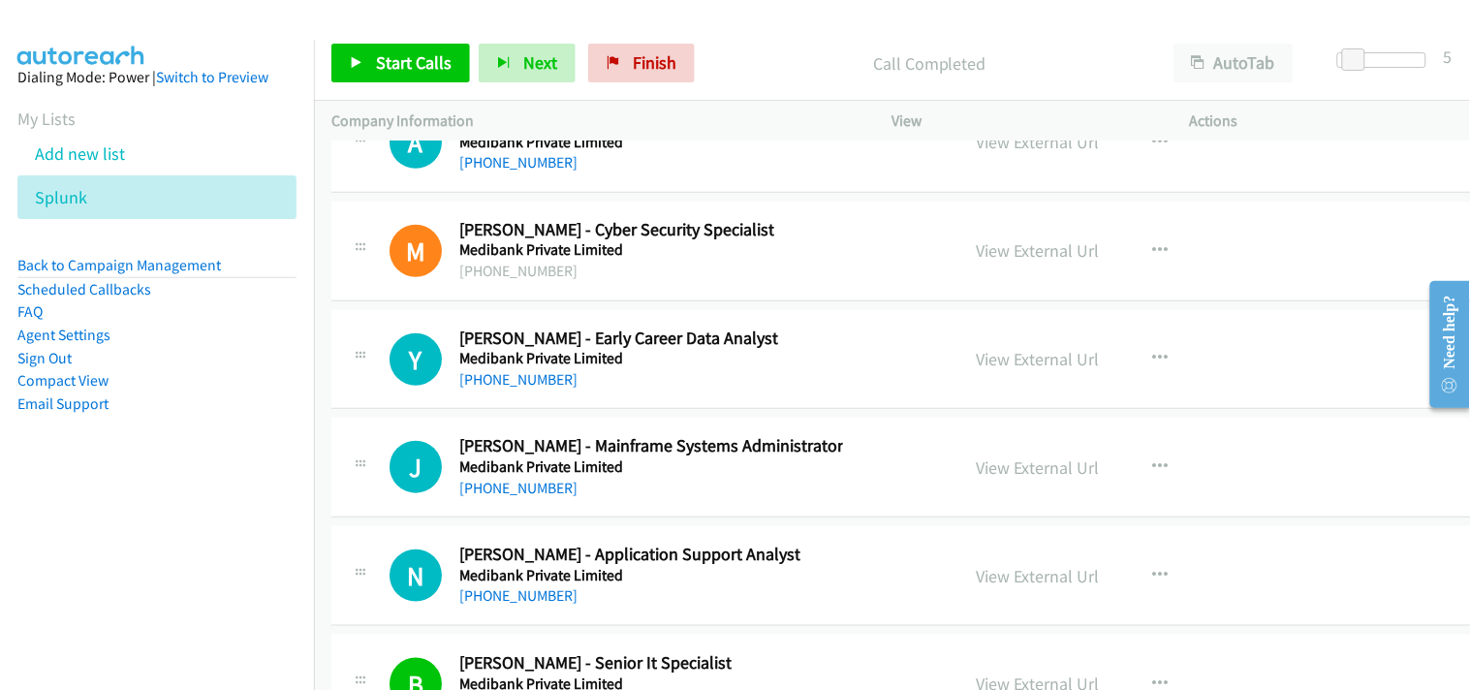
scroll to position [28689, 0]
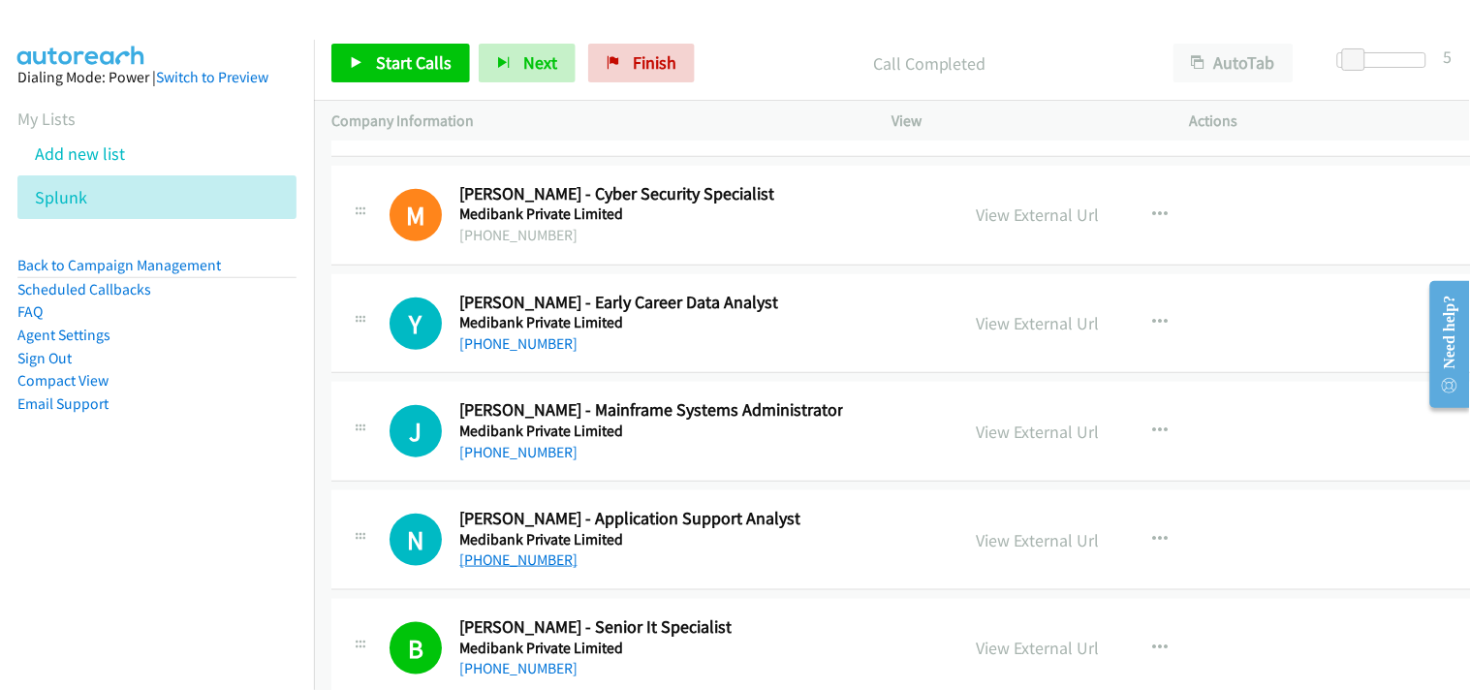
click at [541, 569] on link "[PHONE_NUMBER]" at bounding box center [518, 559] width 118 height 18
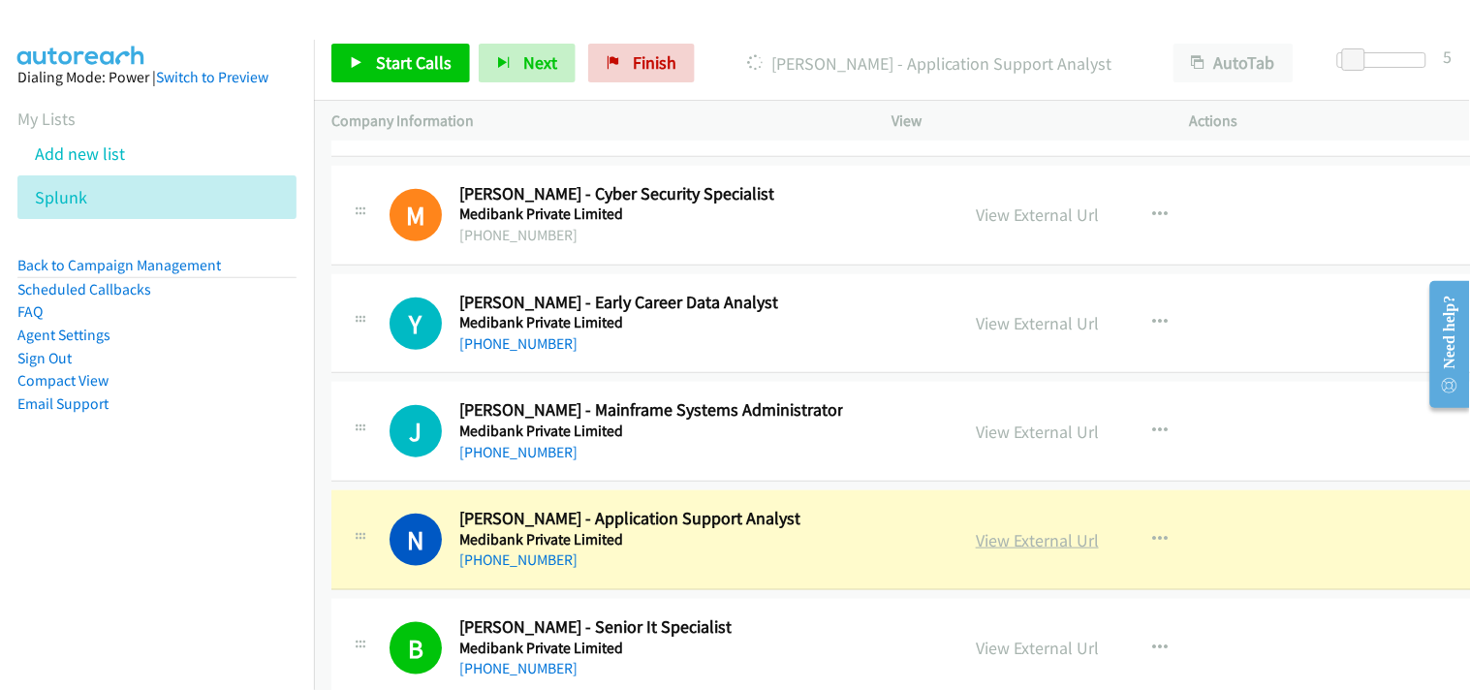
click at [1041, 549] on link "View External Url" at bounding box center [1037, 540] width 123 height 22
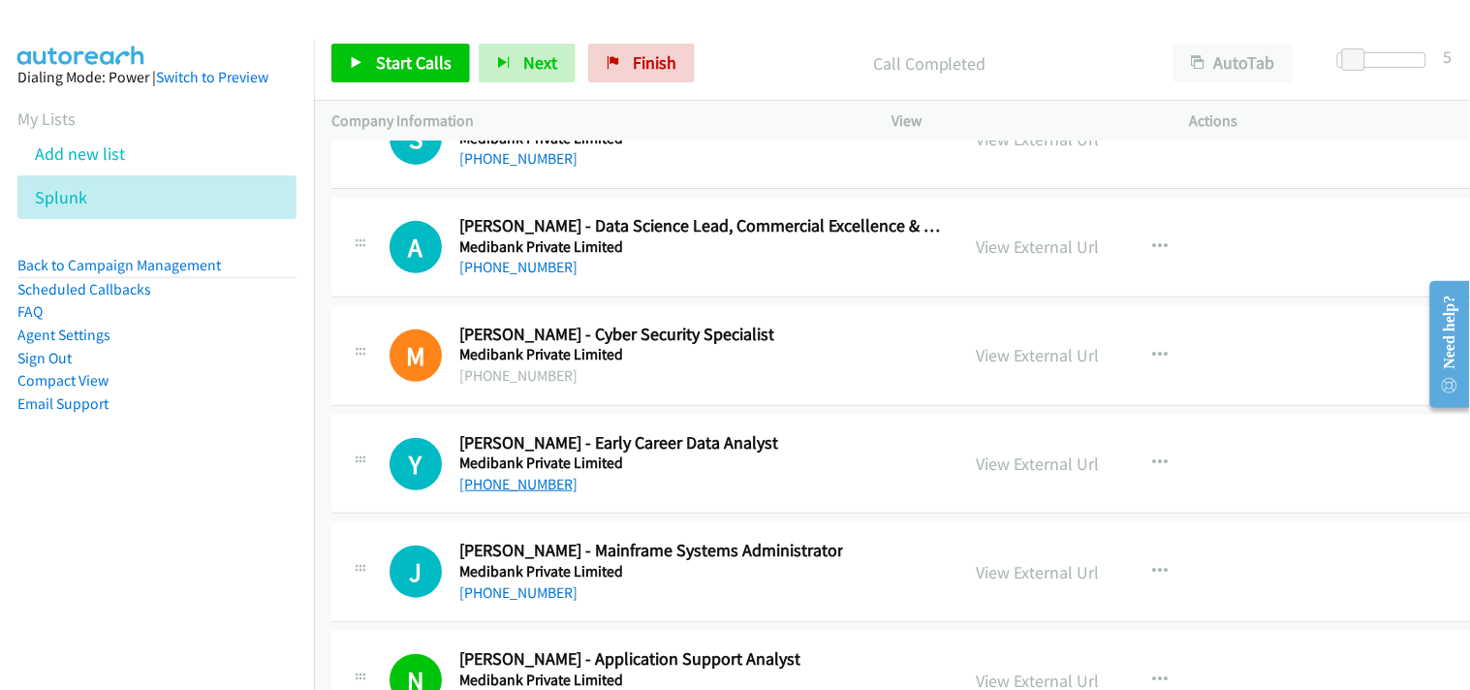
scroll to position [28580, 0]
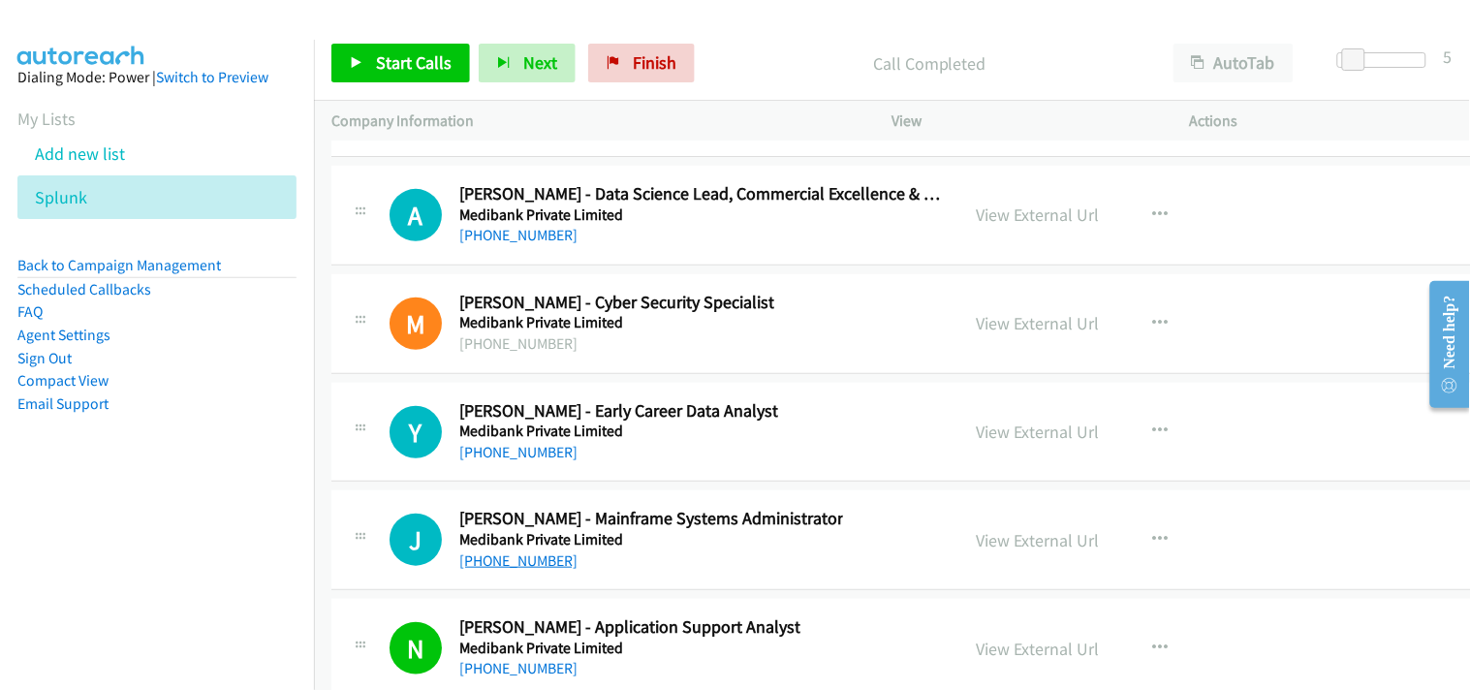
click at [523, 566] on link "[PHONE_NUMBER]" at bounding box center [518, 560] width 118 height 18
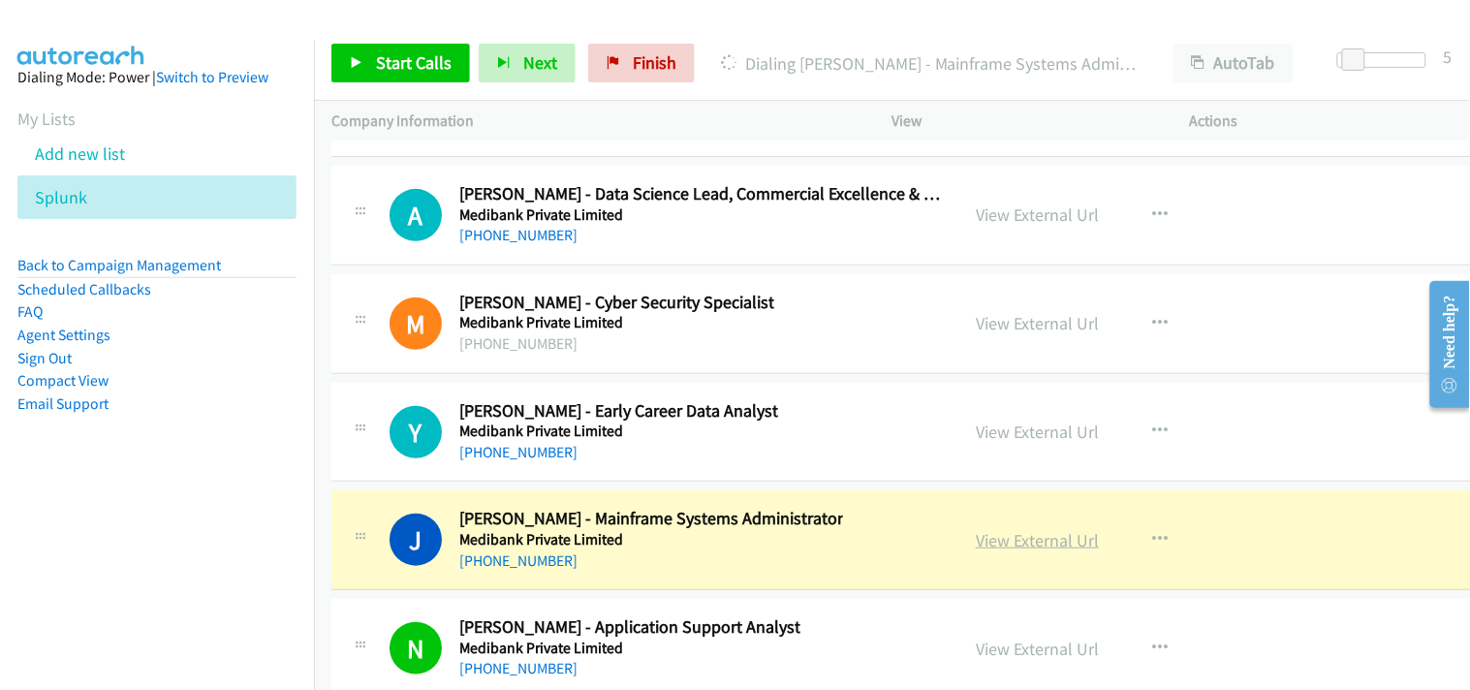
click at [1033, 548] on link "View External Url" at bounding box center [1037, 540] width 123 height 22
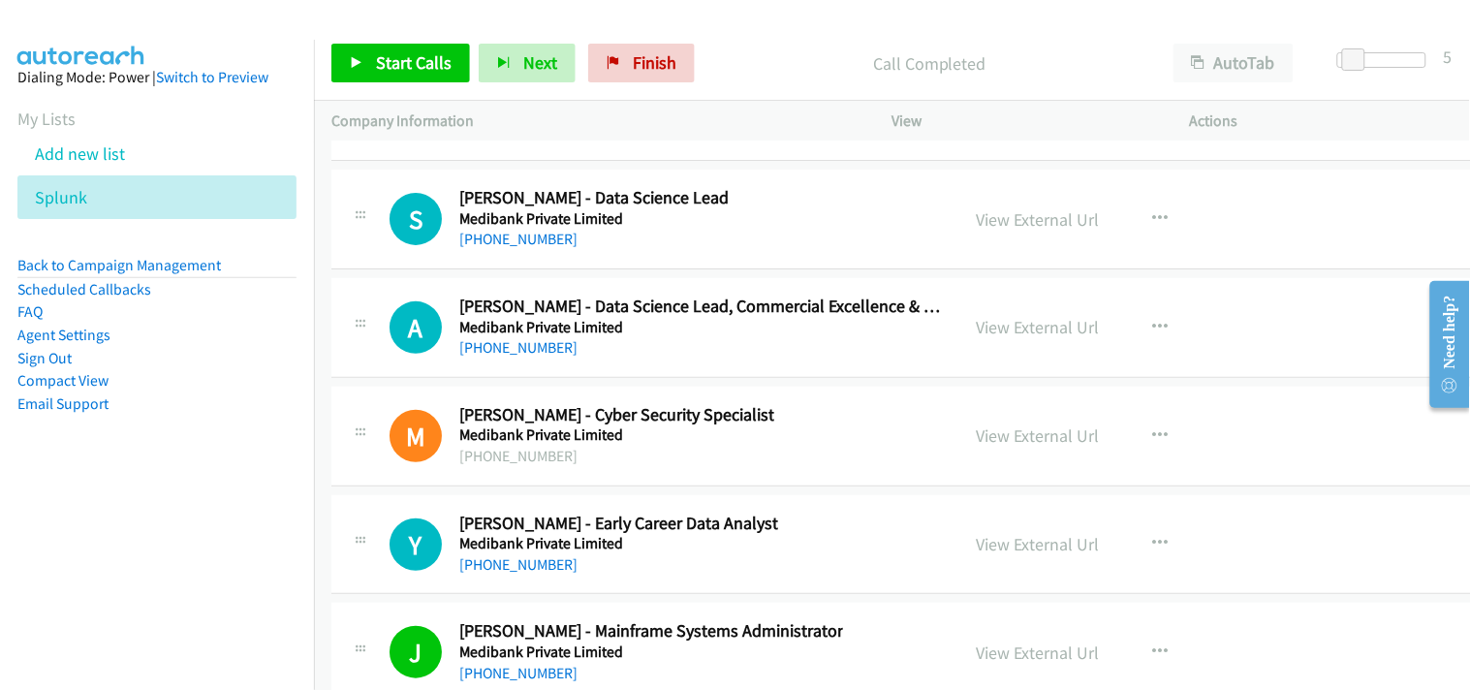
scroll to position [28473, 0]
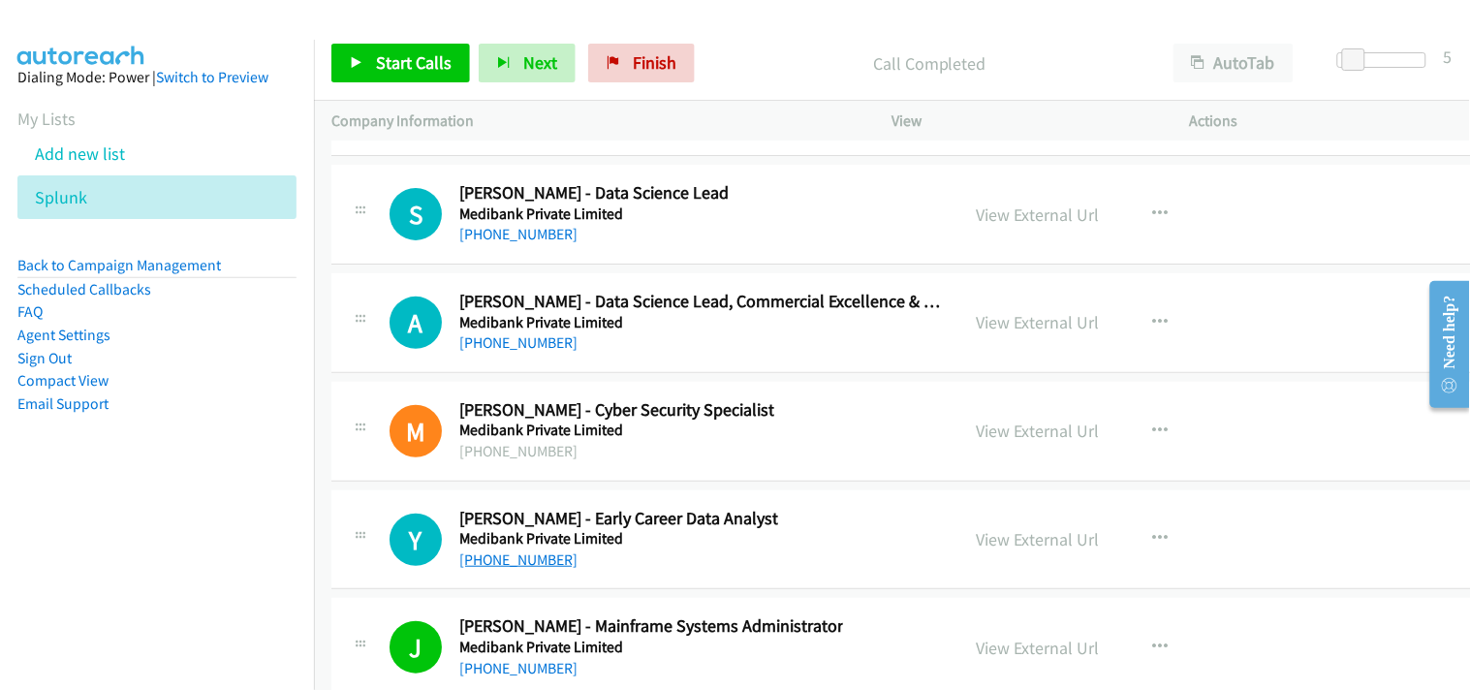
click at [509, 567] on link "[PHONE_NUMBER]" at bounding box center [518, 559] width 118 height 18
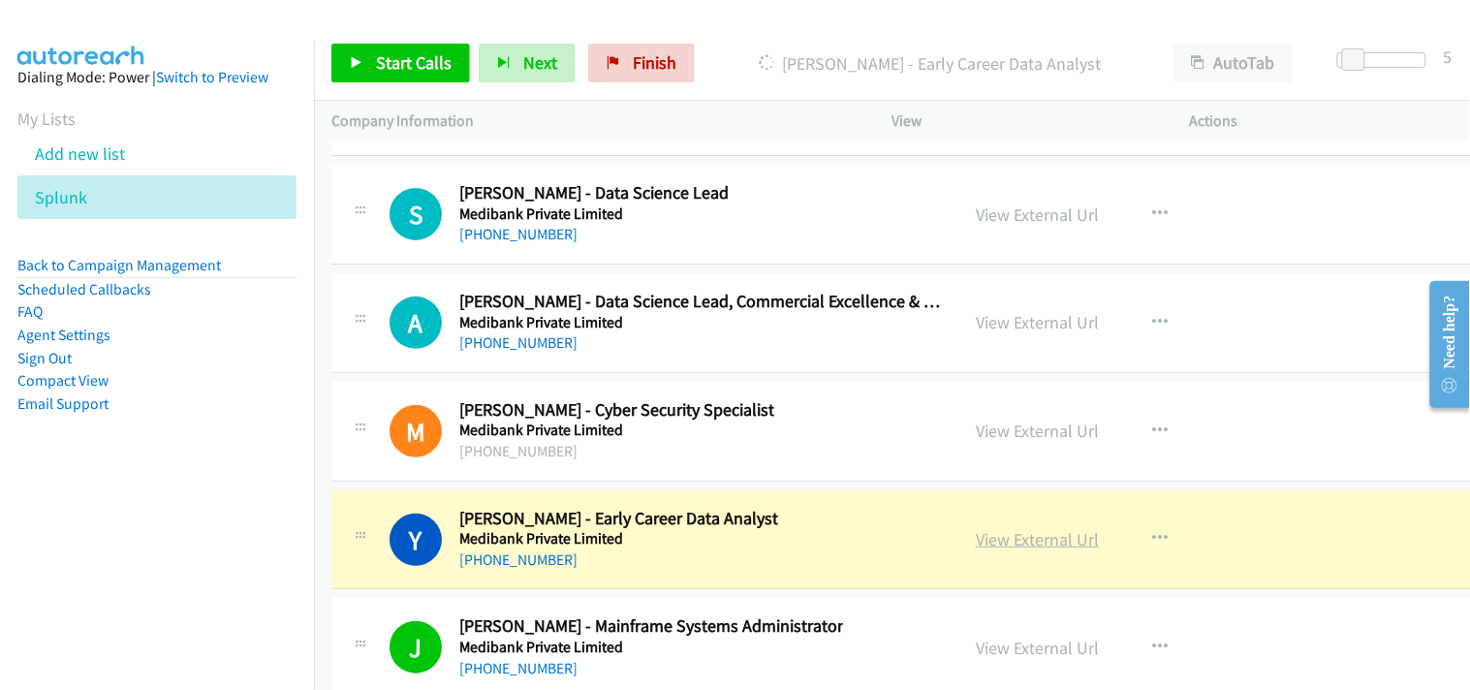
click at [1032, 548] on link "View External Url" at bounding box center [1037, 539] width 123 height 22
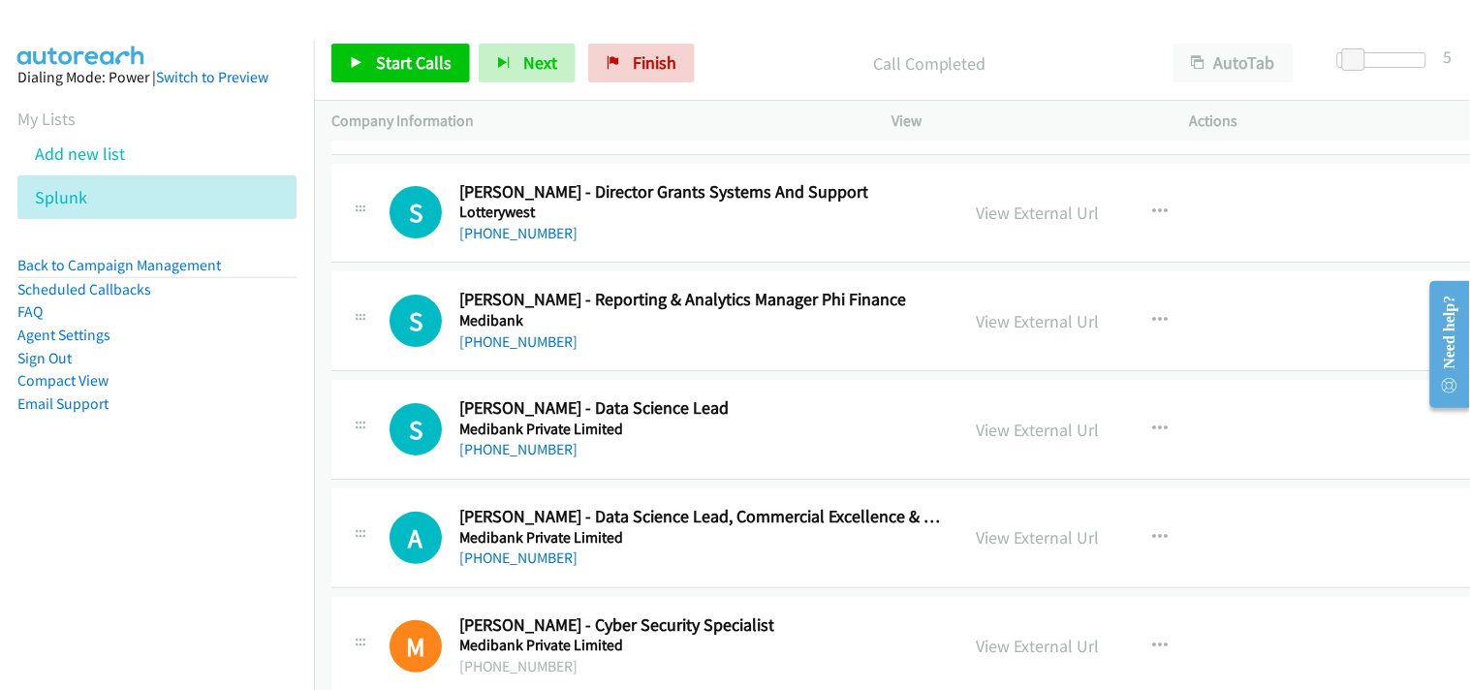
scroll to position [28150, 0]
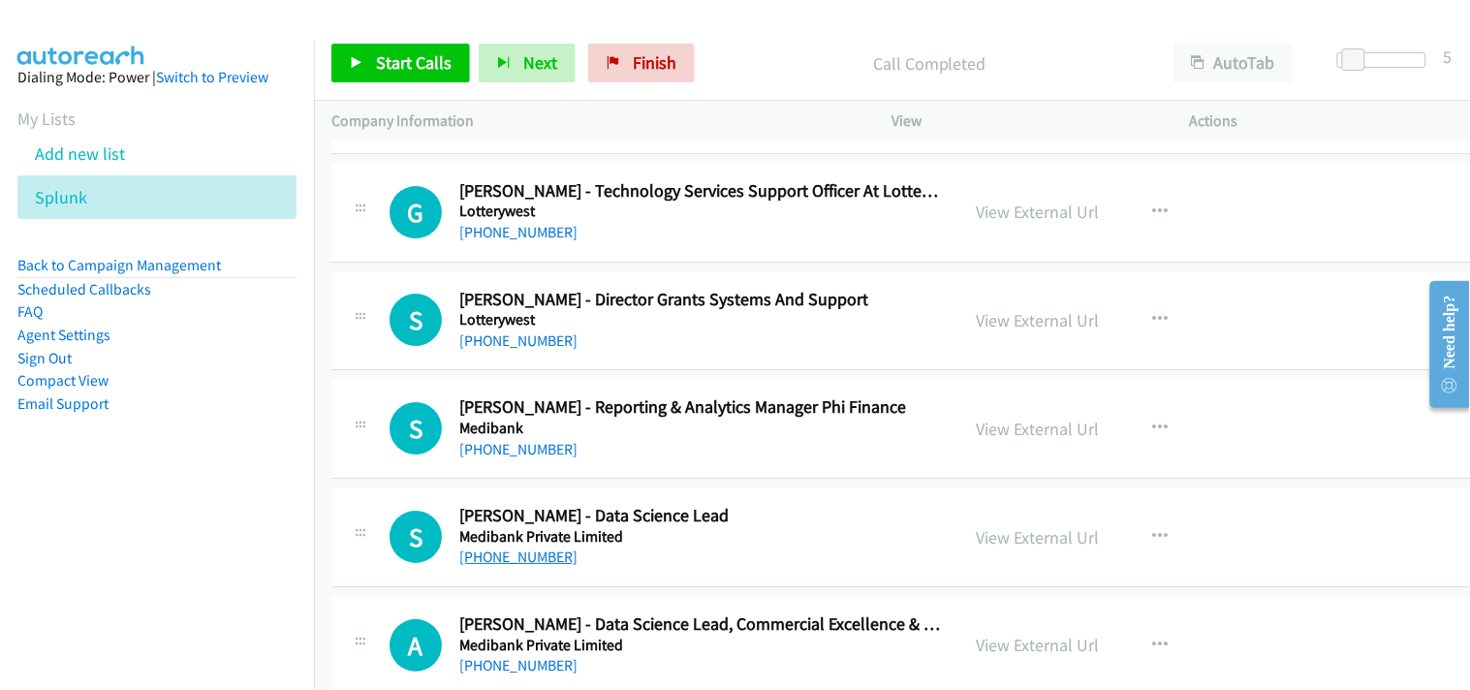
click at [514, 566] on link "[PHONE_NUMBER]" at bounding box center [518, 556] width 118 height 18
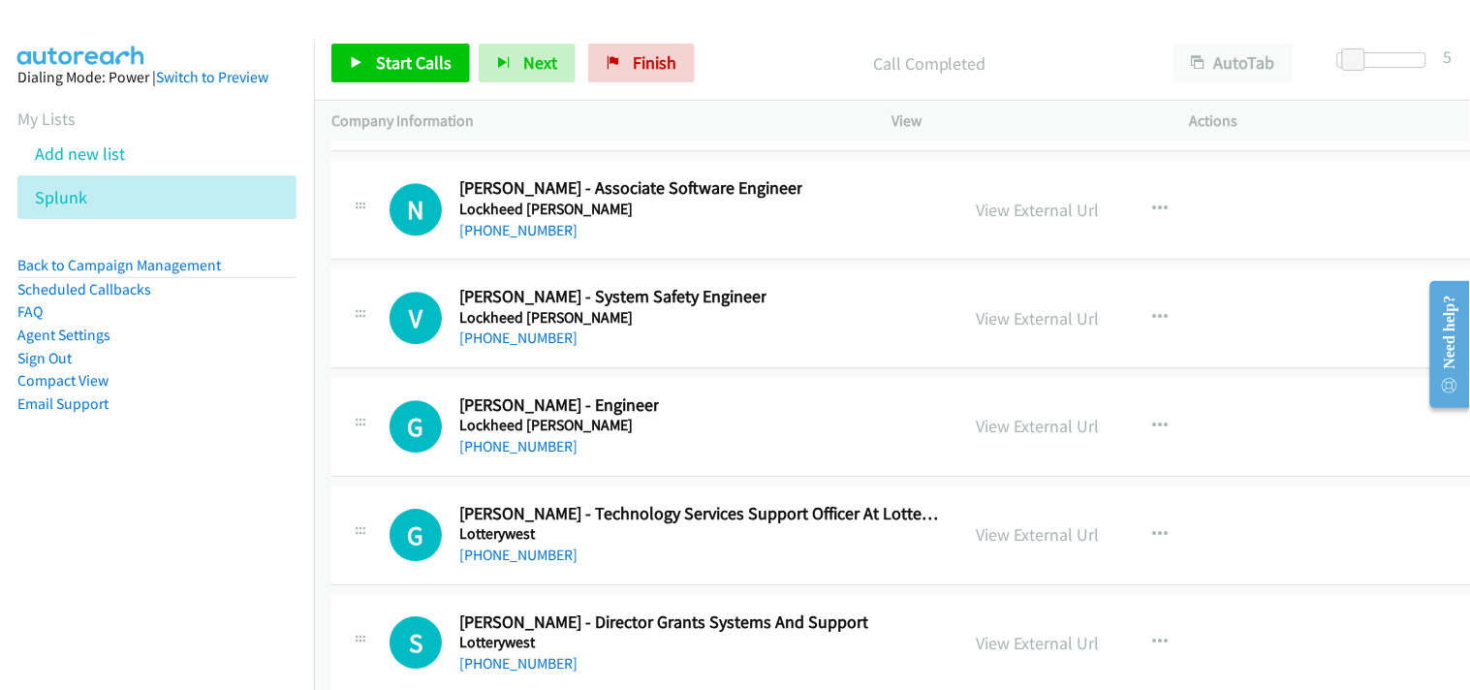
scroll to position [27935, 0]
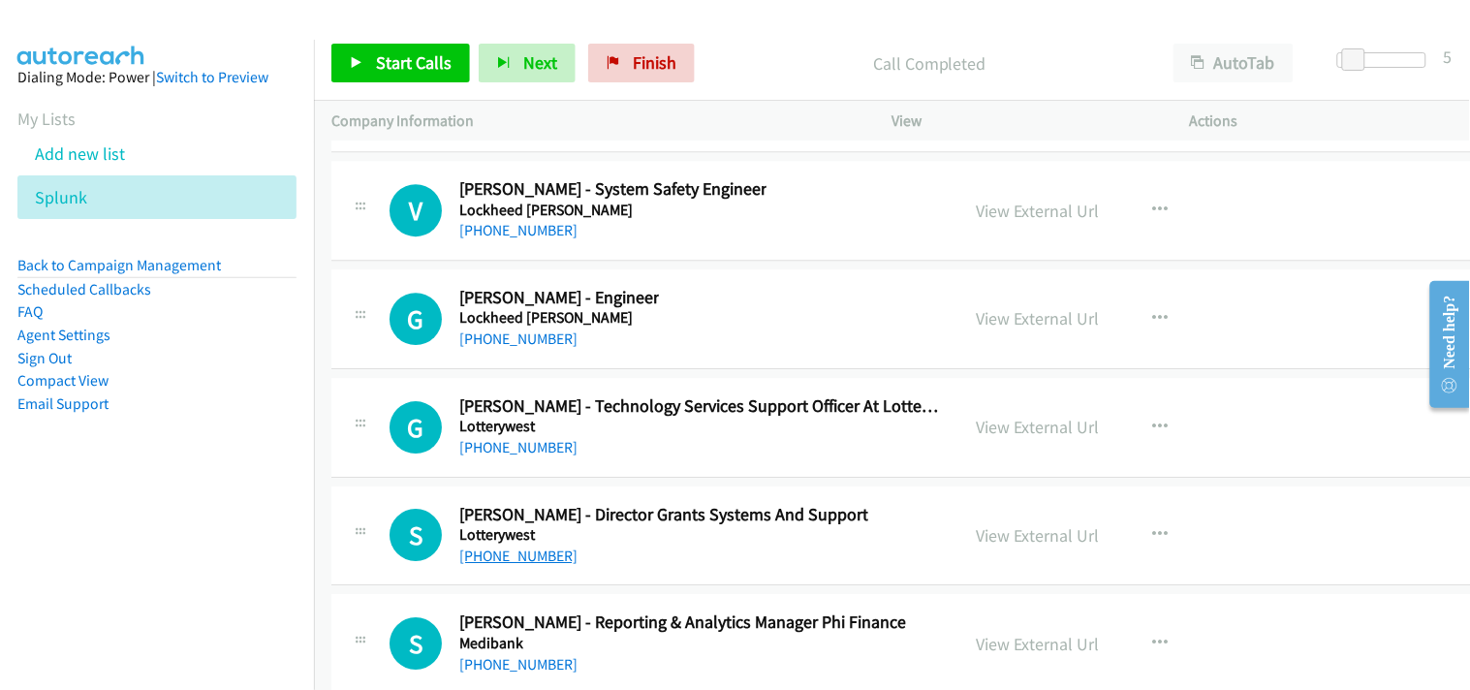
click at [521, 565] on link "[PHONE_NUMBER]" at bounding box center [518, 555] width 118 height 18
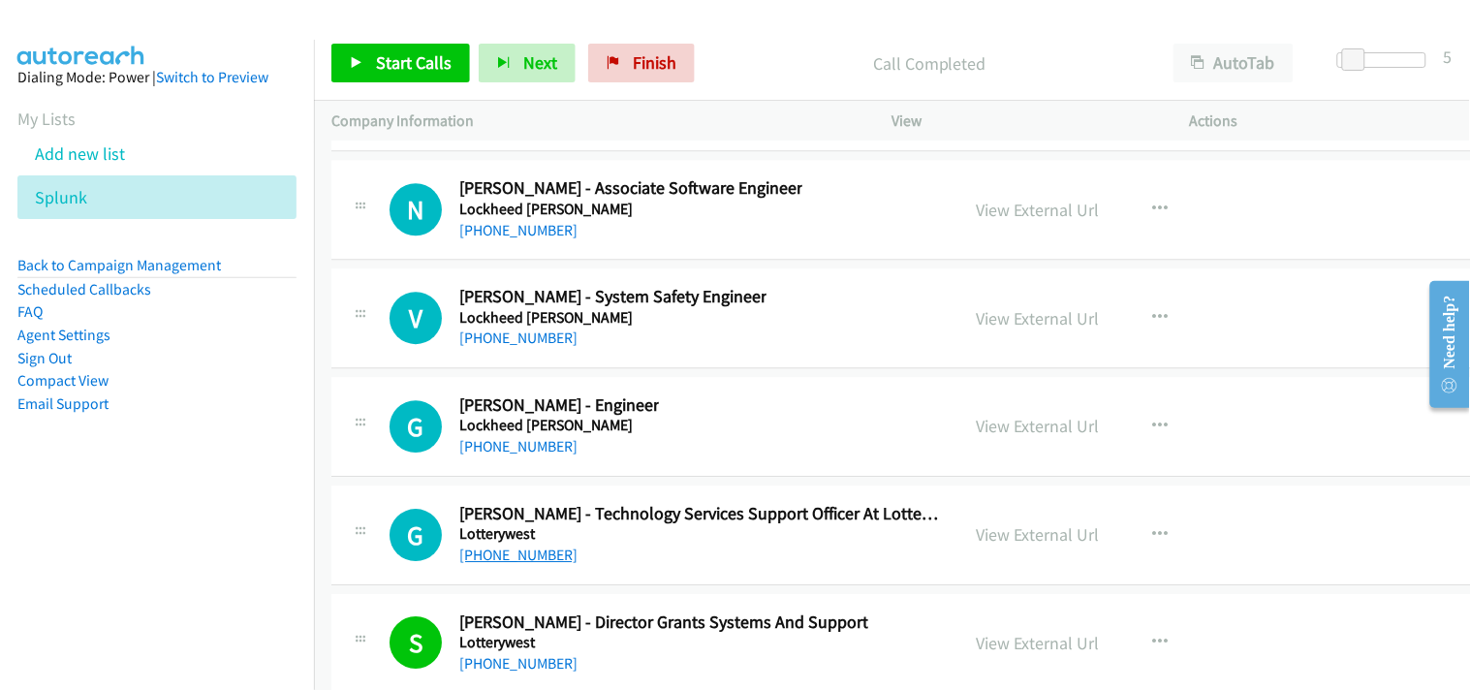
click at [499, 564] on link "[PHONE_NUMBER]" at bounding box center [518, 554] width 118 height 18
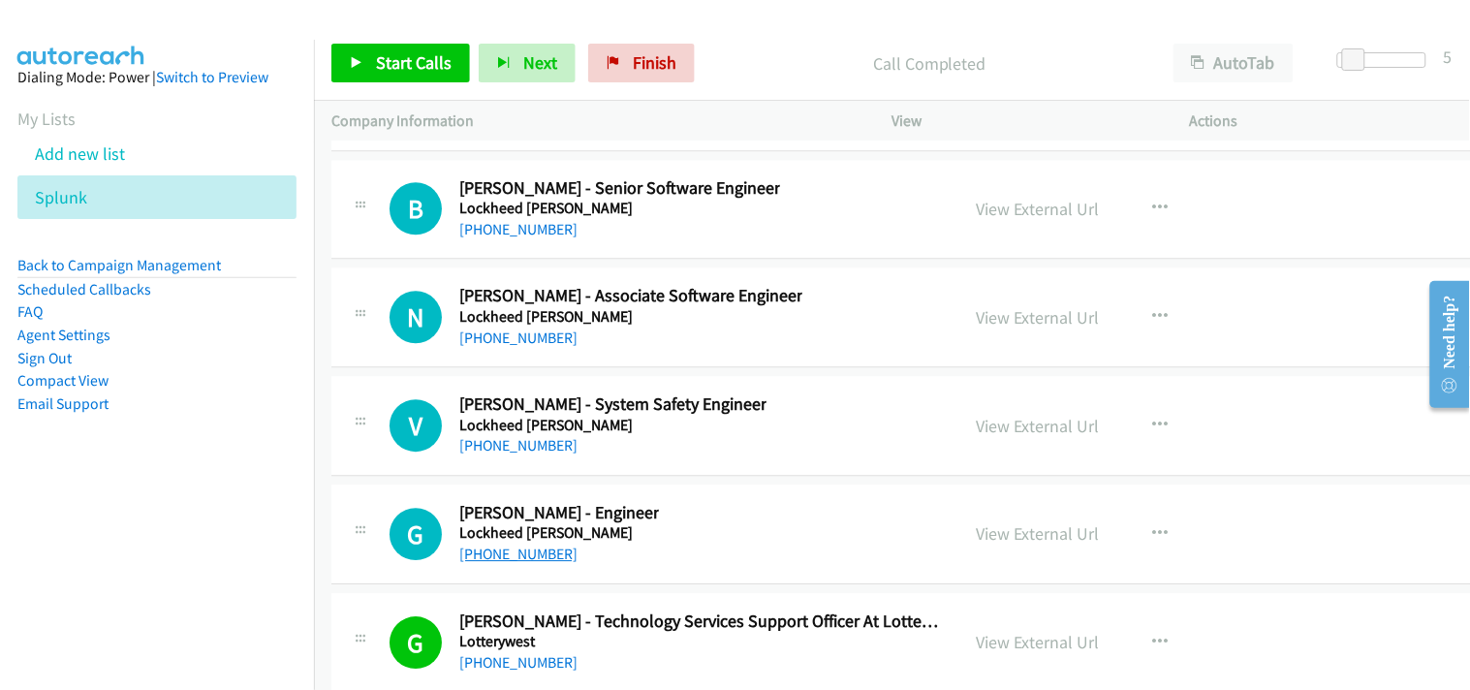
scroll to position [27611, 0]
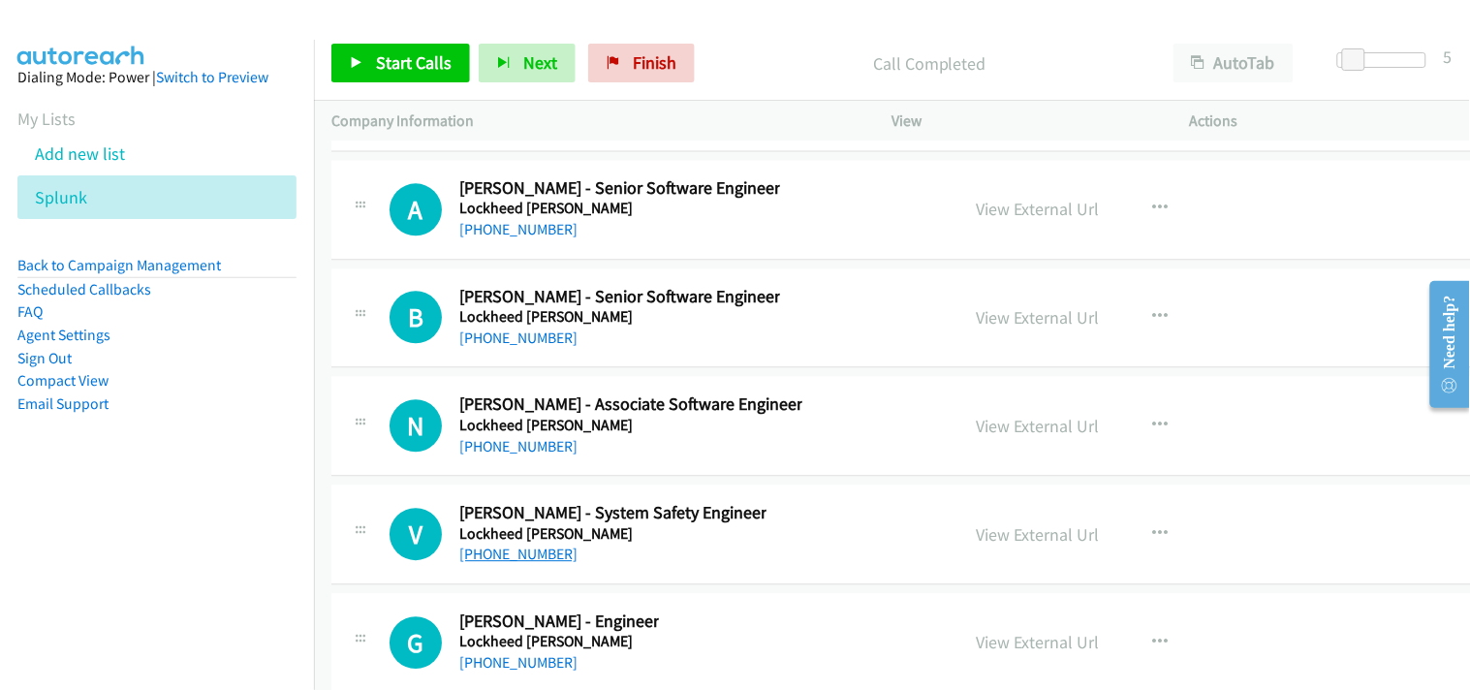
click at [517, 563] on link "[PHONE_NUMBER]" at bounding box center [518, 554] width 118 height 18
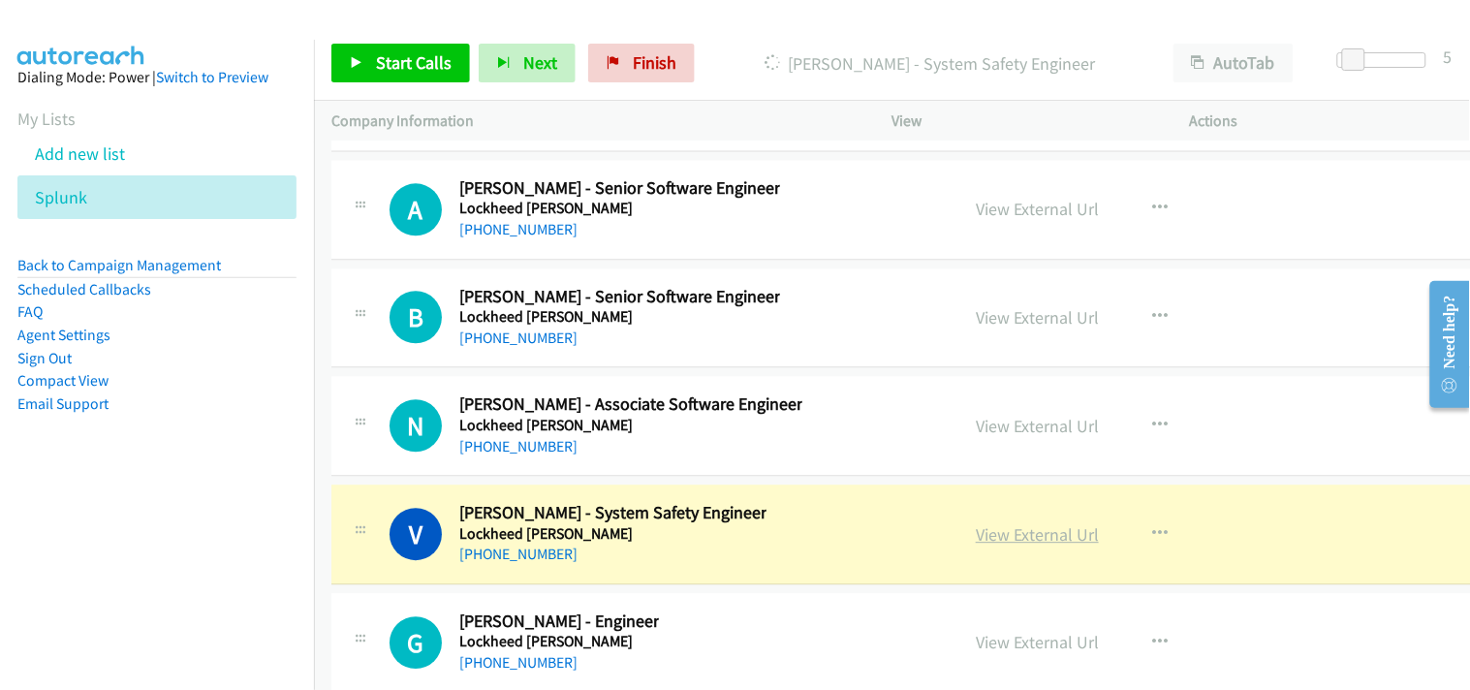
click at [1061, 544] on link "View External Url" at bounding box center [1037, 534] width 123 height 22
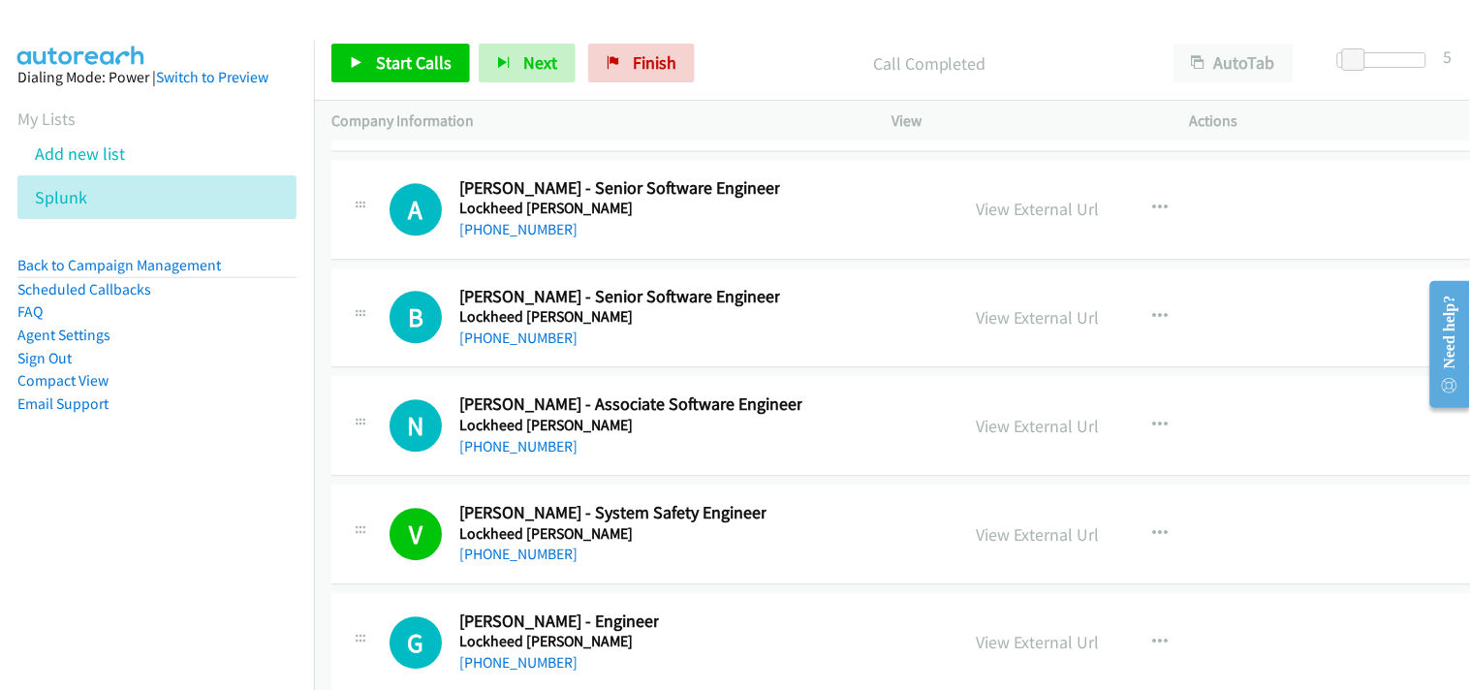
scroll to position [27504, 0]
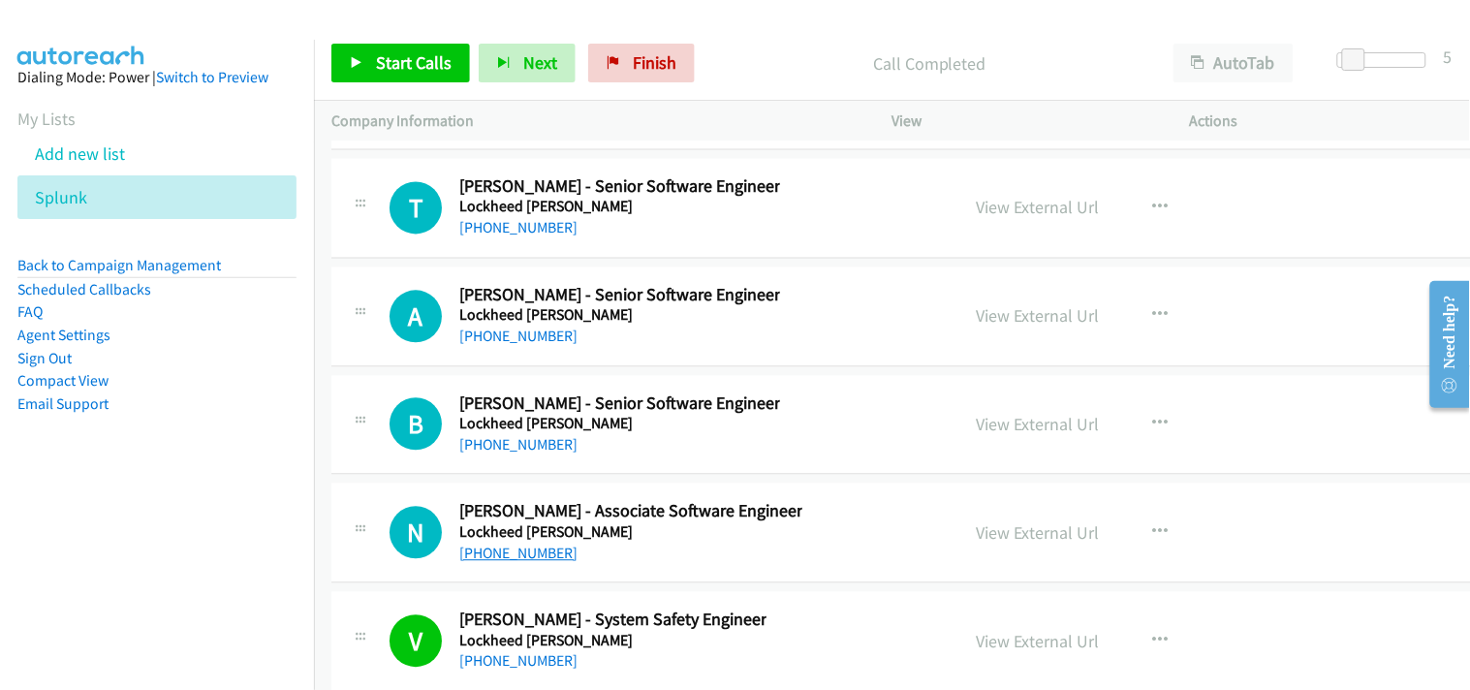
click at [517, 563] on link "[PHONE_NUMBER]" at bounding box center [518, 554] width 118 height 18
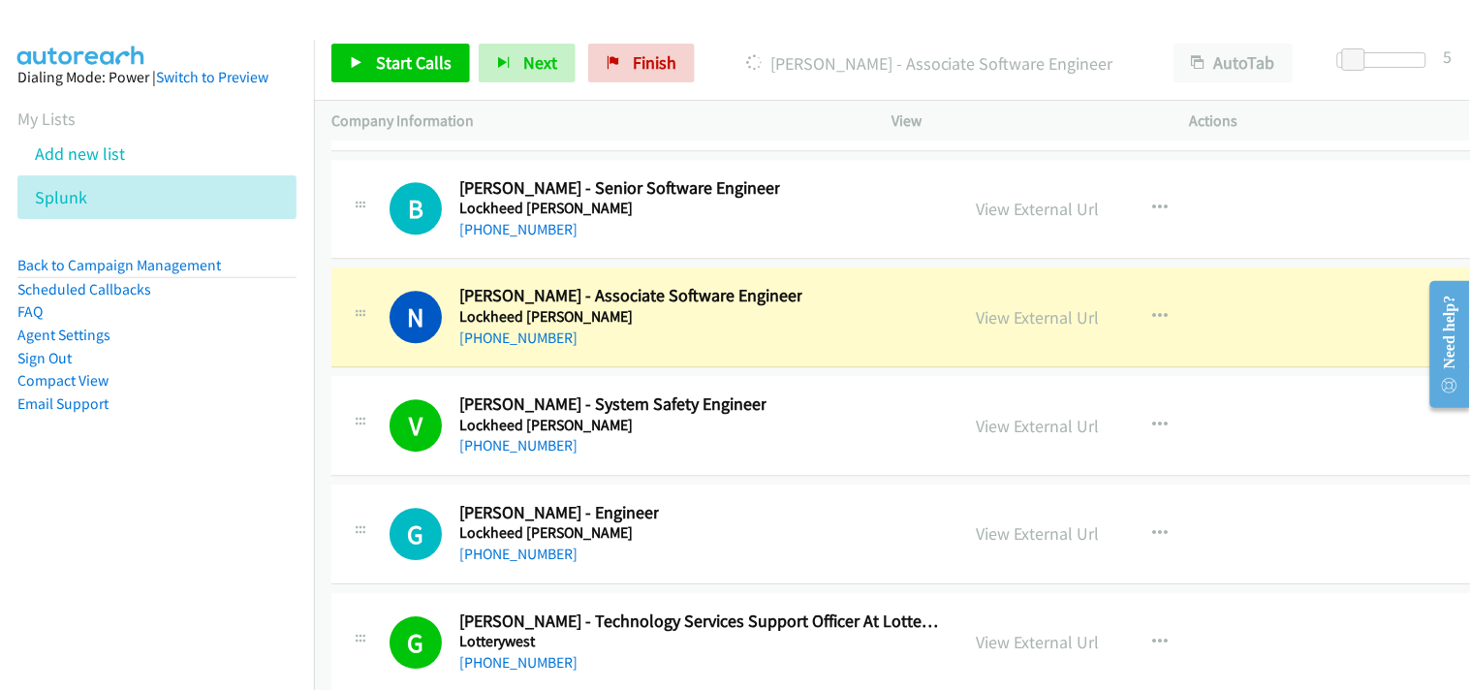
scroll to position [27611, 0]
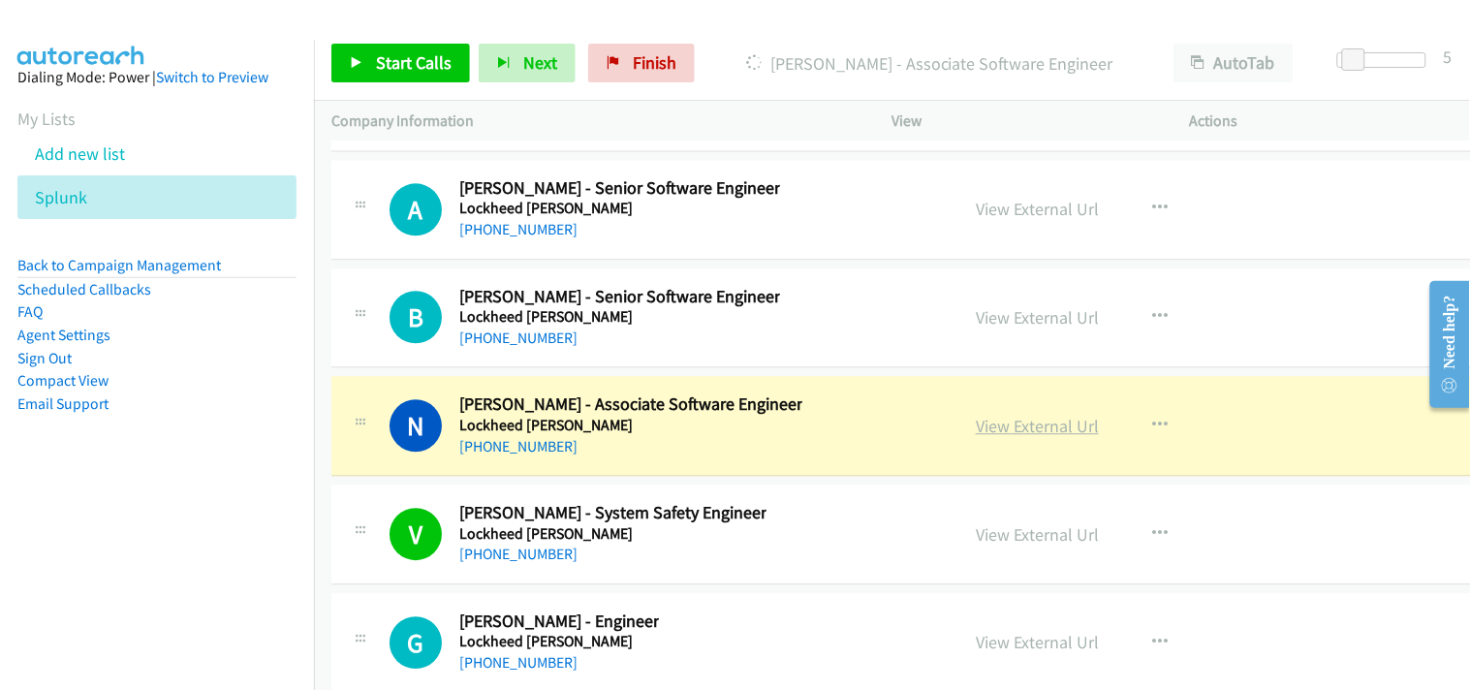
click at [1004, 437] on link "View External Url" at bounding box center [1037, 426] width 123 height 22
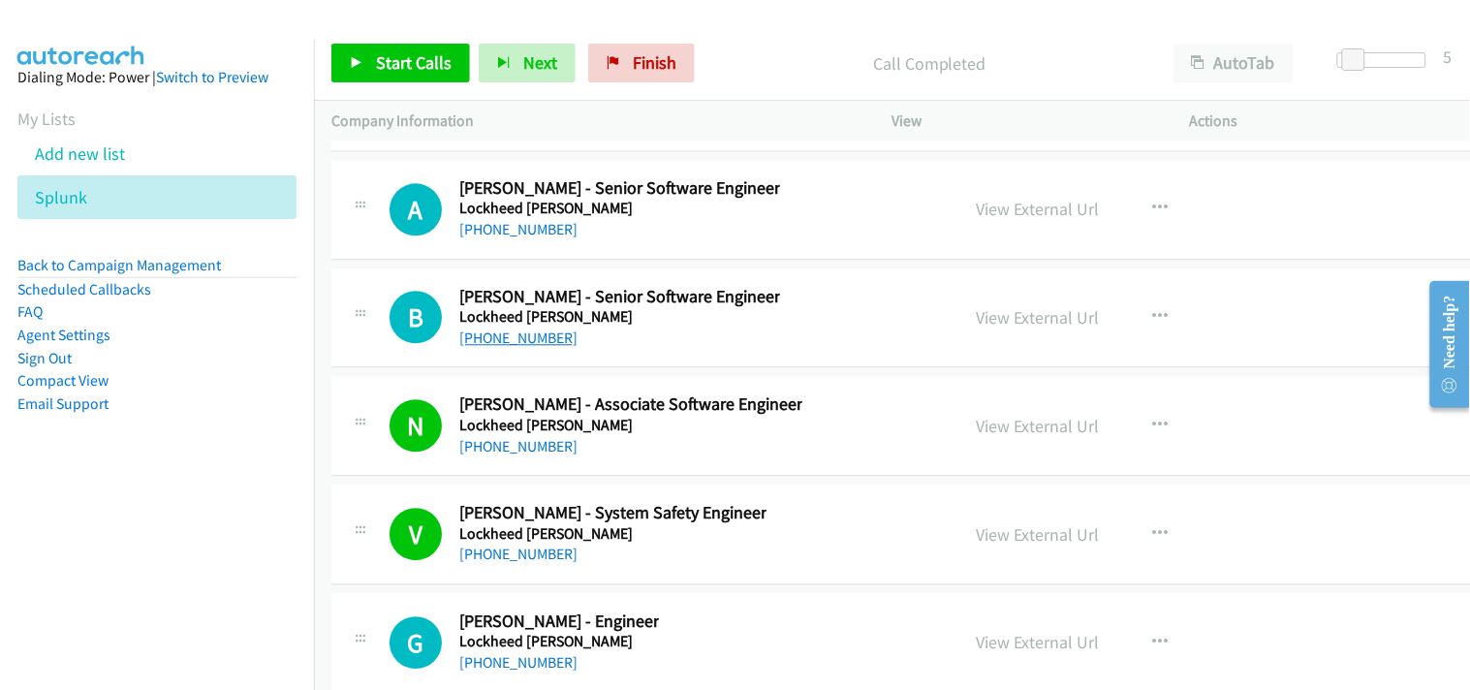
click at [516, 345] on link "[PHONE_NUMBER]" at bounding box center [518, 337] width 118 height 18
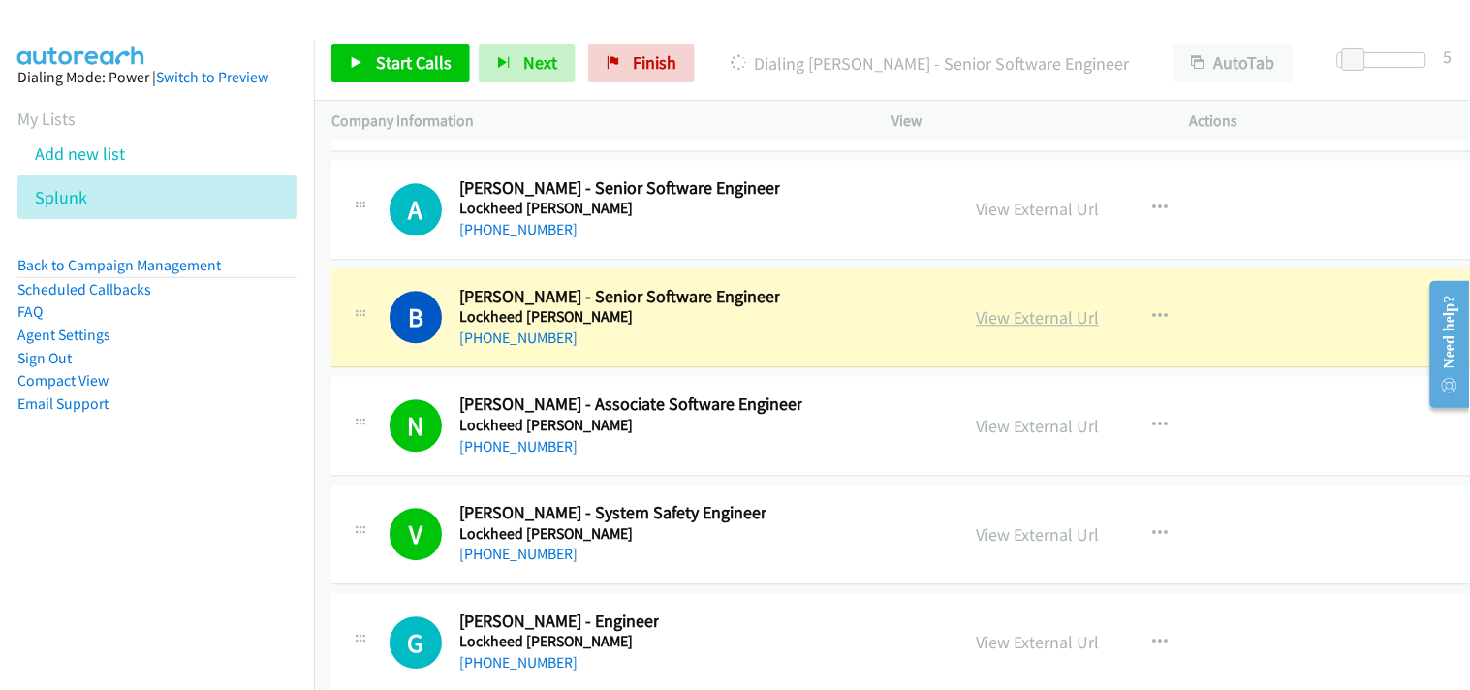
click at [1006, 328] on link "View External Url" at bounding box center [1037, 317] width 123 height 22
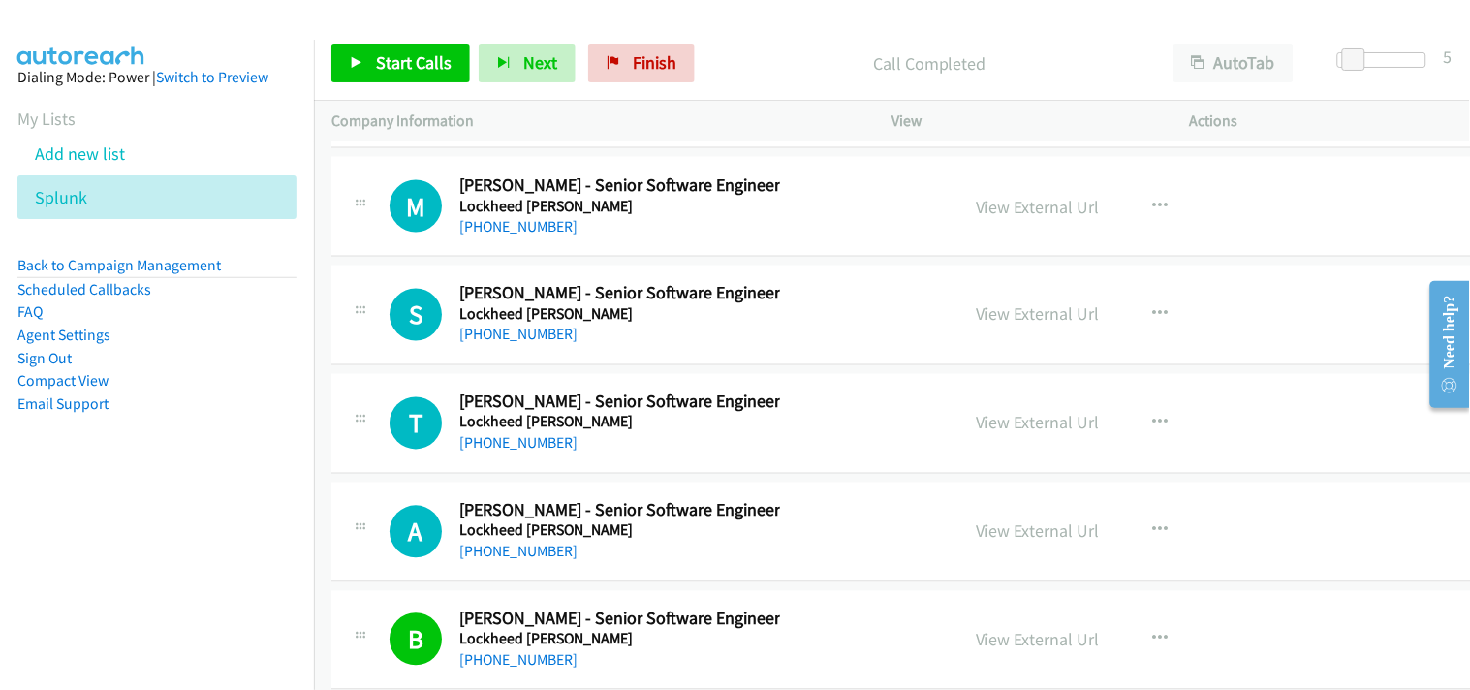
scroll to position [27181, 0]
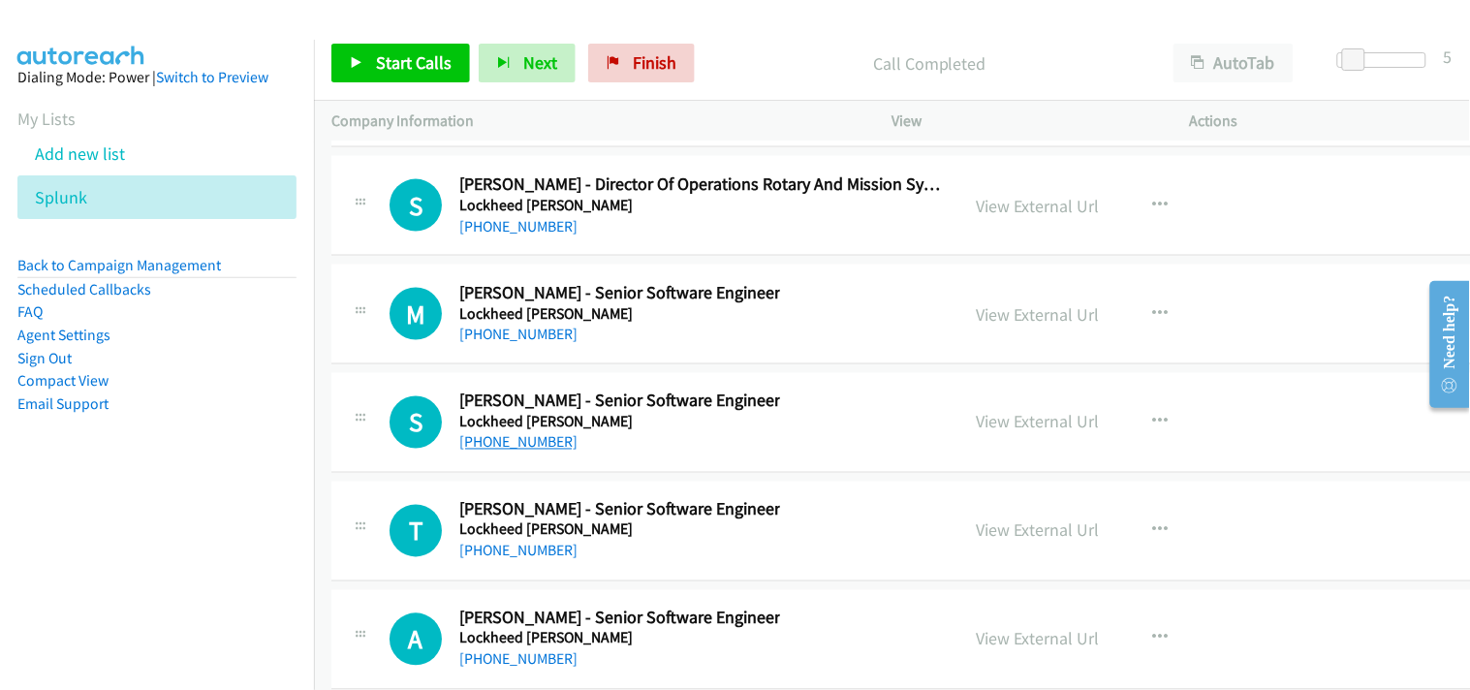
click at [528, 452] on link "[PHONE_NUMBER]" at bounding box center [518, 442] width 118 height 18
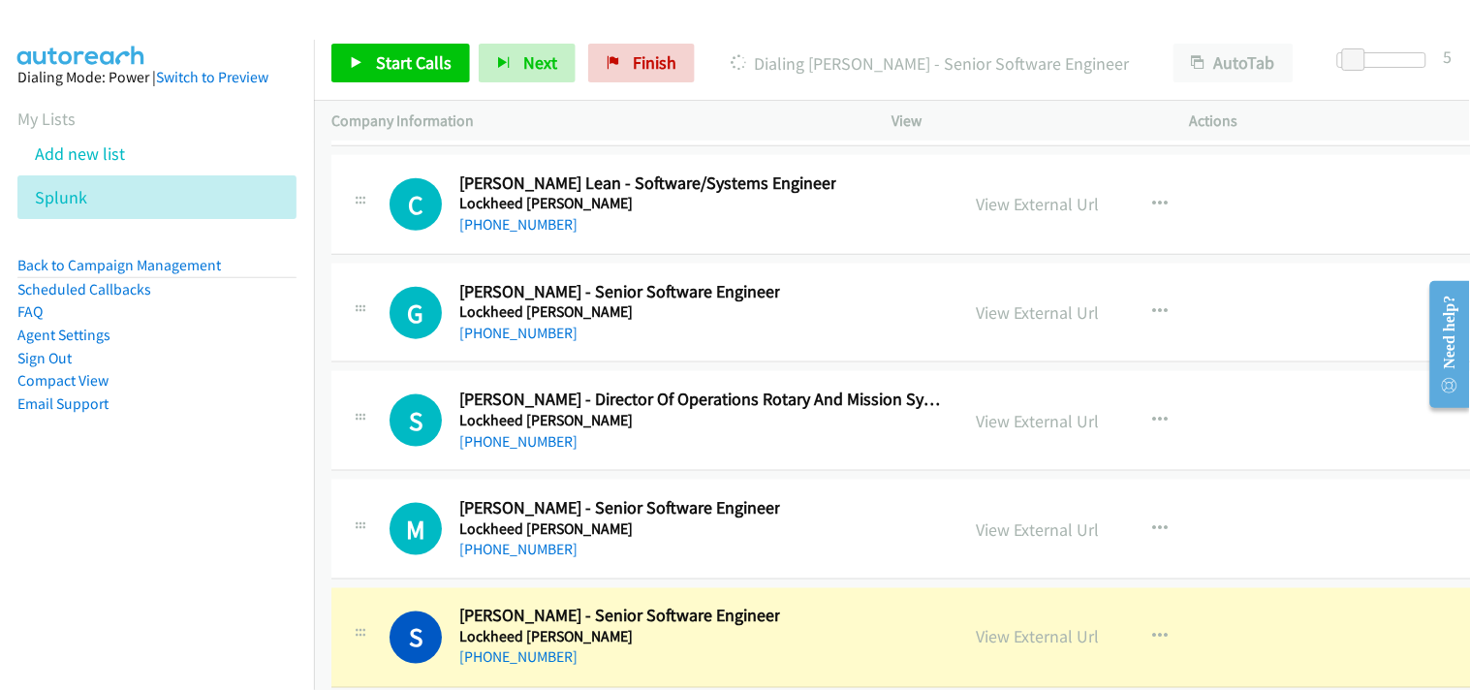
scroll to position [27074, 0]
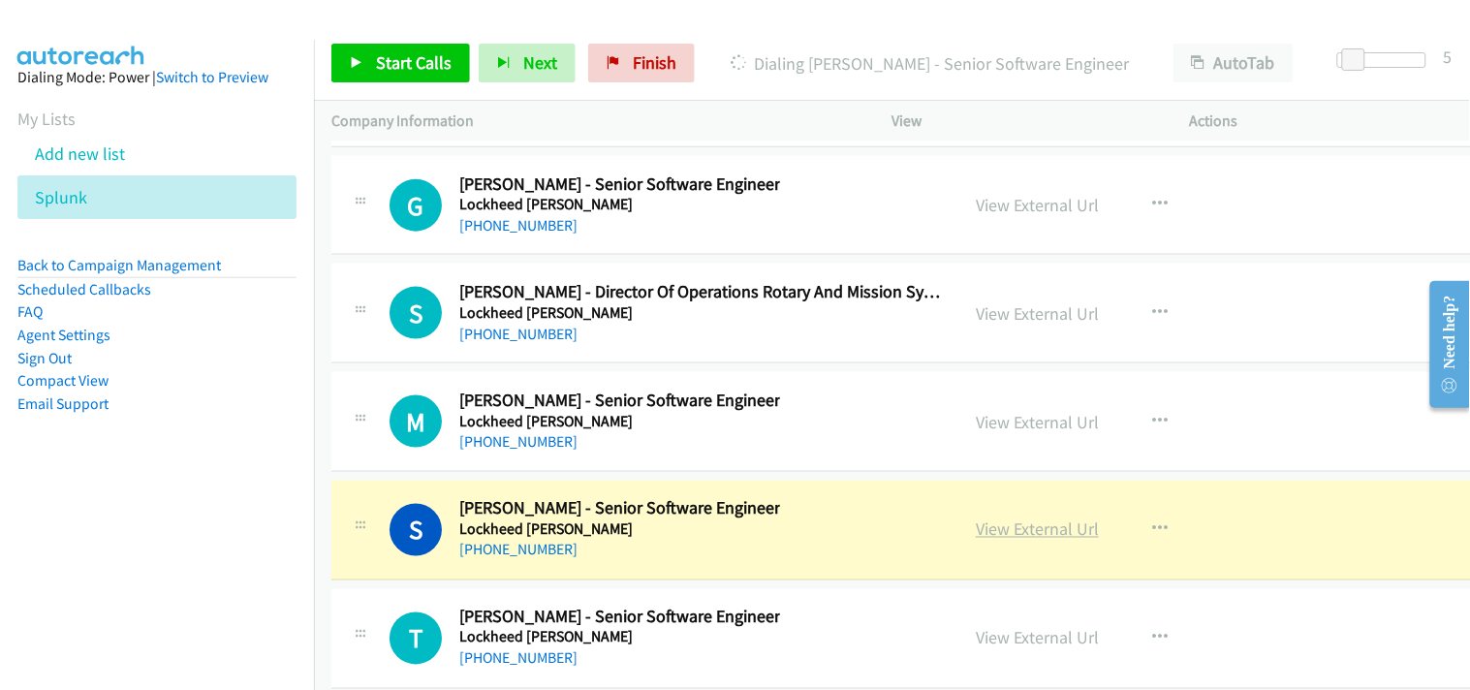
click at [990, 540] on link "View External Url" at bounding box center [1037, 529] width 123 height 22
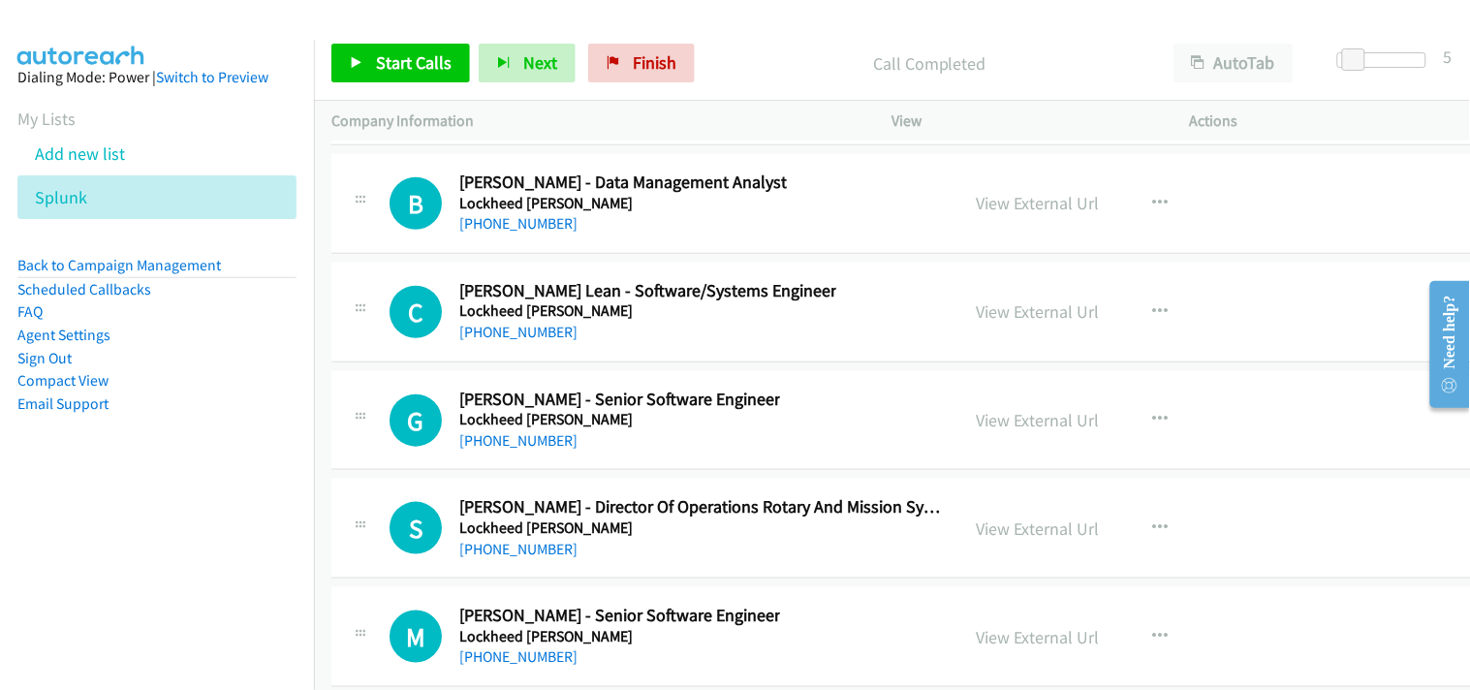
scroll to position [26751, 0]
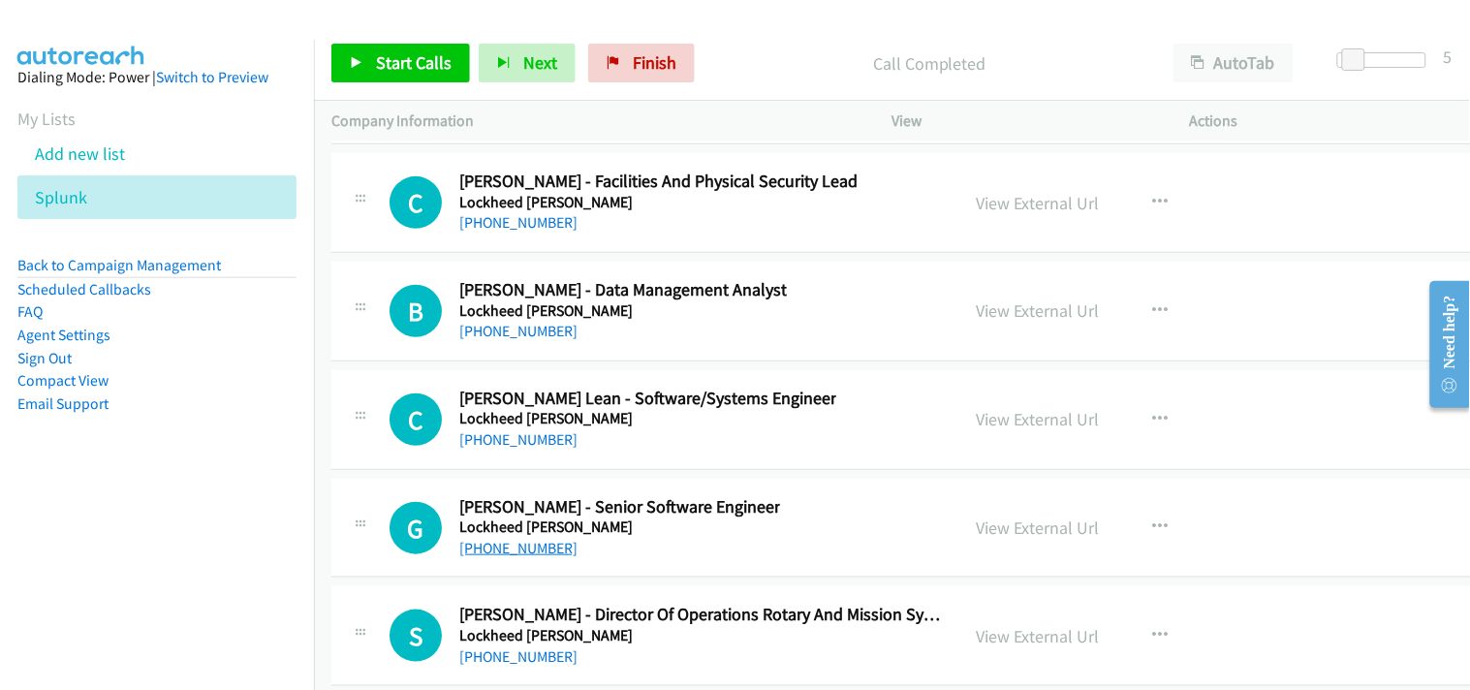
click at [506, 557] on link "[PHONE_NUMBER]" at bounding box center [518, 548] width 118 height 18
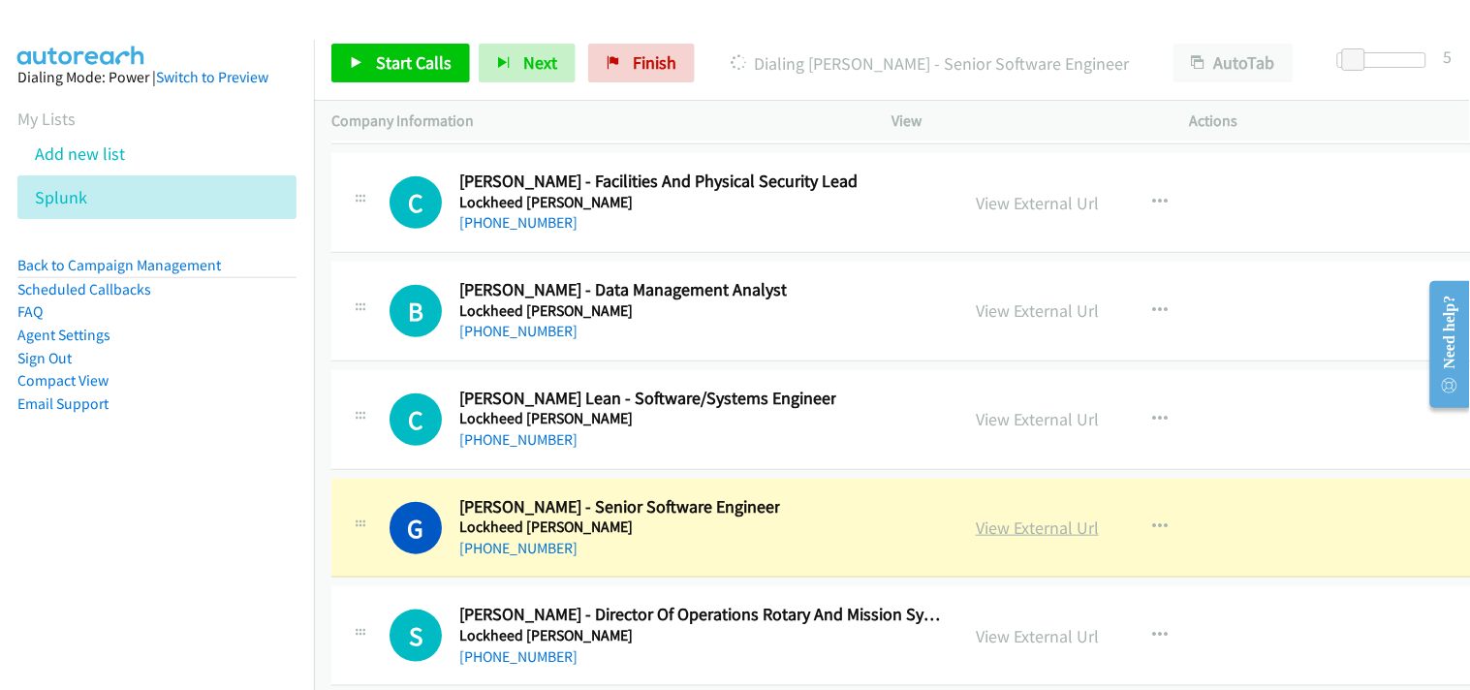
click at [1005, 528] on link "View External Url" at bounding box center [1037, 527] width 123 height 22
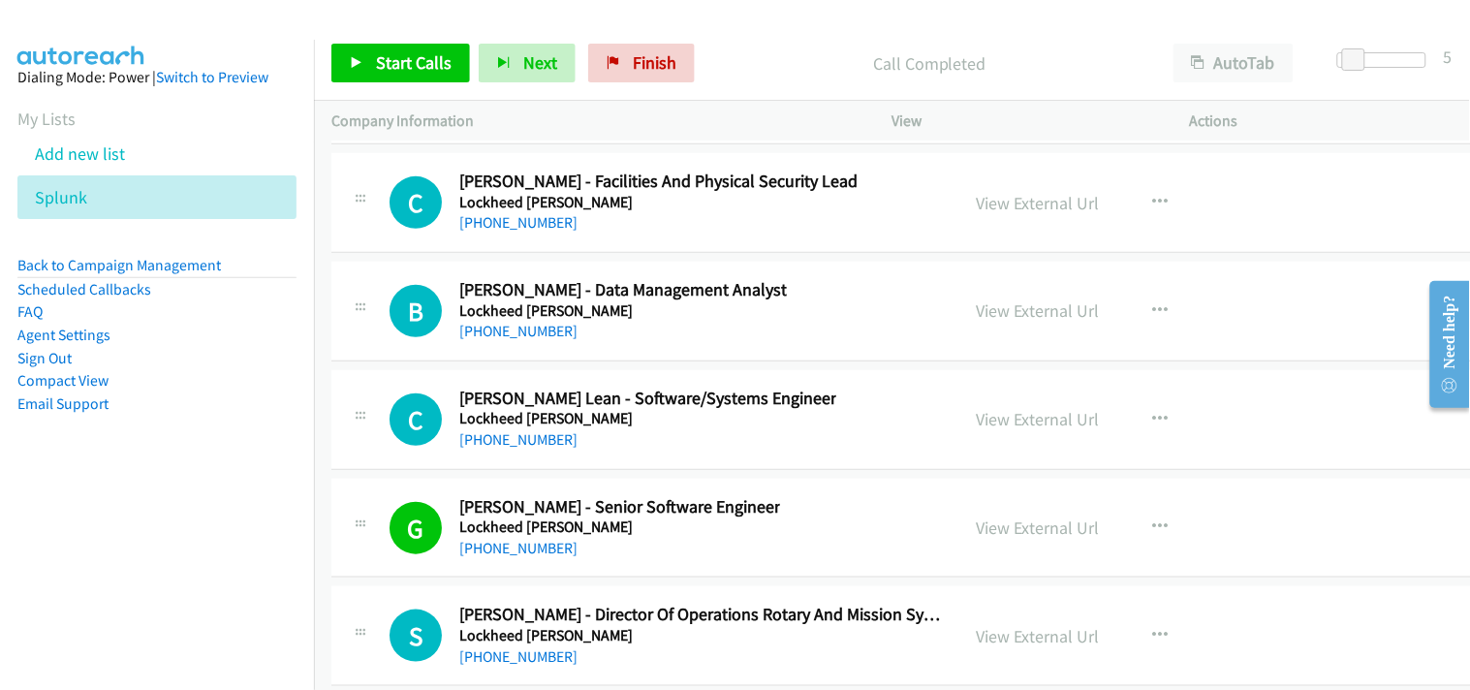
scroll to position [26643, 0]
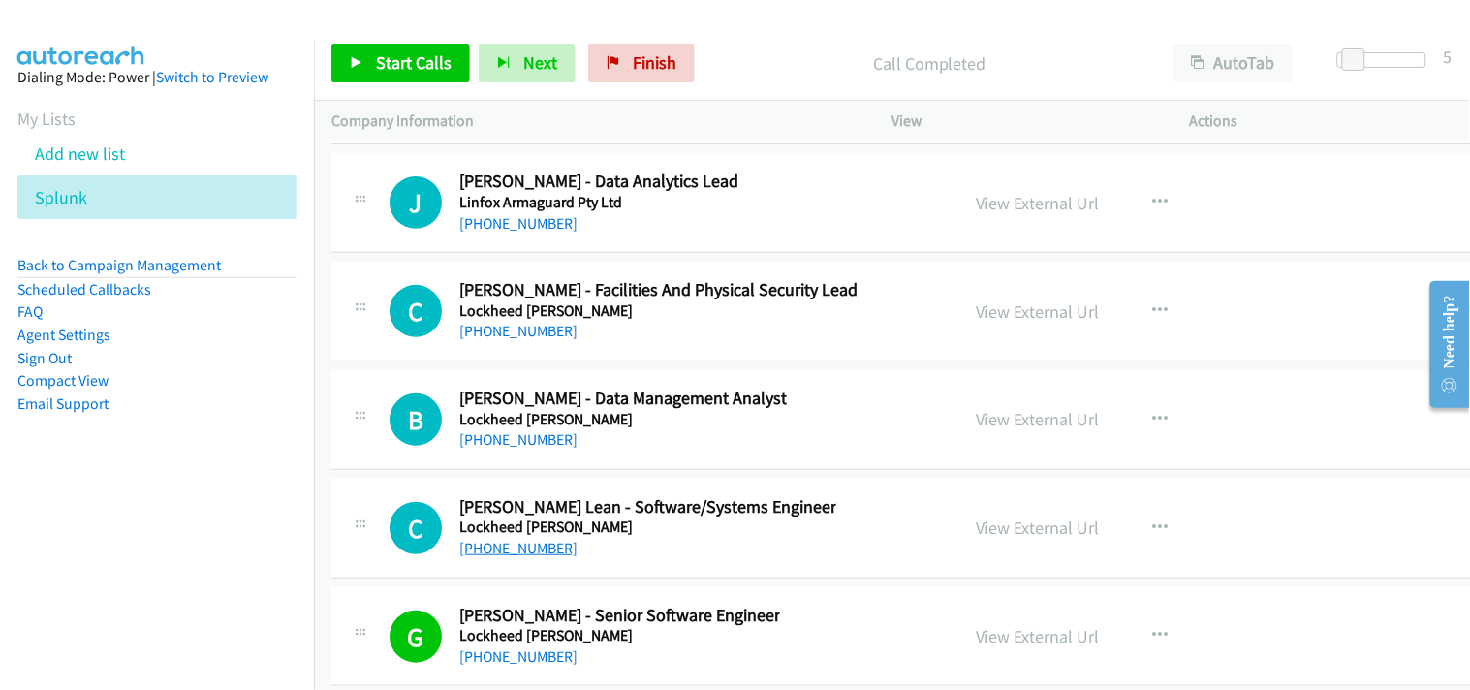
click at [511, 557] on link "[PHONE_NUMBER]" at bounding box center [518, 548] width 118 height 18
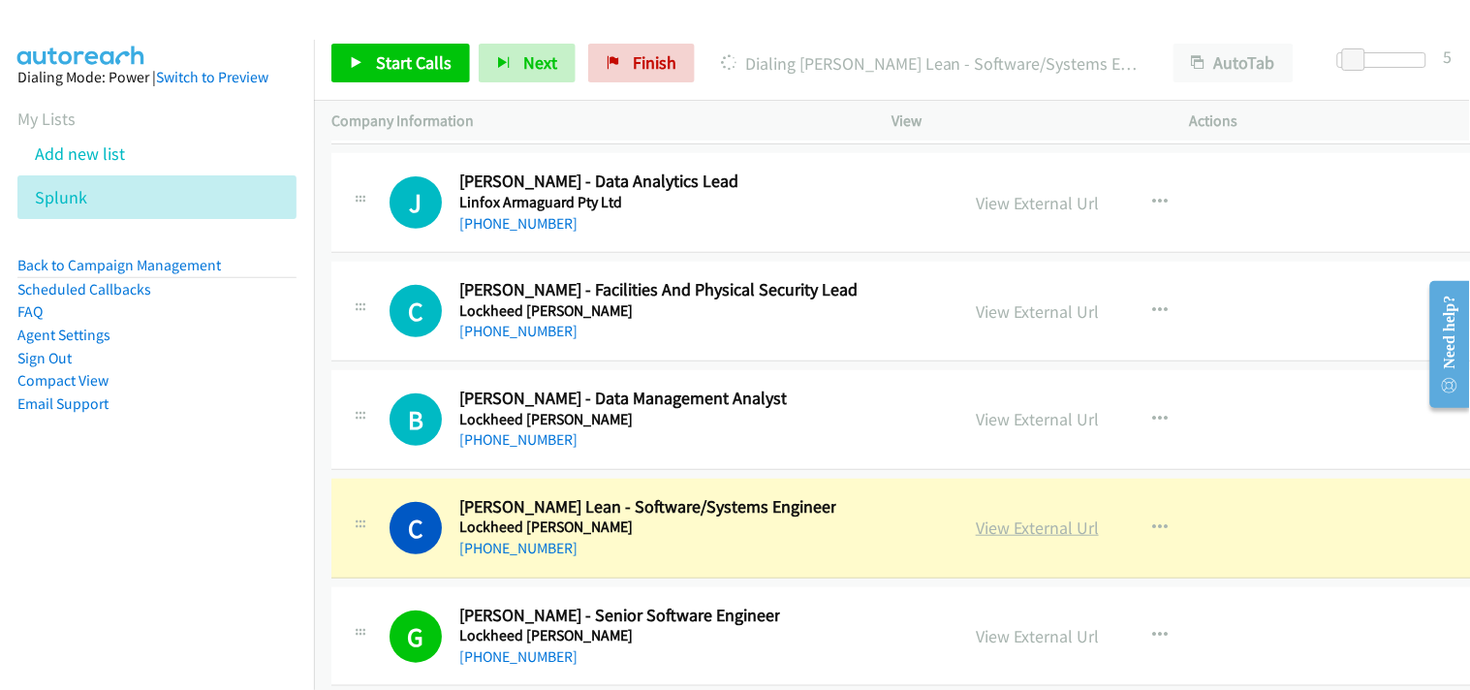
click at [1011, 535] on link "View External Url" at bounding box center [1037, 527] width 123 height 22
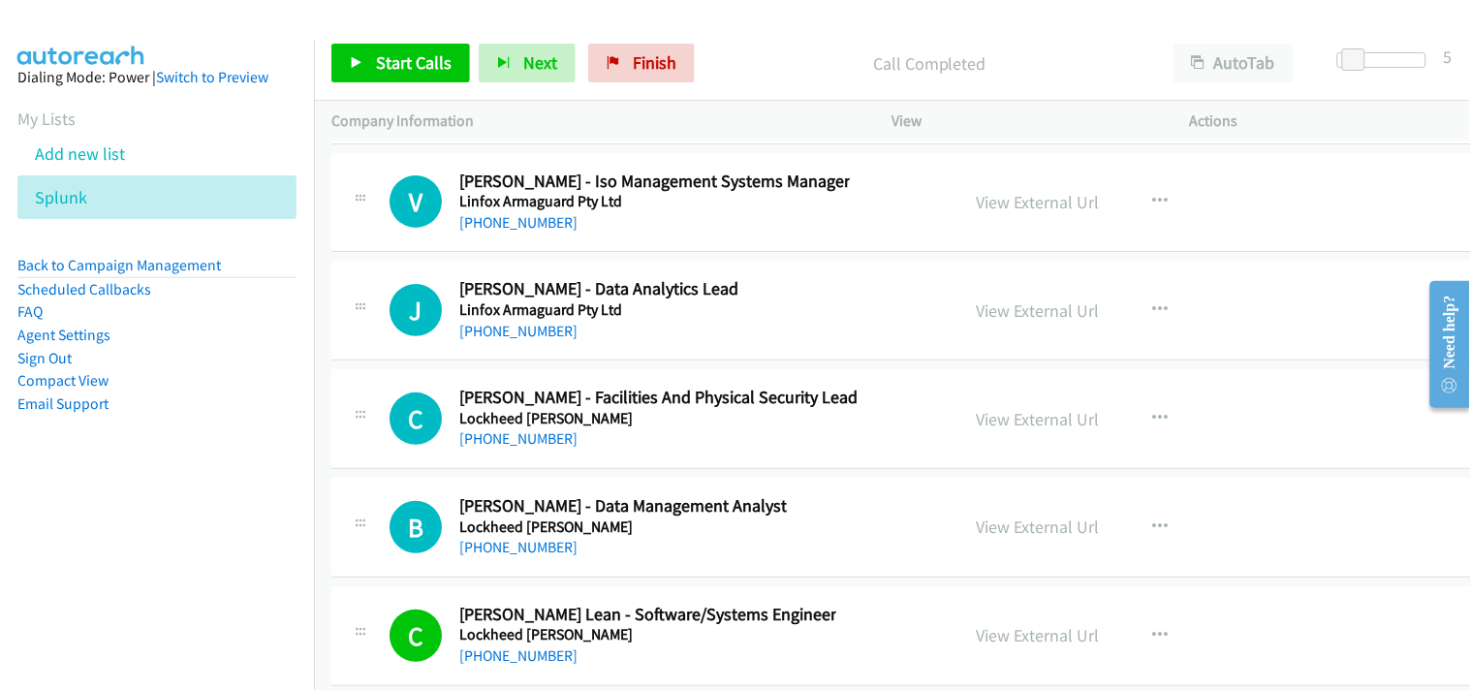
scroll to position [26427, 0]
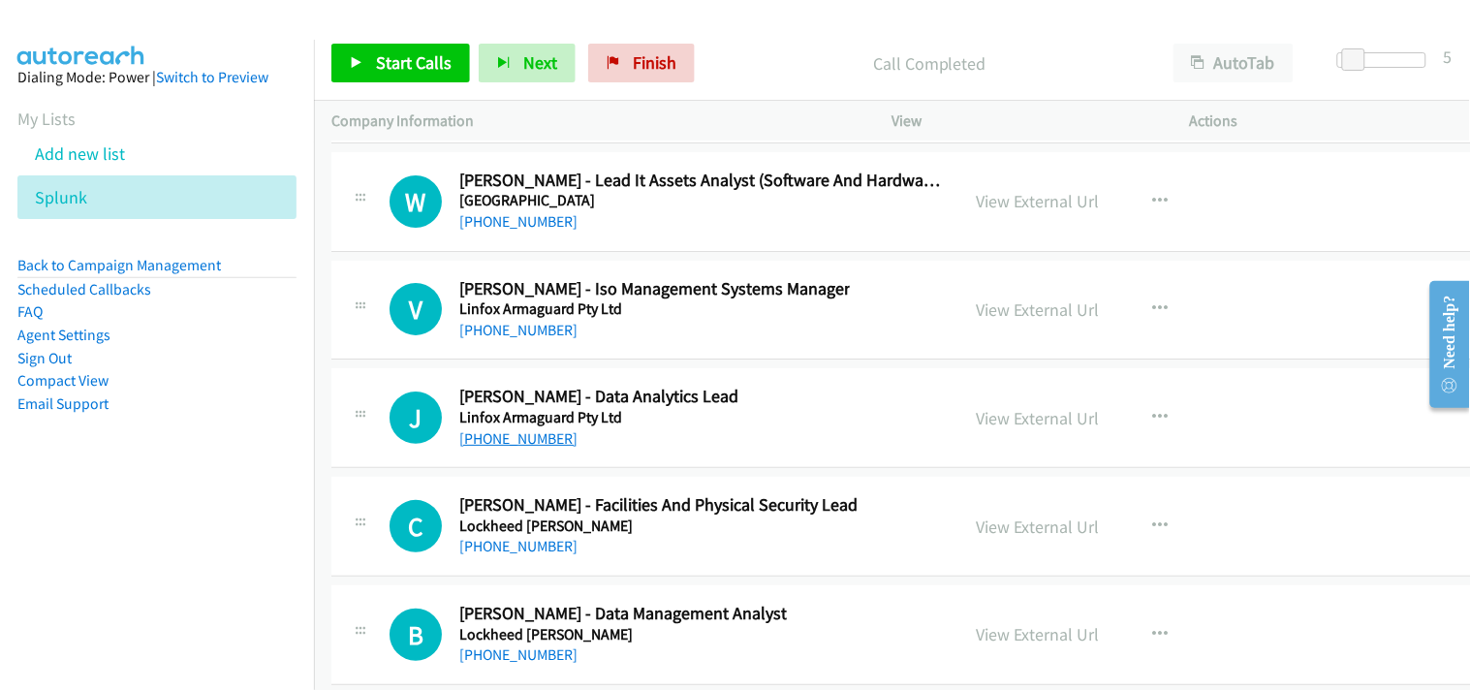
click at [524, 438] on link "[PHONE_NUMBER]" at bounding box center [518, 438] width 118 height 18
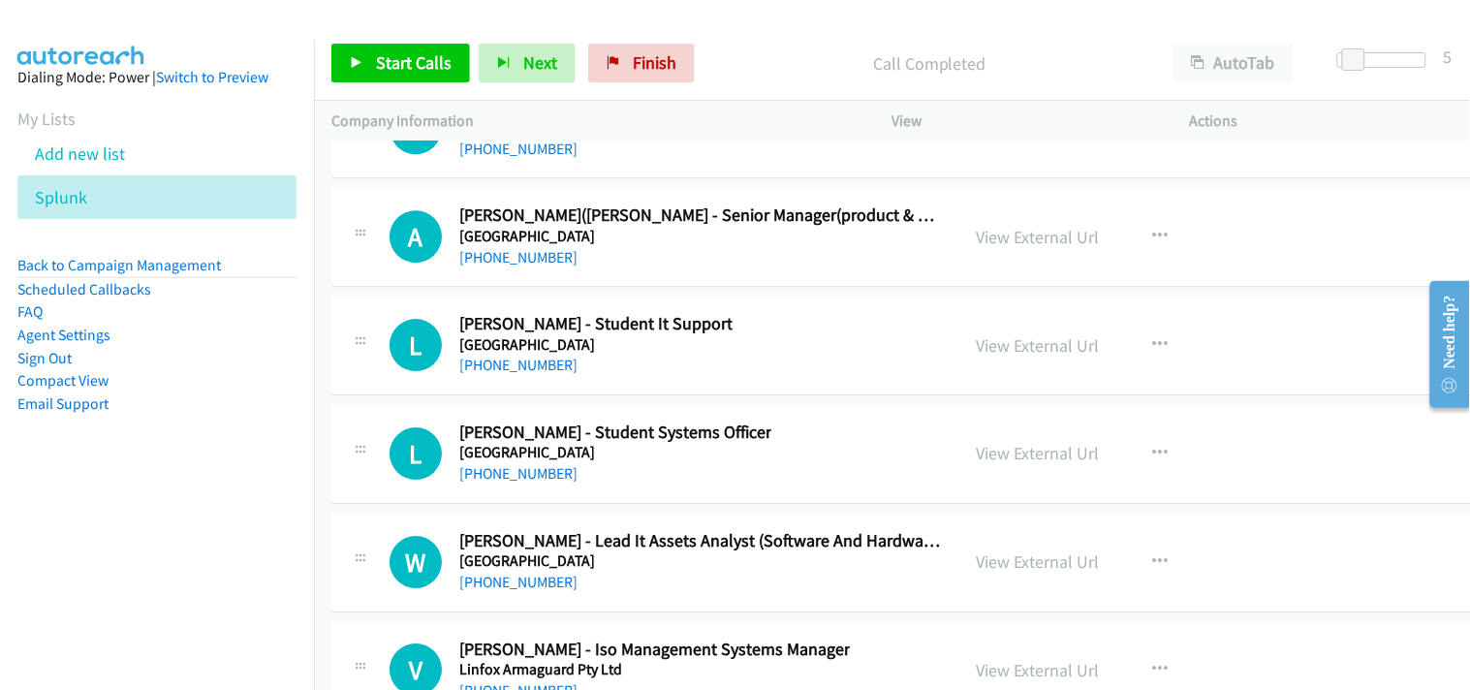
scroll to position [26105, 0]
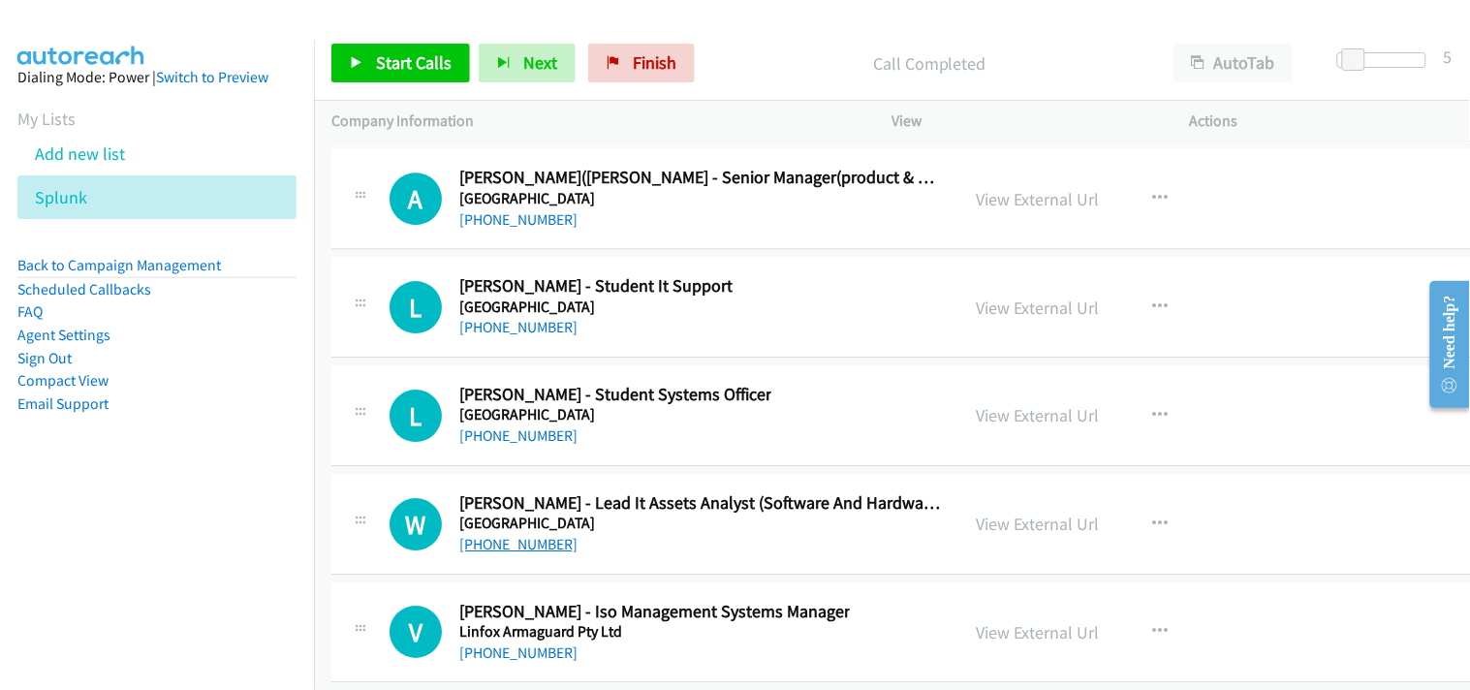
click at [505, 552] on link "[PHONE_NUMBER]" at bounding box center [518, 544] width 118 height 18
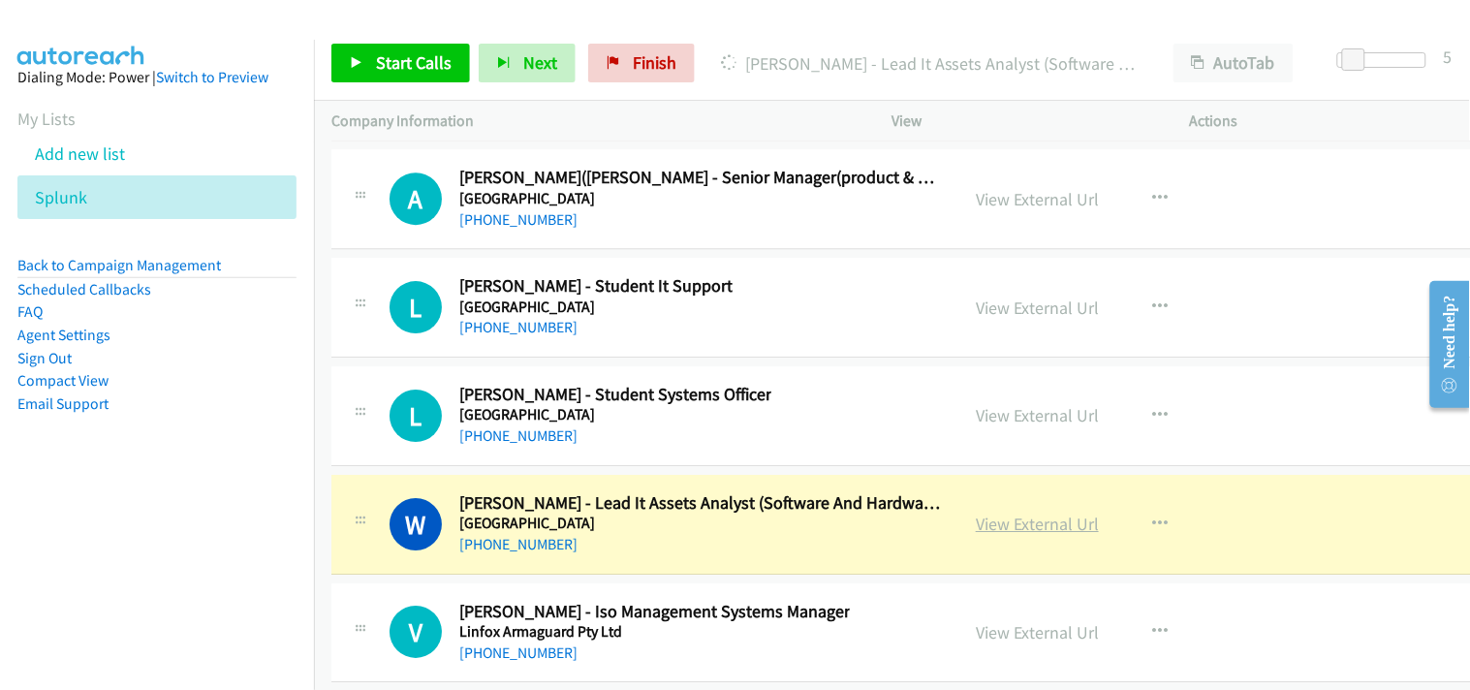
click at [1023, 531] on link "View External Url" at bounding box center [1037, 524] width 123 height 22
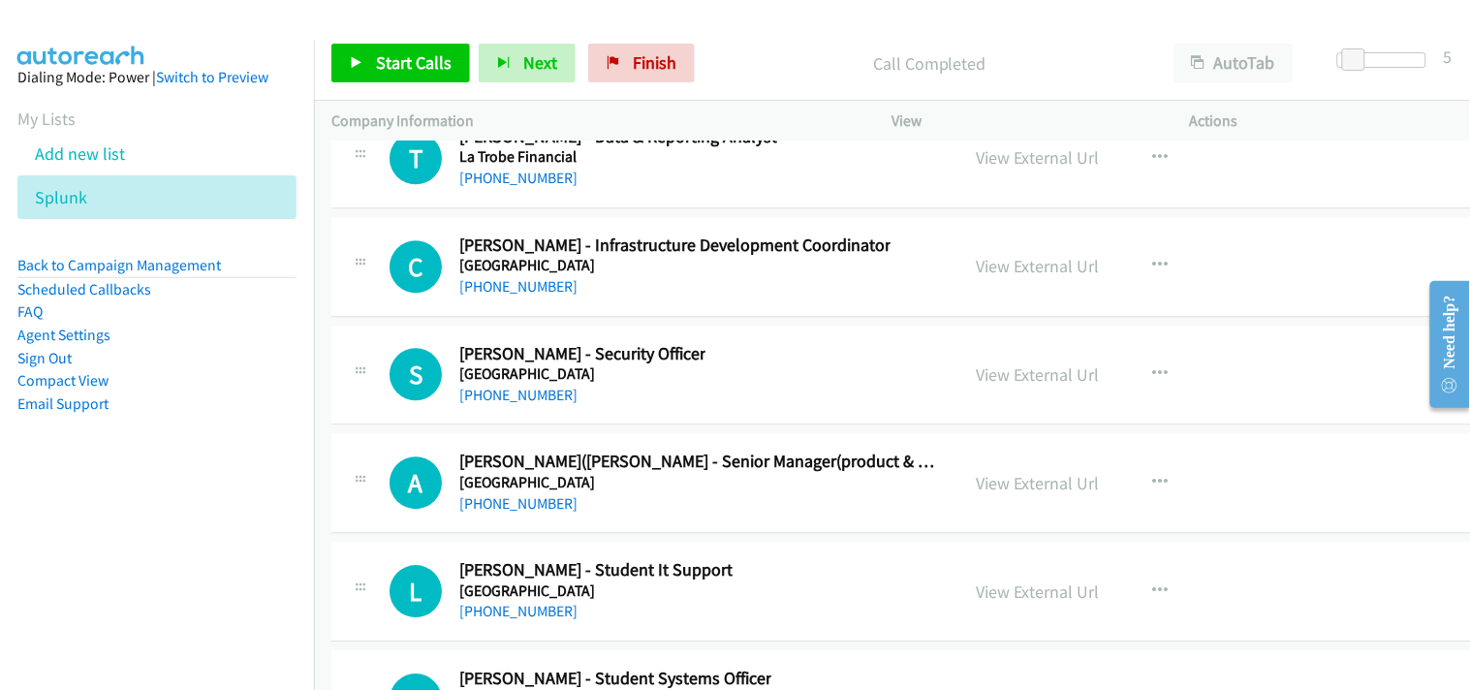
scroll to position [25782, 0]
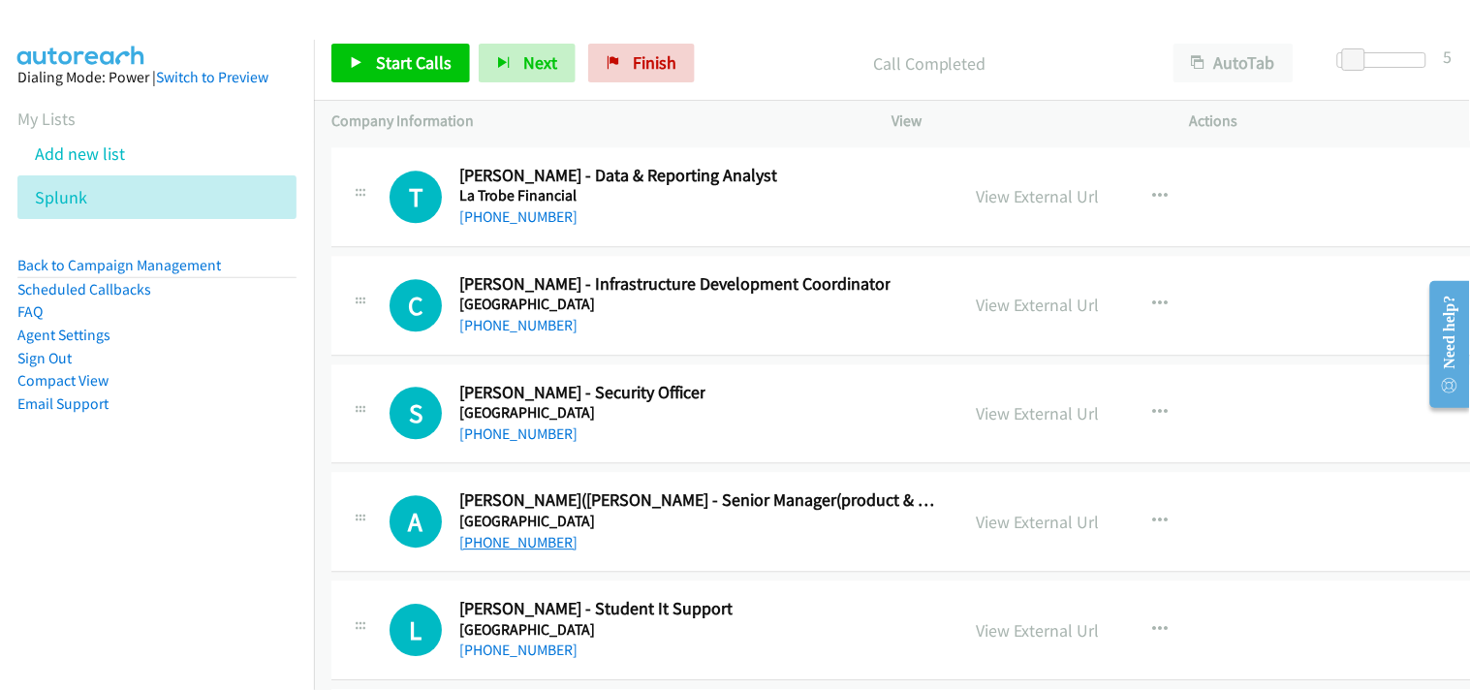
click at [520, 551] on link "[PHONE_NUMBER]" at bounding box center [518, 542] width 118 height 18
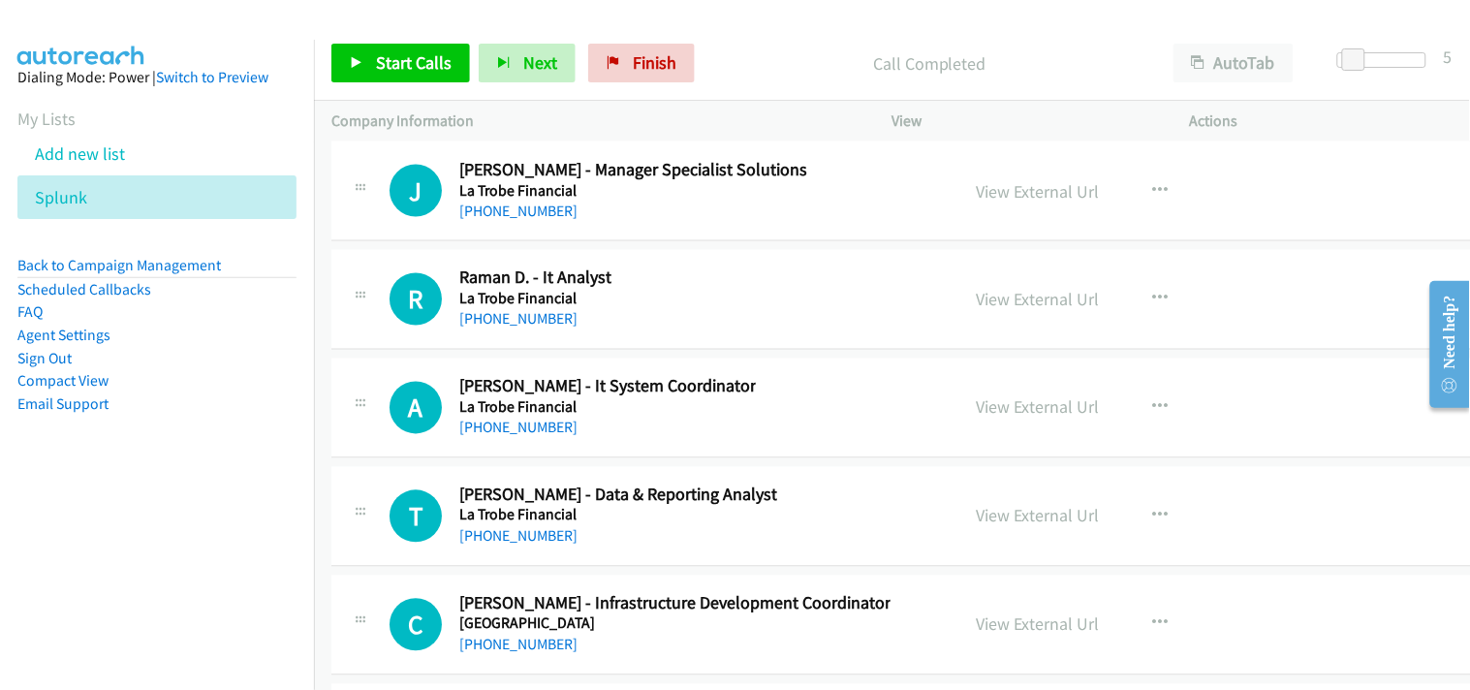
scroll to position [25459, 0]
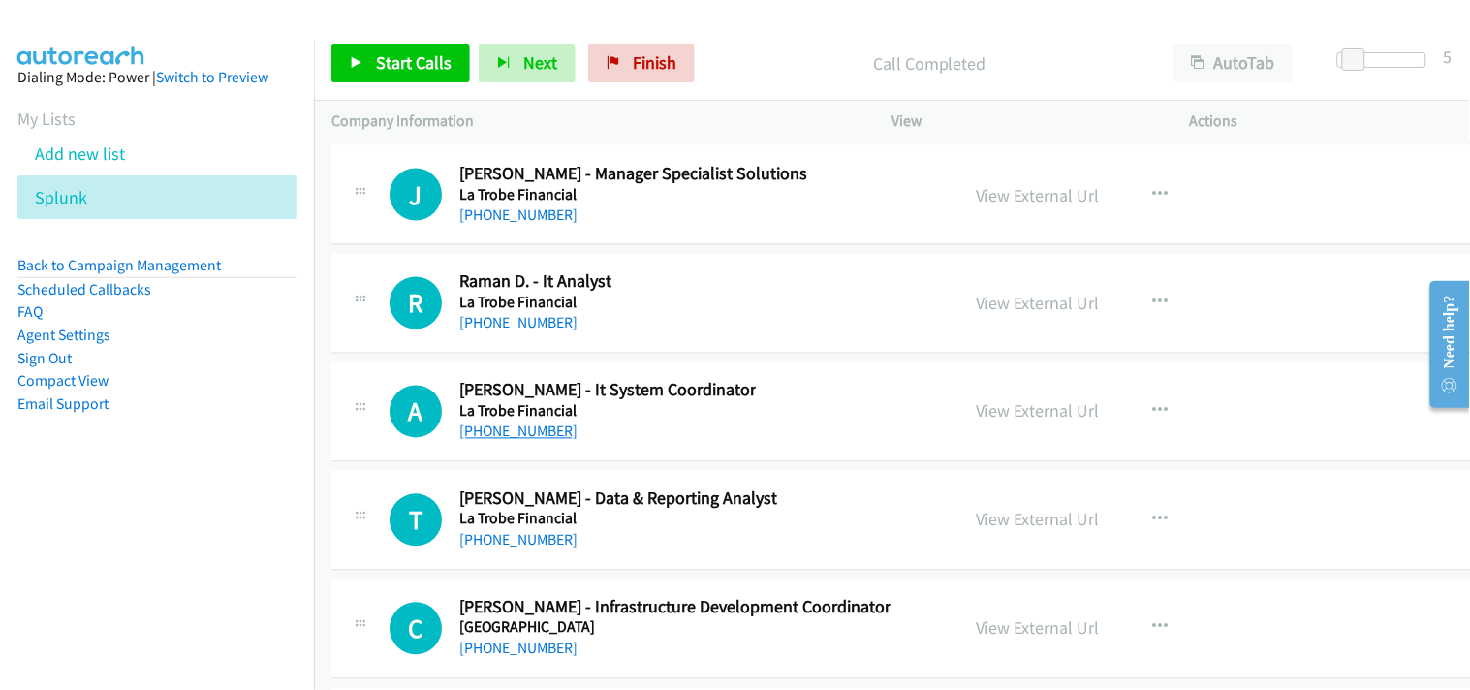
click at [515, 441] on link "[PHONE_NUMBER]" at bounding box center [518, 431] width 118 height 18
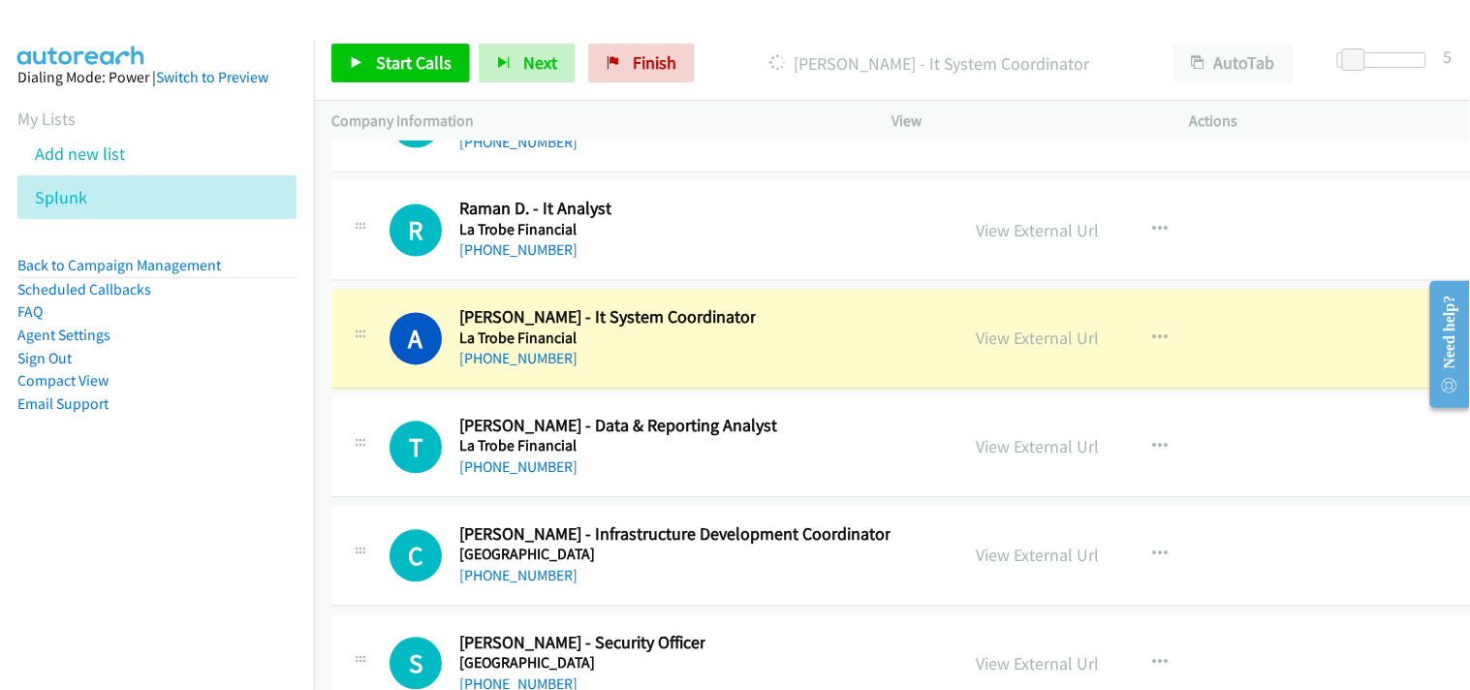
scroll to position [25566, 0]
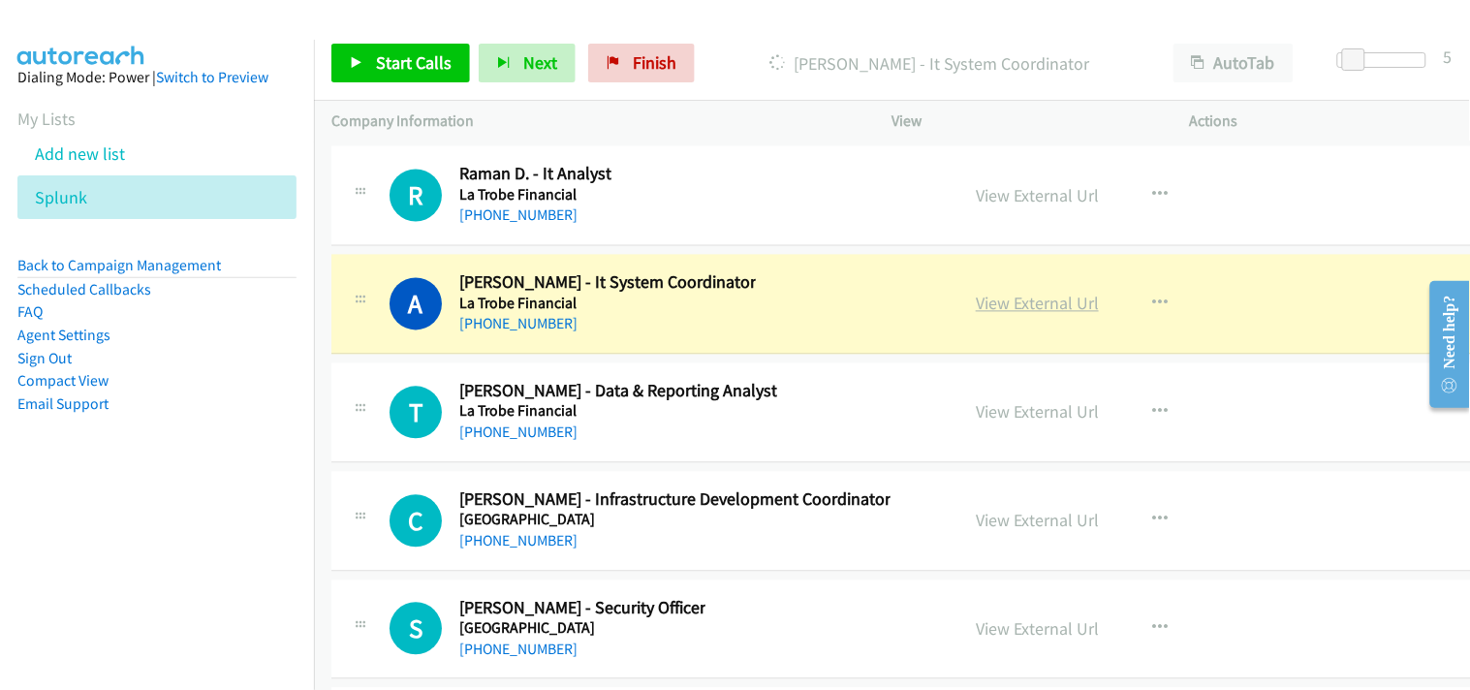
click at [1056, 303] on link "View External Url" at bounding box center [1037, 304] width 123 height 22
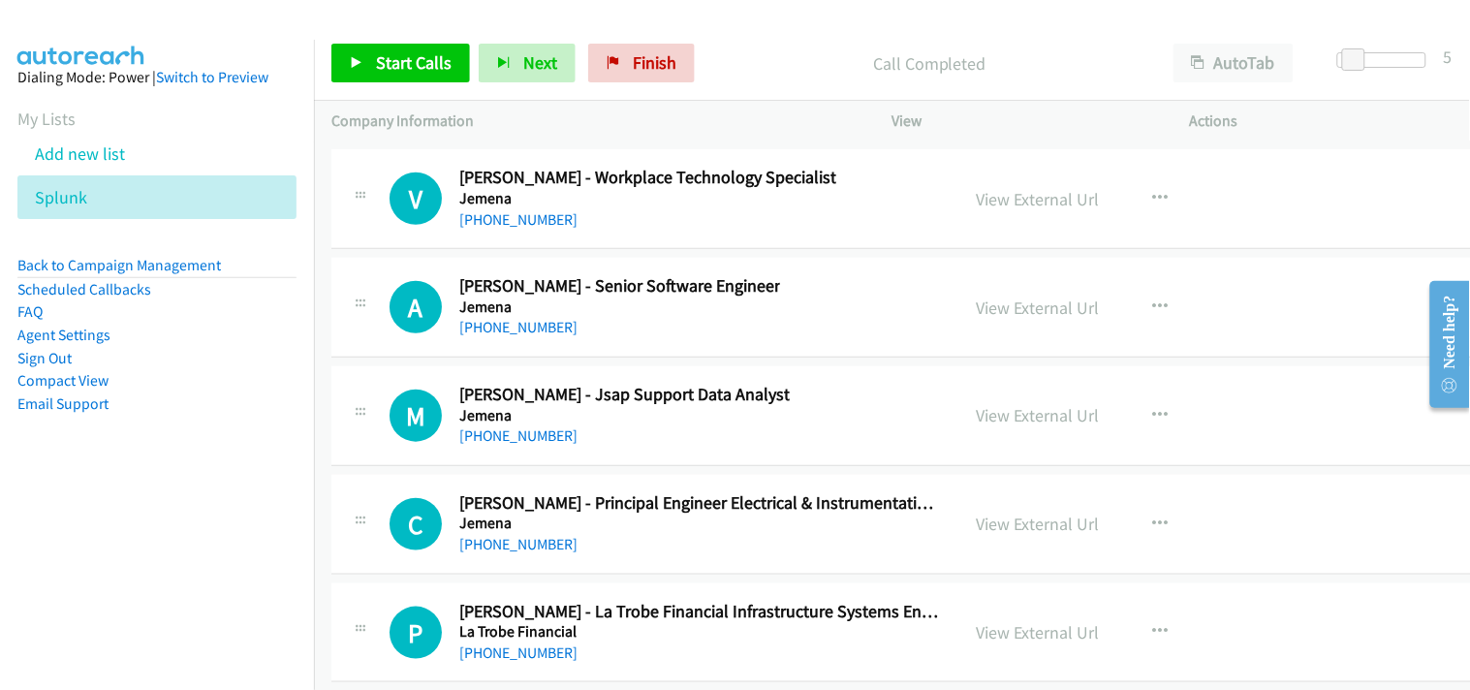
scroll to position [24921, 0]
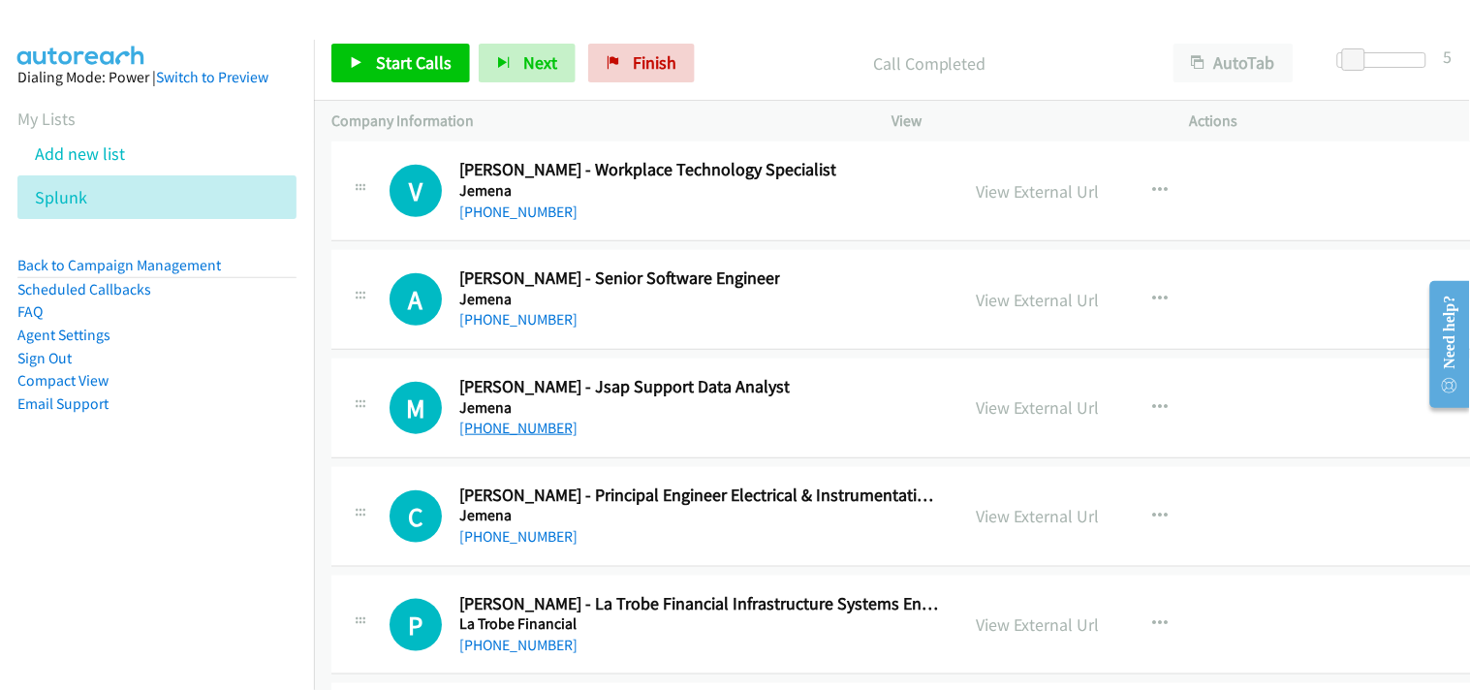
click at [501, 433] on link "[PHONE_NUMBER]" at bounding box center [518, 428] width 118 height 18
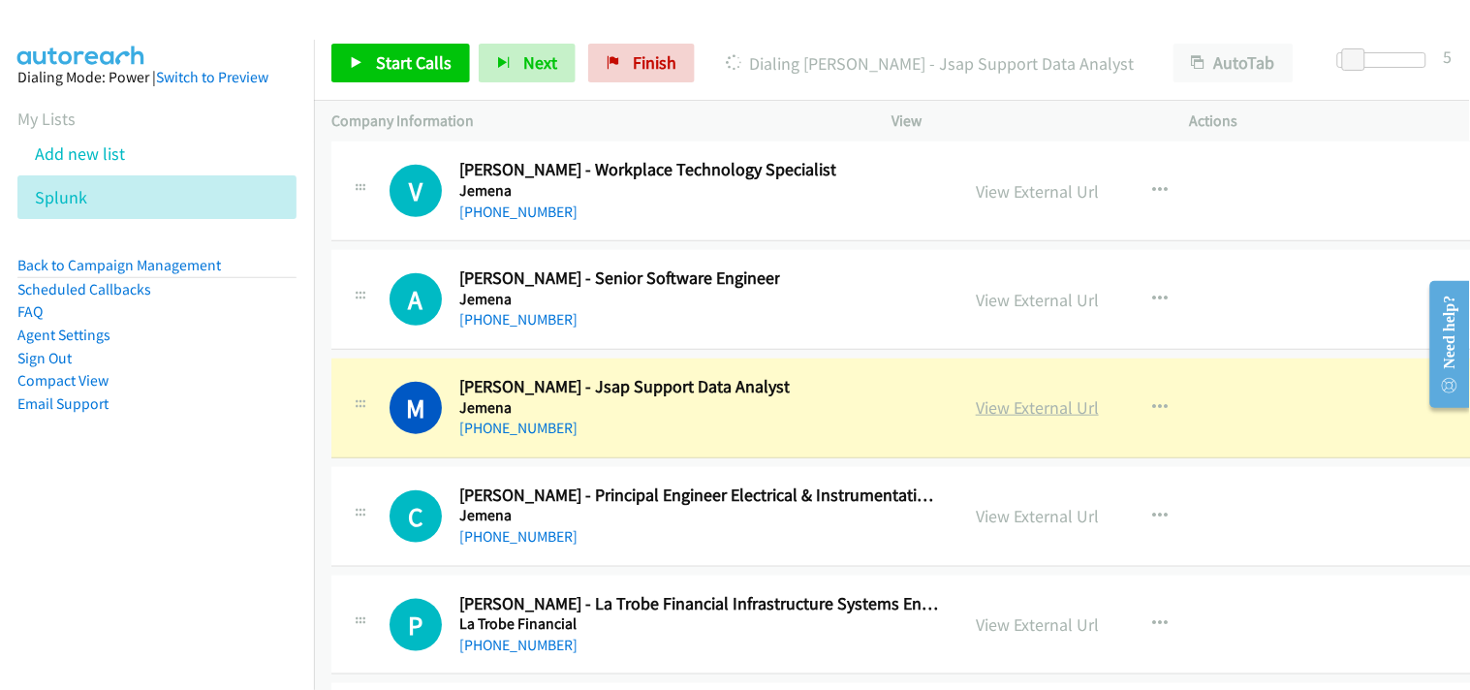
click at [1037, 412] on link "View External Url" at bounding box center [1037, 407] width 123 height 22
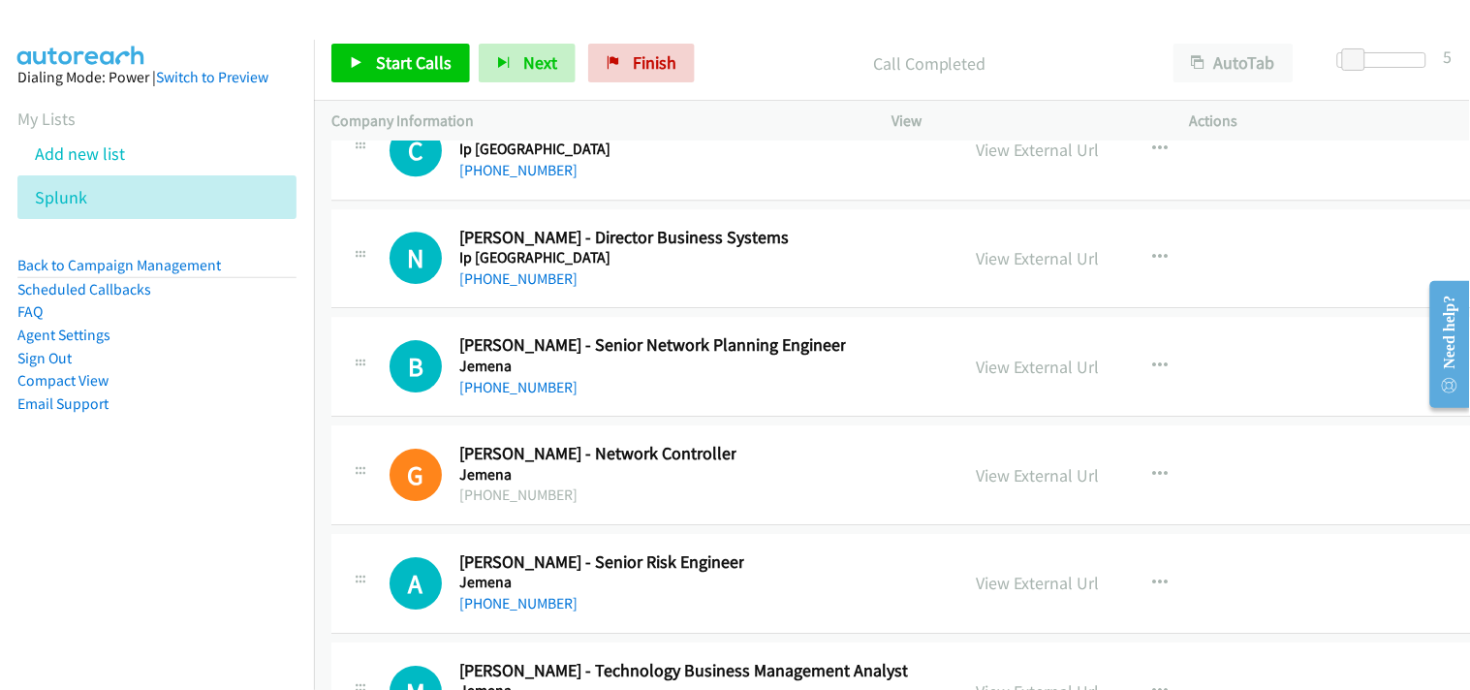
scroll to position [24167, 0]
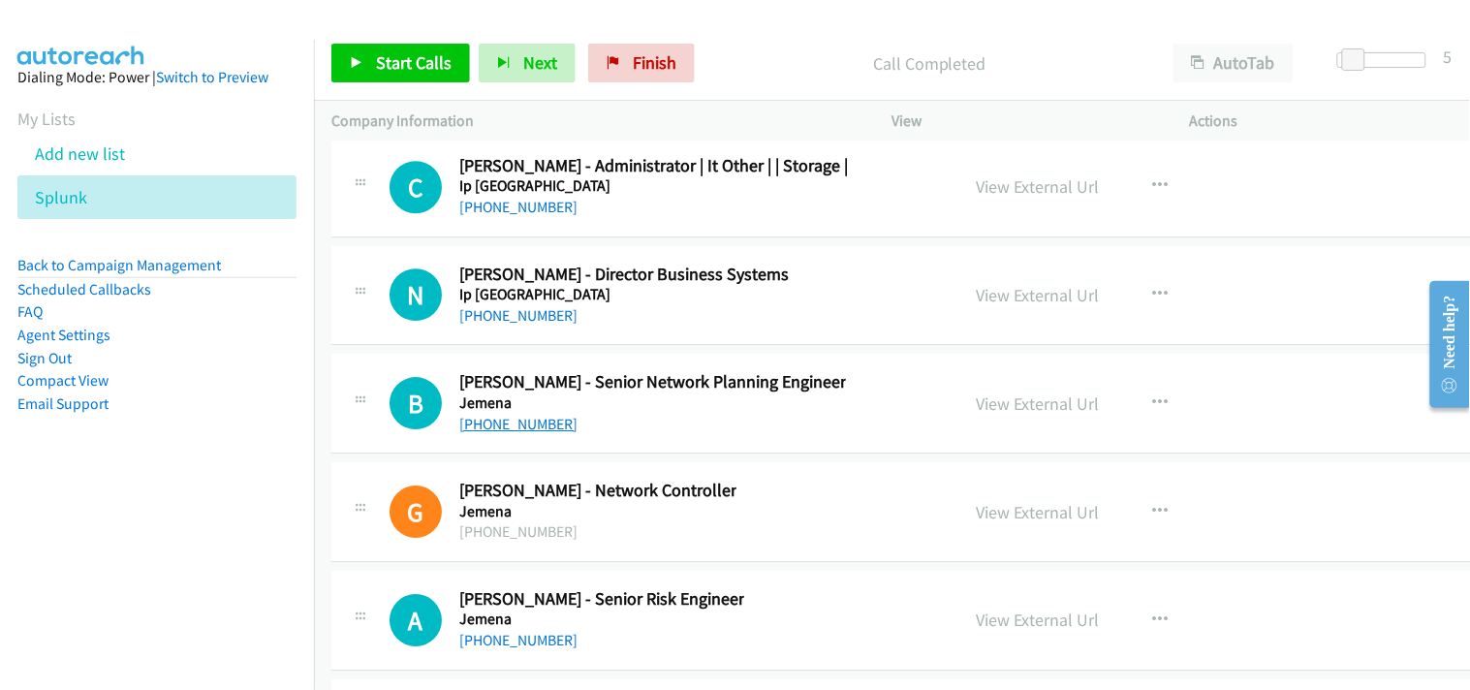
click at [523, 432] on link "[PHONE_NUMBER]" at bounding box center [518, 424] width 118 height 18
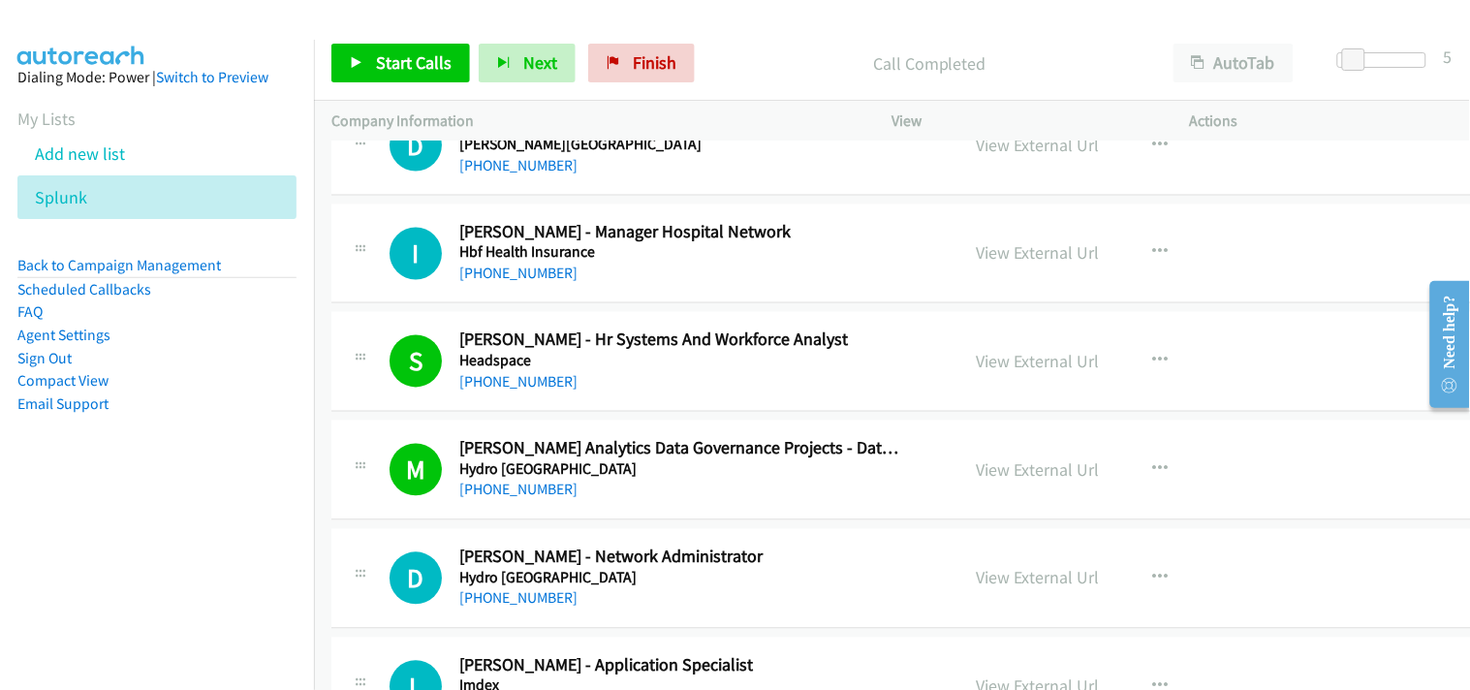
scroll to position [23521, 0]
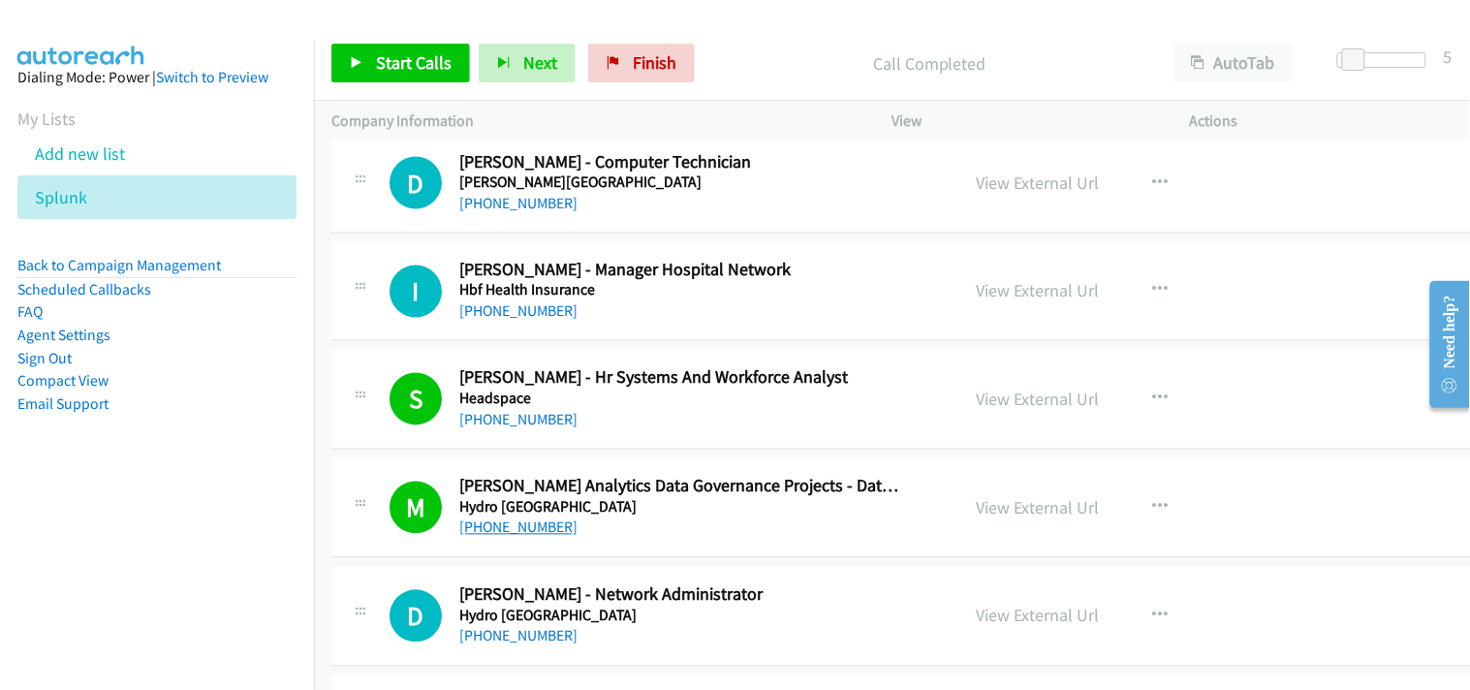
click at [520, 536] on link "[PHONE_NUMBER]" at bounding box center [518, 527] width 118 height 18
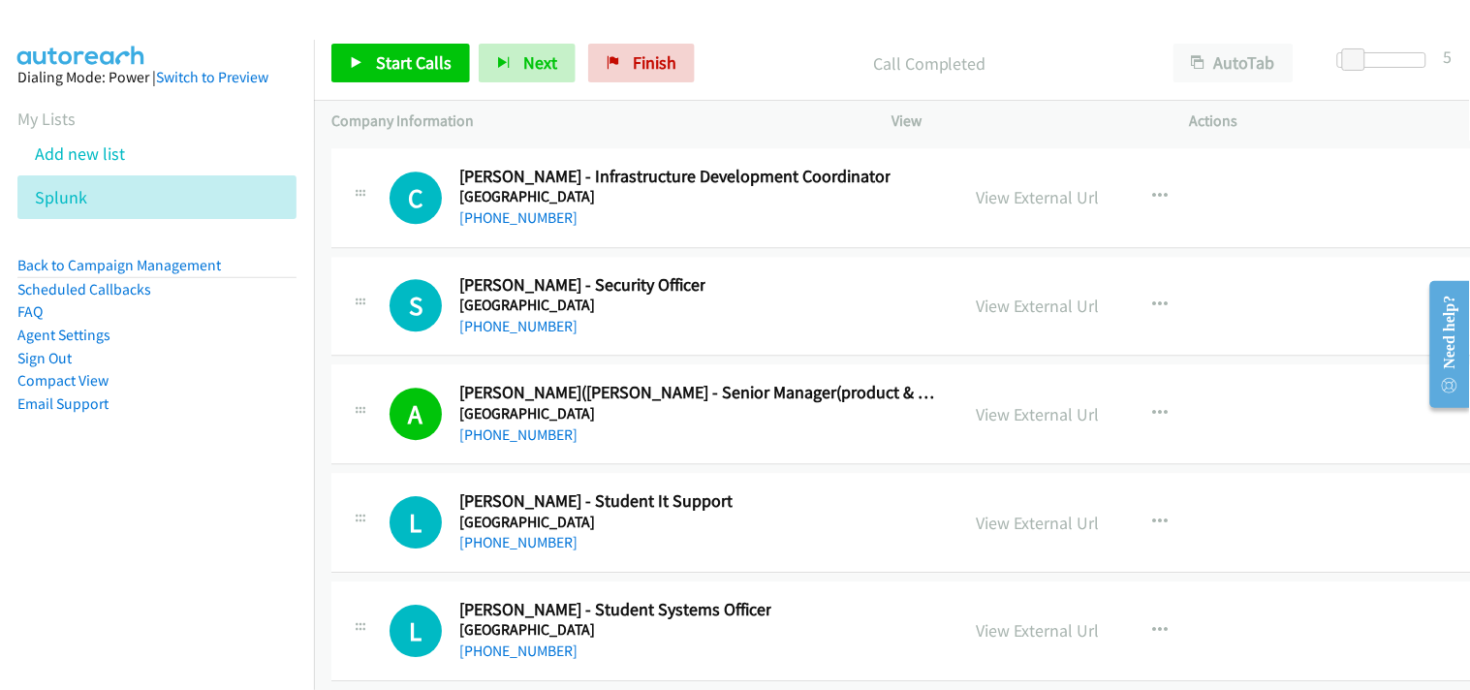
scroll to position [25997, 0]
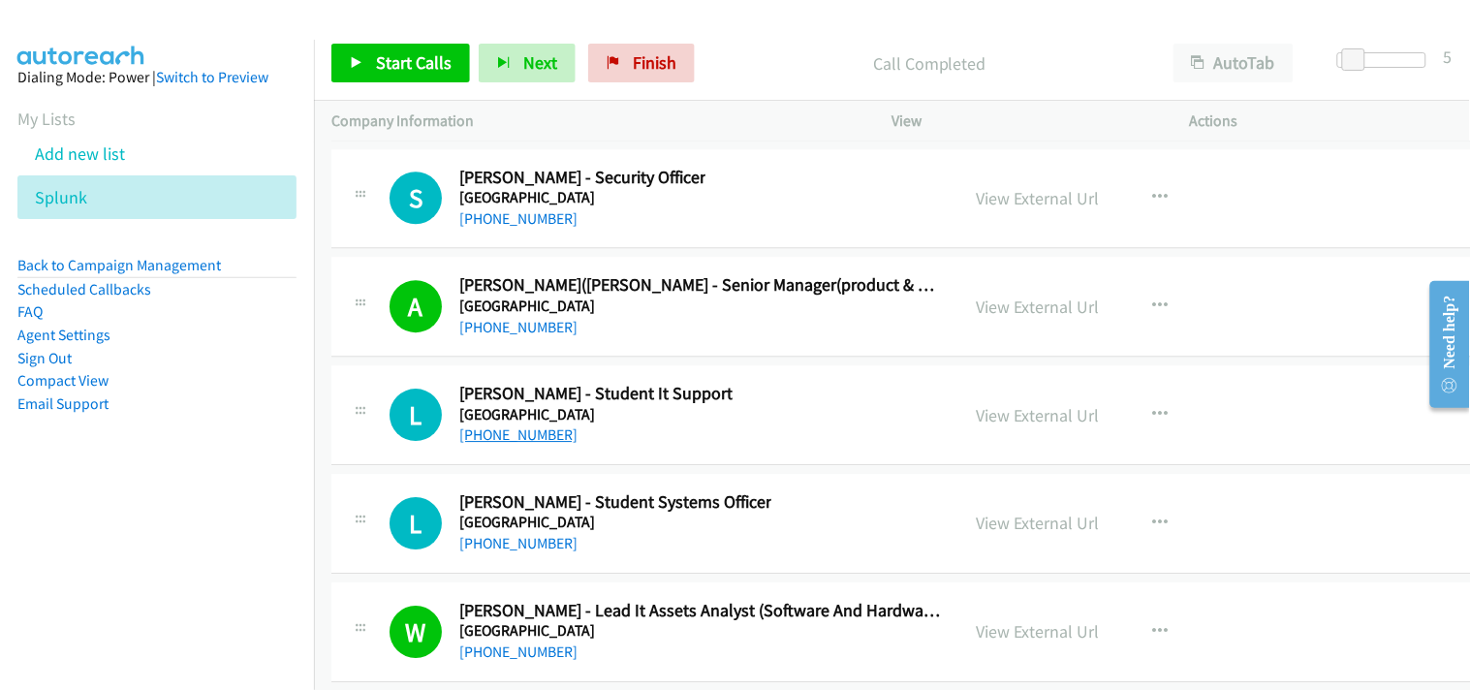
click at [511, 444] on link "[PHONE_NUMBER]" at bounding box center [518, 434] width 118 height 18
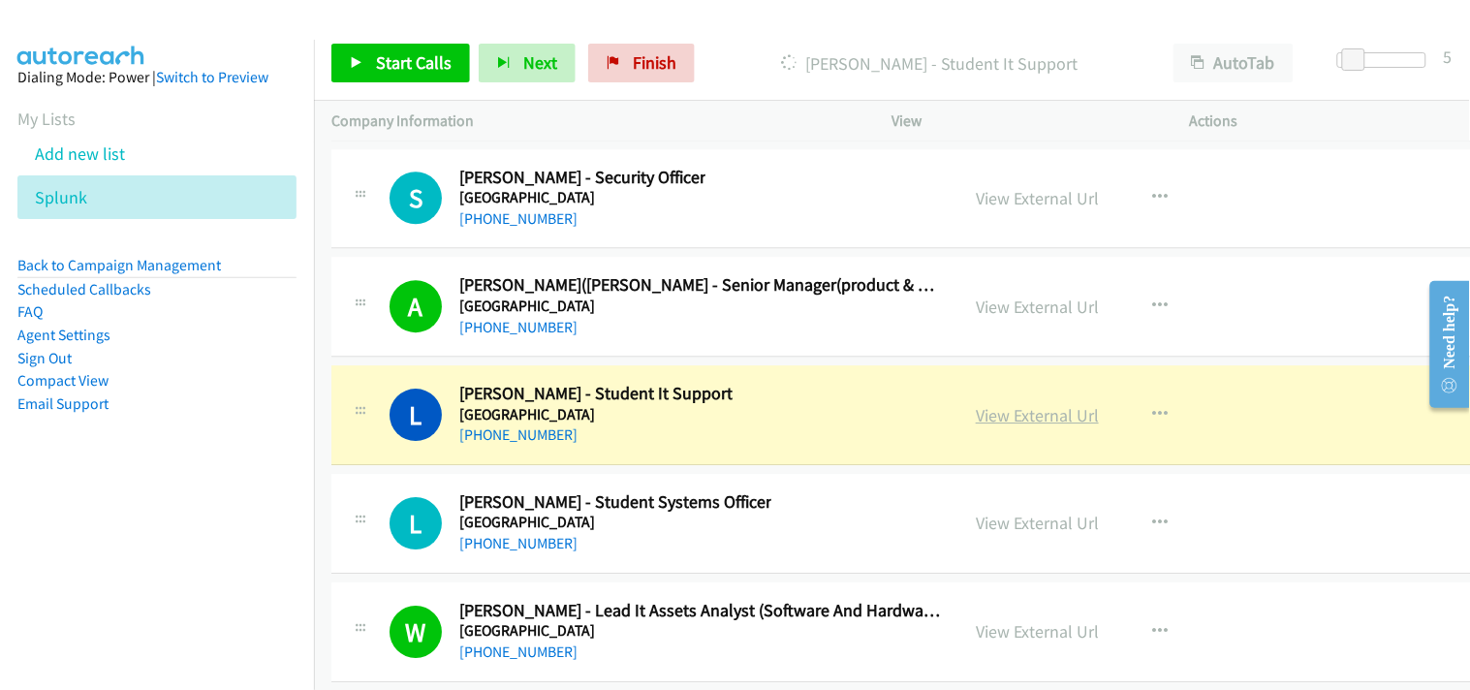
click at [1031, 417] on link "View External Url" at bounding box center [1037, 415] width 123 height 22
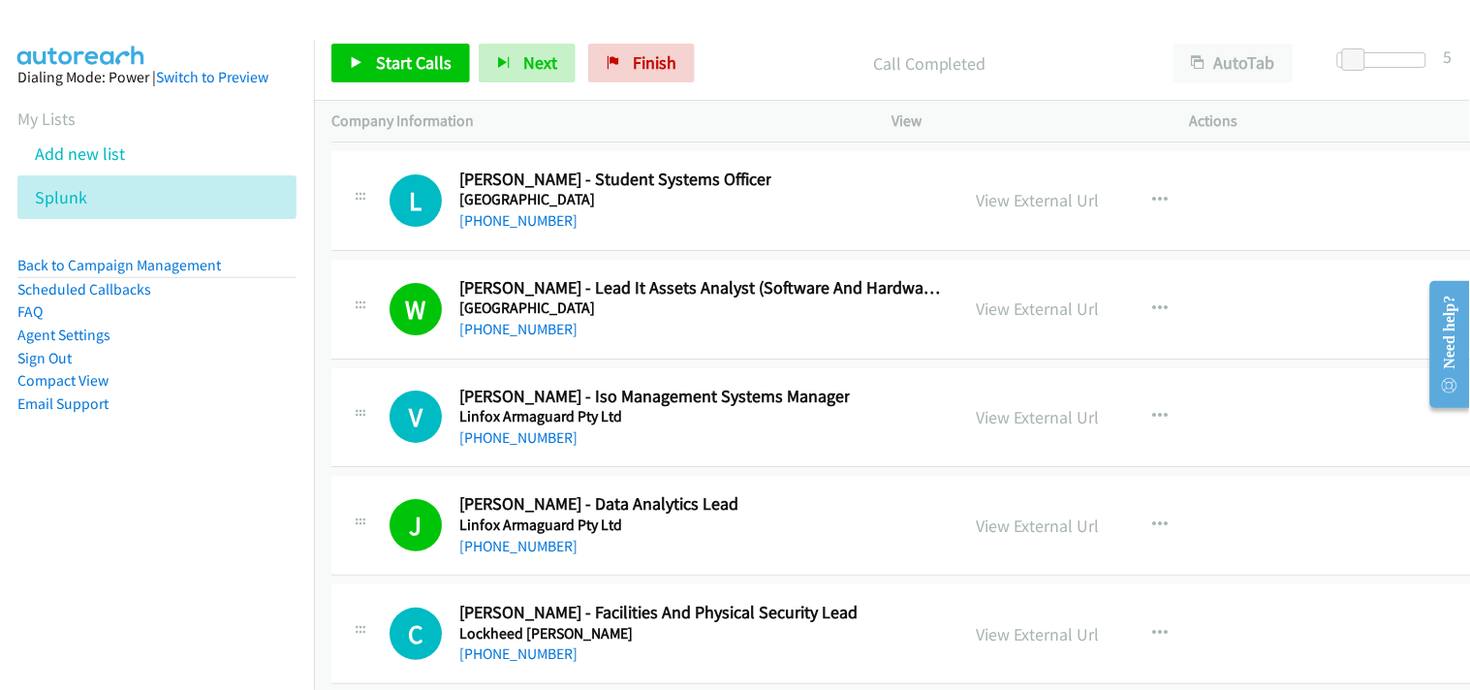
scroll to position [26427, 0]
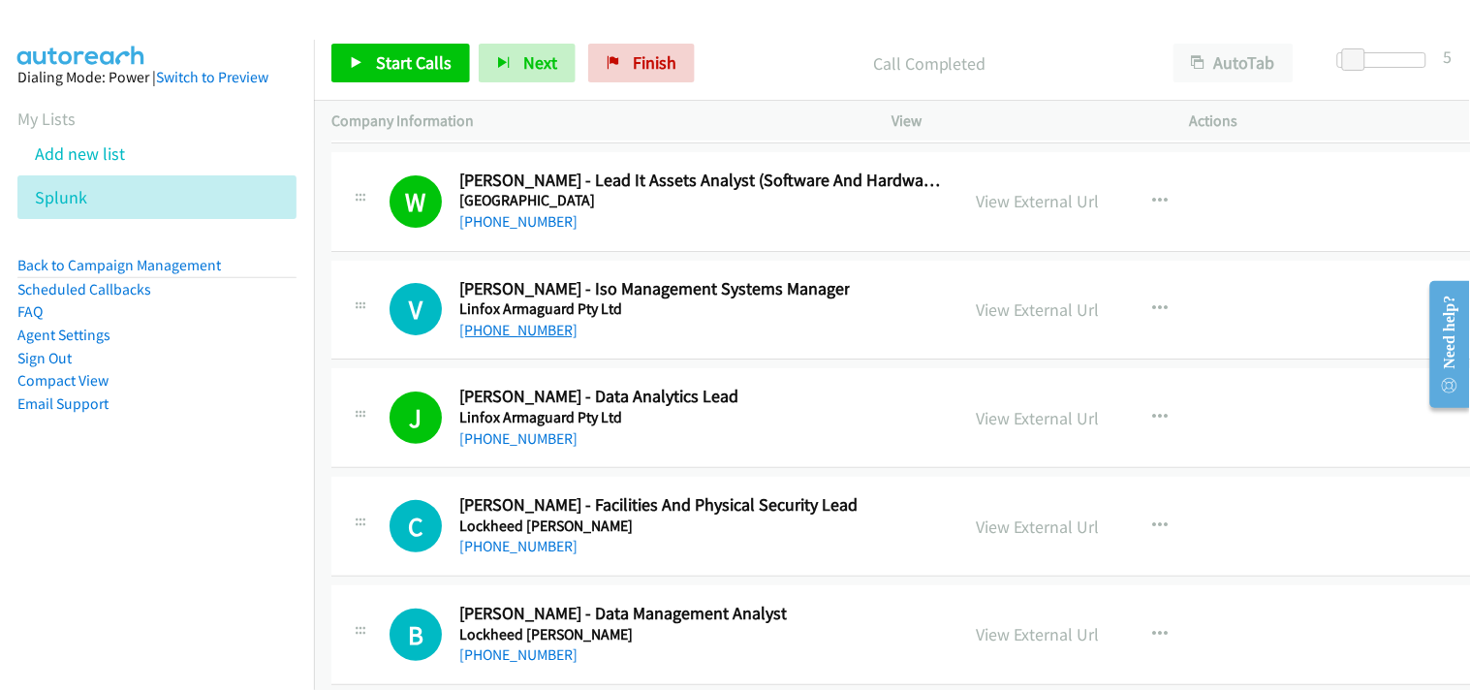
click at [514, 339] on link "[PHONE_NUMBER]" at bounding box center [518, 330] width 118 height 18
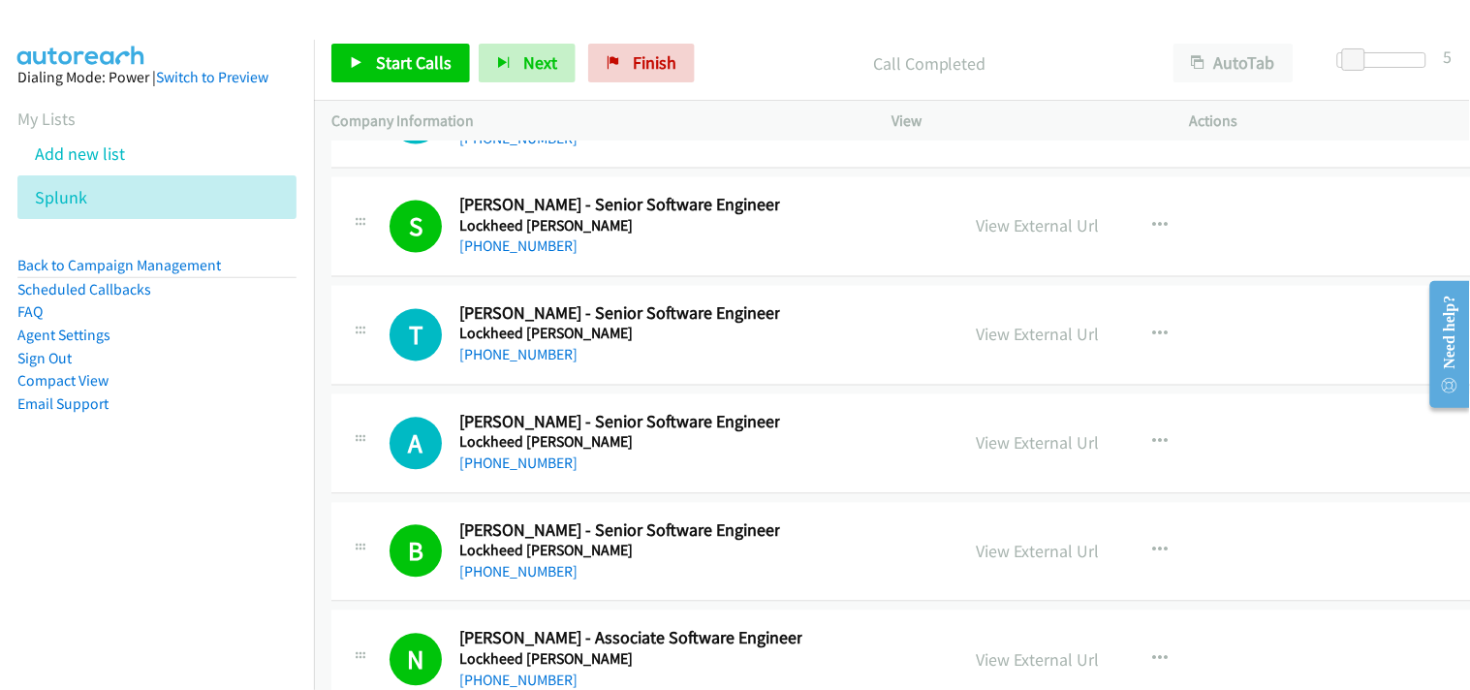
scroll to position [27396, 0]
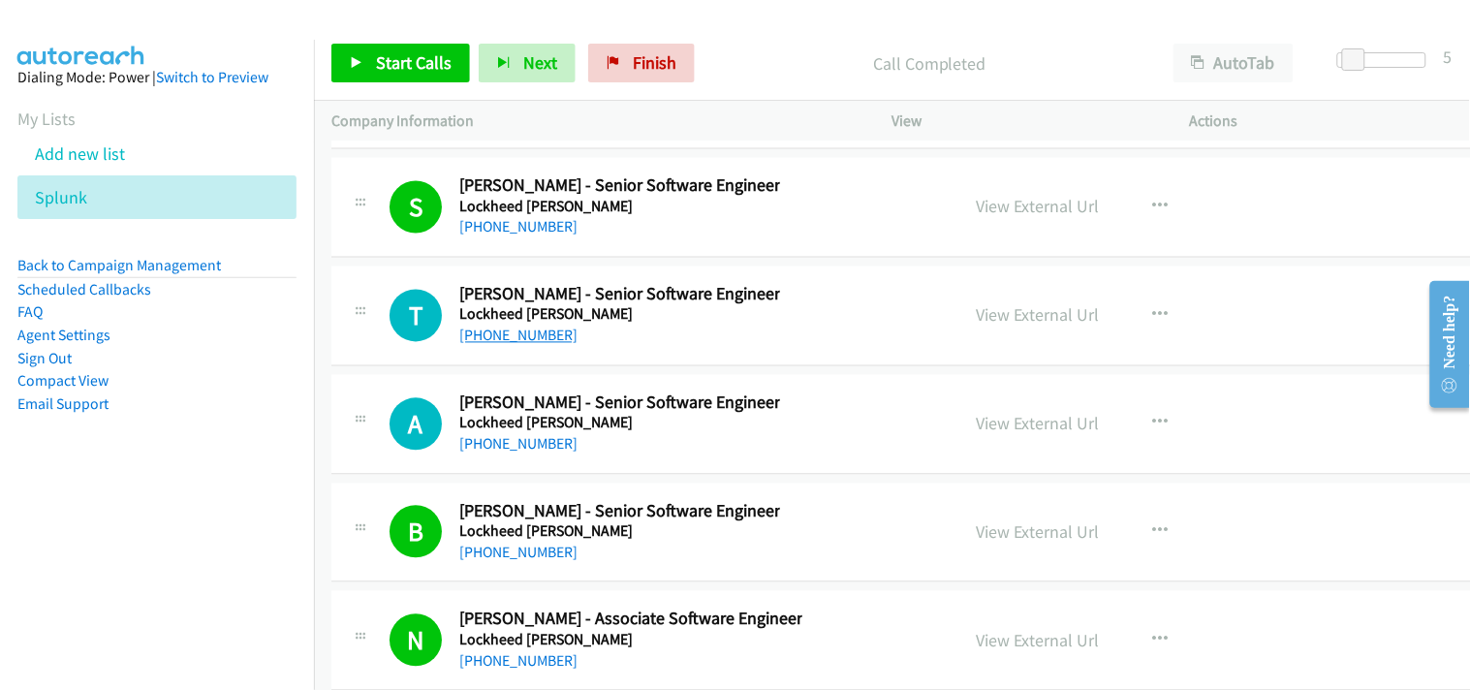
click at [512, 337] on link "[PHONE_NUMBER]" at bounding box center [518, 336] width 118 height 18
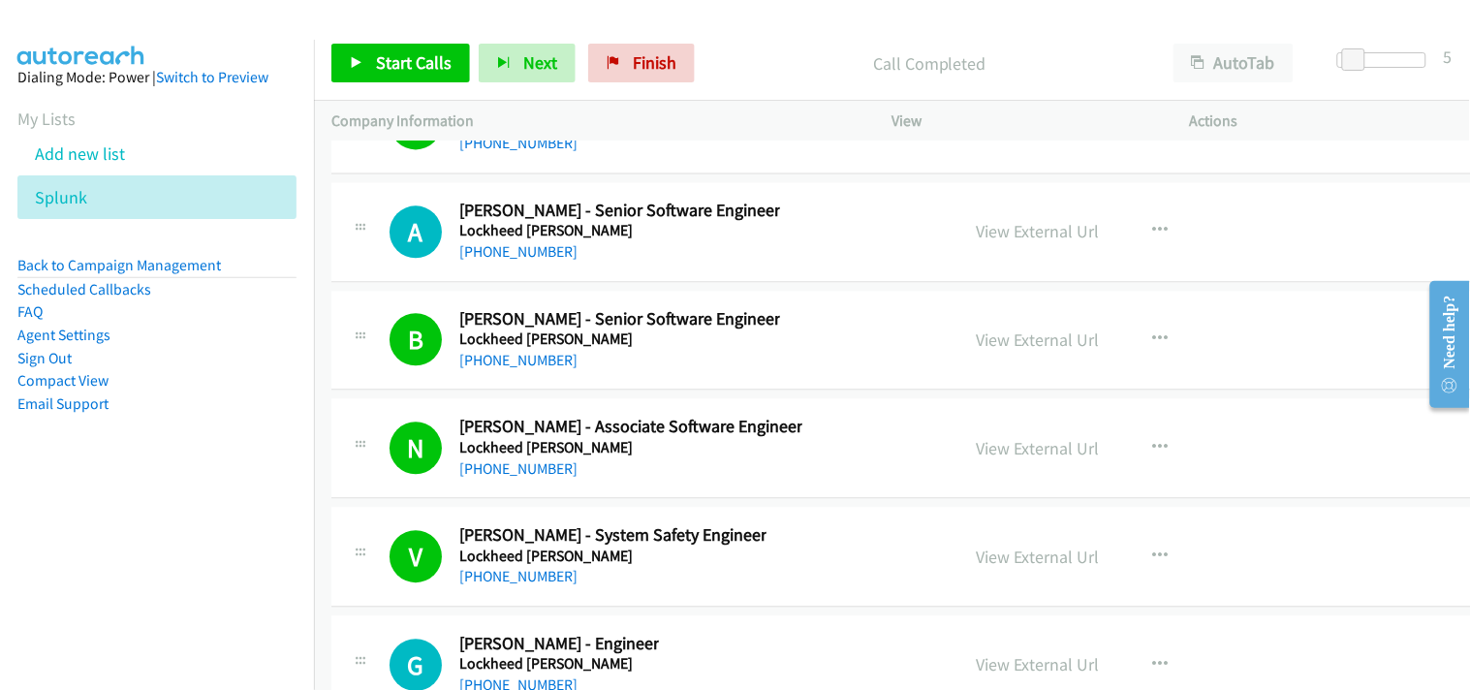
scroll to position [27611, 0]
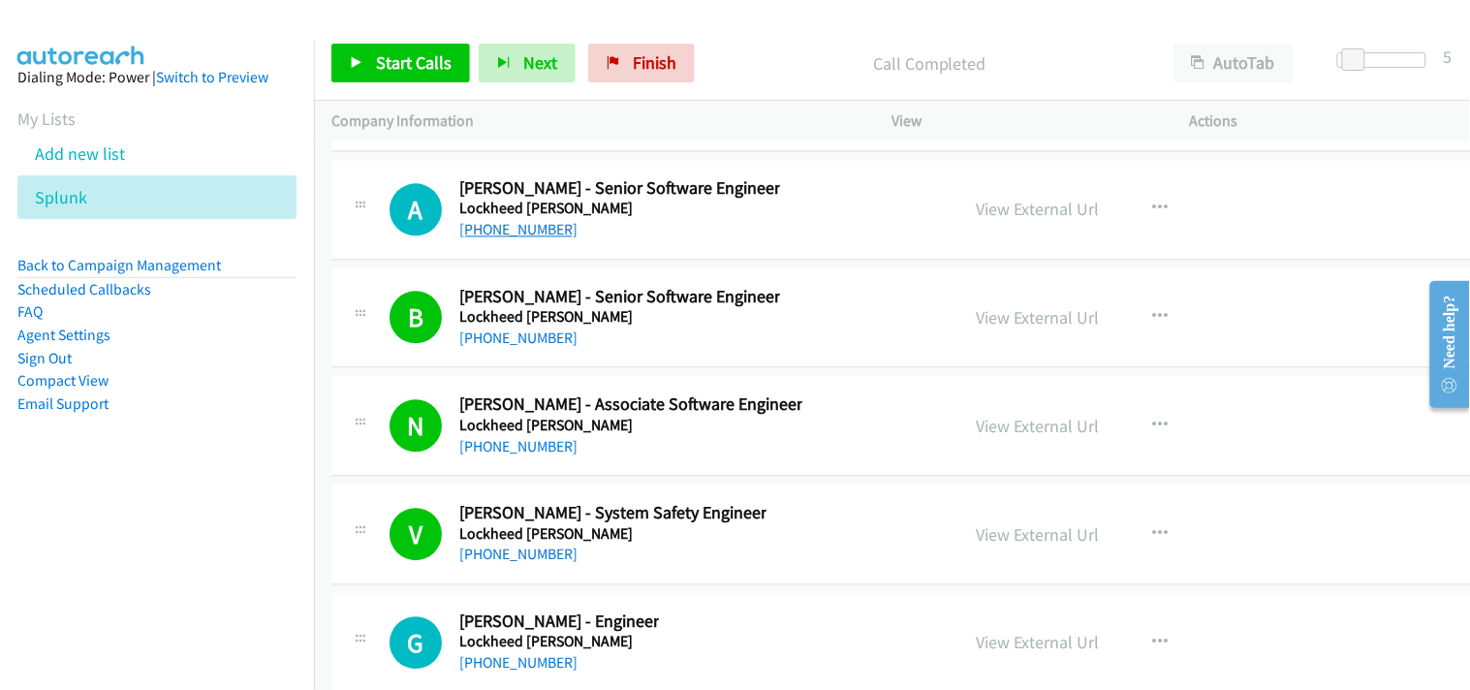
click at [544, 235] on link "[PHONE_NUMBER]" at bounding box center [518, 229] width 118 height 18
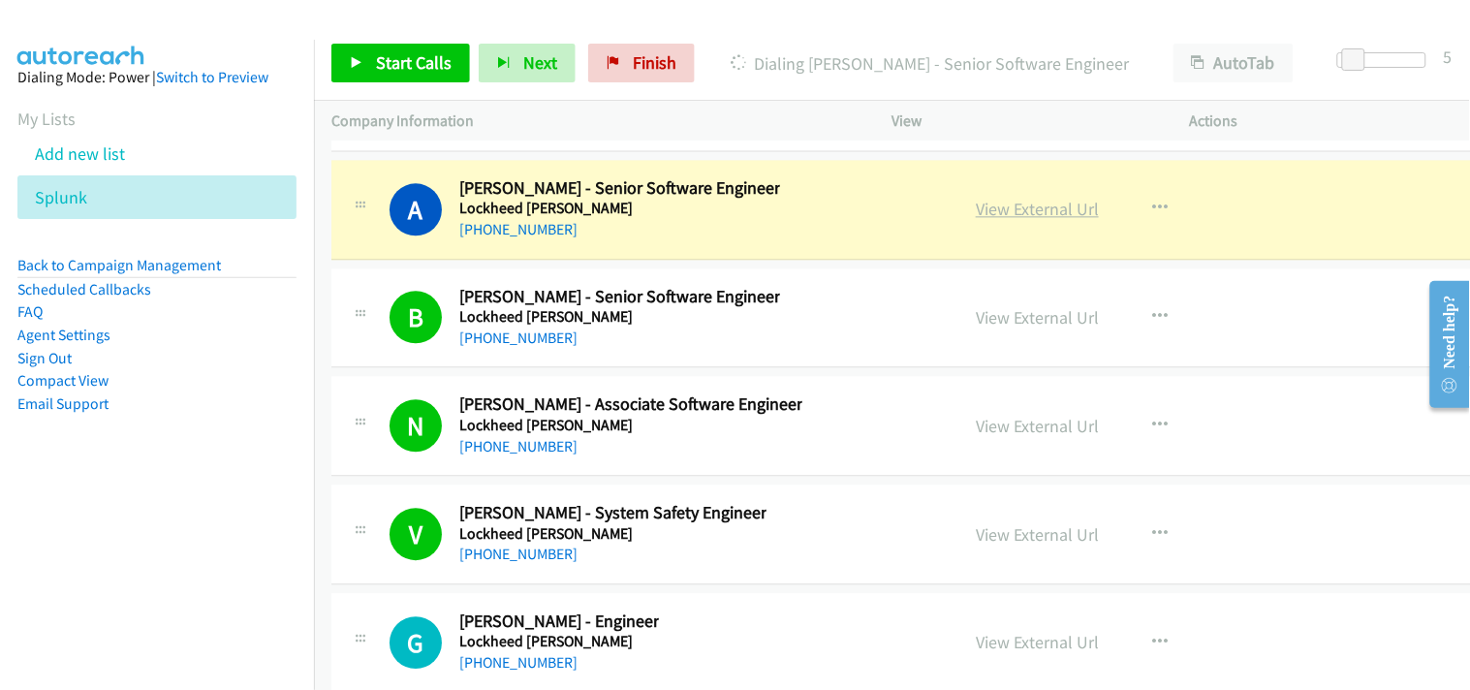
click at [993, 220] on link "View External Url" at bounding box center [1037, 209] width 123 height 22
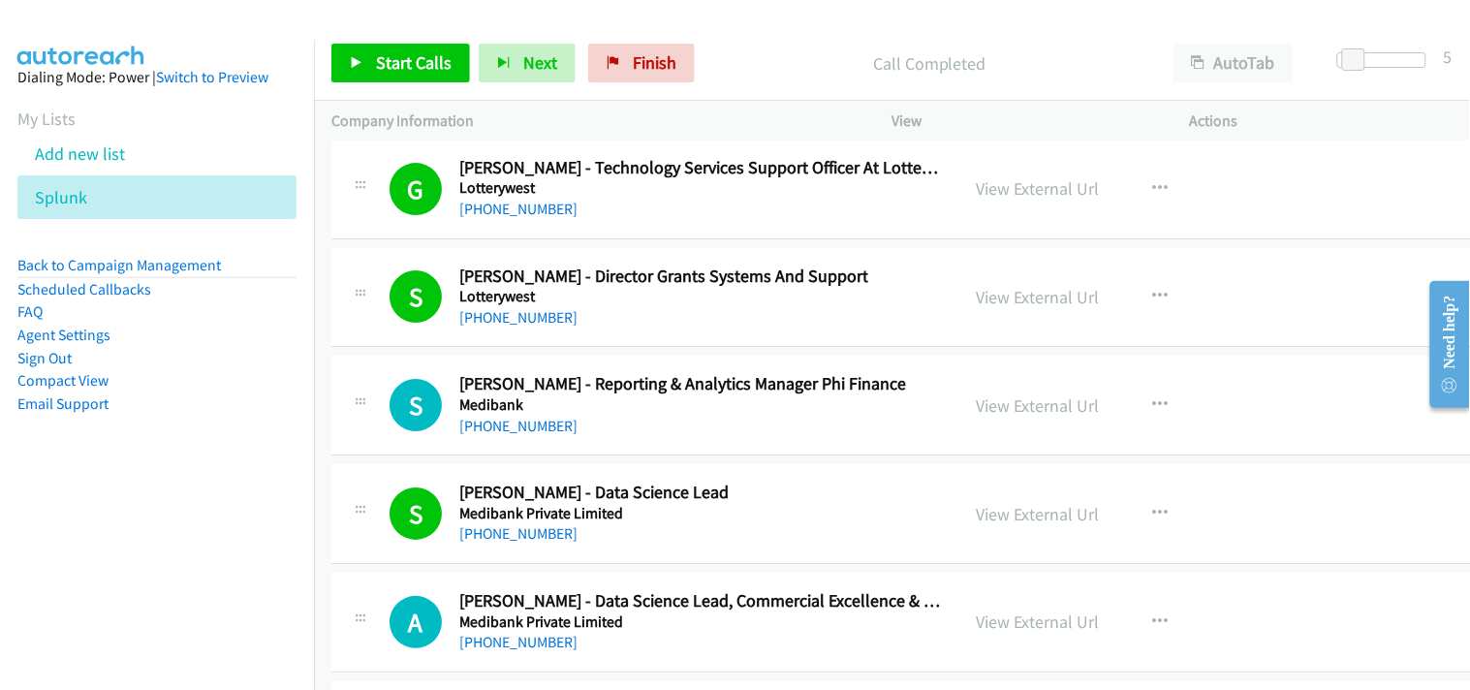
scroll to position [28150, 0]
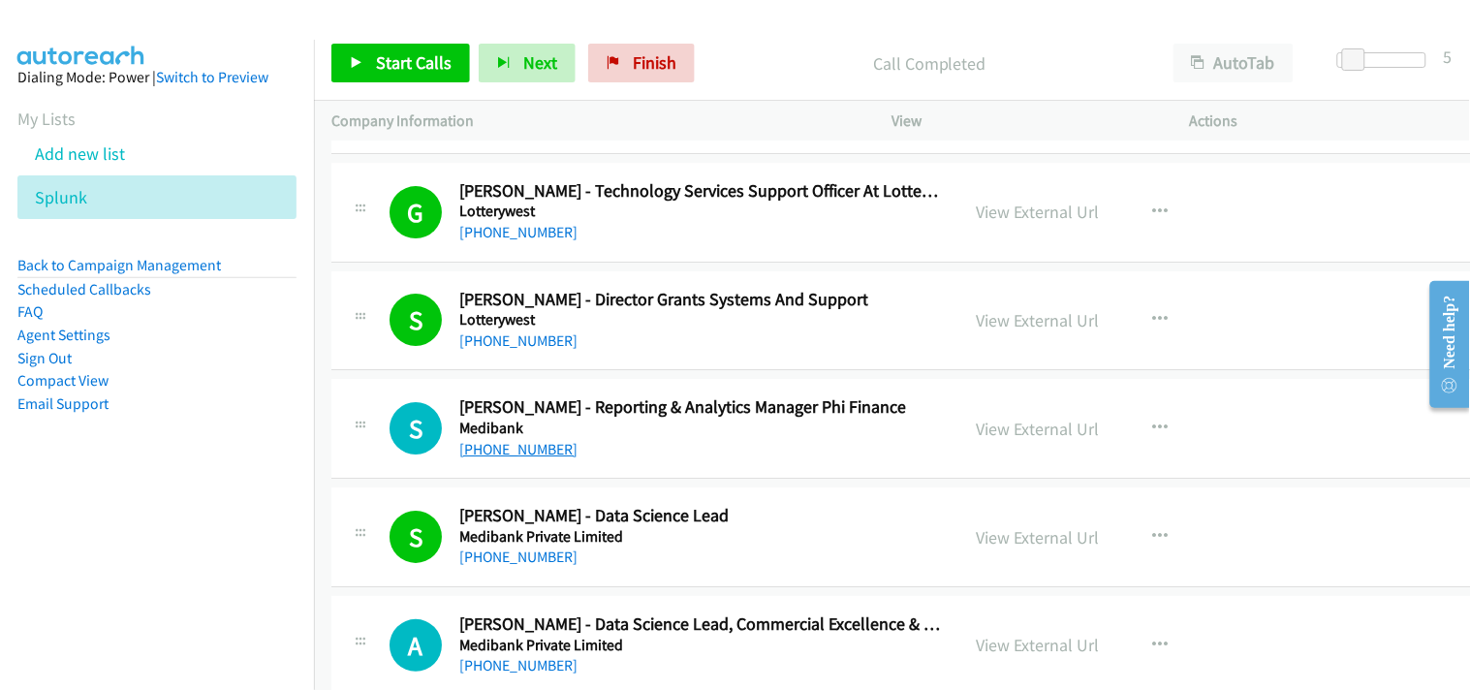
click at [524, 456] on link "[PHONE_NUMBER]" at bounding box center [518, 449] width 118 height 18
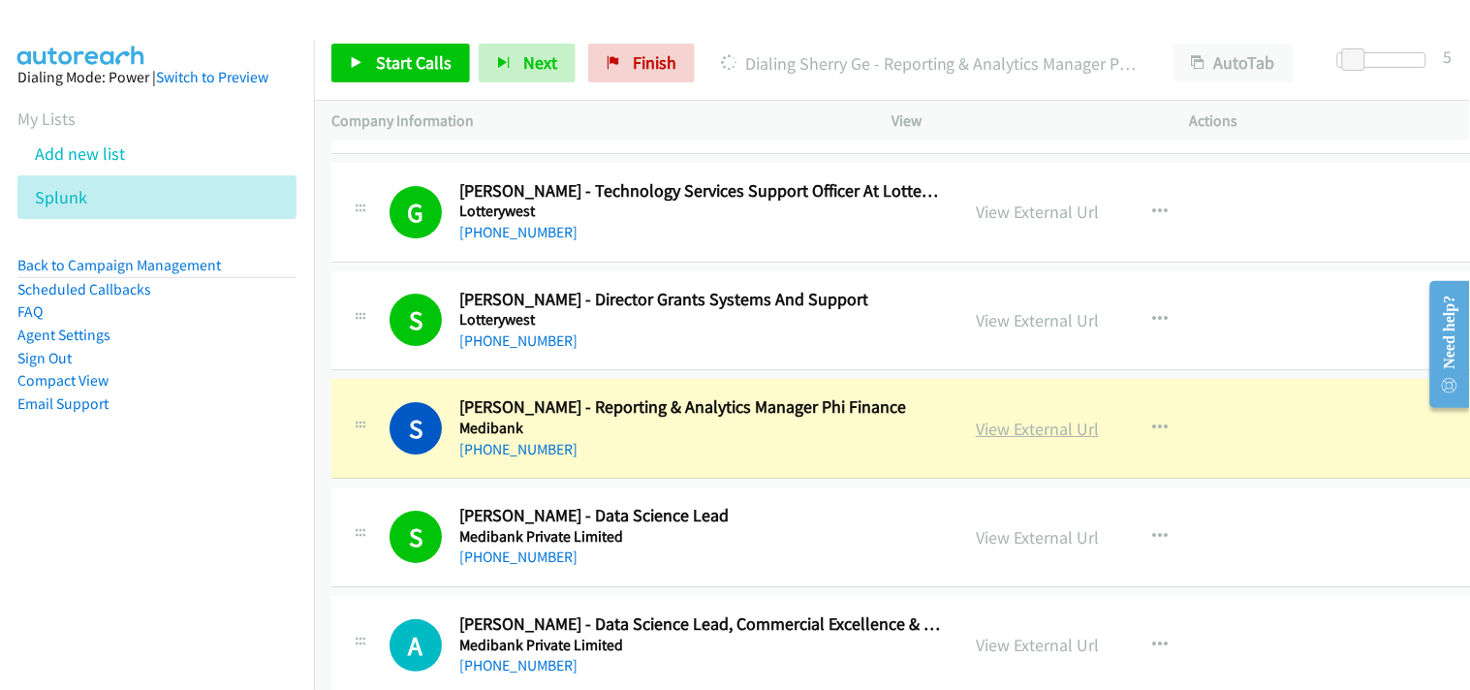
scroll to position [28043, 0]
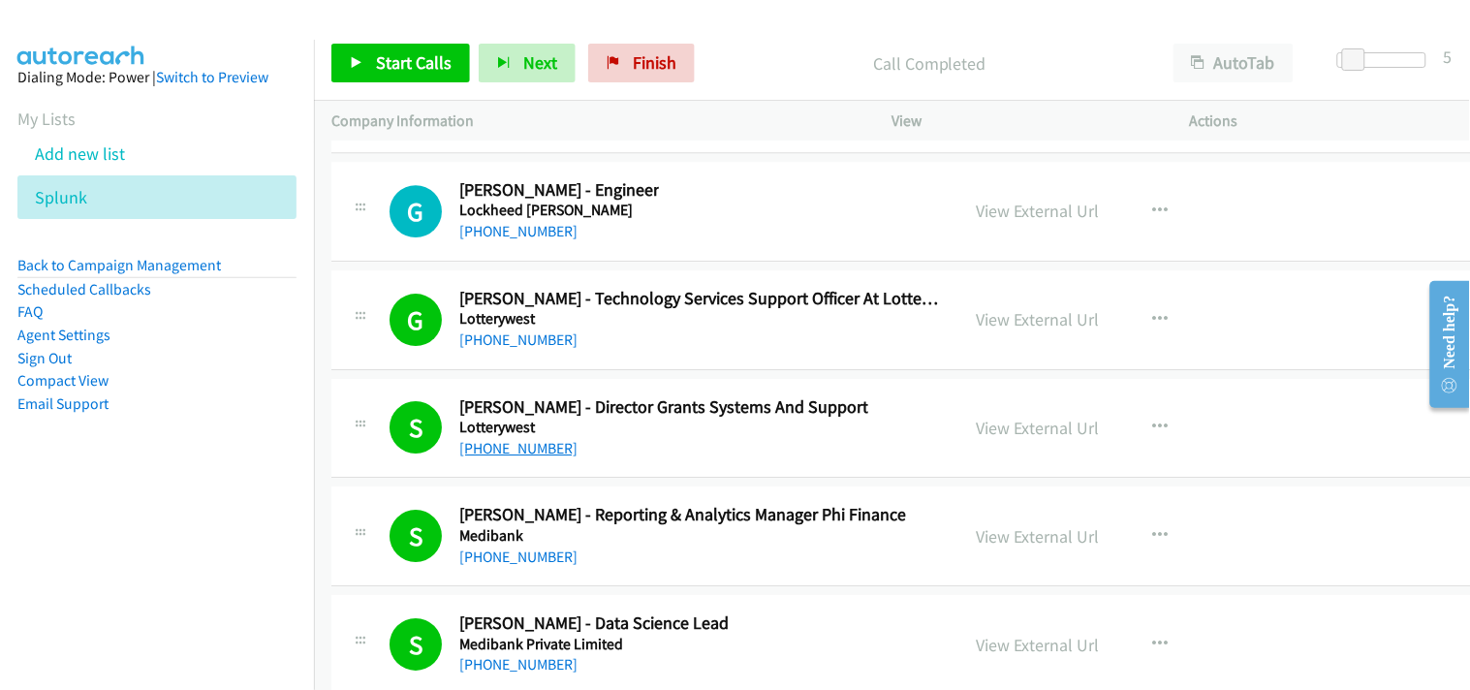
click at [536, 457] on link "[PHONE_NUMBER]" at bounding box center [518, 448] width 118 height 18
click at [1003, 433] on link "View External Url" at bounding box center [1037, 428] width 123 height 22
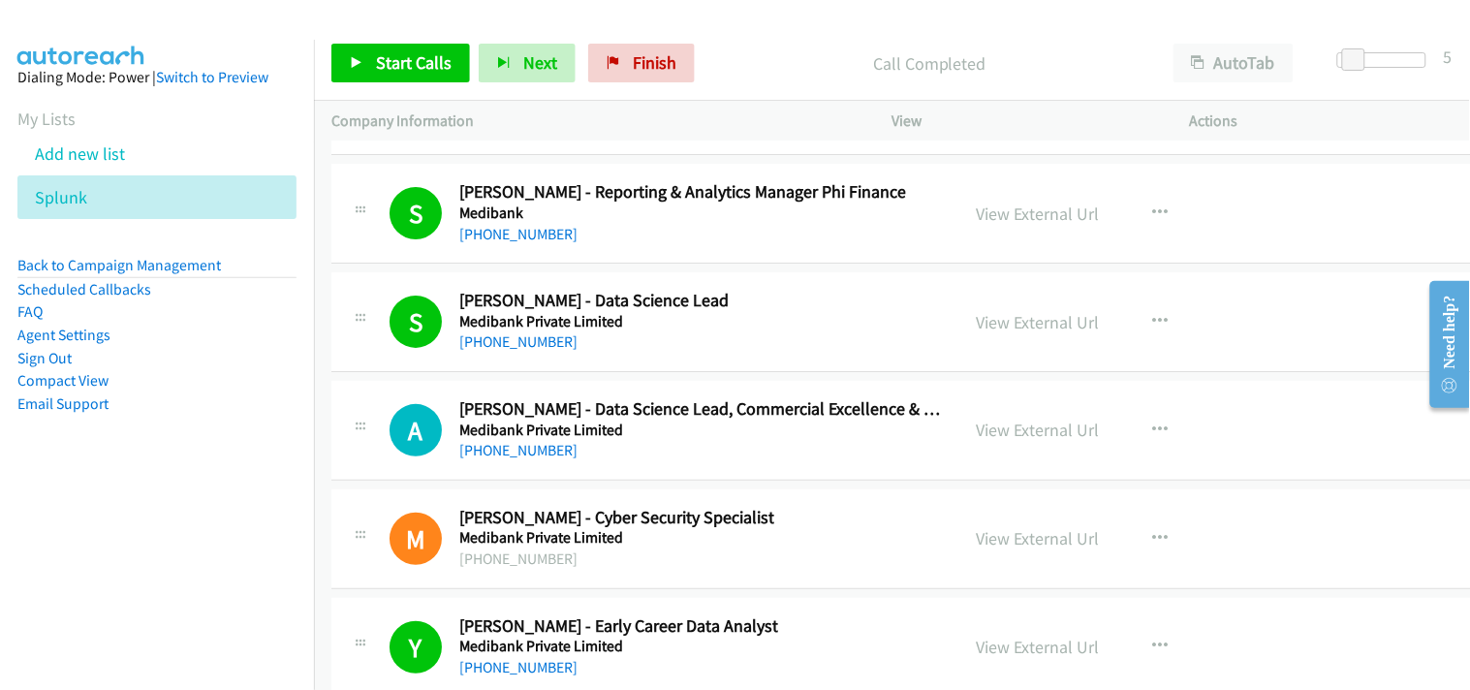
scroll to position [28473, 0]
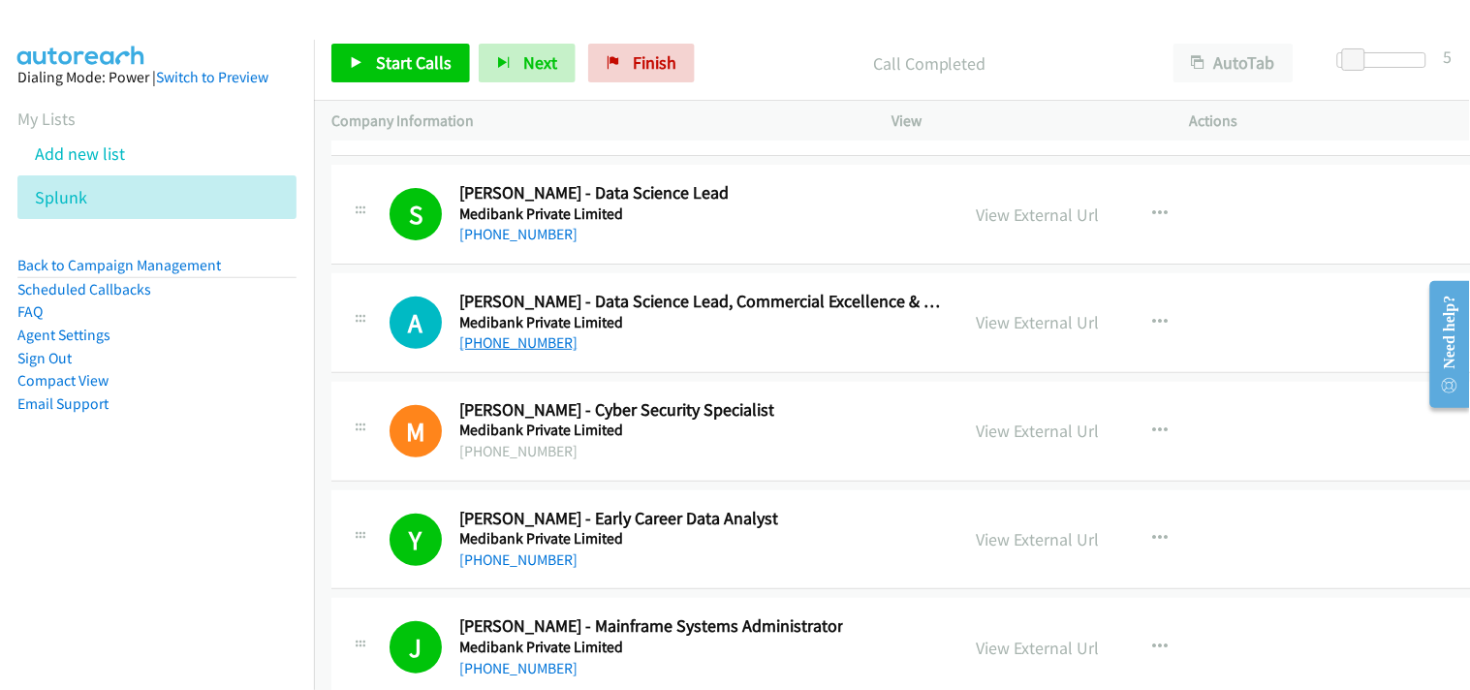
click at [505, 352] on link "[PHONE_NUMBER]" at bounding box center [518, 342] width 118 height 18
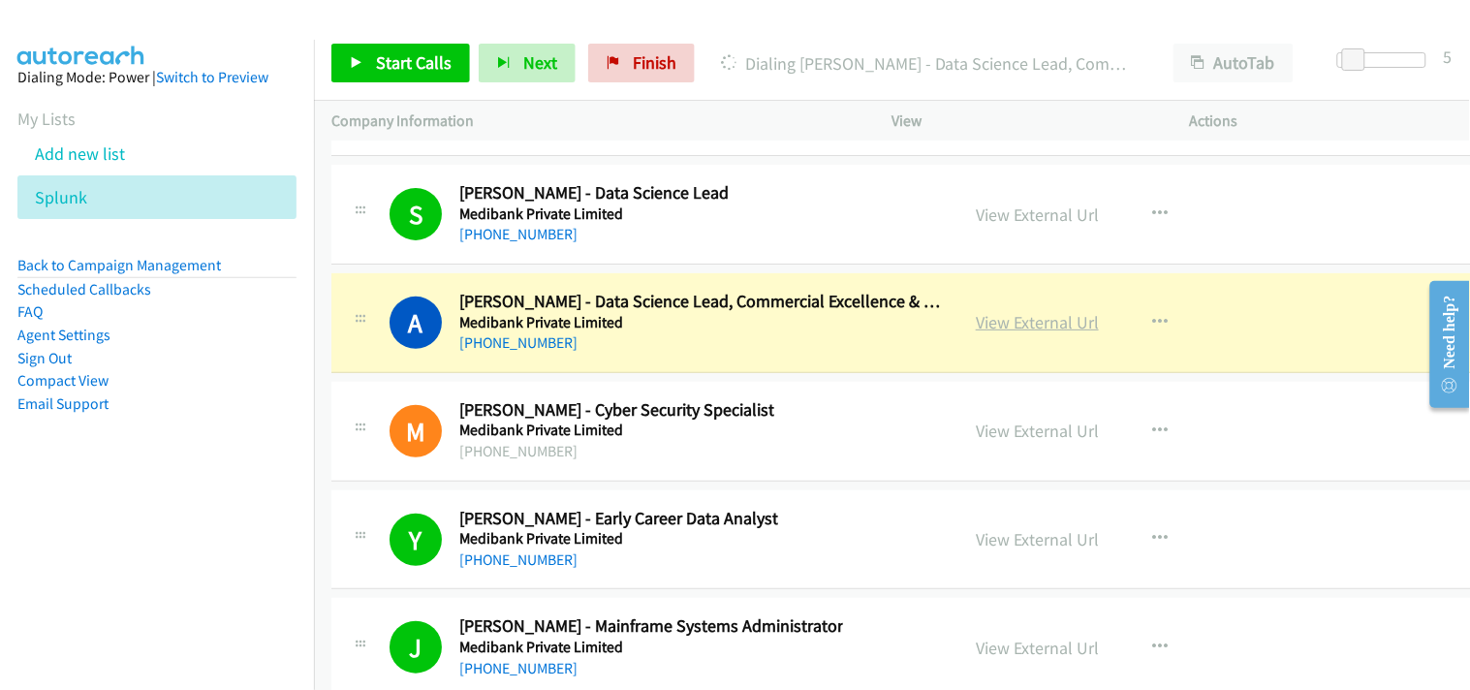
click at [988, 327] on link "View External Url" at bounding box center [1037, 322] width 123 height 22
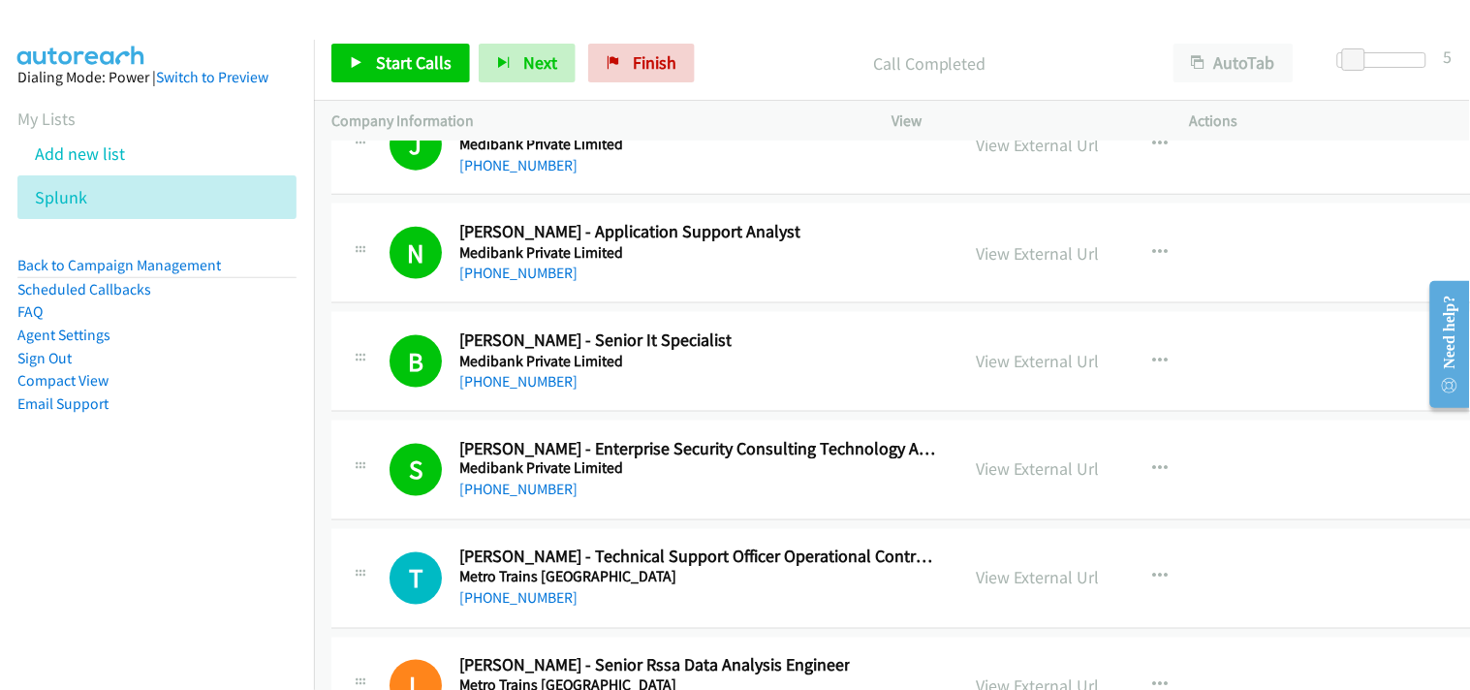
scroll to position [29012, 0]
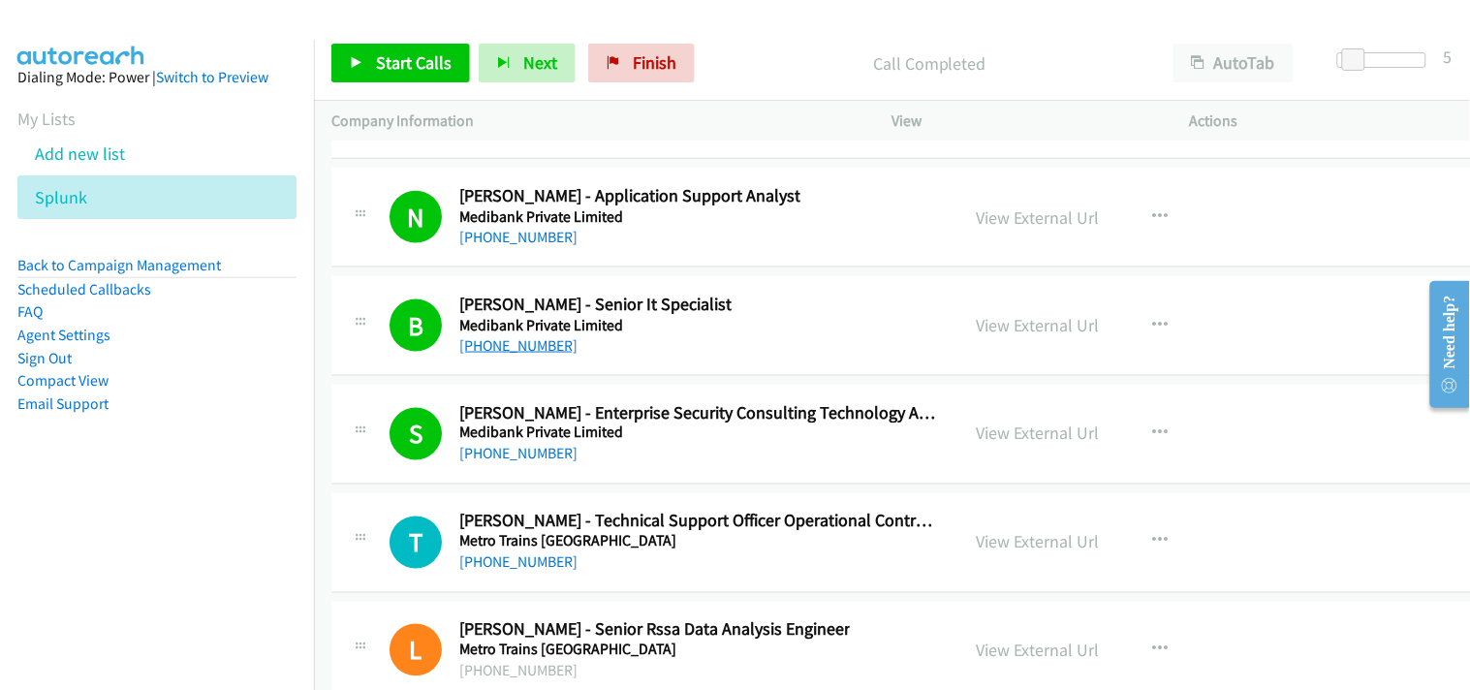
click at [523, 353] on link "[PHONE_NUMBER]" at bounding box center [518, 345] width 118 height 18
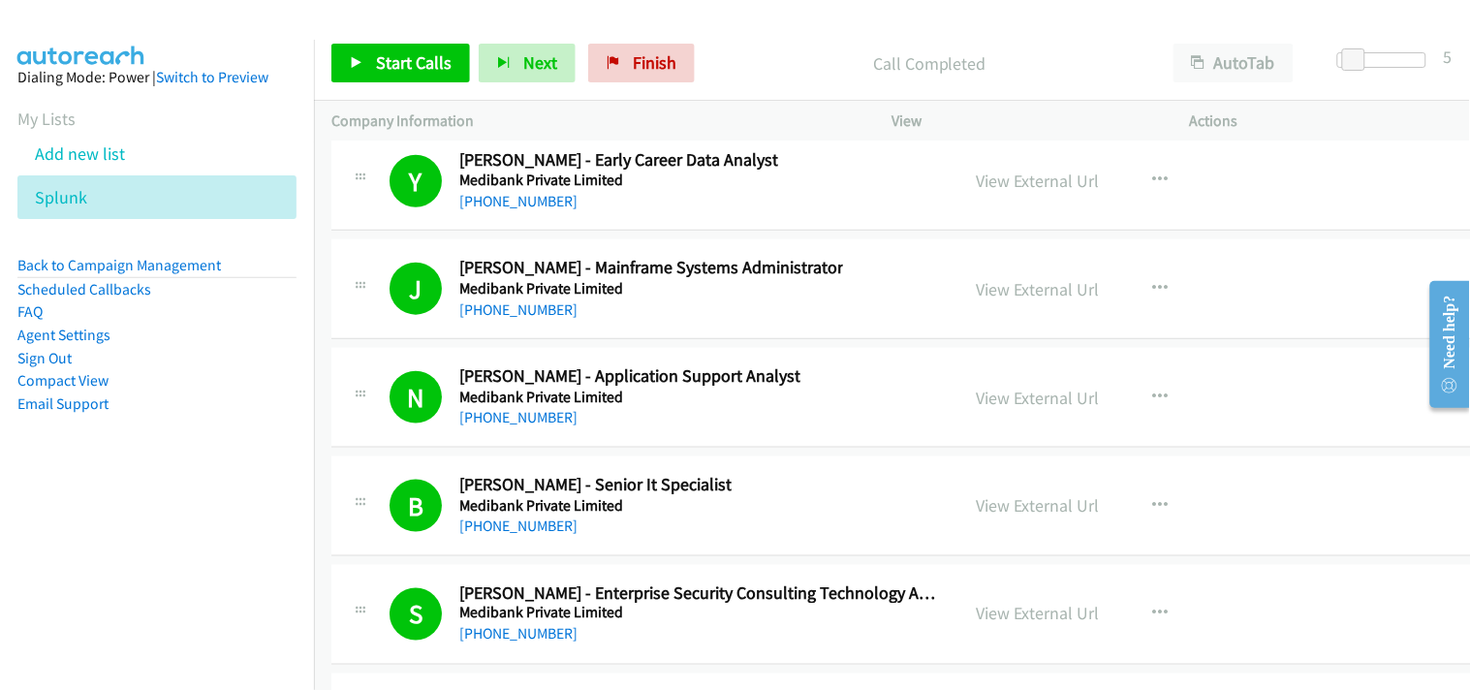
scroll to position [28796, 0]
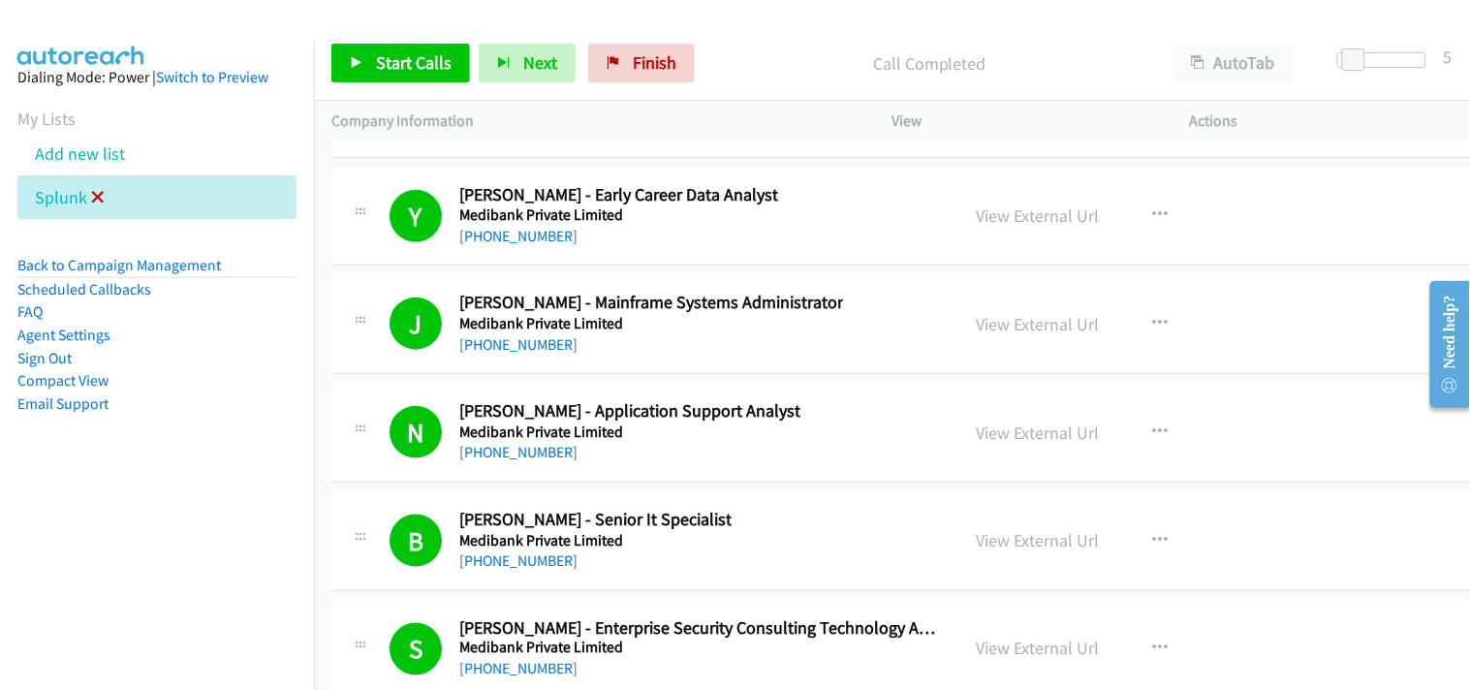
click at [97, 201] on icon at bounding box center [98, 199] width 14 height 14
